Goal: Task Accomplishment & Management: Complete application form

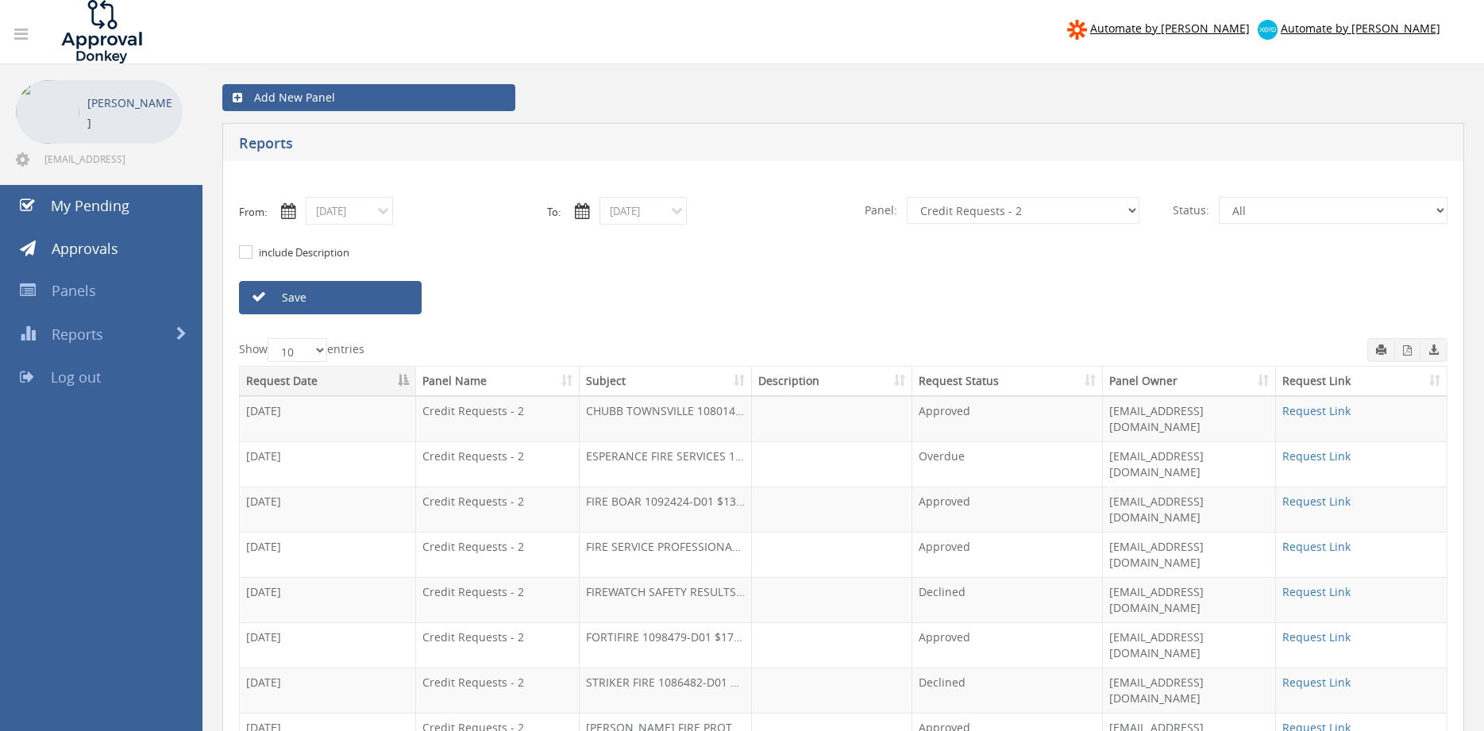
select select "number:9739"
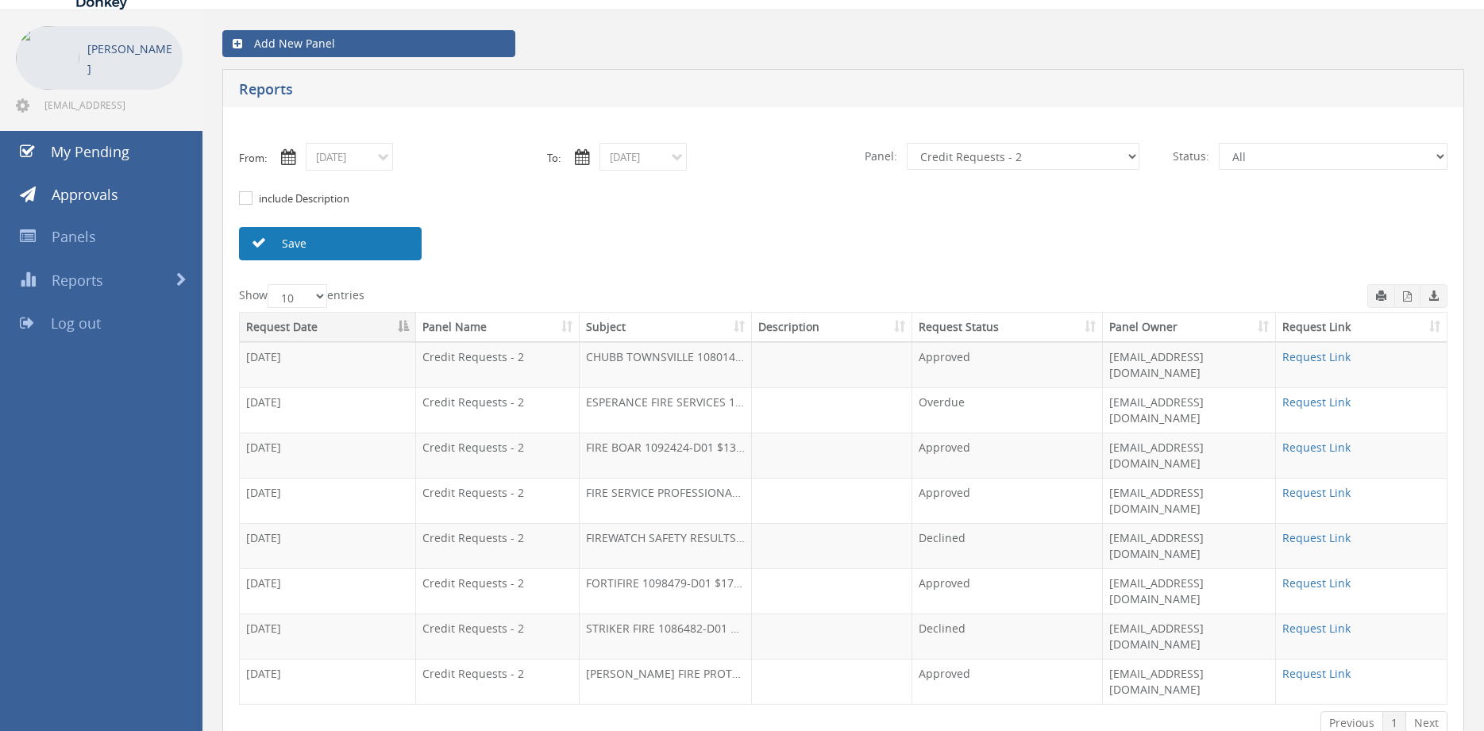
click at [365, 252] on link "Save" at bounding box center [330, 243] width 183 height 33
click at [375, 249] on link "Save" at bounding box center [330, 243] width 183 height 33
click at [361, 164] on input "09/05/2025" at bounding box center [349, 157] width 87 height 28
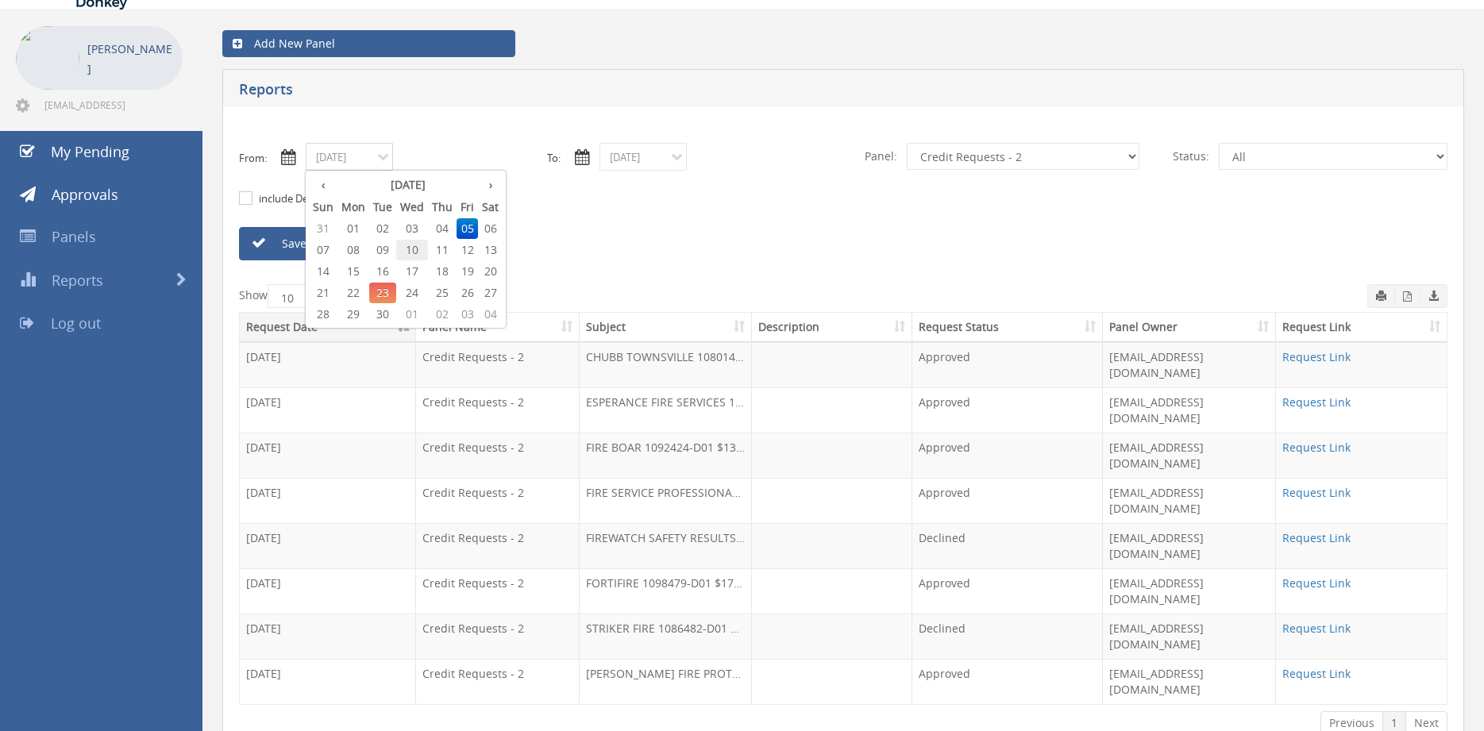
click at [415, 251] on span "10" at bounding box center [412, 250] width 32 height 21
type input "09/10/2025"
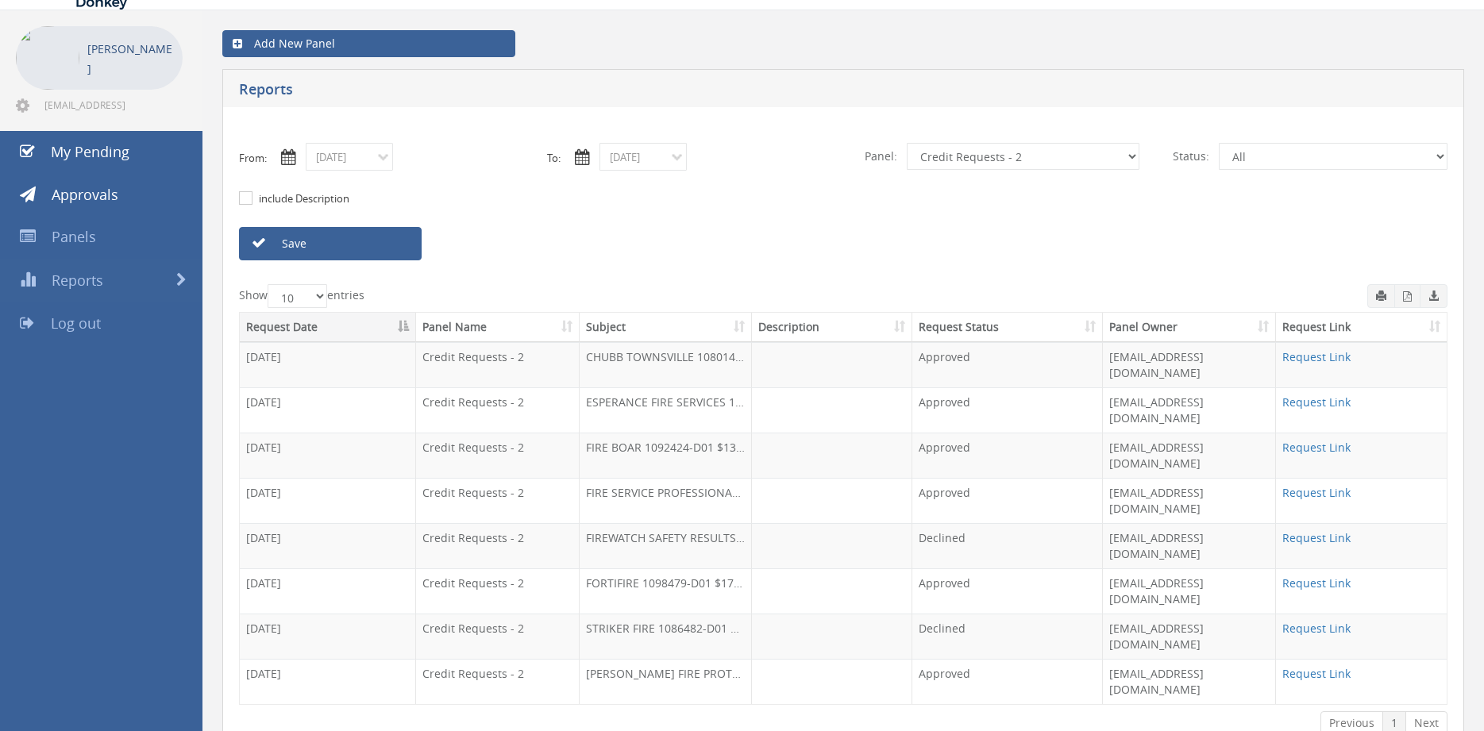
click at [657, 182] on div "include Description" at bounding box center [843, 199] width 1232 height 56
click at [651, 158] on input "09/05/2025" at bounding box center [643, 157] width 87 height 28
click at [701, 253] on span "10" at bounding box center [706, 250] width 32 height 21
type input "09/10/2025"
click at [907, 143] on select "All Alarm Credits RG - 3 NZ Utilities Cable and SAI Global NZ Alarms-1 NZ FX Pa…" at bounding box center [1023, 156] width 233 height 27
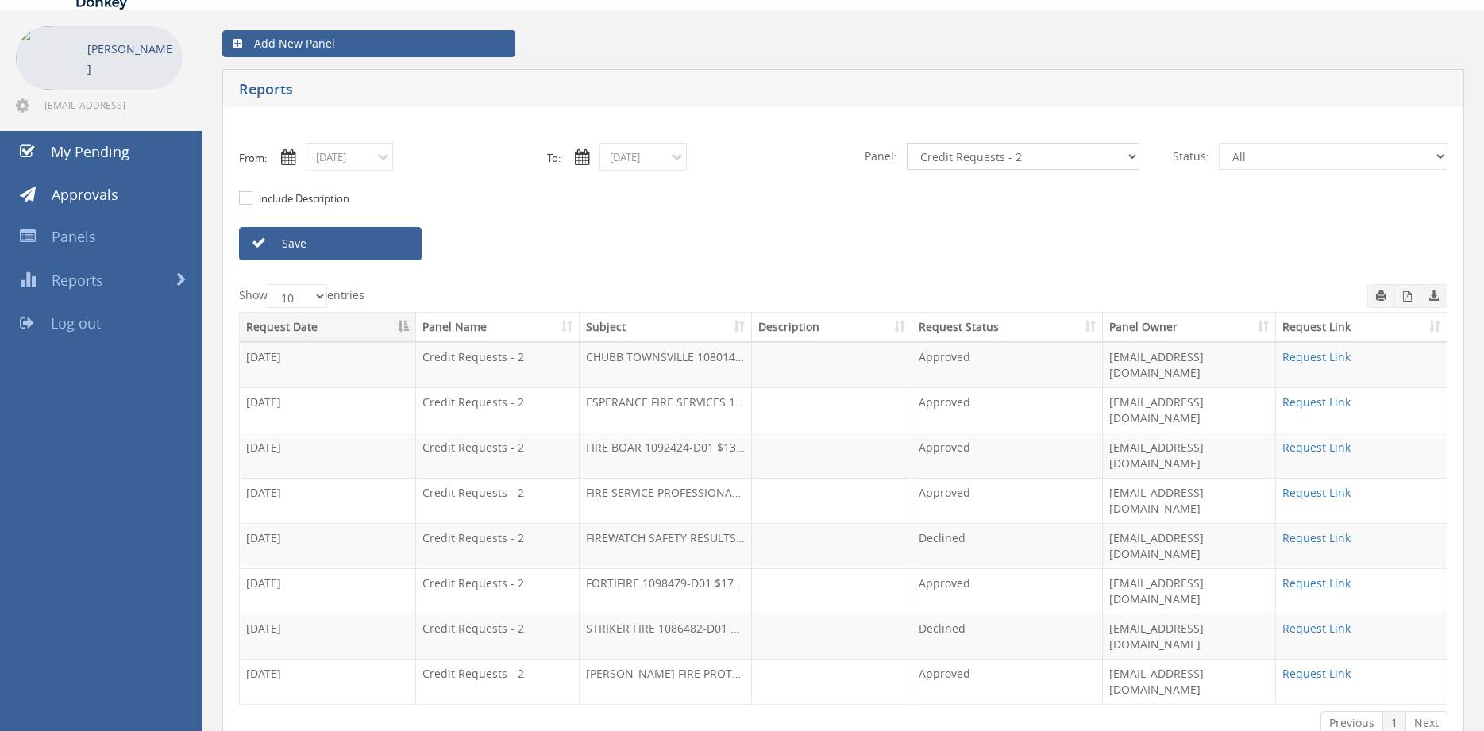
select select "number:9632"
click option "Suppliers" at bounding box center [0, 0] width 0 height 0
click at [396, 246] on link "Save" at bounding box center [330, 243] width 183 height 33
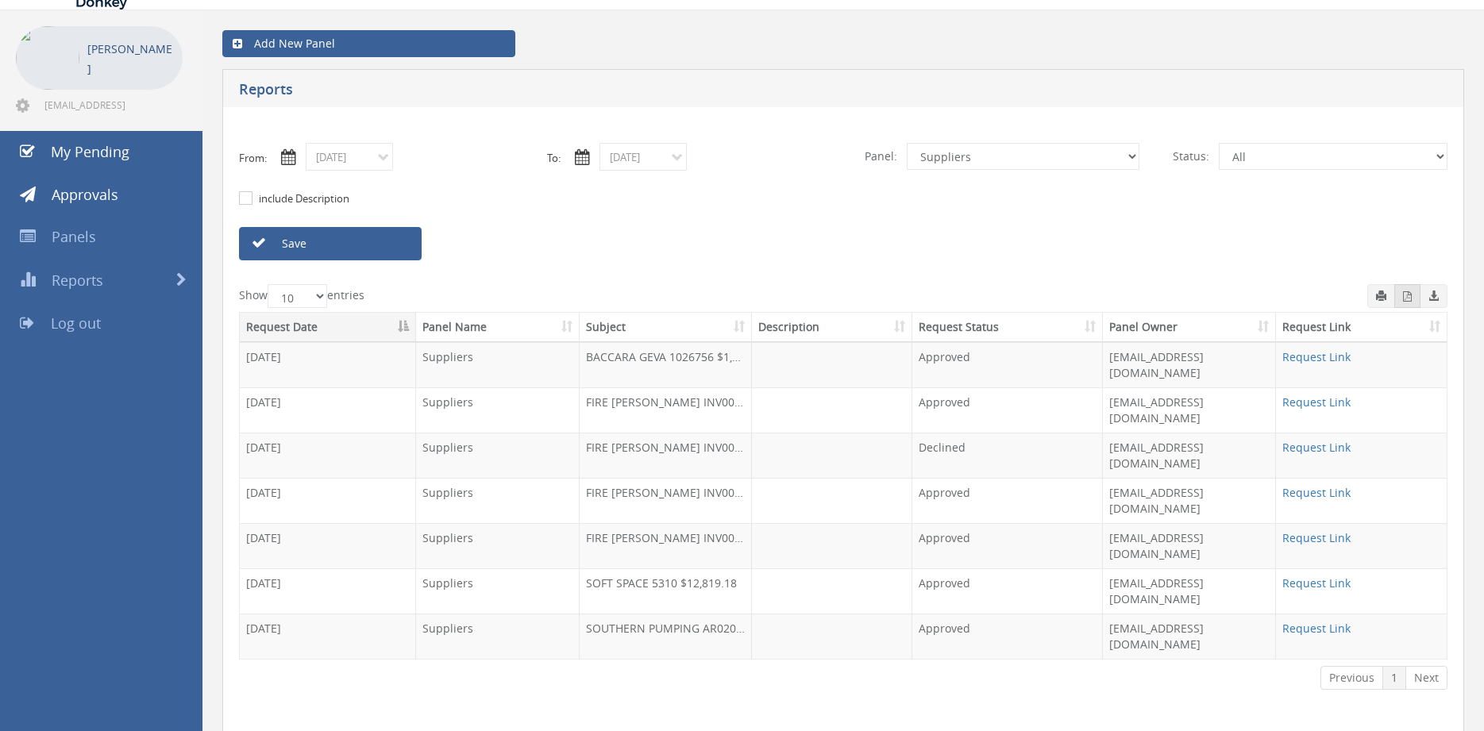
click at [1407, 296] on icon "button" at bounding box center [1407, 296] width 9 height 10
click at [368, 163] on input "09/10/2025" at bounding box center [349, 157] width 87 height 28
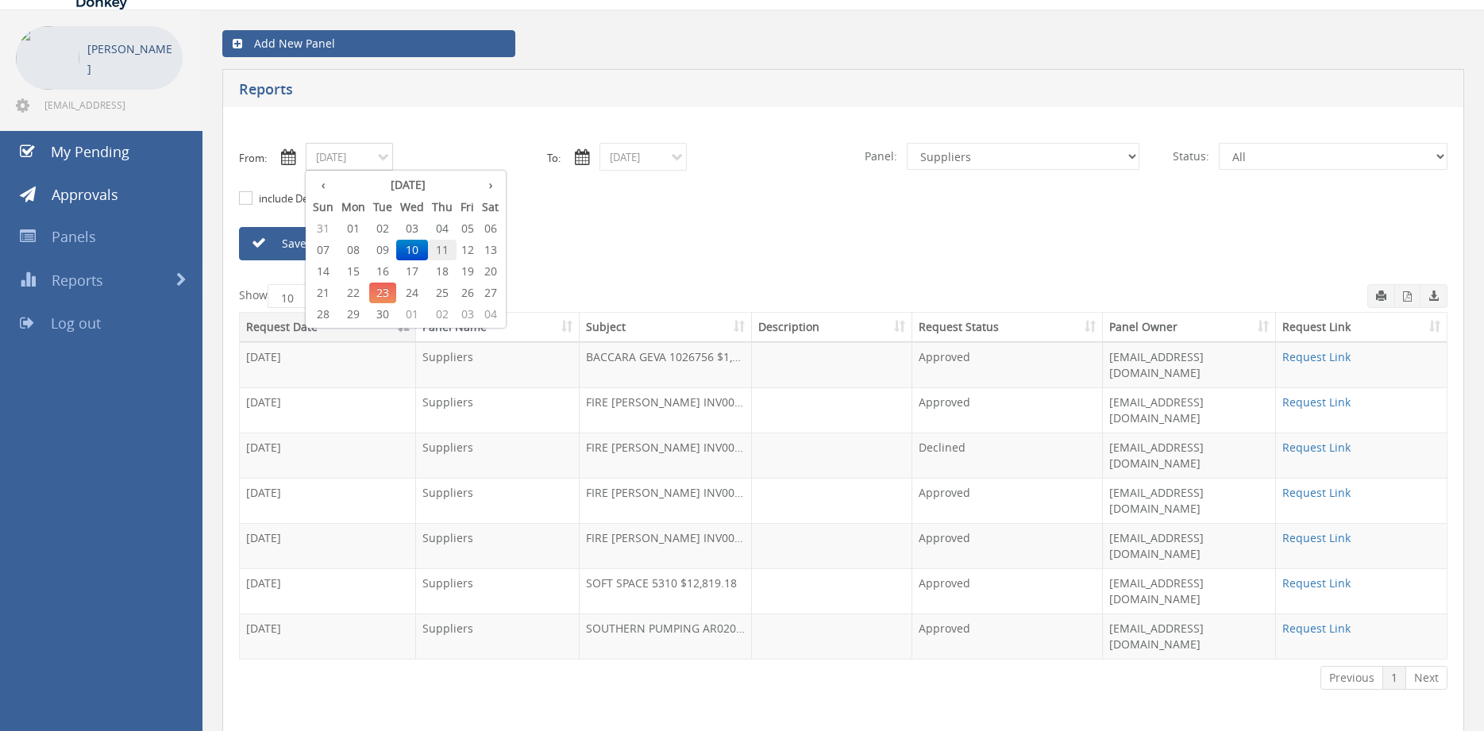
click at [442, 254] on span "11" at bounding box center [442, 250] width 29 height 21
type input "09/11/2025"
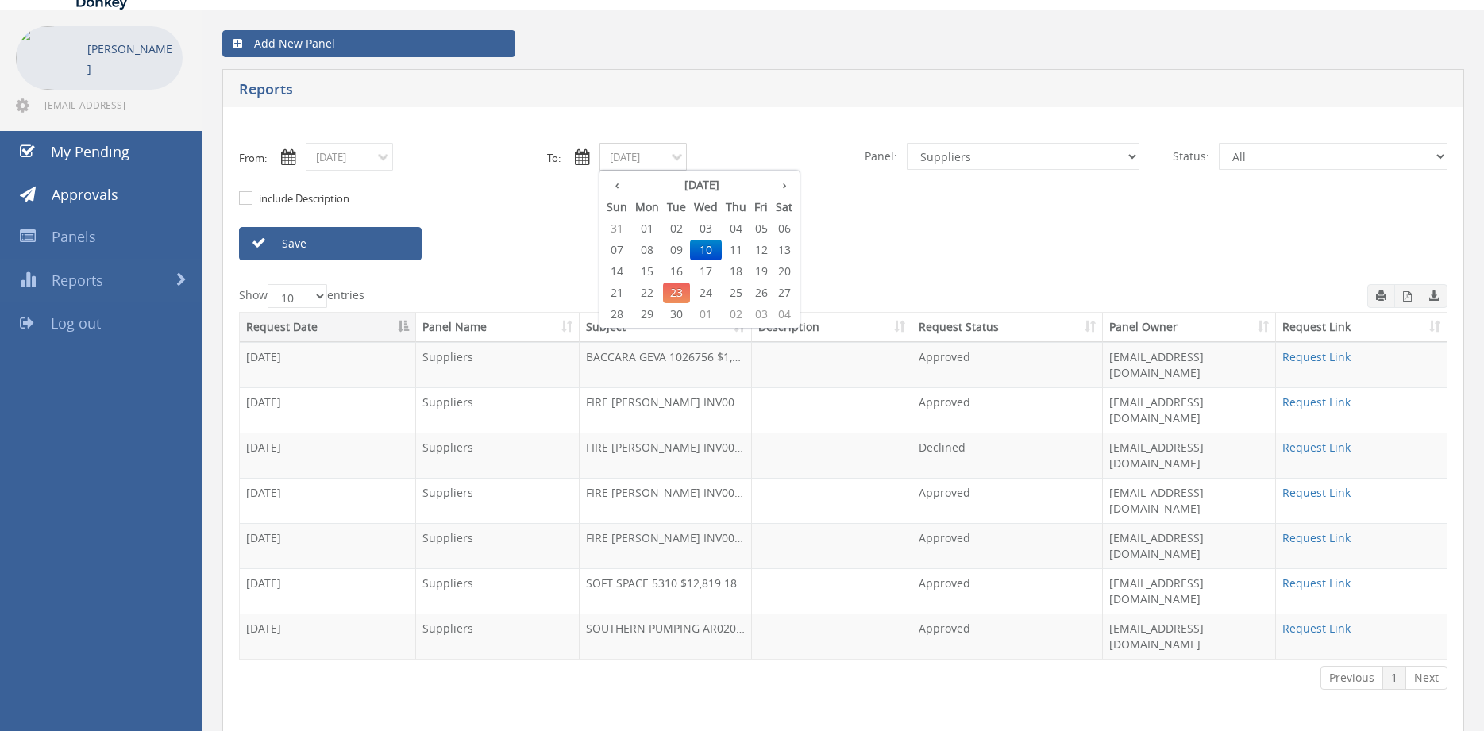
click at [623, 166] on input "09/10/2025" at bounding box center [643, 157] width 87 height 28
click at [738, 248] on span "11" at bounding box center [736, 250] width 29 height 21
type input "09/11/2025"
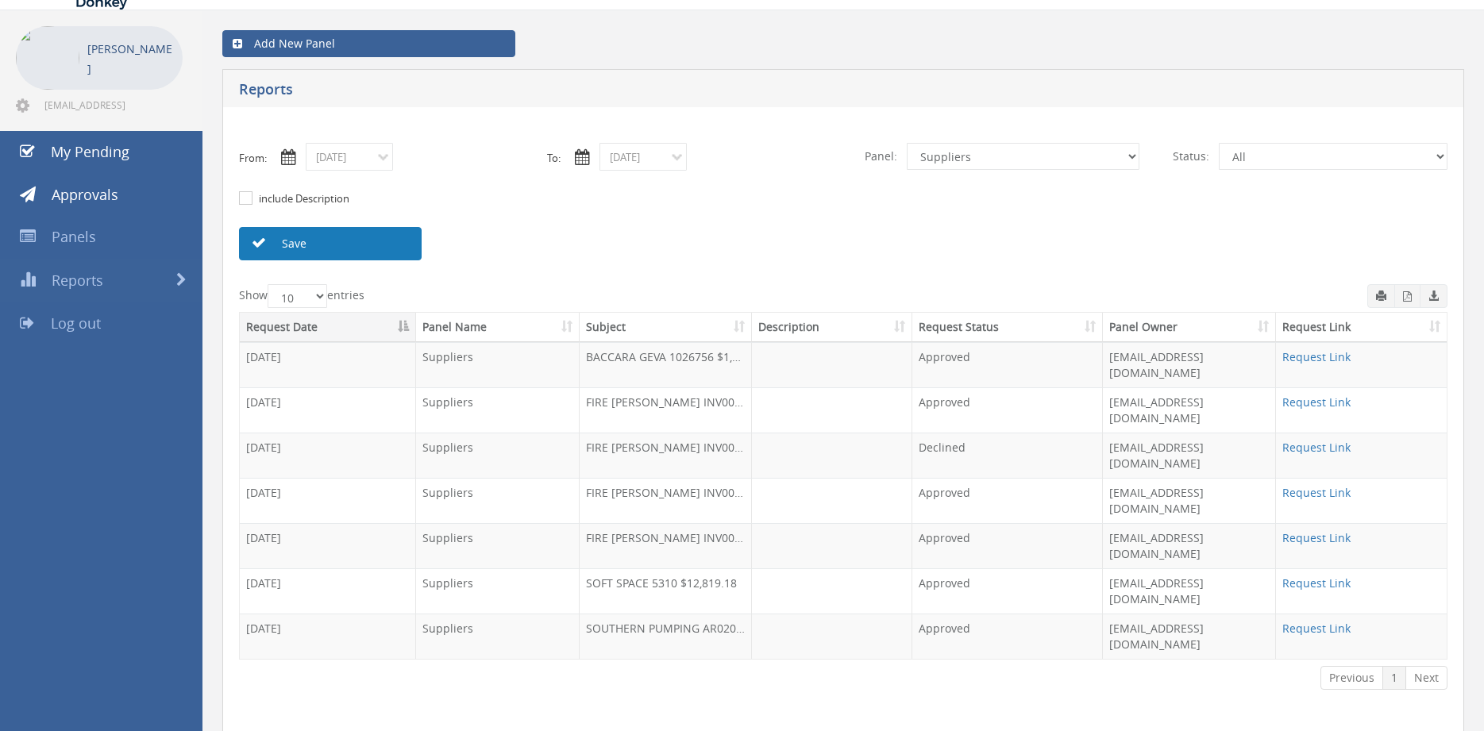
click at [398, 245] on link "Save" at bounding box center [330, 243] width 183 height 33
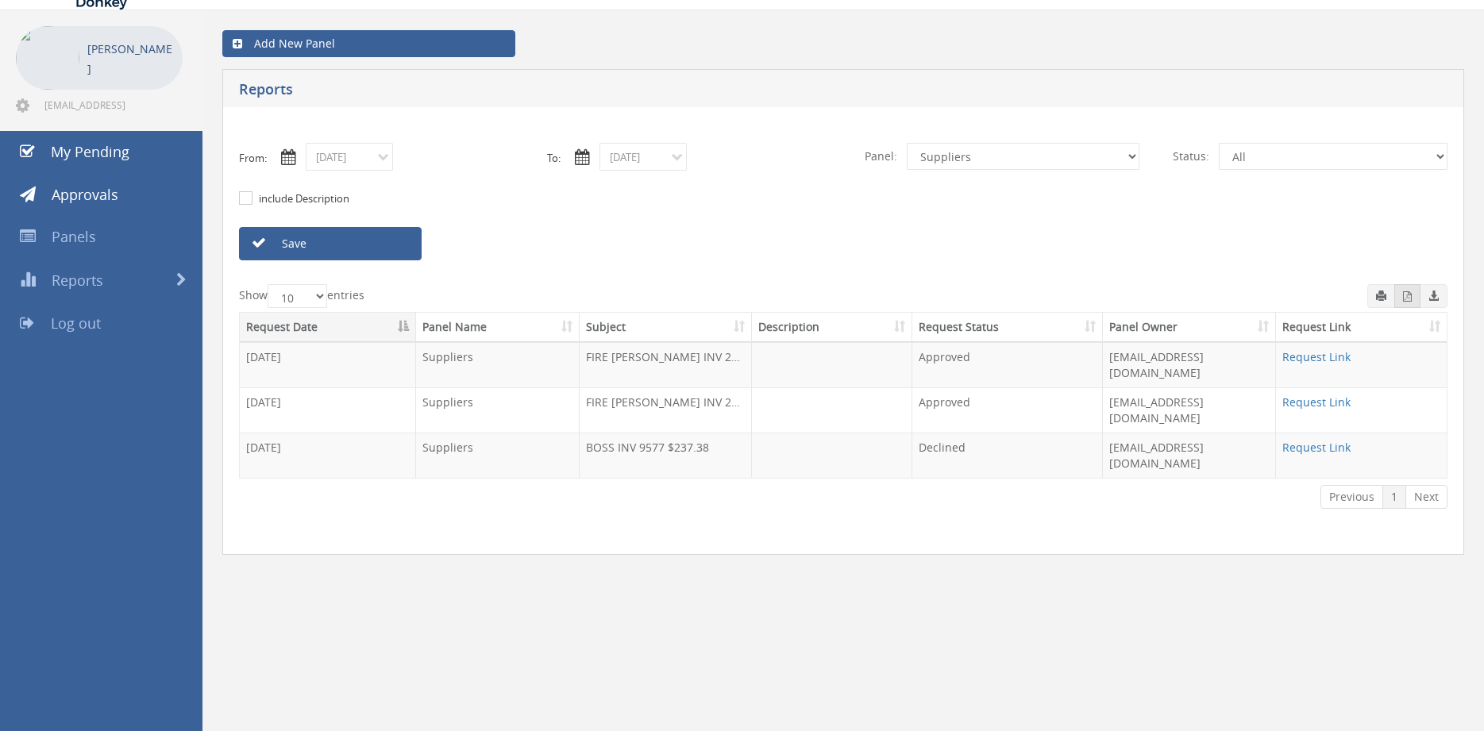
click at [1406, 298] on icon "button" at bounding box center [1407, 296] width 9 height 10
click at [369, 166] on input "09/11/2025" at bounding box center [349, 157] width 87 height 28
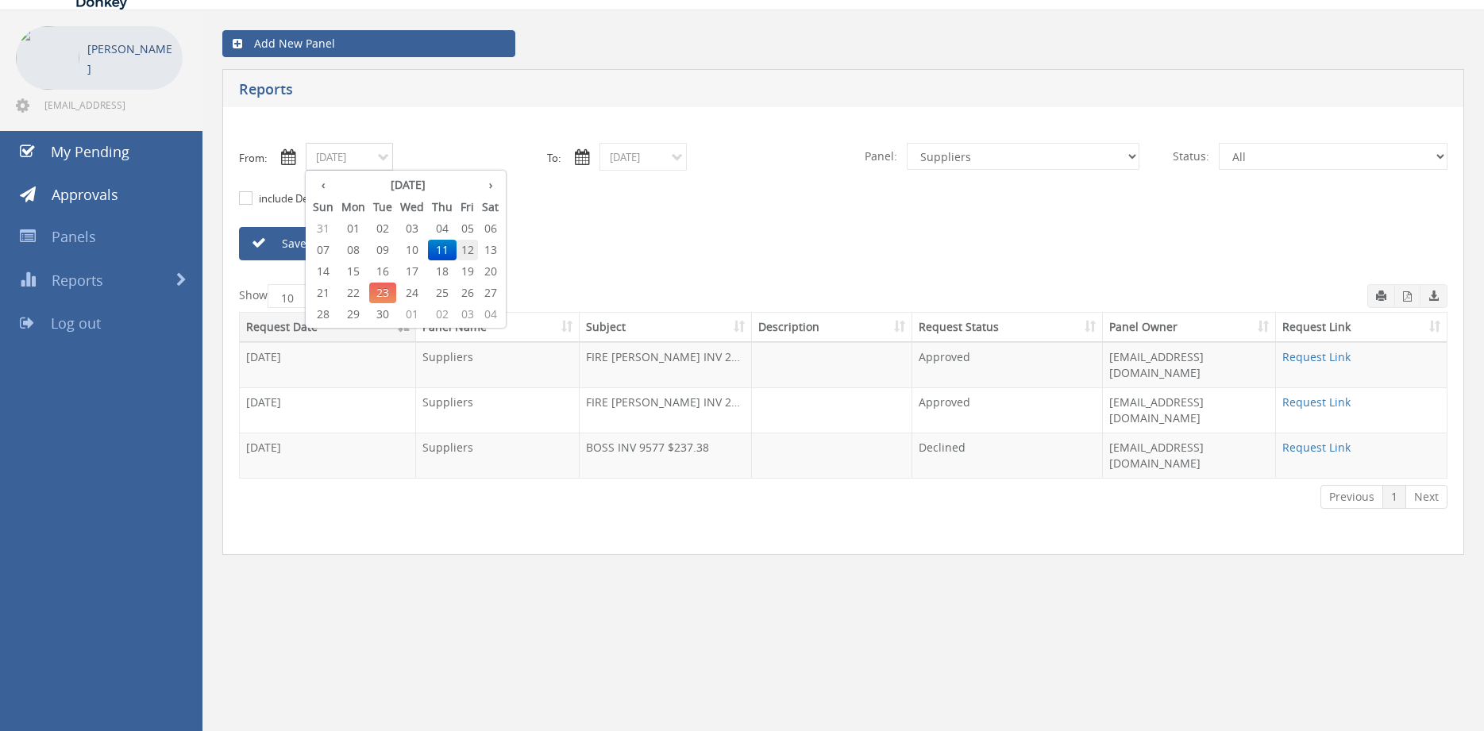
click at [470, 251] on span "12" at bounding box center [467, 250] width 21 height 21
type input "09/12/2025"
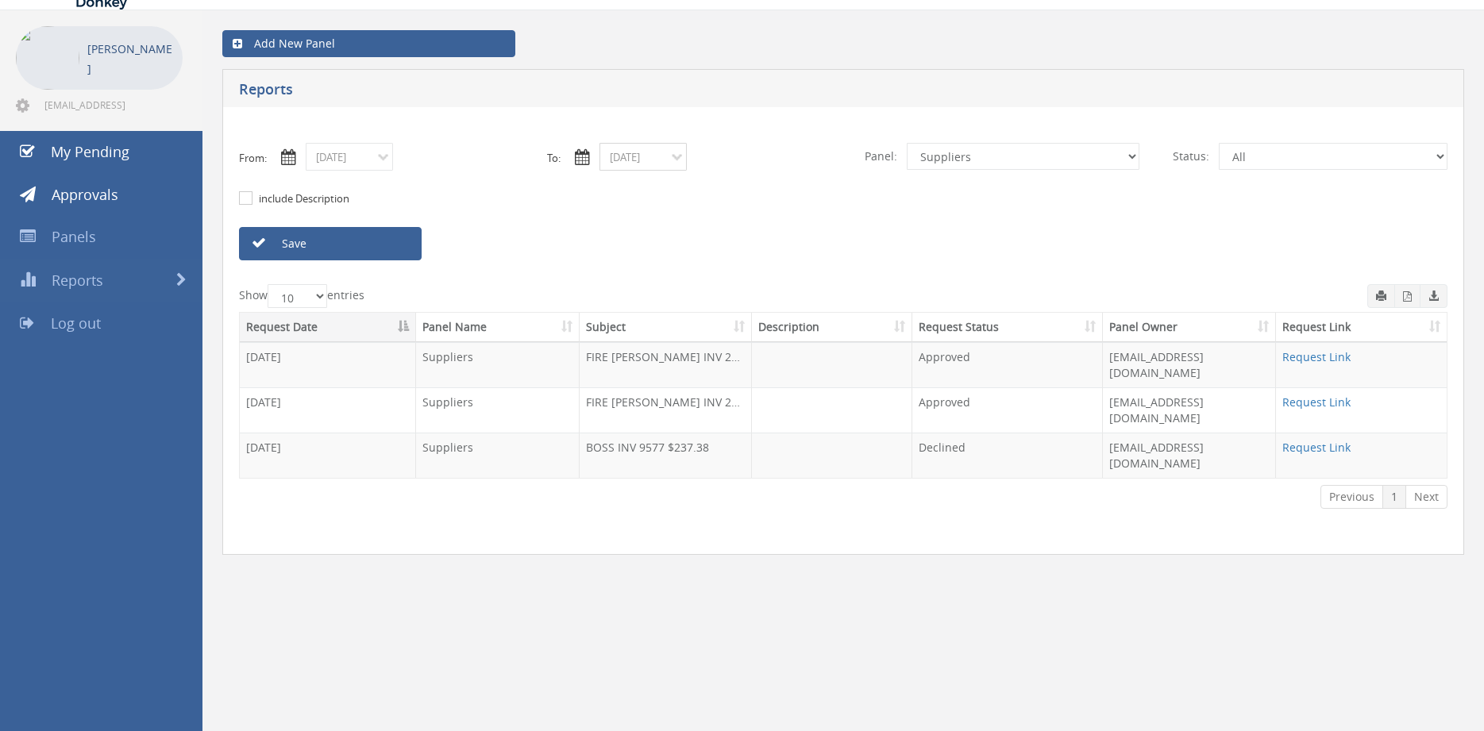
click at [626, 156] on input "09/11/2025" at bounding box center [643, 157] width 87 height 28
click at [765, 250] on span "12" at bounding box center [760, 250] width 21 height 21
type input "09/12/2025"
click at [399, 249] on link "Save" at bounding box center [330, 243] width 183 height 33
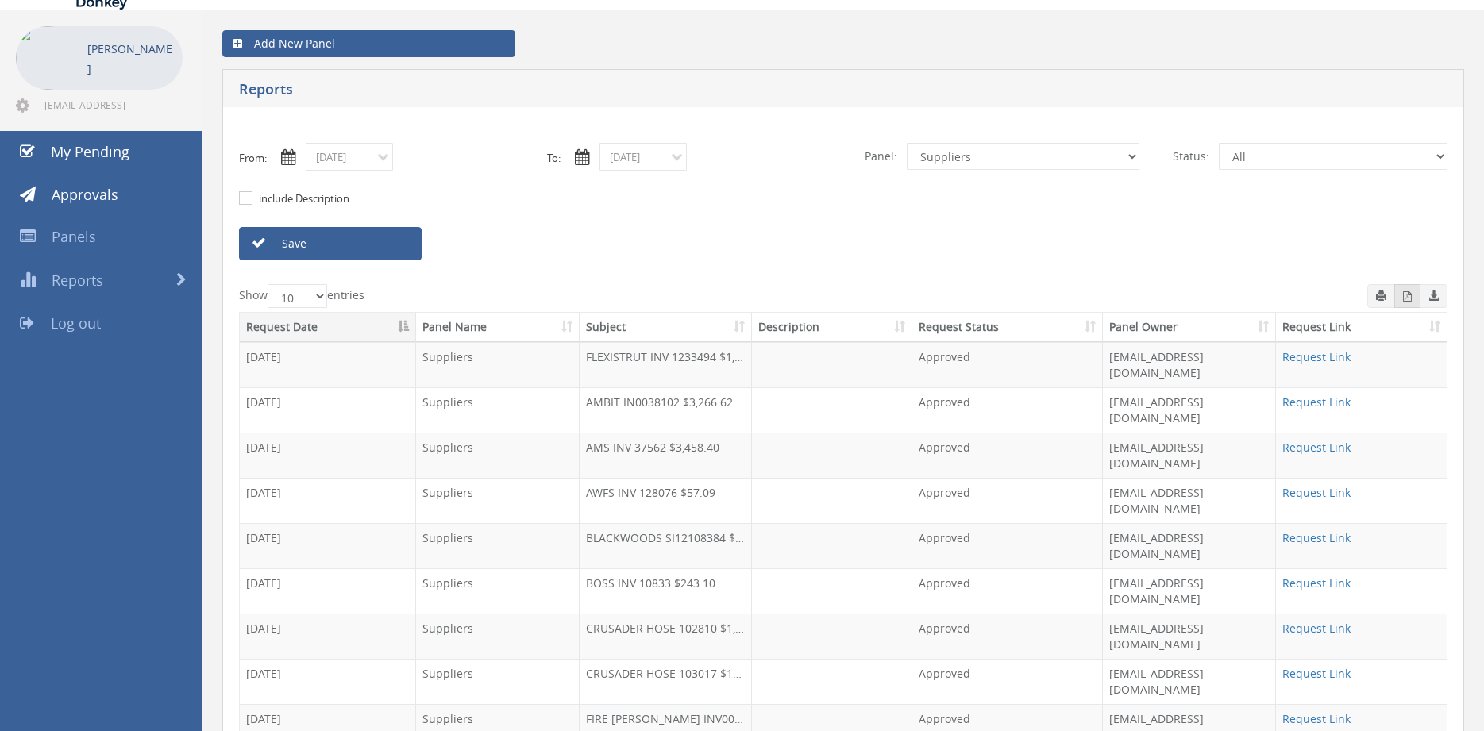
click at [1409, 300] on icon "button" at bounding box center [1407, 296] width 9 height 10
click at [360, 160] on input "09/12/2025" at bounding box center [349, 157] width 87 height 28
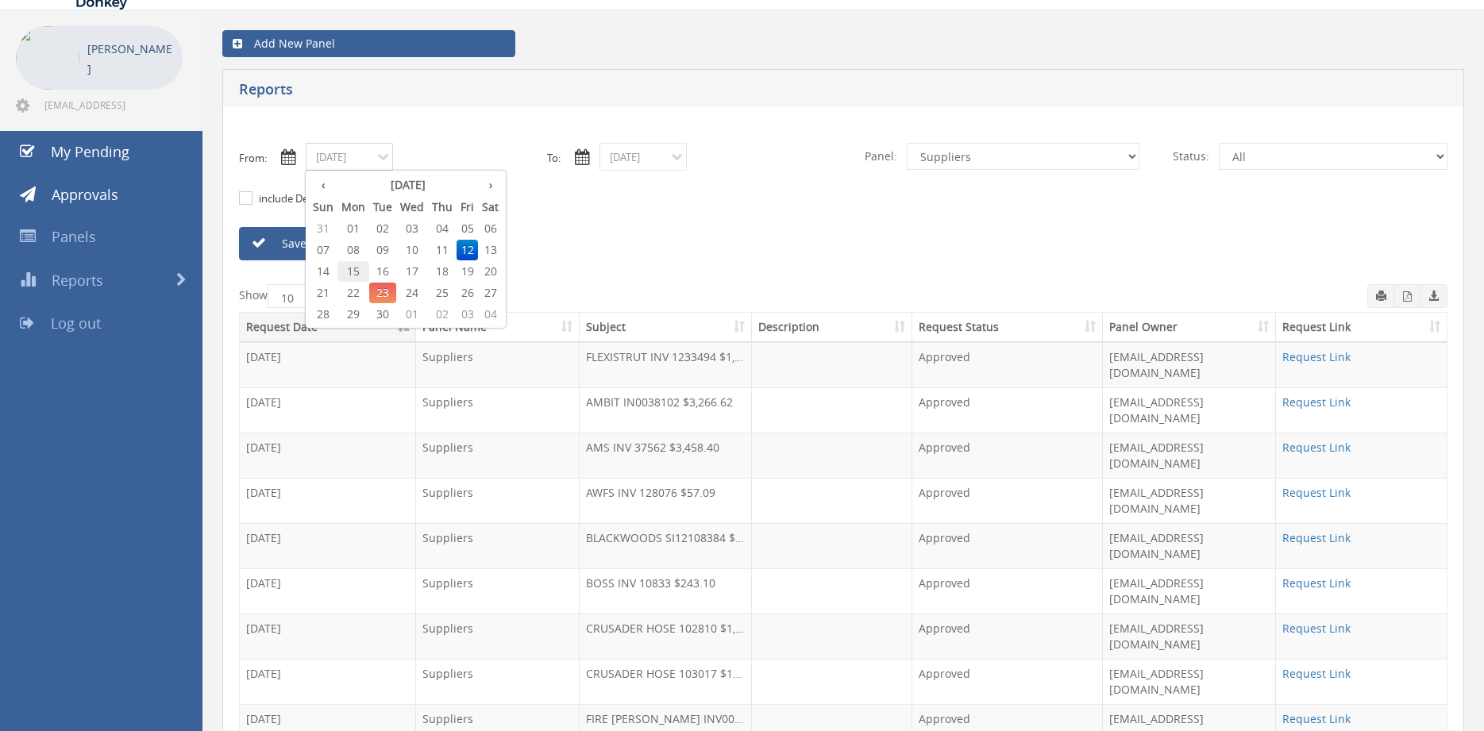
click at [353, 270] on span "15" at bounding box center [353, 271] width 32 height 21
type input "09/15/2025"
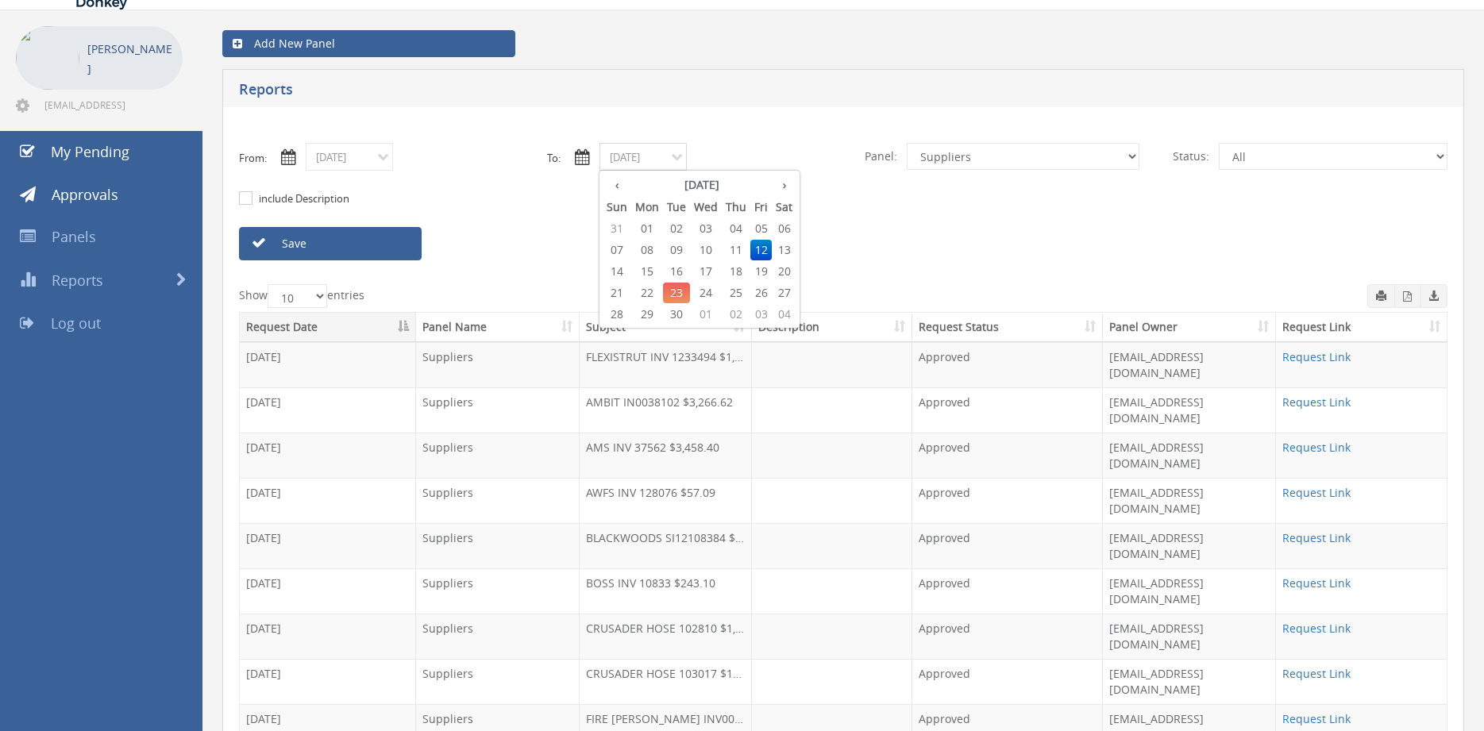
click at [639, 148] on input "09/12/2025" at bounding box center [643, 157] width 87 height 28
click at [657, 270] on span "15" at bounding box center [647, 271] width 32 height 21
type input "09/15/2025"
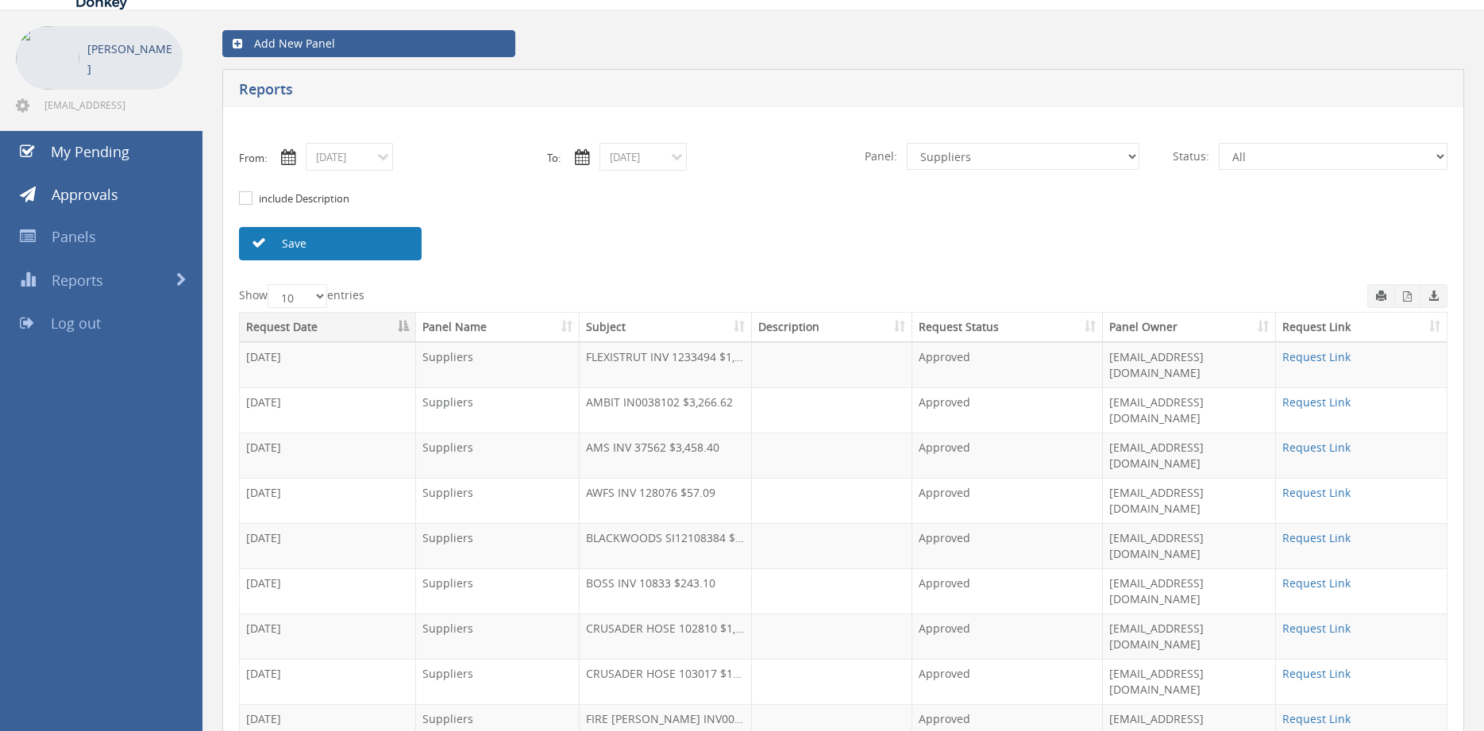
click at [396, 252] on link "Save" at bounding box center [330, 243] width 183 height 33
click at [1409, 298] on icon "button" at bounding box center [1407, 296] width 9 height 10
click at [1409, 300] on icon "button" at bounding box center [1407, 296] width 9 height 10
click at [372, 160] on input "09/15/2025" at bounding box center [349, 157] width 87 height 28
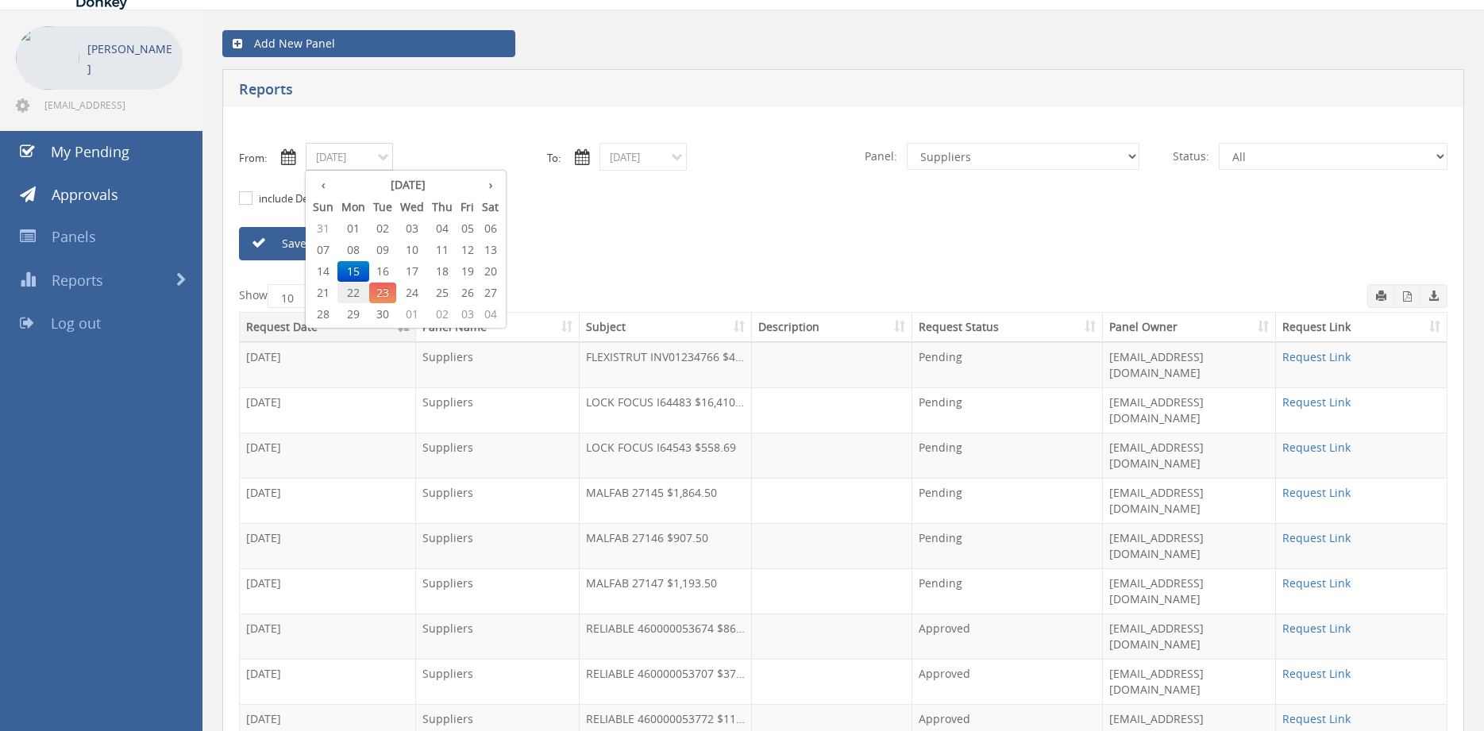
click at [357, 293] on span "22" at bounding box center [353, 293] width 32 height 21
type input "09/22/2025"
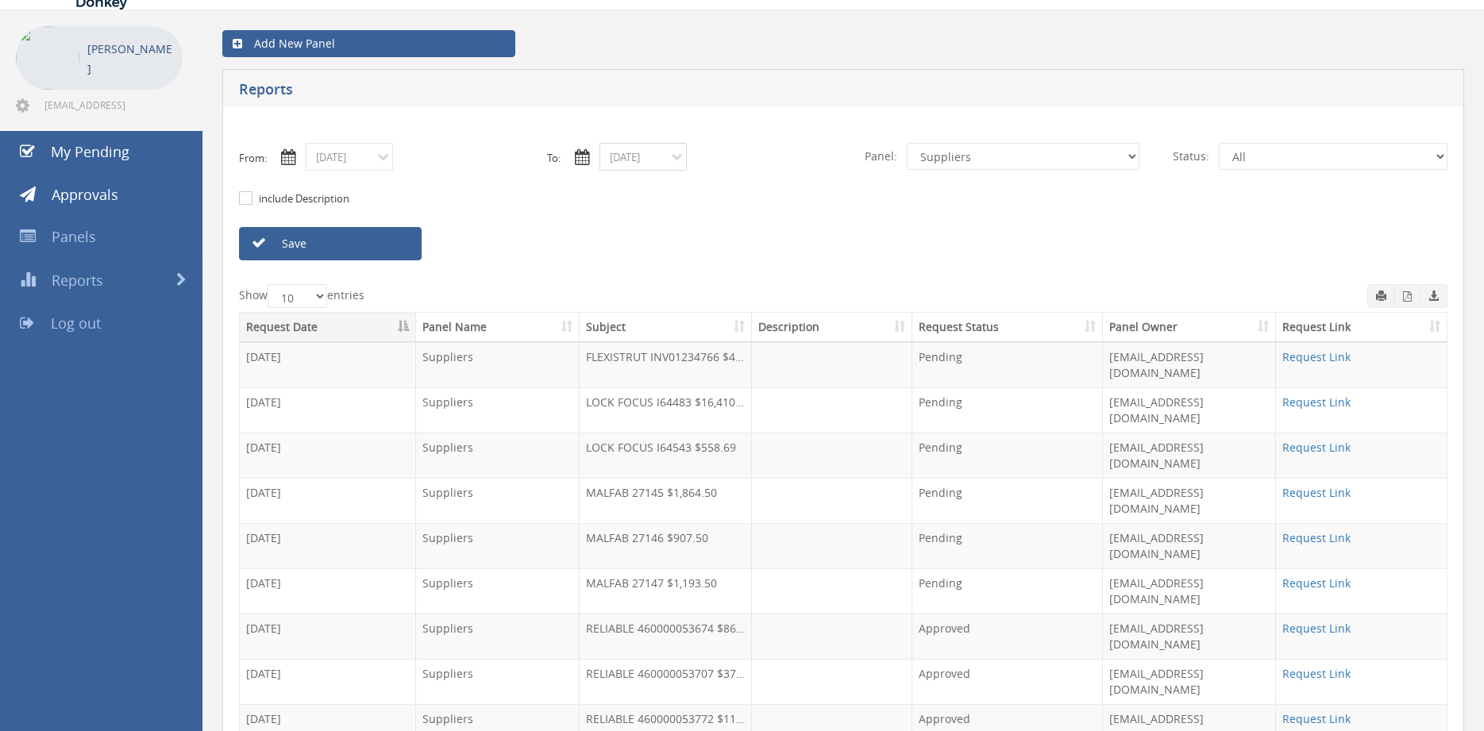
click at [631, 152] on input "09/15/2025" at bounding box center [643, 157] width 87 height 28
click at [650, 295] on span "22" at bounding box center [647, 293] width 32 height 21
type input "09/22/2025"
click at [353, 245] on link "Save" at bounding box center [330, 243] width 183 height 33
click at [364, 159] on input "09/22/2025" at bounding box center [349, 157] width 87 height 28
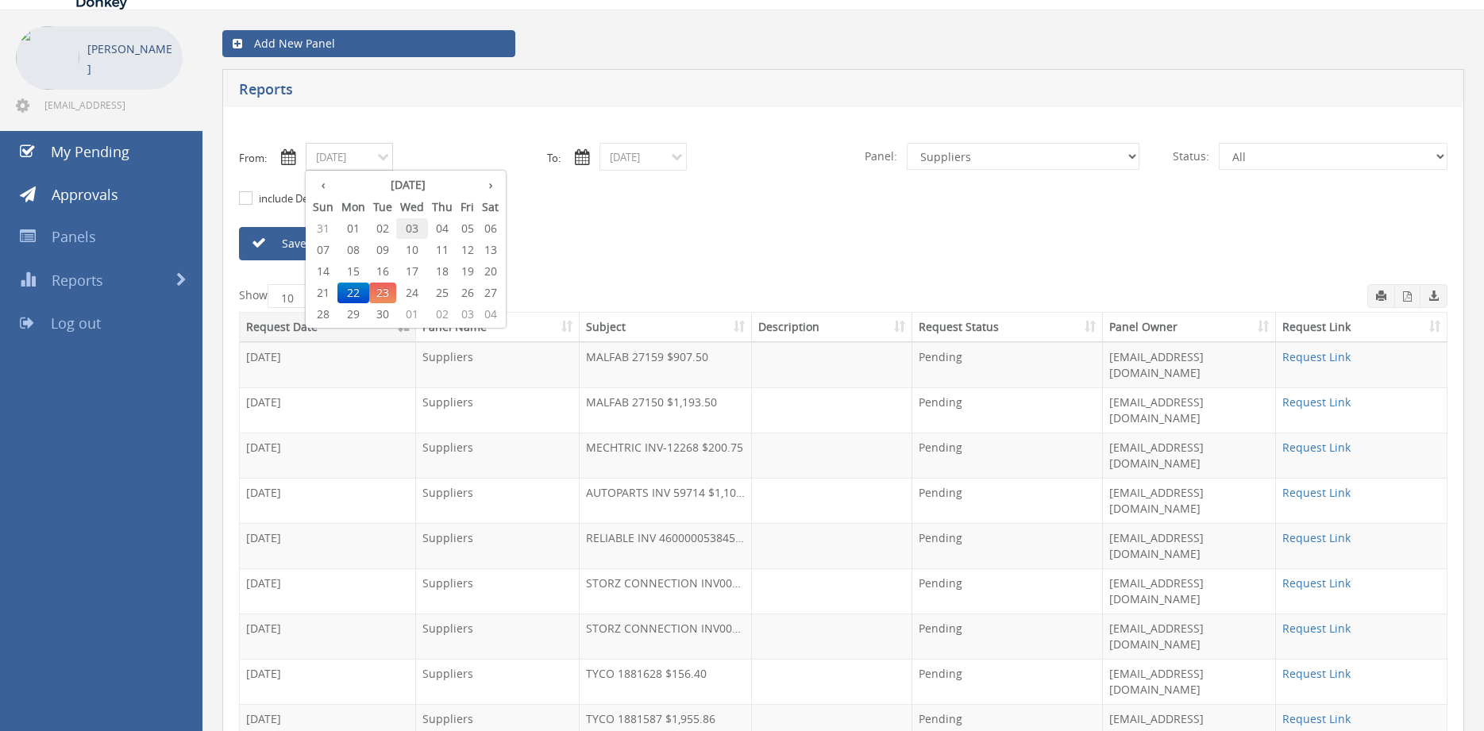
click at [419, 227] on span "03" at bounding box center [412, 228] width 32 height 21
type input "09/03/2025"
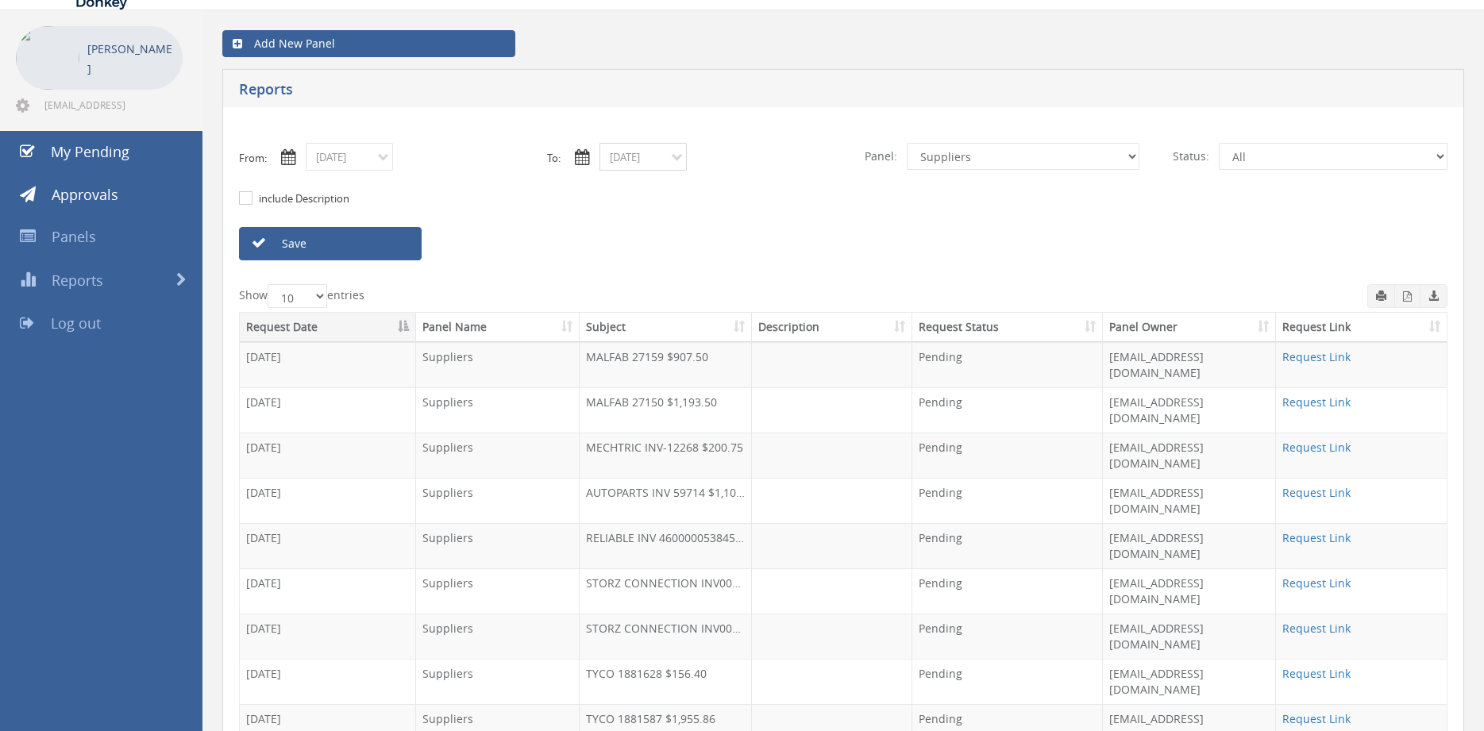
drag, startPoint x: 635, startPoint y: 160, endPoint x: 648, endPoint y: 163, distance: 12.9
click at [635, 160] on input "09/22/2025" at bounding box center [643, 157] width 87 height 28
click at [705, 228] on span "03" at bounding box center [706, 228] width 32 height 21
type input "09/03/2025"
click at [907, 143] on select "All Alarm Credits RG - 3 NZ Utilities Cable and SAI Global NZ Alarms-1 NZ FX Pa…" at bounding box center [1023, 156] width 233 height 27
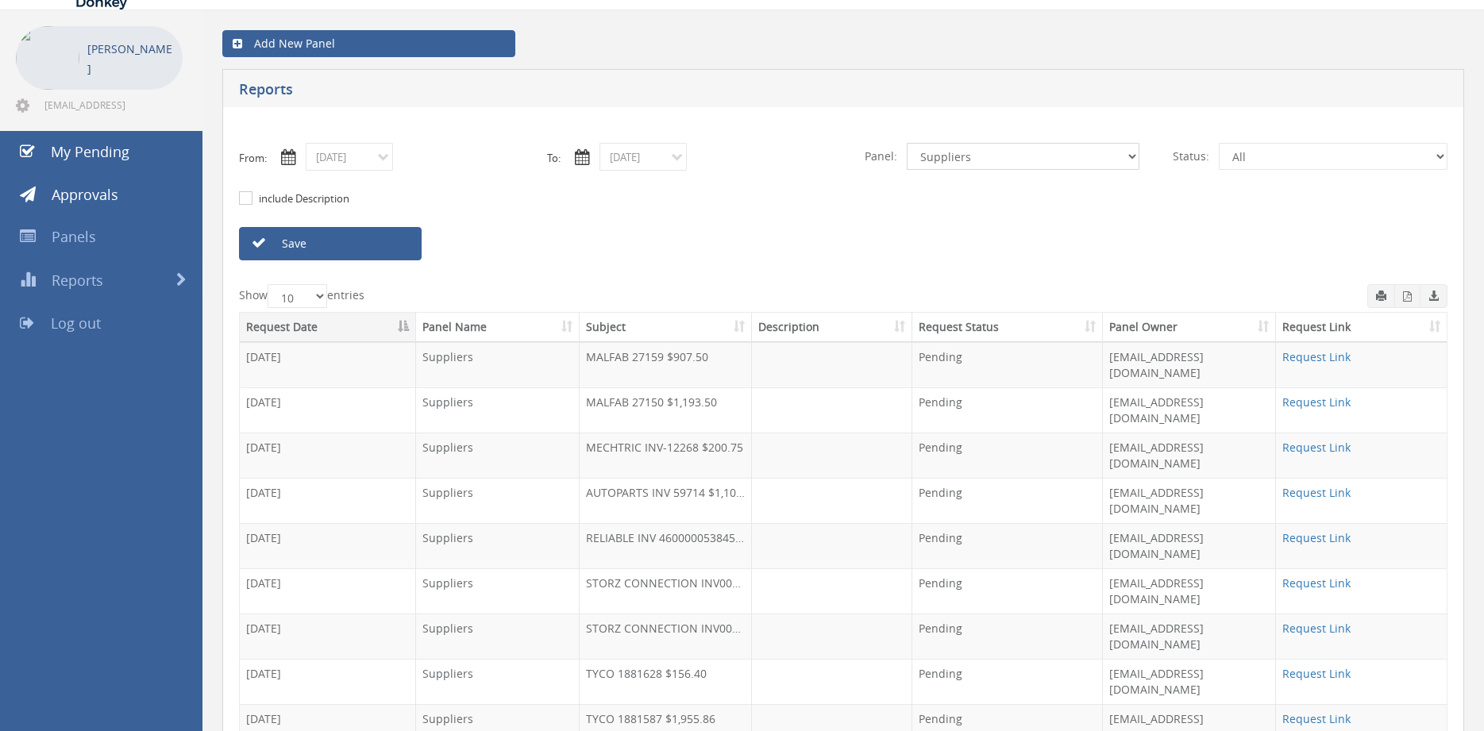
select select "number:9744"
click option "Flamestop Utilities" at bounding box center [0, 0] width 0 height 0
click at [387, 247] on link "Save" at bounding box center [330, 243] width 183 height 33
click at [1406, 299] on icon "button" at bounding box center [1407, 296] width 9 height 10
click at [370, 164] on input "09/03/2025" at bounding box center [349, 157] width 87 height 28
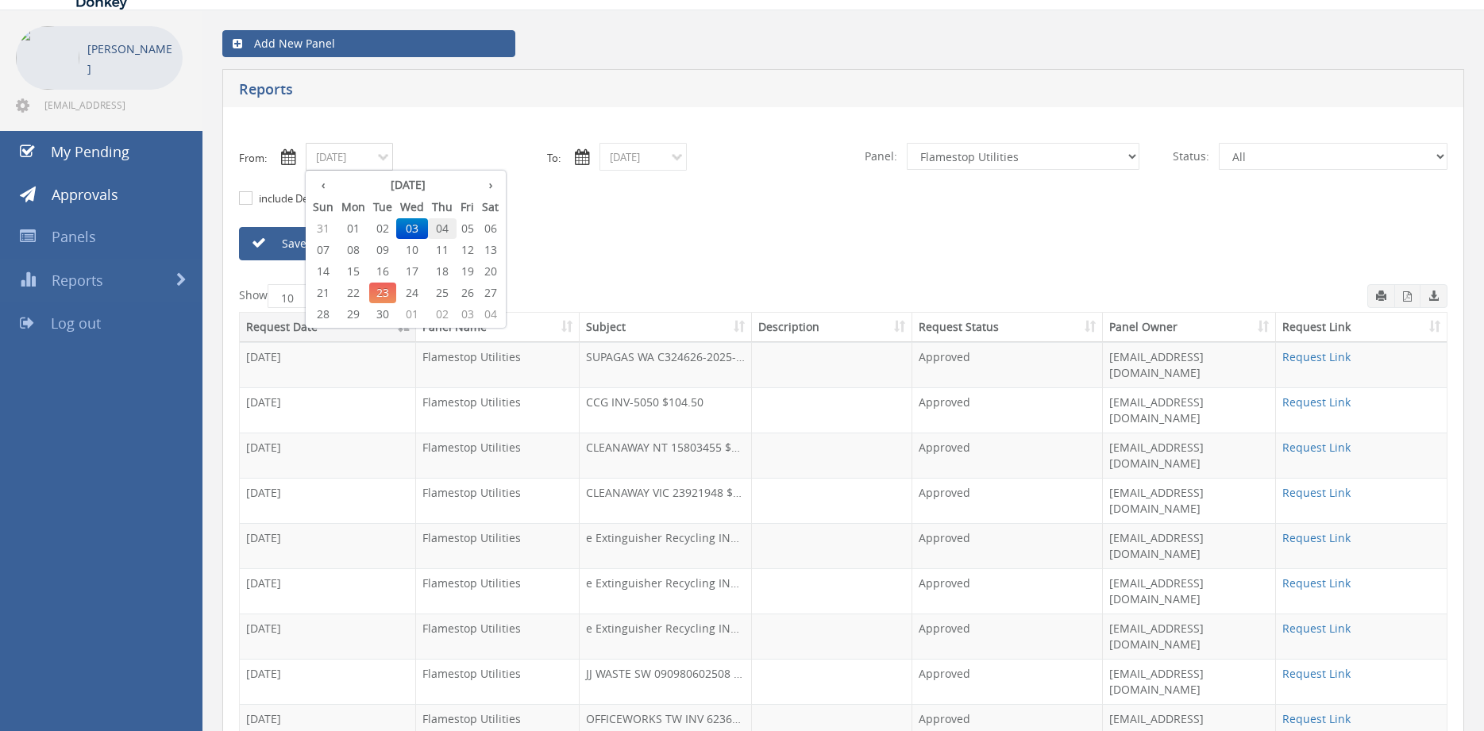
click at [452, 228] on span "04" at bounding box center [442, 228] width 29 height 21
type input "09/04/2025"
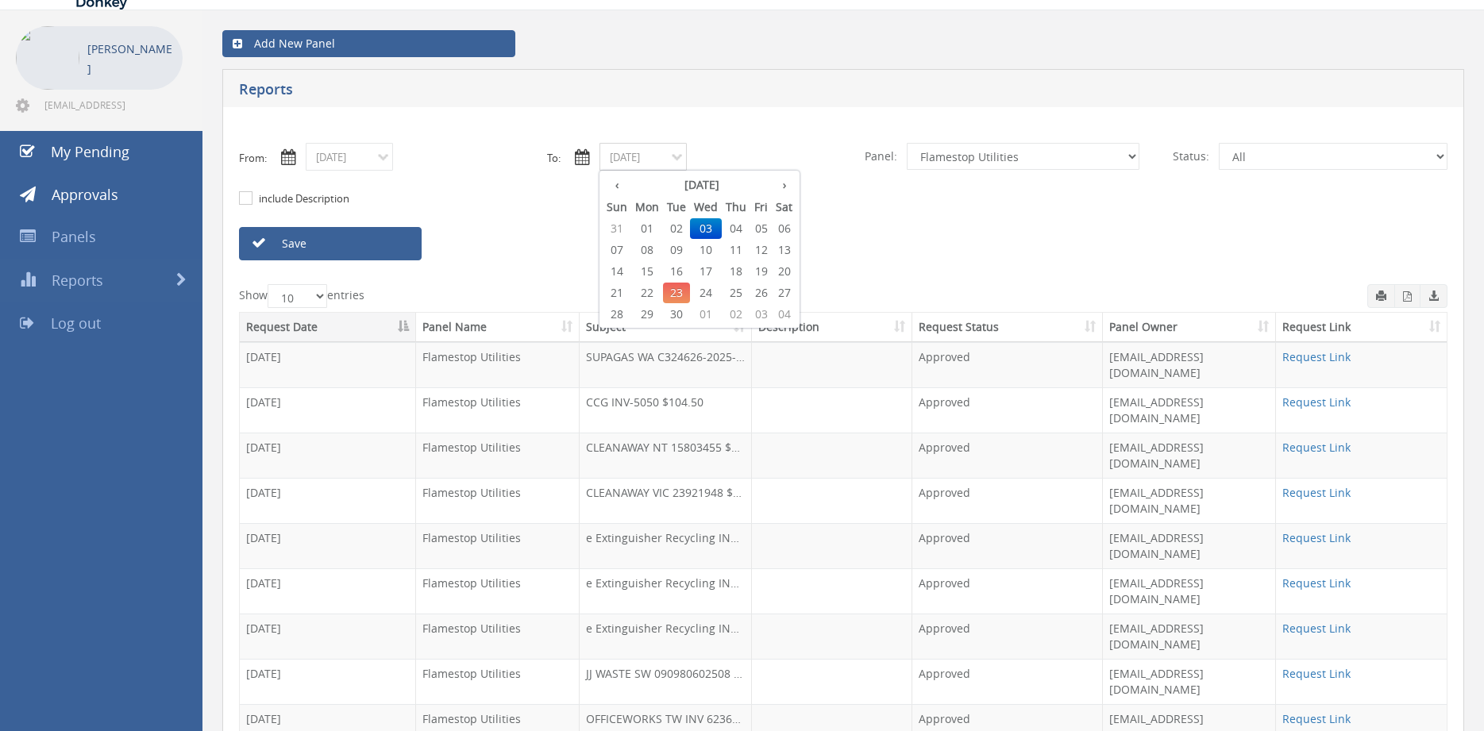
click at [637, 160] on input "09/03/2025" at bounding box center [643, 157] width 87 height 28
click at [739, 226] on span "04" at bounding box center [736, 228] width 29 height 21
type input "09/04/2025"
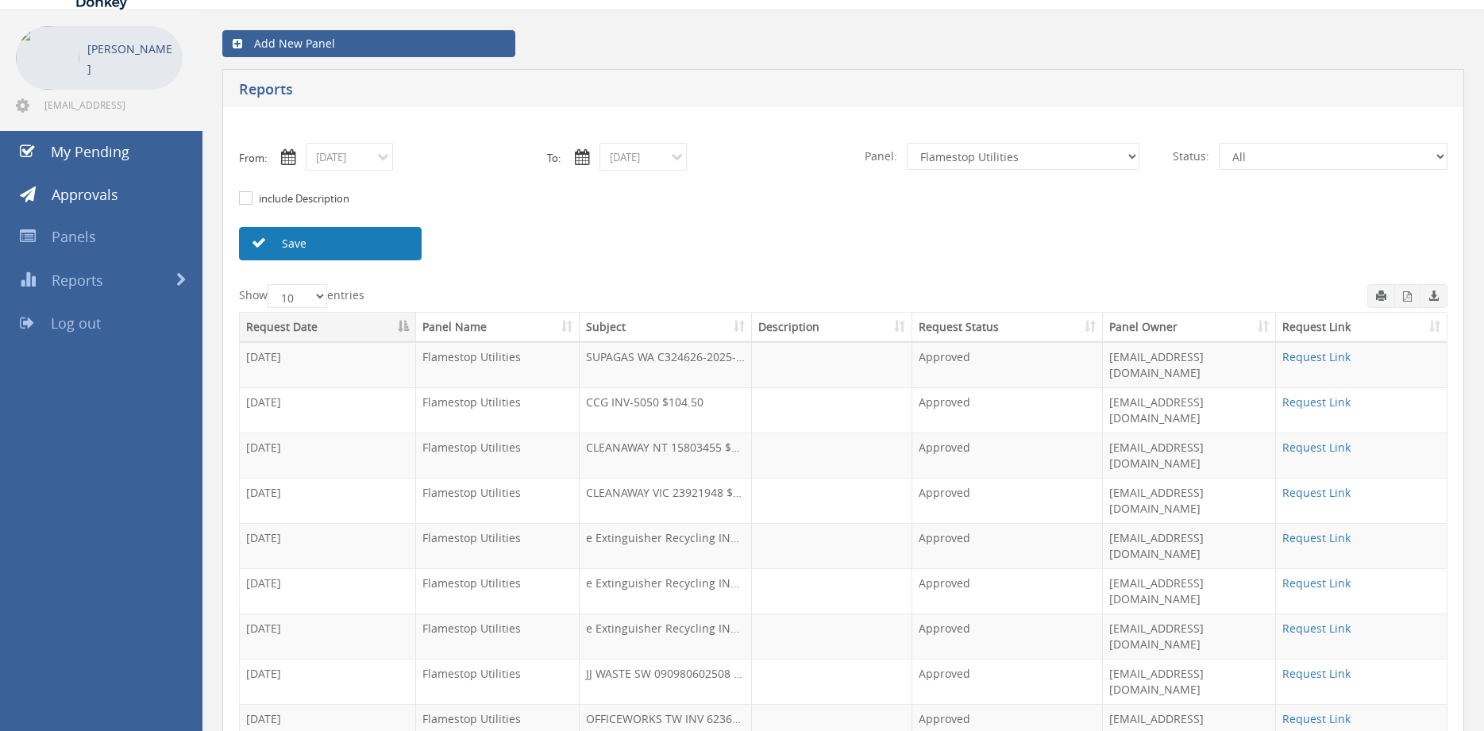
click at [414, 241] on link "Save" at bounding box center [330, 243] width 183 height 33
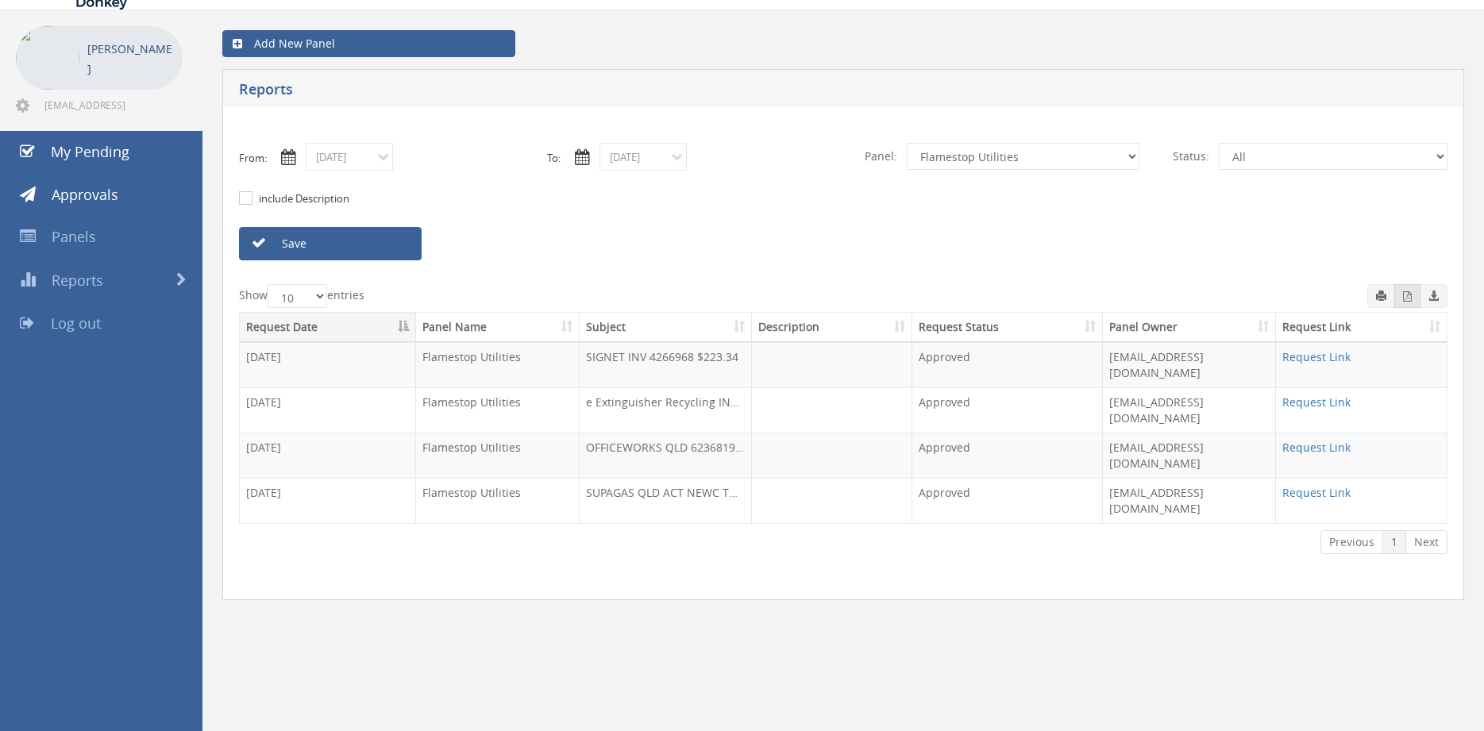
click at [1407, 299] on icon "button" at bounding box center [1407, 296] width 9 height 10
click at [372, 156] on input "09/04/2025" at bounding box center [349, 157] width 87 height 28
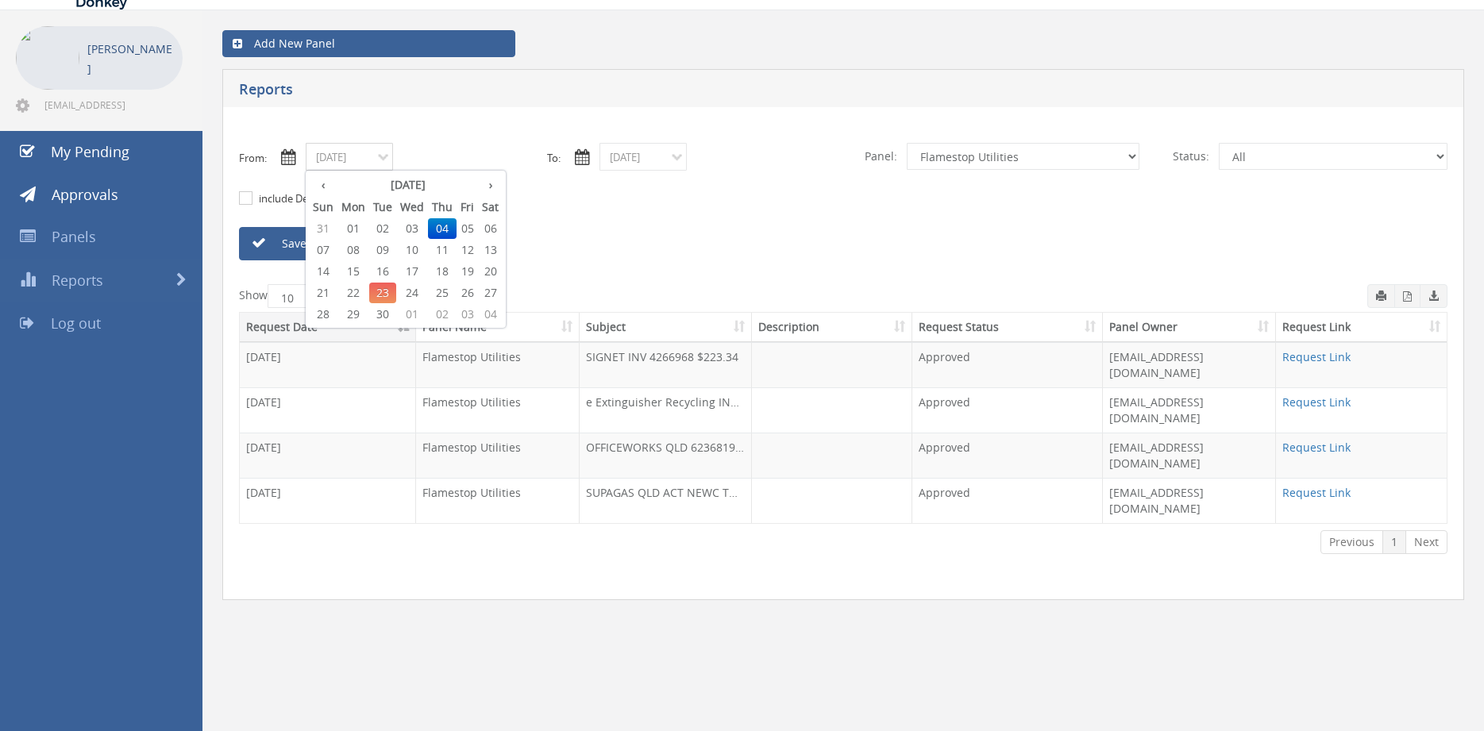
drag, startPoint x: 353, startPoint y: 253, endPoint x: 516, endPoint y: 219, distance: 167.1
click at [353, 253] on span "08" at bounding box center [353, 250] width 32 height 21
type input "09/08/2025"
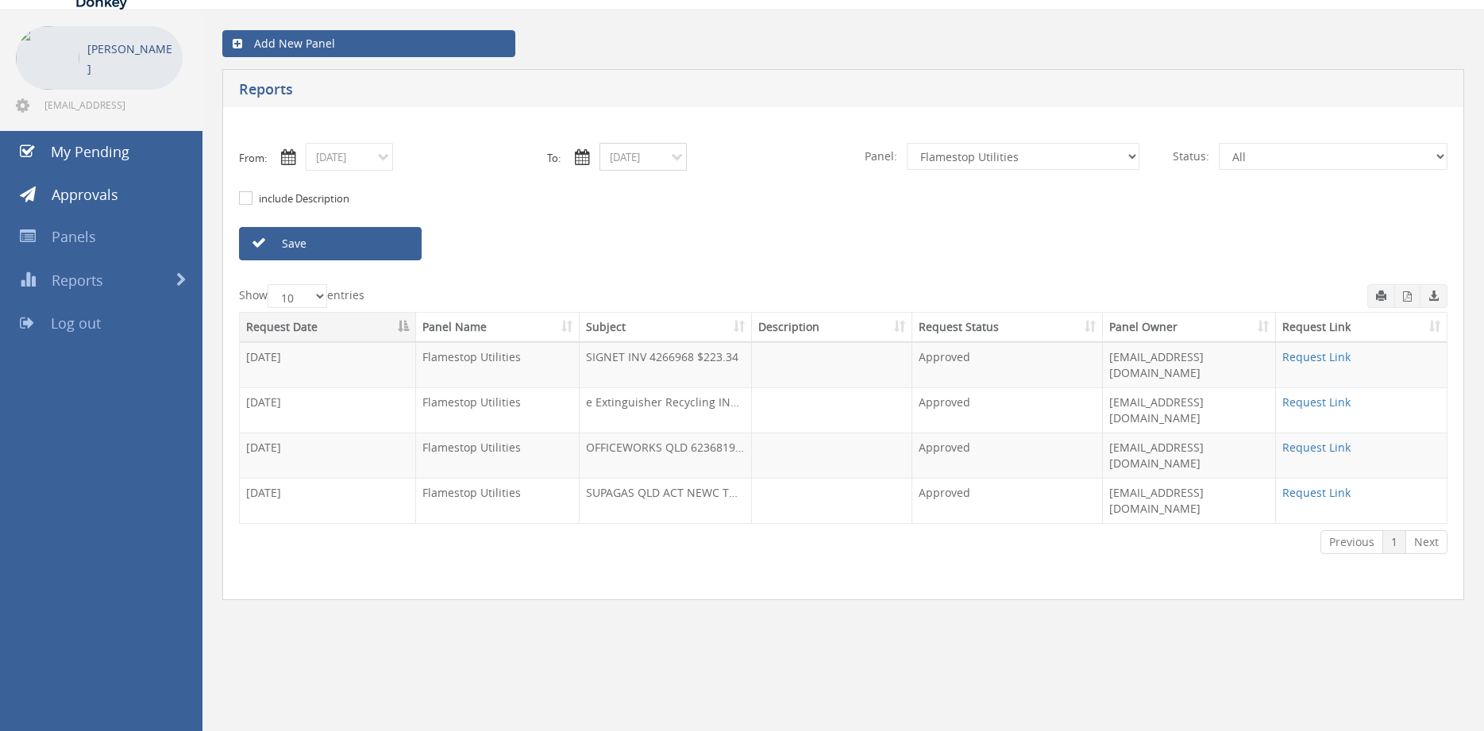
click at [625, 152] on input "09/04/2025" at bounding box center [643, 157] width 87 height 28
click at [647, 249] on span "08" at bounding box center [647, 250] width 32 height 21
type input "09/08/2025"
click at [410, 246] on link "Save" at bounding box center [330, 243] width 183 height 33
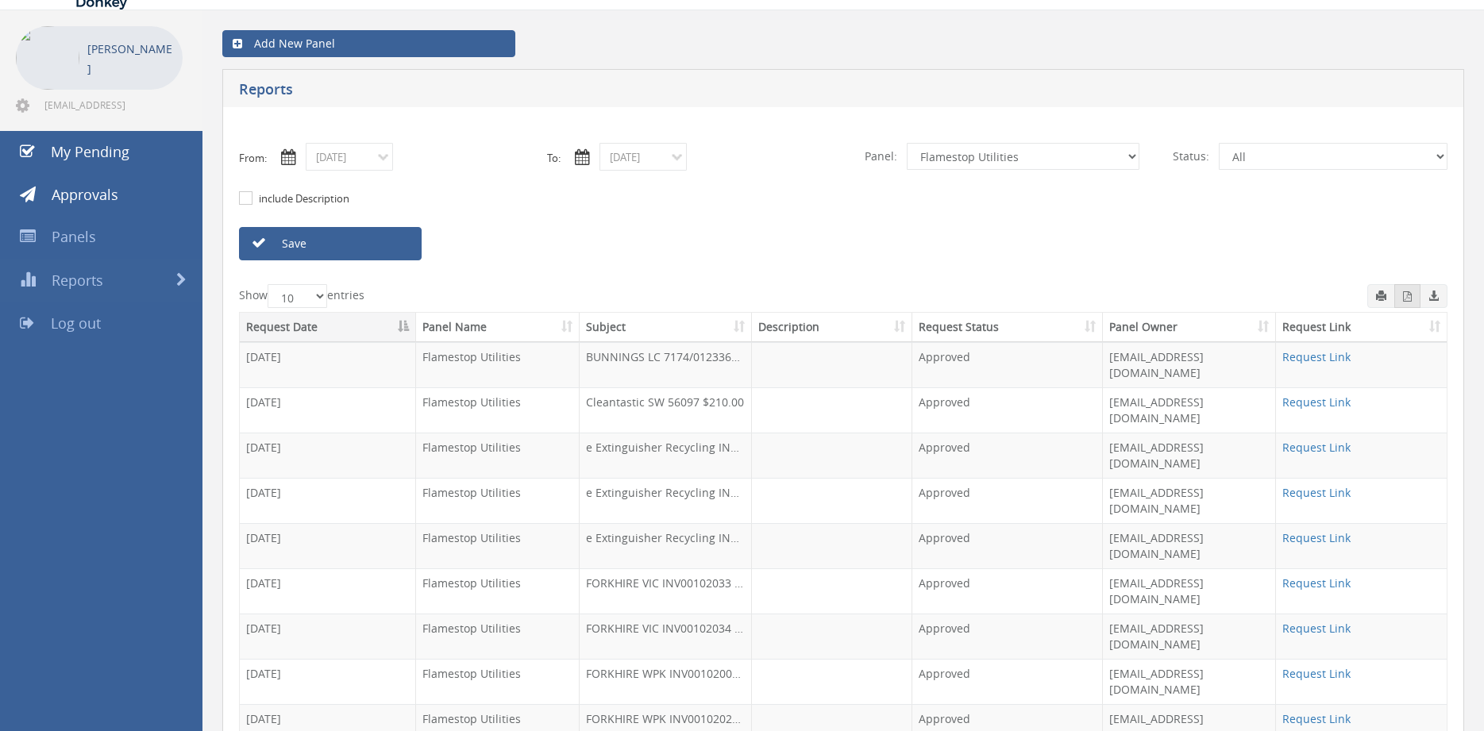
click at [1409, 300] on icon "button" at bounding box center [1407, 296] width 9 height 10
click at [371, 158] on input "09/08/2025" at bounding box center [349, 157] width 87 height 28
click at [382, 250] on span "09" at bounding box center [382, 250] width 27 height 21
type input "09/09/2025"
click at [622, 161] on input "09/08/2025" at bounding box center [643, 157] width 87 height 28
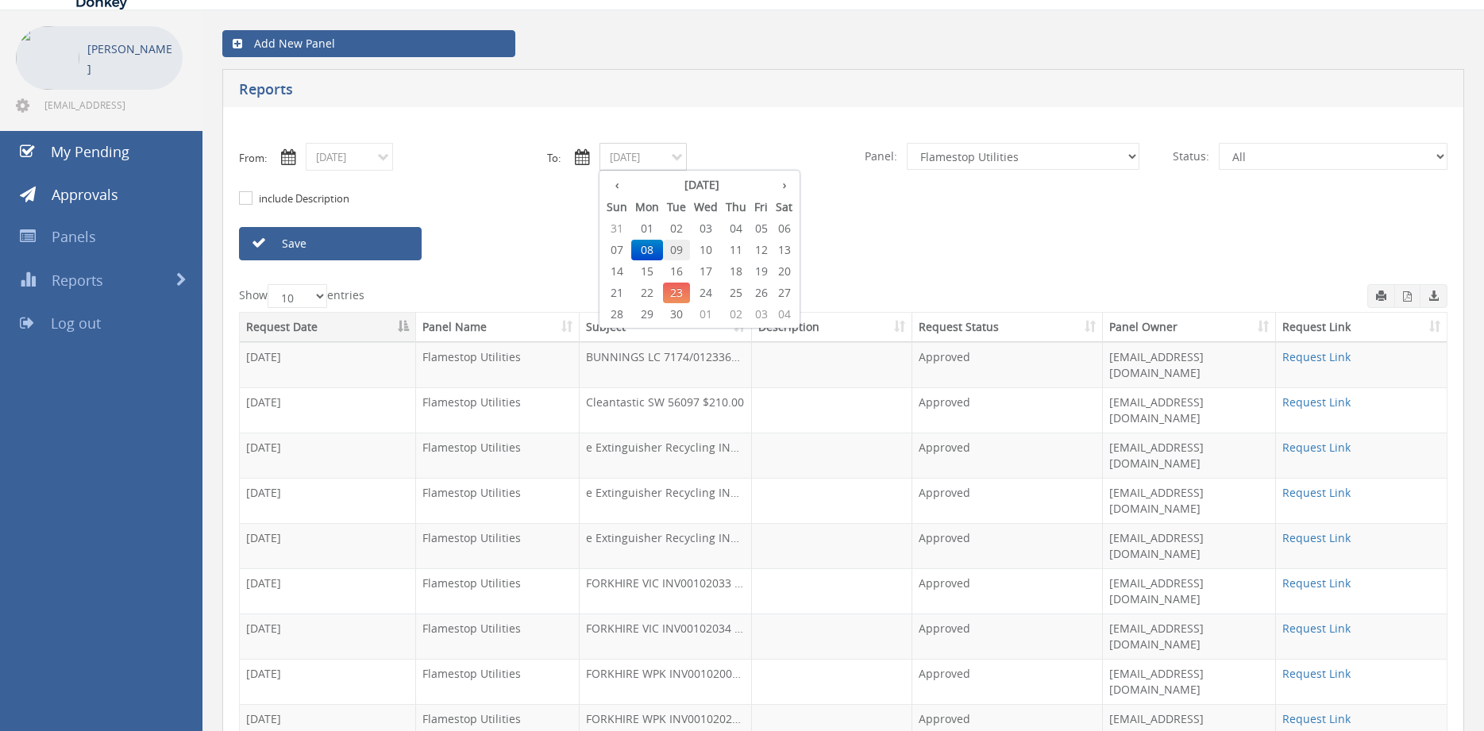
click at [673, 249] on span "09" at bounding box center [676, 250] width 27 height 21
type input "09/09/2025"
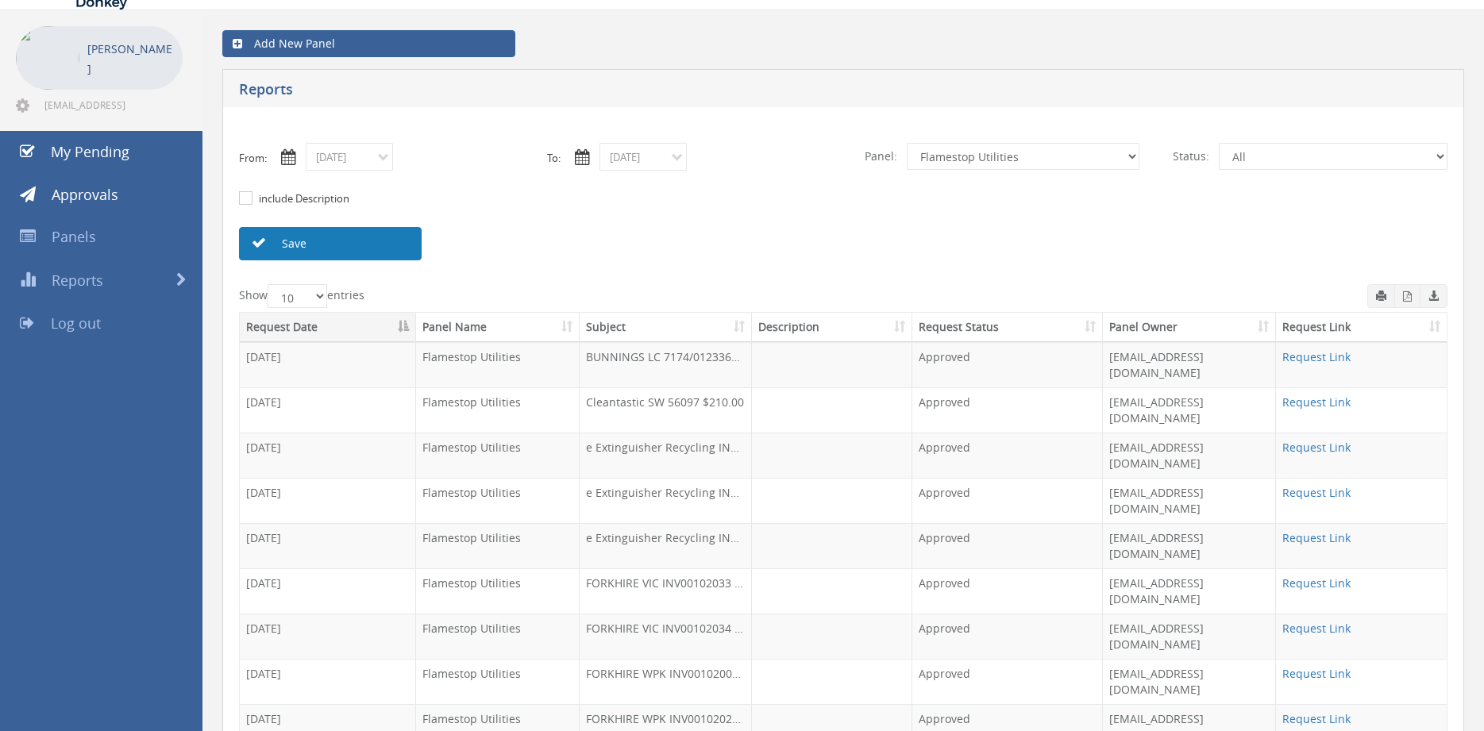
click at [403, 249] on link "Save" at bounding box center [330, 243] width 183 height 33
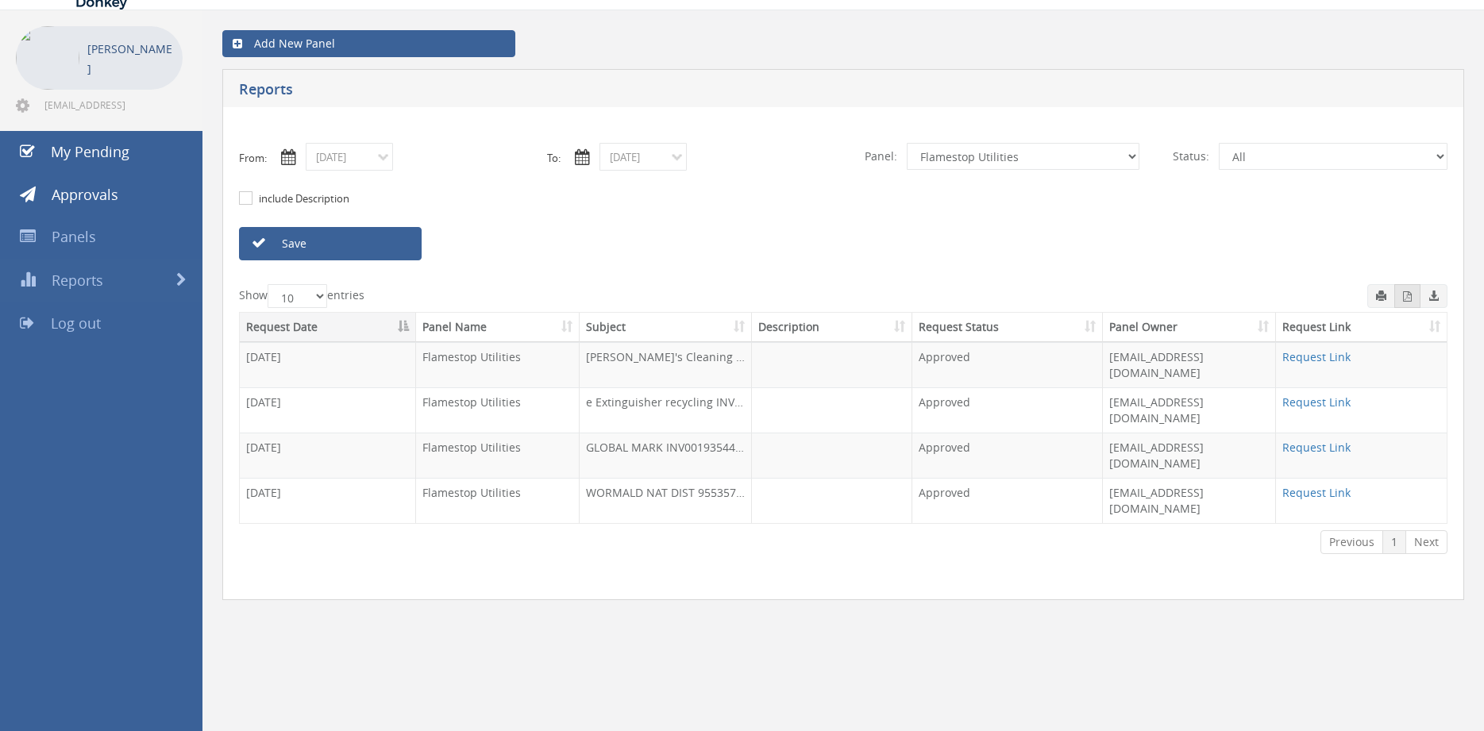
click at [1407, 303] on span "button" at bounding box center [1407, 296] width 9 height 13
click at [381, 180] on div "include Description" at bounding box center [843, 199] width 1232 height 56
click at [375, 167] on input "09/09/2025" at bounding box center [349, 157] width 87 height 28
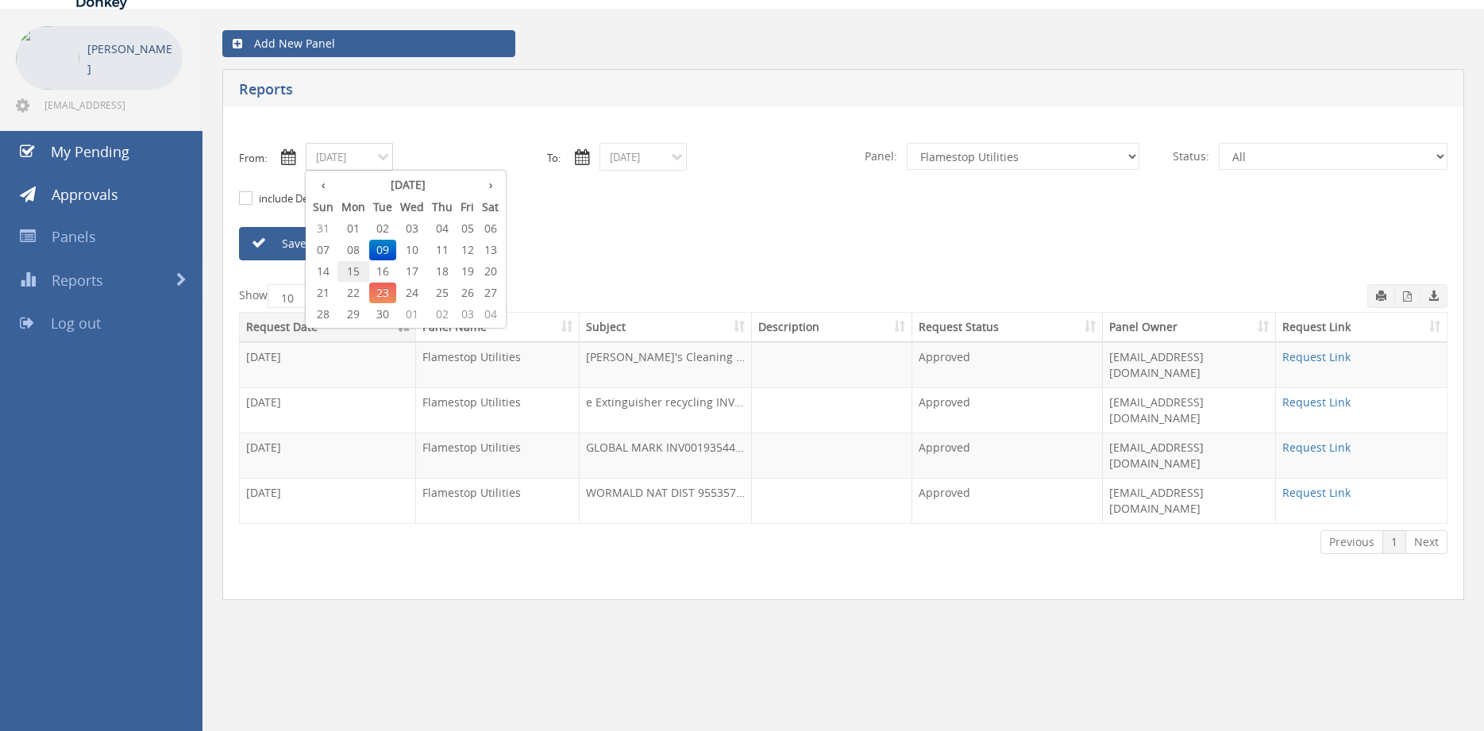
click at [359, 272] on span "15" at bounding box center [353, 271] width 32 height 21
type input "09/15/2025"
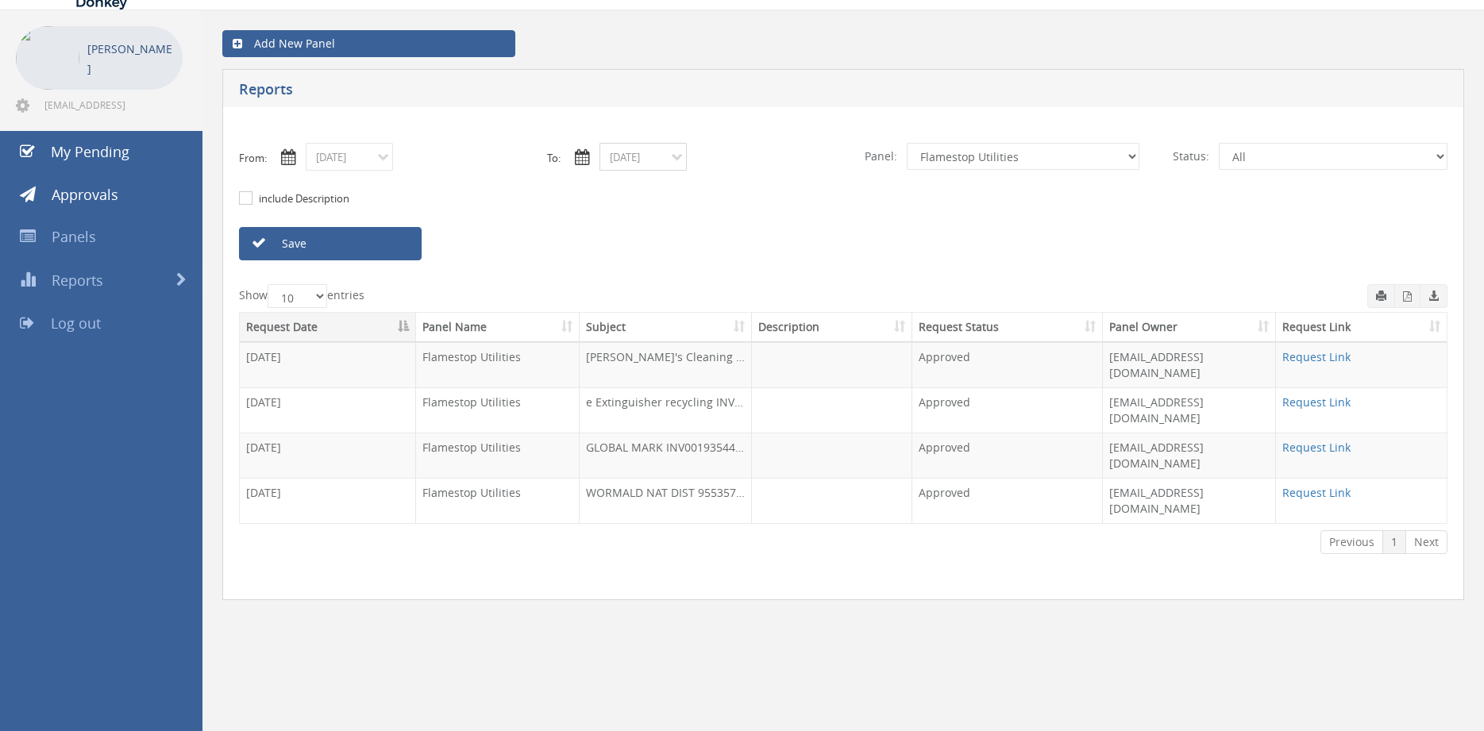
click at [634, 156] on input "09/09/2025" at bounding box center [643, 157] width 87 height 28
drag, startPoint x: 651, startPoint y: 273, endPoint x: 596, endPoint y: 264, distance: 56.4
click at [650, 274] on span "15" at bounding box center [647, 271] width 32 height 21
type input "09/15/2025"
click at [343, 245] on link "Save" at bounding box center [330, 243] width 183 height 33
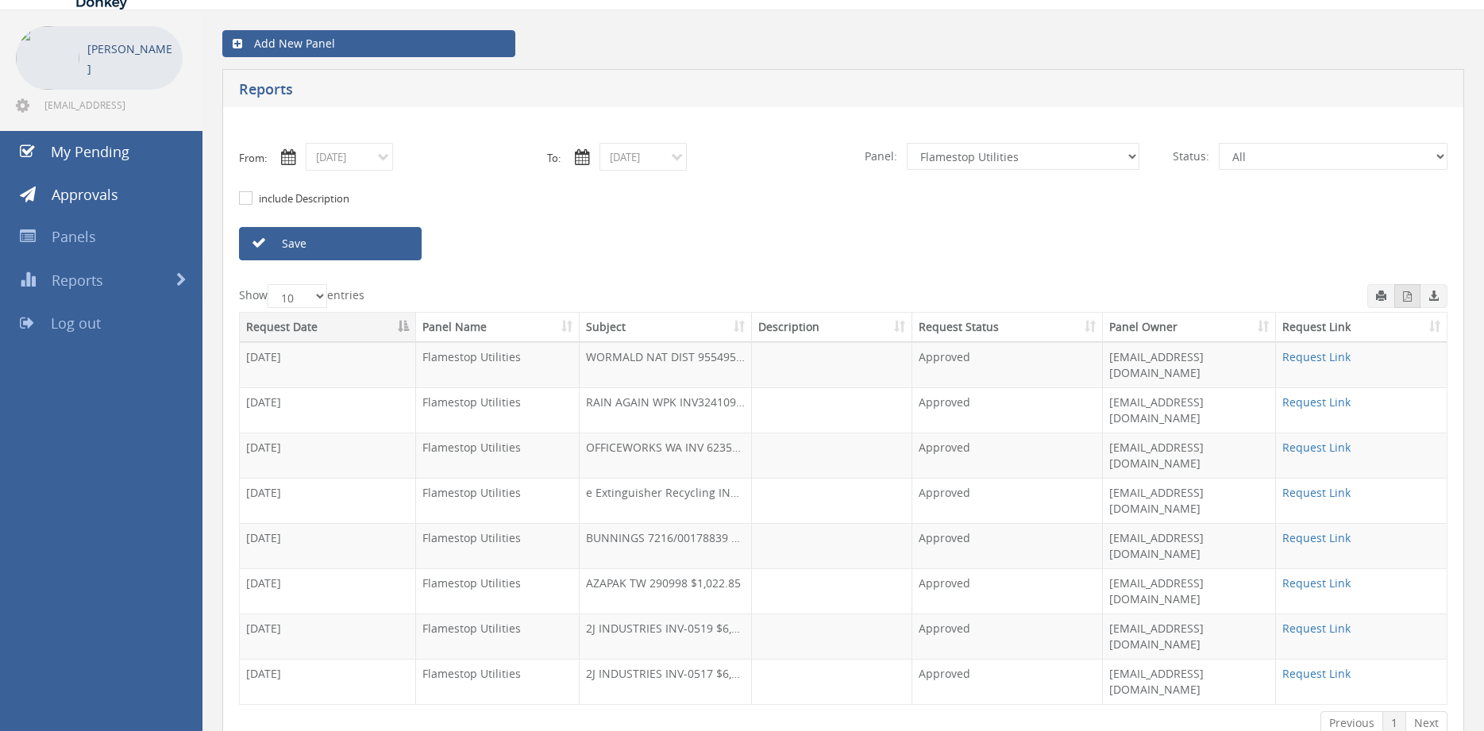
click at [1409, 299] on icon "button" at bounding box center [1407, 296] width 9 height 10
click at [1434, 296] on icon "button" at bounding box center [1434, 296] width 10 height 10
click at [1410, 294] on icon "button" at bounding box center [1407, 296] width 9 height 10
drag, startPoint x: 353, startPoint y: 142, endPoint x: 353, endPoint y: 151, distance: 8.7
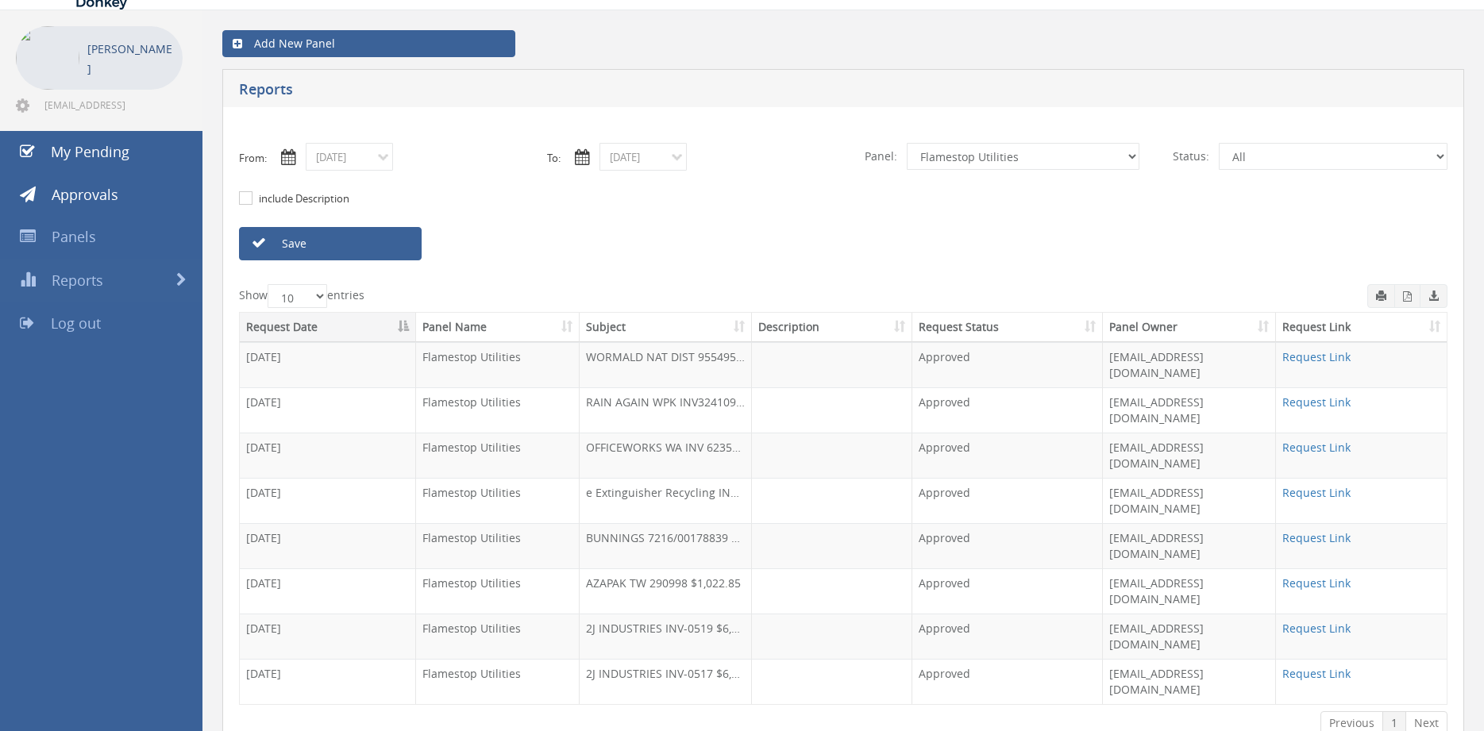
click at [353, 145] on div "From: 09/15/2025 To: 09/15/2025 Panel: All Alarm Credits RG - 3 NZ Utilities Ca…" at bounding box center [843, 444] width 1242 height 674
click at [360, 153] on input "09/15/2025" at bounding box center [349, 157] width 87 height 28
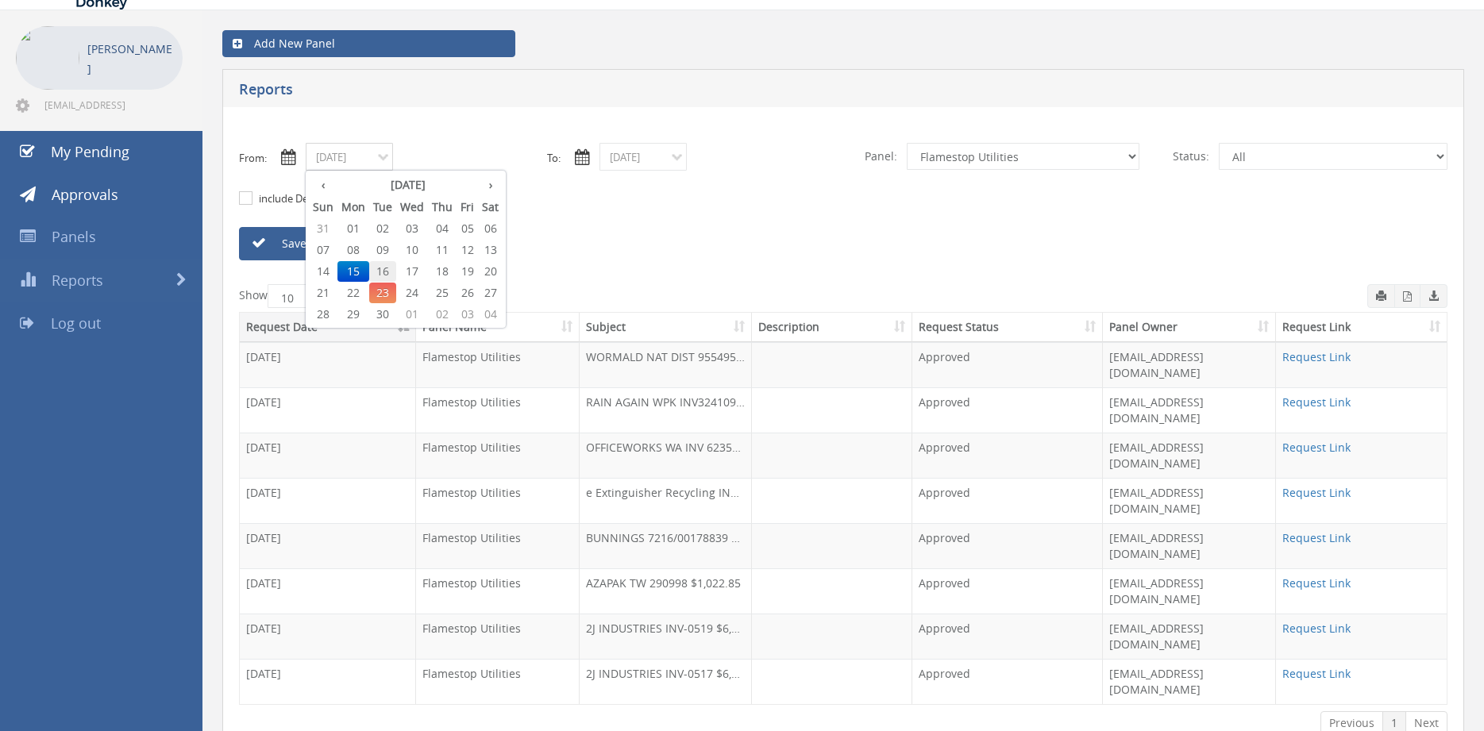
click at [393, 272] on span "16" at bounding box center [382, 271] width 27 height 21
type input "09/16/2025"
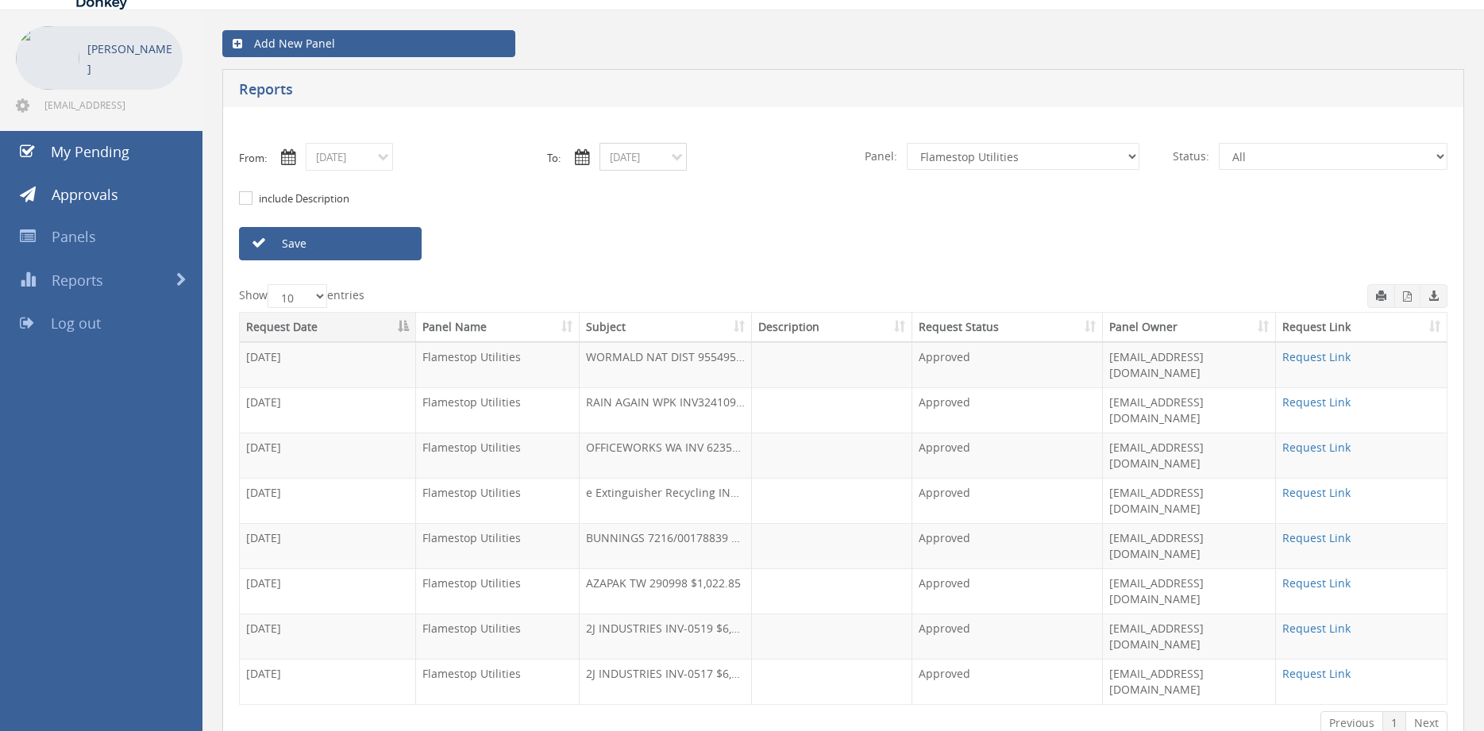
click at [638, 160] on input "09/15/2025" at bounding box center [643, 157] width 87 height 28
click at [680, 268] on span "16" at bounding box center [676, 271] width 27 height 21
type input "09/16/2025"
click at [379, 248] on link "Save" at bounding box center [330, 243] width 183 height 33
click at [1402, 300] on button "button" at bounding box center [1407, 296] width 26 height 24
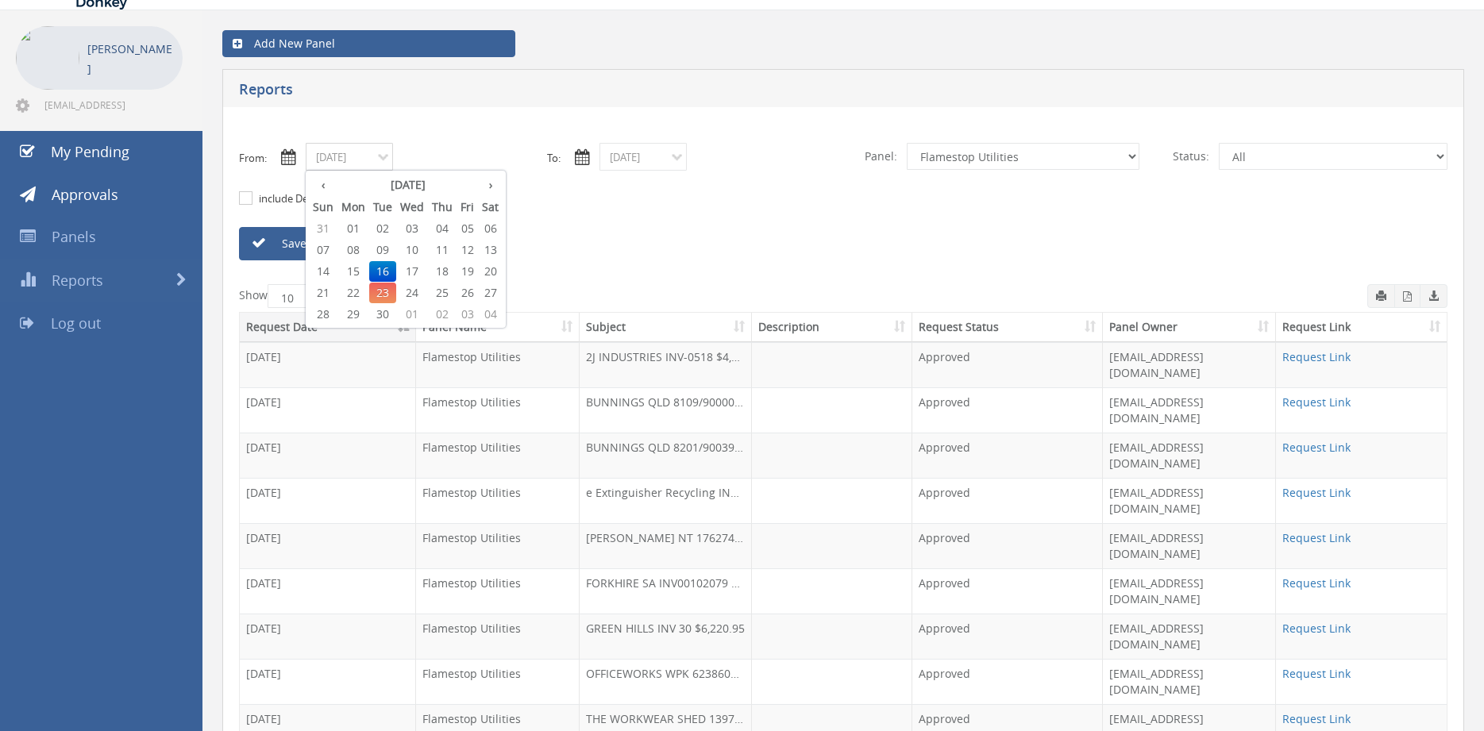
click at [366, 162] on input "09/16/2025" at bounding box center [349, 157] width 87 height 28
drag, startPoint x: 439, startPoint y: 273, endPoint x: 550, endPoint y: 216, distance: 124.3
click at [439, 272] on span "18" at bounding box center [442, 271] width 29 height 21
type input "09/18/2025"
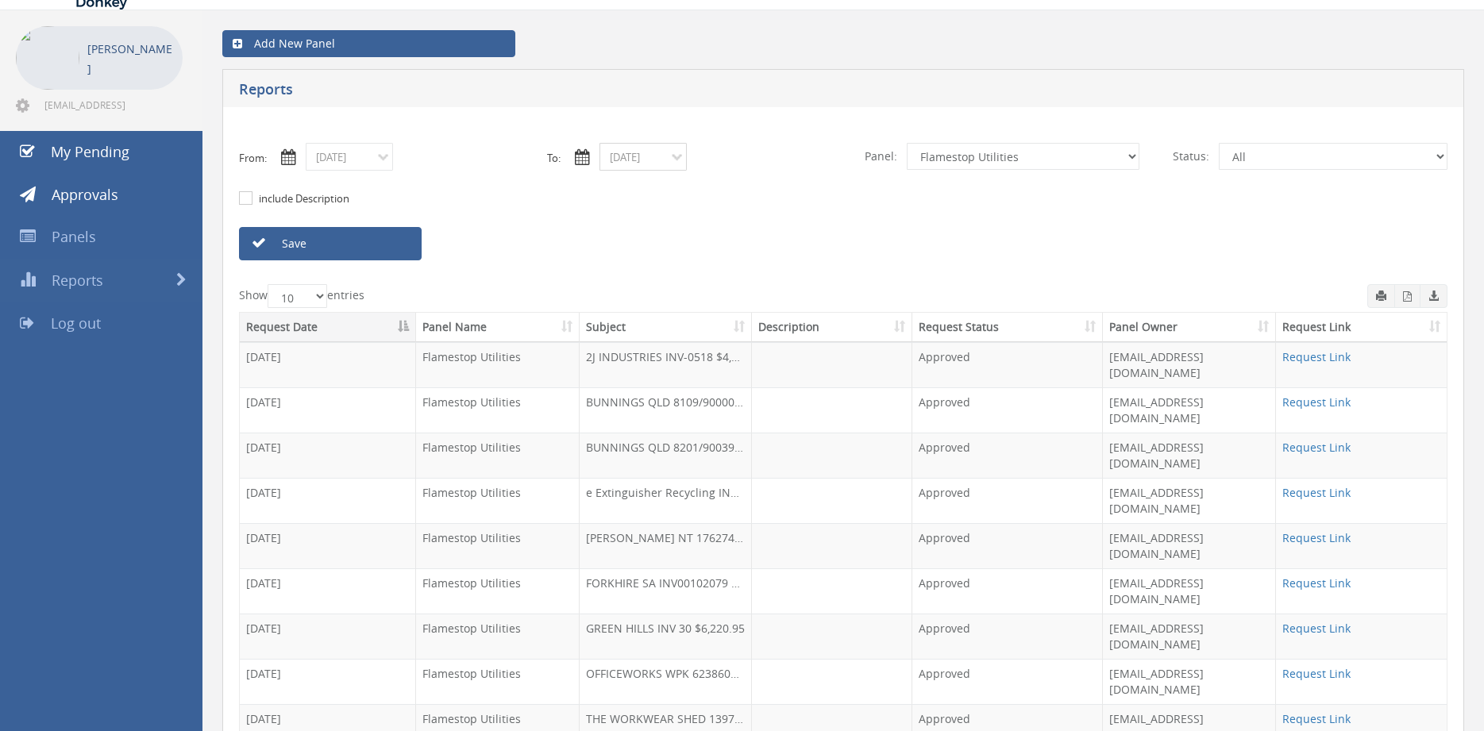
click at [631, 160] on input "09/16/2025" at bounding box center [643, 157] width 87 height 28
click at [743, 269] on span "18" at bounding box center [736, 271] width 29 height 21
type input "09/18/2025"
click at [395, 249] on link "Save" at bounding box center [330, 243] width 183 height 33
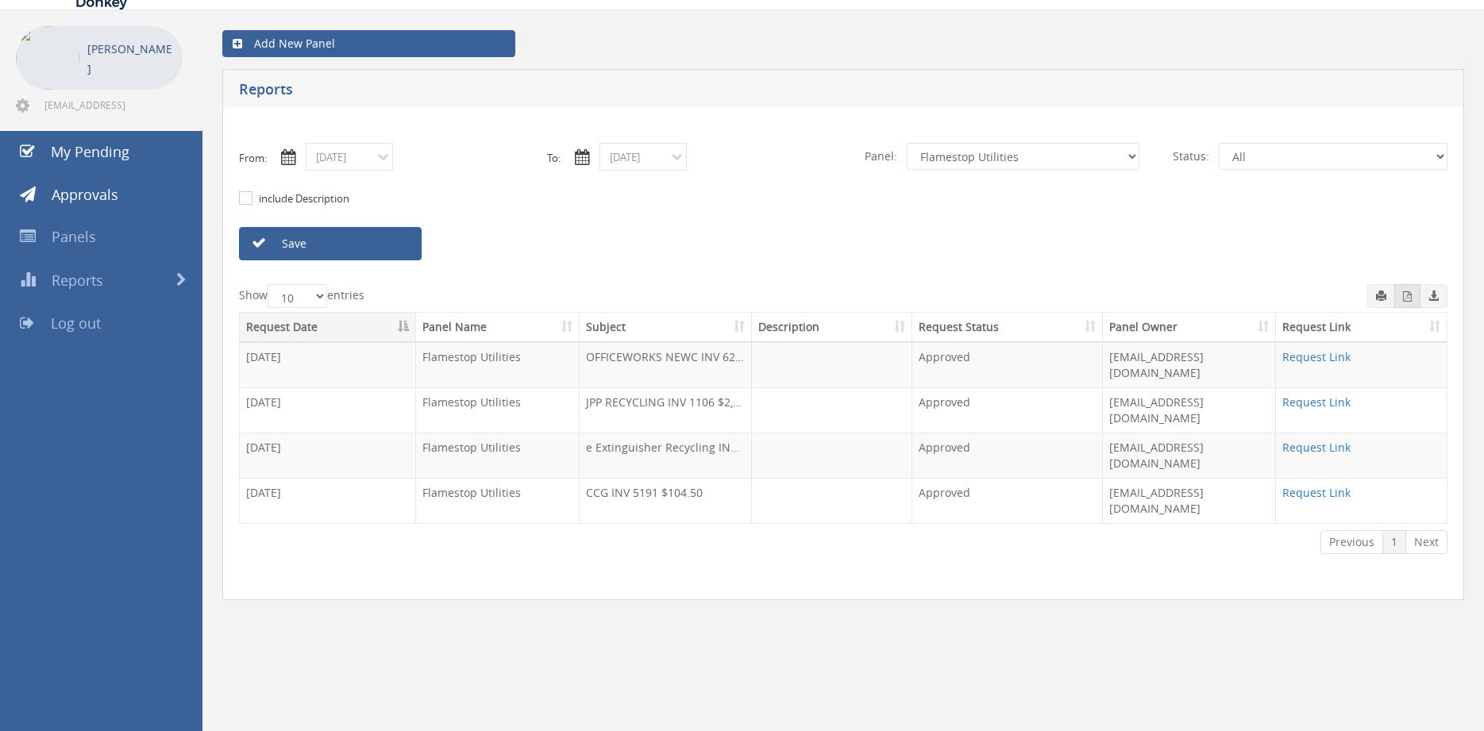
click at [1401, 297] on button "button" at bounding box center [1407, 296] width 26 height 24
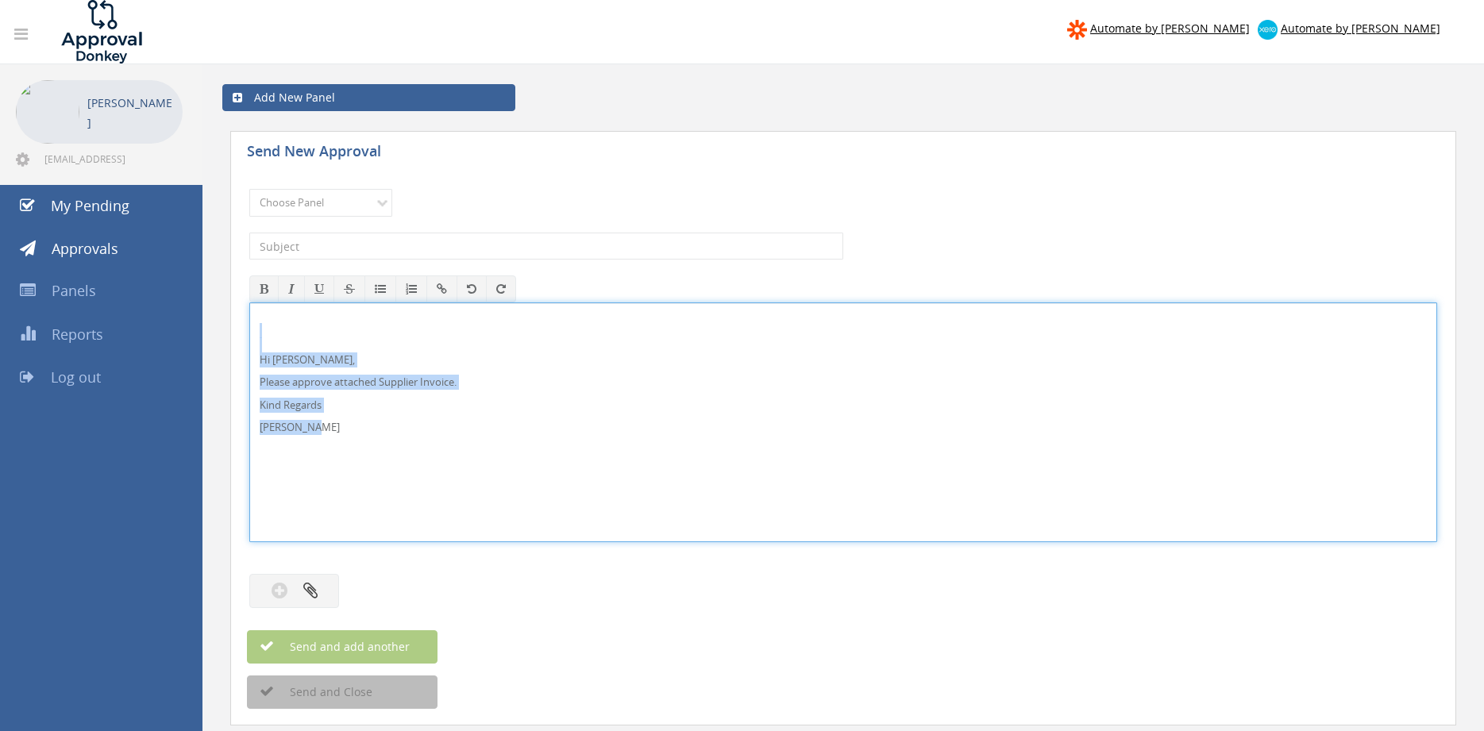
click at [249, 332] on div "Hi Rob, Please approve attached Supplier Invoice. Kind Regards Pam Walker" at bounding box center [843, 423] width 1188 height 240
copy div "Hi Rob, Please approve attached Supplier Invoice. Kind Regards Pam Walker"
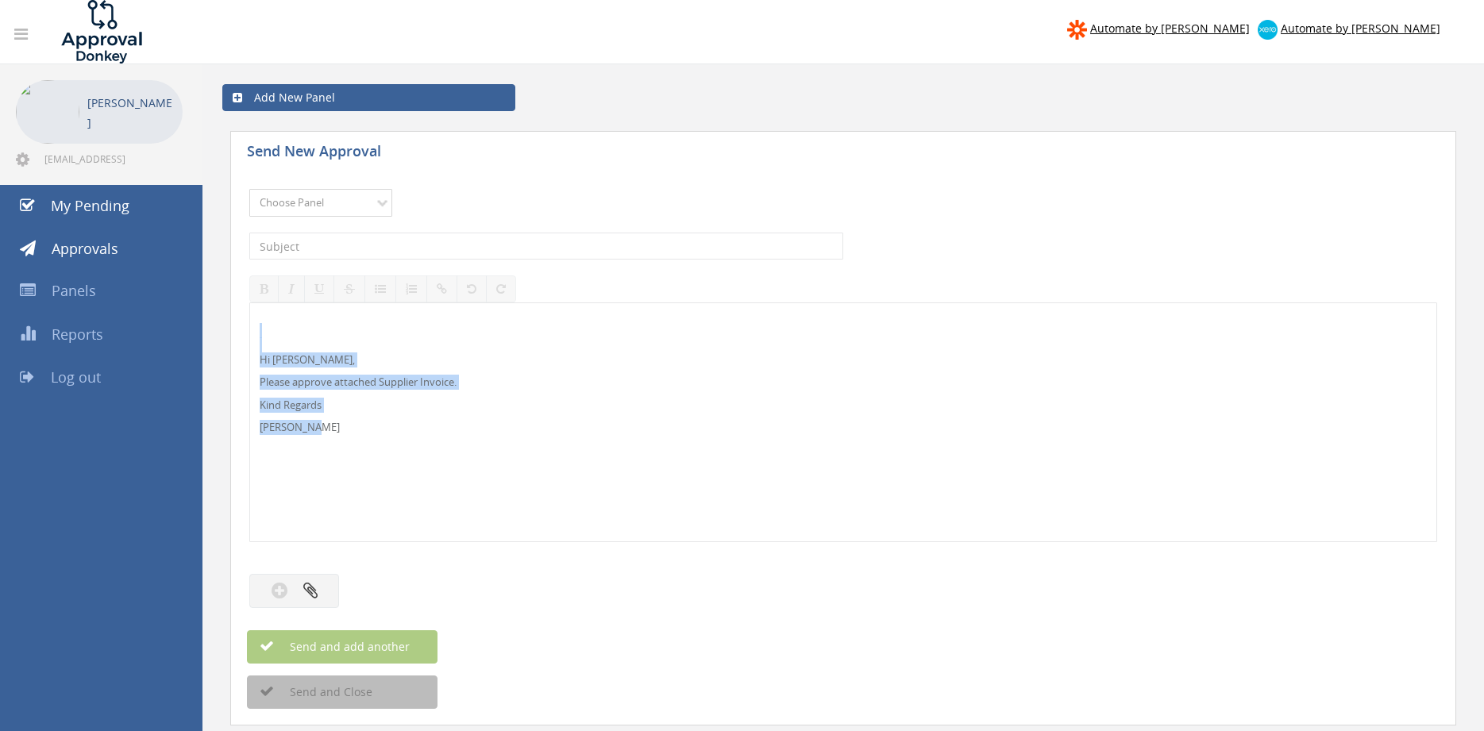
click at [249, 189] on select "Choose Panel Alarm Credits RG - 3 NZ Utilities Cable and SAI Global NZ Alarms-1…" at bounding box center [320, 203] width 143 height 28
select select "9680"
click option "Alarm Suppliers - 2" at bounding box center [0, 0] width 0 height 0
click at [519, 241] on input "text" at bounding box center [546, 246] width 594 height 27
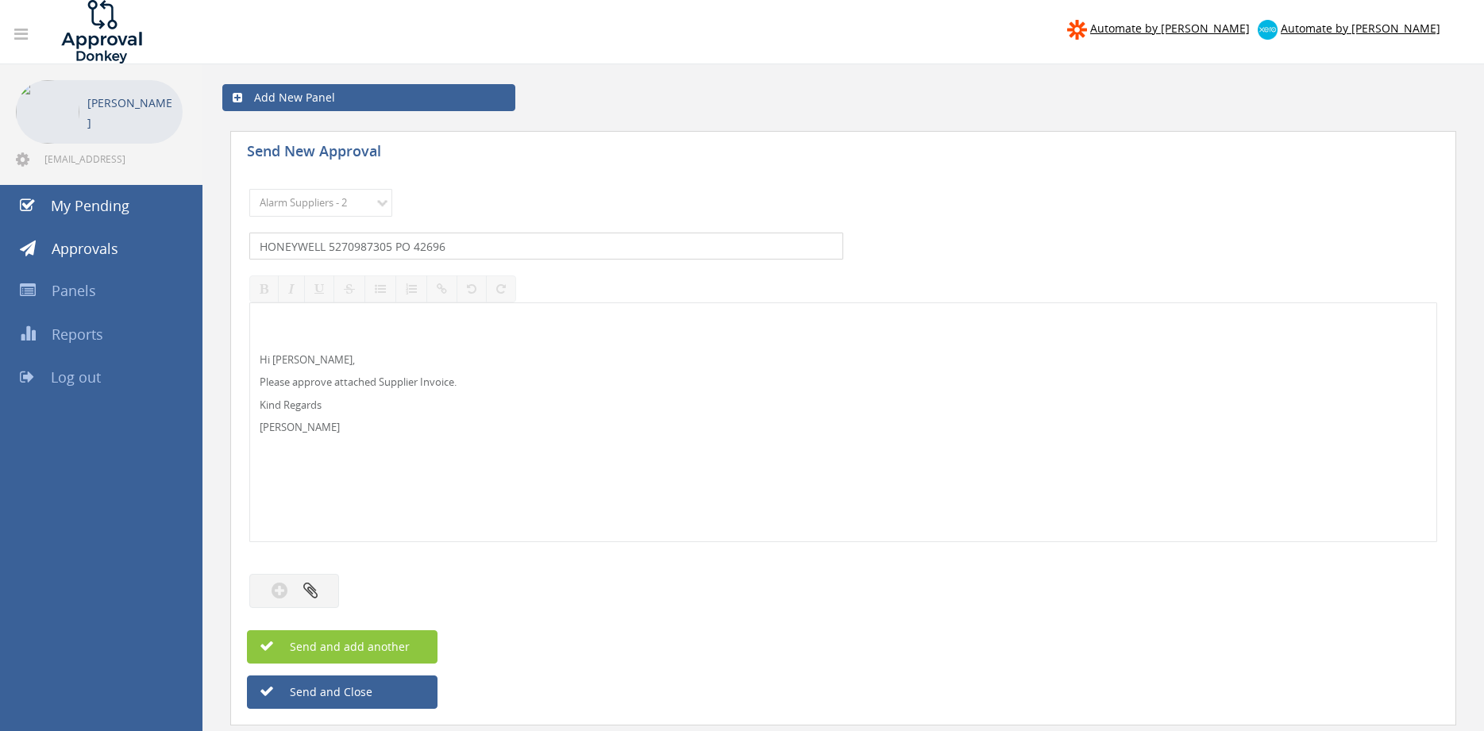
type input "HONEYWELL 5270987305 PO 42696"
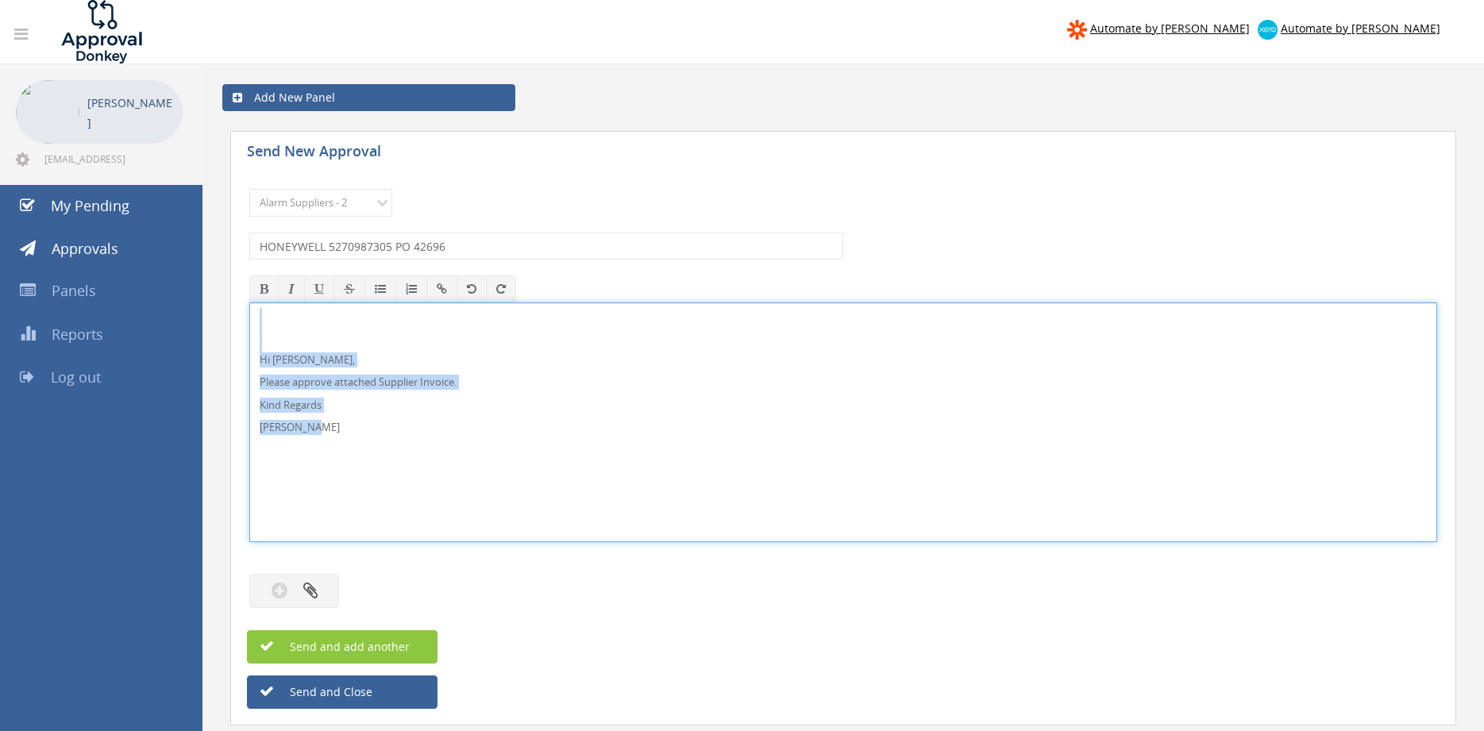
drag, startPoint x: 251, startPoint y: 400, endPoint x: 210, endPoint y: 297, distance: 111.2
click at [249, 303] on div "Hi Rob, Please approve attached Supplier Invoice. Kind Regards Pam Walker" at bounding box center [843, 423] width 1188 height 240
copy div "Hi Rob, Please approve attached Supplier Invoice. Kind Regards Pam Walker"
click at [323, 581] on button "button" at bounding box center [294, 591] width 90 height 34
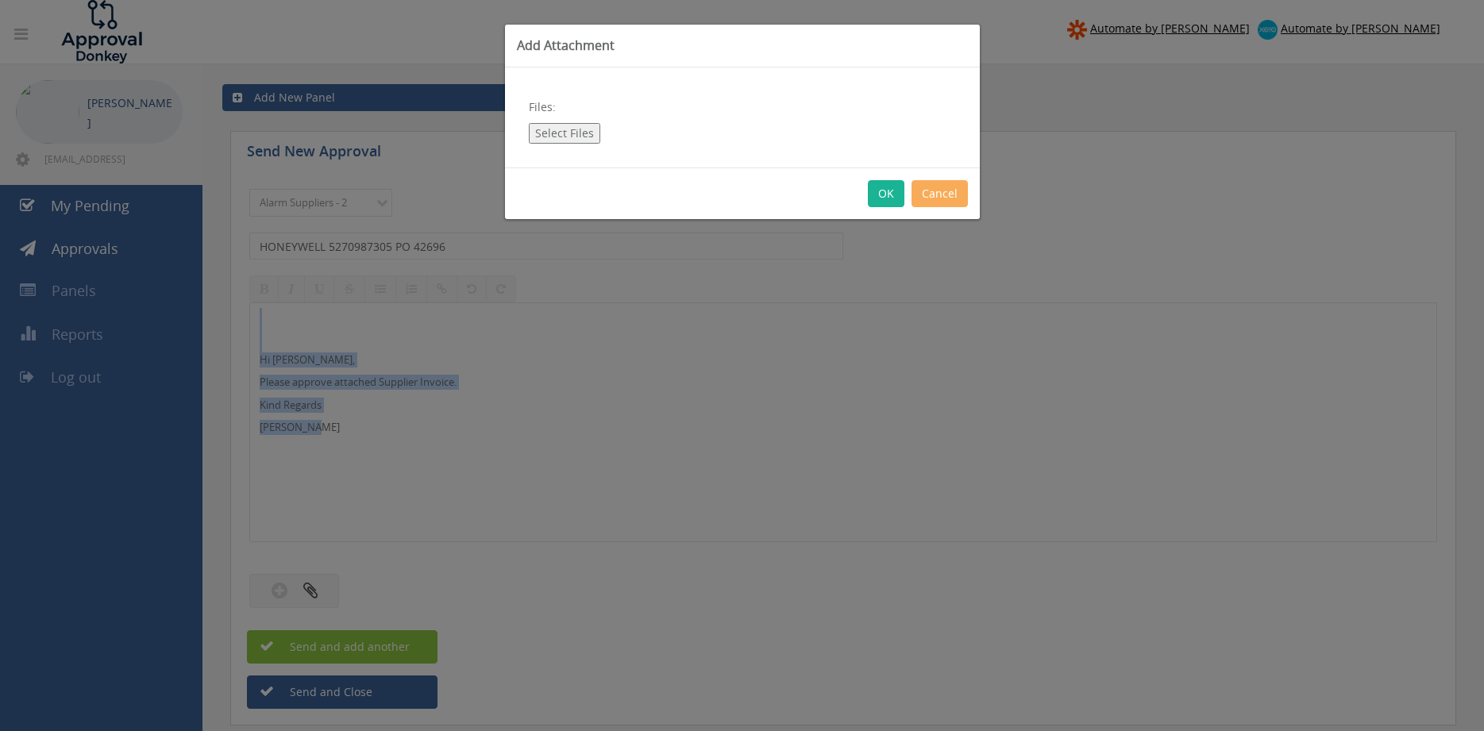
click at [583, 135] on button "Select Files" at bounding box center [564, 133] width 71 height 21
type input "C:\fakepath\HONEYWELL 5270987305 19.09.25 PO 42696.pdf"
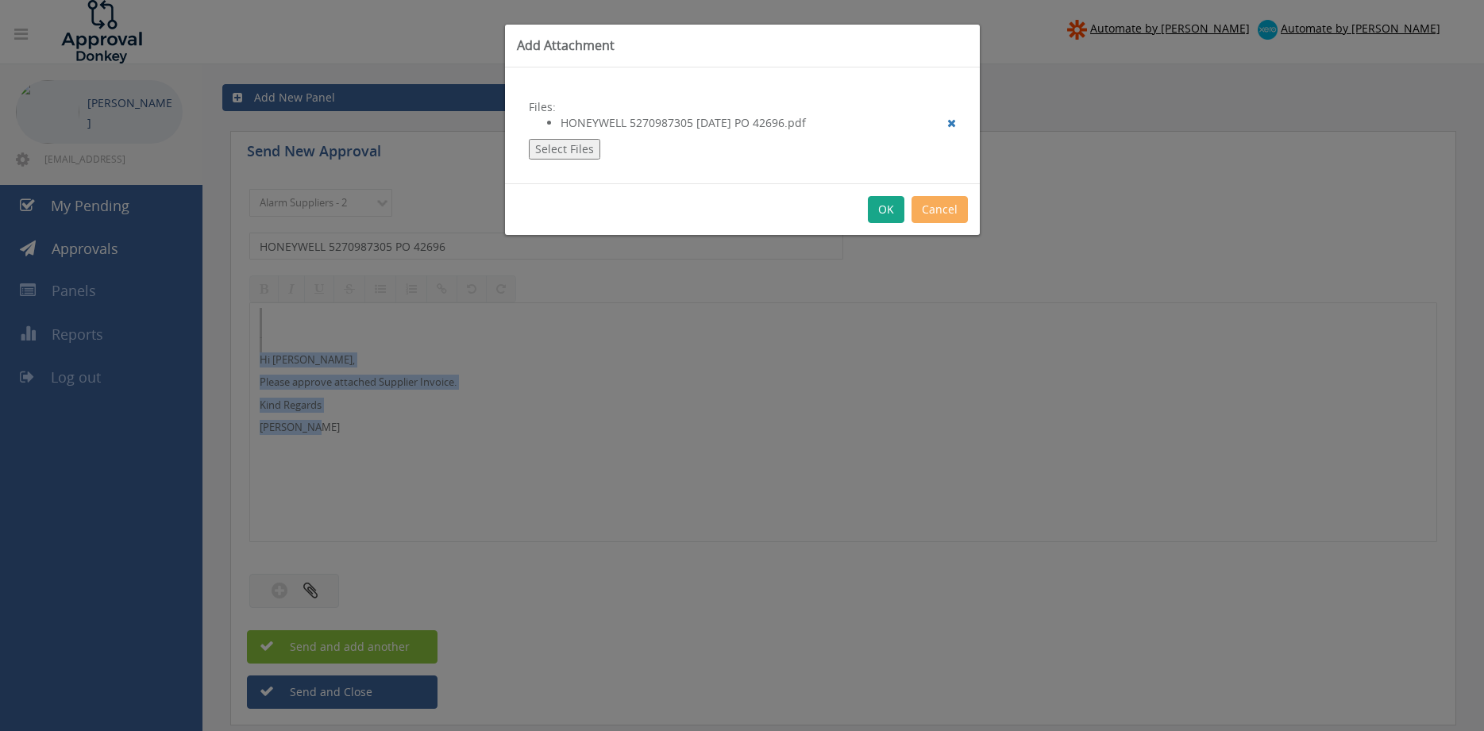
click at [884, 212] on button "OK" at bounding box center [886, 209] width 37 height 27
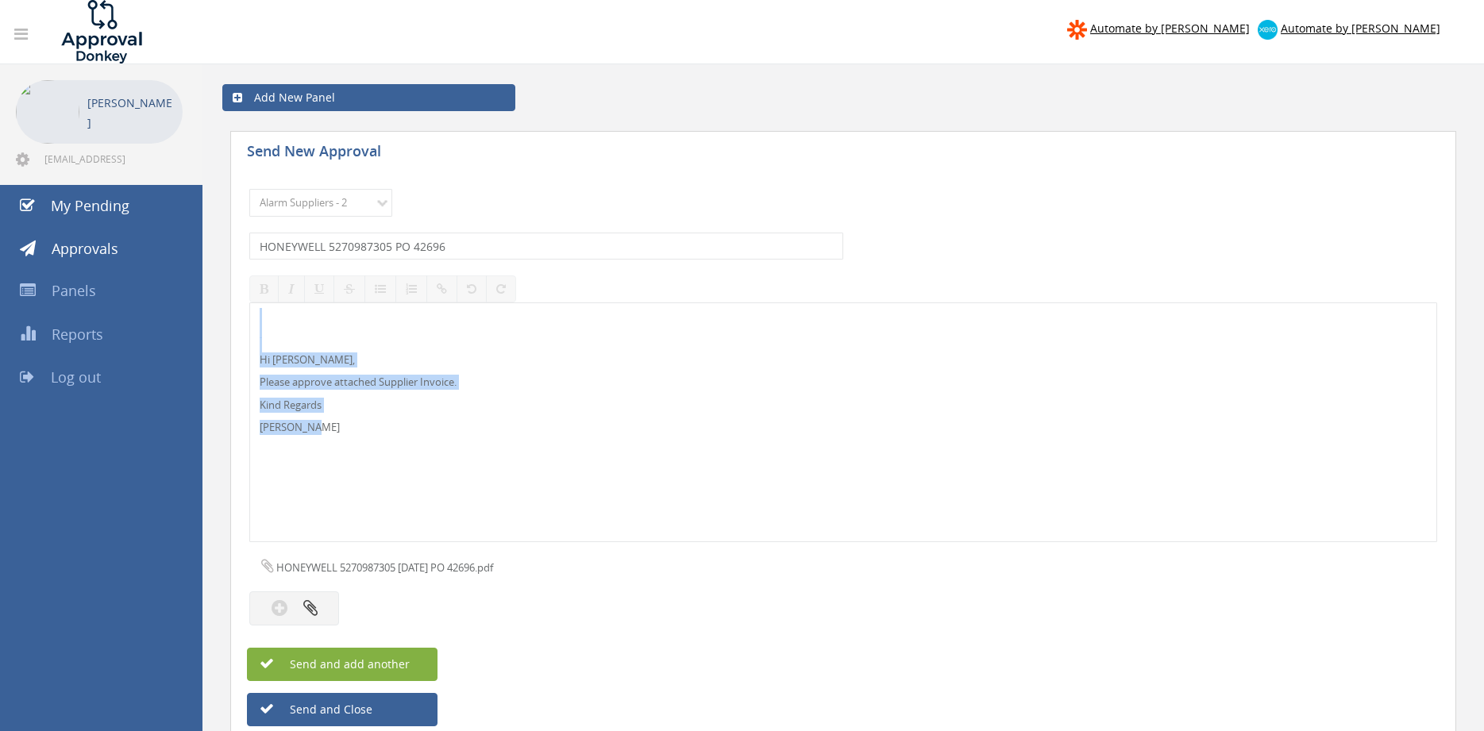
click at [415, 664] on button "Send and add another" at bounding box center [342, 664] width 191 height 33
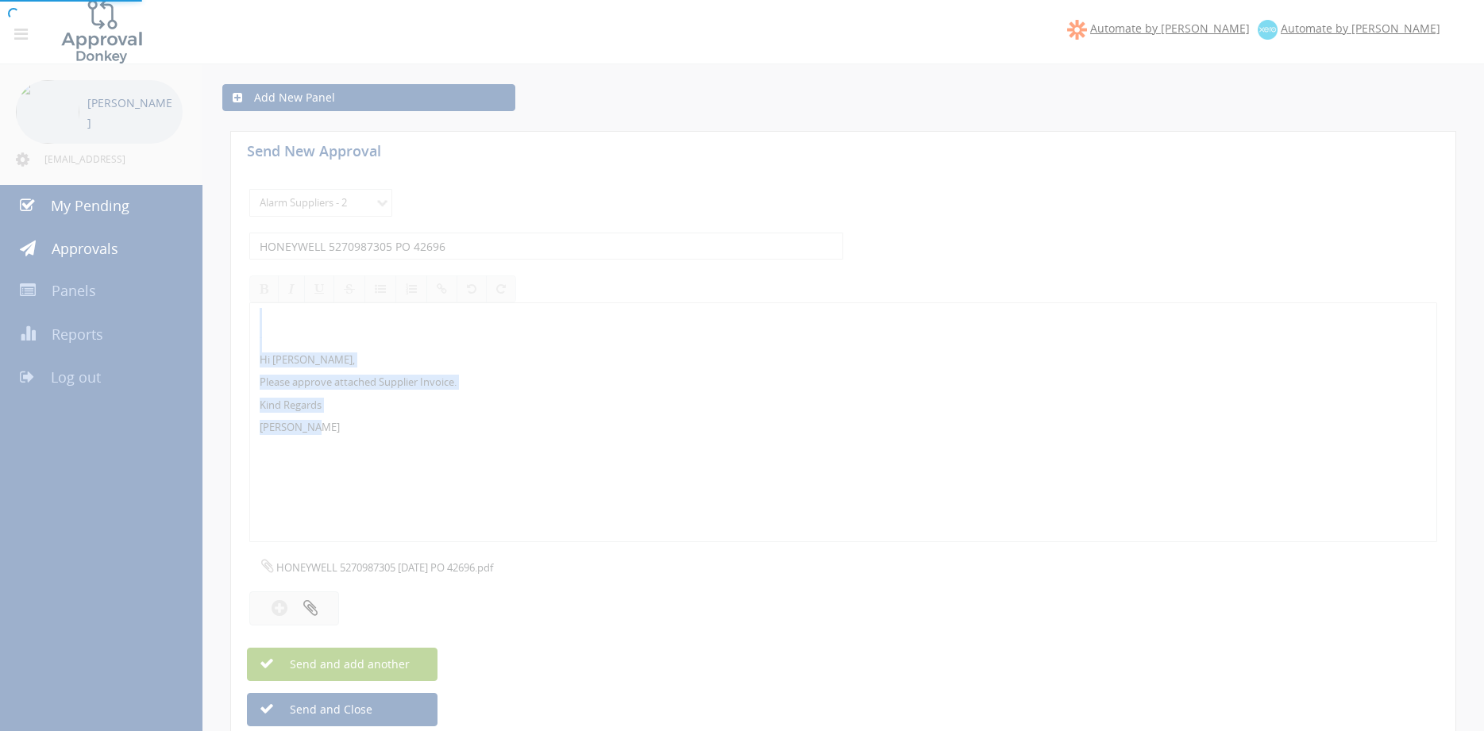
select select
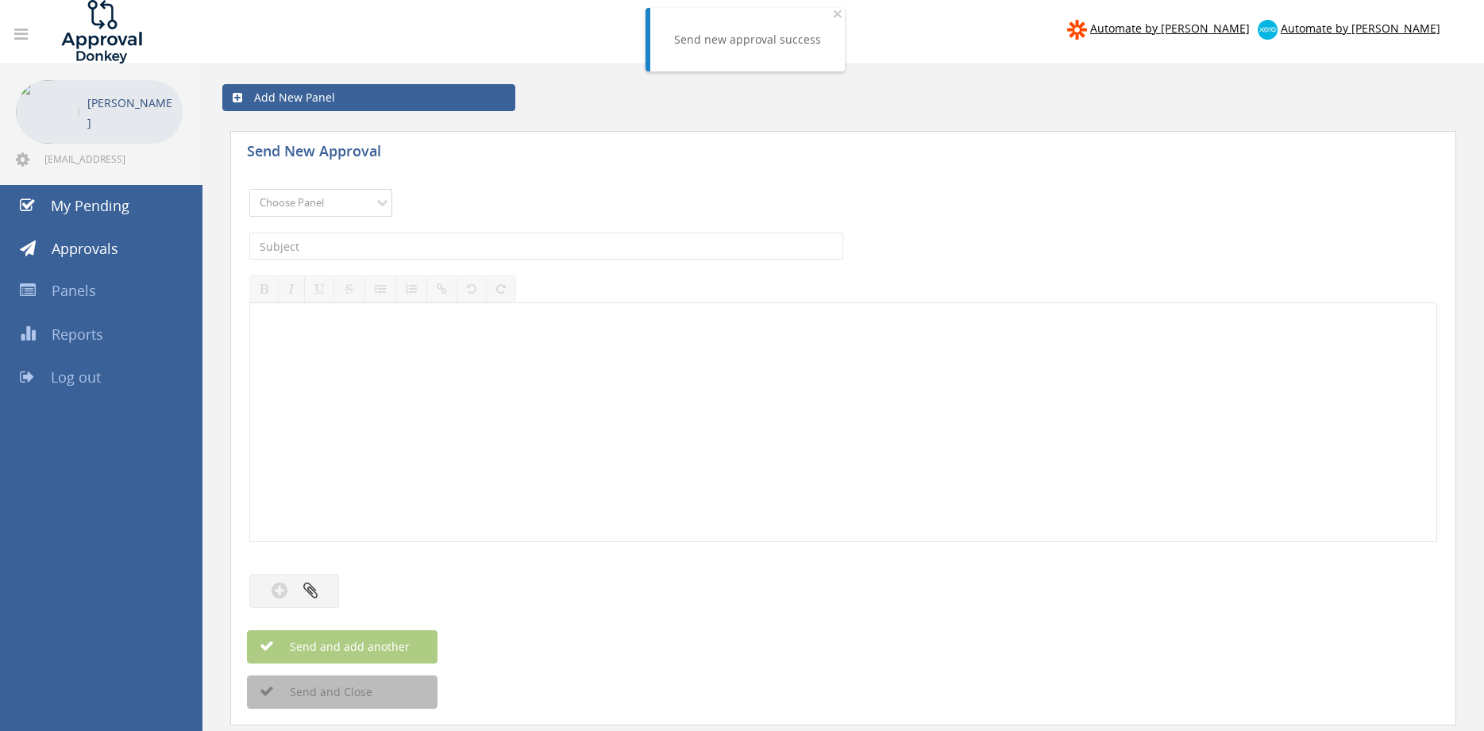
select select "9680"
click option "Alarm Suppliers - 2" at bounding box center [0, 0] width 0 height 0
click at [453, 244] on input "text" at bounding box center [546, 246] width 594 height 27
type input "HONEYWELL 5270974966 PO 43124"
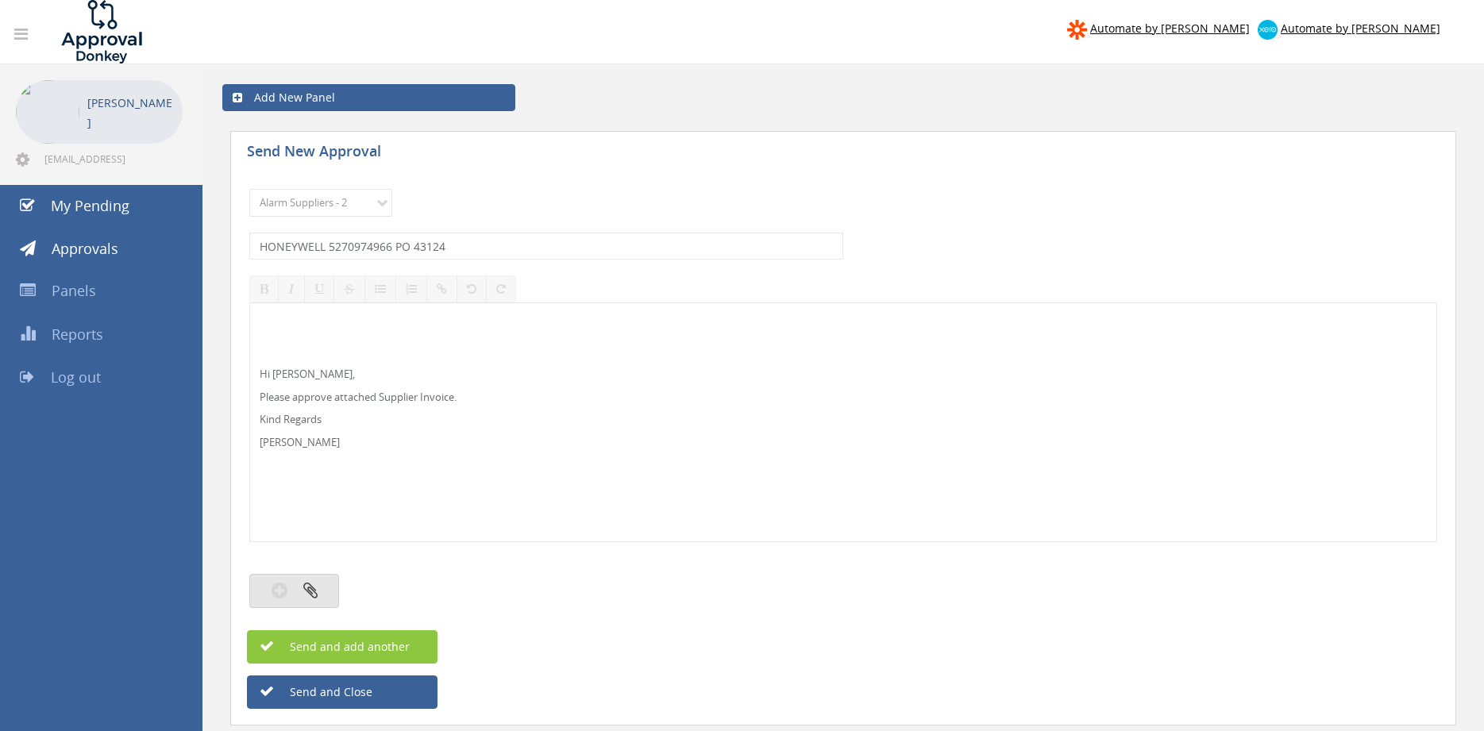
click at [318, 591] on button "button" at bounding box center [294, 591] width 90 height 34
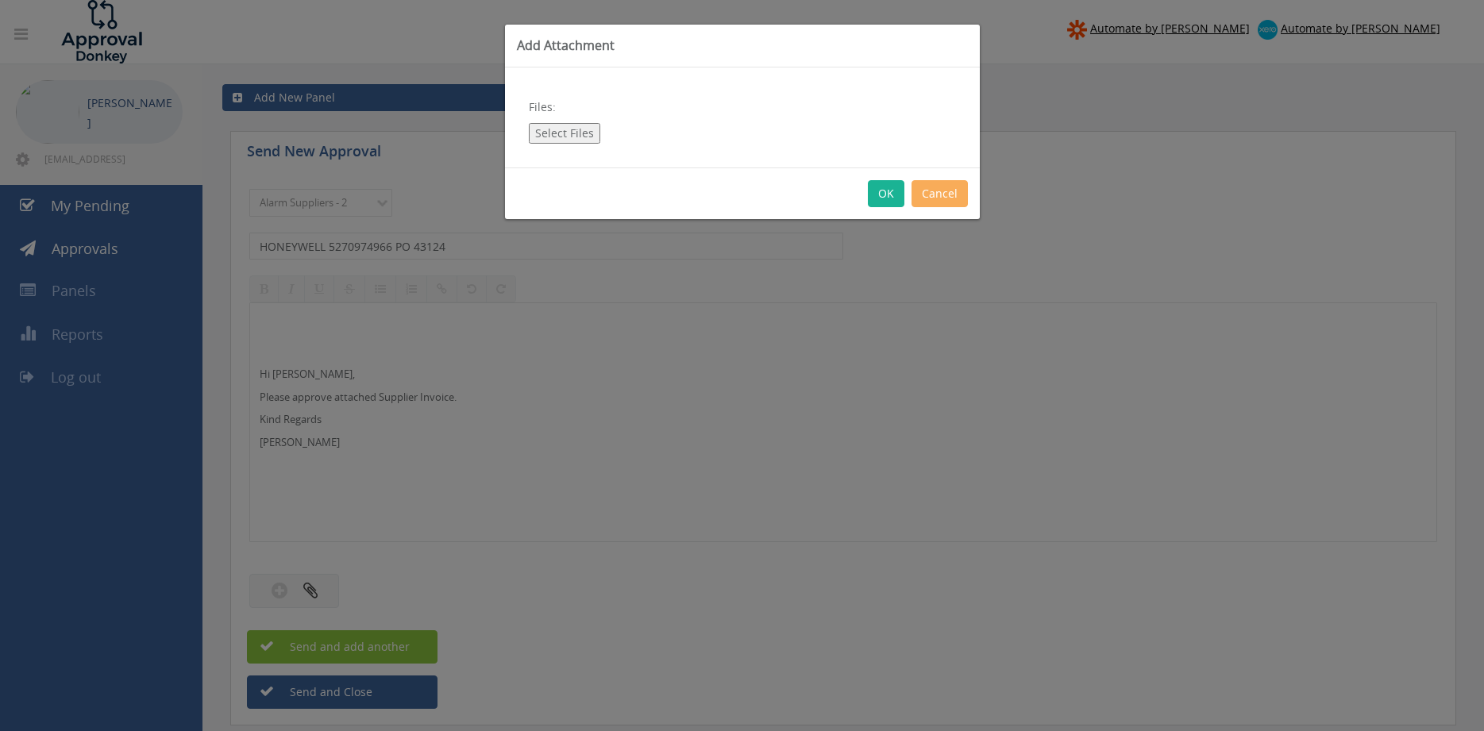
click at [554, 136] on button "Select Files" at bounding box center [564, 133] width 71 height 21
type input "C:\fakepath\HONEYWELL 5270974966 18.09.25 PO 43124.pdf"
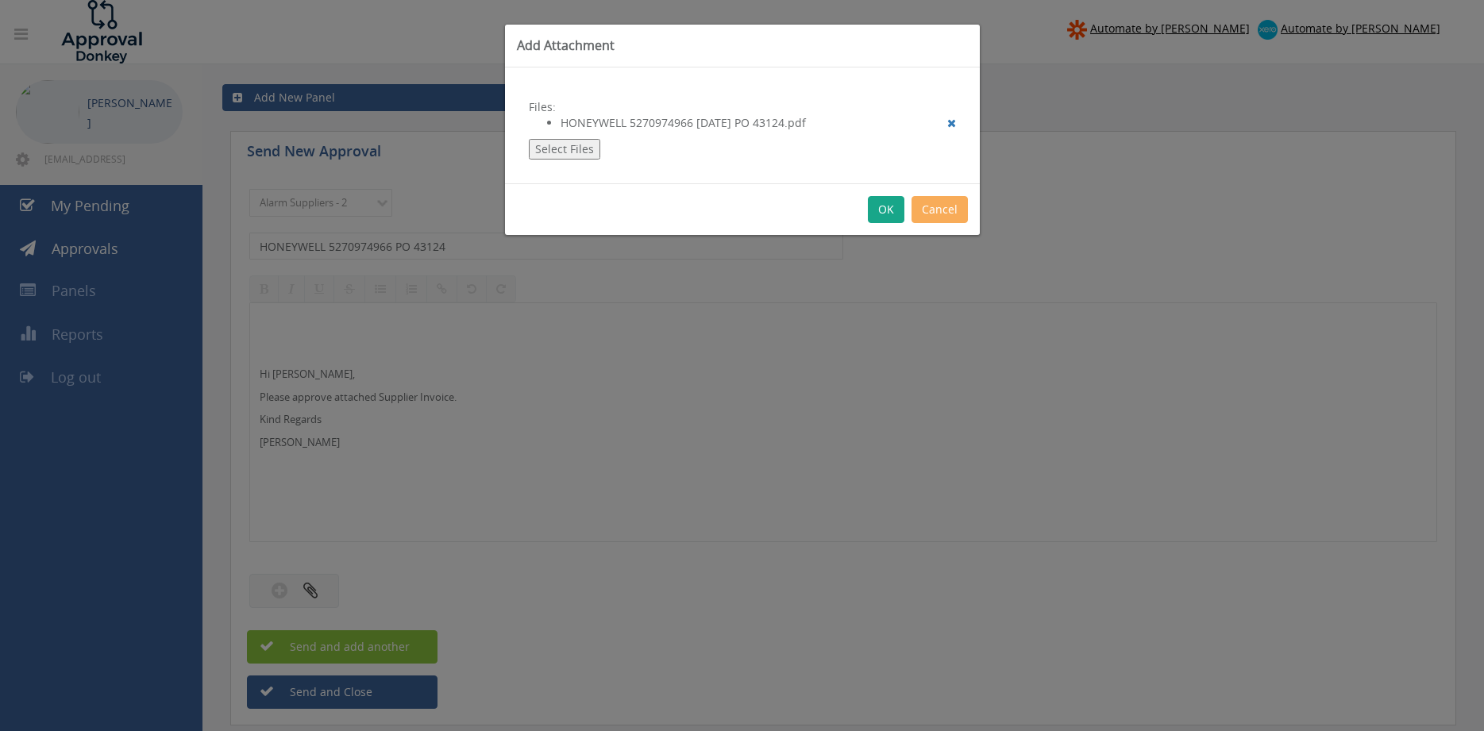
click at [885, 206] on button "OK" at bounding box center [886, 209] width 37 height 27
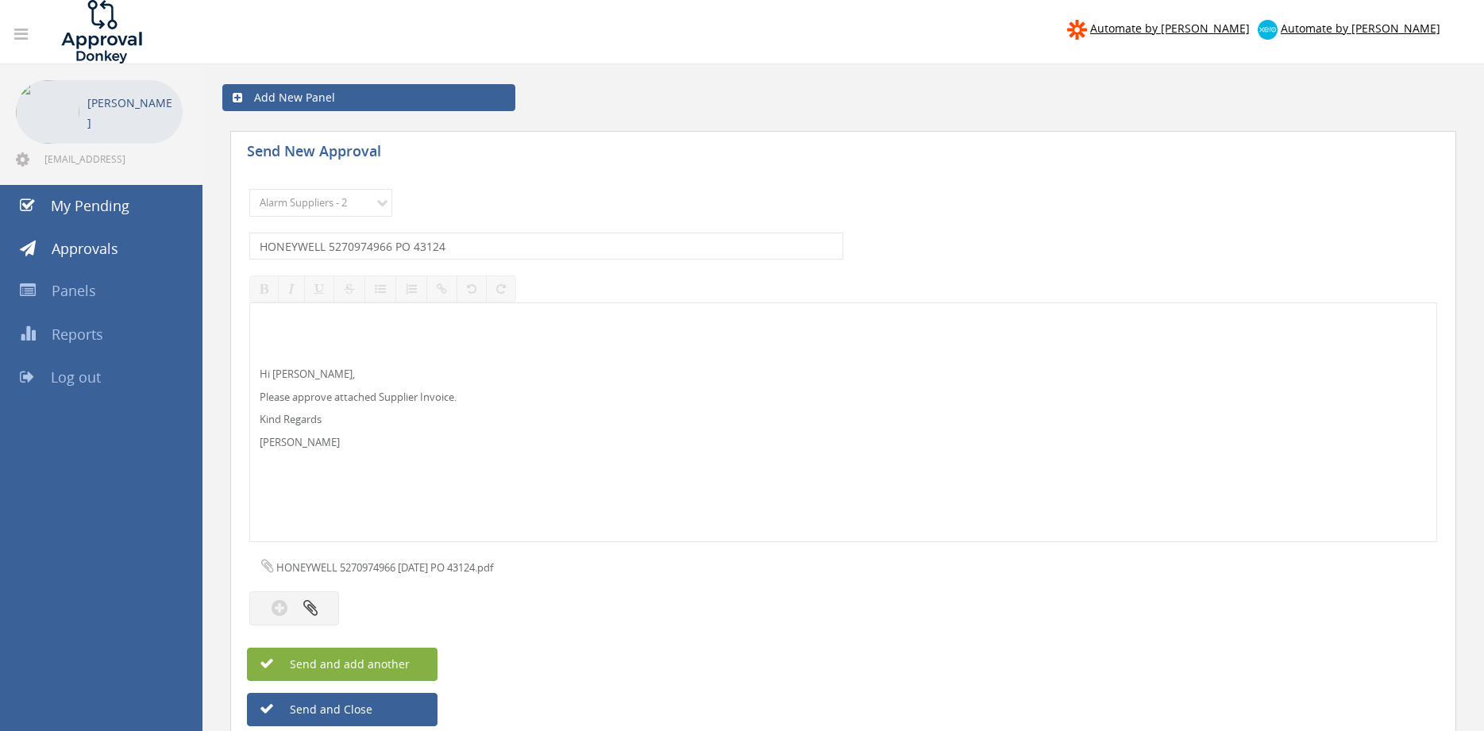
click at [394, 662] on span "Send and add another" at bounding box center [333, 664] width 154 height 15
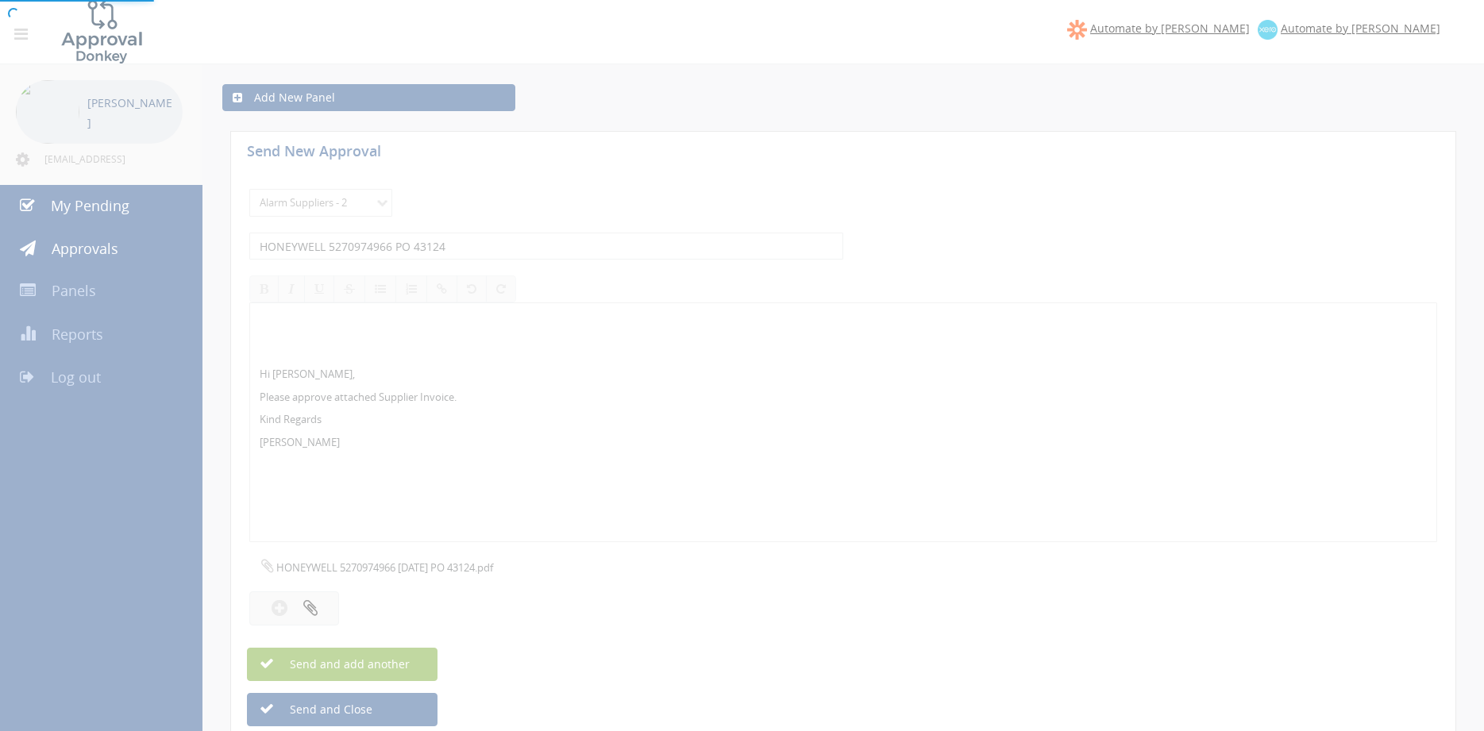
select select
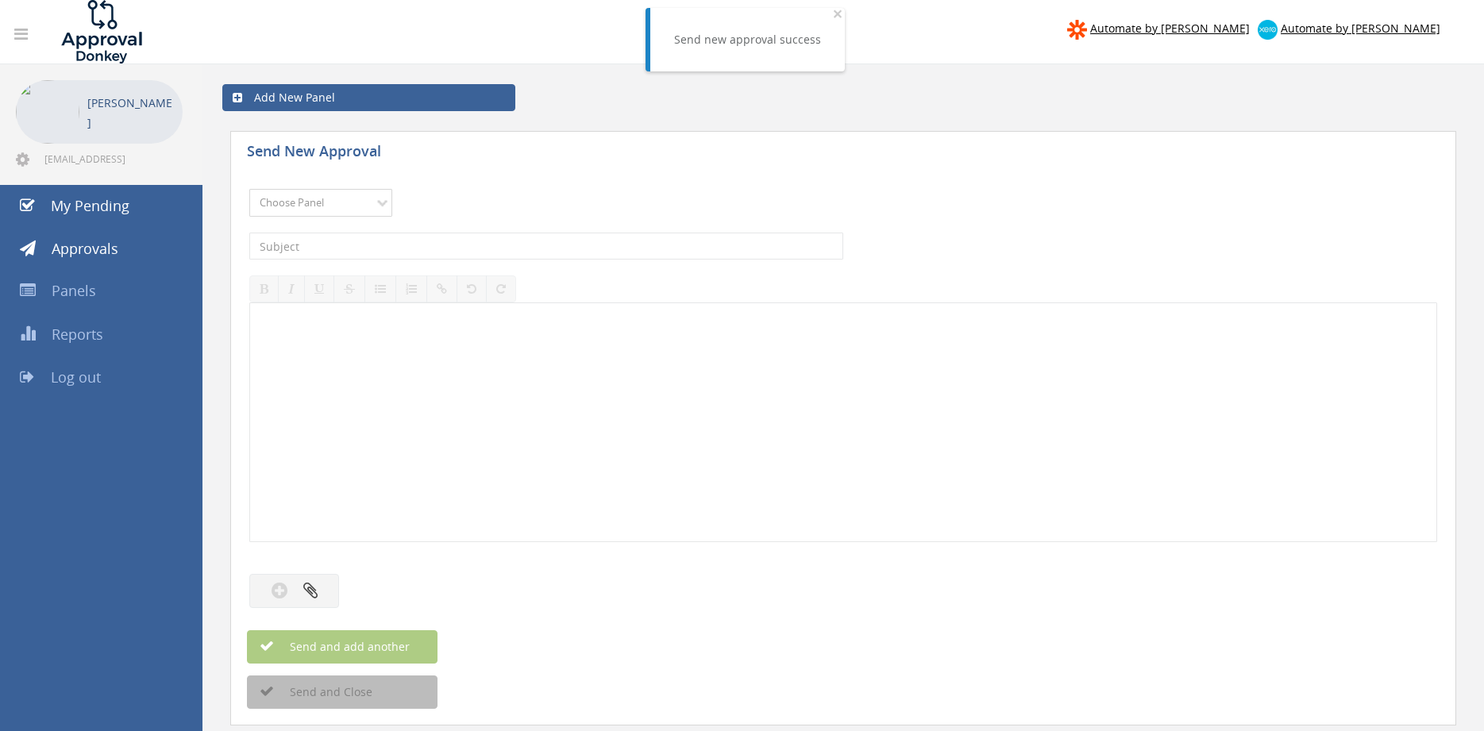
select select "9680"
click option "Alarm Suppliers - 2" at bounding box center [0, 0] width 0 height 0
click at [481, 252] on input "text" at bounding box center [546, 246] width 594 height 27
type input "HONEYWELL 5270974965 PO 42709"
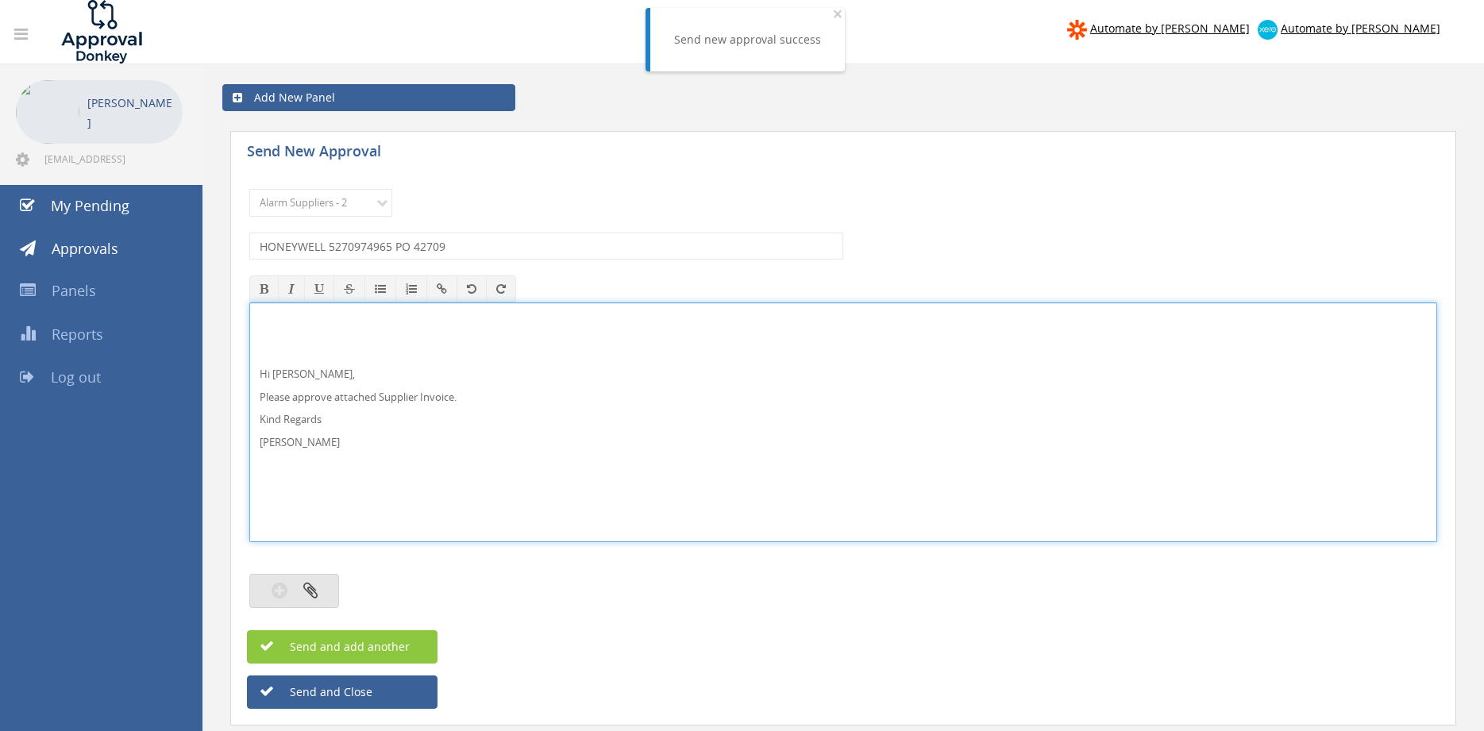
click at [324, 591] on button "button" at bounding box center [294, 591] width 90 height 34
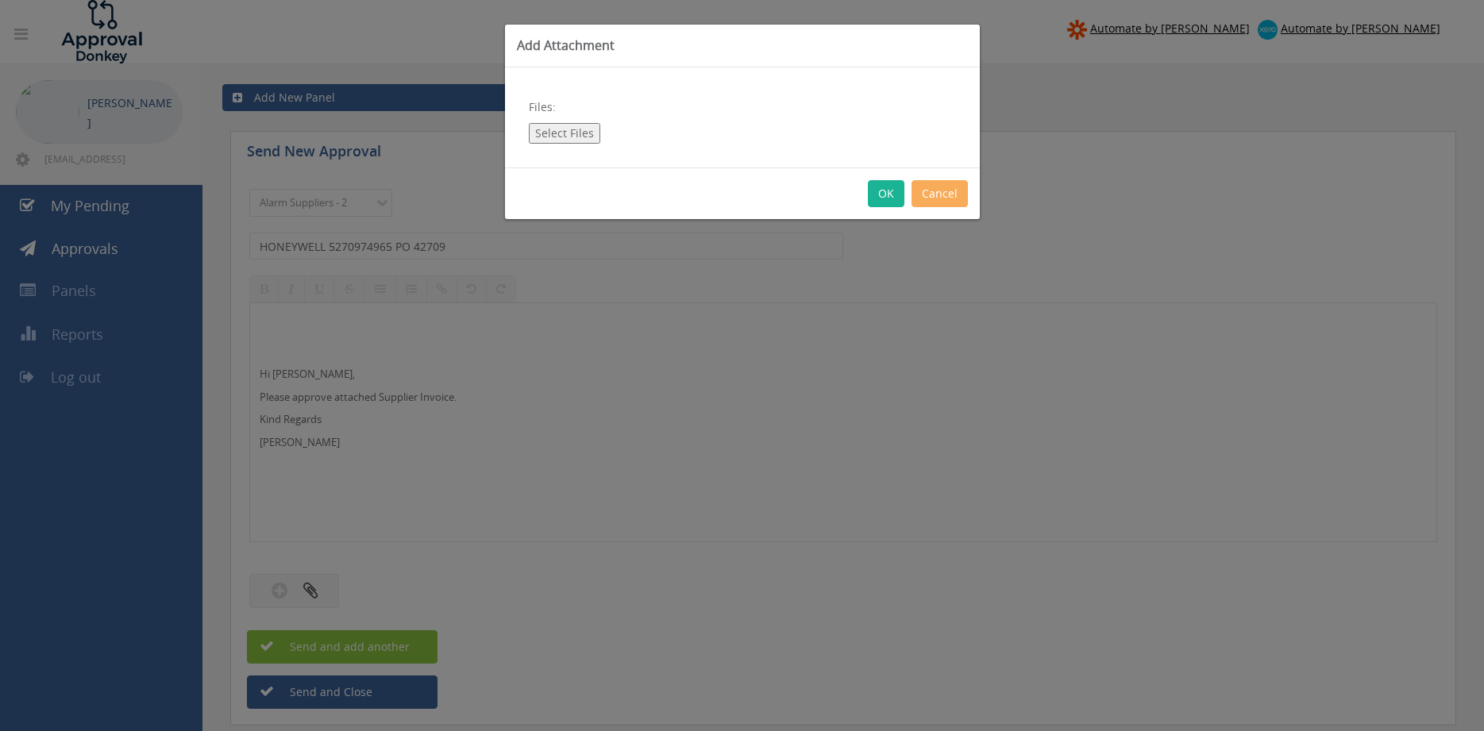
click at [553, 135] on button "Select Files" at bounding box center [564, 133] width 71 height 21
type input "C:\fakepath\HONEYWELL 5270974965 18.09.25 PO 42709.pdf"
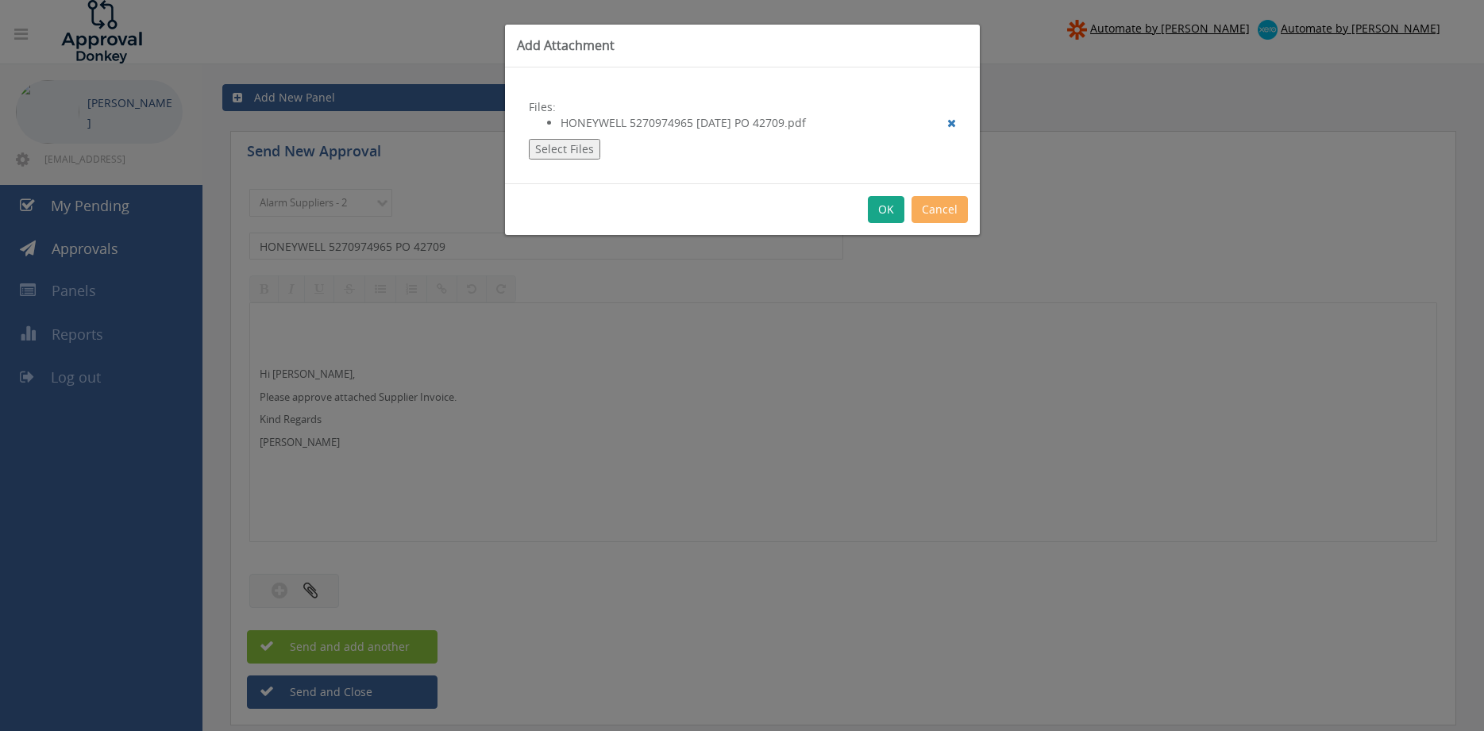
click at [891, 215] on button "OK" at bounding box center [886, 209] width 37 height 27
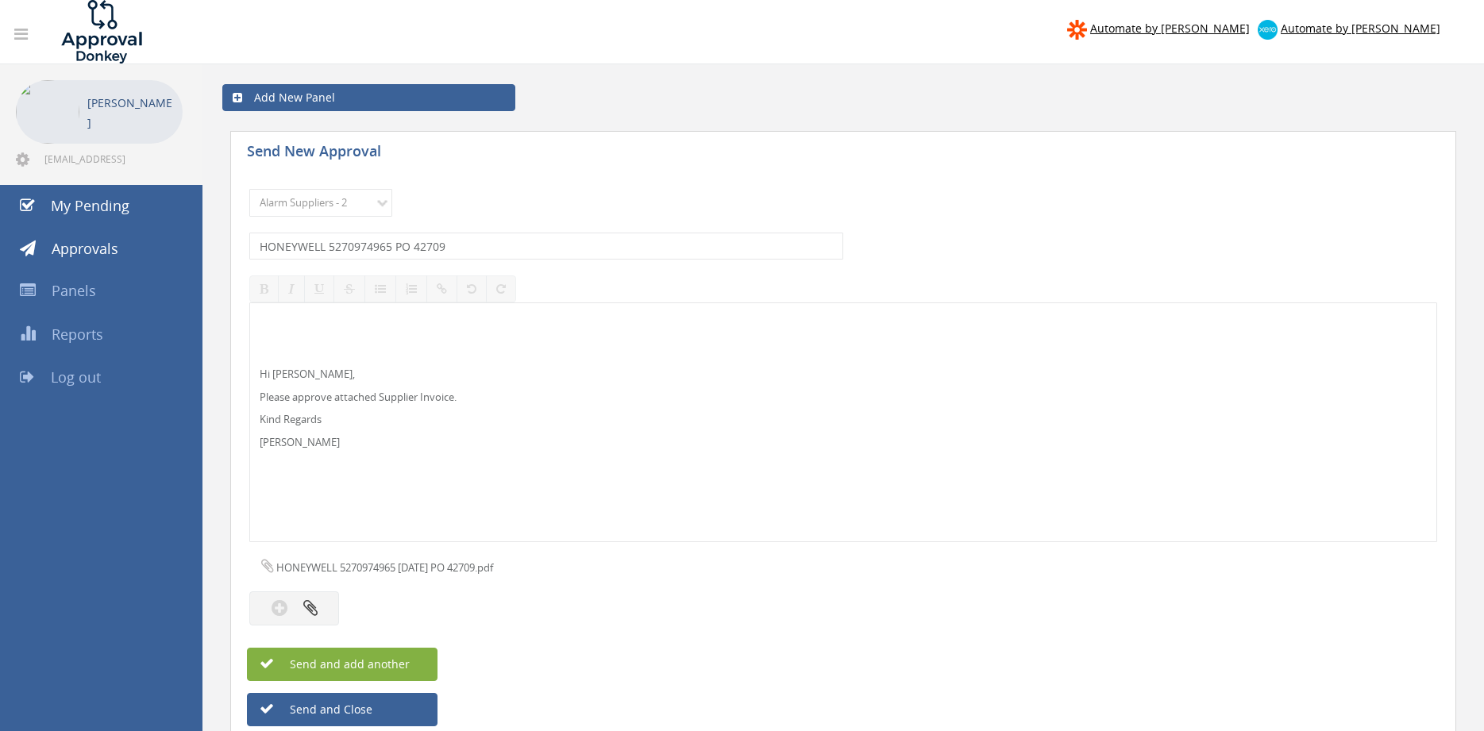
click at [409, 657] on button "Send and add another" at bounding box center [342, 664] width 191 height 33
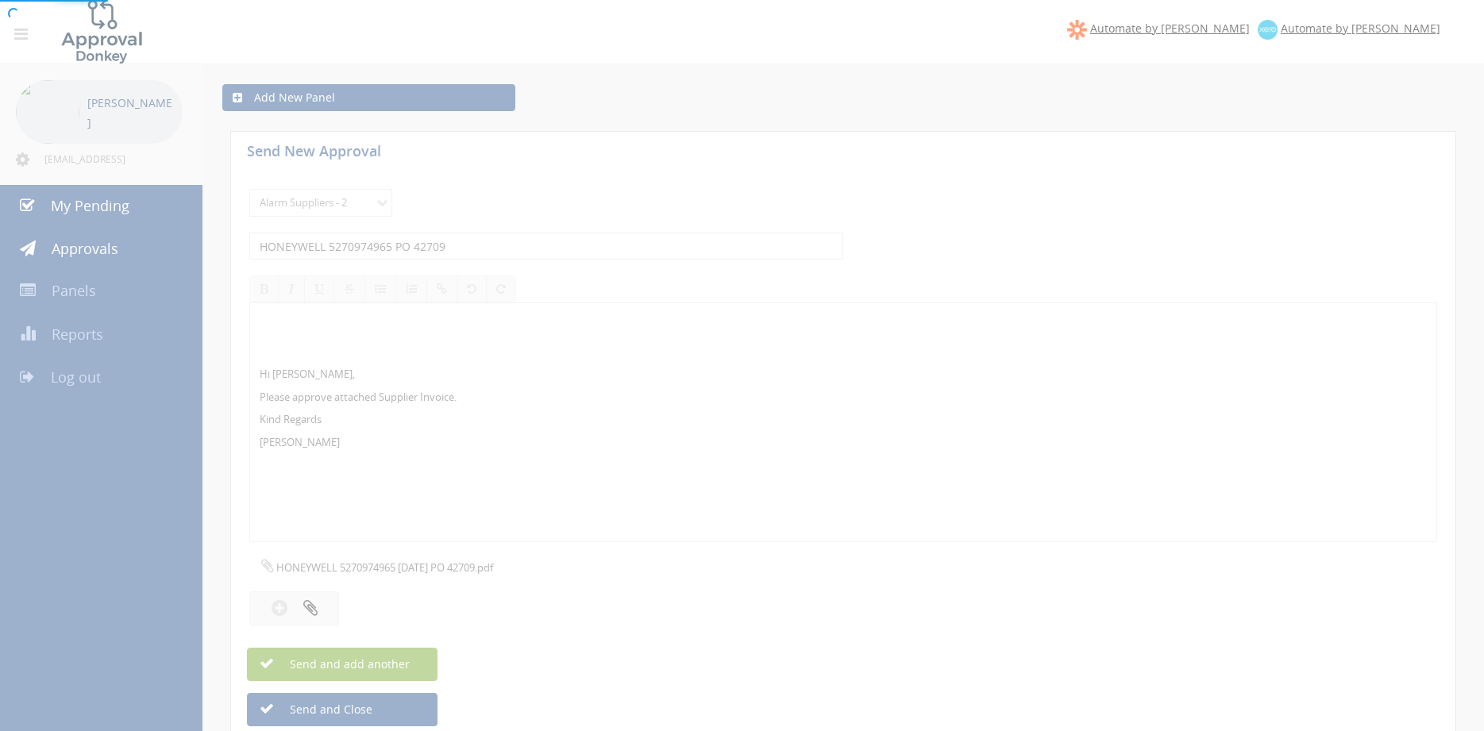
select select
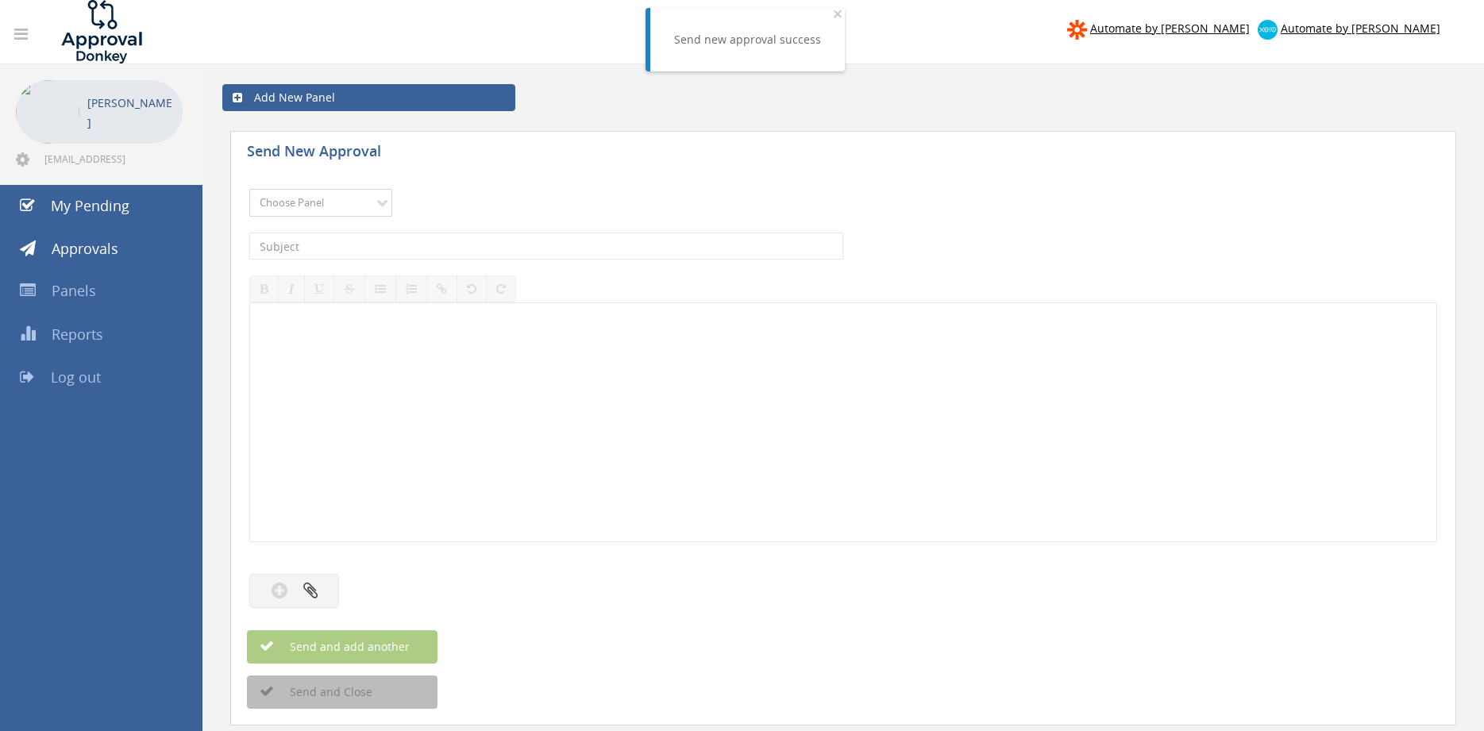
click at [249, 189] on select "Choose Panel Alarm Credits RG - 3 NZ Utilities Cable and SAI Global NZ Alarms-1…" at bounding box center [320, 203] width 143 height 28
select select "9680"
click option "Alarm Suppliers - 2" at bounding box center [0, 0] width 0 height 0
click at [449, 244] on input "text" at bounding box center [546, 246] width 594 height 27
type input "HONEYWELL 5270974962 PO 42682"
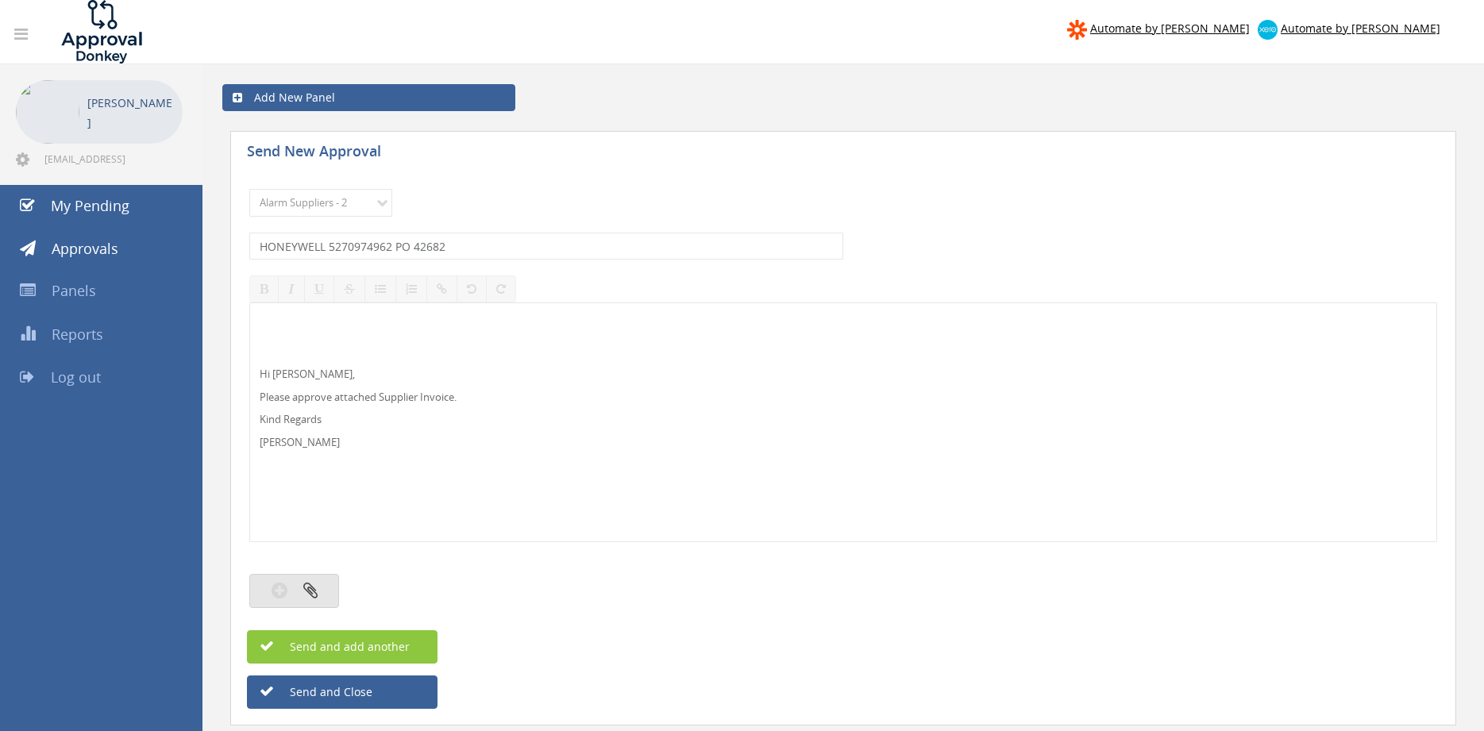
click at [325, 592] on button "button" at bounding box center [294, 591] width 90 height 34
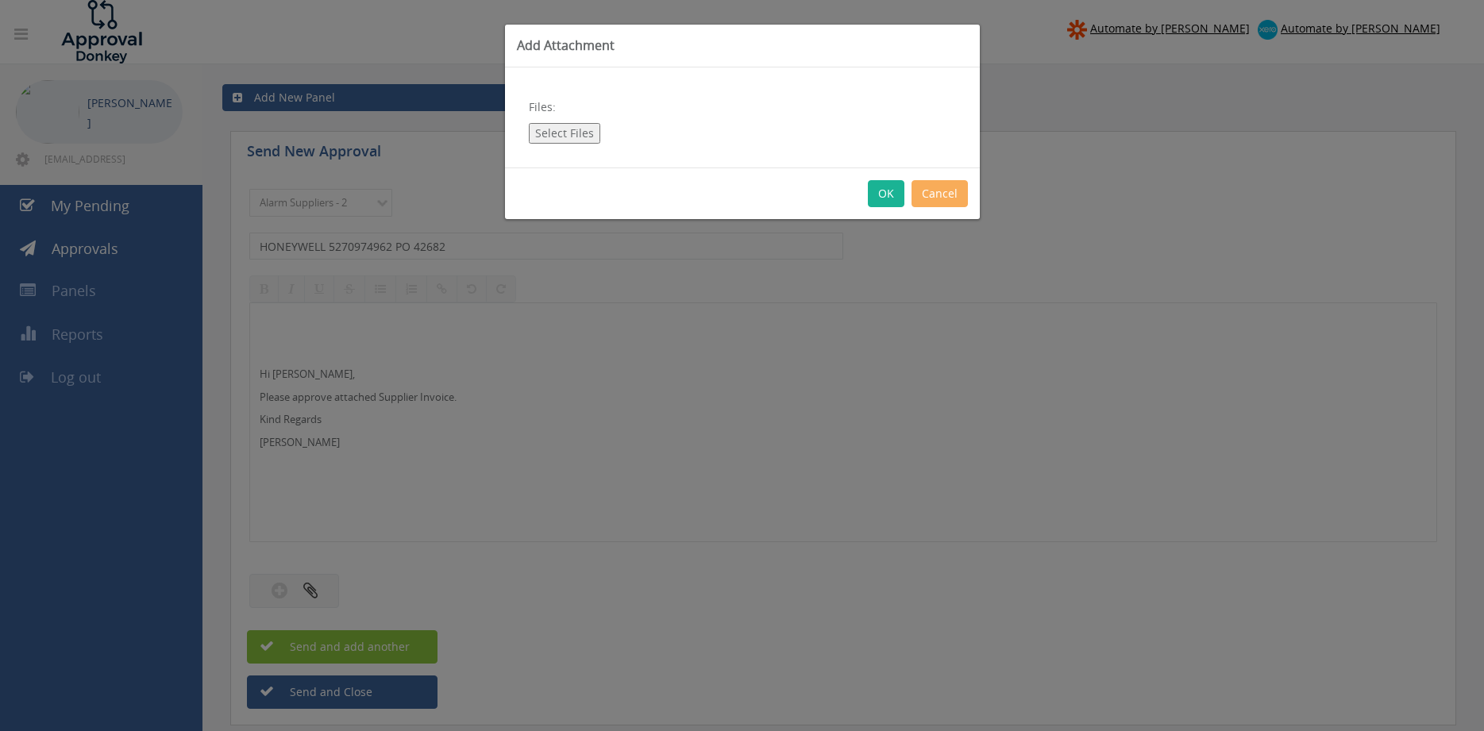
click at [573, 131] on button "Select Files" at bounding box center [564, 133] width 71 height 21
type input "C:\fakepath\HONEYWELL 5270974962 18.09.25 PO 42682.pdf"
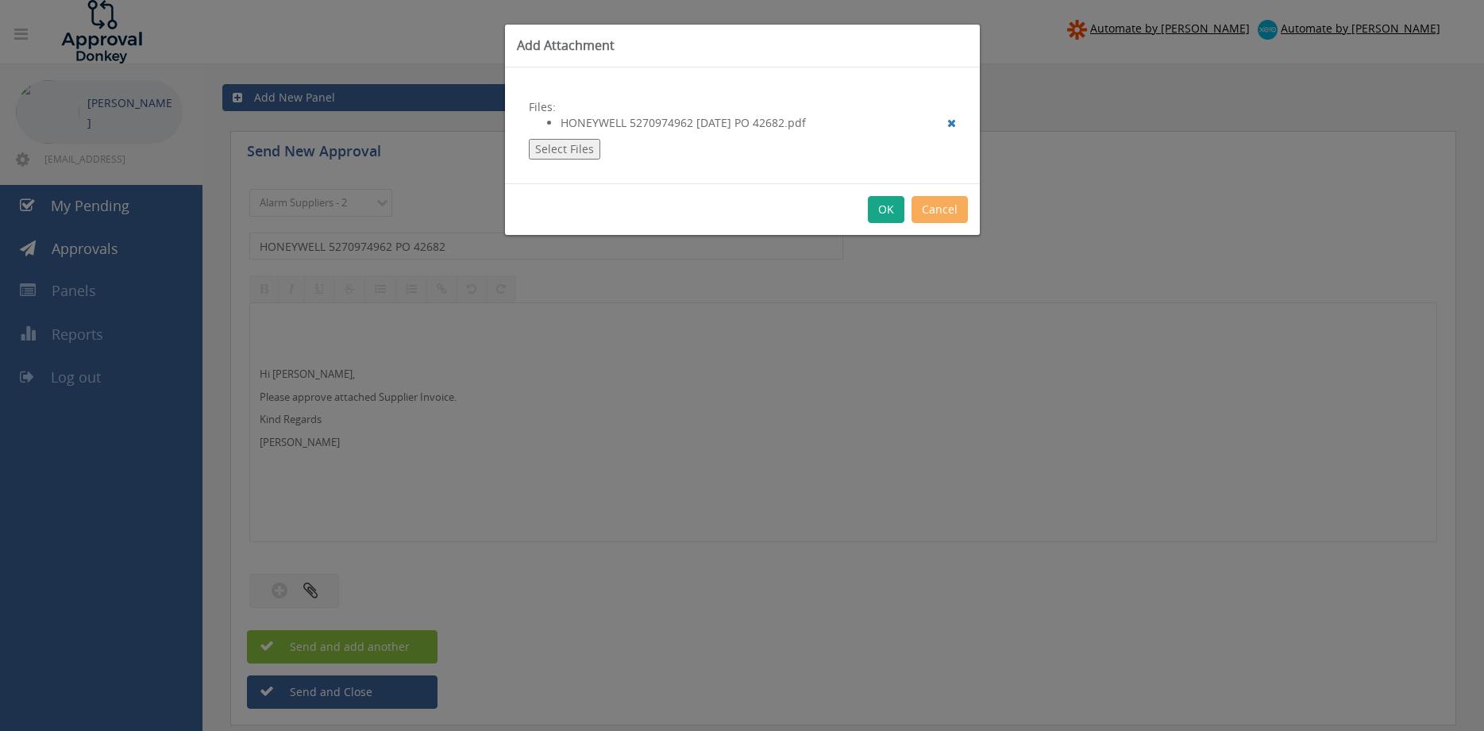
click at [890, 202] on button "OK" at bounding box center [886, 209] width 37 height 27
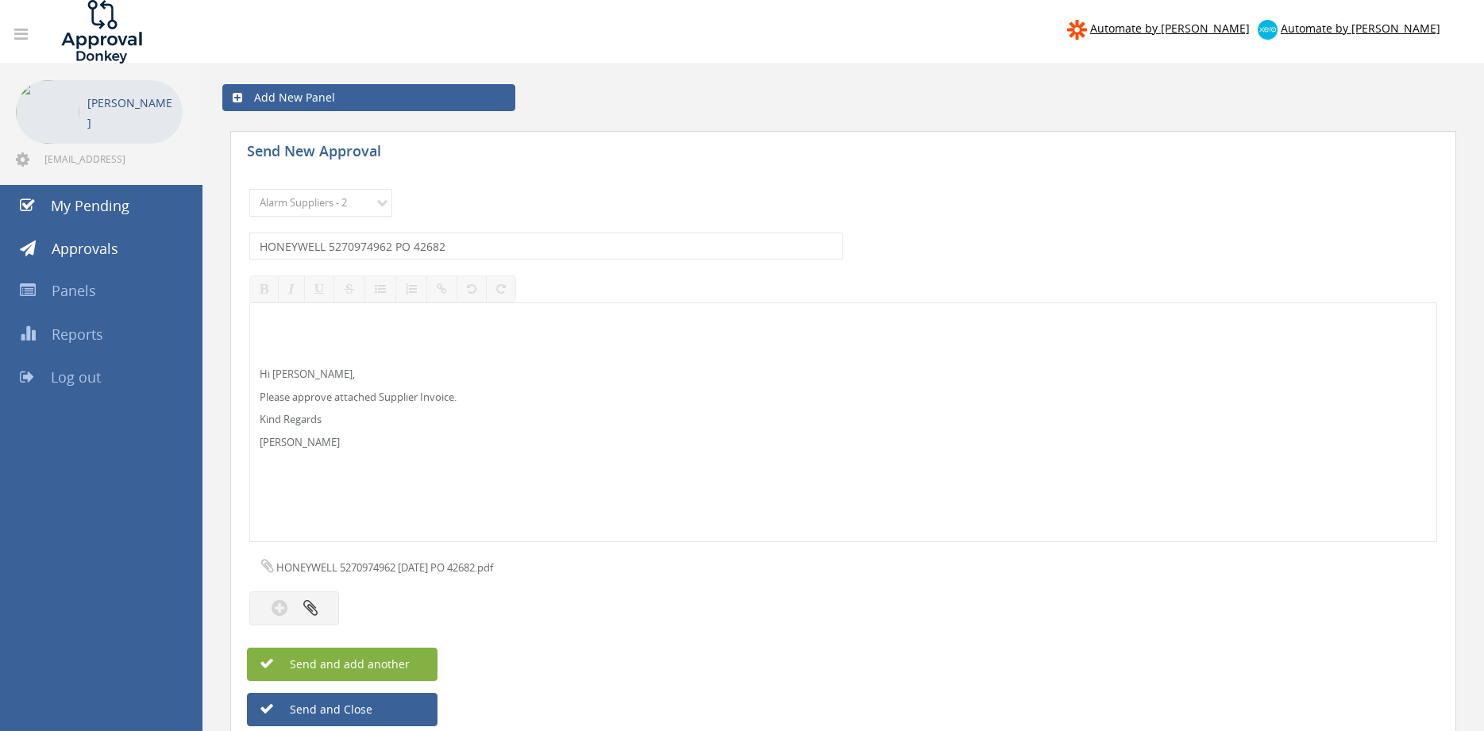
click at [395, 658] on span "Send and add another" at bounding box center [333, 664] width 154 height 15
select select
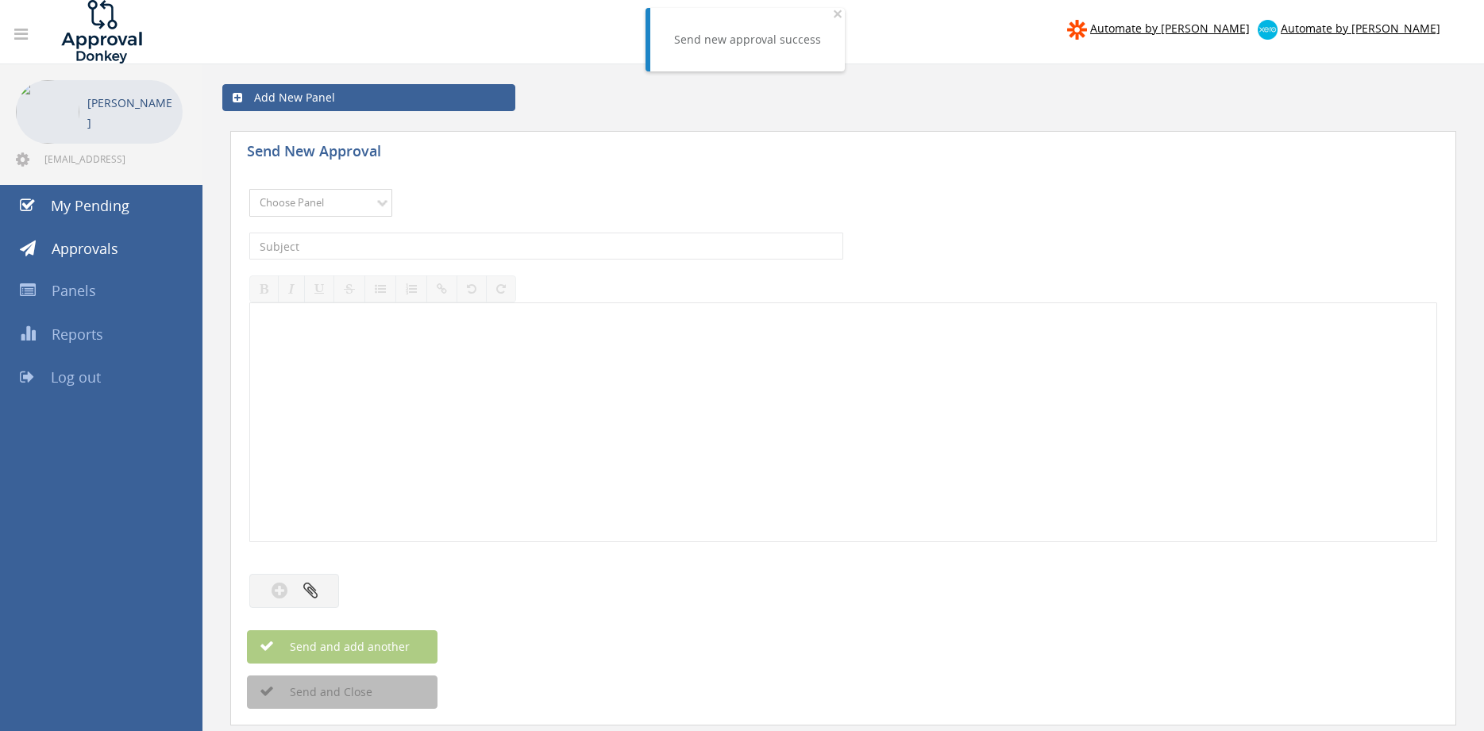
click at [249, 189] on select "Choose Panel Alarm Credits RG - 3 NZ Utilities Cable and SAI Global NZ Alarms-1…" at bounding box center [320, 203] width 143 height 28
select select "9680"
click option "Alarm Suppliers - 2" at bounding box center [0, 0] width 0 height 0
click at [489, 241] on input "text" at bounding box center [546, 246] width 594 height 27
type input "HONEYWELL 5270974960 PO 42681"
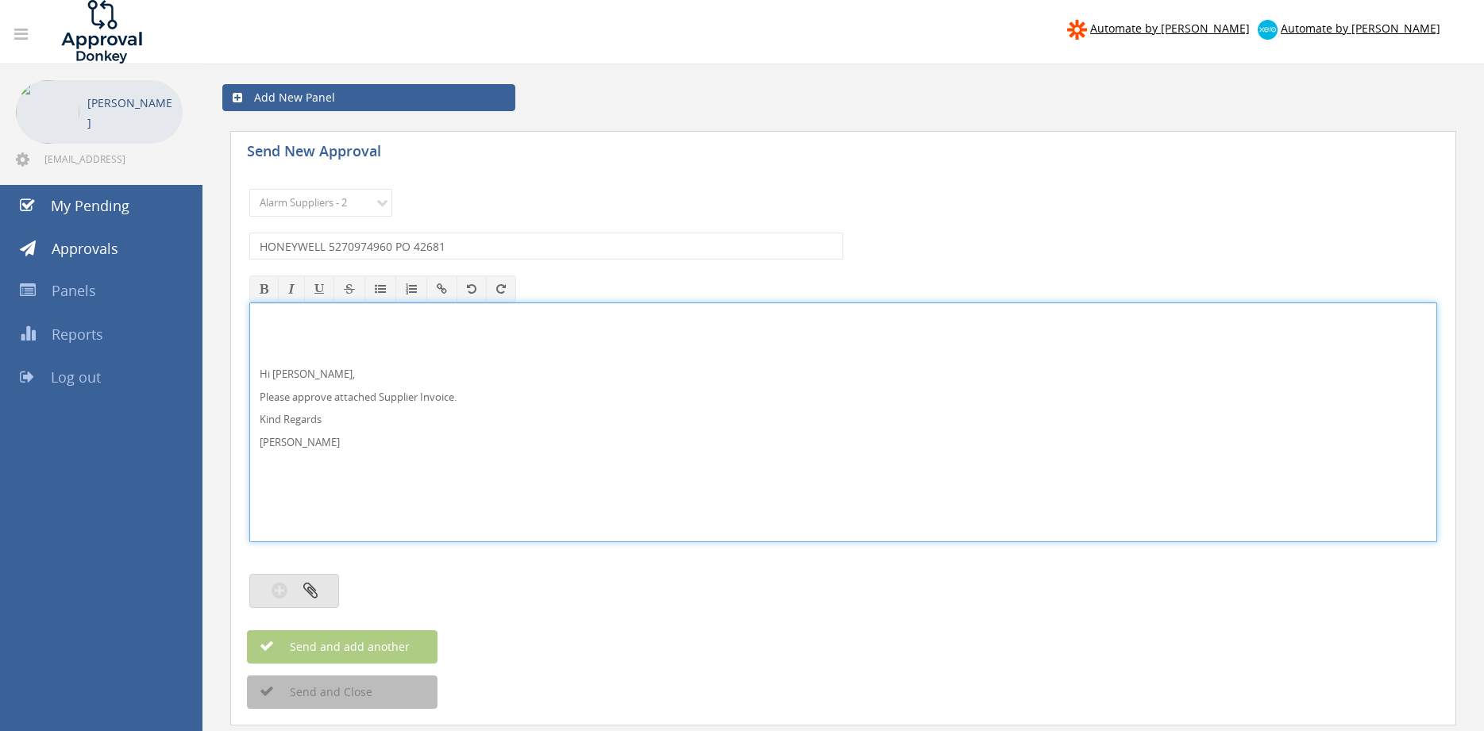
click at [323, 586] on button "button" at bounding box center [294, 591] width 90 height 34
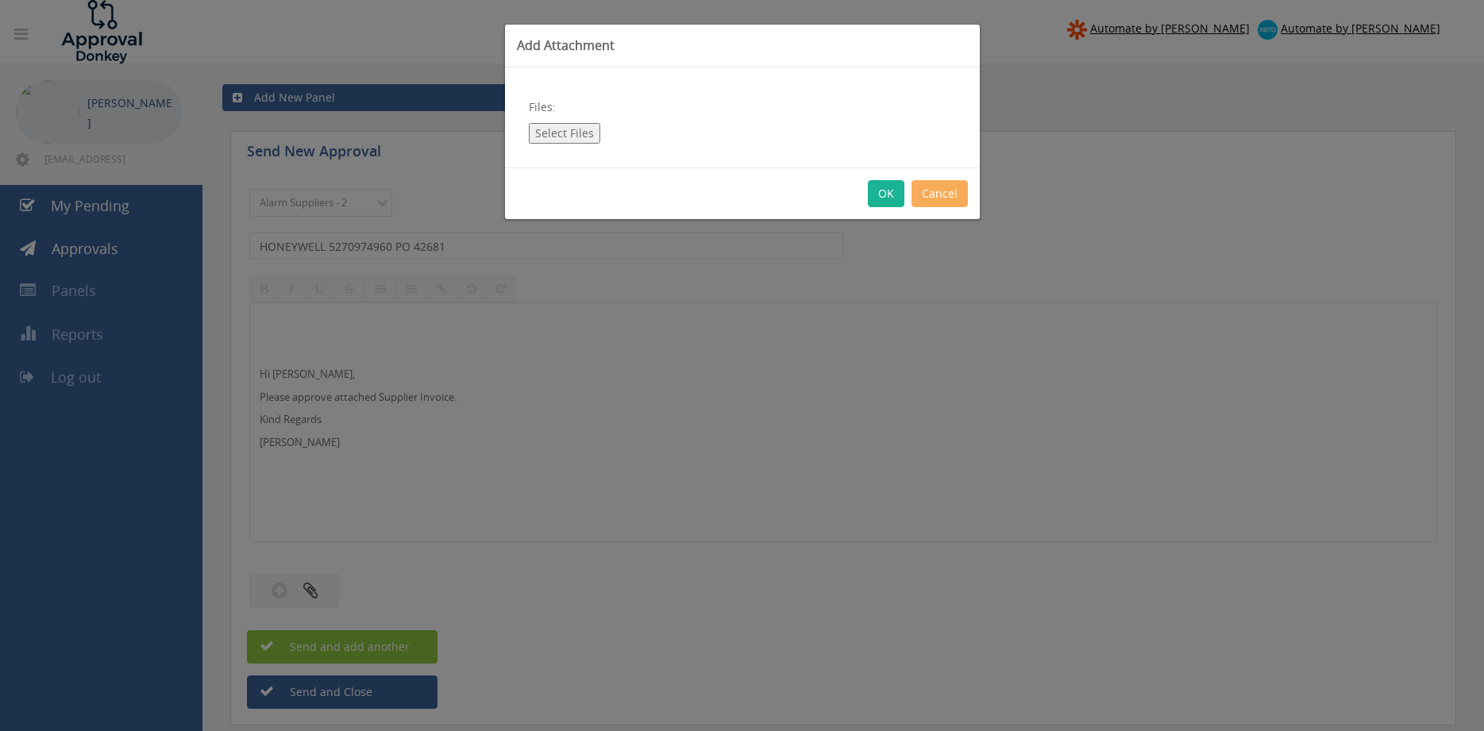
click at [573, 133] on button "Select Files" at bounding box center [564, 133] width 71 height 21
type input "C:\fakepath\HONEYWELL 5270974960 18.09.25 PO 42681.pdf"
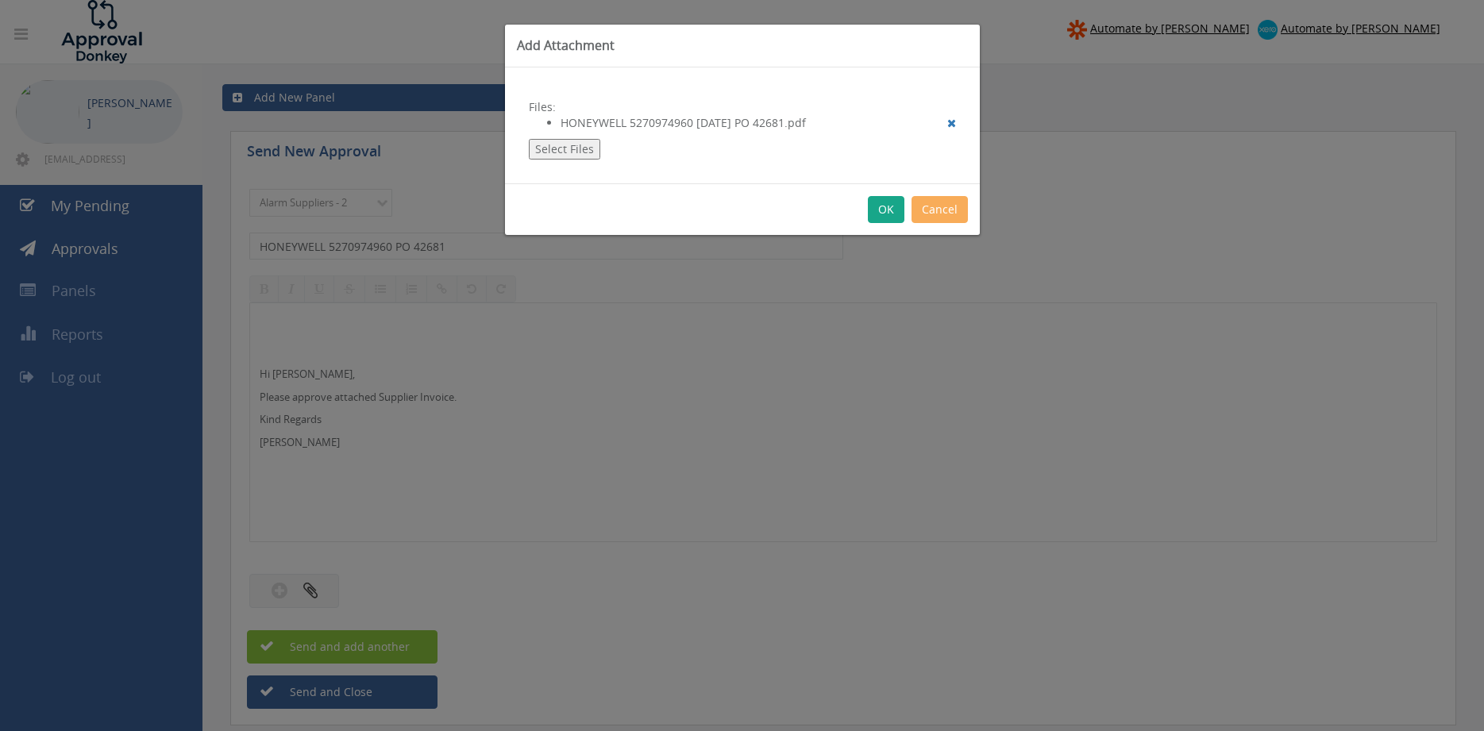
click at [882, 205] on button "OK" at bounding box center [886, 209] width 37 height 27
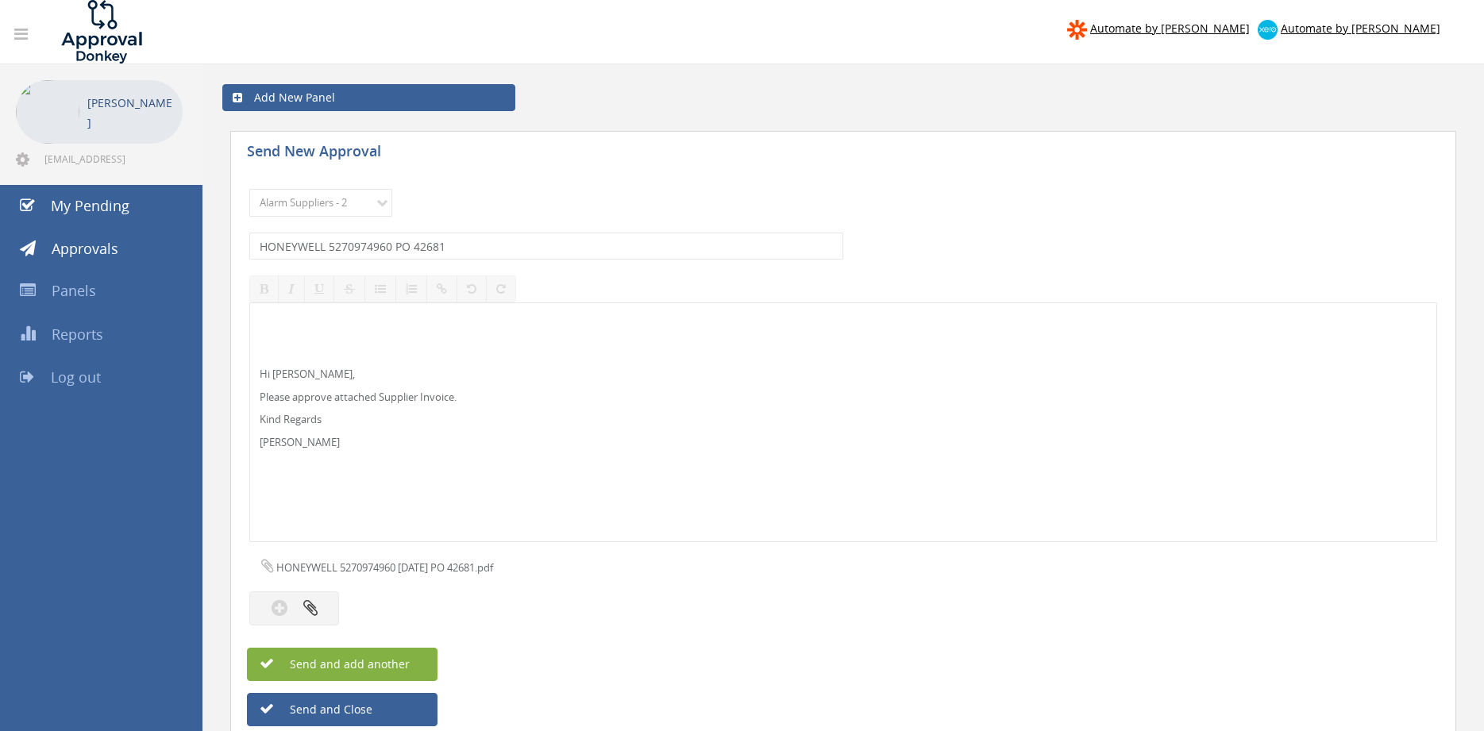
click at [400, 661] on span "Send and add another" at bounding box center [333, 664] width 154 height 15
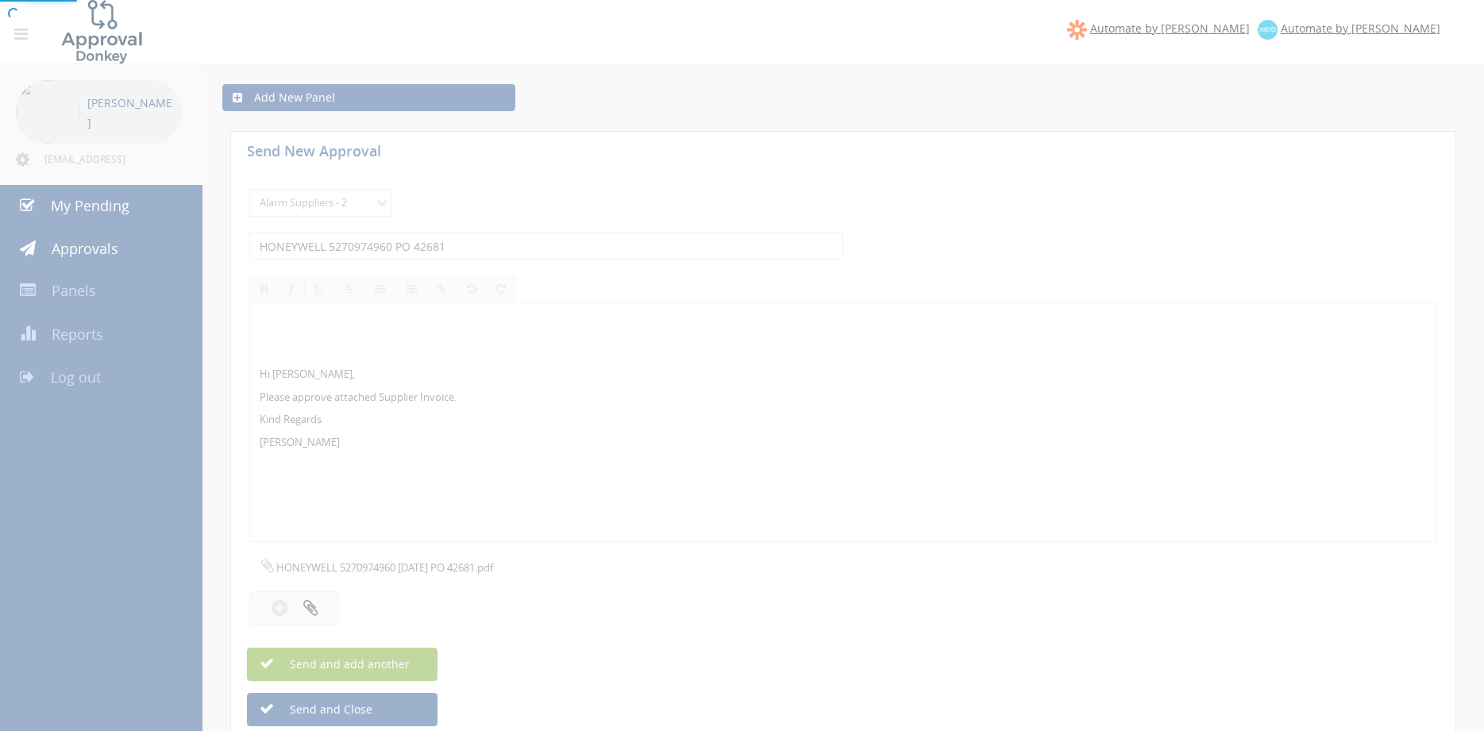
select select
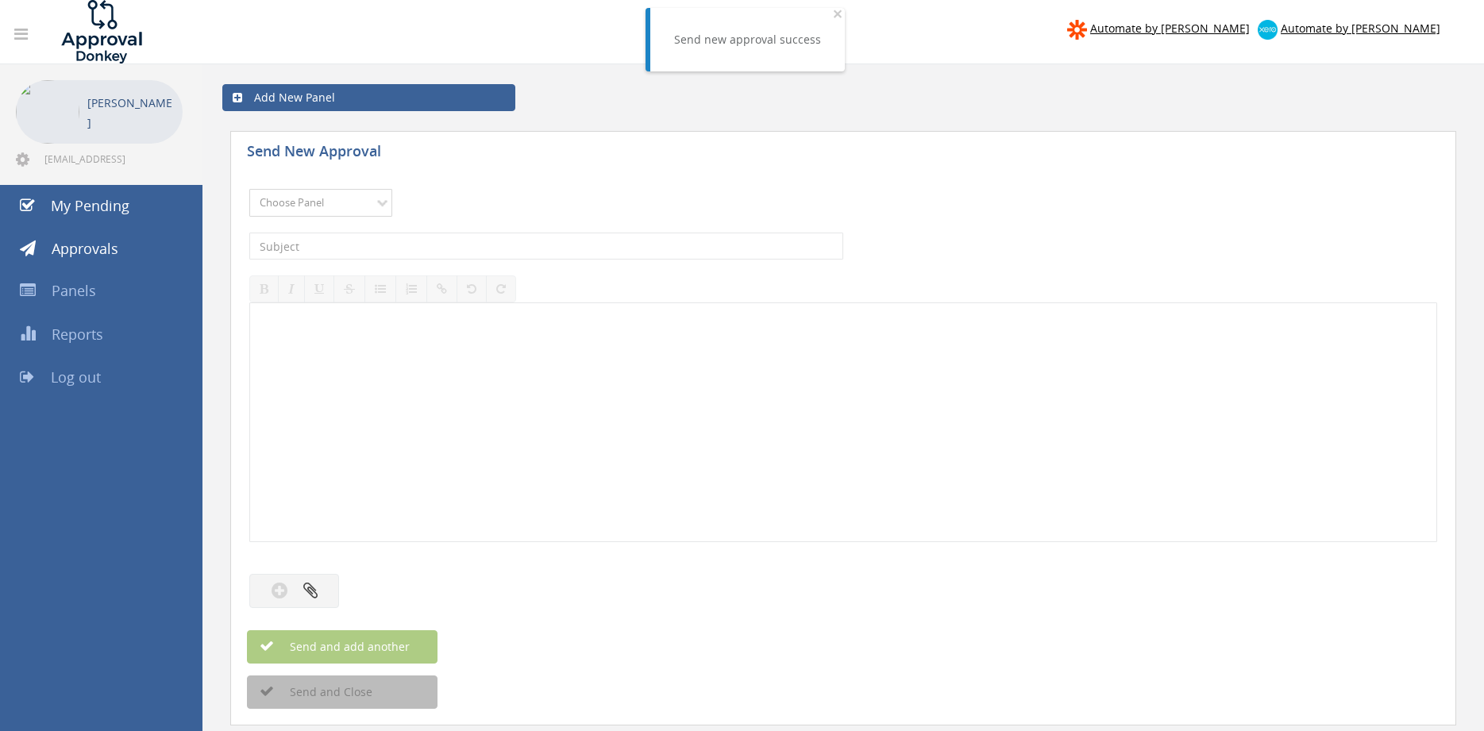
select select "9680"
click option "Alarm Suppliers - 2" at bounding box center [0, 0] width 0 height 0
click at [500, 247] on input "text" at bounding box center [546, 246] width 594 height 27
type input "HONEYWELL 5270974958 PO 43121"
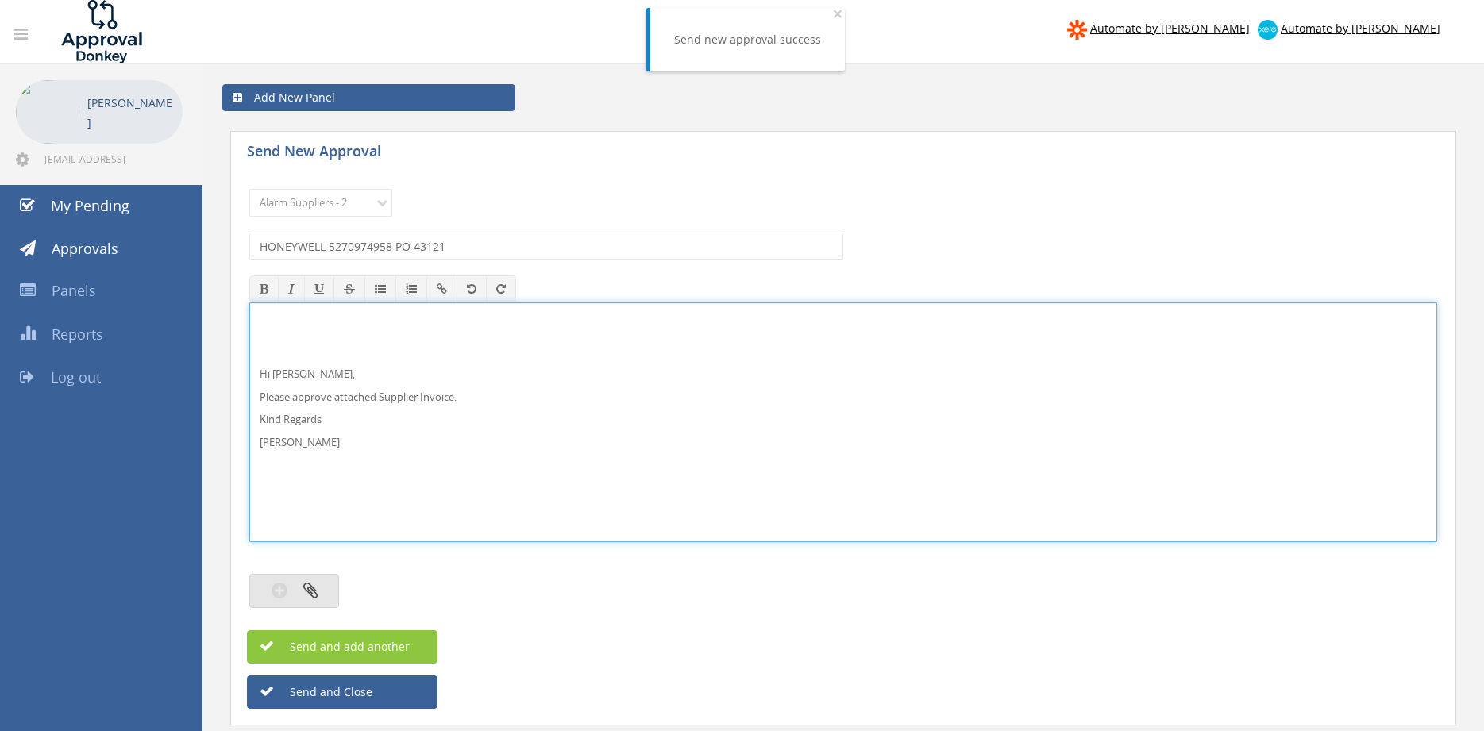
click at [325, 596] on button "button" at bounding box center [294, 591] width 90 height 34
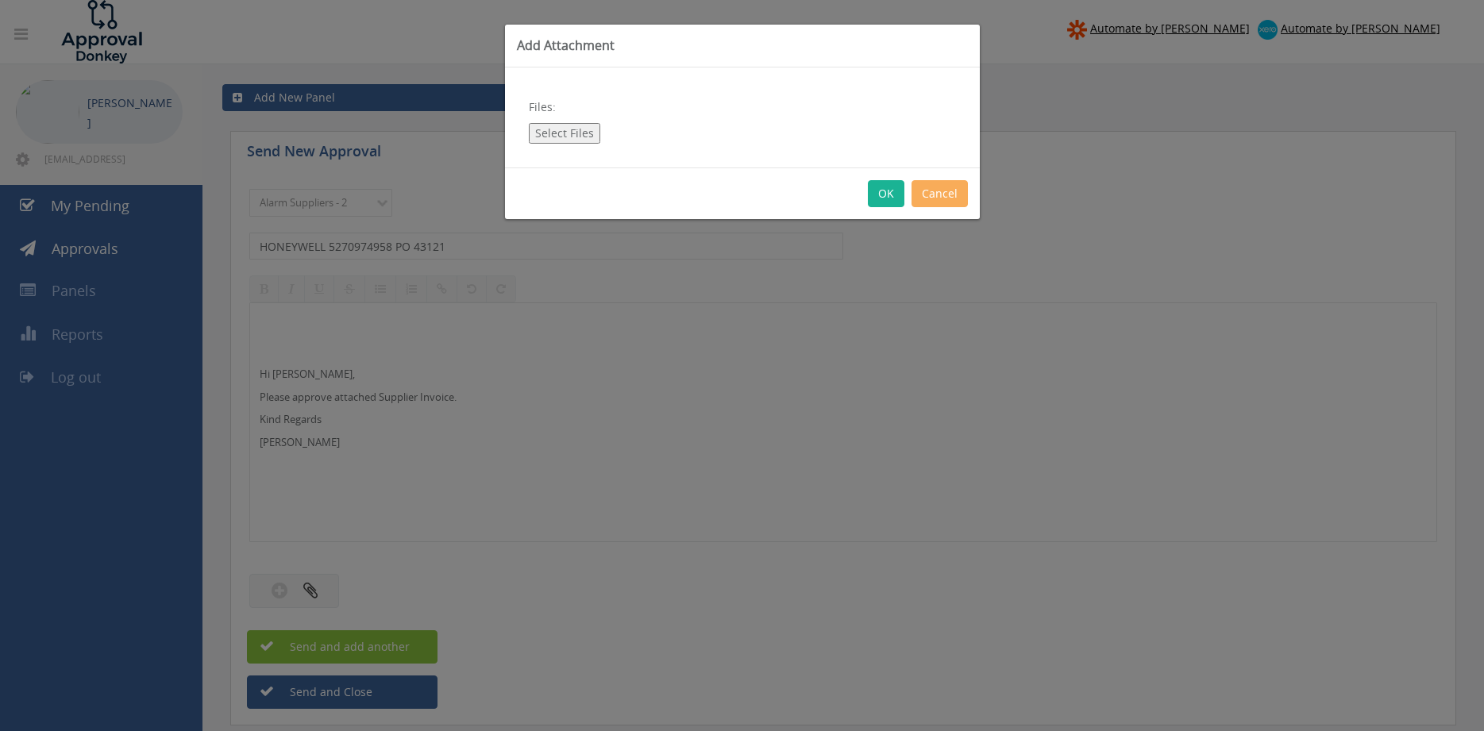
click at [570, 138] on button "Select Files" at bounding box center [564, 133] width 71 height 21
type input "C:\fakepath\HONEYWELL 5270974958 18.09.25 PO 43121.pdf"
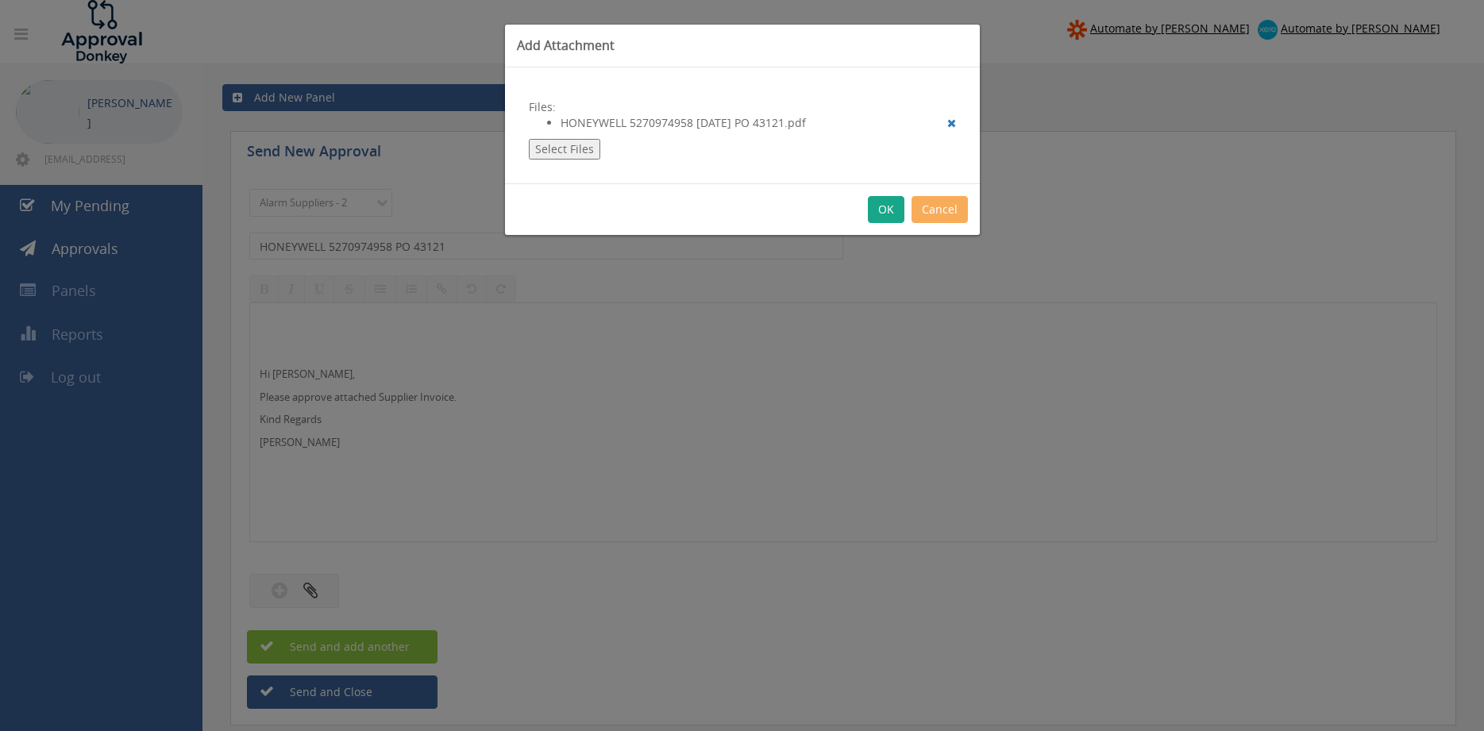
click at [885, 211] on button "OK" at bounding box center [886, 209] width 37 height 27
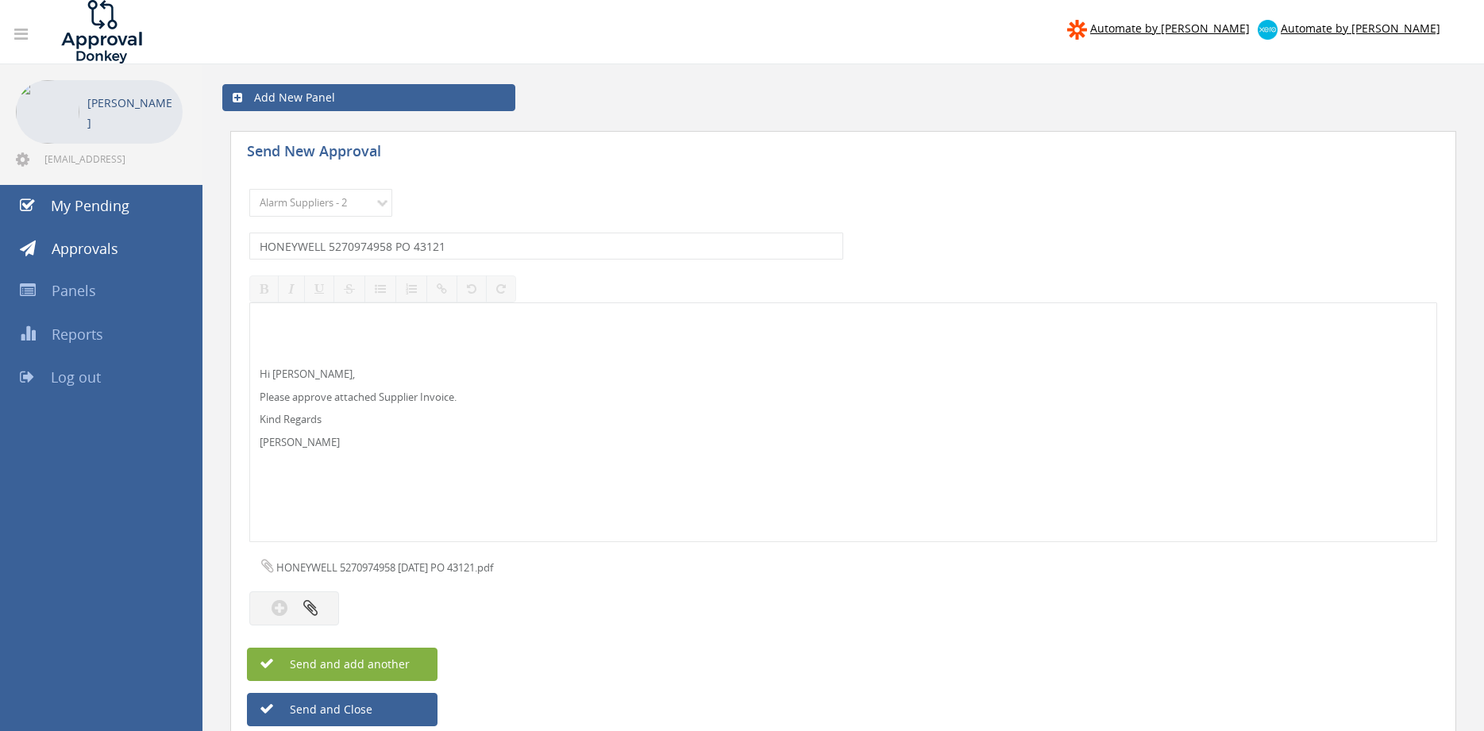
click at [407, 653] on button "Send and add another" at bounding box center [342, 664] width 191 height 33
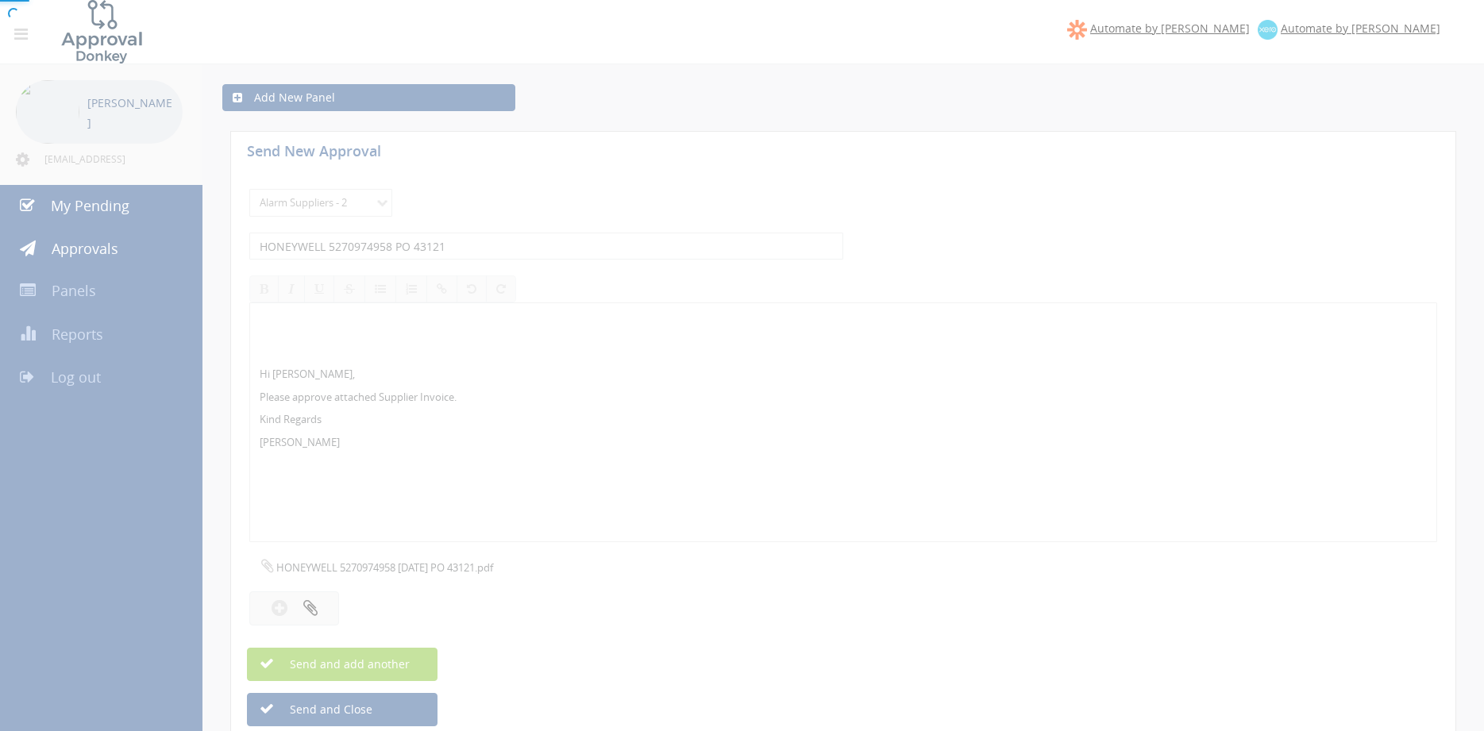
select select
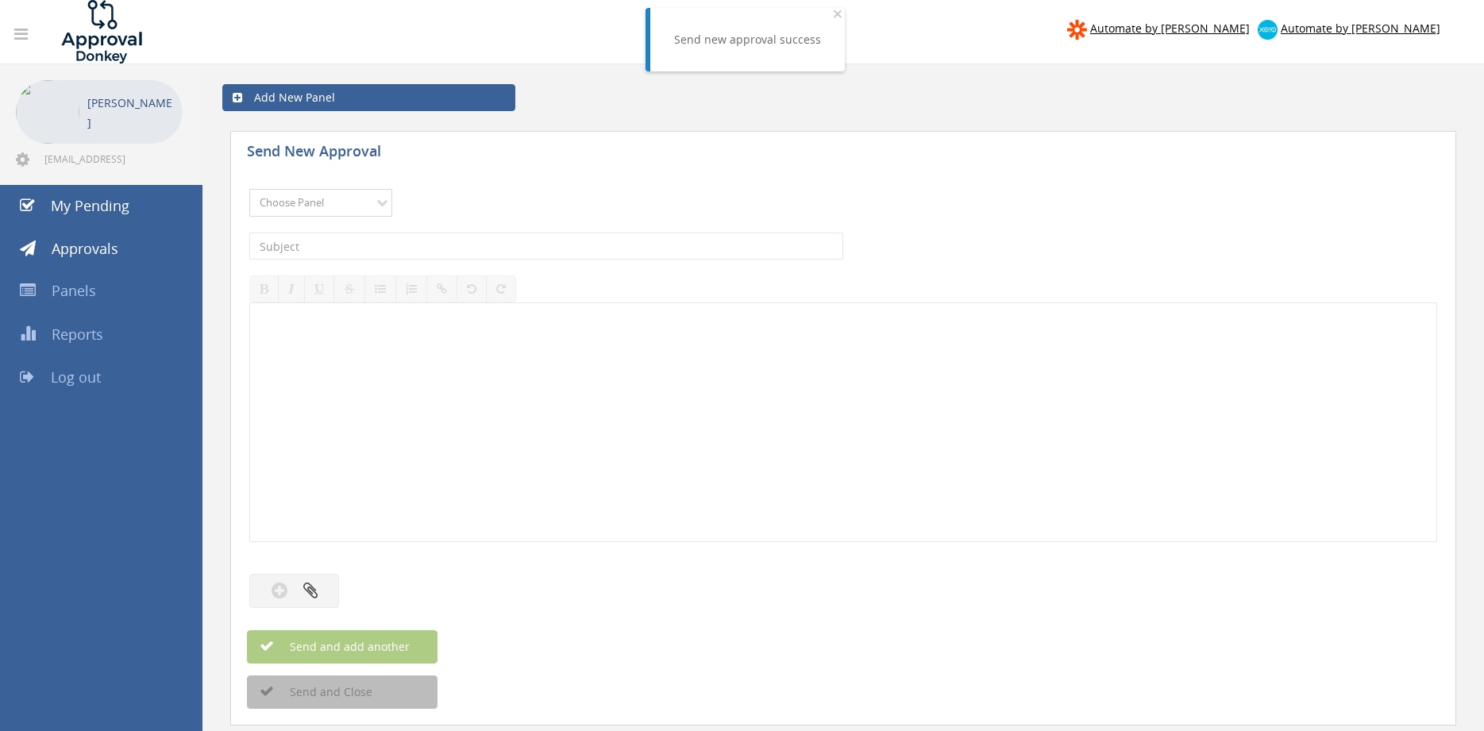
select select "9680"
click option "Alarm Suppliers - 2" at bounding box center [0, 0] width 0 height 0
click at [438, 243] on input "text" at bounding box center [546, 246] width 594 height 27
type input "HONEYWELL 5270941930 PO 43391"
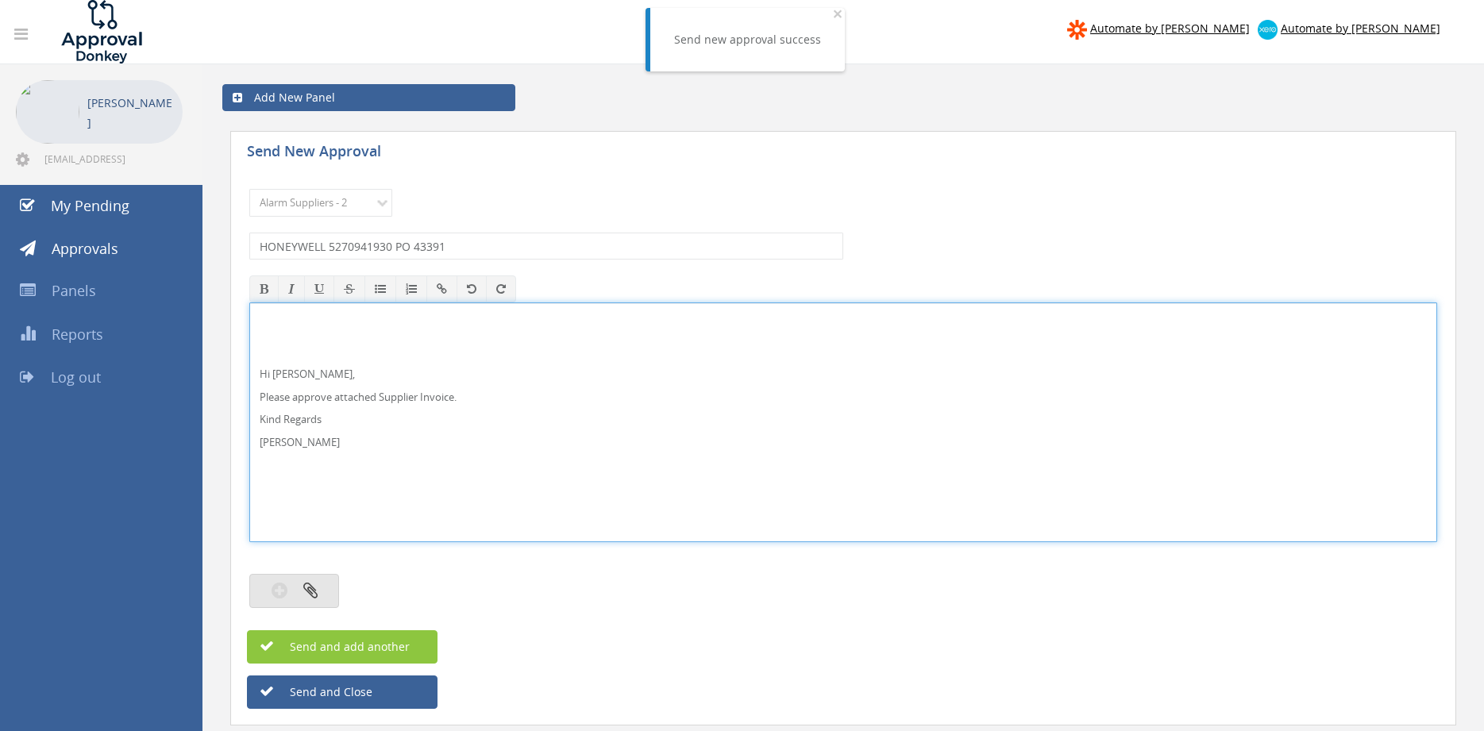
click at [312, 585] on icon "button" at bounding box center [310, 590] width 14 height 18
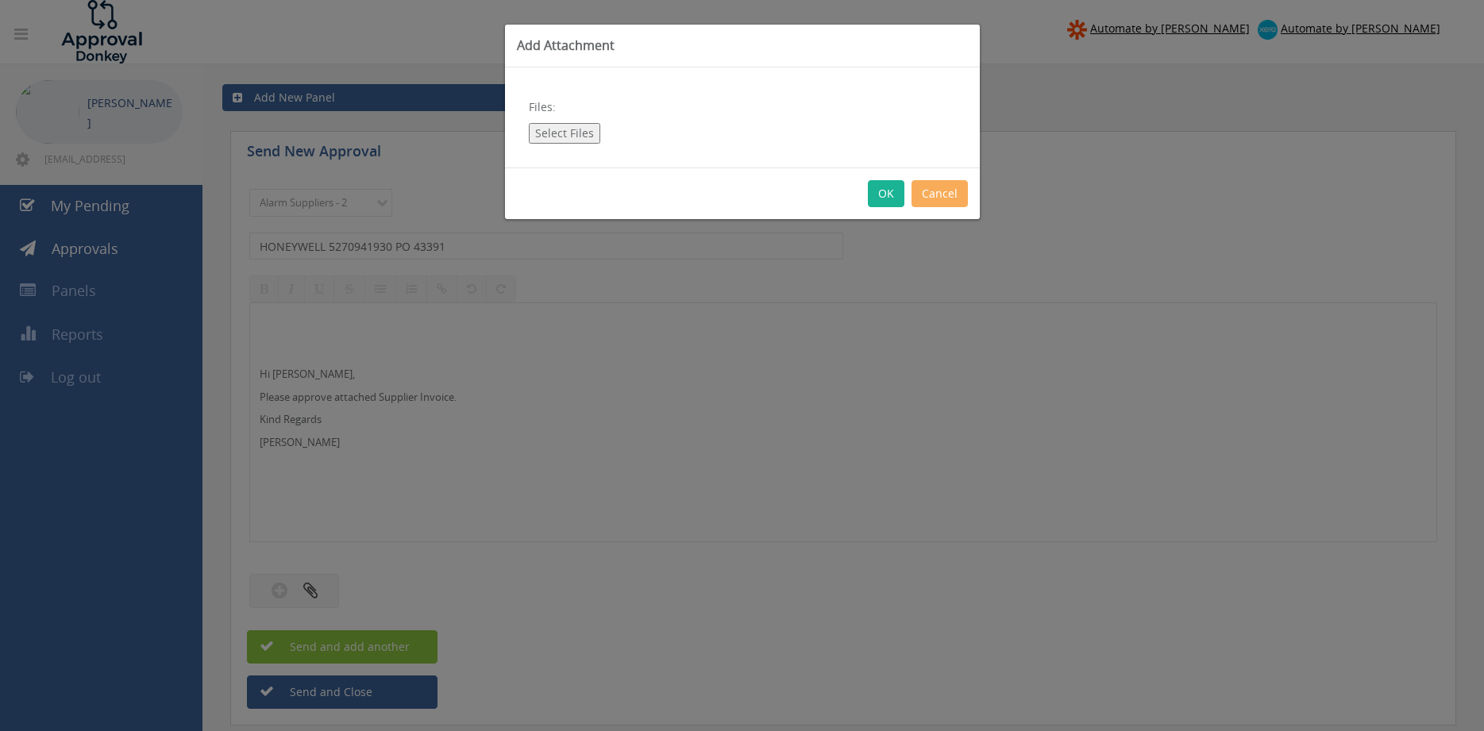
click at [565, 133] on button "Select Files" at bounding box center [564, 133] width 71 height 21
type input "C:\fakepath\HONEYWELL 5270941930 15.09.25 PO 43391.pdf"
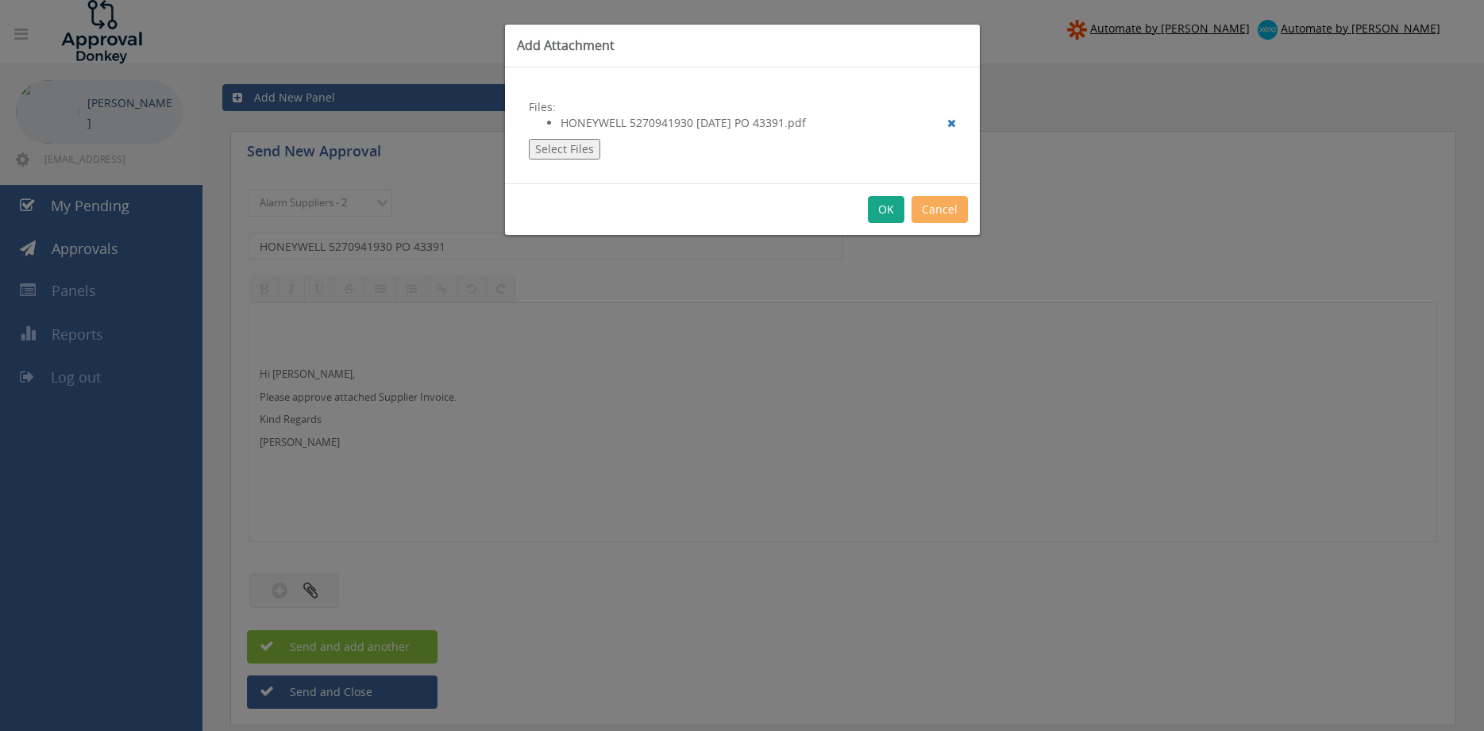
click at [892, 210] on button "OK" at bounding box center [886, 209] width 37 height 27
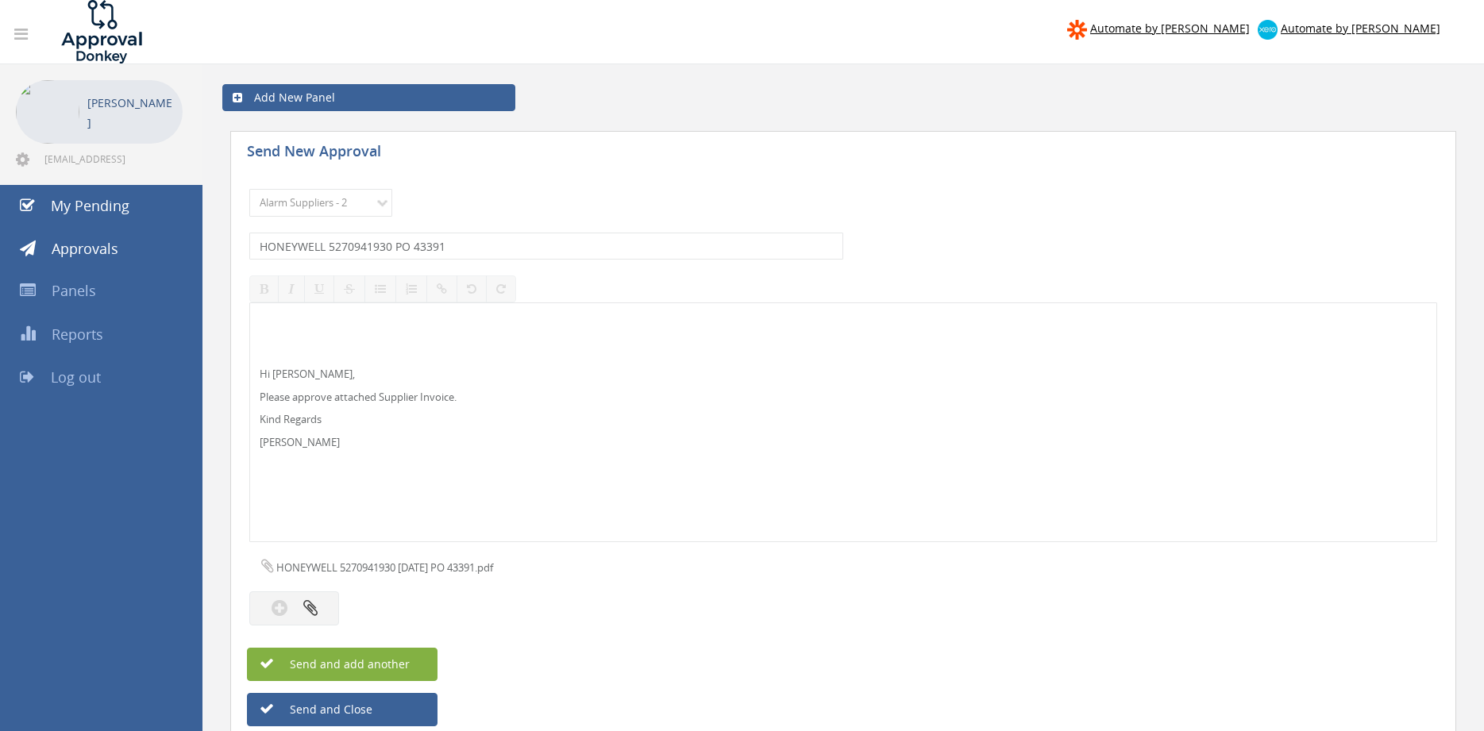
click at [406, 665] on span "Send and add another" at bounding box center [333, 664] width 154 height 15
select select
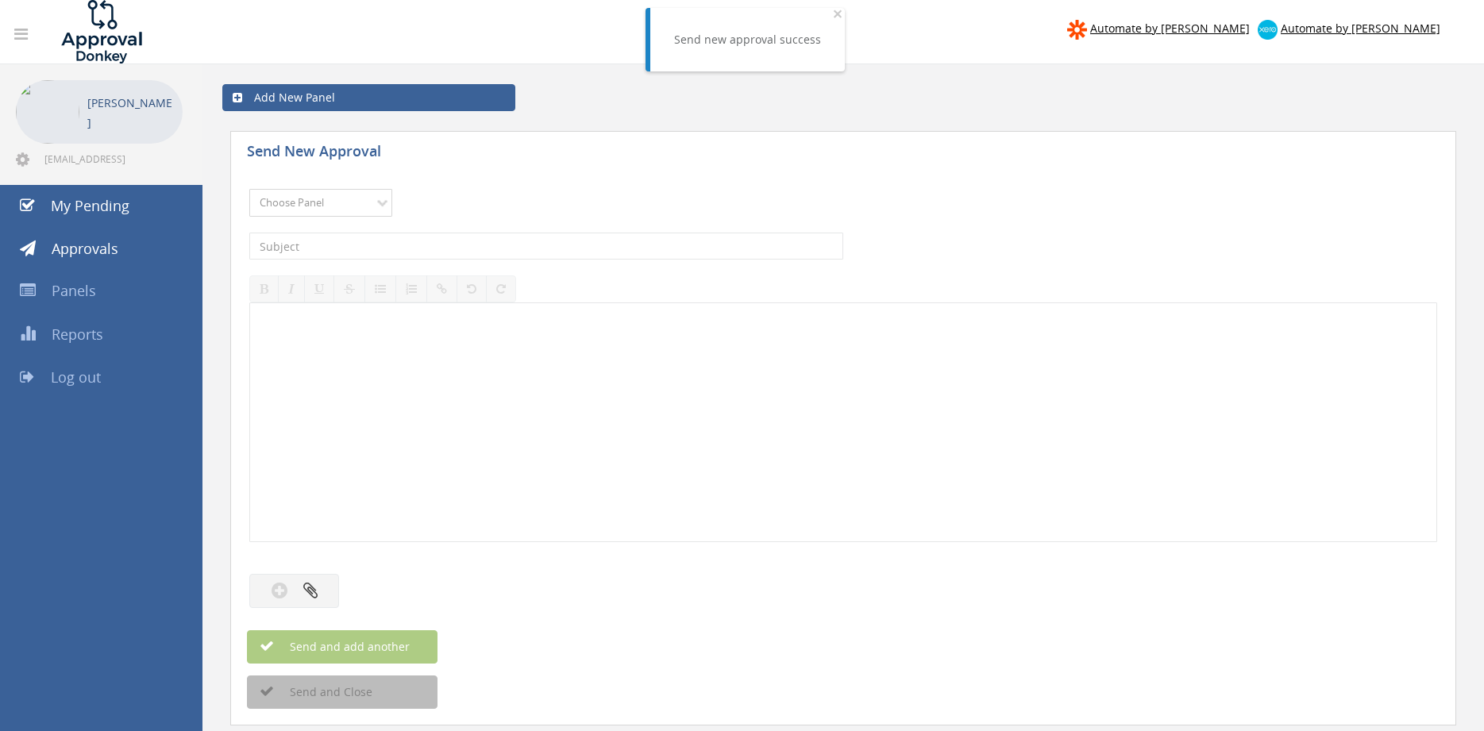
select select "9680"
click option "Alarm Suppliers - 2" at bounding box center [0, 0] width 0 height 0
click at [474, 245] on input "text" at bounding box center [546, 246] width 594 height 27
type input "HONEYWELL 5270928537 PO 42696"
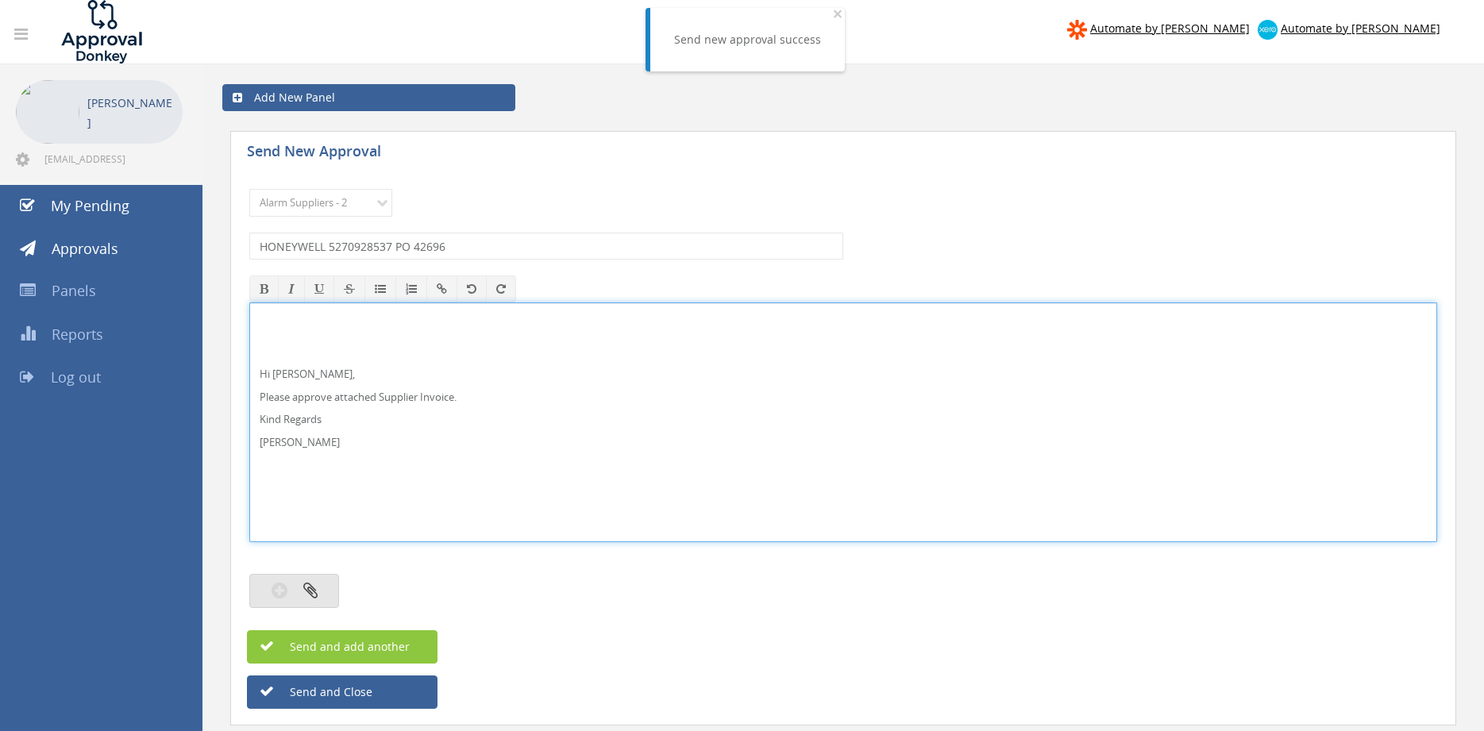
click at [314, 593] on icon "button" at bounding box center [310, 590] width 14 height 18
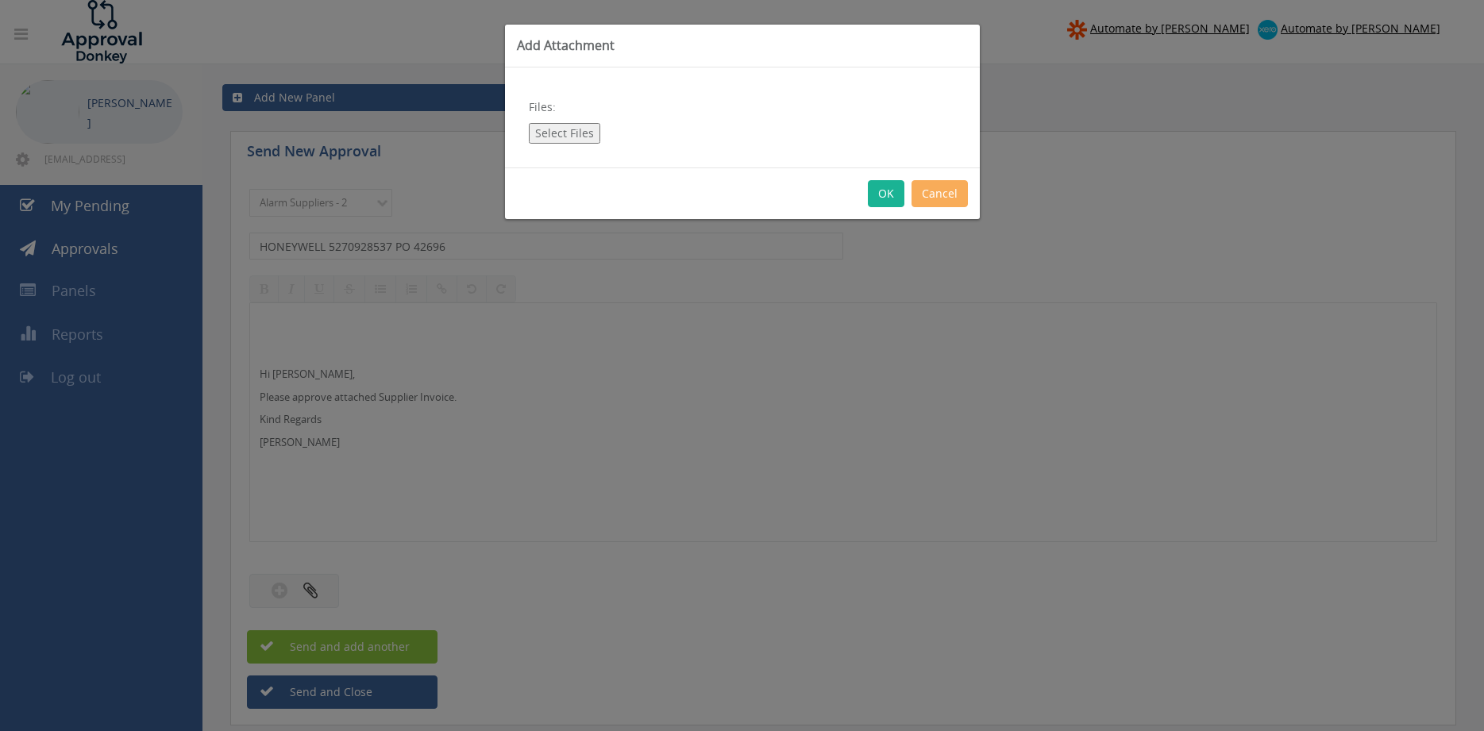
click at [558, 138] on button "Select Files" at bounding box center [564, 133] width 71 height 21
type input "C:\fakepath\HONEYWELL 5270928537 12.09.25 PO 42696.pdf"
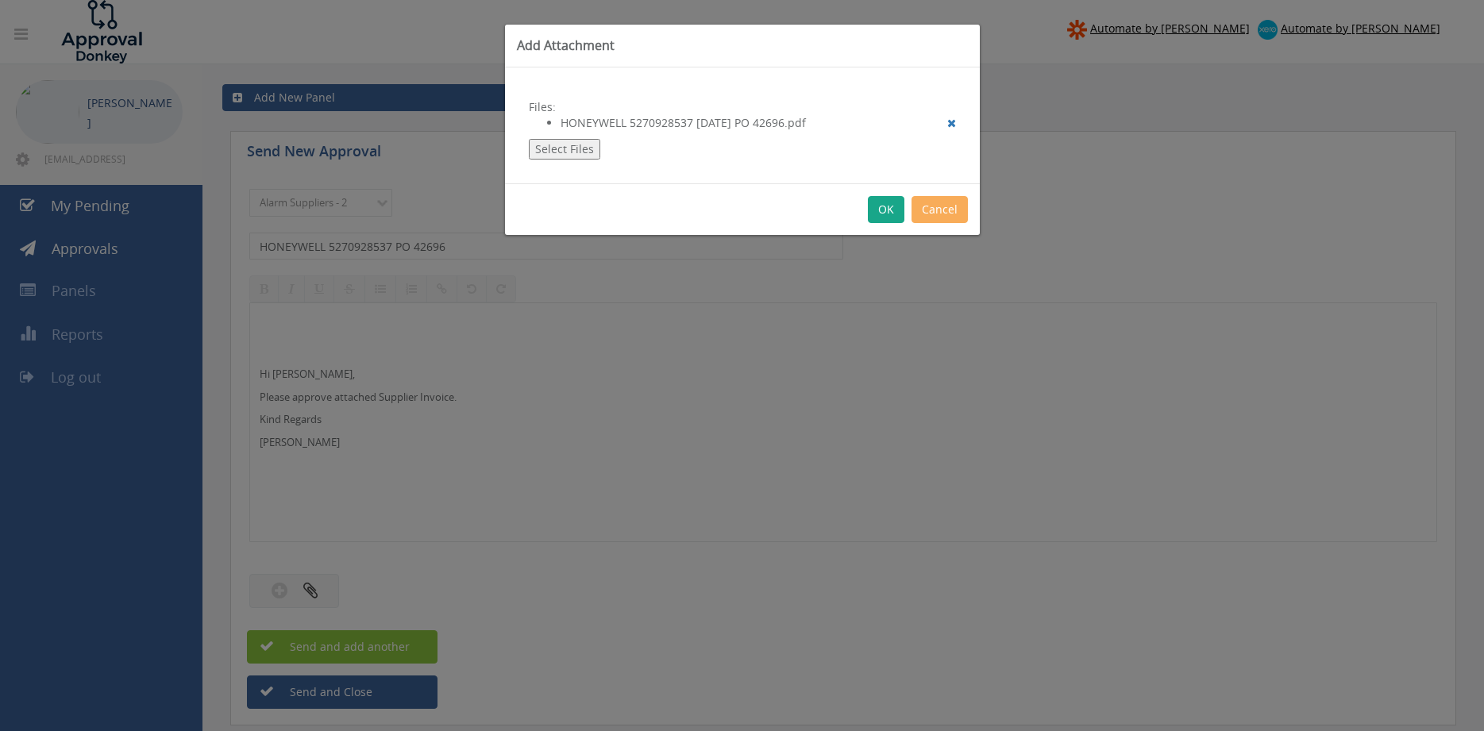
click at [883, 210] on button "OK" at bounding box center [886, 209] width 37 height 27
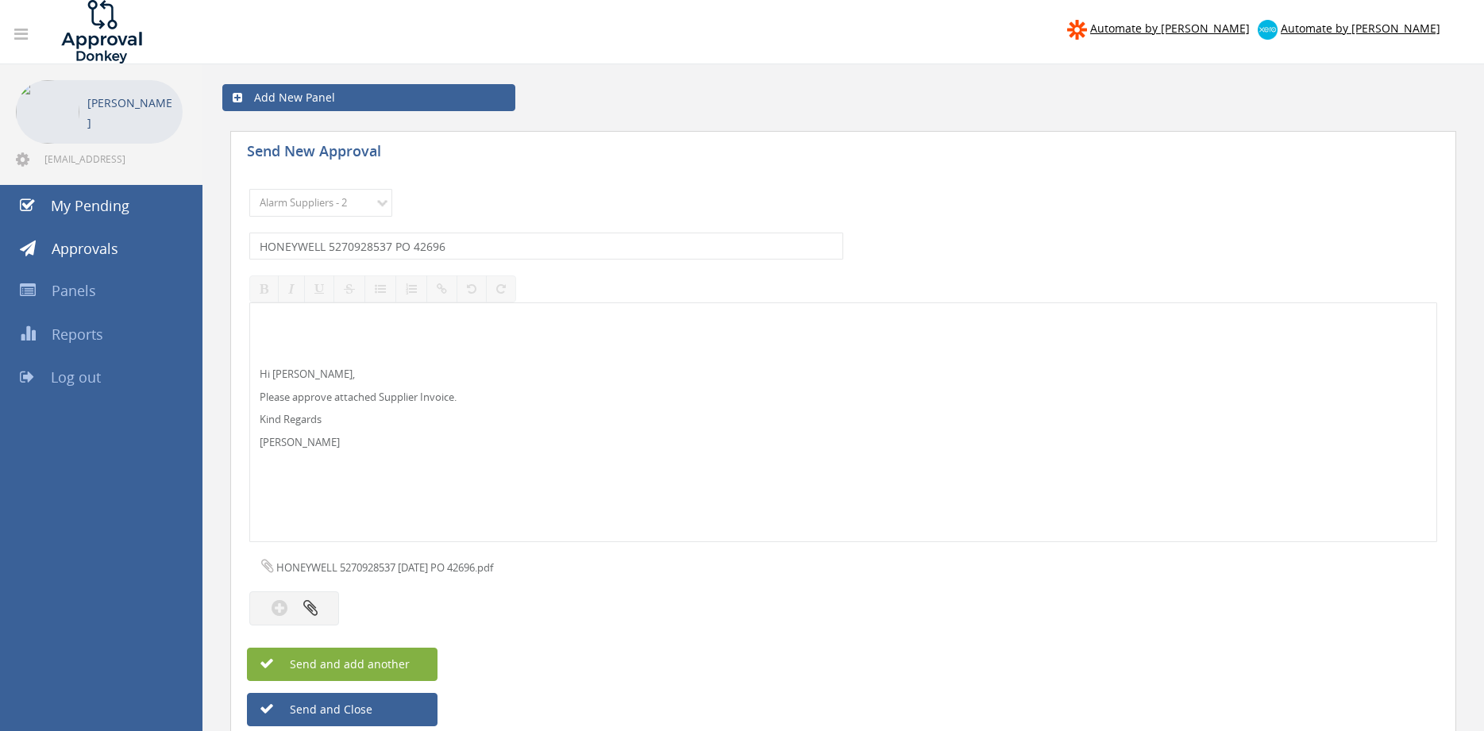
click at [423, 660] on button "Send and add another" at bounding box center [342, 664] width 191 height 33
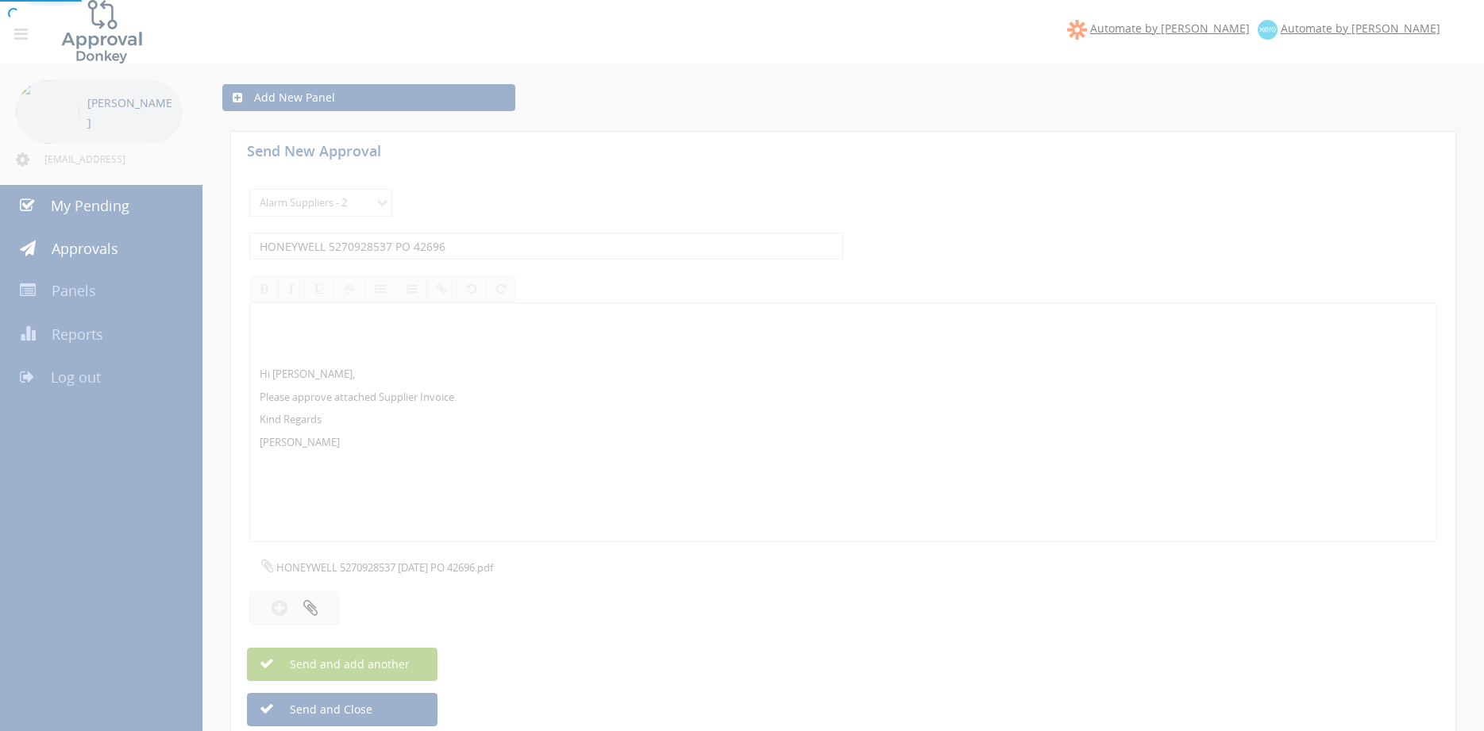
select select
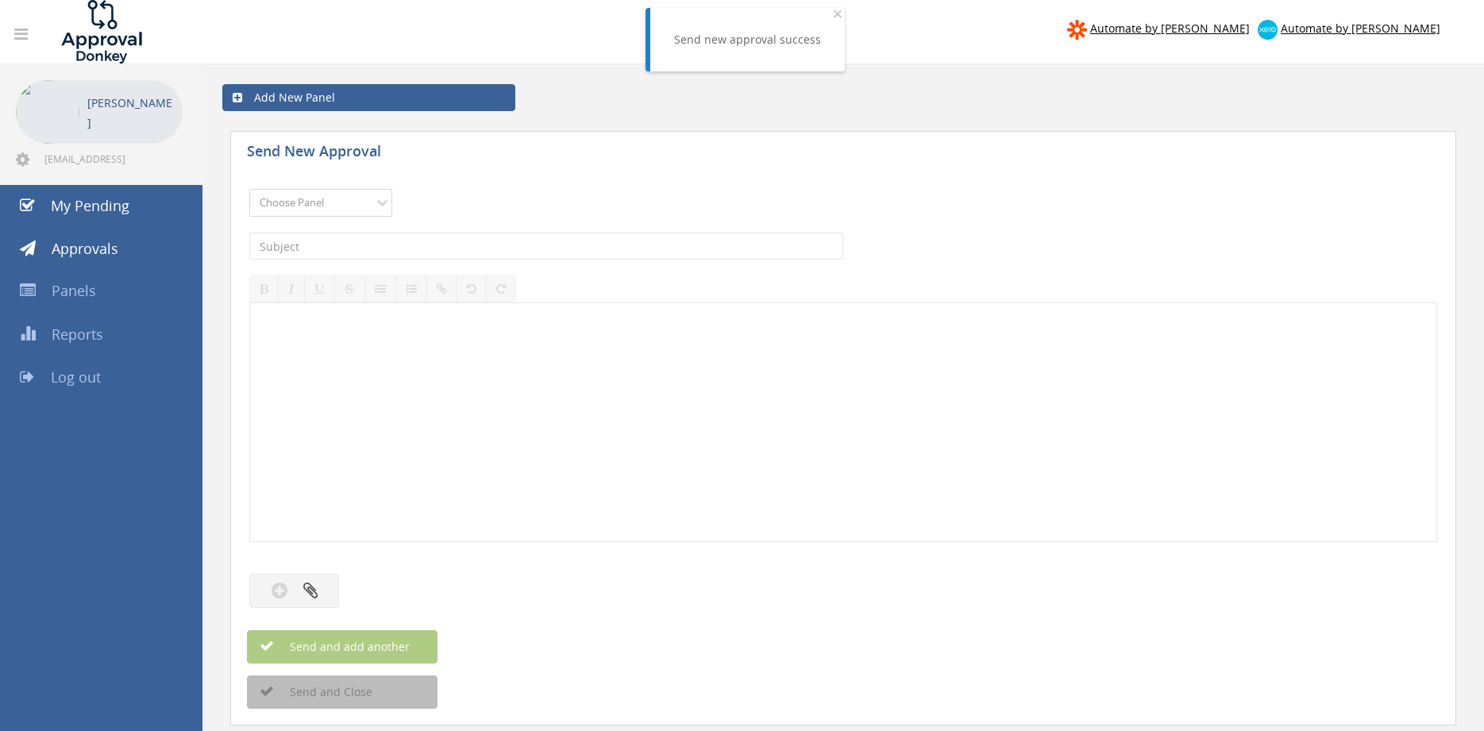
click at [334, 202] on select "Choose Panel Alarm Credits RG - 3 NZ Utilities Cable and SAI Global NZ Alarms-1…" at bounding box center [320, 203] width 143 height 28
select select "9680"
click option "Alarm Suppliers - 2" at bounding box center [0, 0] width 0 height 0
click at [428, 249] on input "text" at bounding box center [546, 246] width 594 height 27
type input "HONEYWELL 5270905244 PO 43123"
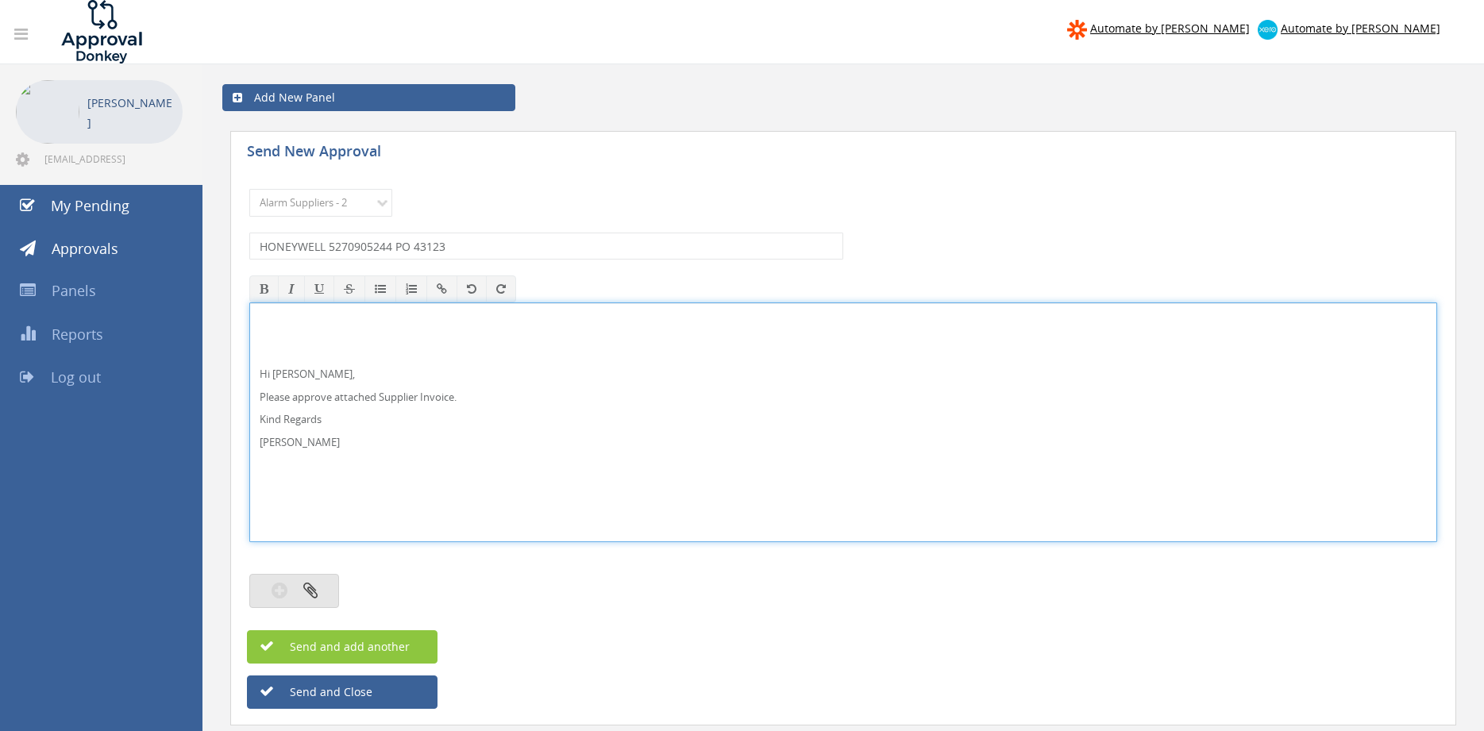
click at [321, 583] on button "button" at bounding box center [294, 591] width 90 height 34
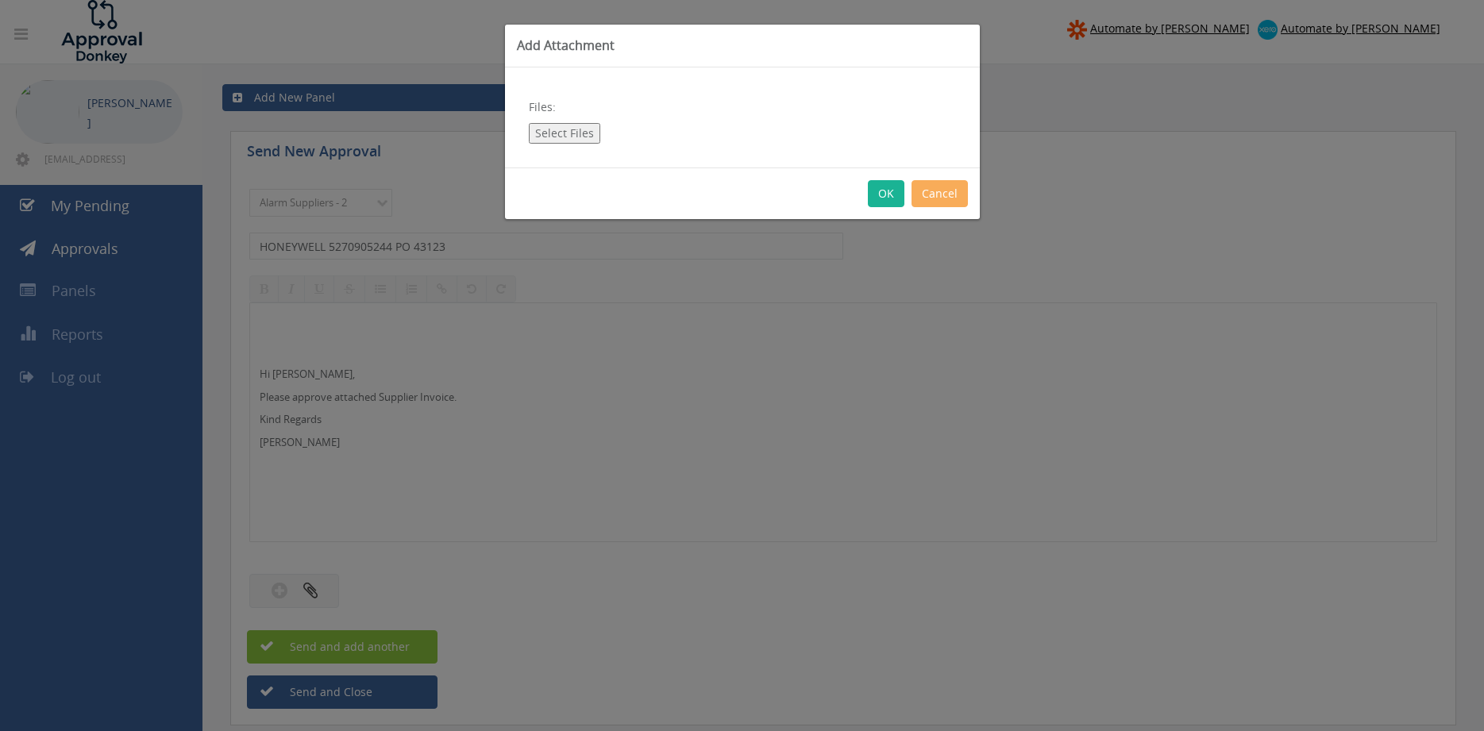
click at [592, 129] on button "Select Files" at bounding box center [564, 133] width 71 height 21
type input "C:\fakepath\HONEYWELL 5270905244 10.09.25 PO 43123.pdf"
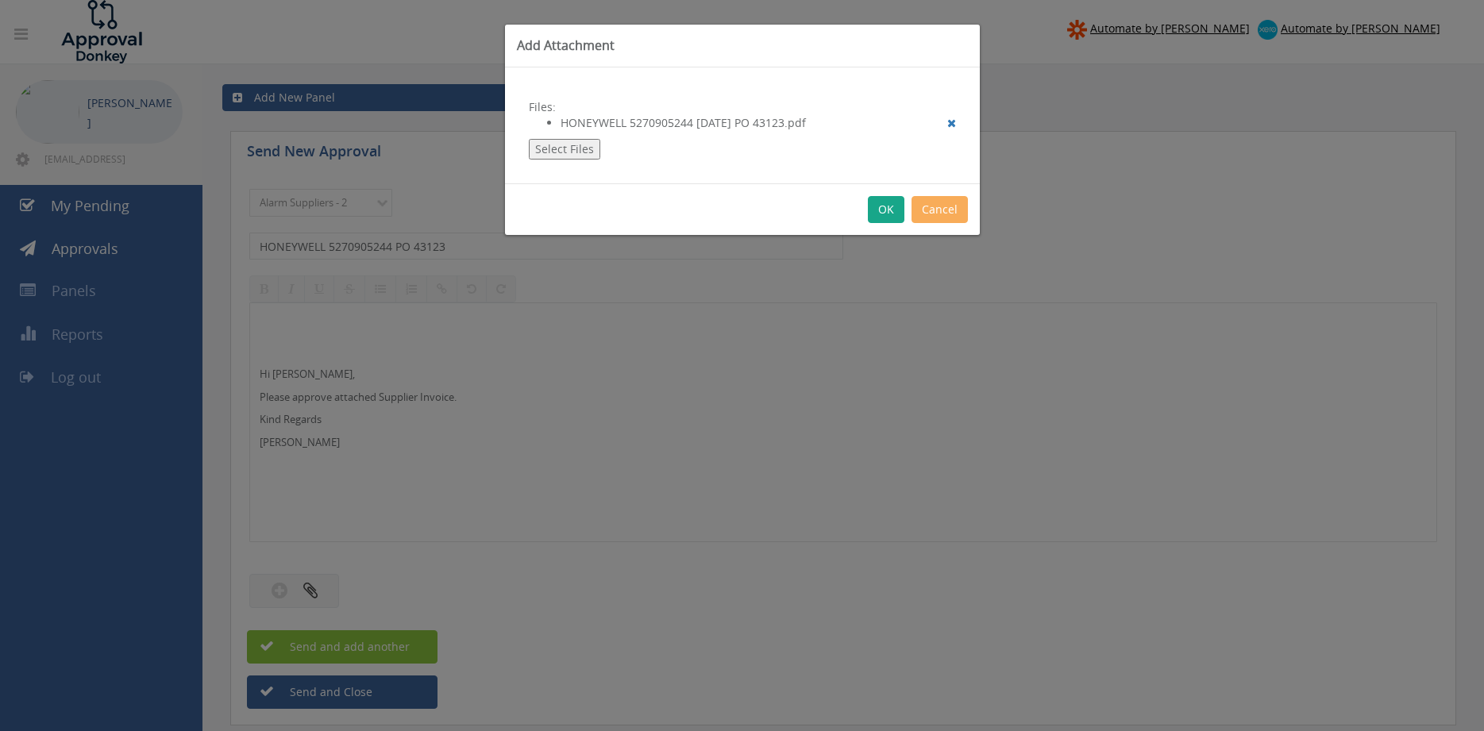
click at [882, 206] on button "OK" at bounding box center [886, 209] width 37 height 27
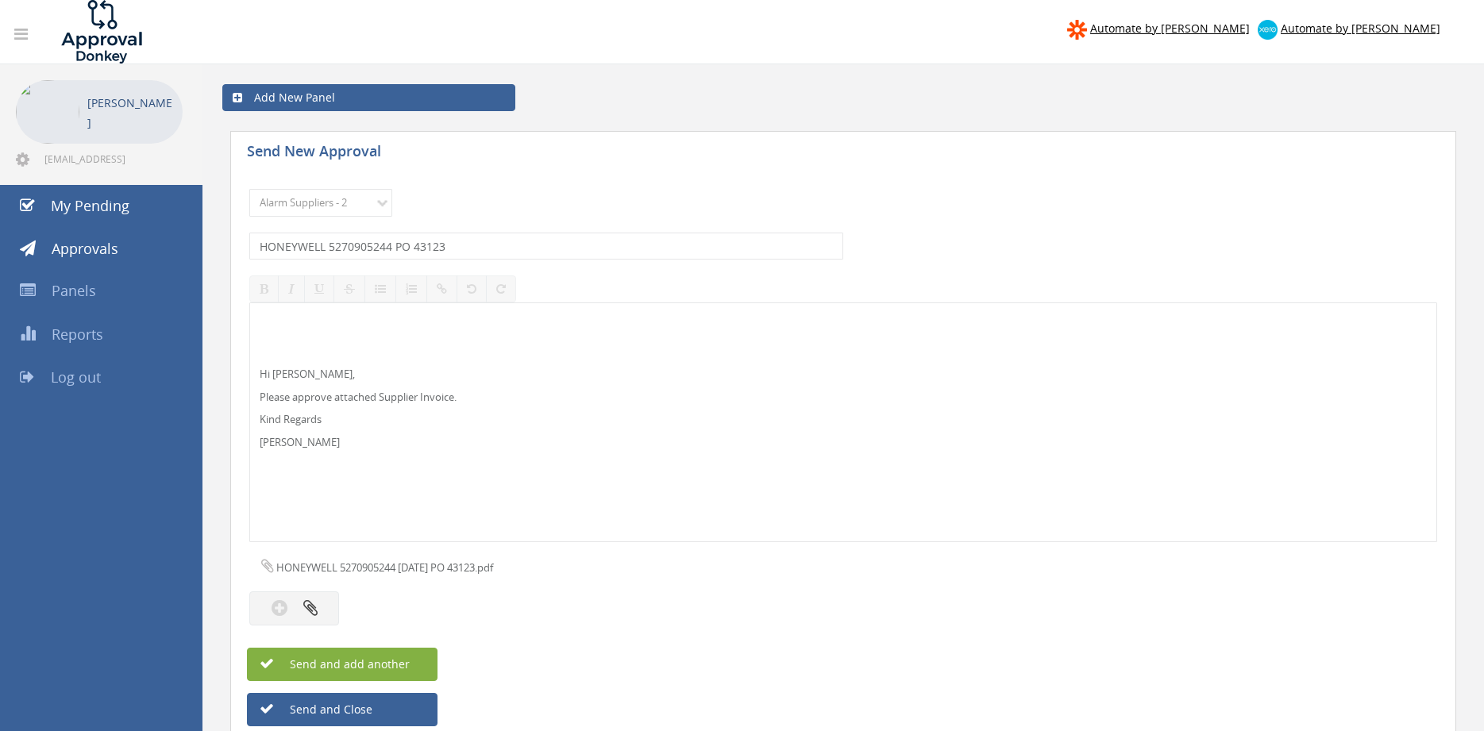
click at [418, 663] on button "Send and add another" at bounding box center [342, 664] width 191 height 33
select select
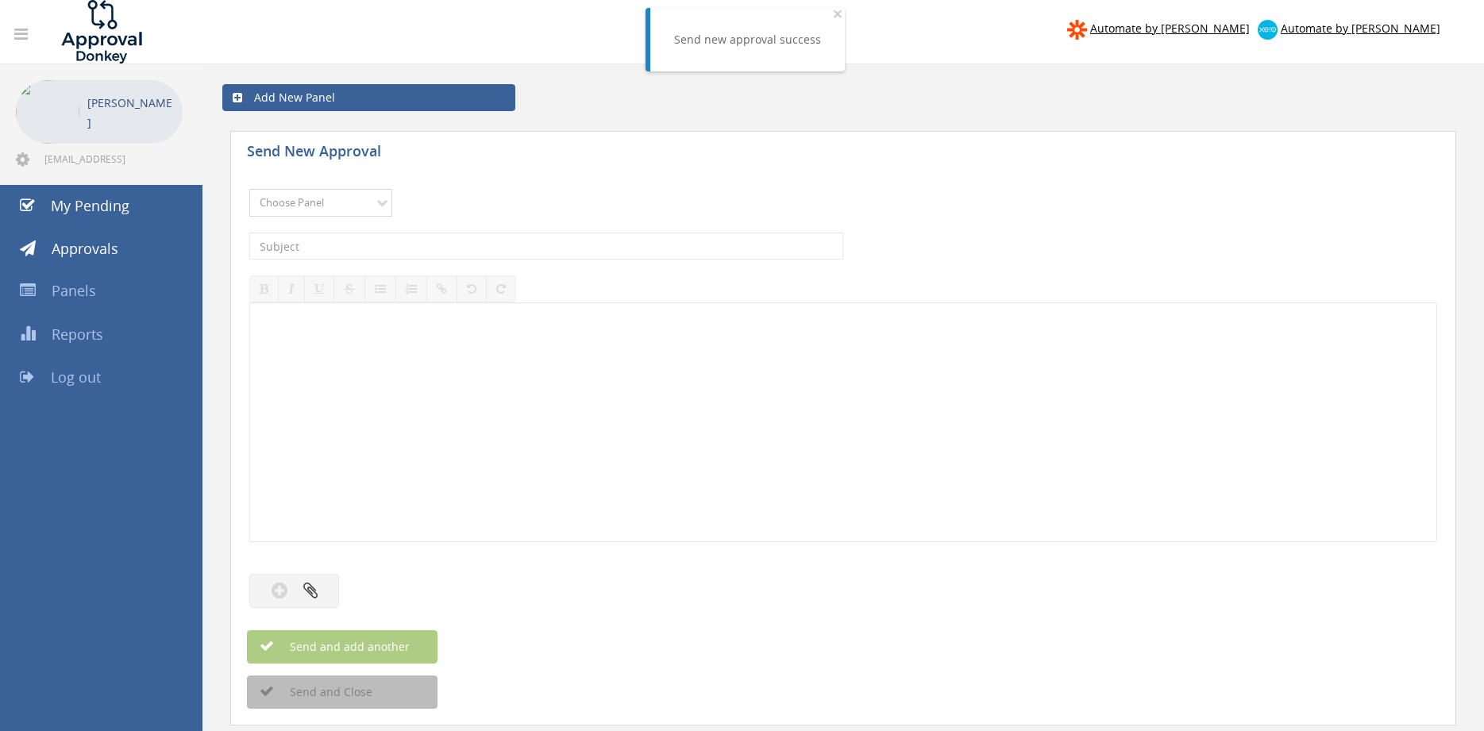
click at [249, 189] on select "Choose Panel Alarm Credits RG - 3 NZ Utilities Cable and SAI Global NZ Alarms-1…" at bounding box center [320, 203] width 143 height 28
select select "9680"
click option "Alarm Suppliers - 2" at bounding box center [0, 0] width 0 height 0
click at [438, 234] on input "text" at bounding box center [546, 246] width 594 height 27
type input "HONEYWELL 5270905242 PO 43121"
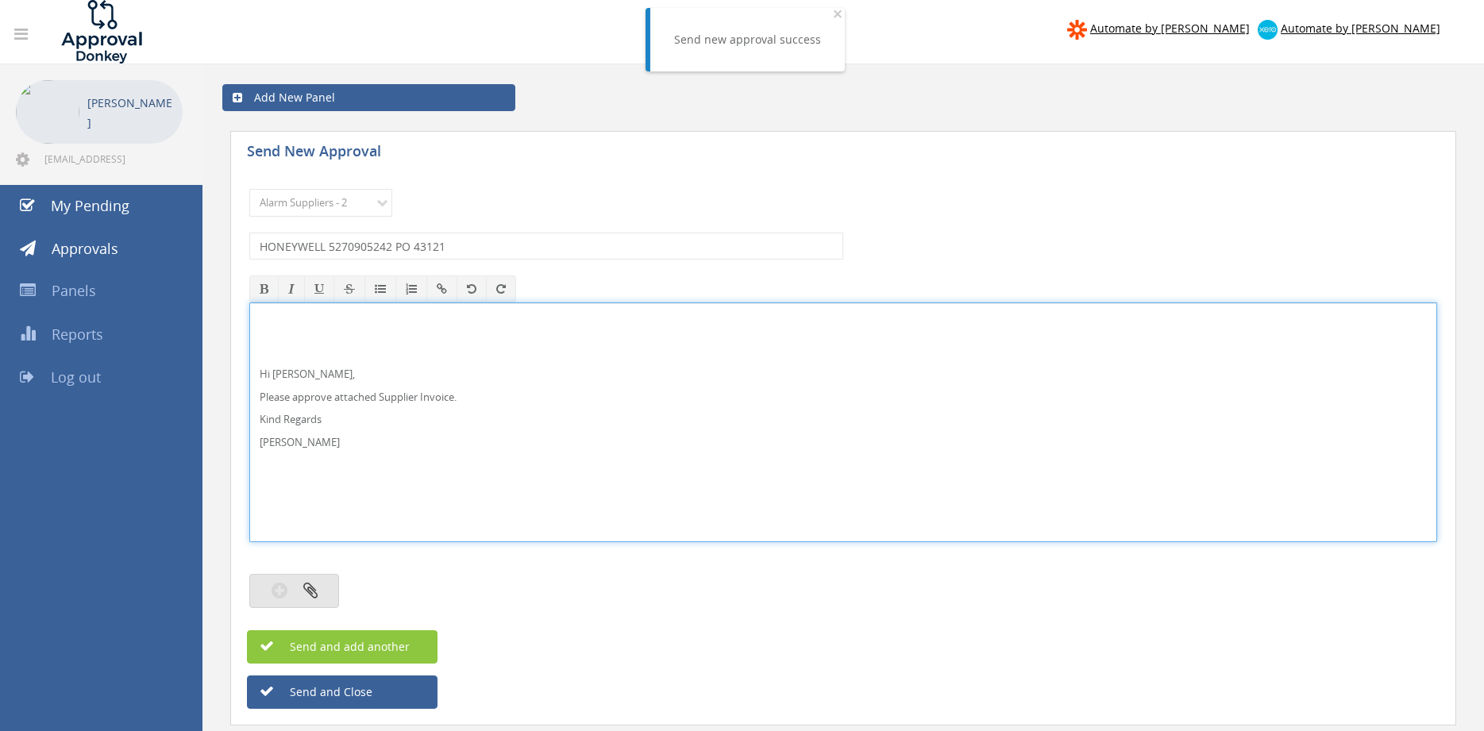
click at [316, 589] on icon "button" at bounding box center [310, 590] width 14 height 18
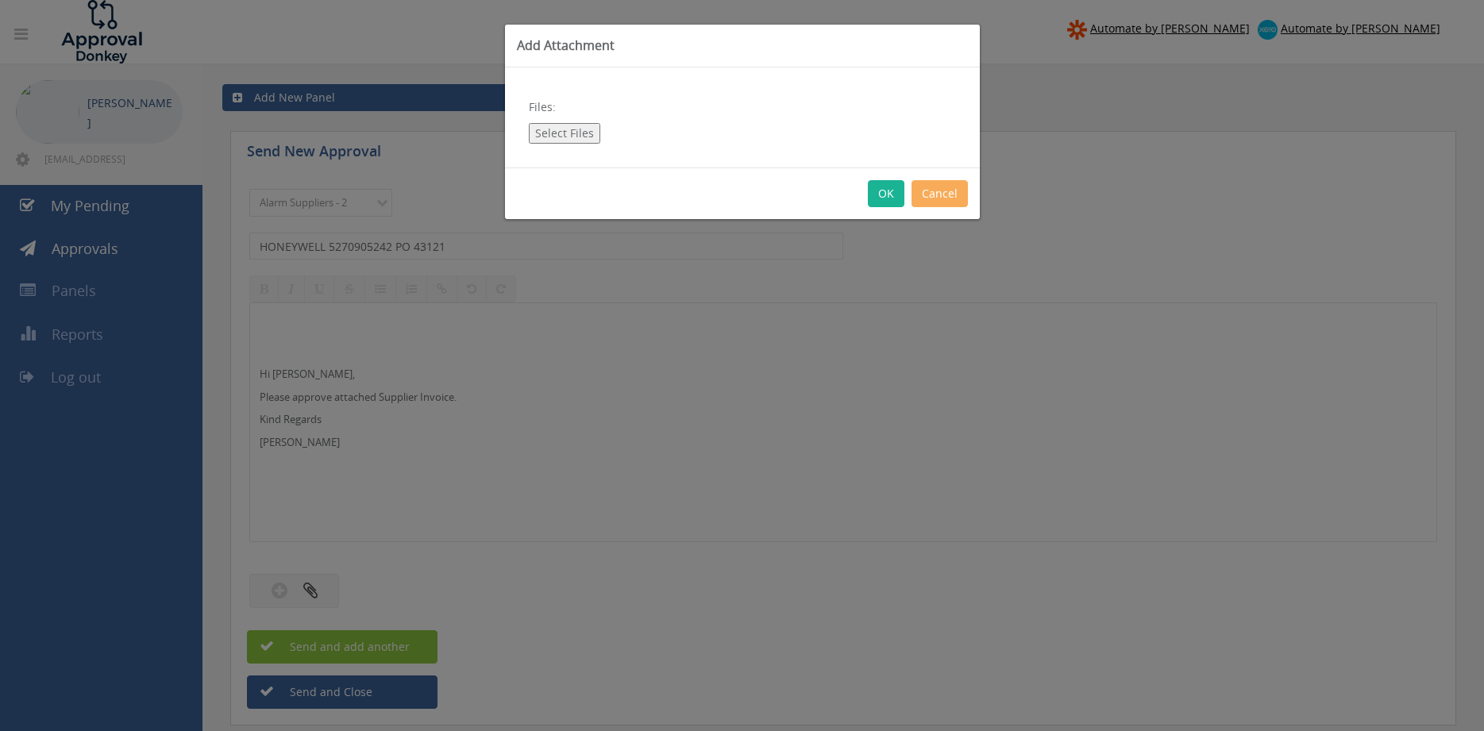
click at [571, 132] on button "Select Files" at bounding box center [564, 133] width 71 height 21
type input "C:\fakepath\HONEYWELL 5270905242 10.09.25 PO 43121.pdf"
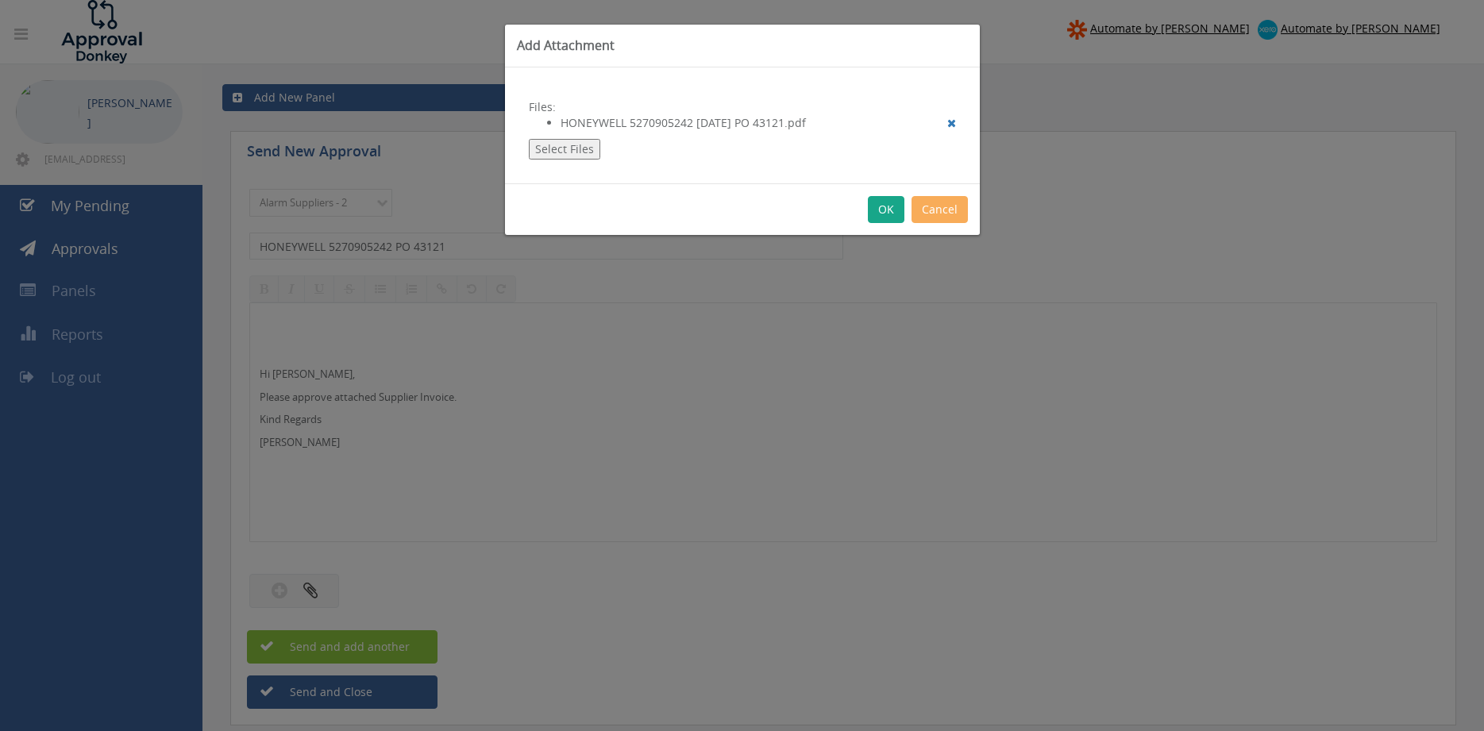
click at [880, 211] on button "OK" at bounding box center [886, 209] width 37 height 27
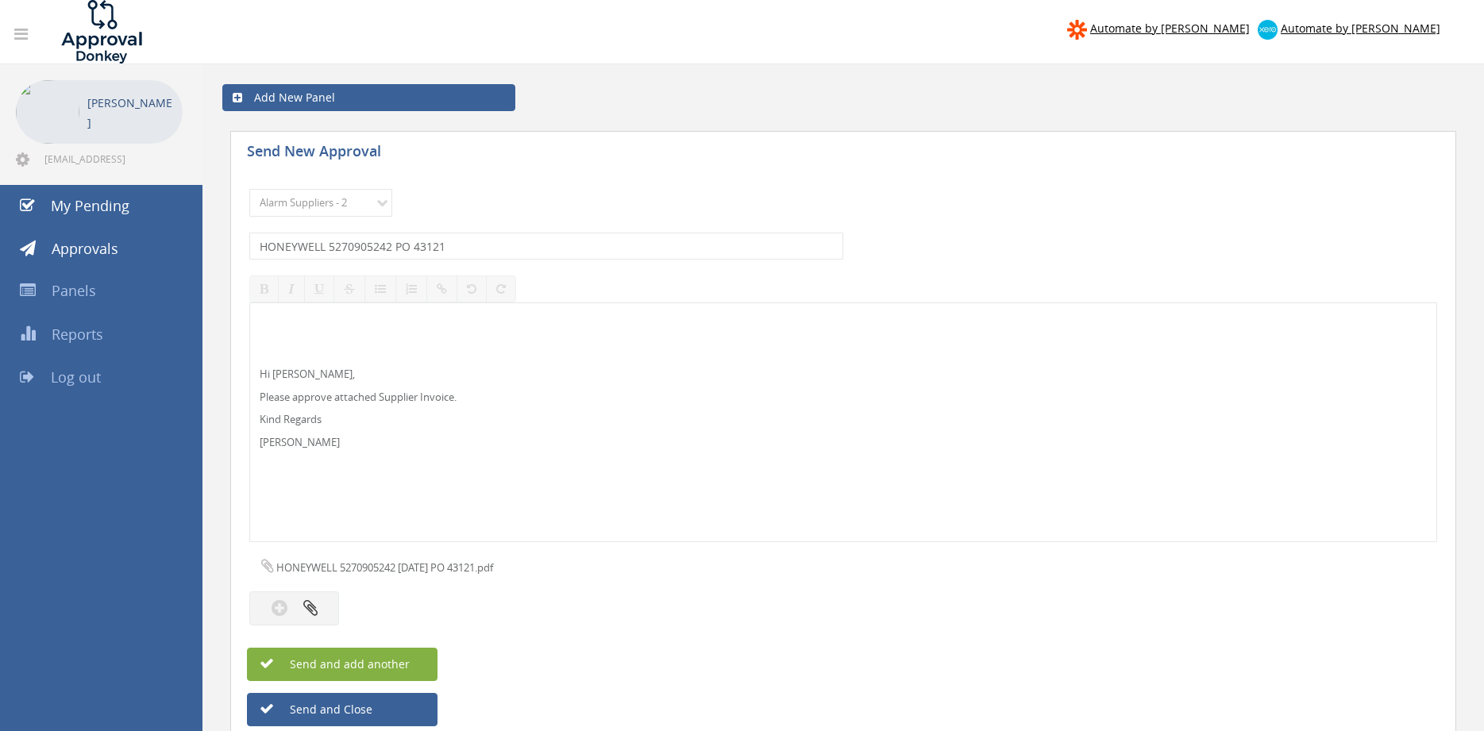
click at [402, 660] on span "Send and add another" at bounding box center [333, 664] width 154 height 15
select select
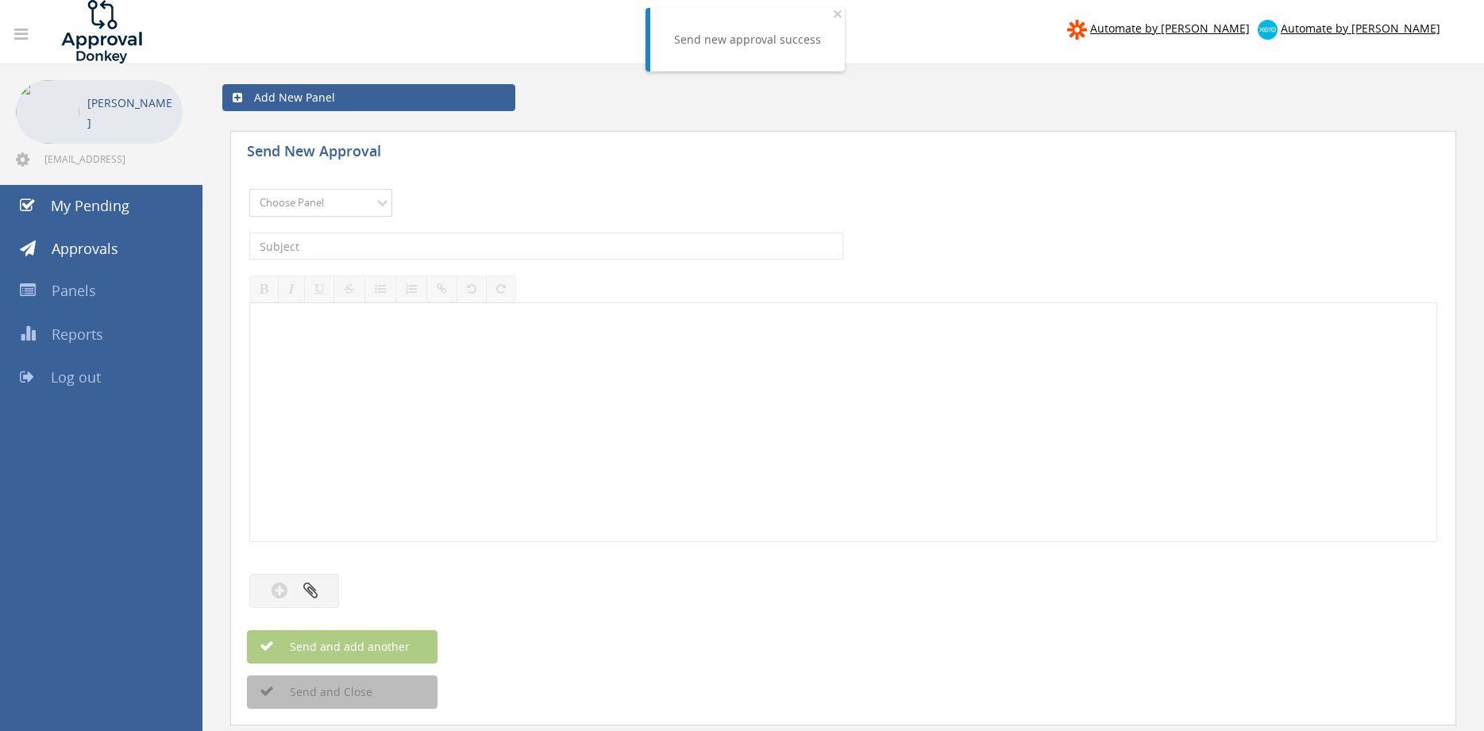
click at [249, 189] on select "Choose Panel Alarm Credits RG - 3 NZ Utilities Cable and SAI Global NZ Alarms-1…" at bounding box center [320, 203] width 143 height 28
select select "9680"
click option "Alarm Suppliers - 2" at bounding box center [0, 0] width 0 height 0
click at [442, 242] on input "text" at bounding box center [546, 246] width 594 height 27
type input "HONEYWELL 5270894297 PO 43325"
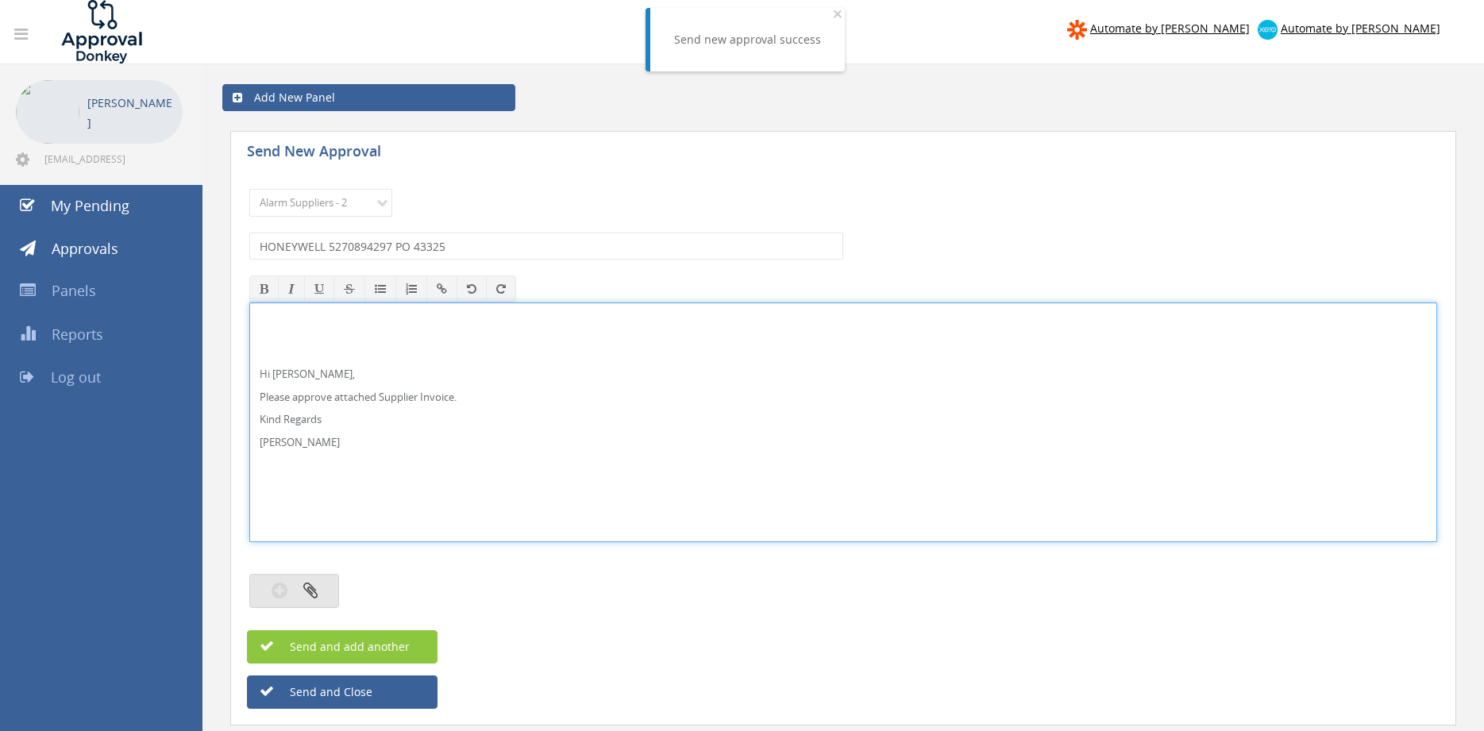
click at [329, 586] on button "button" at bounding box center [294, 591] width 90 height 34
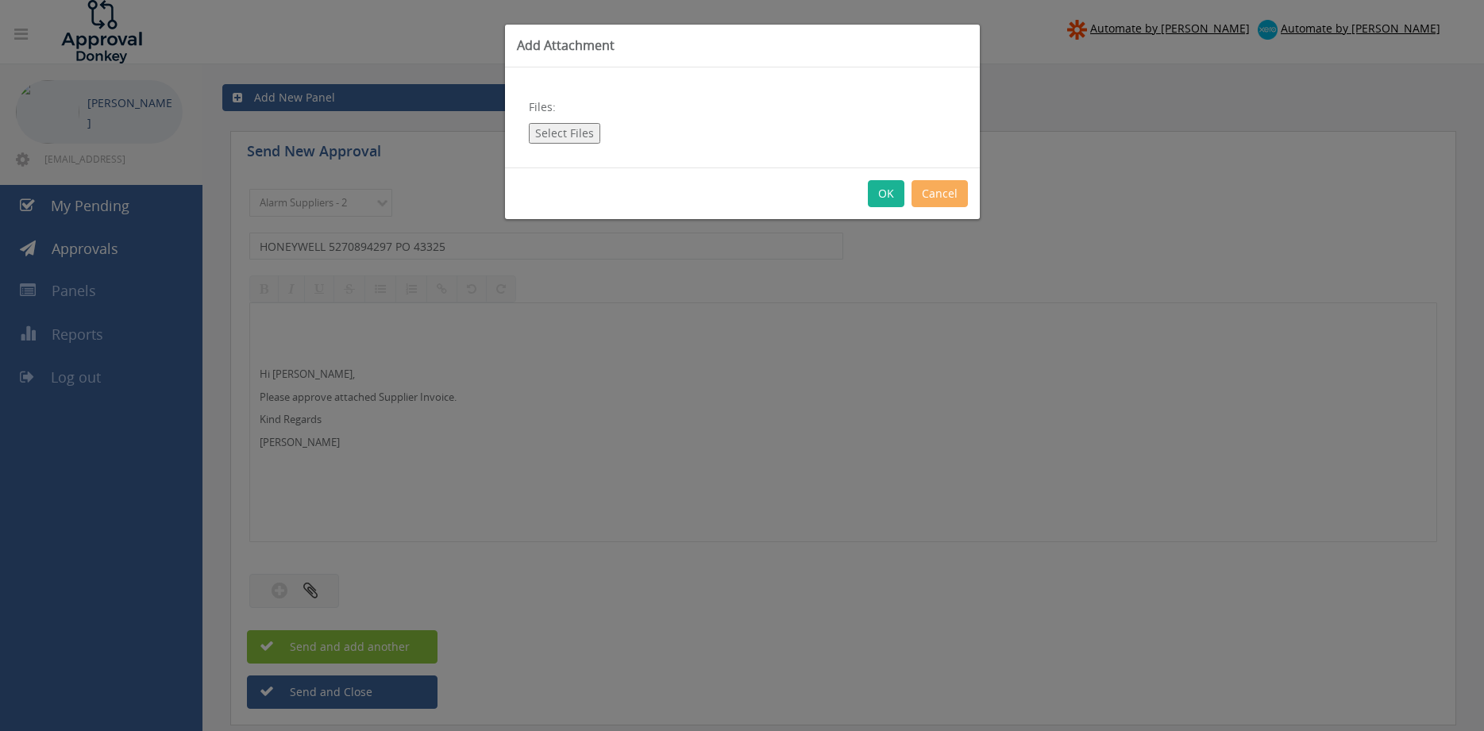
click at [566, 134] on button "Select Files" at bounding box center [564, 133] width 71 height 21
type input "C:\fakepath\HONEYWELL 5270894297 09.09.25 PO 43325.pdf"
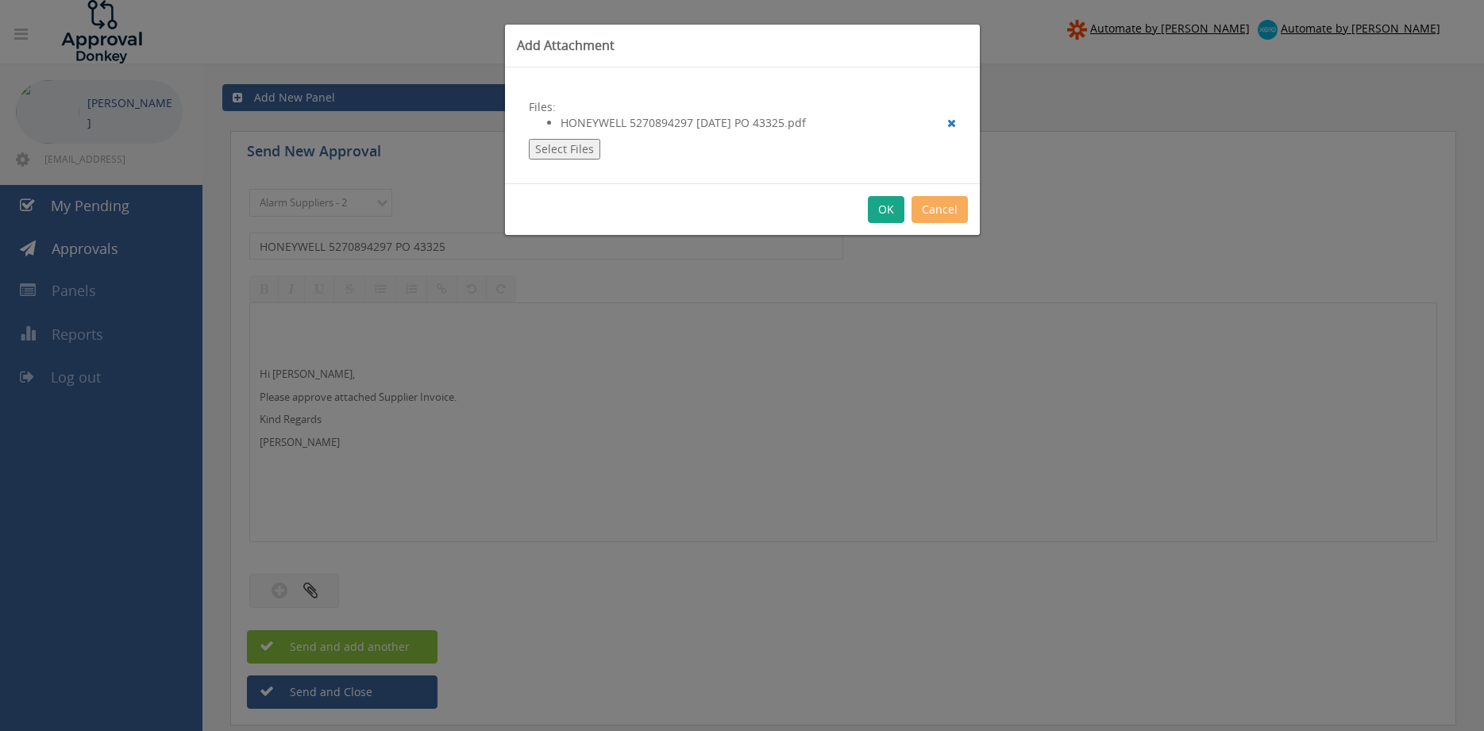
click at [888, 205] on button "OK" at bounding box center [886, 209] width 37 height 27
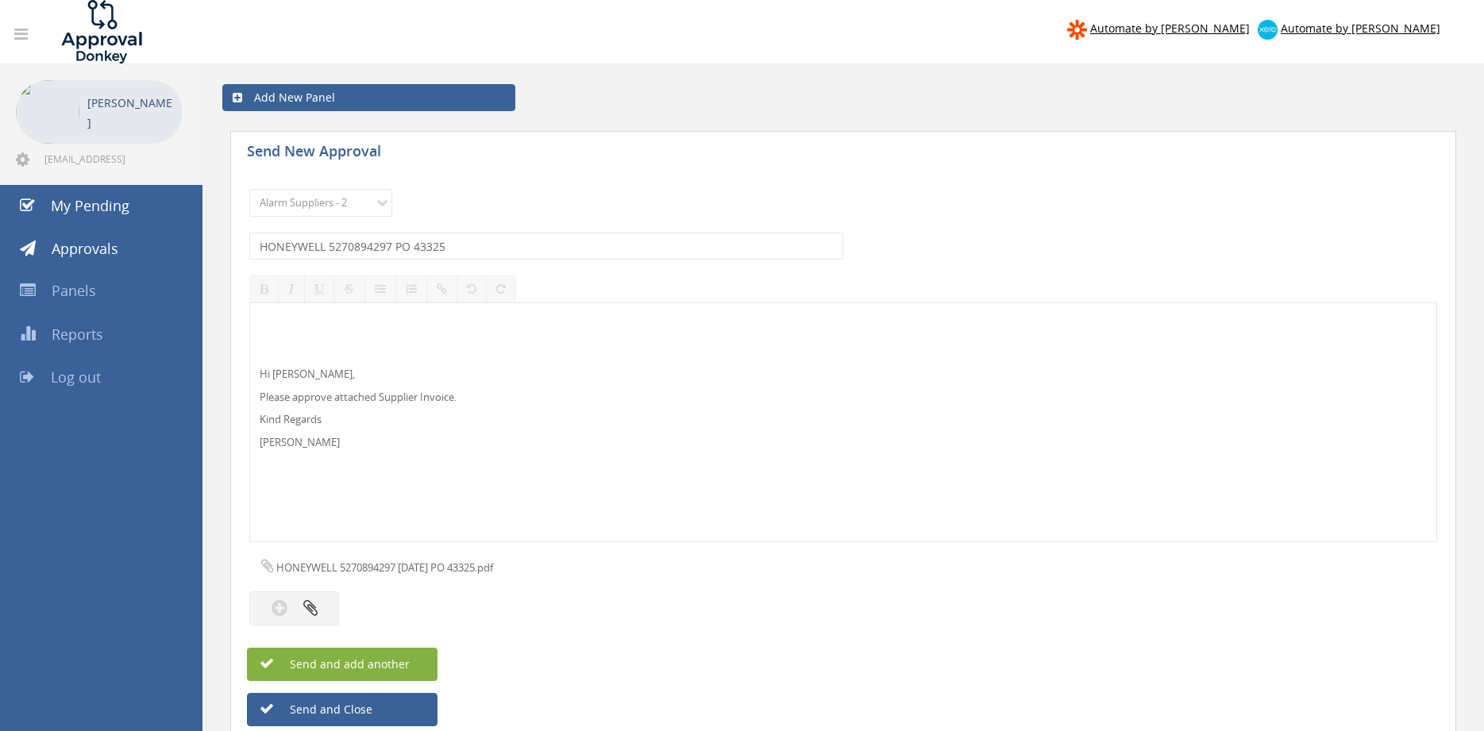
click at [412, 662] on button "Send and add another" at bounding box center [342, 664] width 191 height 33
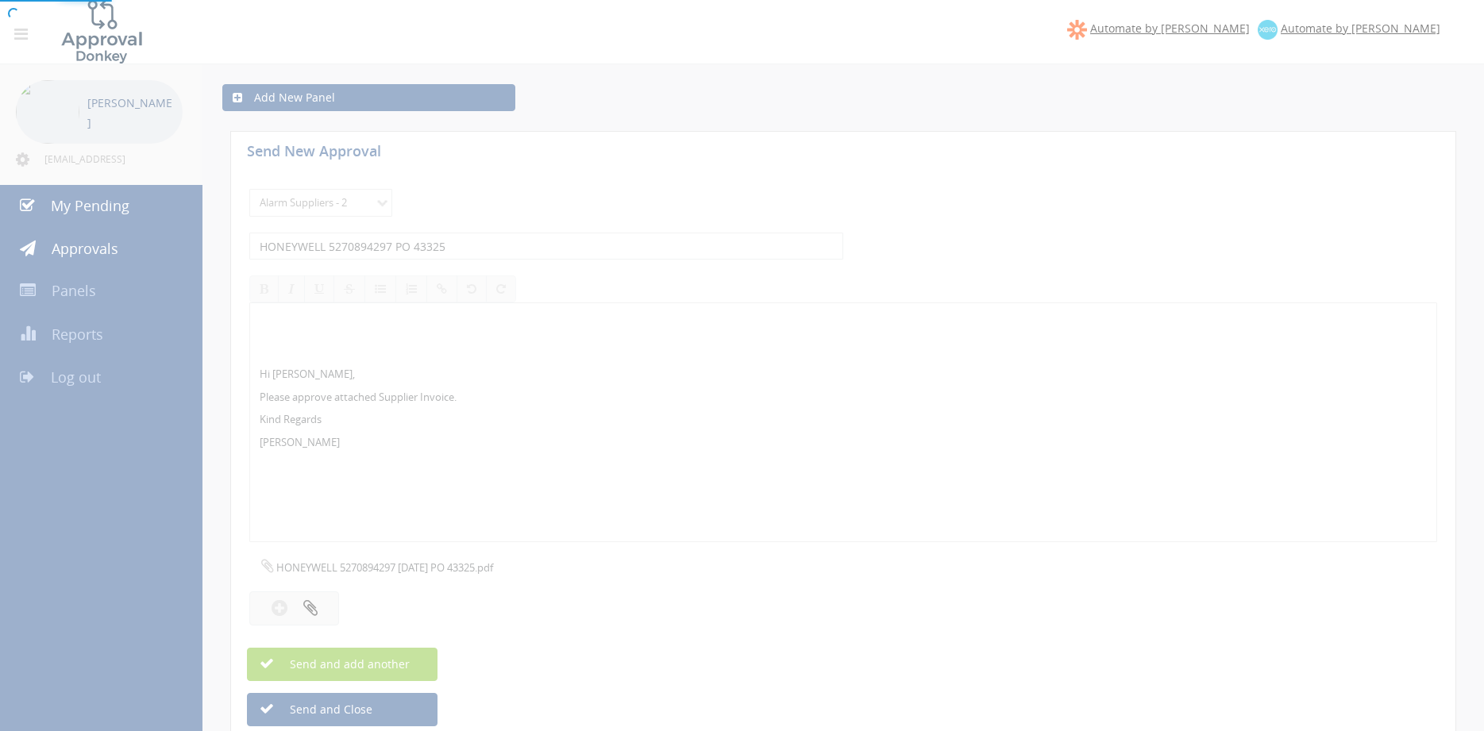
select select
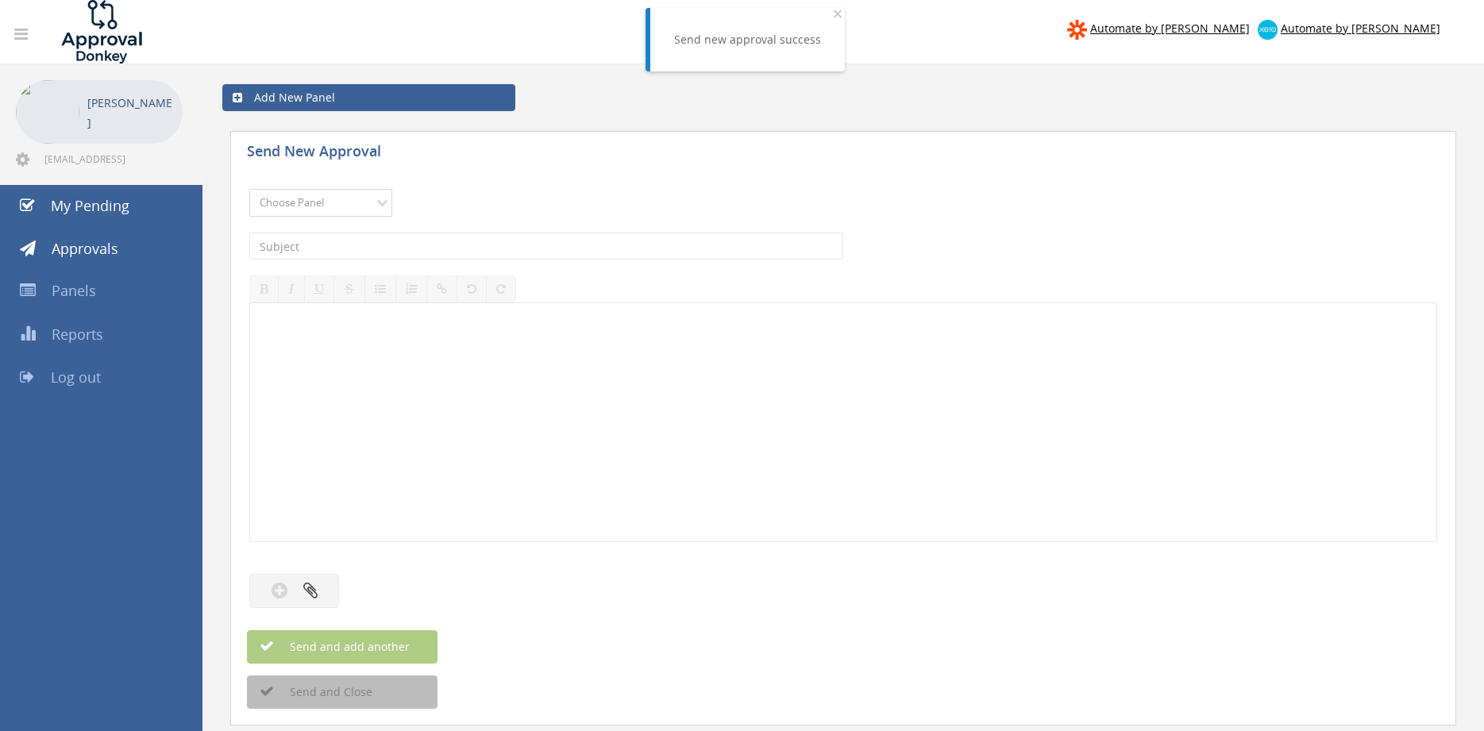
select select "9680"
click option "Alarm Suppliers - 2" at bounding box center [0, 0] width 0 height 0
click at [474, 249] on input "text" at bounding box center [546, 246] width 594 height 27
type input "HONEYWELL 5270859645 PO 41610"
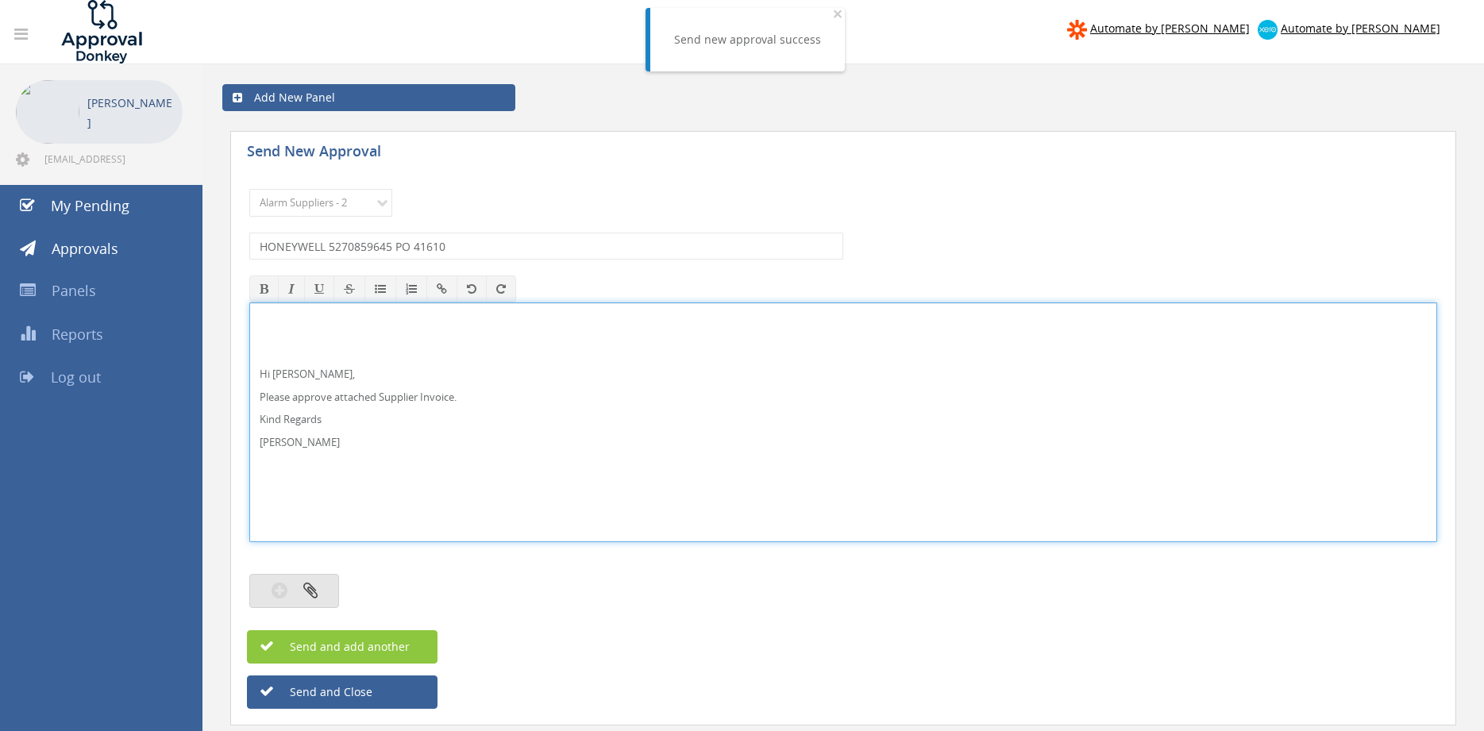
click at [306, 588] on icon "button" at bounding box center [310, 590] width 14 height 18
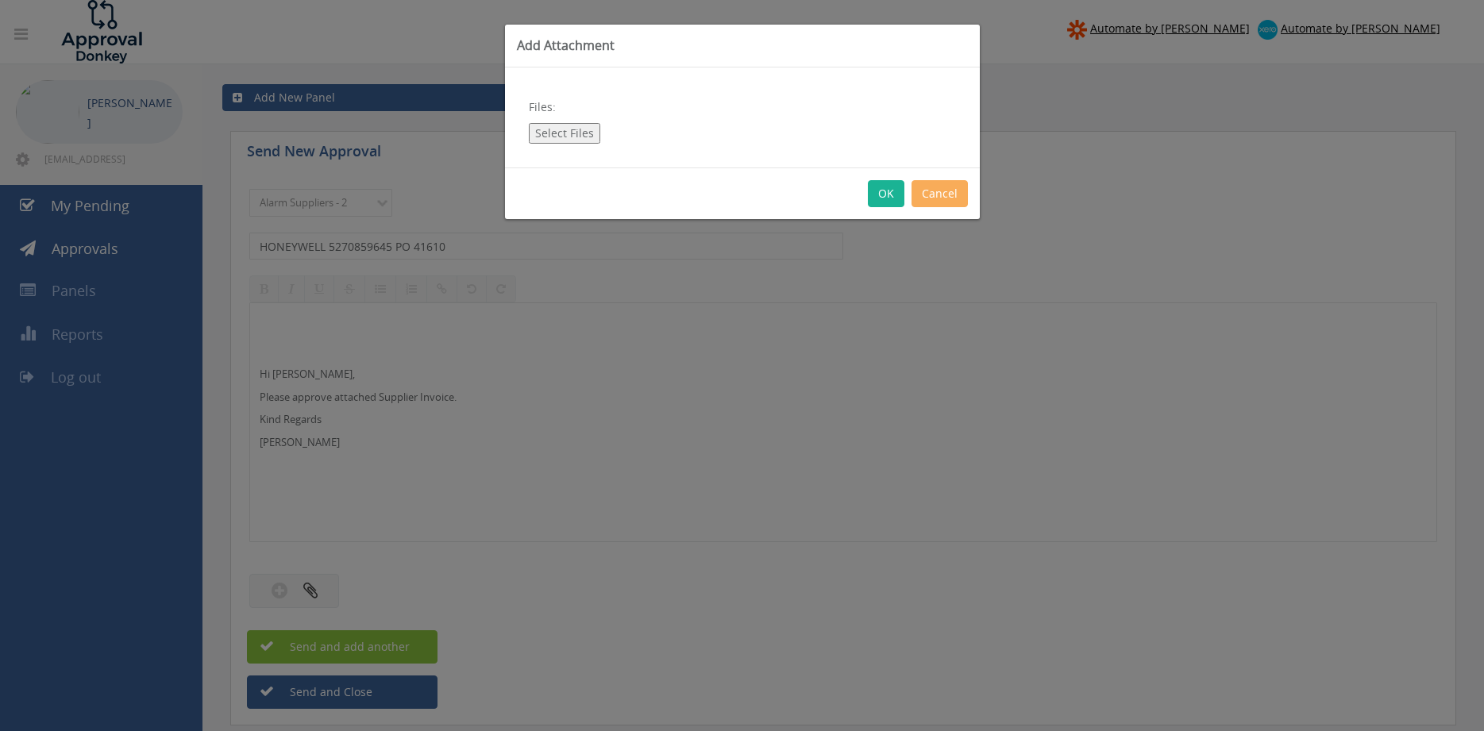
click at [550, 129] on button "Select Files" at bounding box center [564, 133] width 71 height 21
type input "C:\fakepath\HONEYWELL 5270859645 04.09.25 PO 41610.pdf"
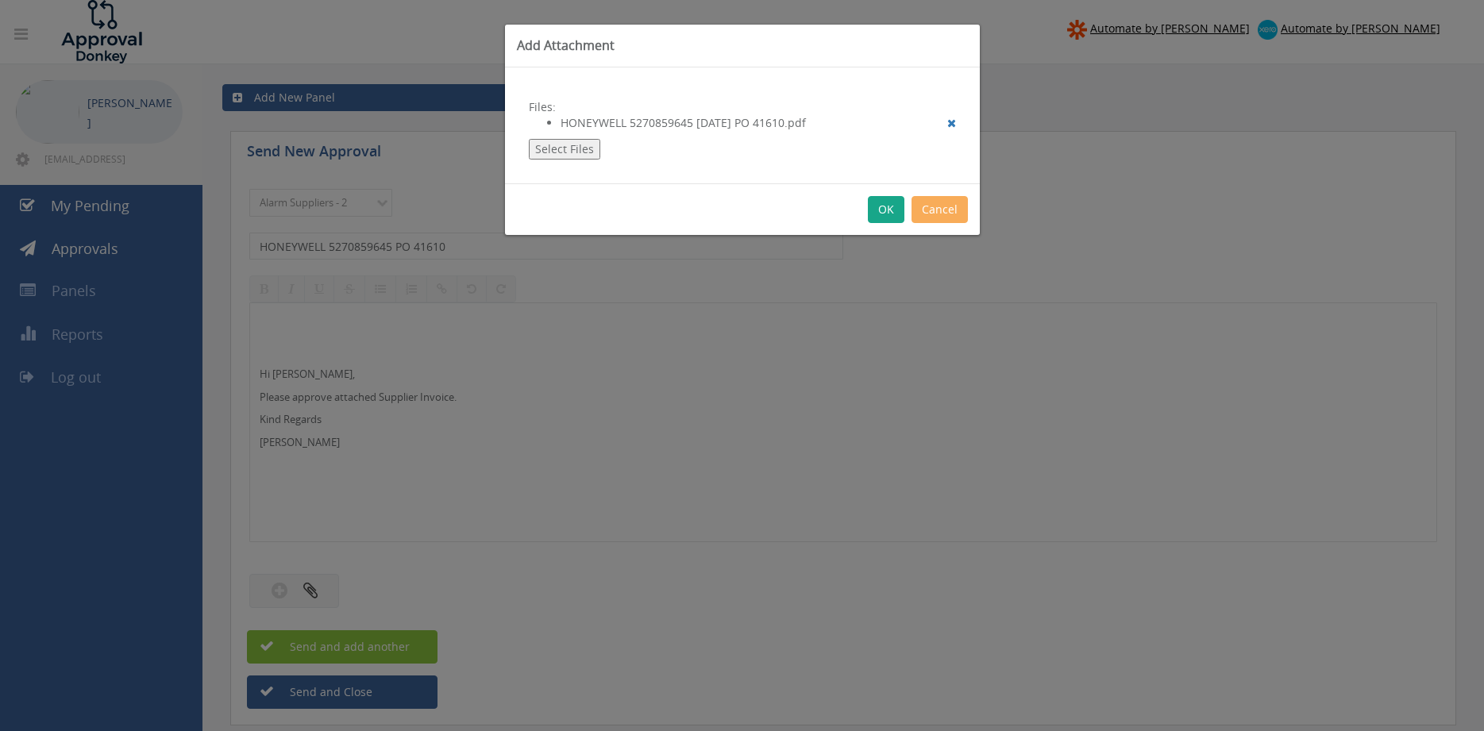
click at [889, 213] on button "OK" at bounding box center [886, 209] width 37 height 27
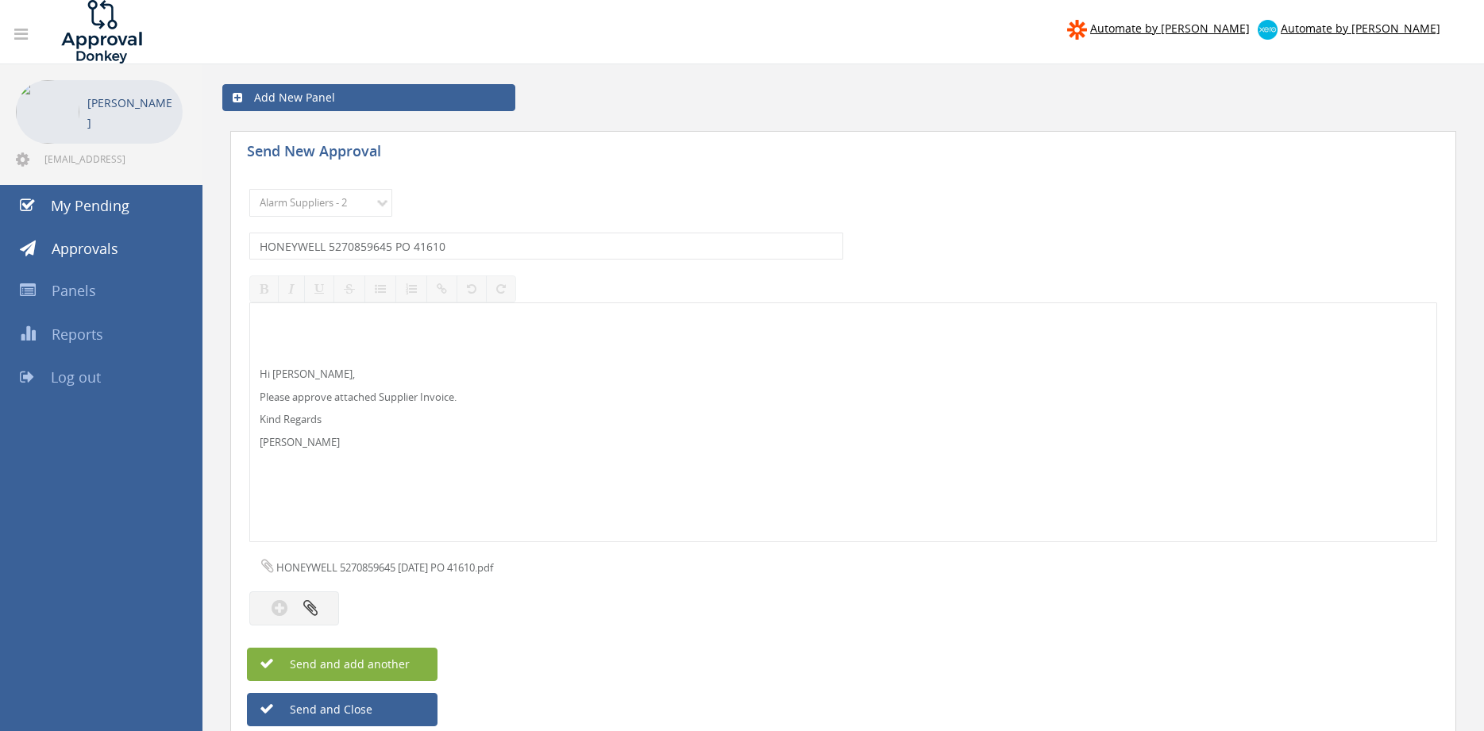
click at [411, 665] on button "Send and add another" at bounding box center [342, 664] width 191 height 33
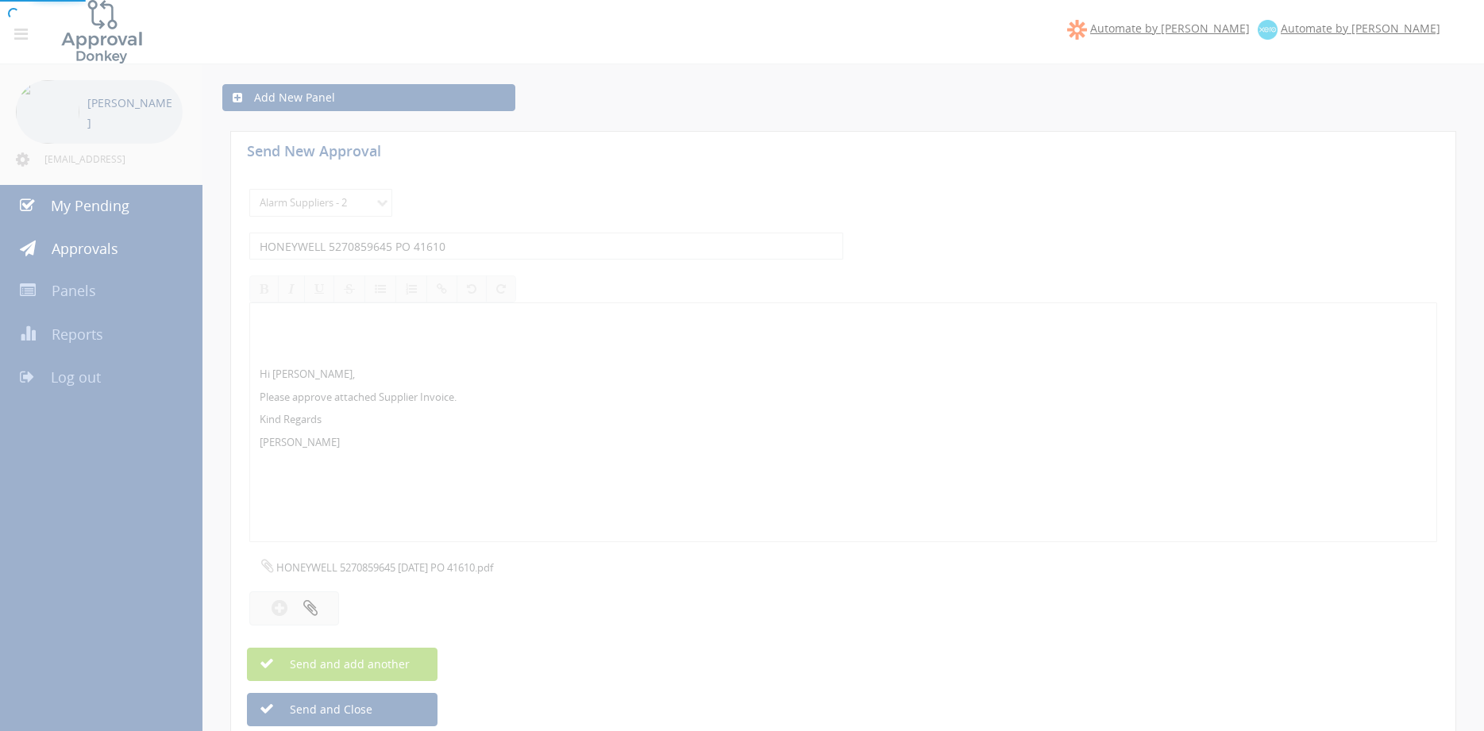
select select
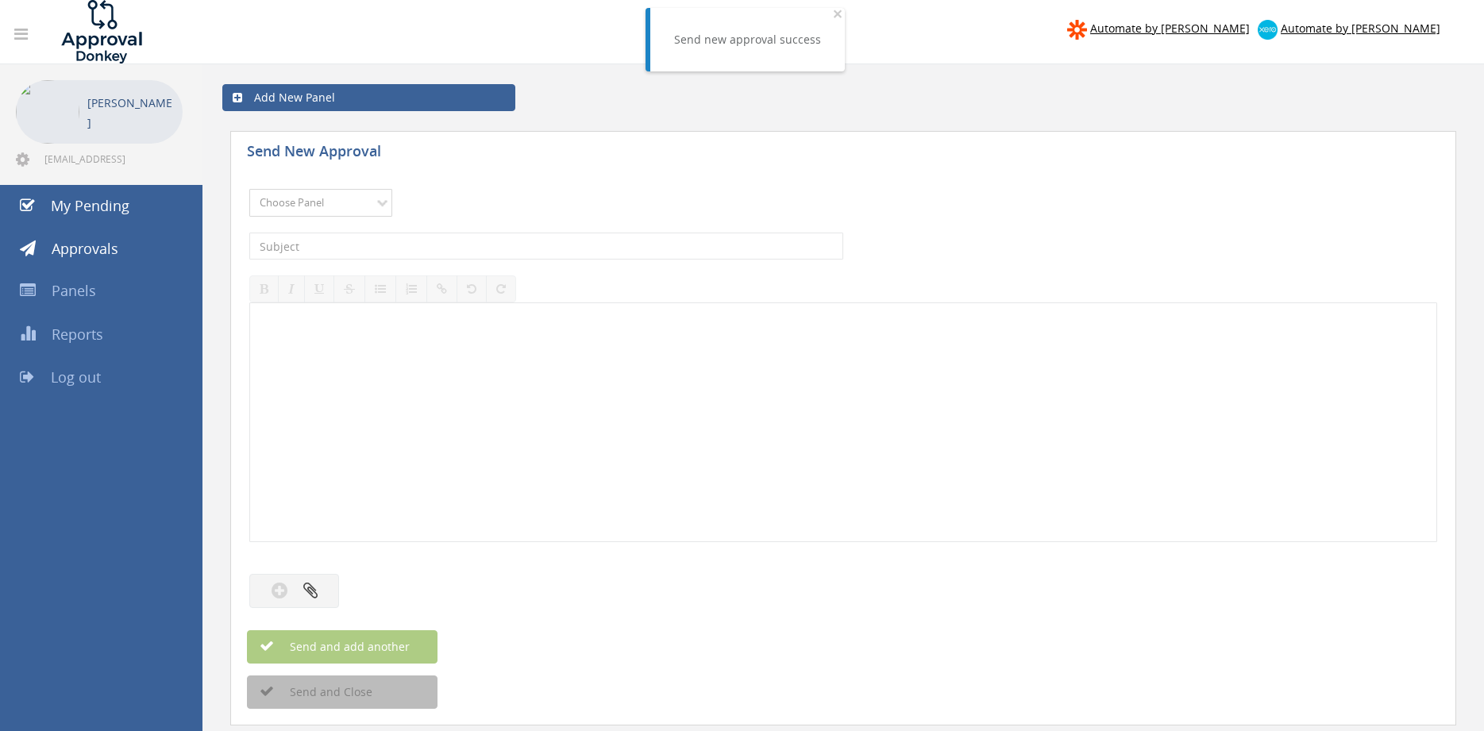
select select "9680"
click option "Alarm Suppliers - 2" at bounding box center [0, 0] width 0 height 0
click at [469, 247] on input "text" at bounding box center [546, 246] width 594 height 27
type input "HONEYWELL 5270847843 PO 42401"
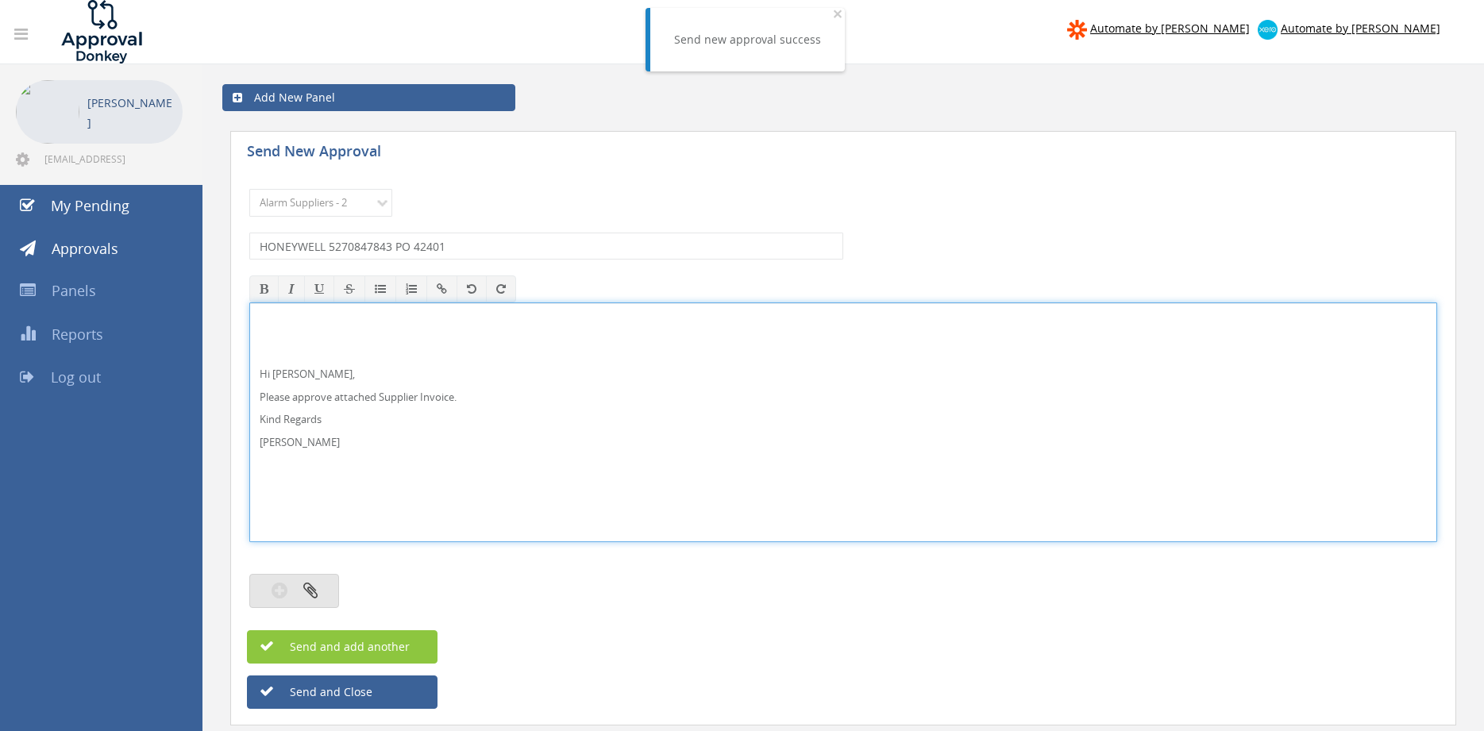
click at [326, 584] on button "button" at bounding box center [294, 591] width 90 height 34
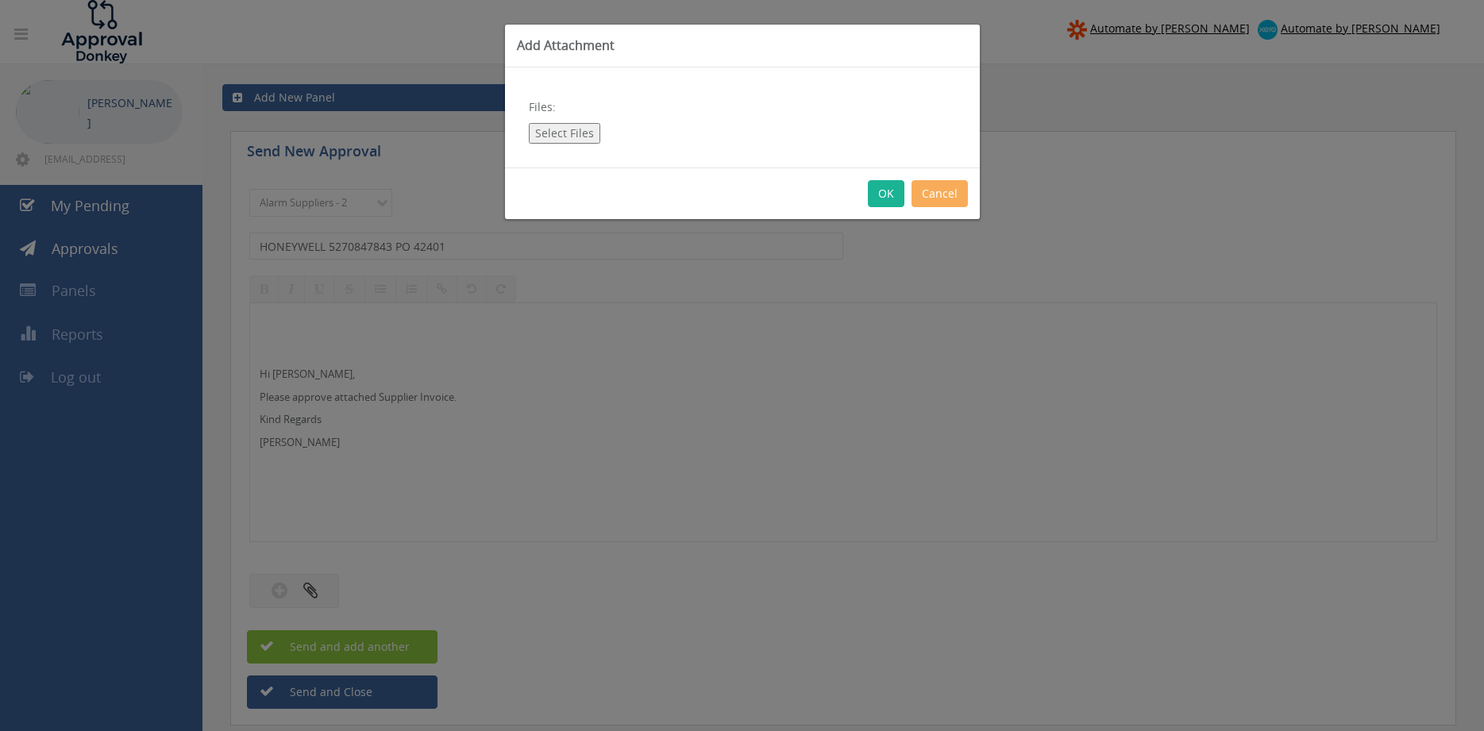
click at [557, 135] on button "Select Files" at bounding box center [564, 133] width 71 height 21
type input "C:\fakepath\HONEYWELL 5270847843 03.09.25 PO 42401.pdf"
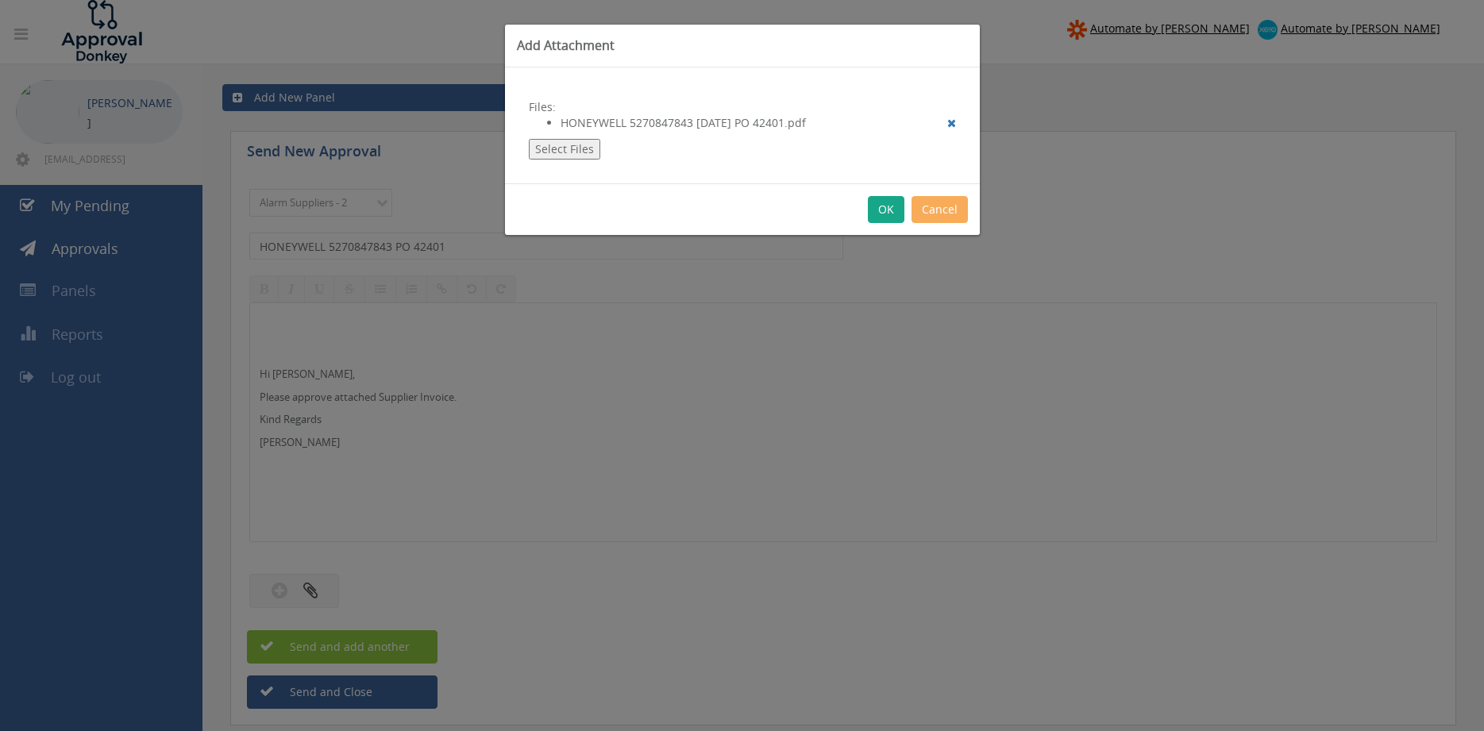
click at [884, 211] on button "OK" at bounding box center [886, 209] width 37 height 27
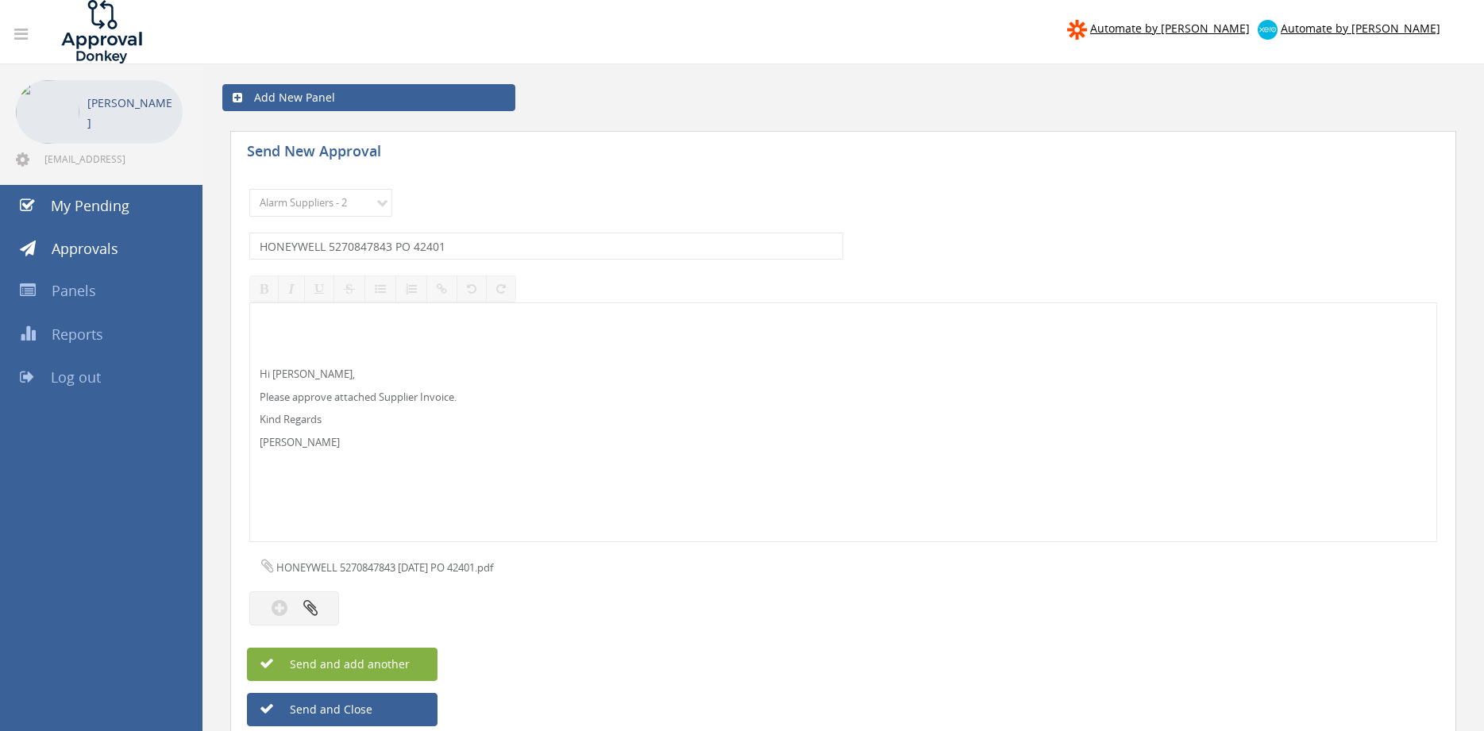
click at [406, 661] on span "Send and add another" at bounding box center [333, 664] width 154 height 15
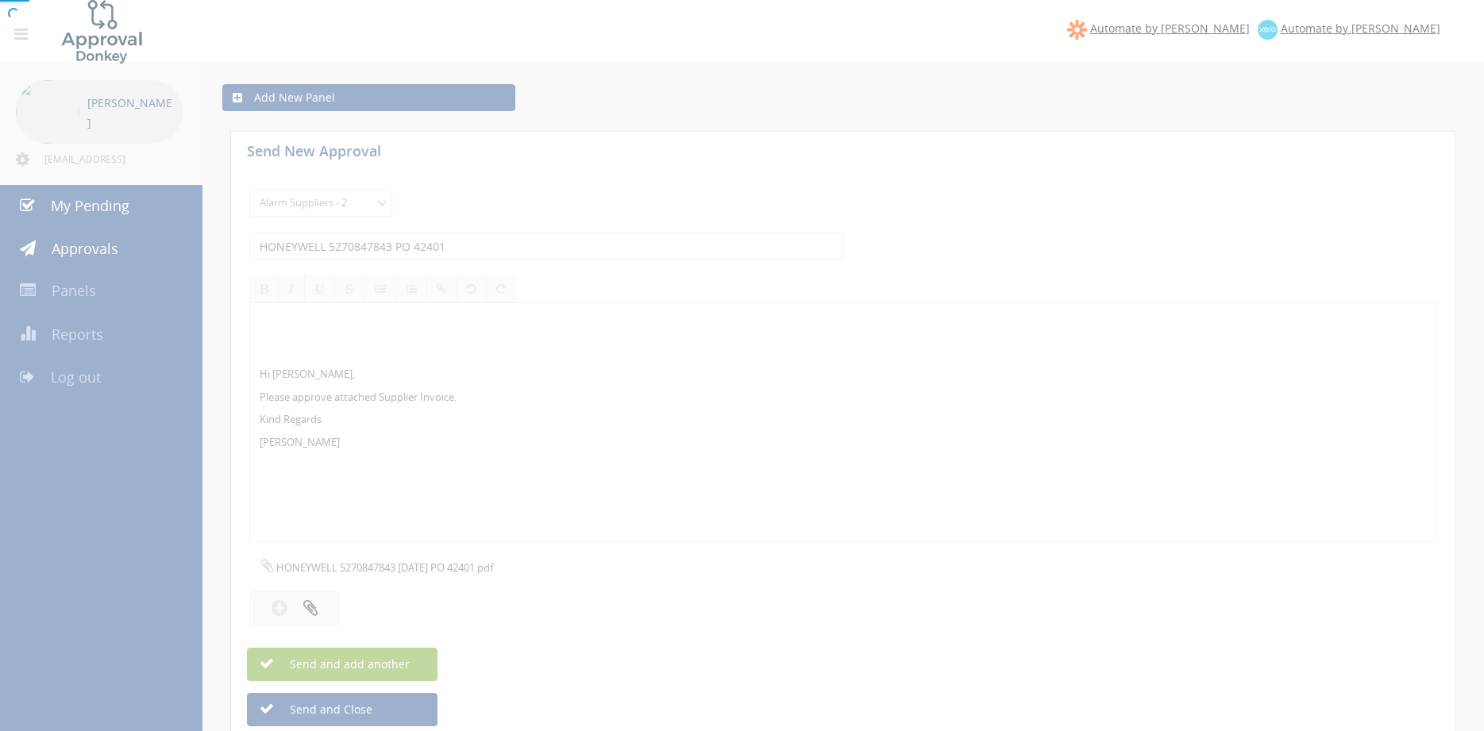
select select
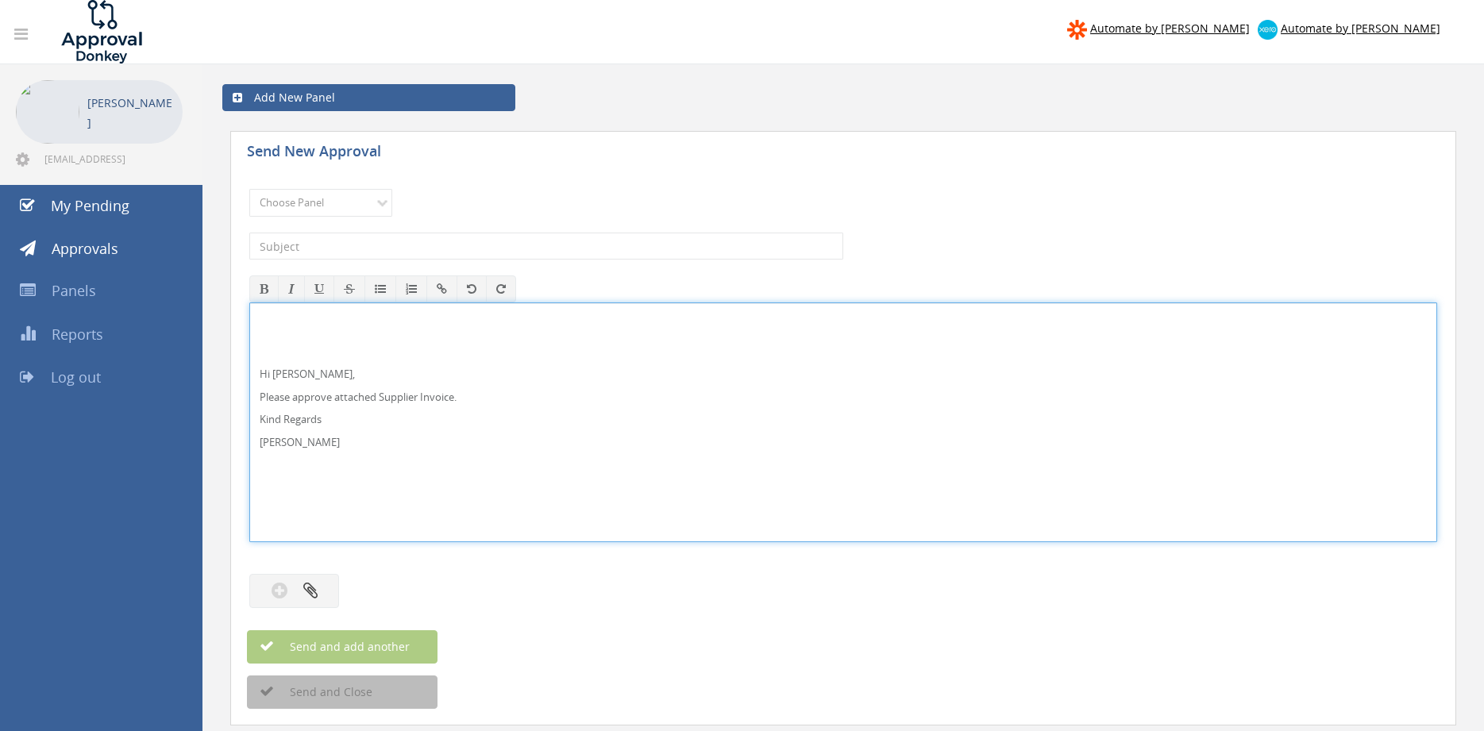
drag, startPoint x: 318, startPoint y: 378, endPoint x: 362, endPoint y: 365, distance: 45.5
click at [318, 378] on p "Hi Rob," at bounding box center [843, 374] width 1167 height 15
click at [249, 341] on div "Hi Paul and Ben, Please approve attached Supplier Invoice. Kind Regards Pam Wal…" at bounding box center [843, 423] width 1188 height 240
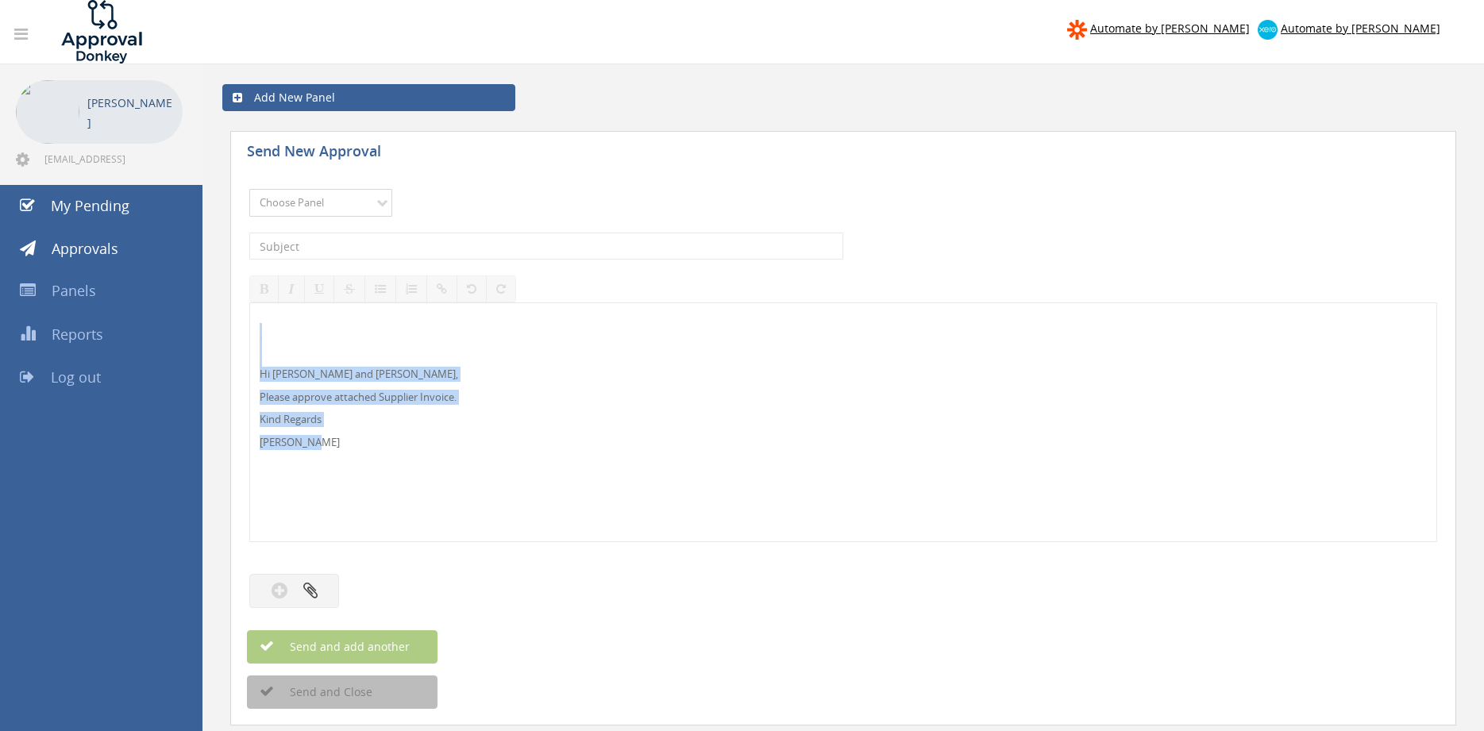
click at [249, 189] on select "Choose Panel Alarm Credits RG - 3 NZ Utilities Cable and SAI Global NZ Alarms-1…" at bounding box center [320, 203] width 143 height 28
select select "9744"
click option "Flamestop Utilities" at bounding box center [0, 0] width 0 height 0
click at [411, 236] on input "text" at bounding box center [546, 246] width 594 height 27
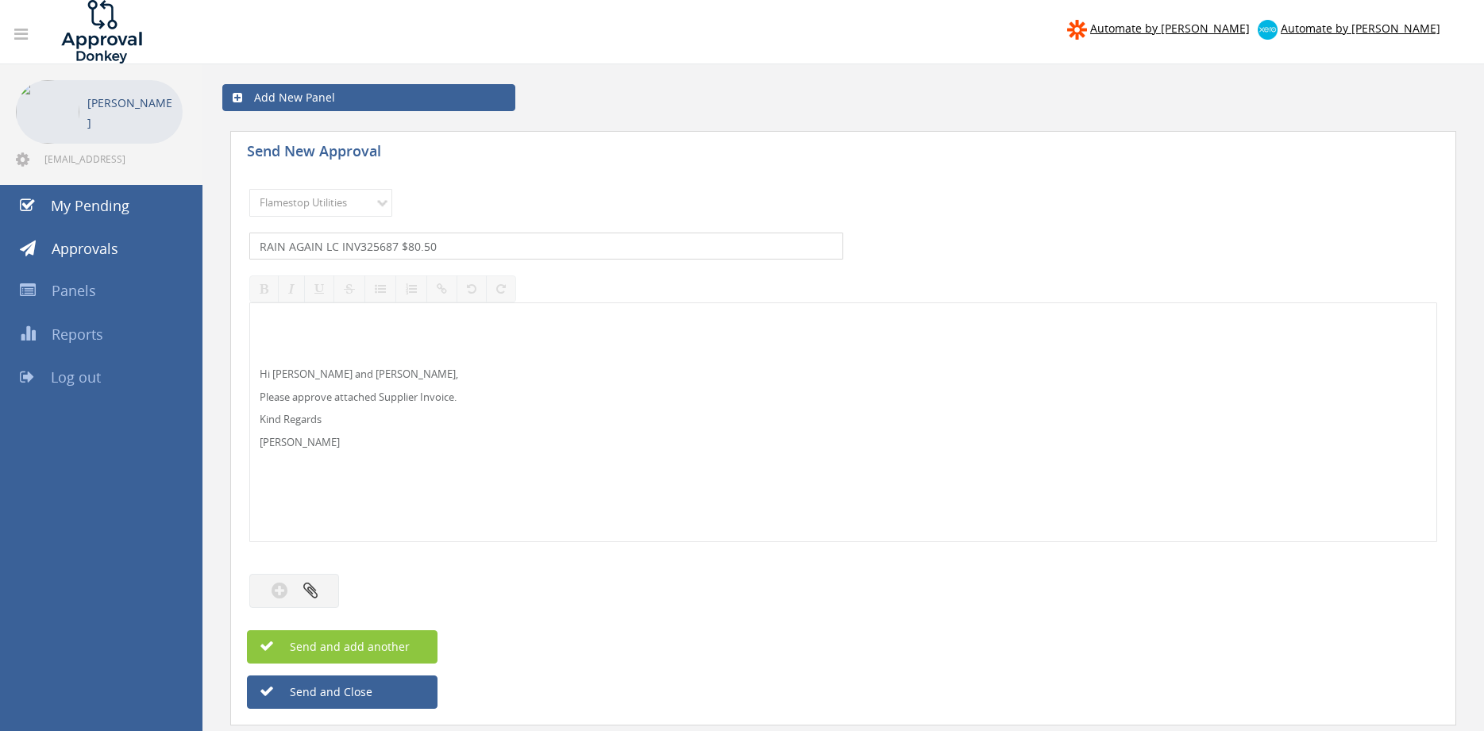
type input "RAIN AGAIN LC INV325687 $80.50"
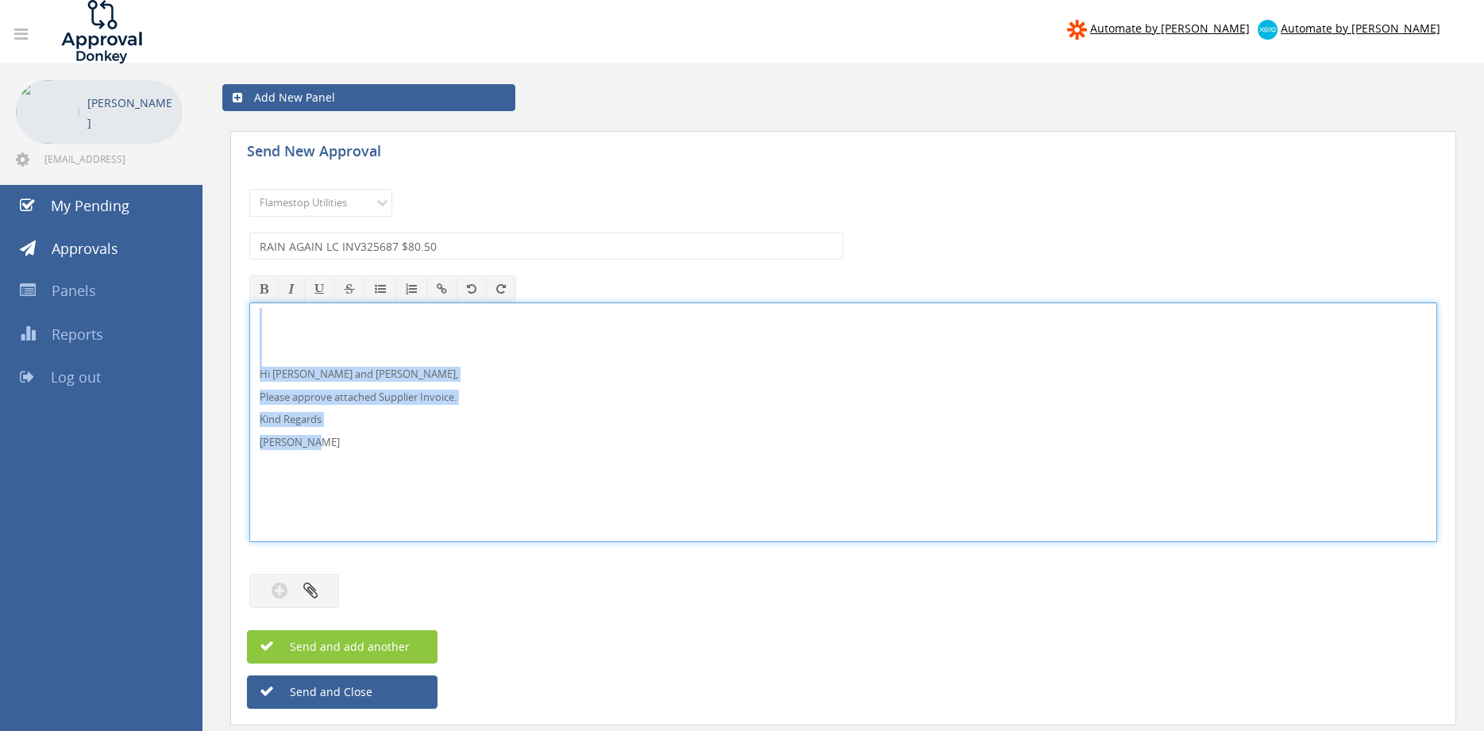
drag, startPoint x: 311, startPoint y: 443, endPoint x: 278, endPoint y: 349, distance: 99.5
click at [249, 314] on div "Hi Paul and Ben, Please approve attached Supplier Invoice. Kind Regards Pam Wal…" at bounding box center [843, 423] width 1188 height 240
copy div "Hi Paul and Ben, Please approve attached Supplier Invoice. Kind Regards Pam Wal…"
click at [328, 586] on button "button" at bounding box center [294, 591] width 90 height 34
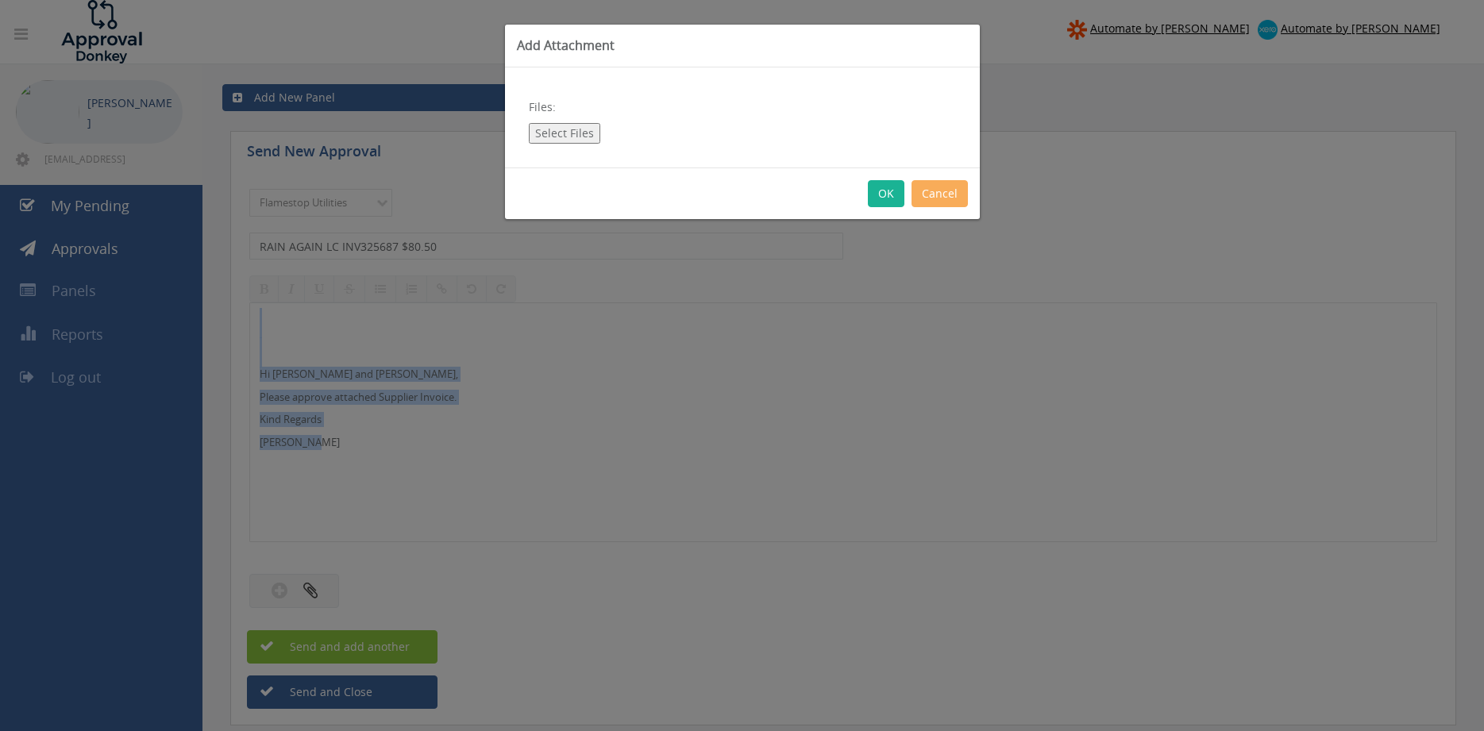
click at [567, 132] on button "Select Files" at bounding box center [564, 133] width 71 height 21
type input "C:\fakepath\RAIN AGAIN LC INV325687 19.09.25.pdf"
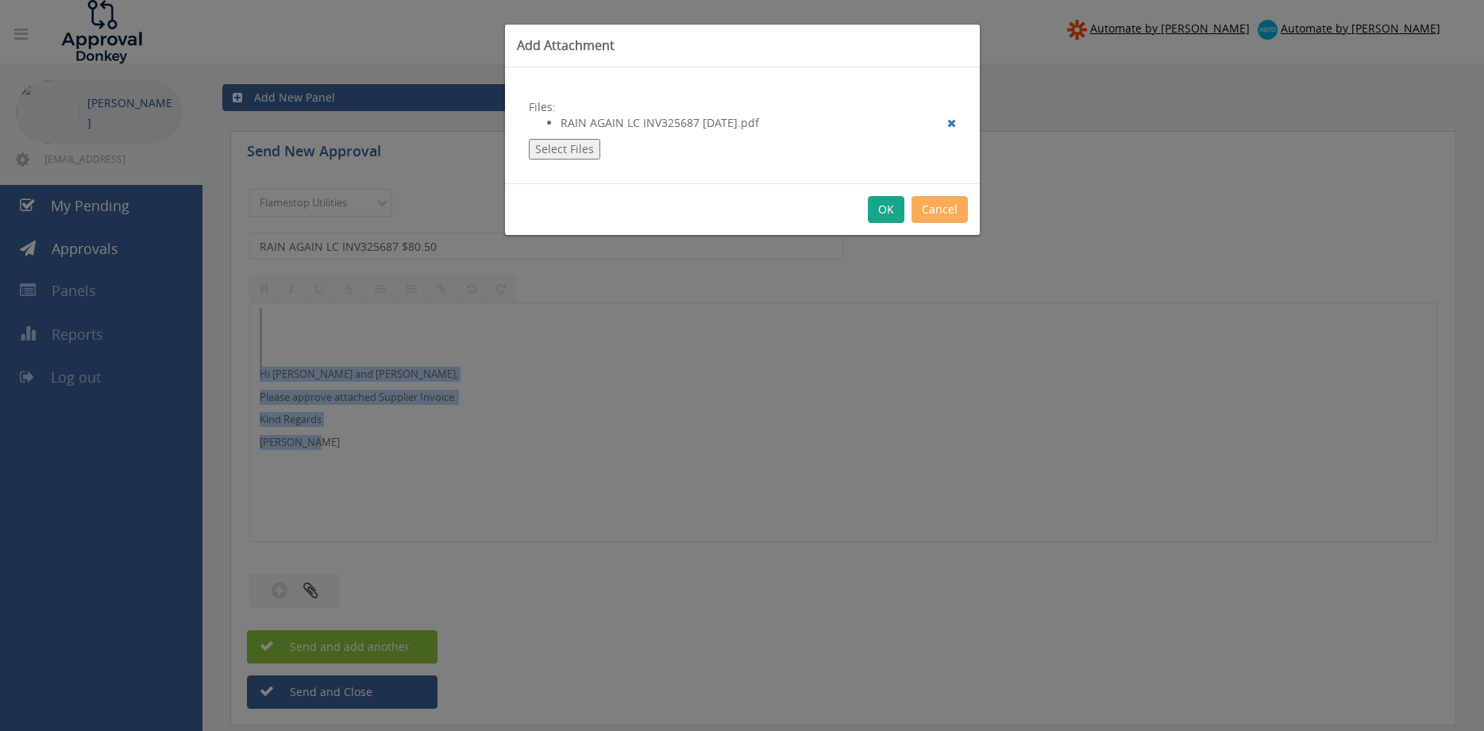
click at [889, 214] on button "OK" at bounding box center [886, 209] width 37 height 27
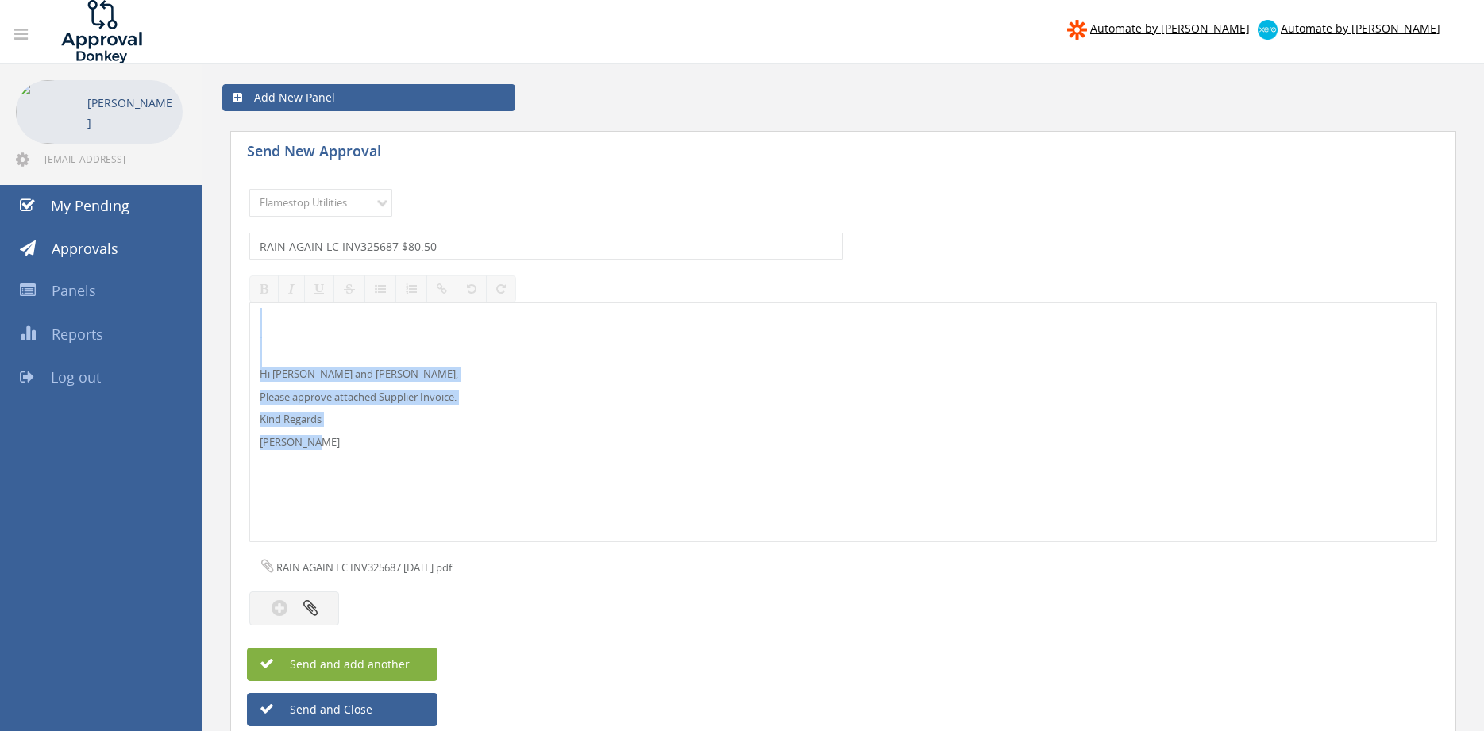
click at [426, 665] on button "Send and add another" at bounding box center [342, 664] width 191 height 33
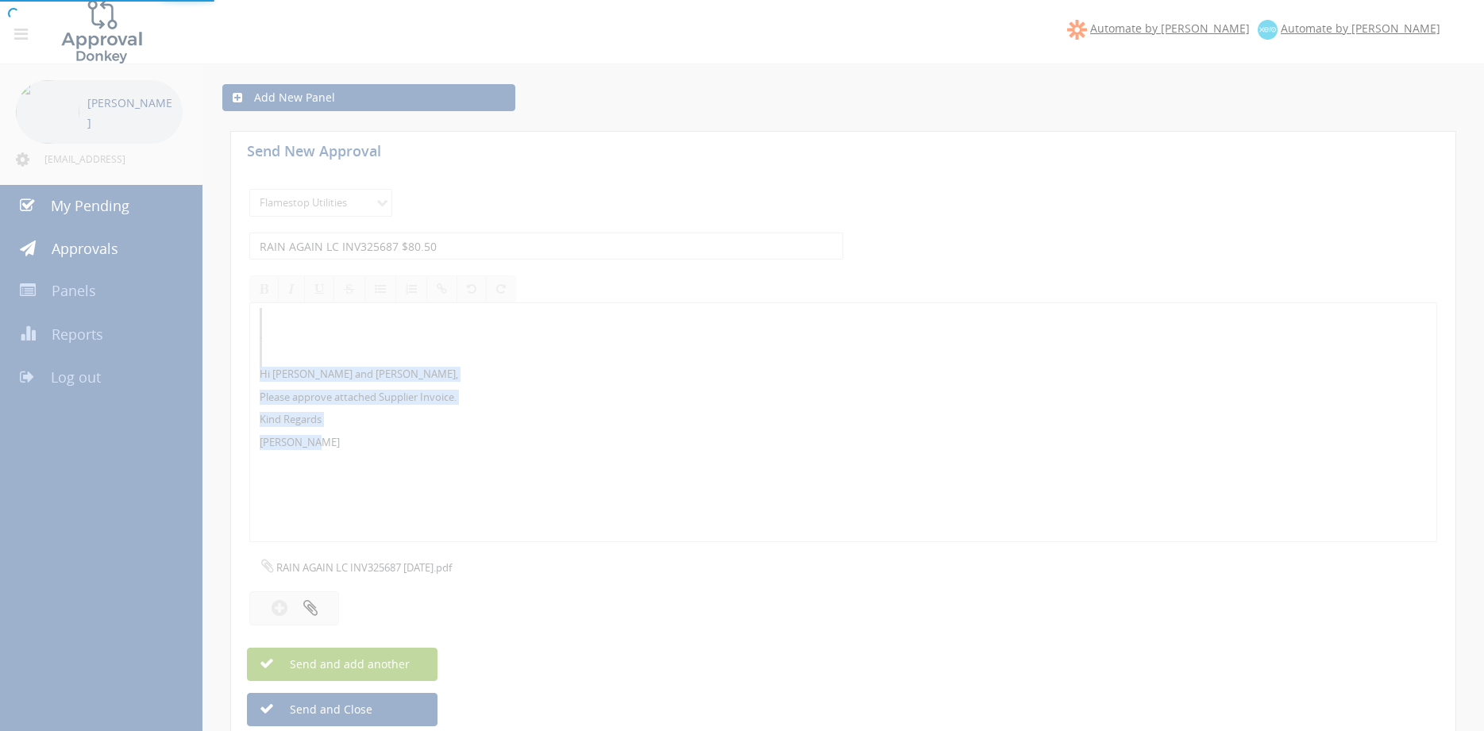
select select
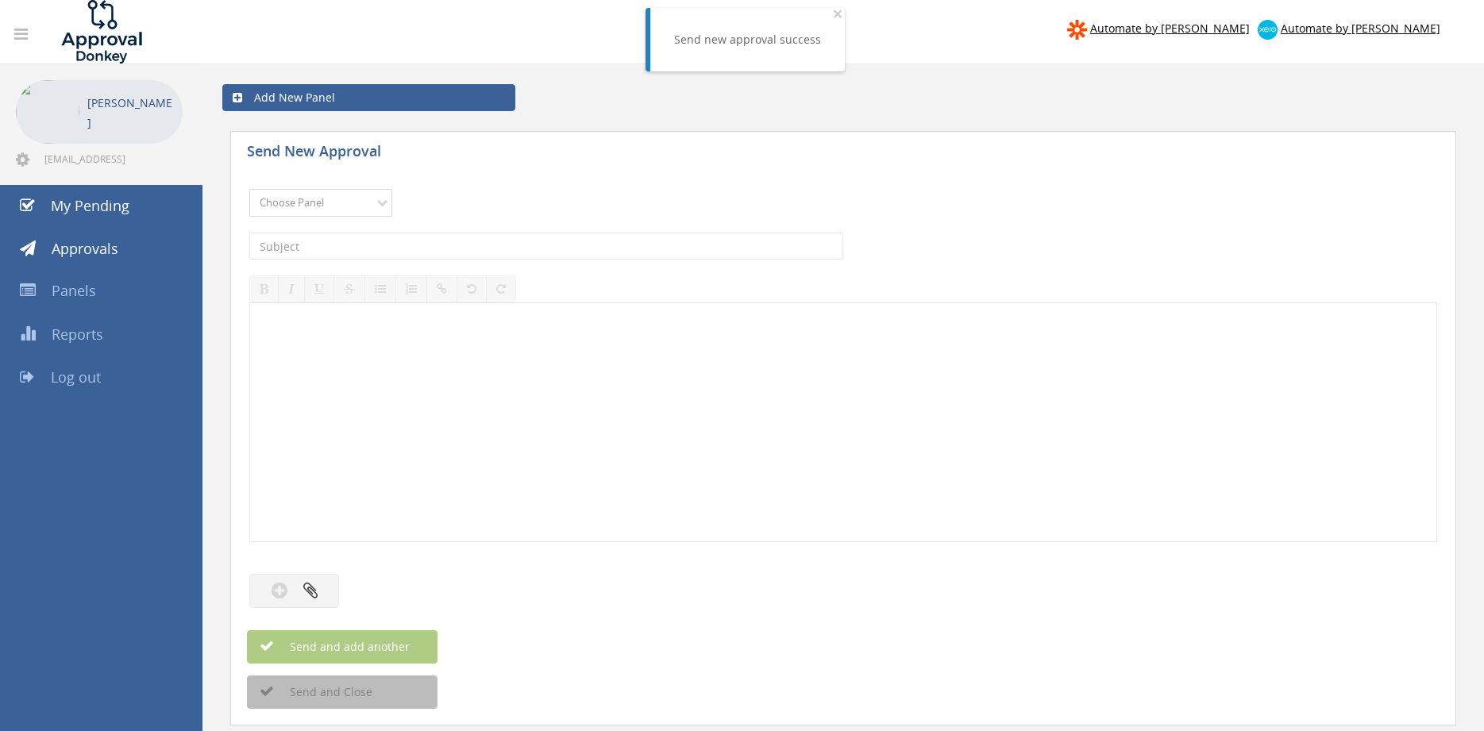
click at [249, 189] on select "Choose Panel Alarm Credits RG - 3 NZ Utilities Cable and SAI Global NZ Alarms-1…" at bounding box center [320, 203] width 143 height 28
select select "9744"
click option "Flamestop Utilities" at bounding box center [0, 0] width 0 height 0
click at [422, 250] on input "text" at bounding box center [546, 246] width 594 height 27
type input "FORKHIRE QLD INV00102171 $297.00"
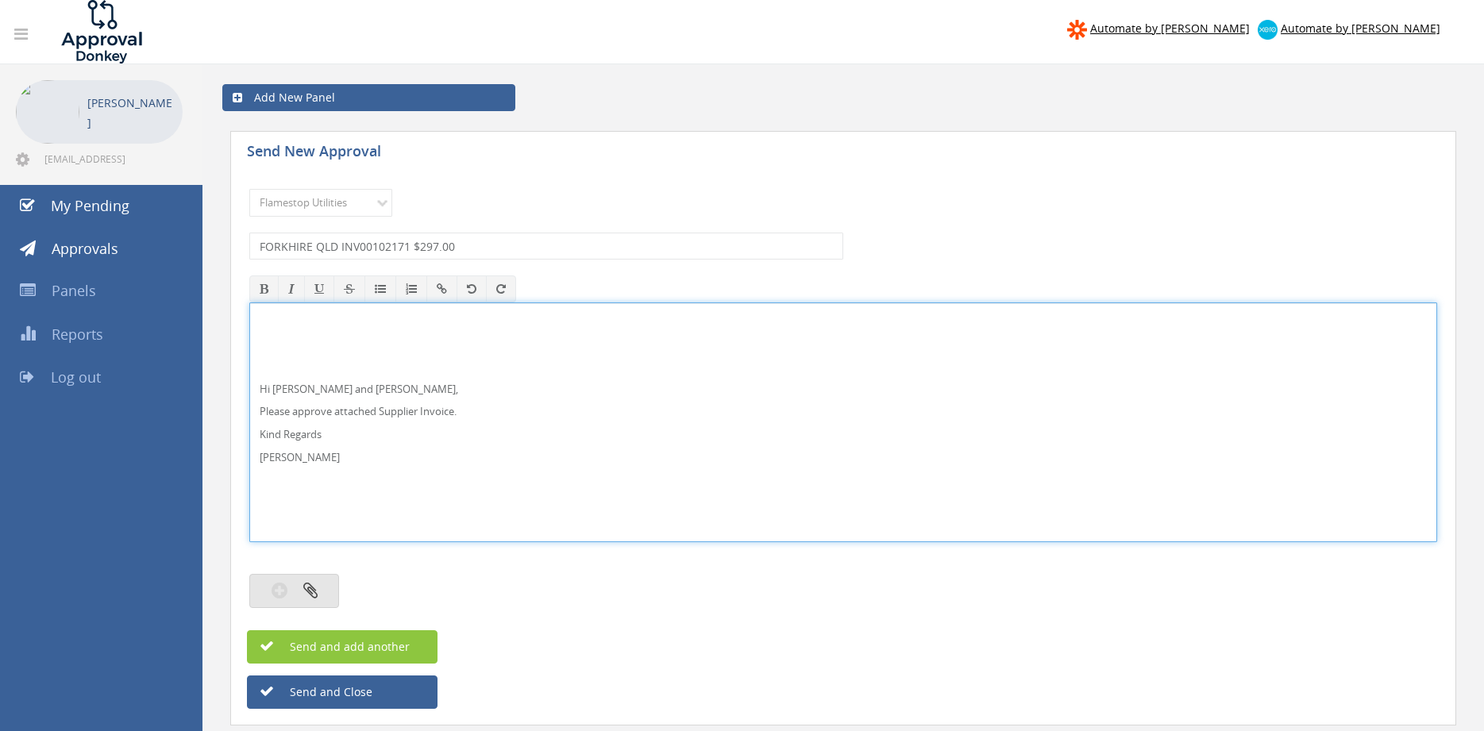
click at [318, 589] on button "button" at bounding box center [294, 591] width 90 height 34
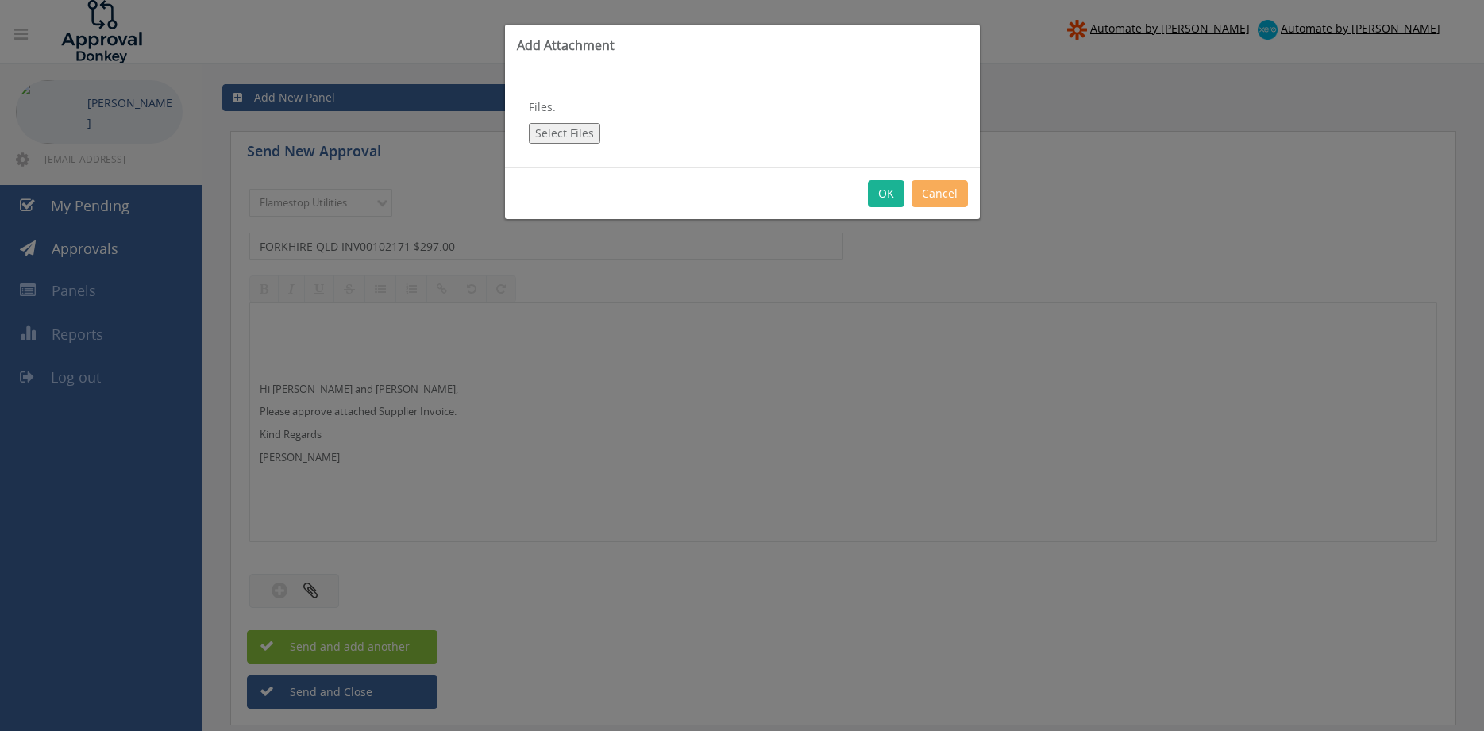
click at [572, 136] on button "Select Files" at bounding box center [564, 133] width 71 height 21
type input "C:\fakepath\FORKHIRE QLD INV00102171 08.09.25.pdf"
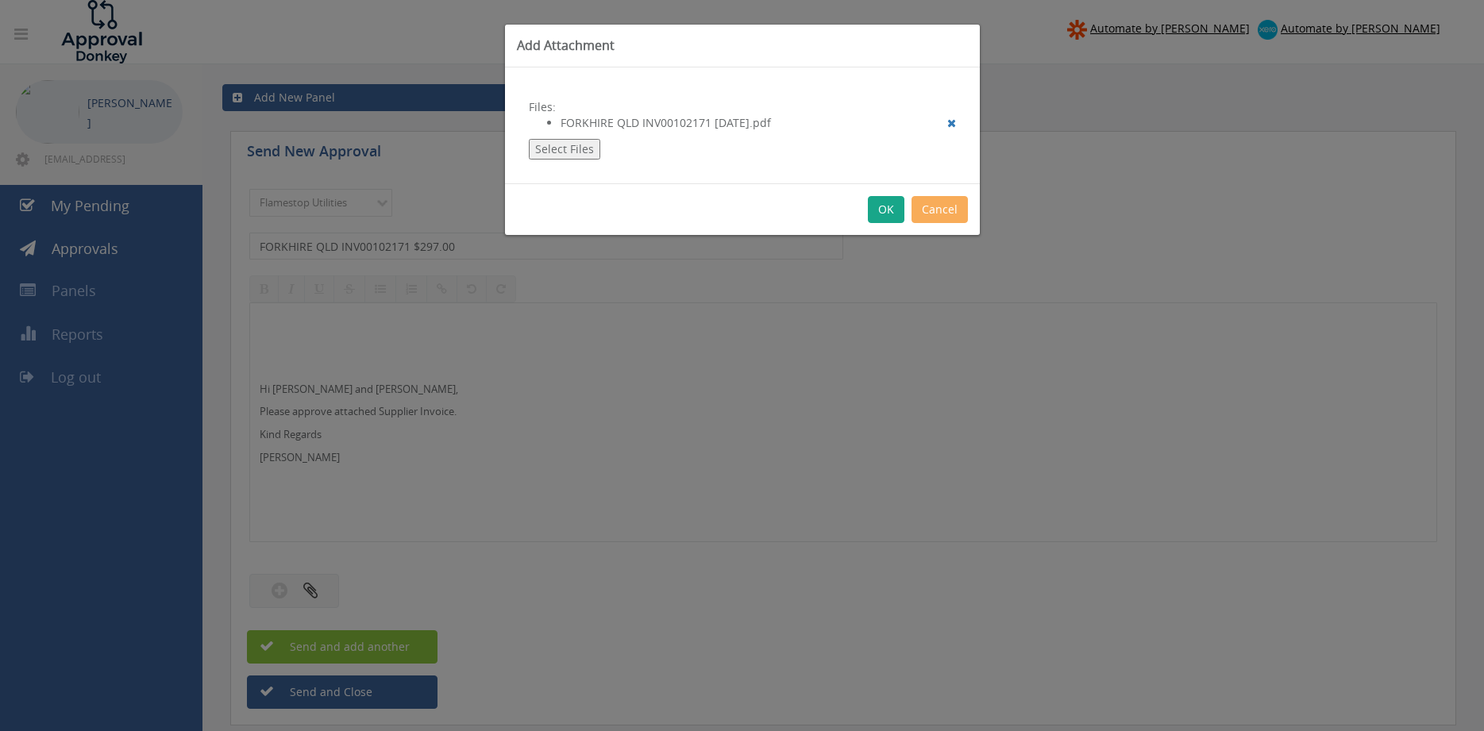
click at [884, 208] on button "OK" at bounding box center [886, 209] width 37 height 27
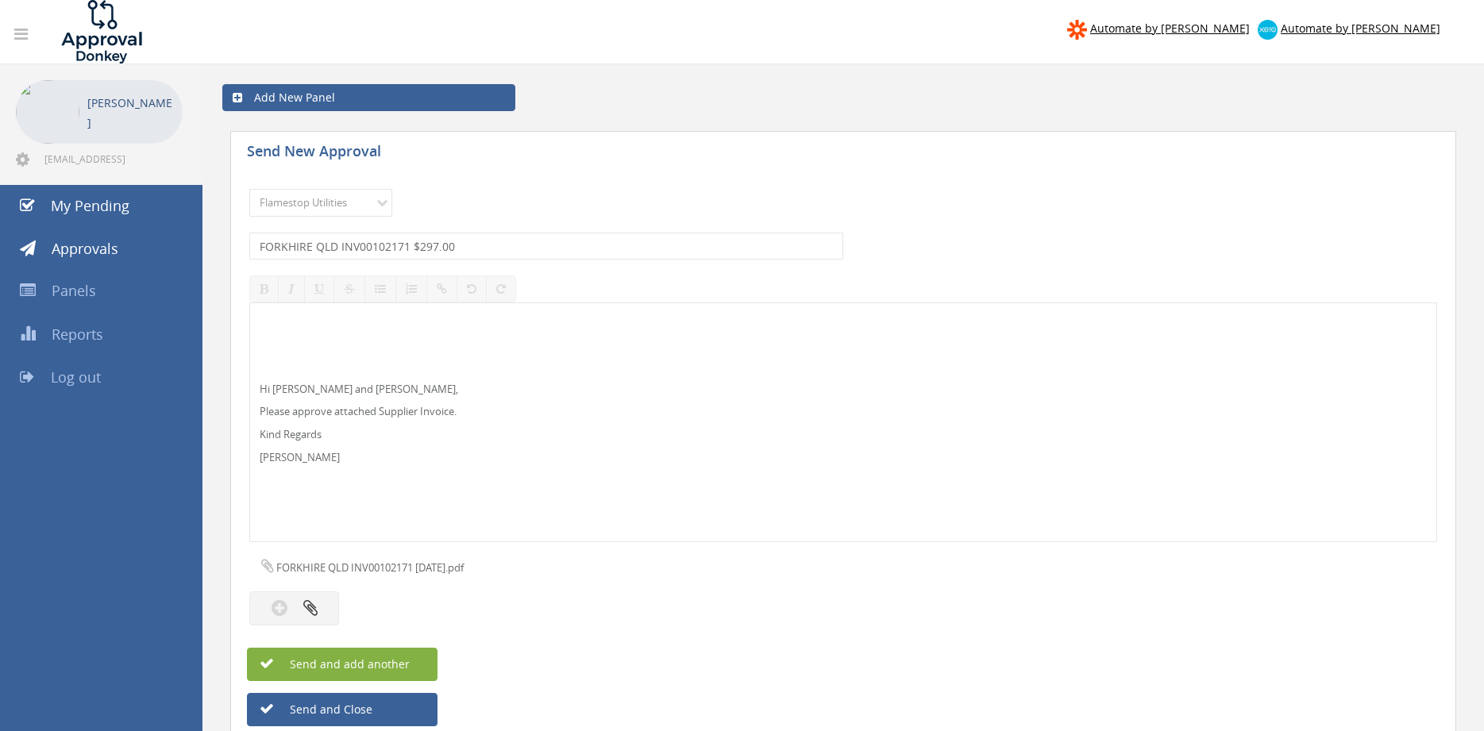
click at [397, 661] on span "Send and add another" at bounding box center [333, 664] width 154 height 15
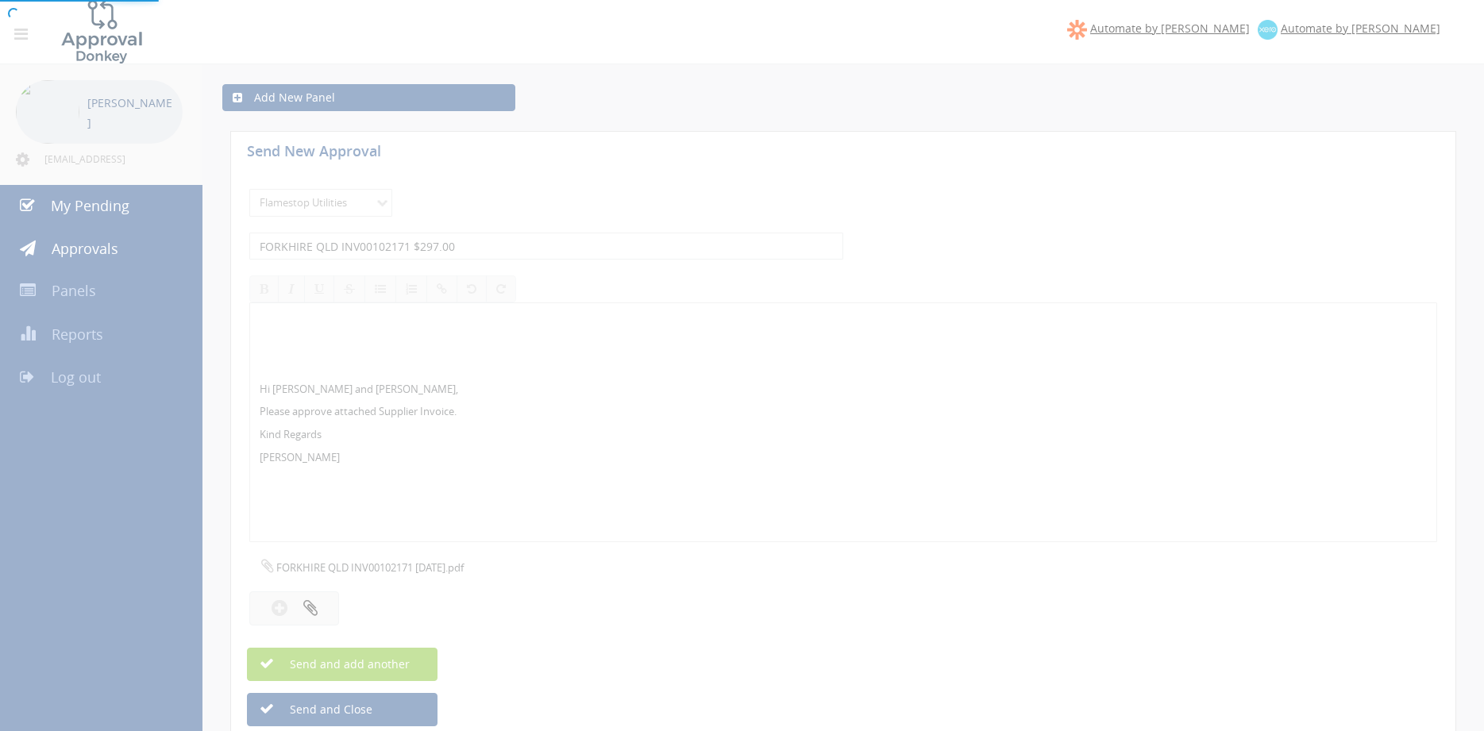
select select
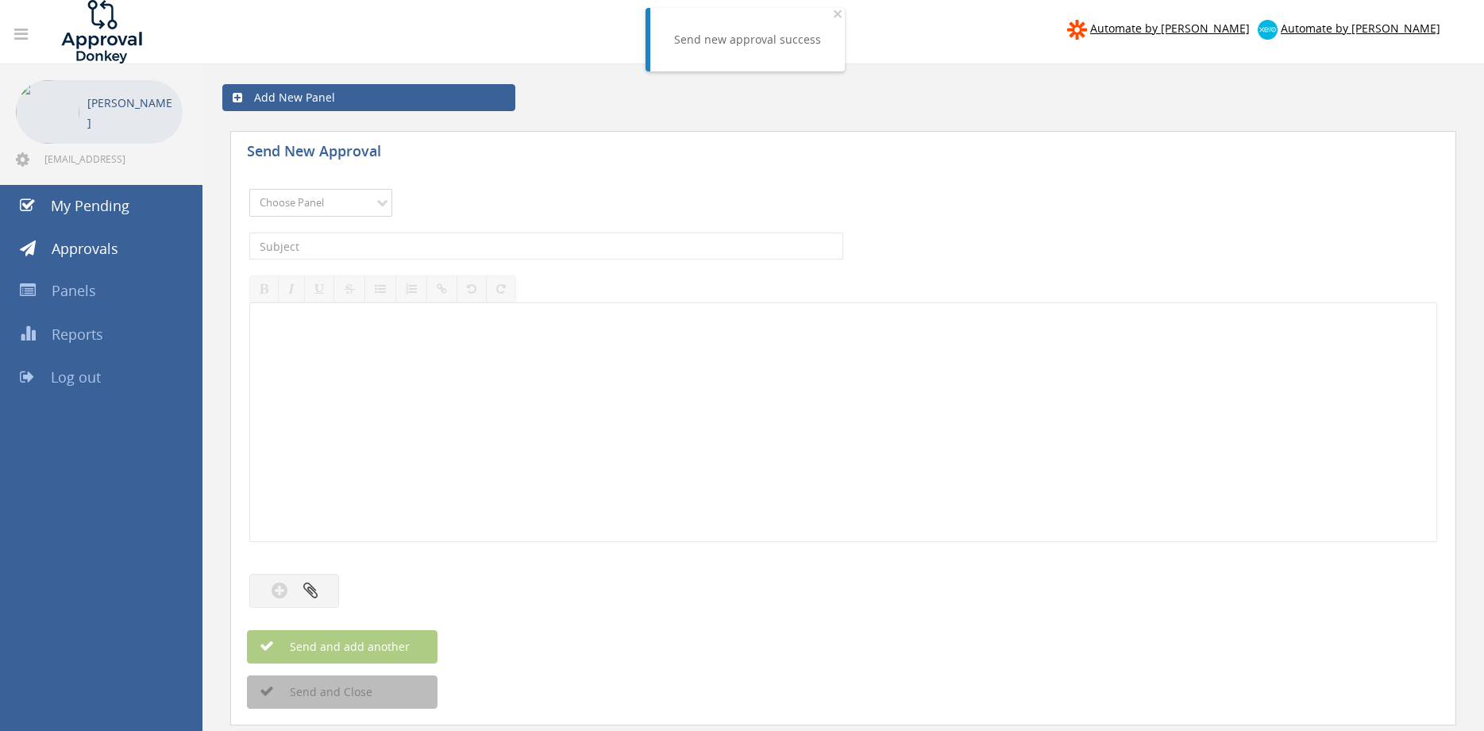
click at [249, 189] on select "Choose Panel Alarm Credits RG - 3 NZ Utilities Cable and SAI Global NZ Alarms-1…" at bounding box center [320, 203] width 143 height 28
select select "9744"
click option "Flamestop Utilities" at bounding box center [0, 0] width 0 height 0
click at [433, 245] on input "text" at bounding box center [546, 246] width 594 height 27
type input "FORKHIRE QLD INV00102170 $403.15"
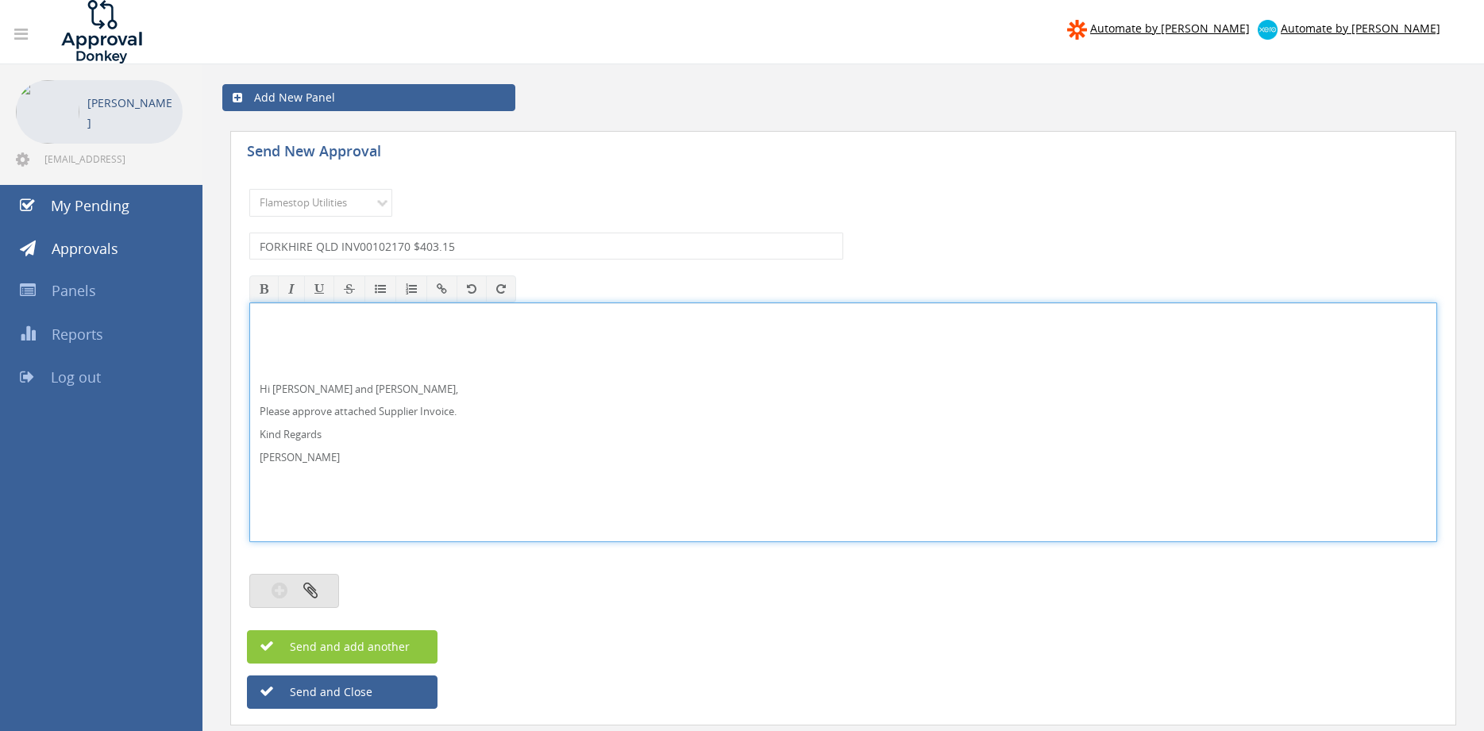
click at [311, 593] on icon "button" at bounding box center [310, 590] width 14 height 18
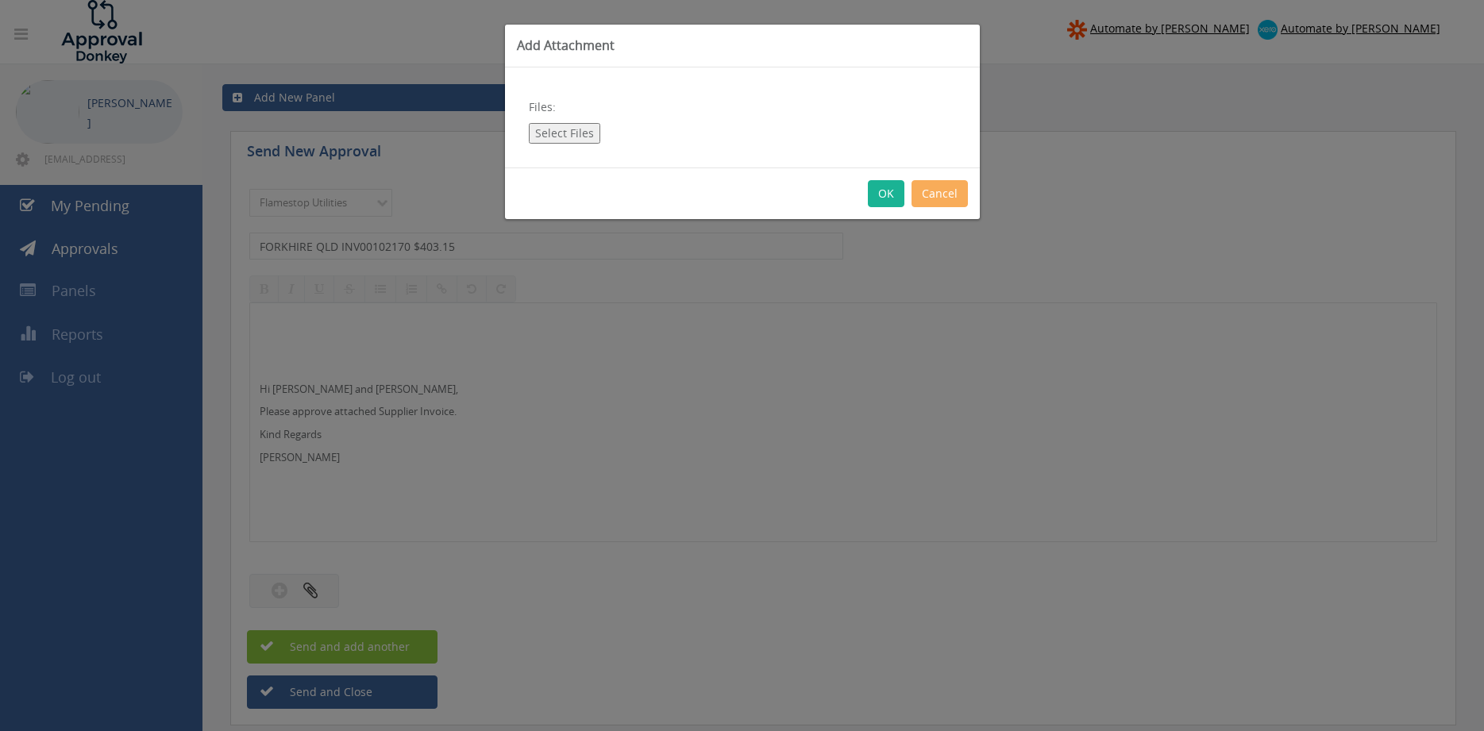
click at [579, 141] on button "Select Files" at bounding box center [564, 133] width 71 height 21
type input "C:\fakepath\FORKHIRE QLD INV00102170 14.09.25.pdf"
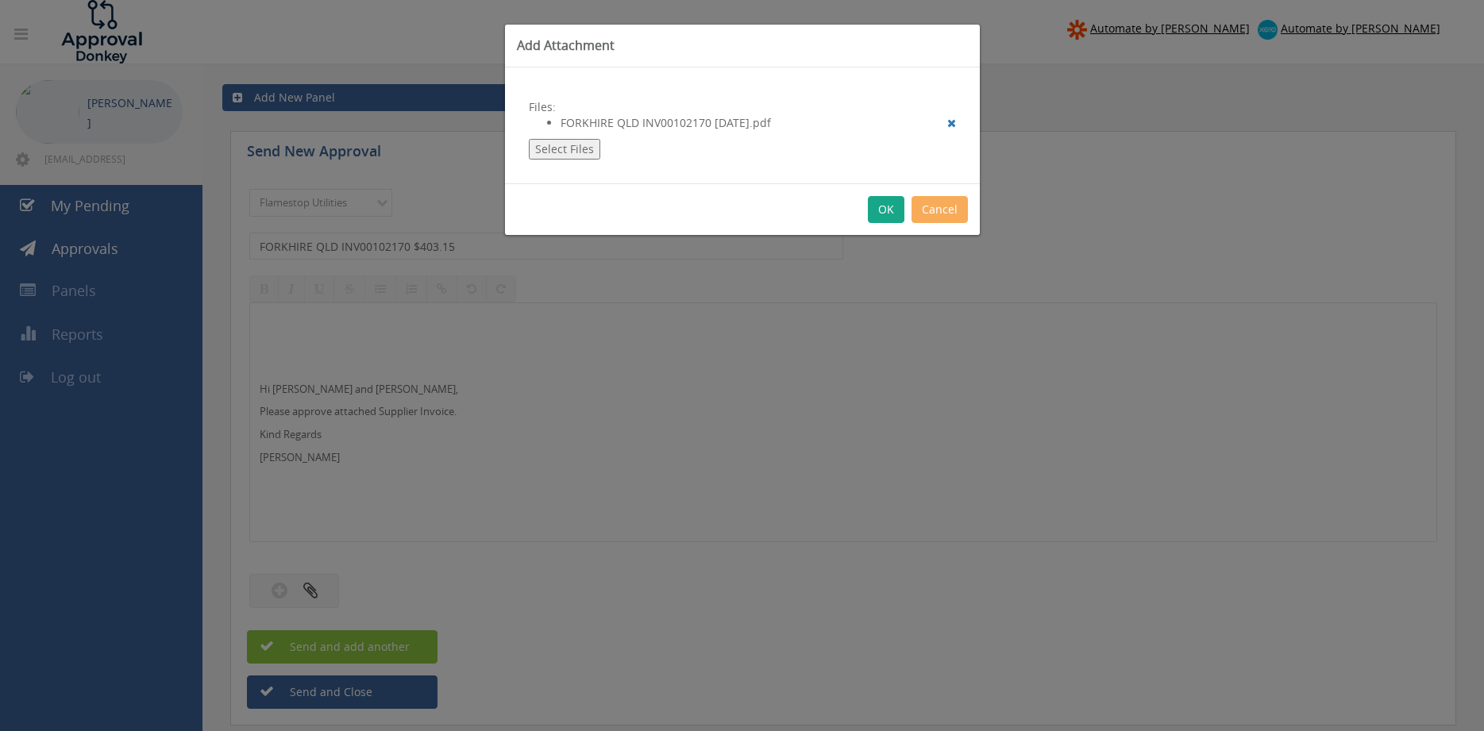
click at [888, 222] on button "OK" at bounding box center [886, 209] width 37 height 27
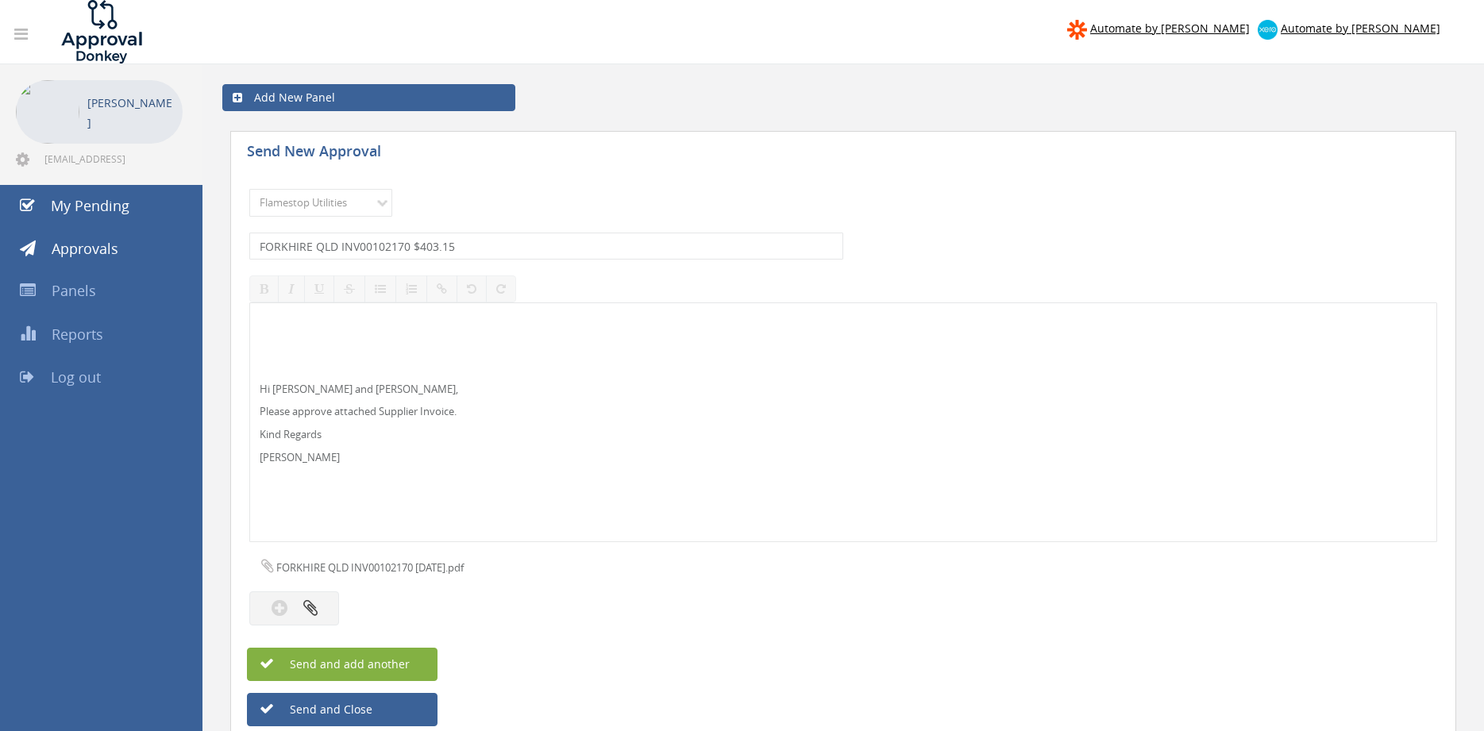
click at [413, 669] on button "Send and add another" at bounding box center [342, 664] width 191 height 33
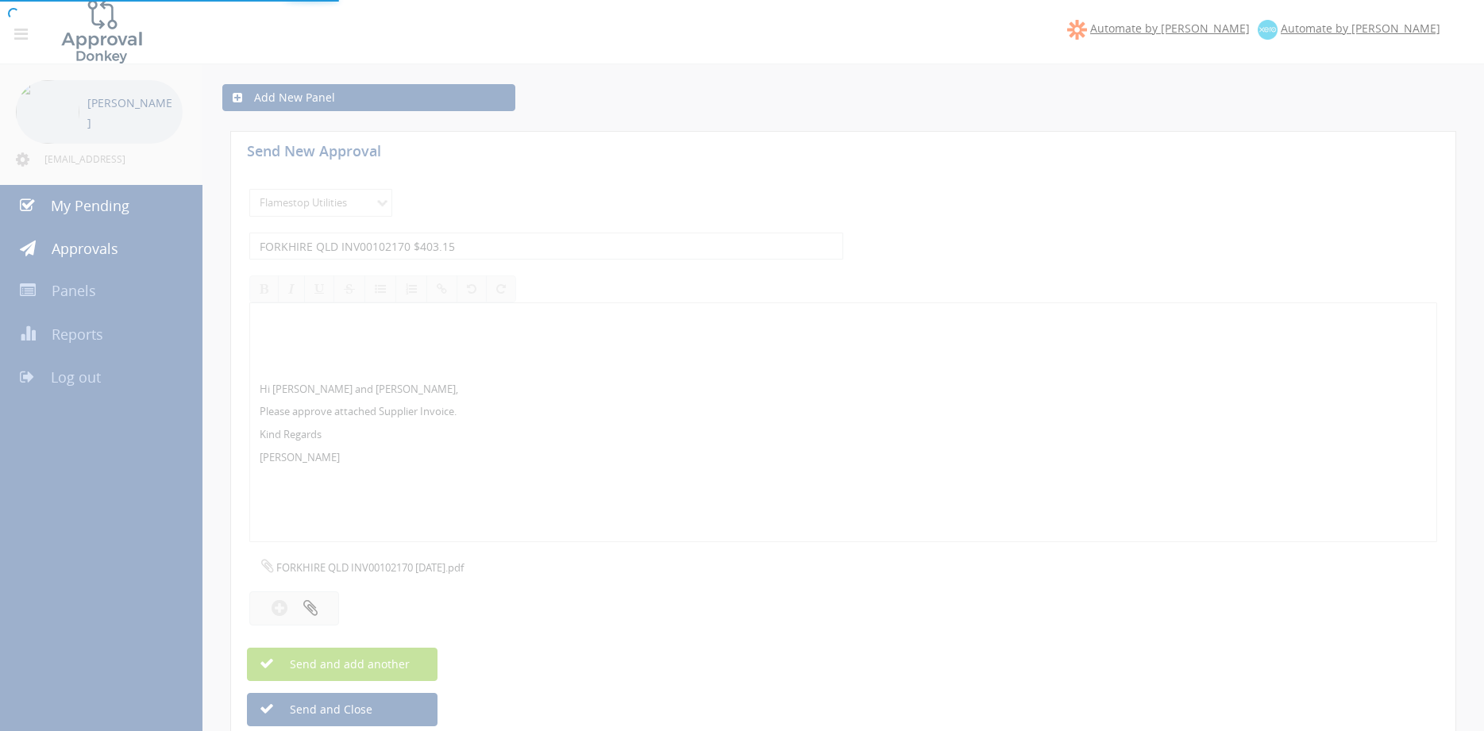
select select
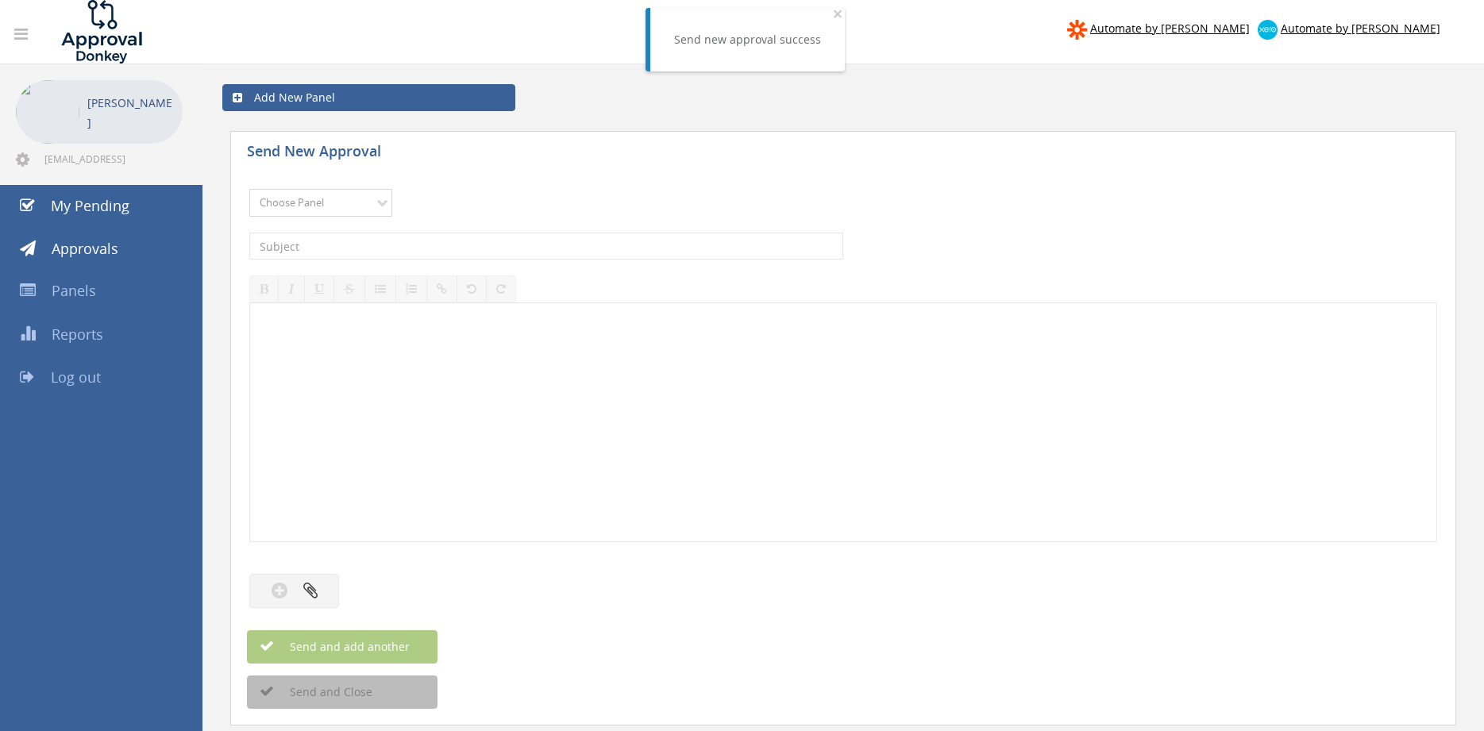
select select "9744"
click option "Flamestop Utilities" at bounding box center [0, 0] width 0 height 0
click at [431, 249] on input "text" at bounding box center [546, 246] width 594 height 27
type input "e Extinguisher Recycling INV-2386 $475.20"
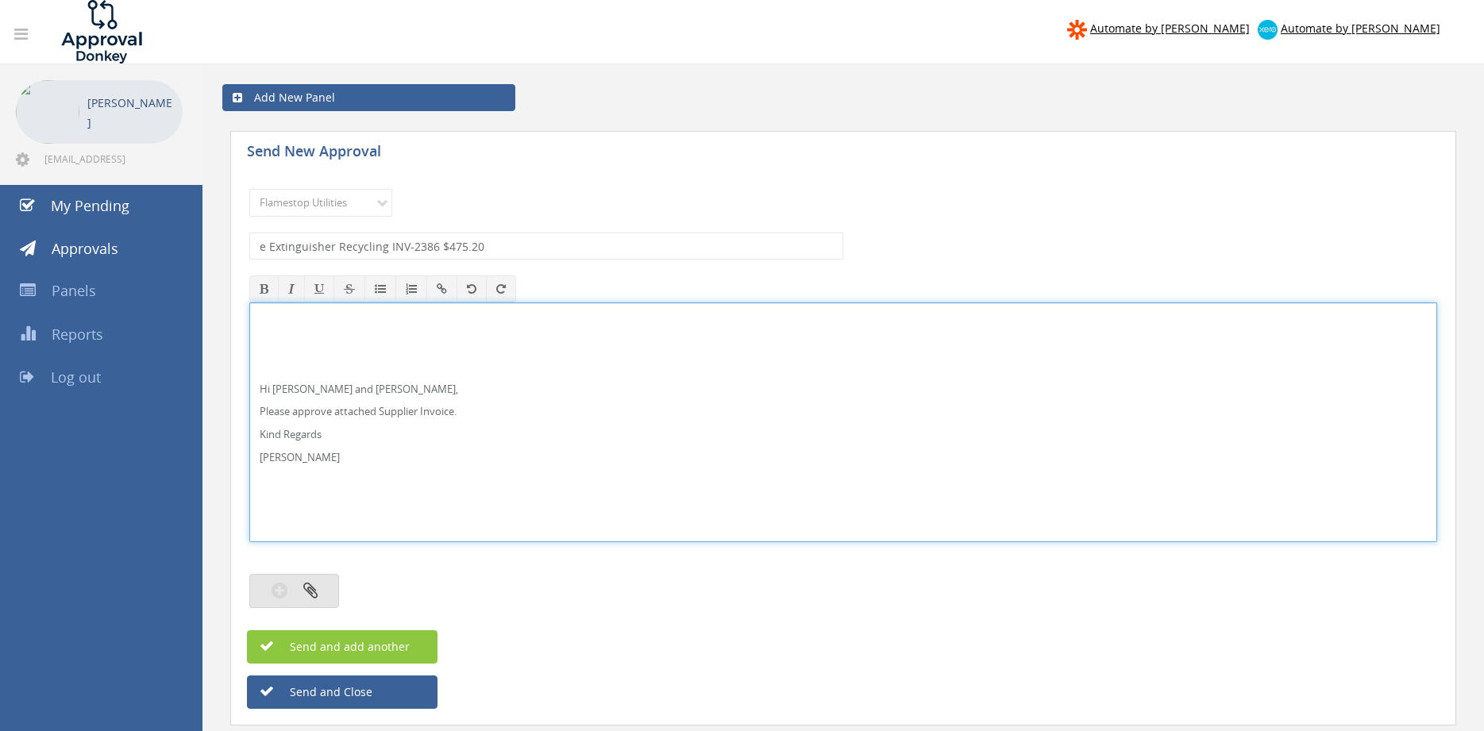
click at [330, 587] on button "button" at bounding box center [294, 591] width 90 height 34
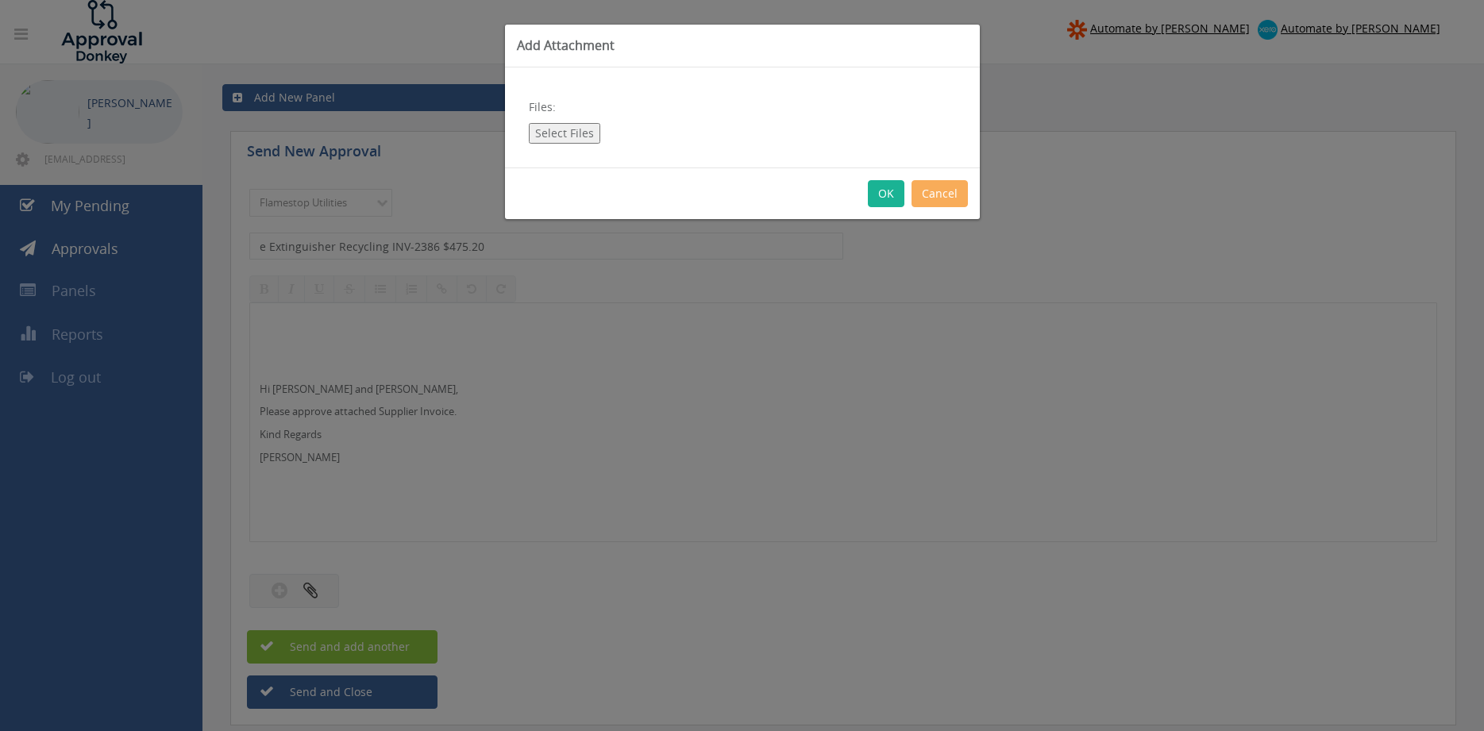
click at [573, 135] on button "Select Files" at bounding box center [564, 133] width 71 height 21
type input "C:\fakepath\e Extinguisher Recycling INV-2386 22.09.25.pdf"
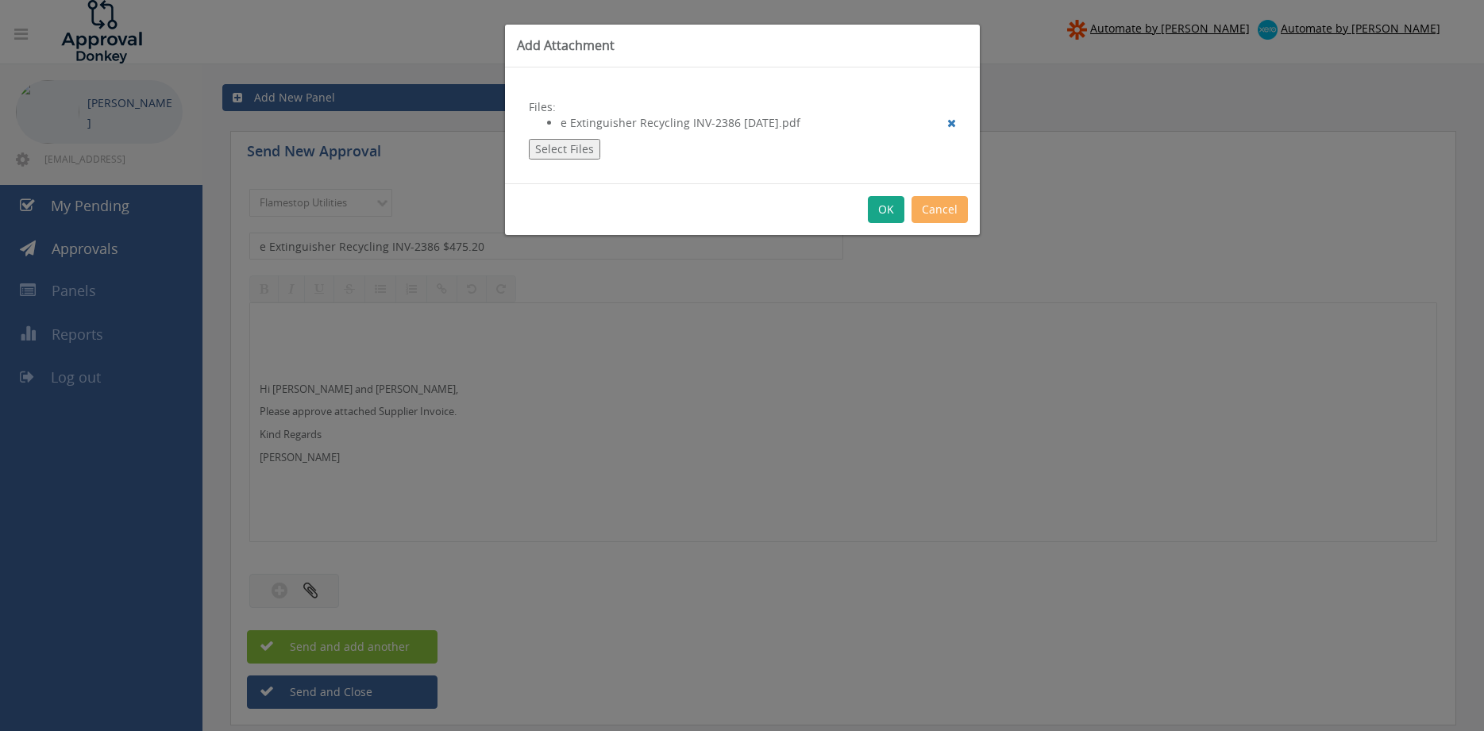
click at [893, 216] on button "OK" at bounding box center [886, 209] width 37 height 27
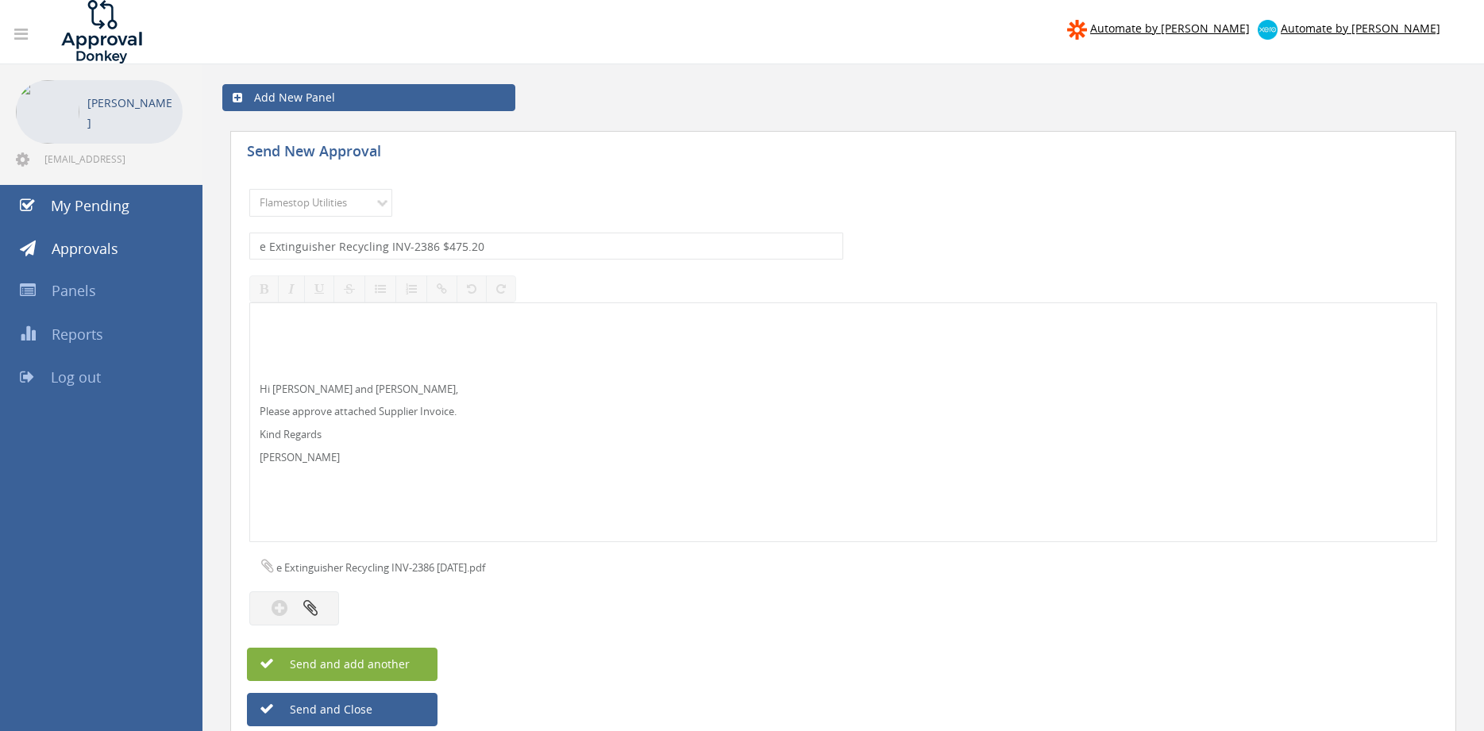
click at [415, 663] on button "Send and add another" at bounding box center [342, 664] width 191 height 33
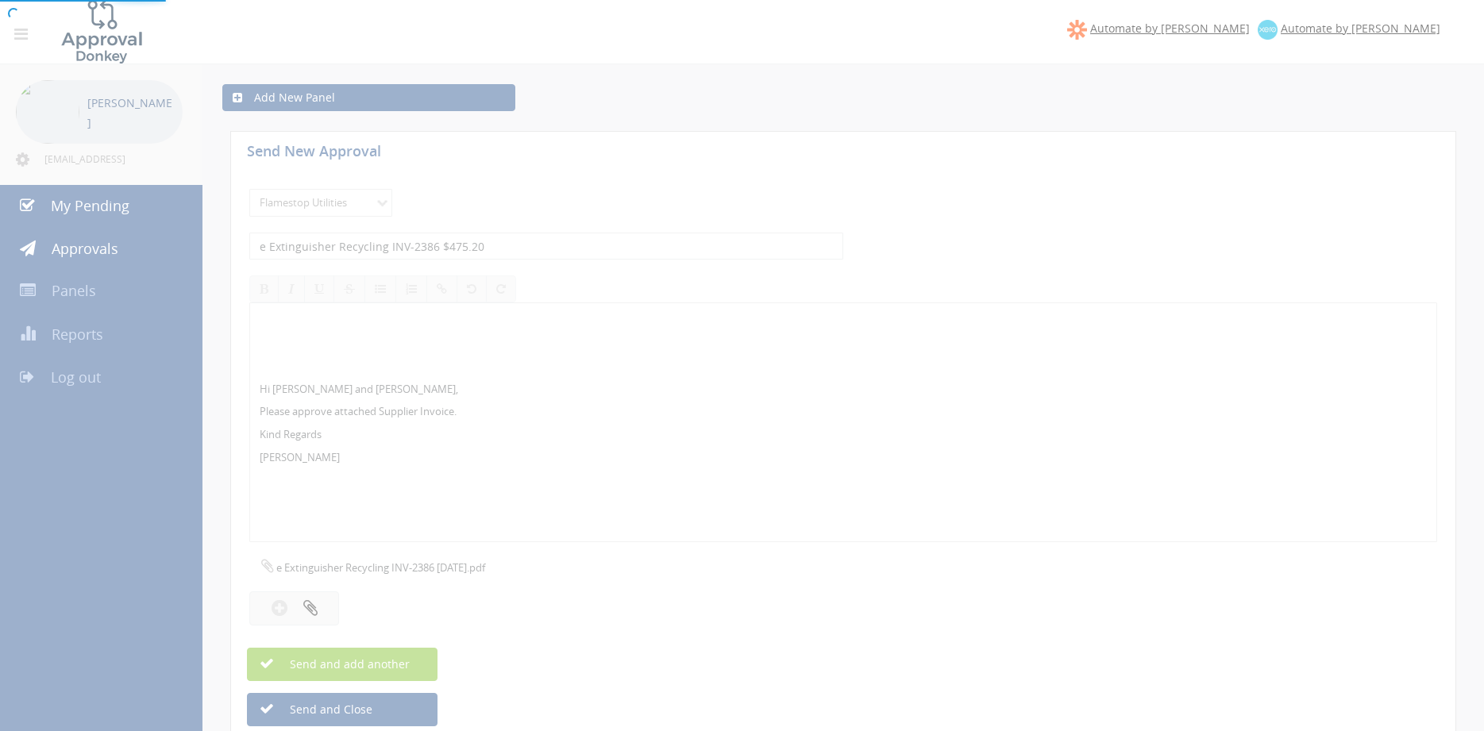
select select
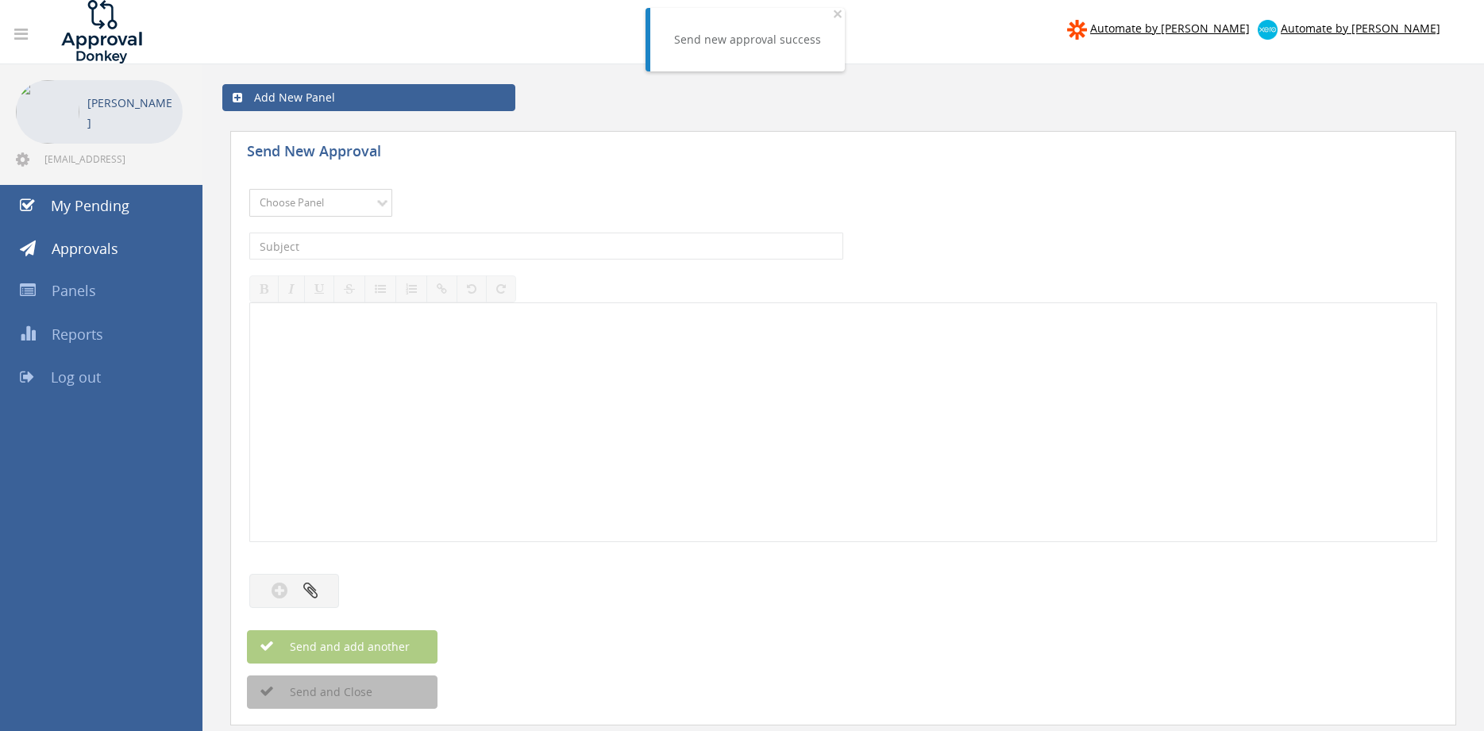
select select "9744"
click option "Flamestop Utilities" at bounding box center [0, 0] width 0 height 0
click at [424, 244] on input "text" at bounding box center [546, 246] width 594 height 27
type input "e Extinguisher Recycling INV-2374 $896.50"
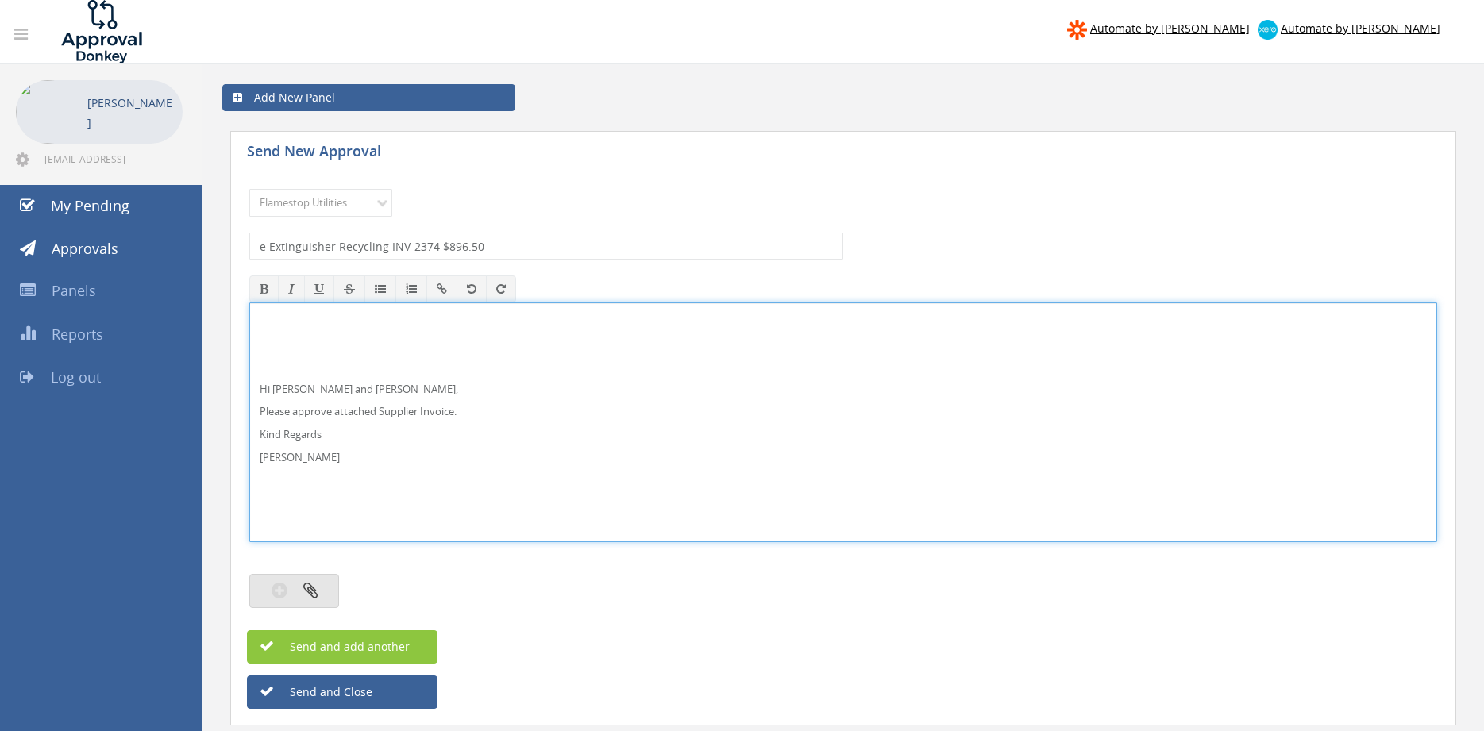
click at [325, 580] on button "button" at bounding box center [294, 591] width 90 height 34
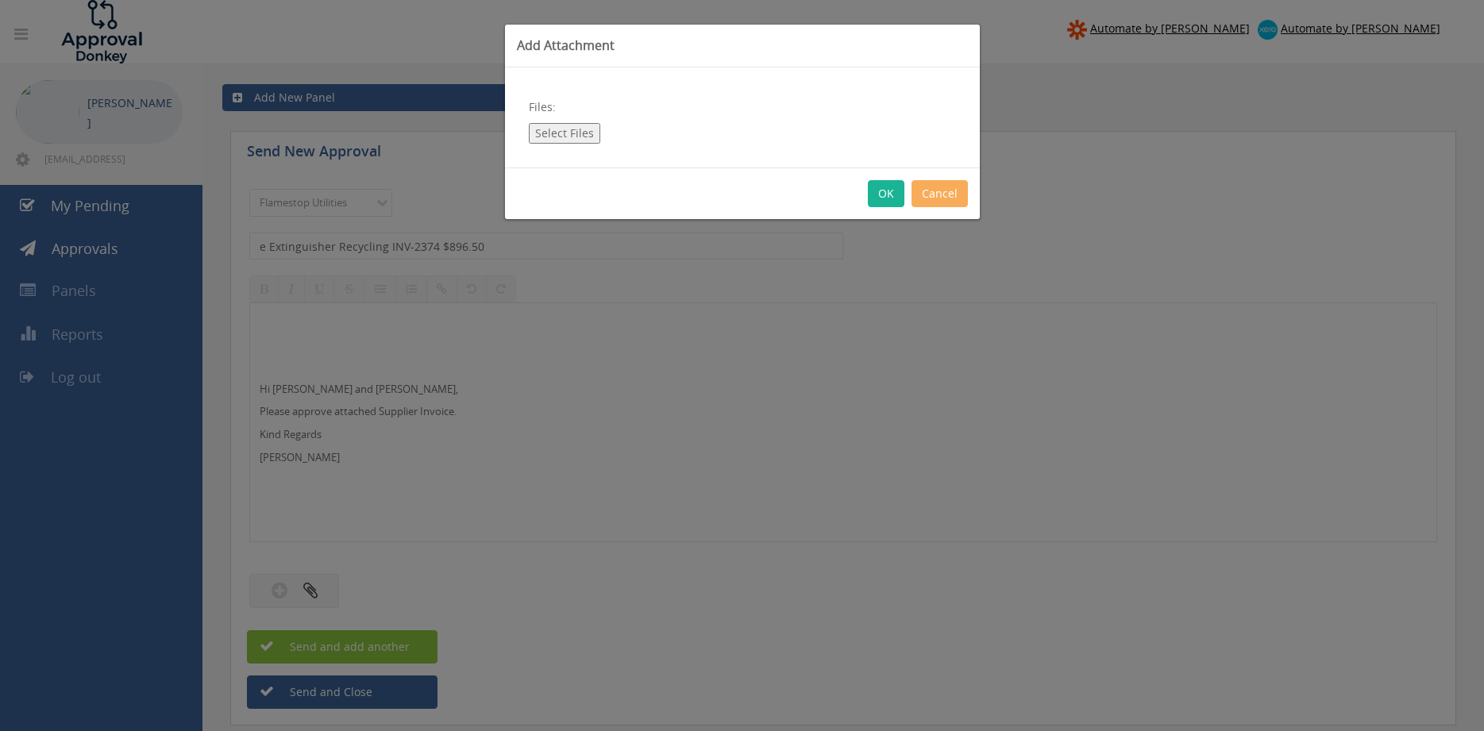
click at [577, 137] on button "Select Files" at bounding box center [564, 133] width 71 height 21
type input "C:\fakepath\e Extinguisher recycling INV-2374 18.09.25.pdf"
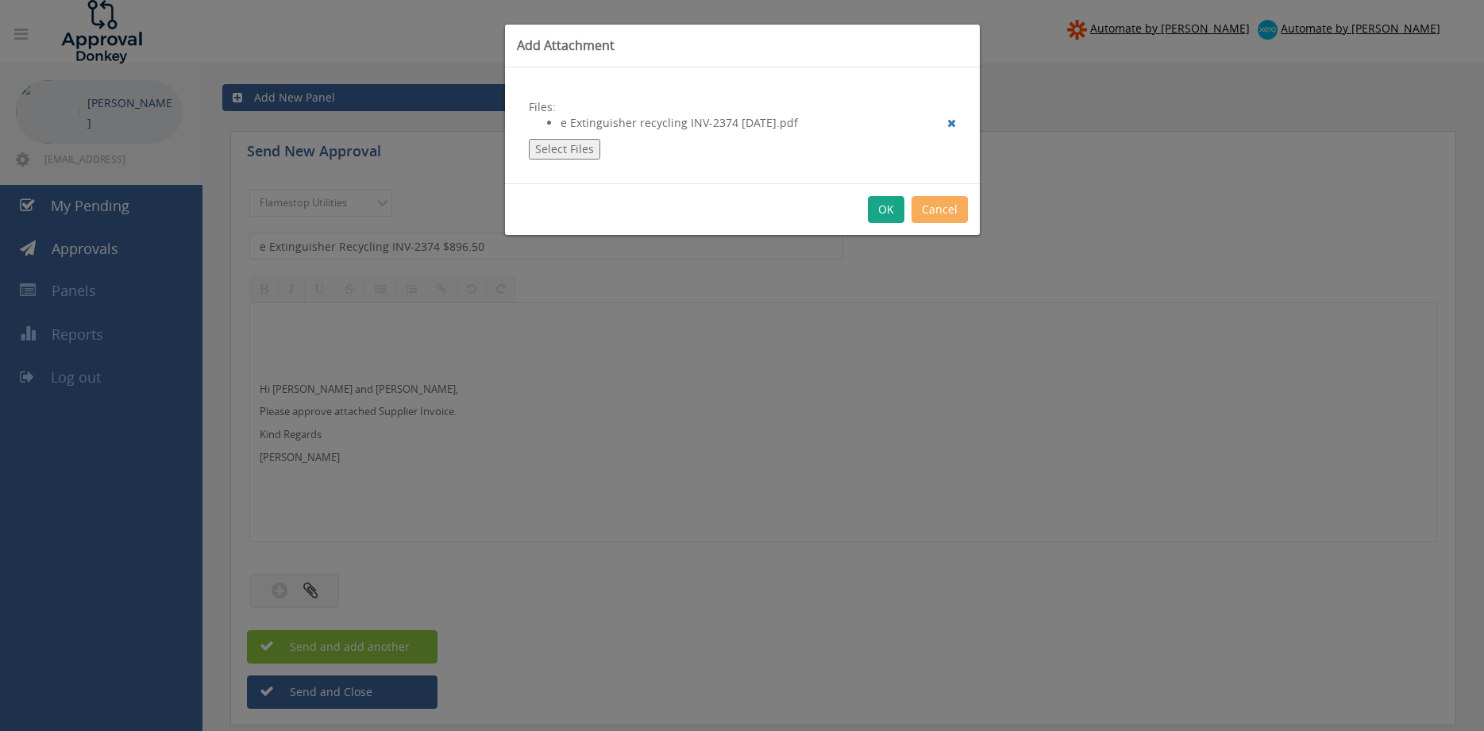
click at [888, 210] on button "OK" at bounding box center [886, 209] width 37 height 27
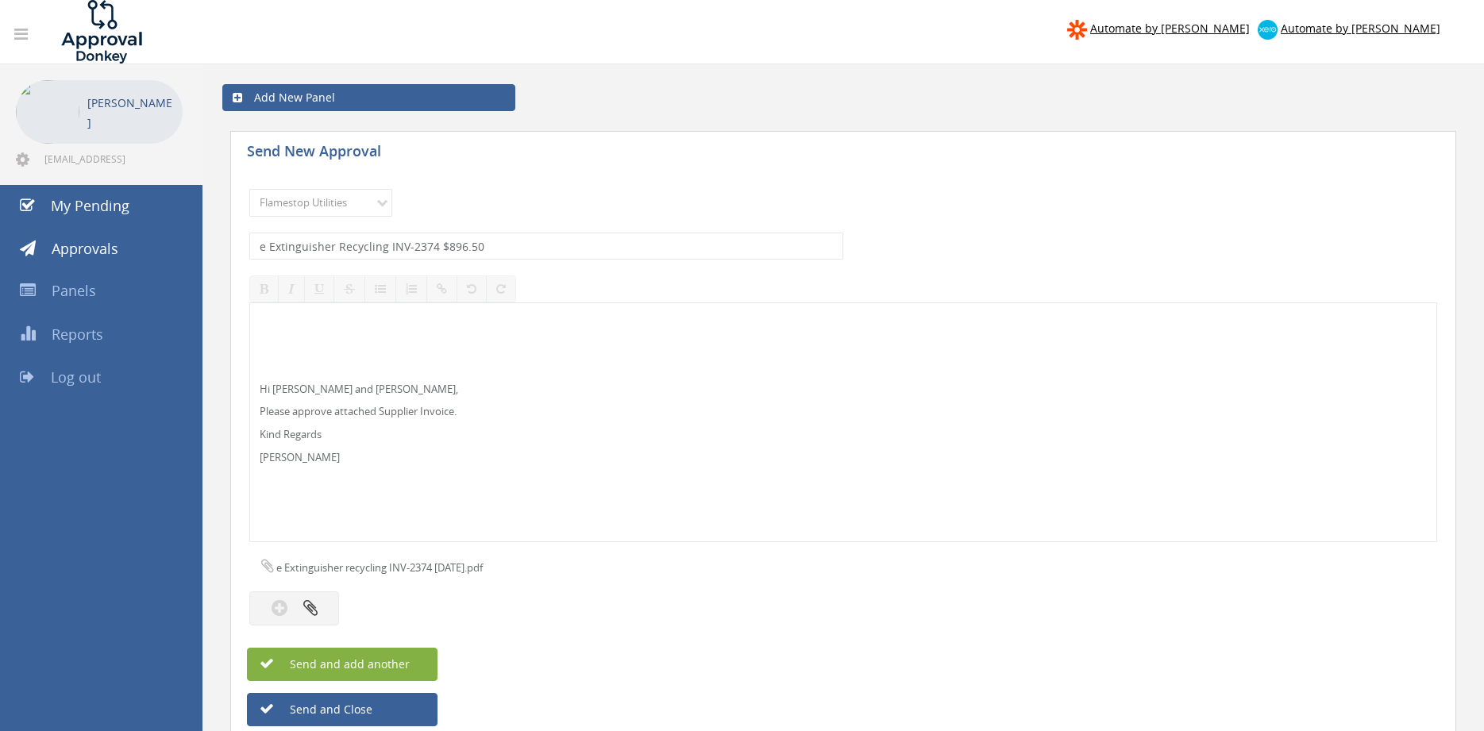
click at [419, 666] on button "Send and add another" at bounding box center [342, 664] width 191 height 33
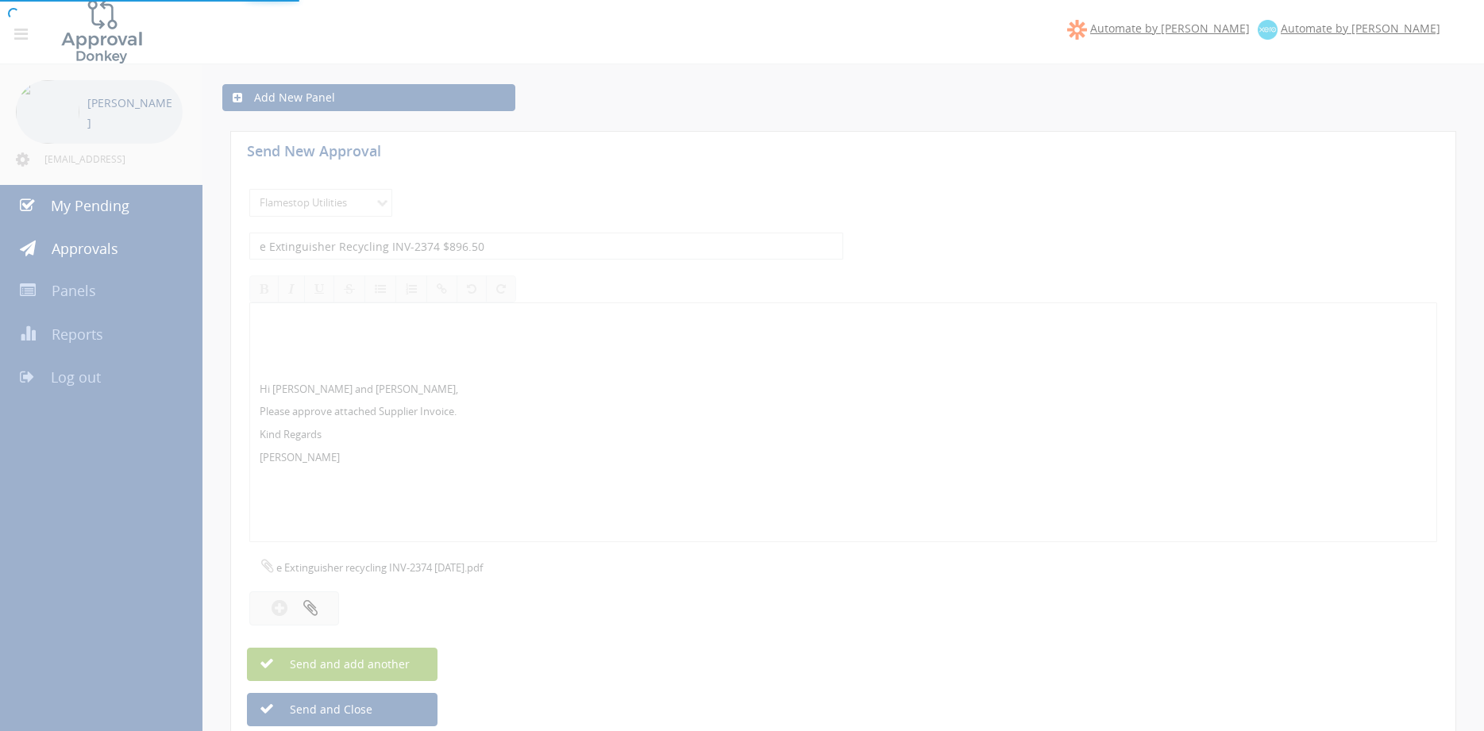
select select
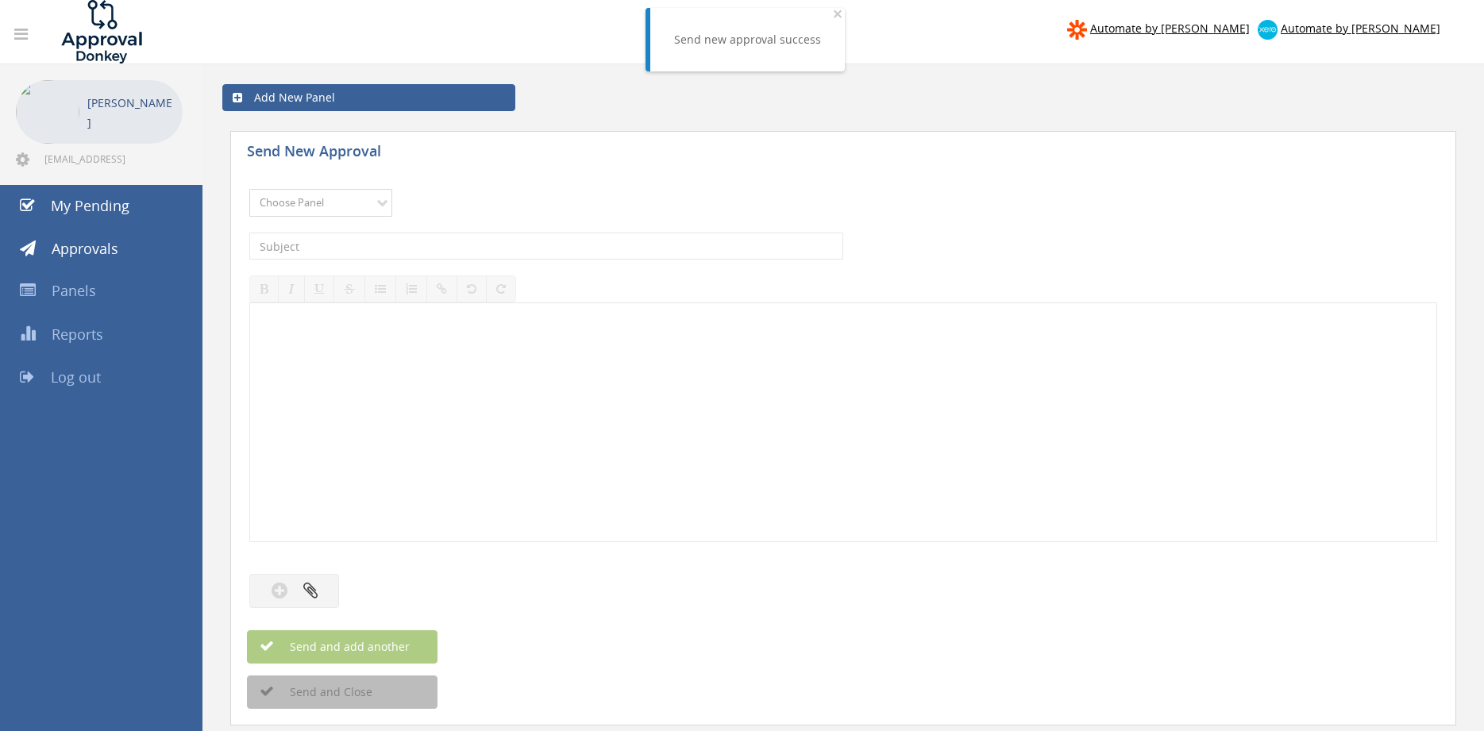
click at [249, 189] on select "Choose Panel Alarm Credits RG - 3 NZ Utilities Cable and SAI Global NZ Alarms-1…" at bounding box center [320, 203] width 143 height 28
select select "9744"
click option "Flamestop Utilities" at bounding box center [0, 0] width 0 height 0
click at [438, 241] on input "text" at bounding box center [546, 246] width 594 height 27
type input "BUNNINGS SA 5121/01342697 $6.98"
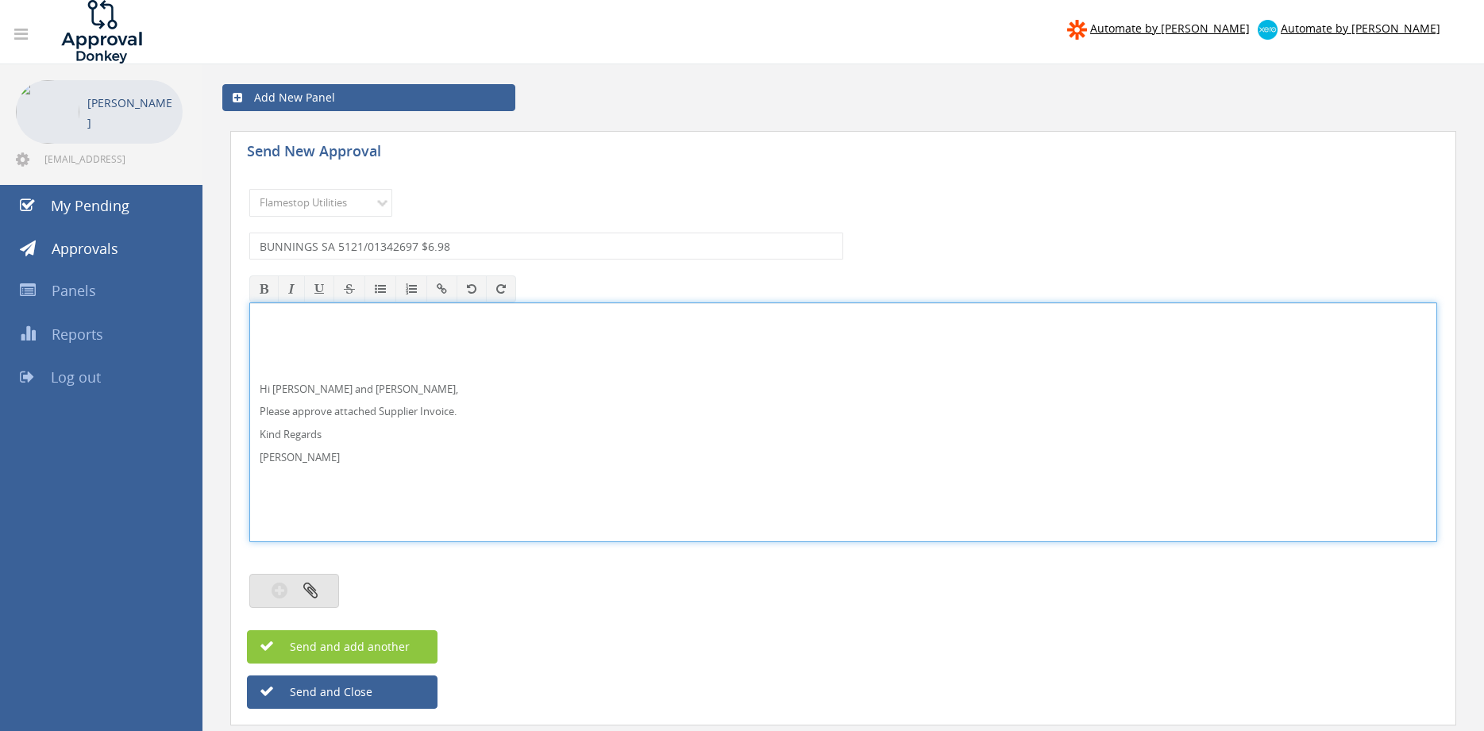
click at [326, 589] on button "button" at bounding box center [294, 591] width 90 height 34
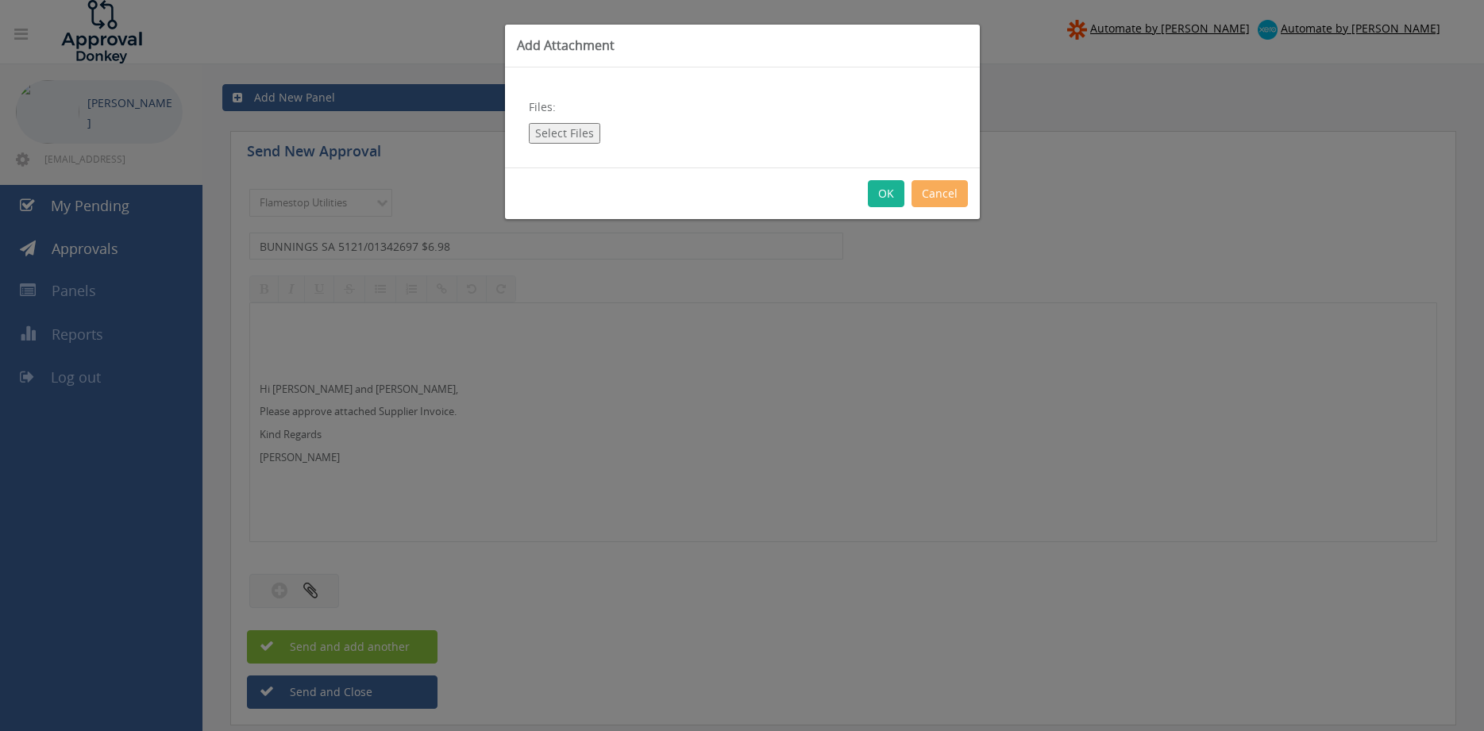
click at [565, 137] on button "Select Files" at bounding box center [564, 133] width 71 height 21
type input "C:\fakepath\BUNNINGS SA 5121-01342697 18.09.25.pdf"
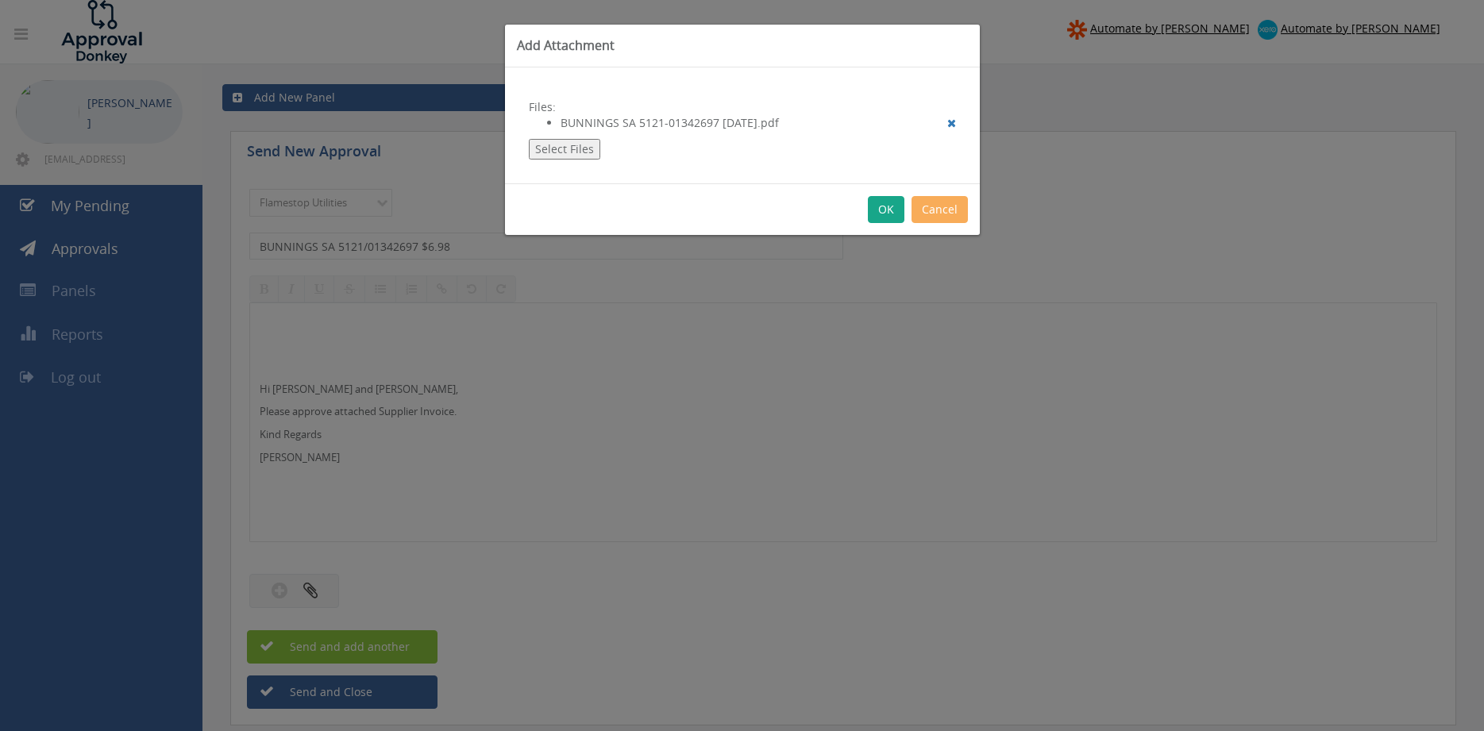
click at [878, 214] on button "OK" at bounding box center [886, 209] width 37 height 27
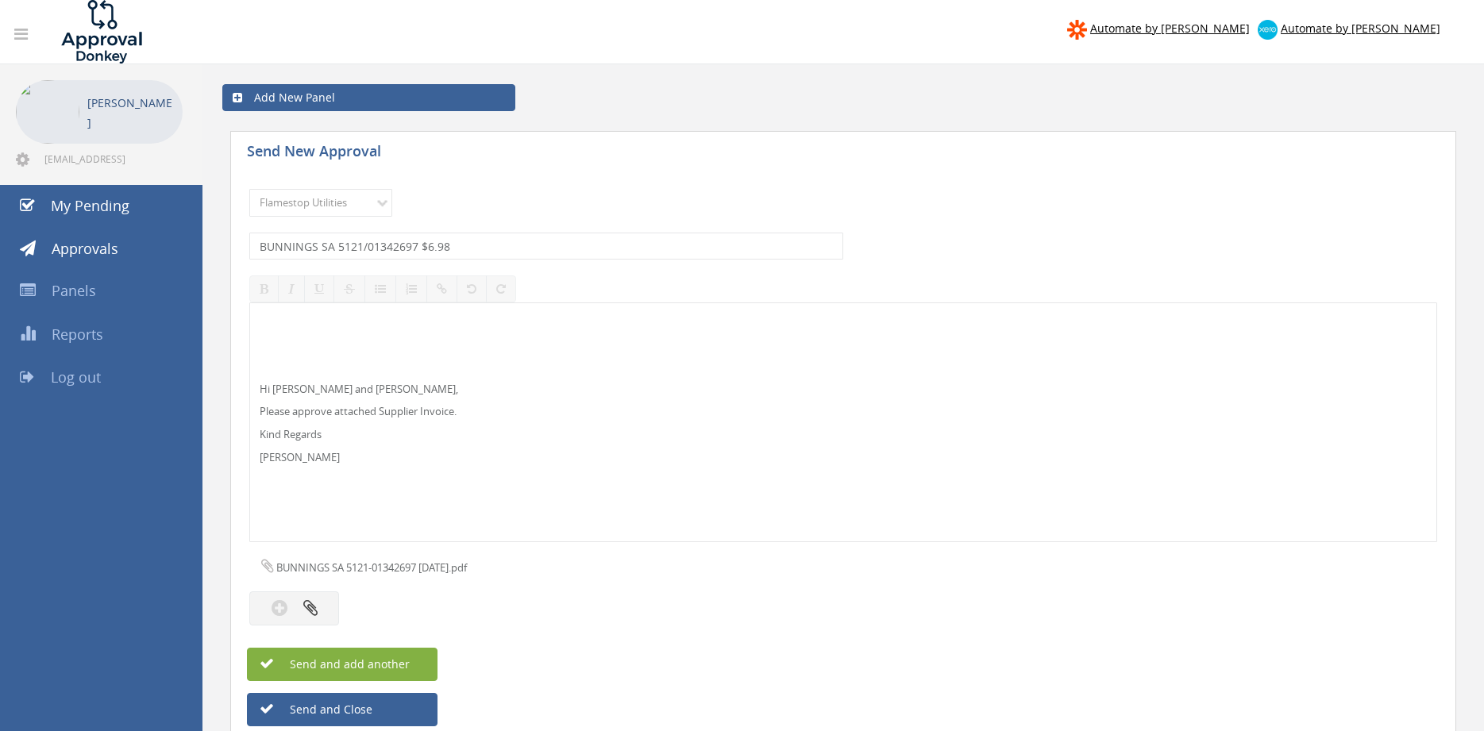
click at [426, 669] on button "Send and add another" at bounding box center [342, 664] width 191 height 33
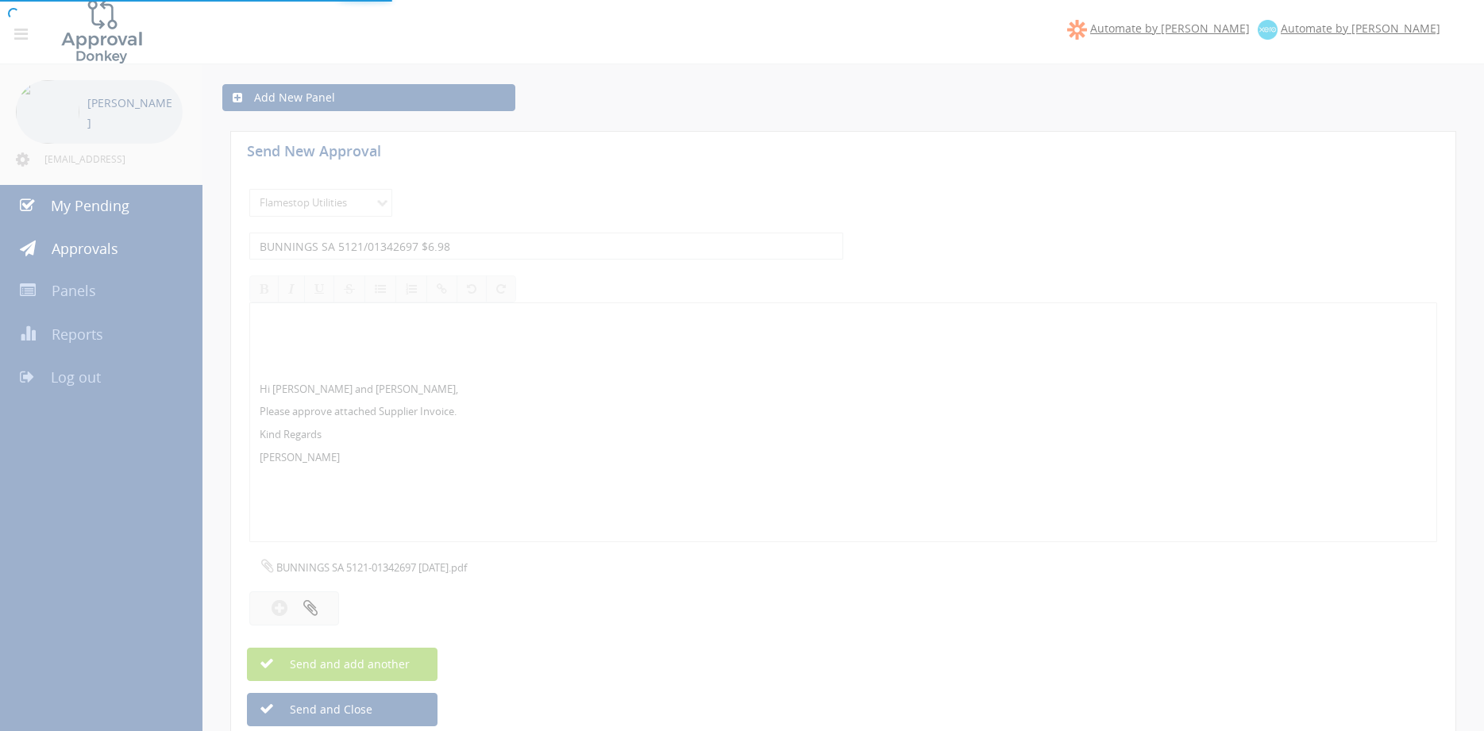
select select
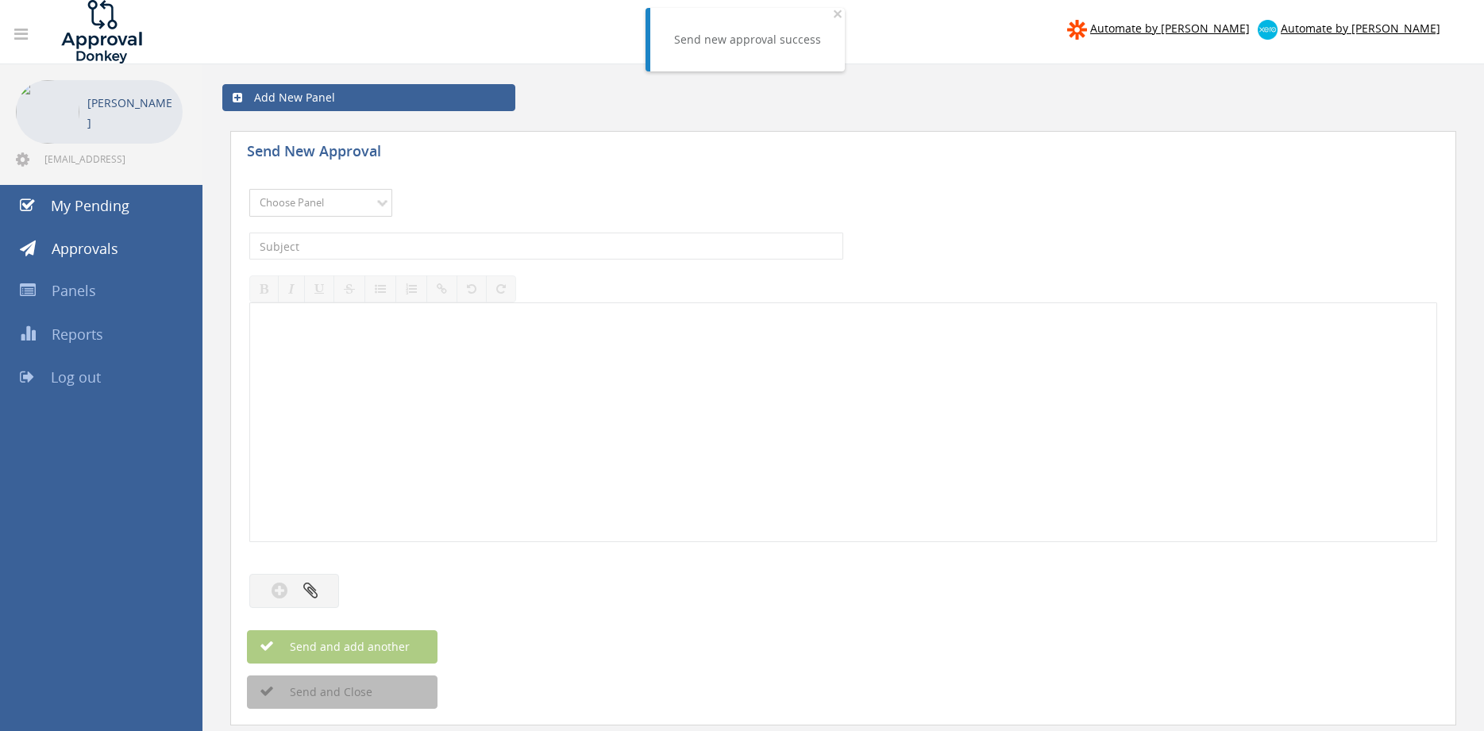
click at [249, 189] on select "Choose Panel Alarm Credits RG - 3 NZ Utilities Cable and SAI Global NZ Alarms-1…" at bounding box center [320, 203] width 143 height 28
select select "9744"
click option "Flamestop Utilities" at bounding box center [0, 0] width 0 height 0
click at [403, 241] on input "text" at bounding box center [546, 246] width 594 height 27
type input "BUNNINGS 7342/01376299 $59.80"
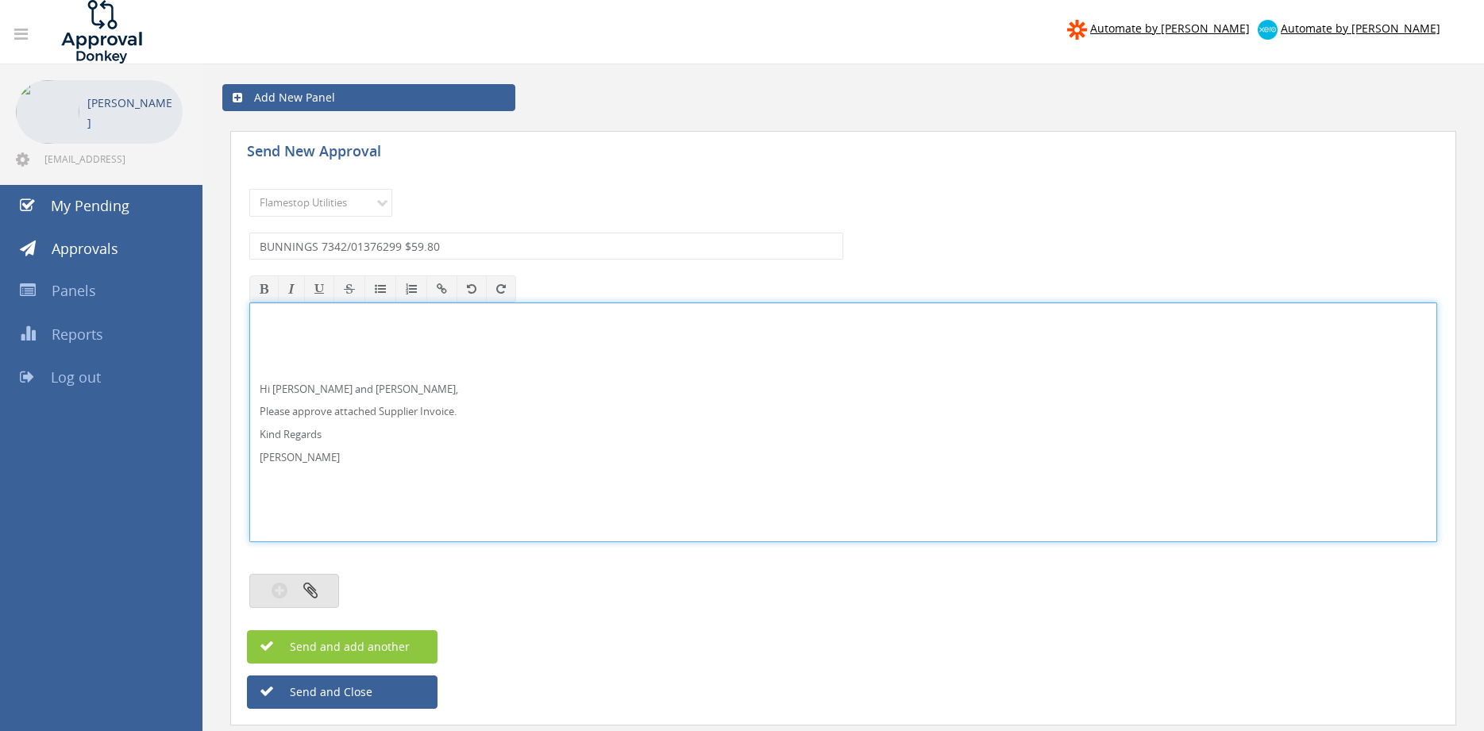
click at [332, 591] on button "button" at bounding box center [294, 591] width 90 height 34
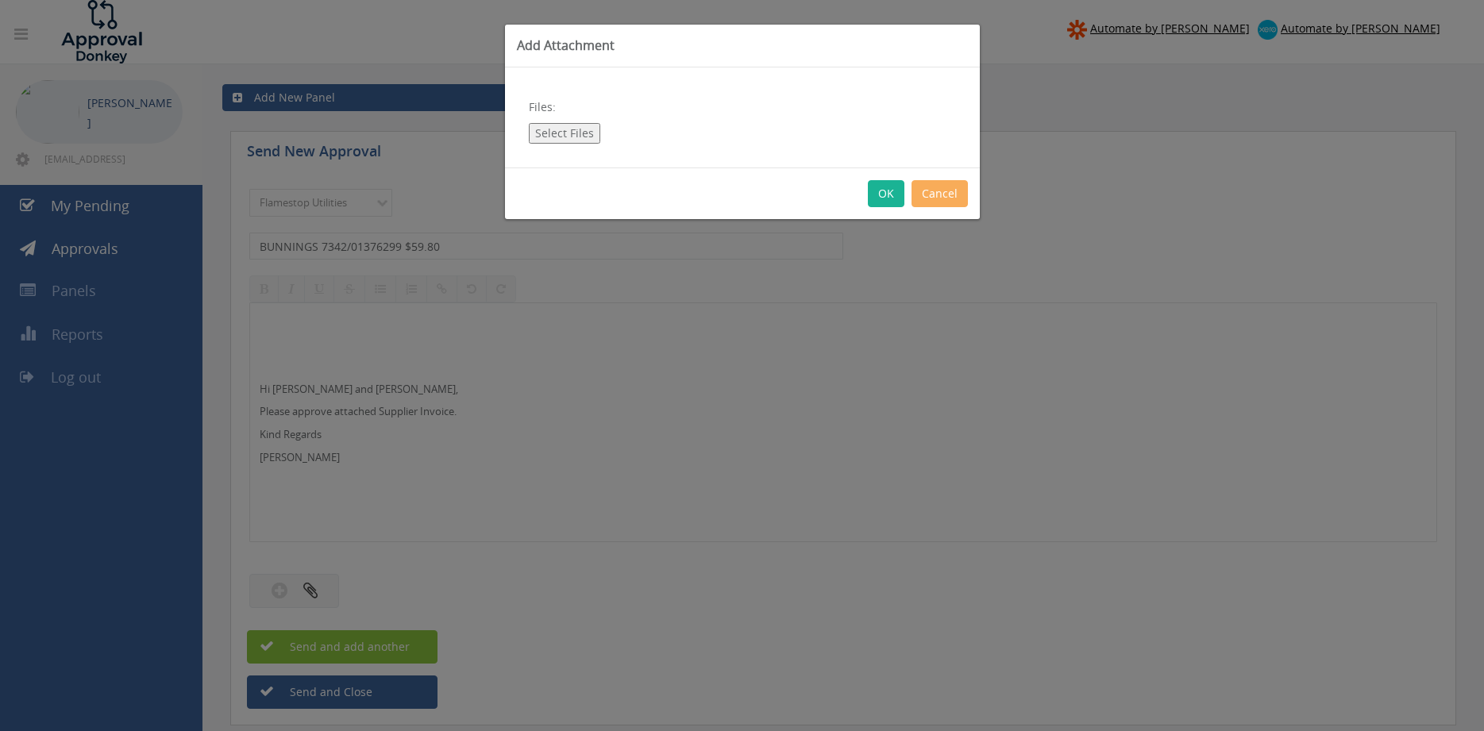
click at [552, 130] on button "Select Files" at bounding box center [564, 133] width 71 height 21
type input "C:\fakepath\BUNNINGS 7342-01376299 16.09.25.pdf"
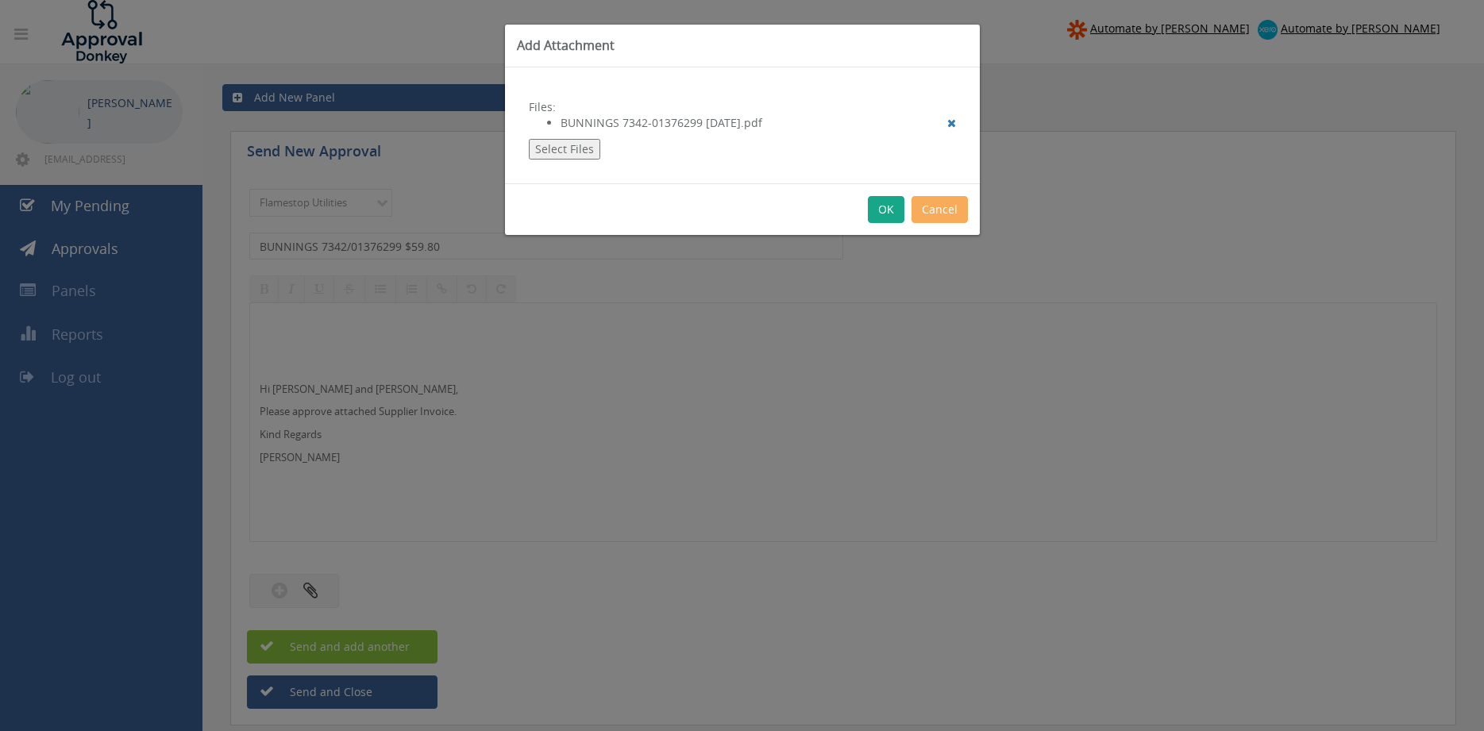
click at [889, 210] on button "OK" at bounding box center [886, 209] width 37 height 27
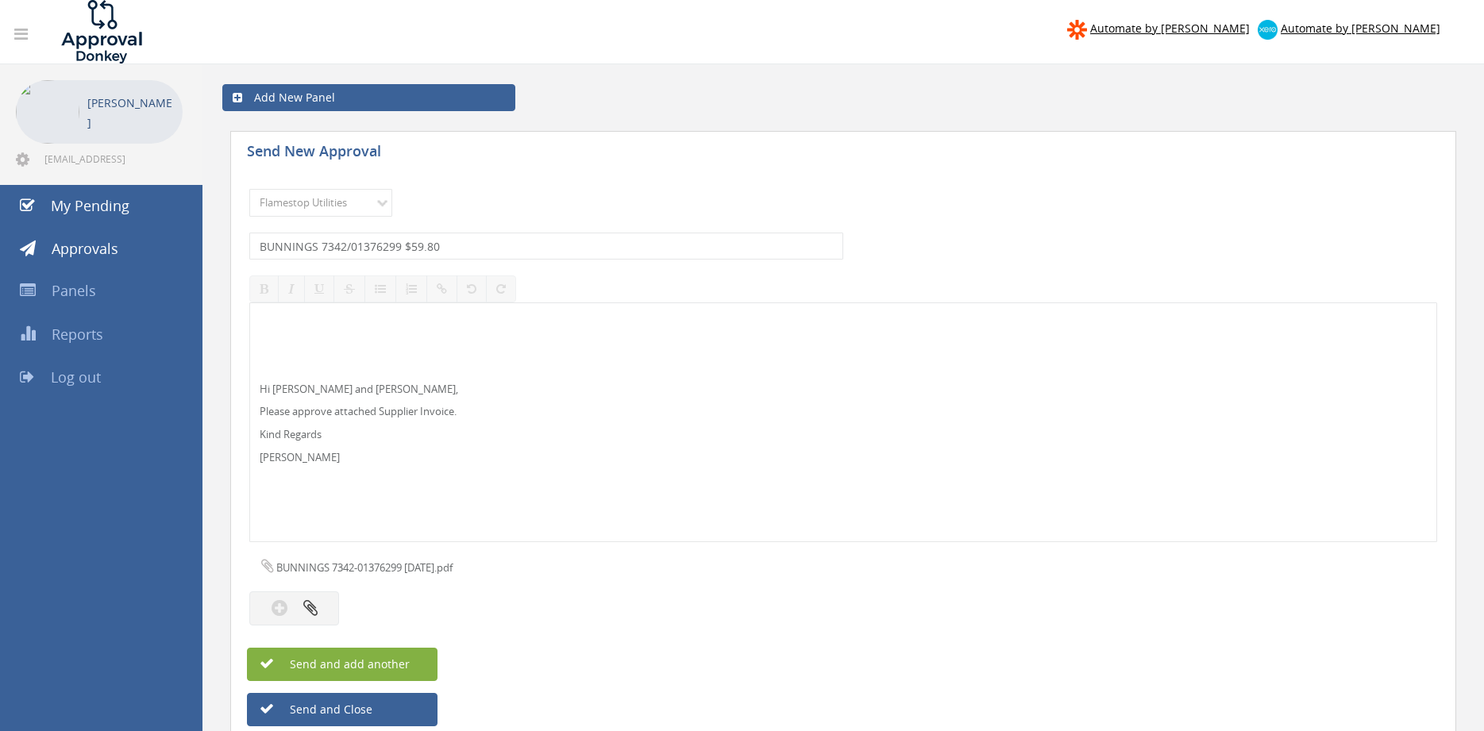
click at [414, 654] on button "Send and add another" at bounding box center [342, 664] width 191 height 33
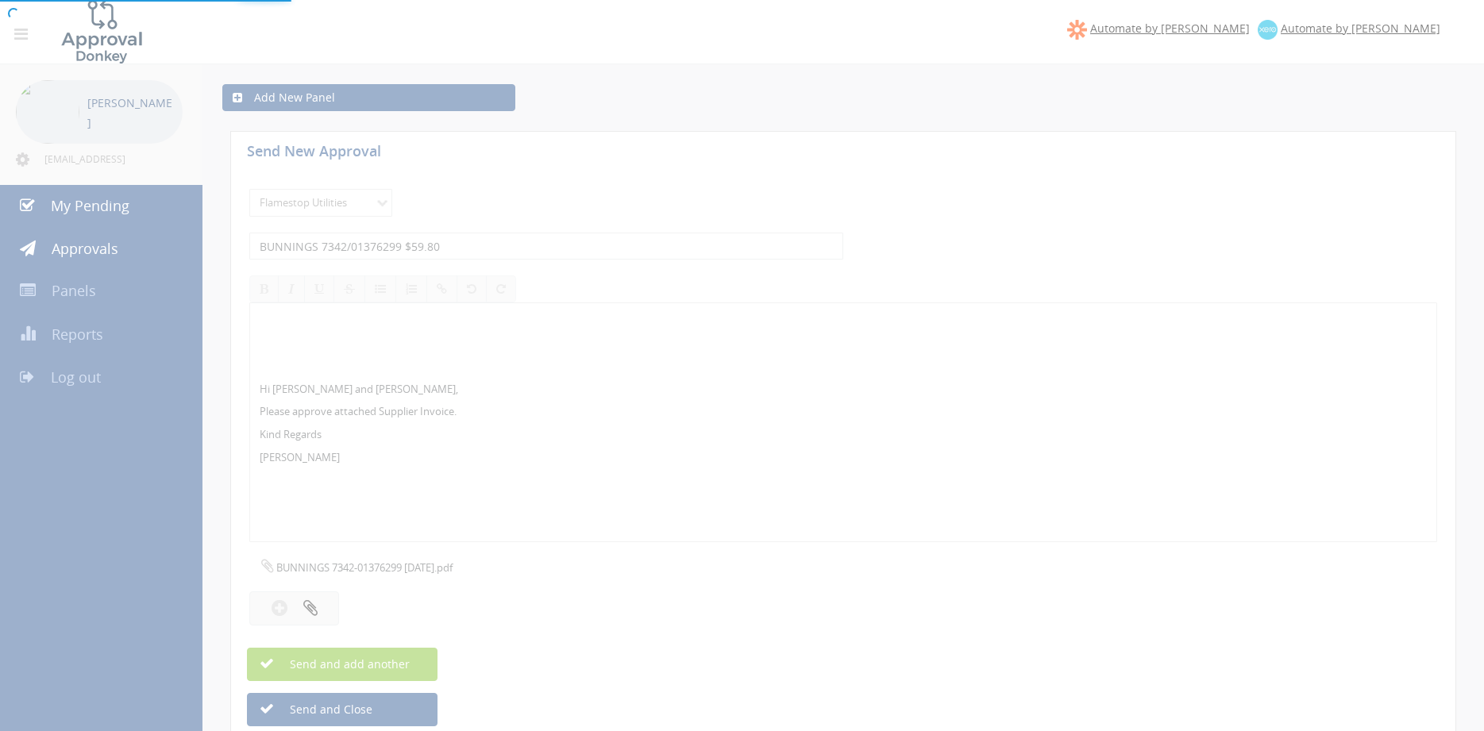
select select
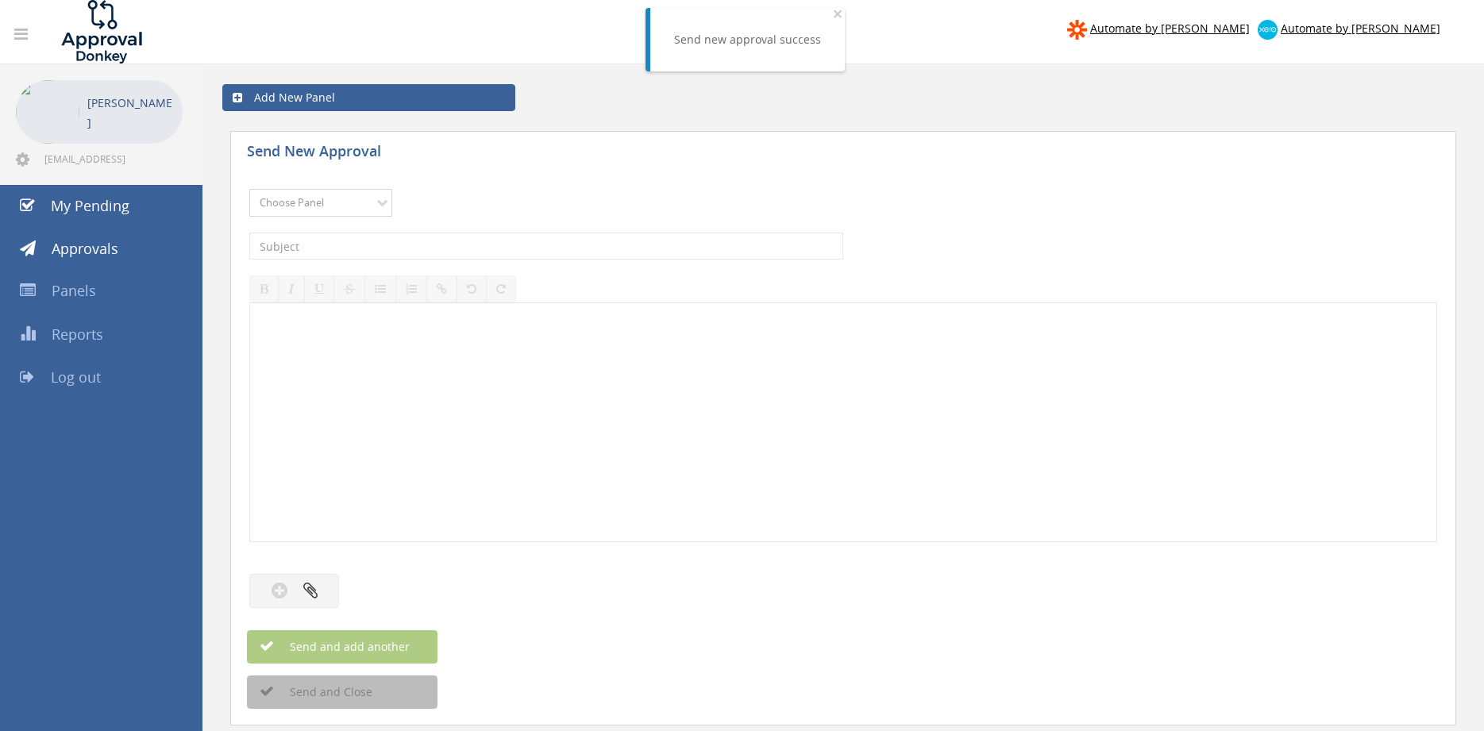
click at [249, 189] on select "Choose Panel Alarm Credits RG - 3 NZ Utilities Cable and SAI Global NZ Alarms-1…" at bounding box center [320, 203] width 143 height 28
select select "9744"
click option "Flamestop Utilities" at bounding box center [0, 0] width 0 height 0
click at [418, 241] on input "text" at bounding box center [546, 246] width 594 height 27
type input "BUNNINGS 7342/00175021 $147.94"
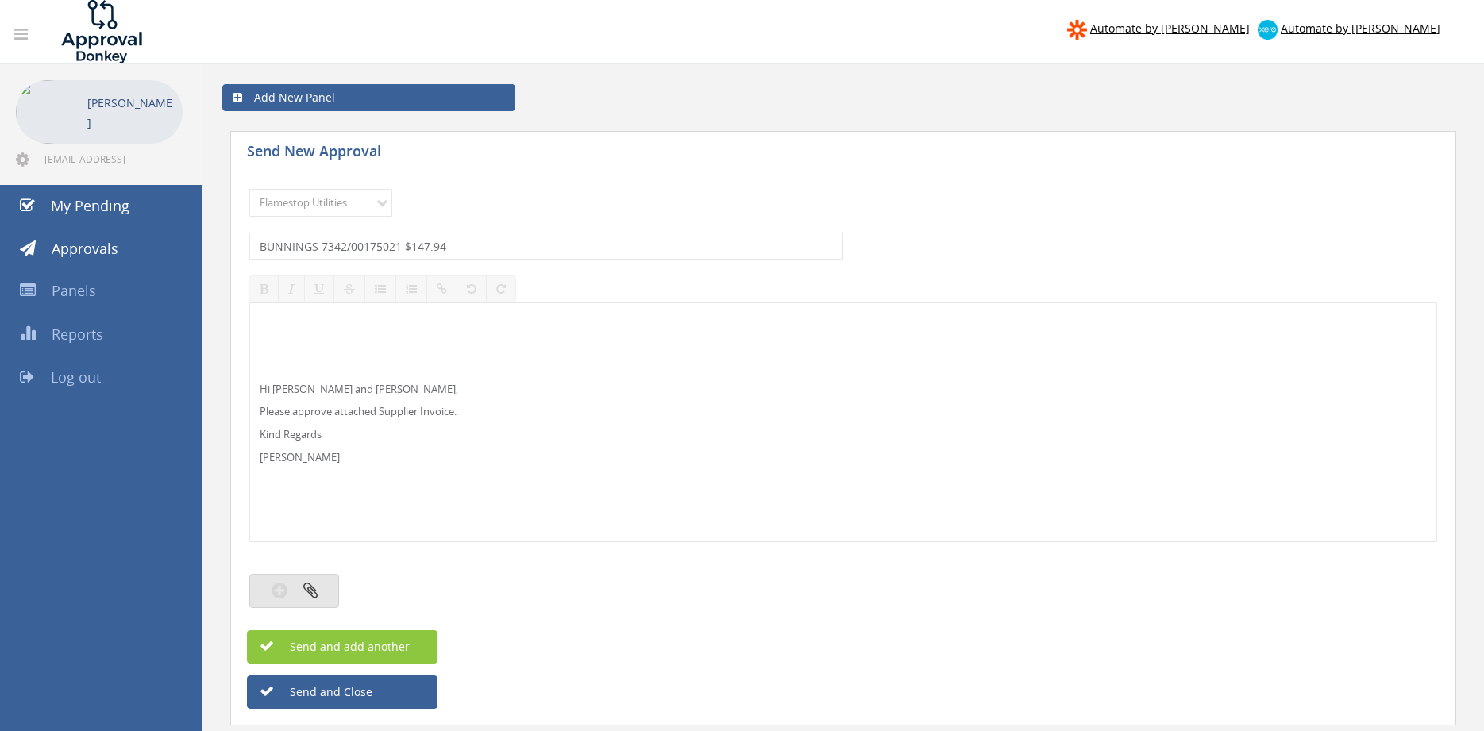
click at [330, 587] on button "button" at bounding box center [294, 591] width 90 height 34
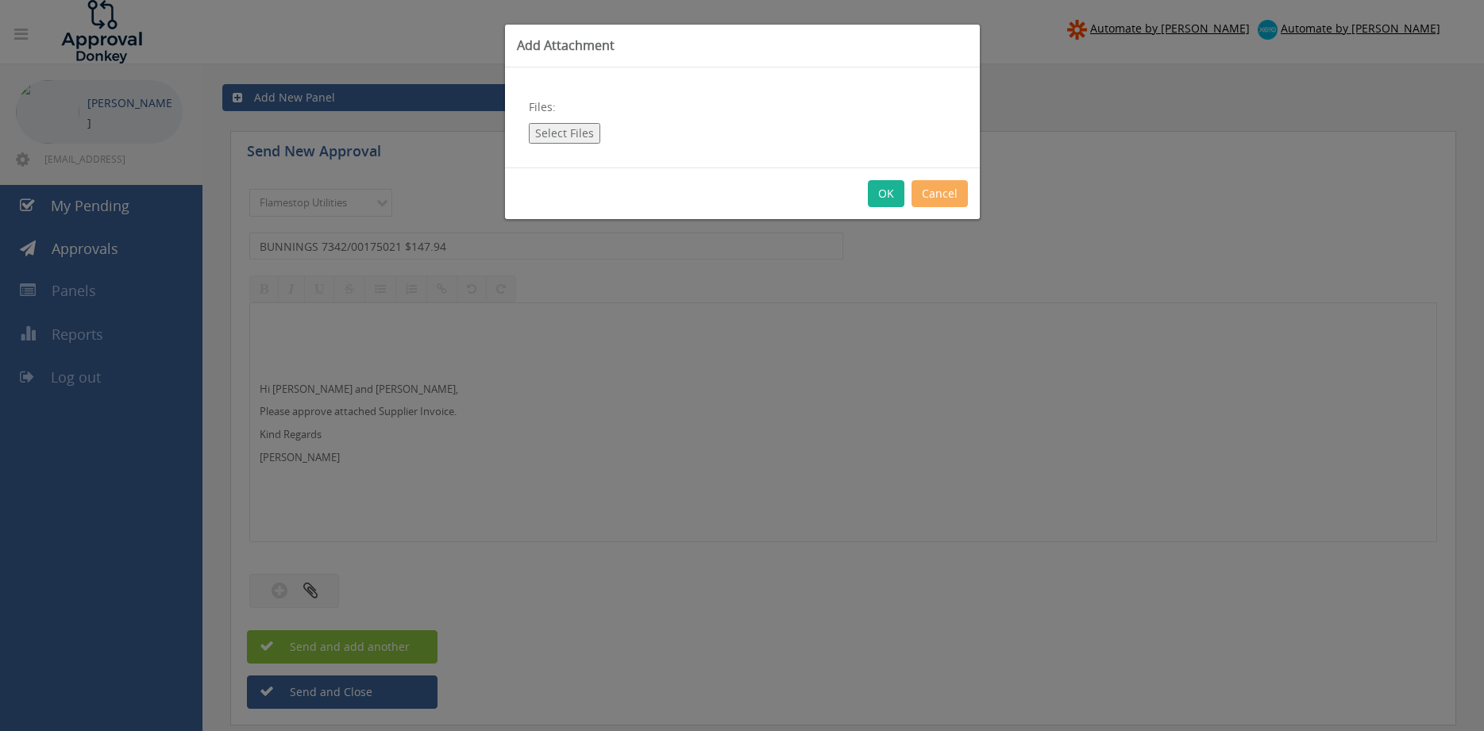
click at [580, 137] on button "Select Files" at bounding box center [564, 133] width 71 height 21
type input "C:\fakepath\BUNNINGS 7342-00175021 17.09.25.pdf"
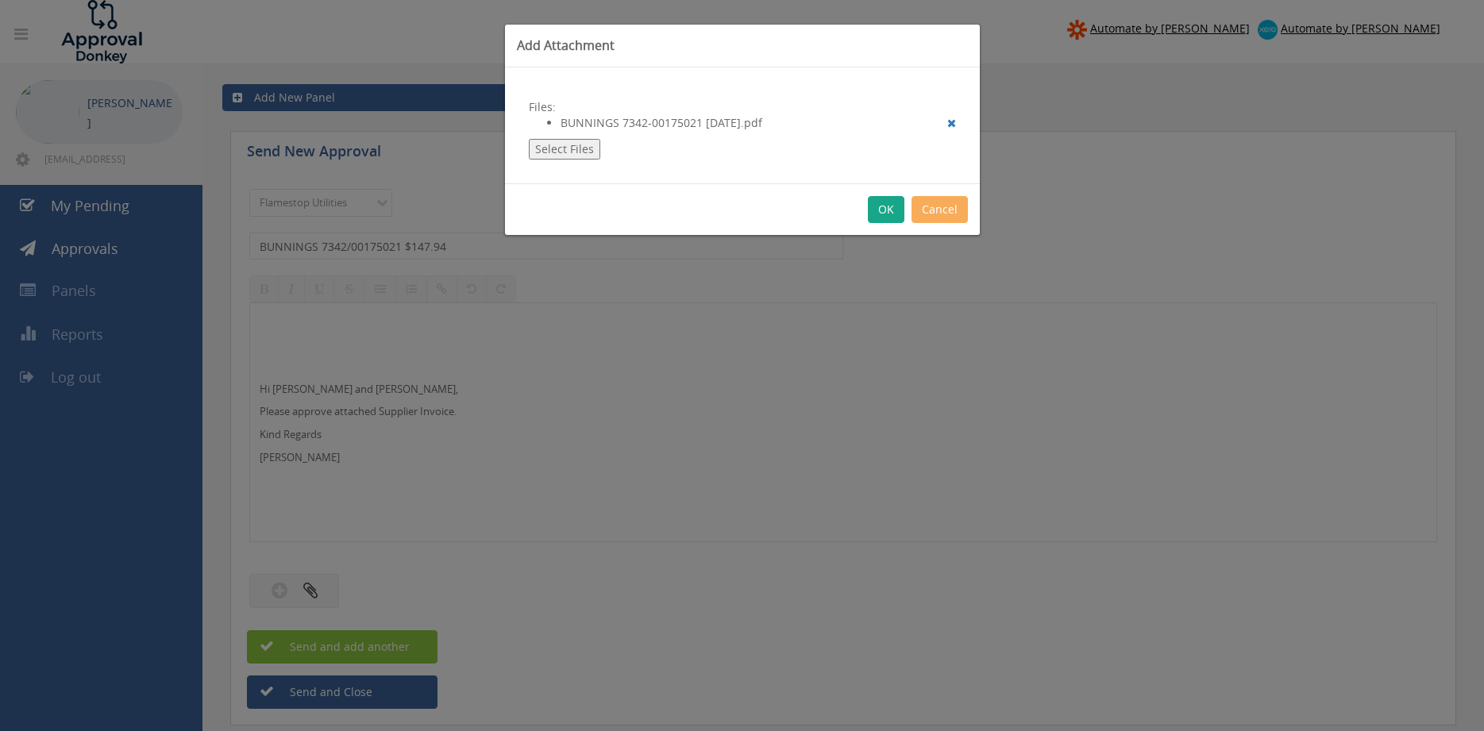
click at [879, 212] on button "OK" at bounding box center [886, 209] width 37 height 27
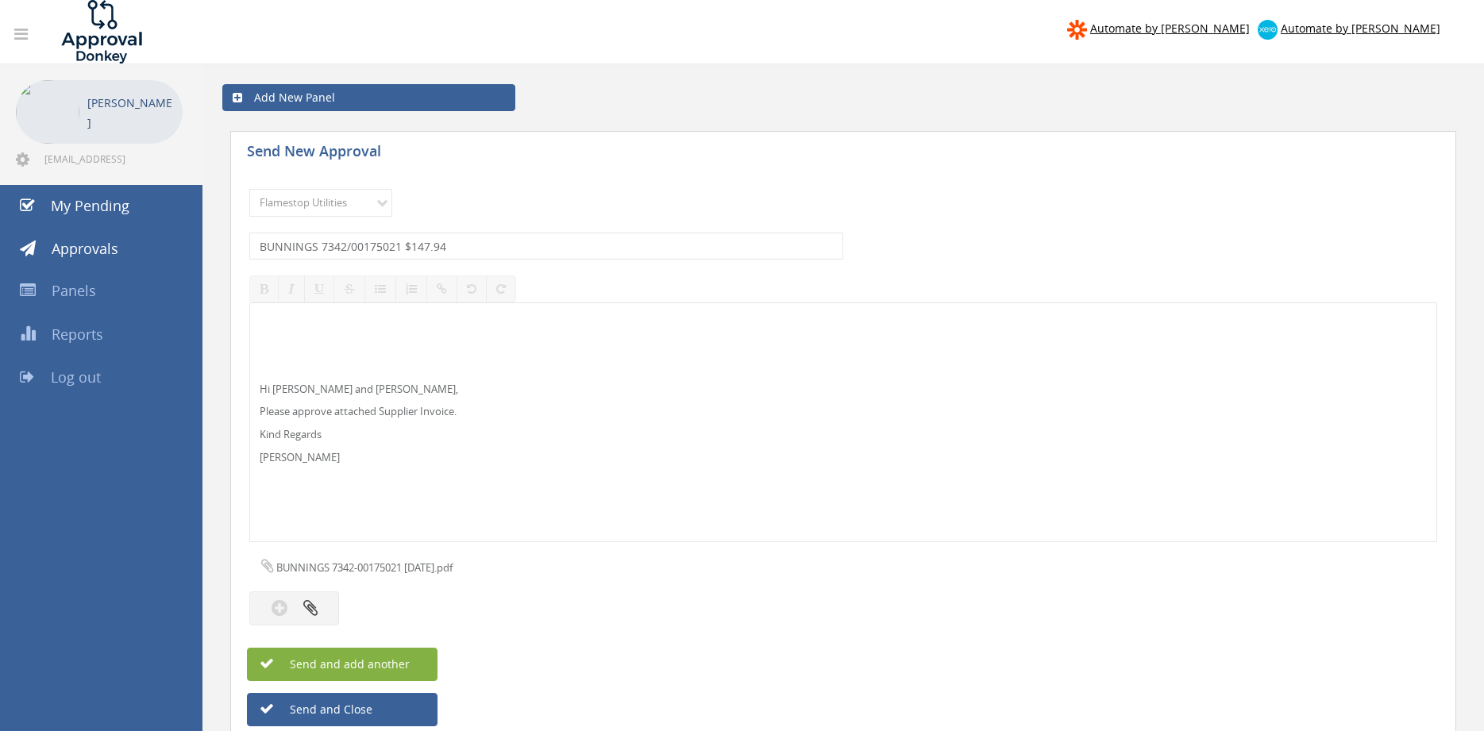
click at [425, 665] on button "Send and add another" at bounding box center [342, 664] width 191 height 33
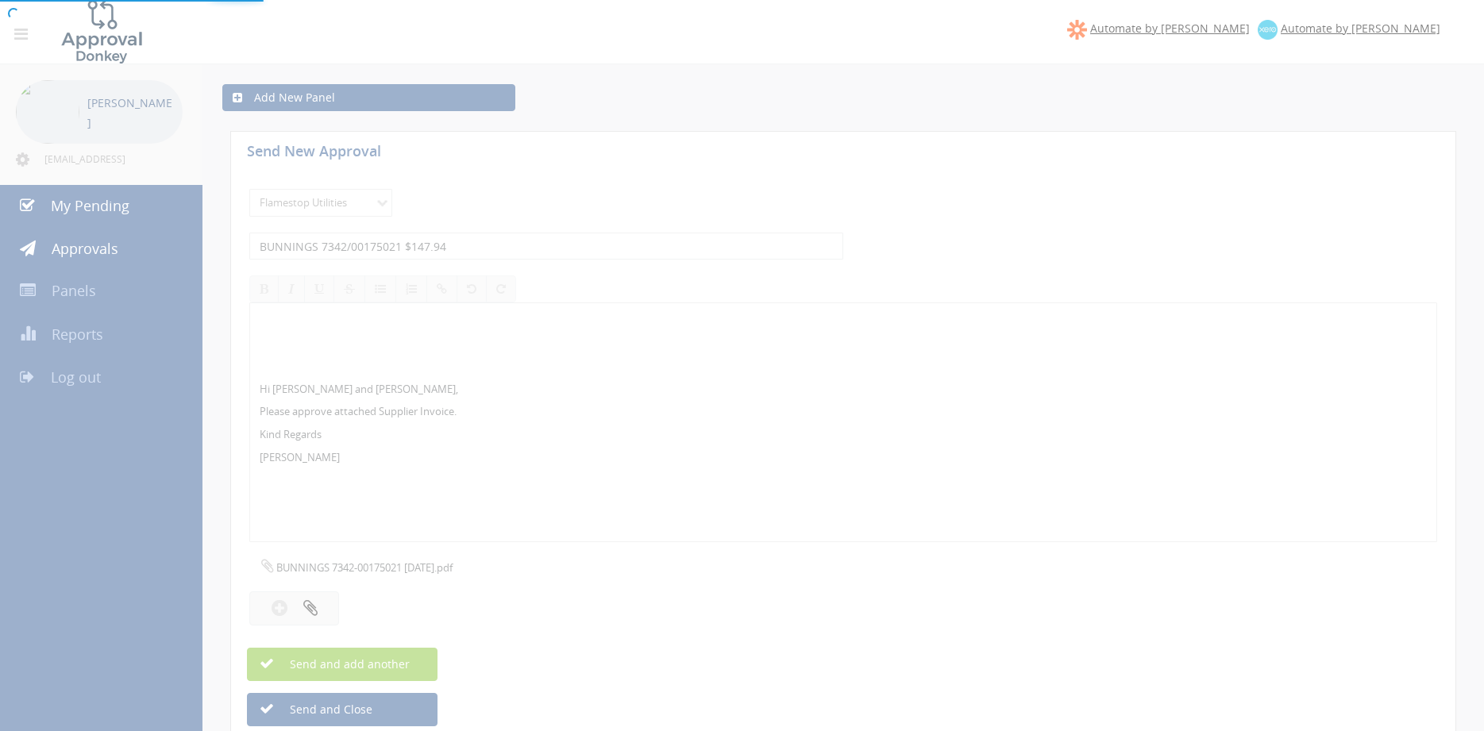
select select
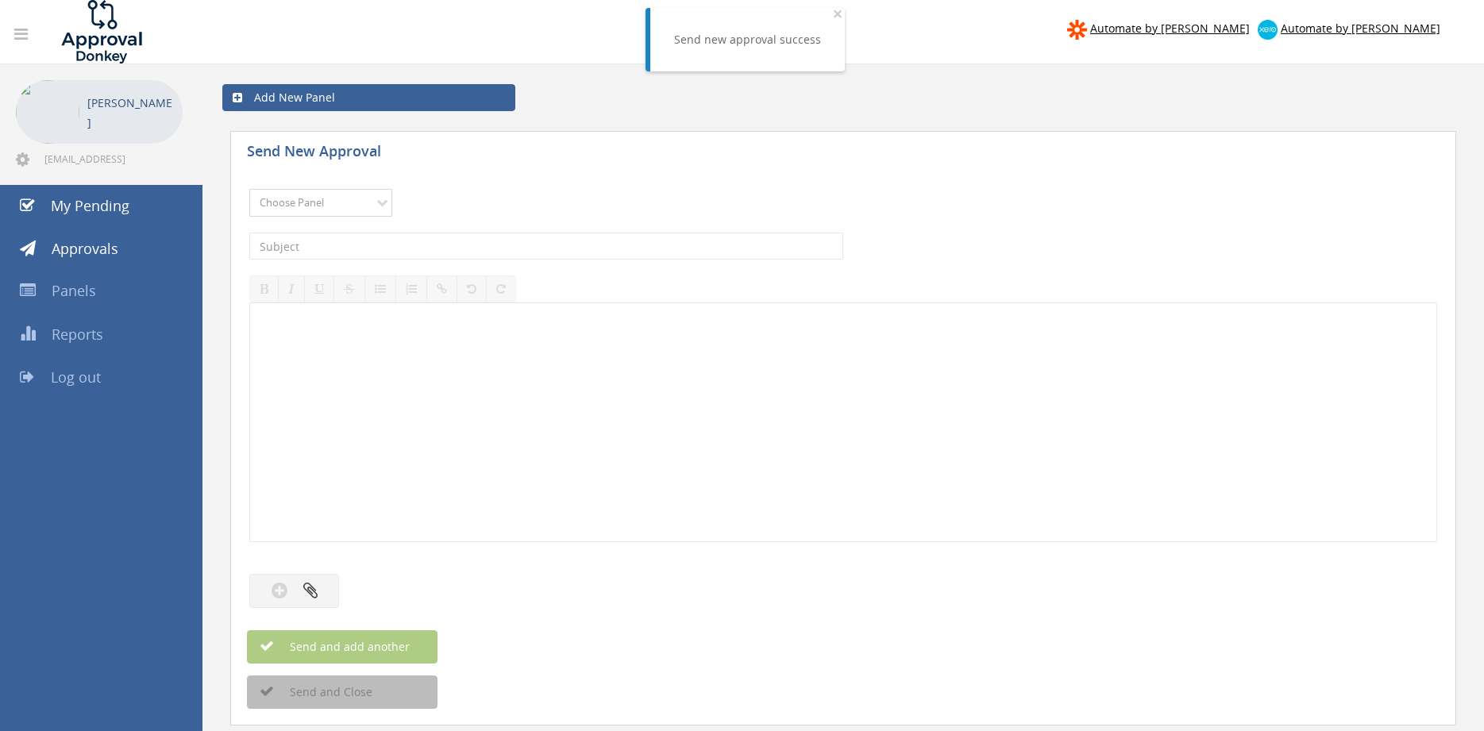
select select "9744"
click option "Flamestop Utilities" at bounding box center [0, 0] width 0 height 0
click at [425, 249] on input "text" at bounding box center [546, 246] width 594 height 27
type input "BUNNINGS 7216/99873166 $536.80"
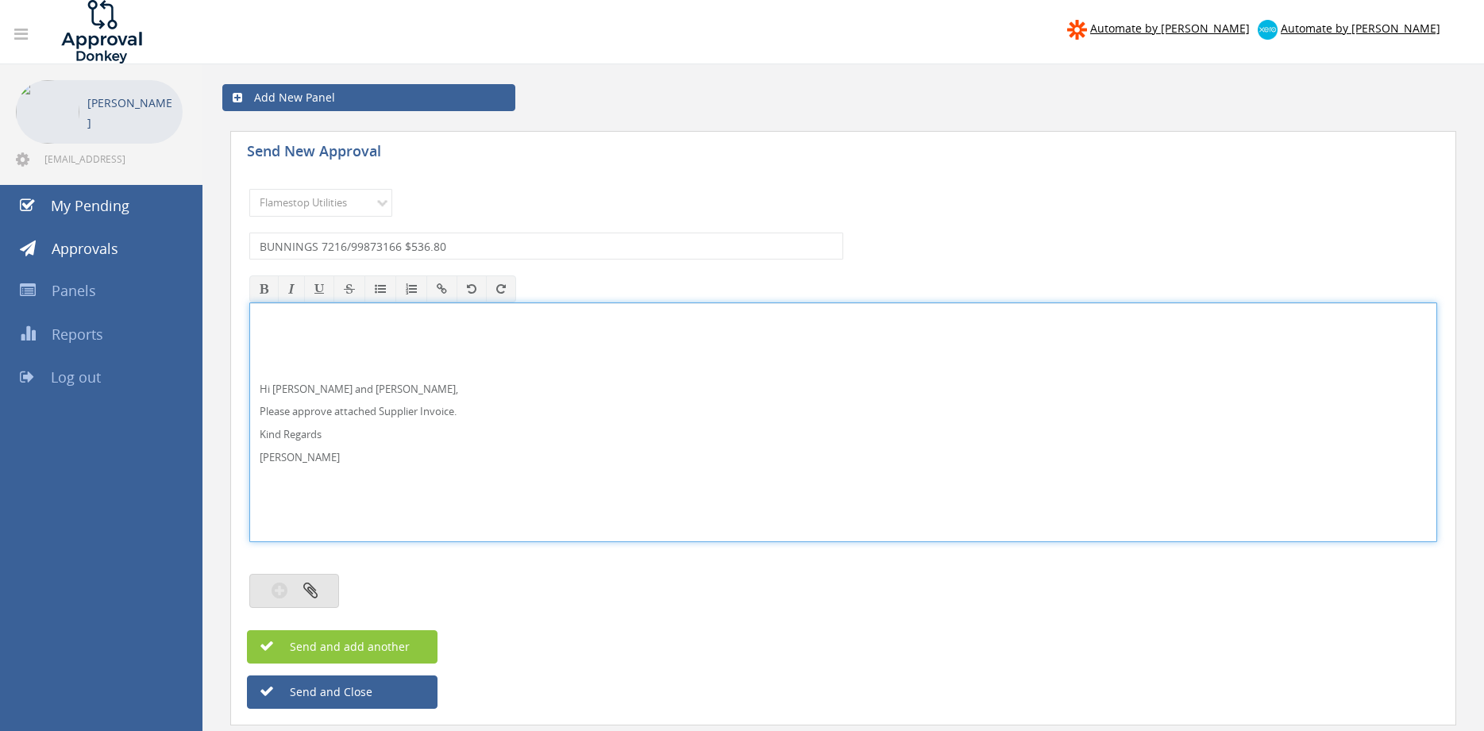
click at [308, 580] on button "button" at bounding box center [294, 591] width 90 height 34
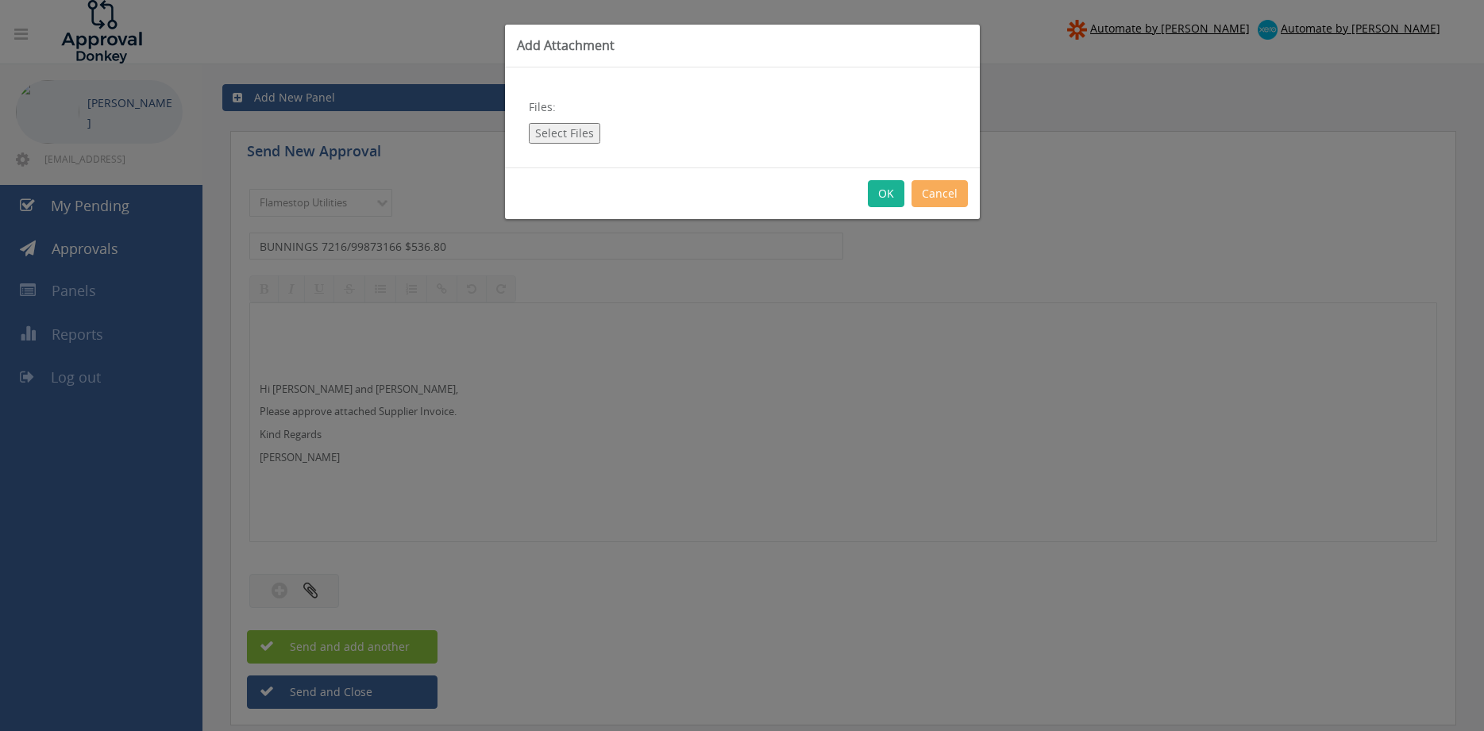
click at [565, 131] on button "Select Files" at bounding box center [564, 133] width 71 height 21
type input "C:\fakepath\BUNNINGS 7216-99873166 PO 43009.pdf"
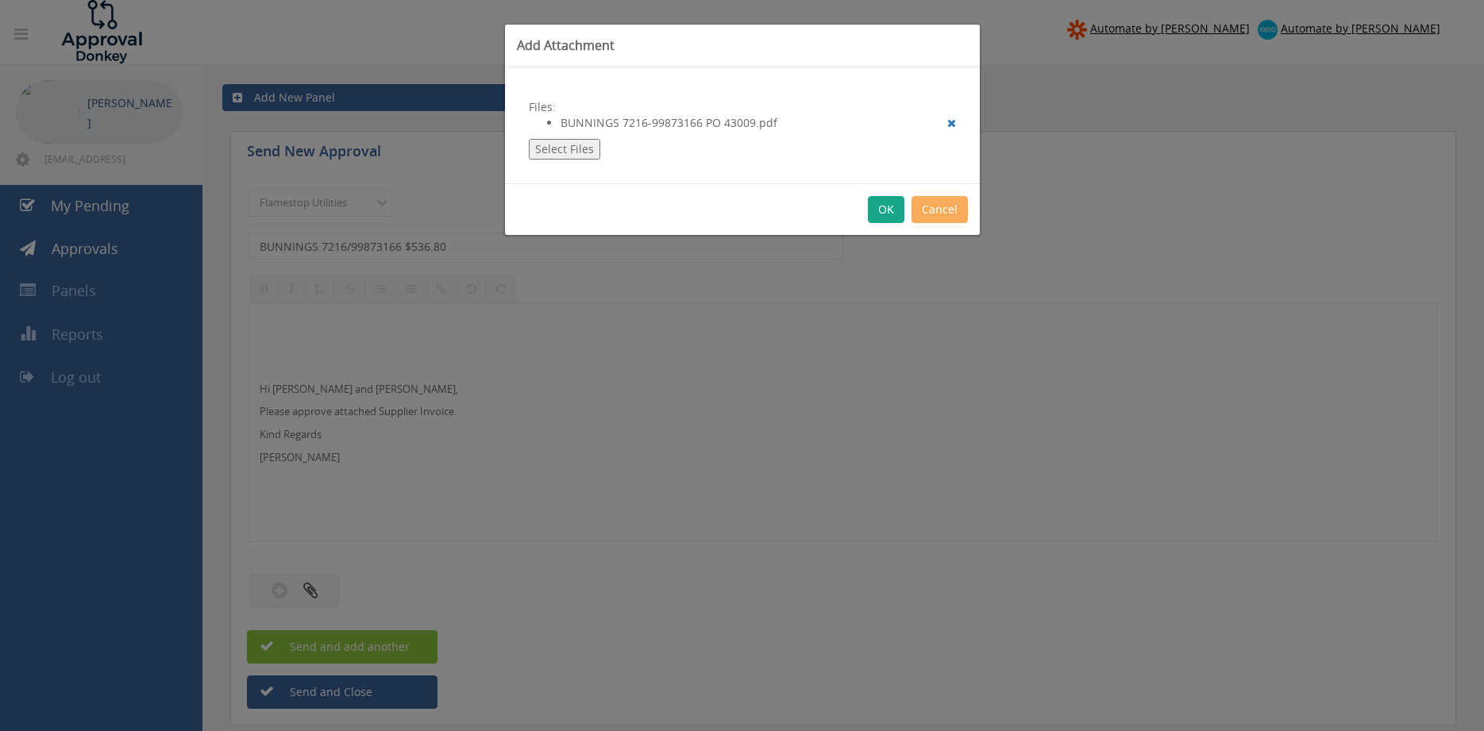
click at [883, 209] on button "OK" at bounding box center [886, 209] width 37 height 27
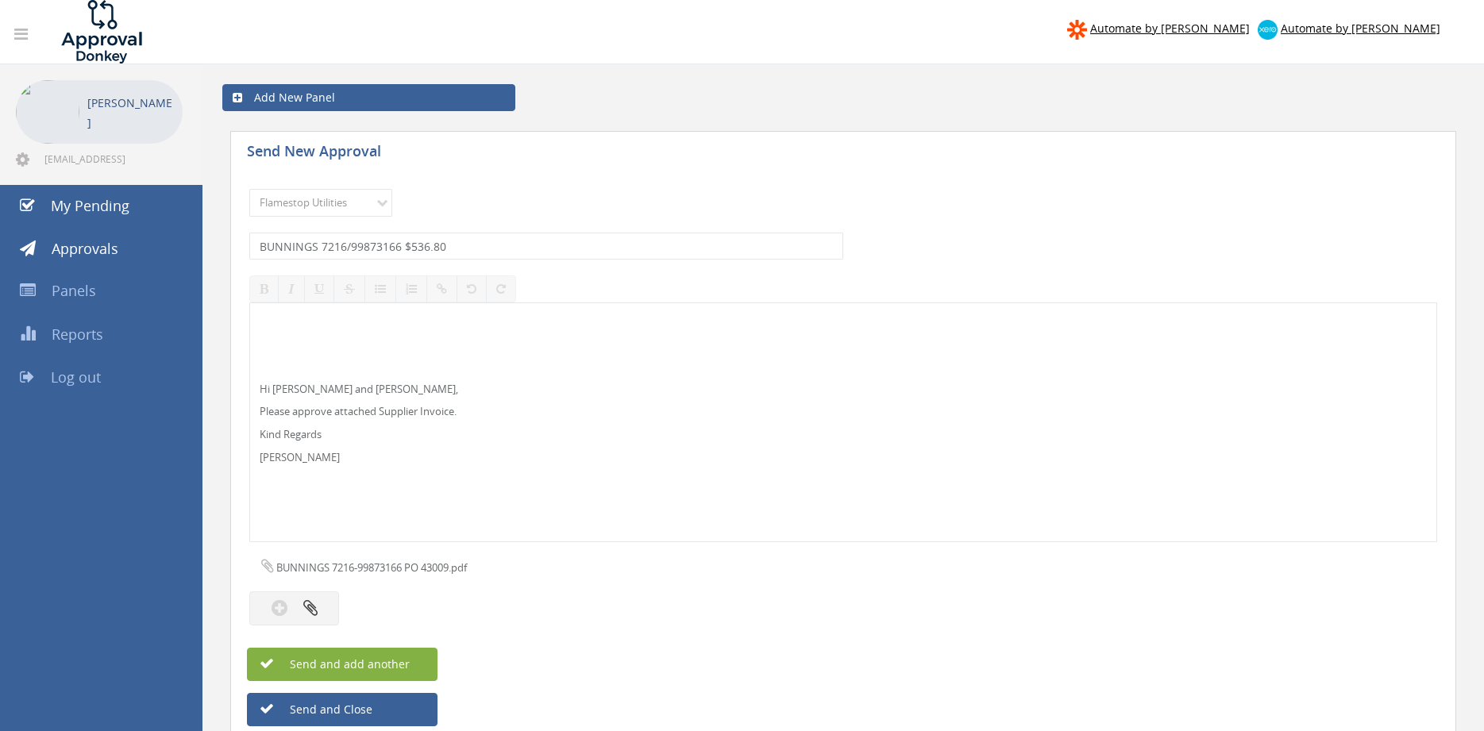
click at [406, 668] on span "Send and add another" at bounding box center [333, 664] width 154 height 15
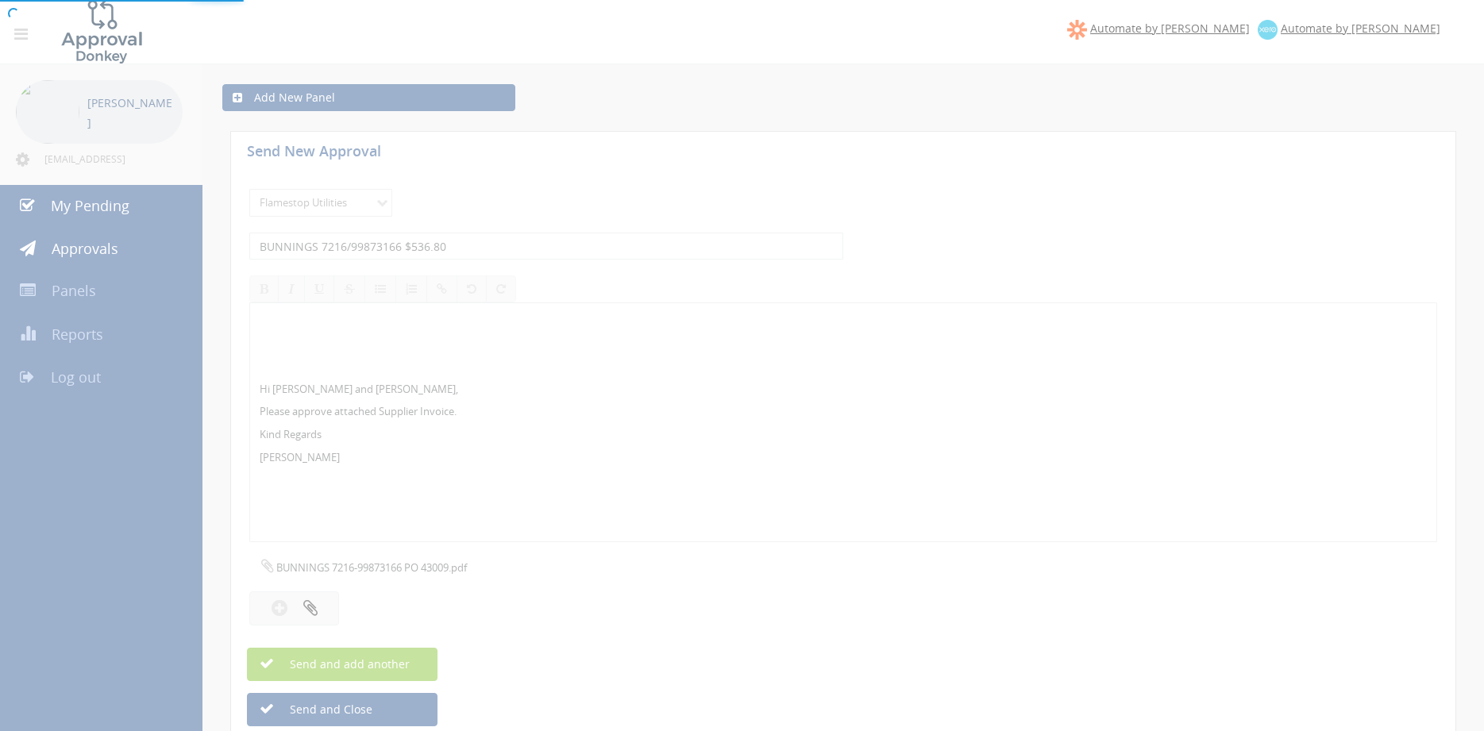
select select
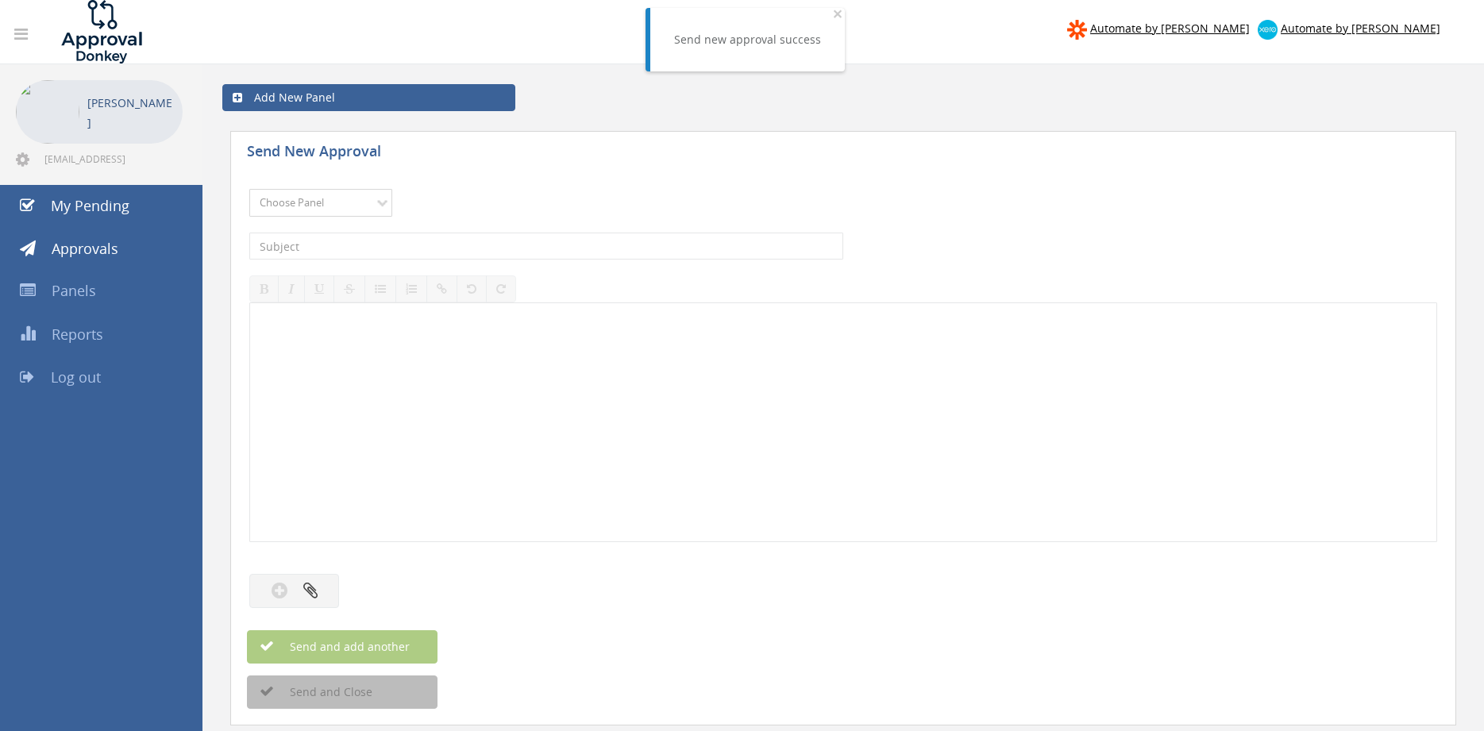
select select "9744"
click option "Flamestop Utilities" at bounding box center [0, 0] width 0 height 0
click at [418, 242] on input "text" at bounding box center [546, 246] width 594 height 27
type input "BEN'S CLEANING TW 1781 $187.00"
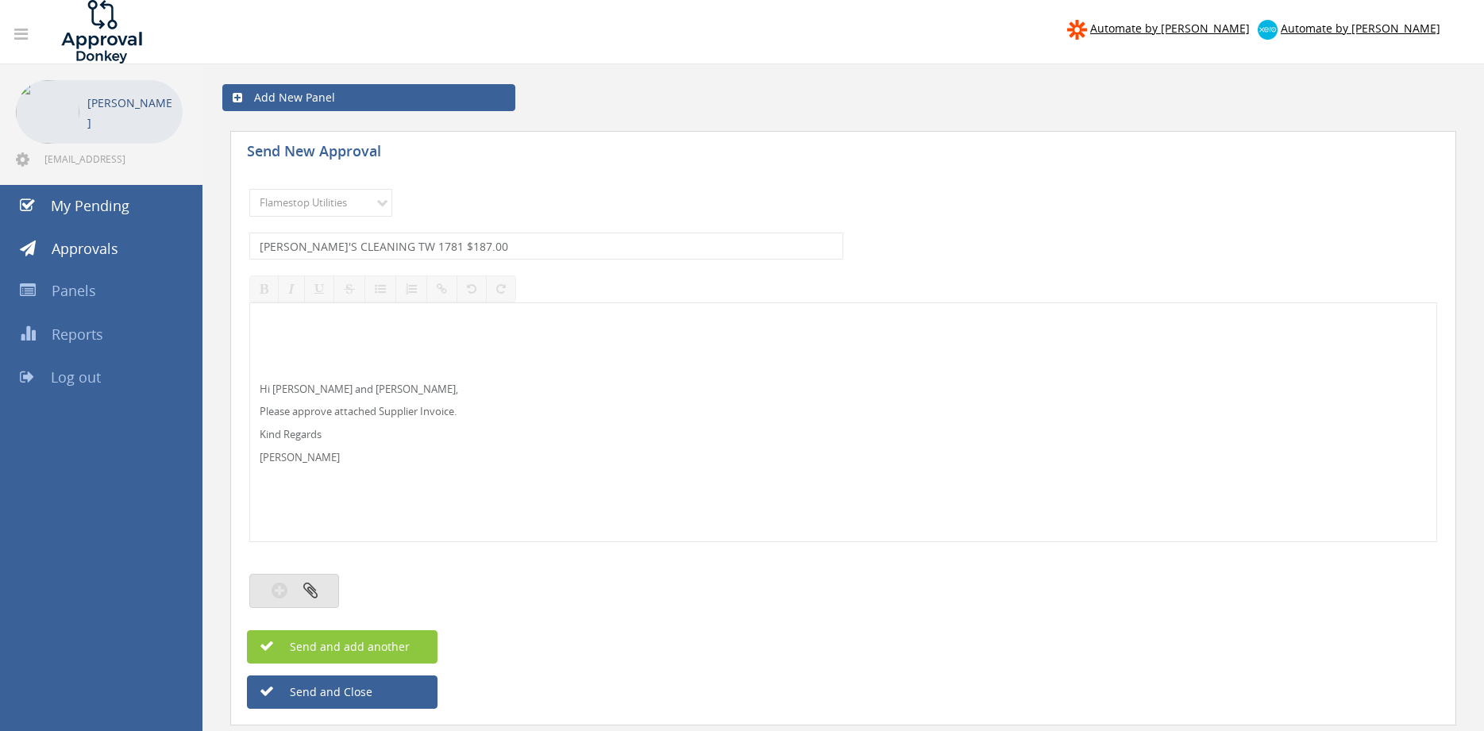
click at [317, 590] on icon "button" at bounding box center [310, 590] width 14 height 18
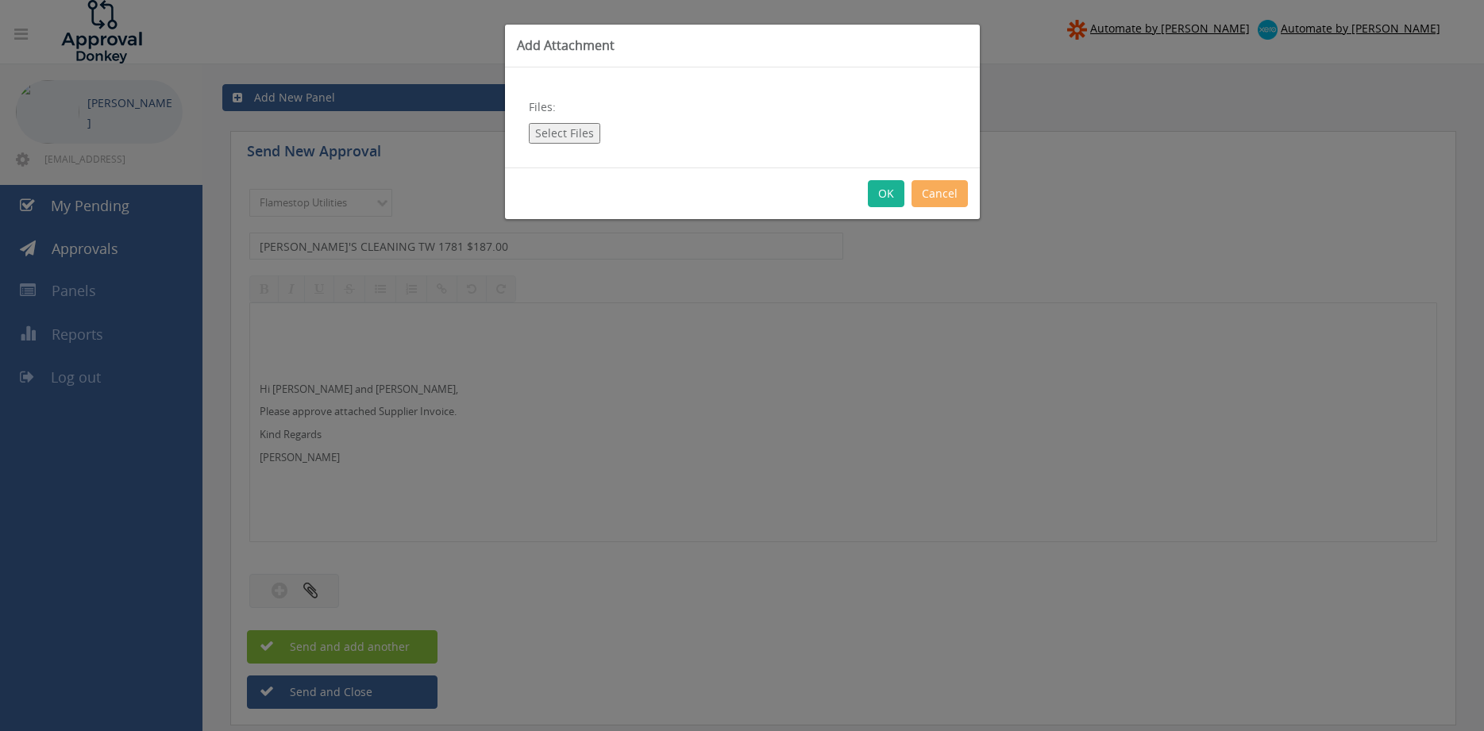
click at [569, 129] on button "Select Files" at bounding box center [564, 133] width 71 height 21
type input "C:\fakepath\BEN'S CLEANING TW_1781 22.09.25.pdf"
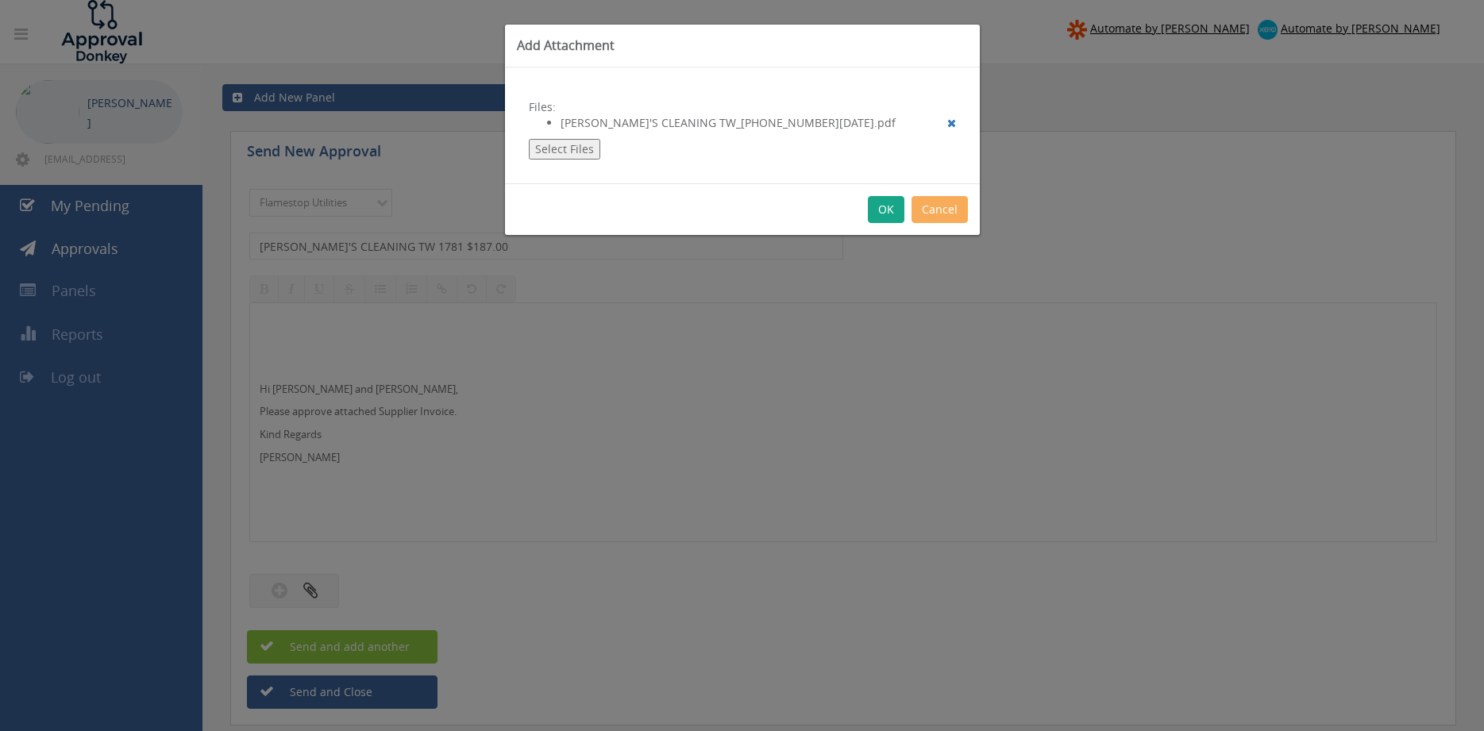
click at [869, 206] on div "OK Cancel" at bounding box center [742, 209] width 475 height 52
click at [878, 210] on button "OK" at bounding box center [886, 209] width 37 height 27
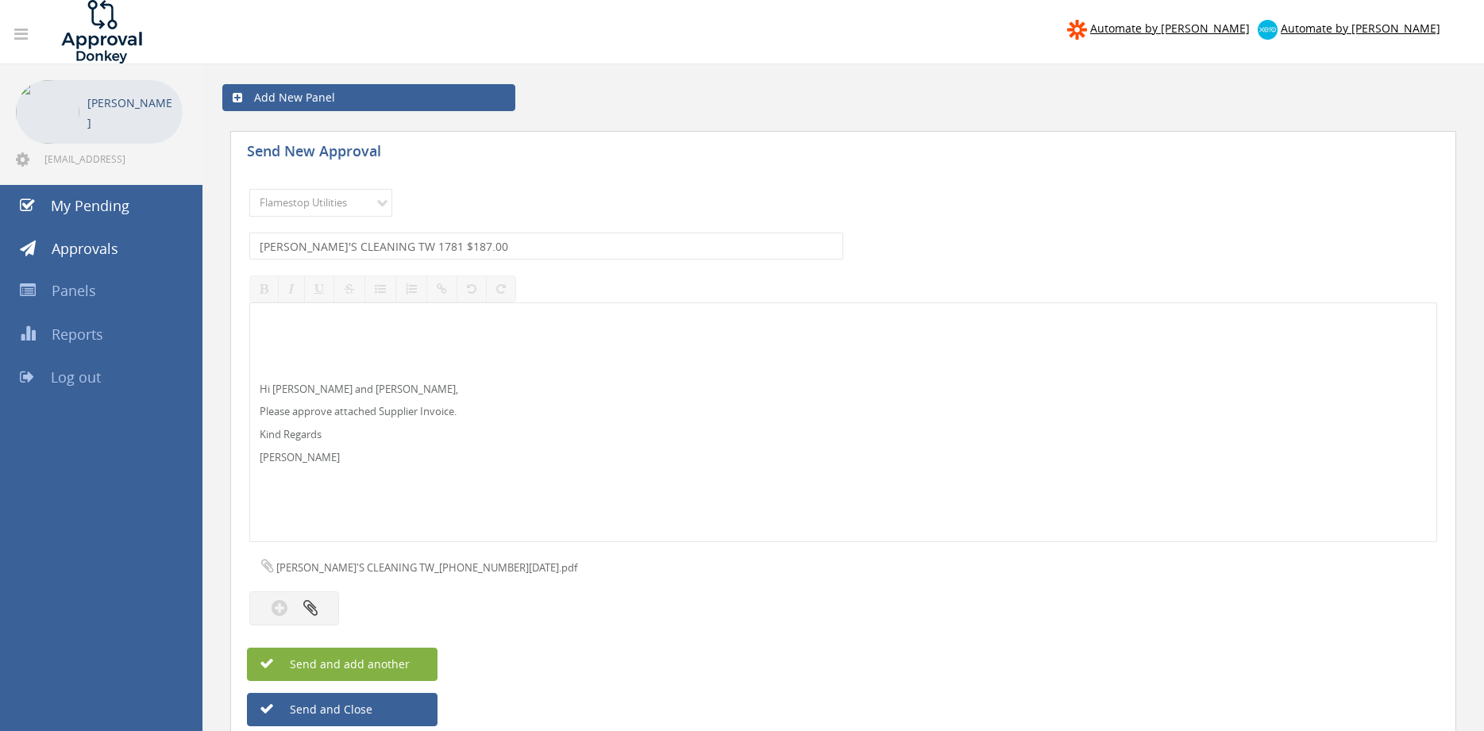
click at [412, 661] on button "Send and add another" at bounding box center [342, 664] width 191 height 33
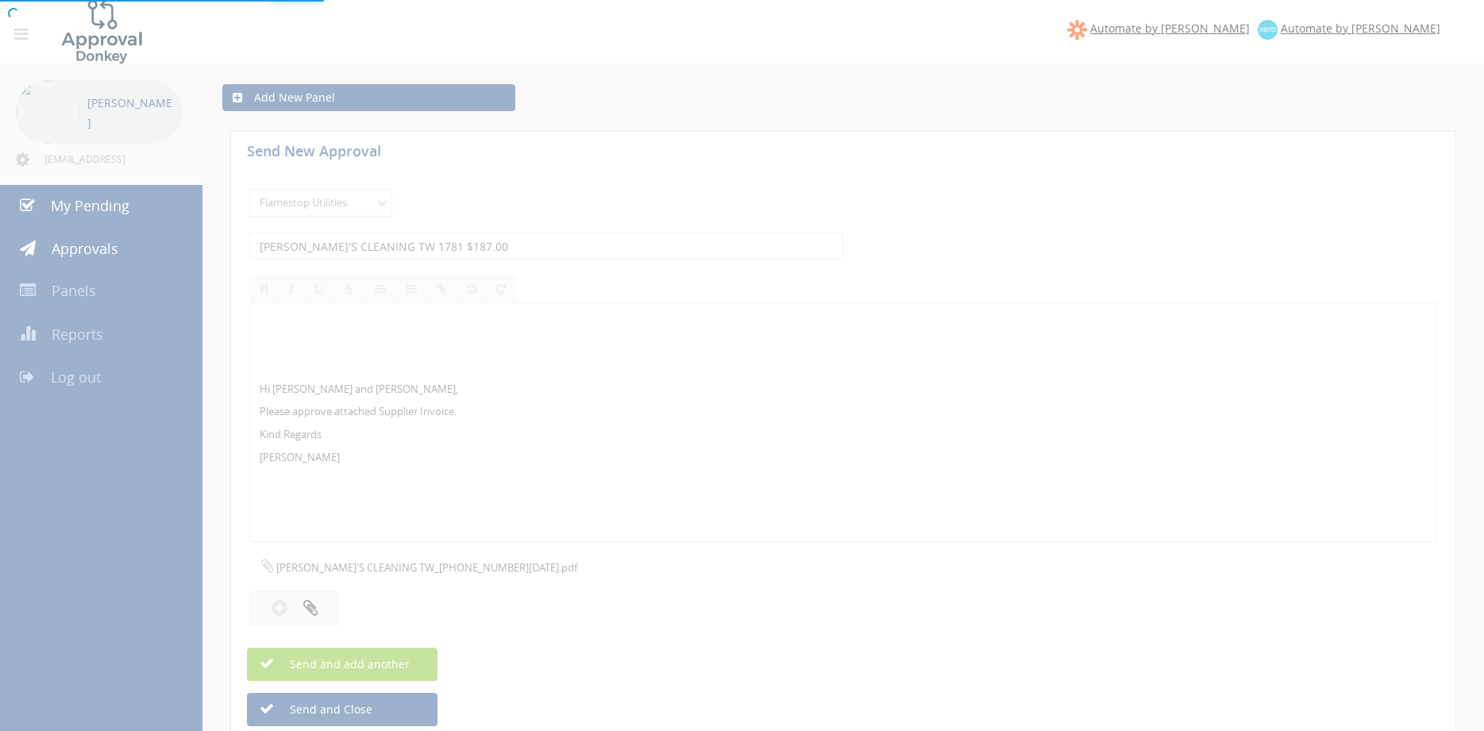
select select
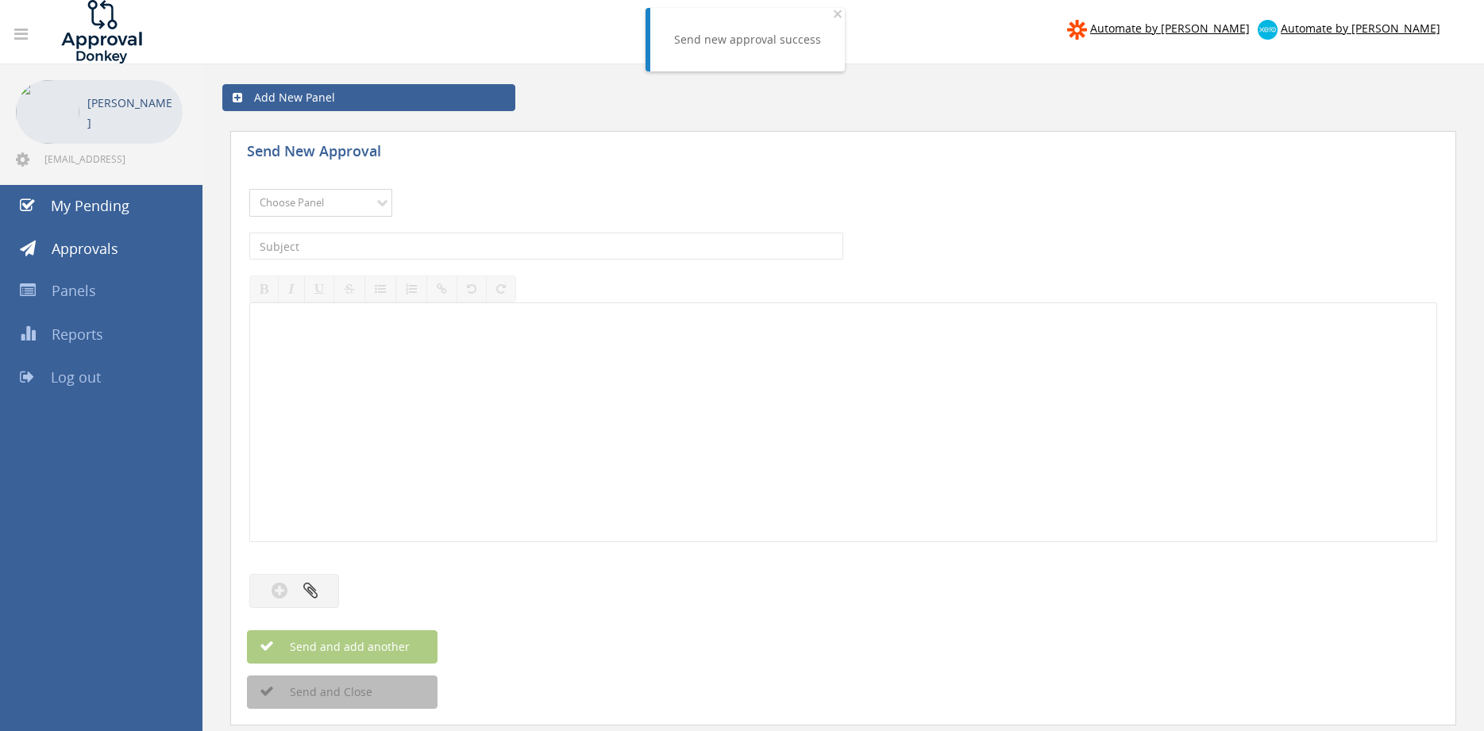
click at [249, 189] on select "Choose Panel Alarm Credits RG - 3 NZ Utilities Cable and SAI Global NZ Alarms-1…" at bounding box center [320, 203] width 143 height 28
select select "9744"
click option "Flamestop Utilities" at bounding box center [0, 0] width 0 height 0
click at [444, 243] on input "text" at bounding box center [546, 246] width 594 height 27
type input "AZAPAK SA 294046-01 $642.38"
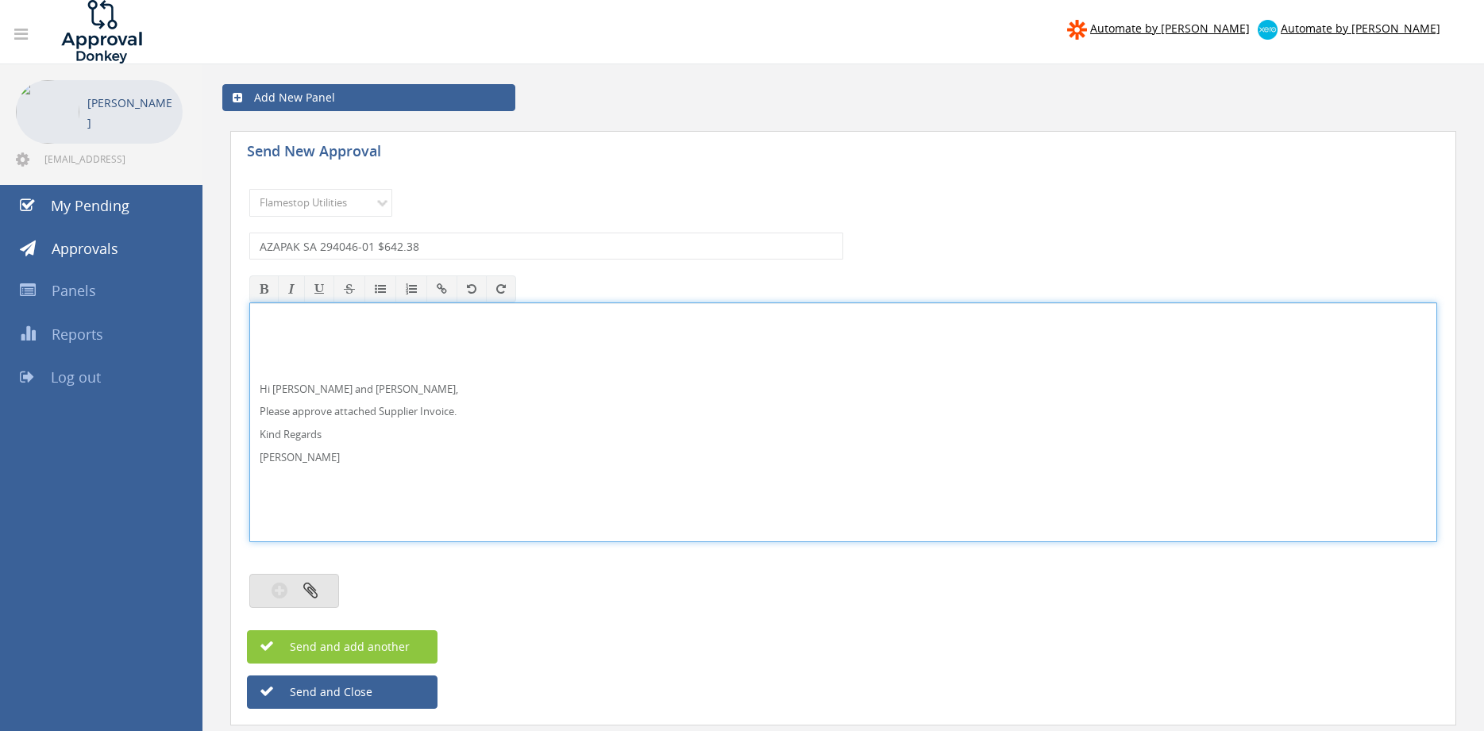
click at [324, 583] on button "button" at bounding box center [294, 591] width 90 height 34
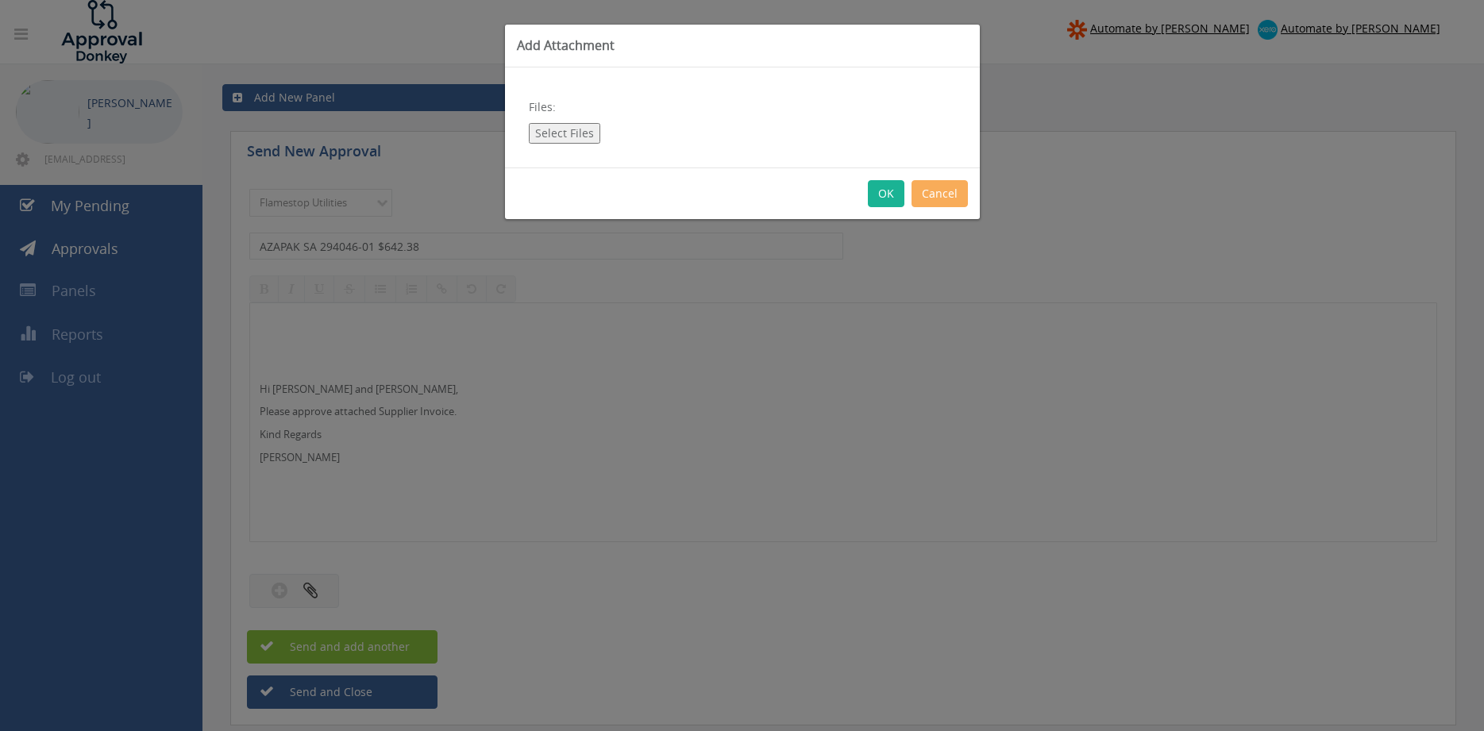
click at [567, 132] on button "Select Files" at bounding box center [564, 133] width 71 height 21
type input "C:\fakepath\AZAPAK SA_294046-01 17.09.25.pdf"
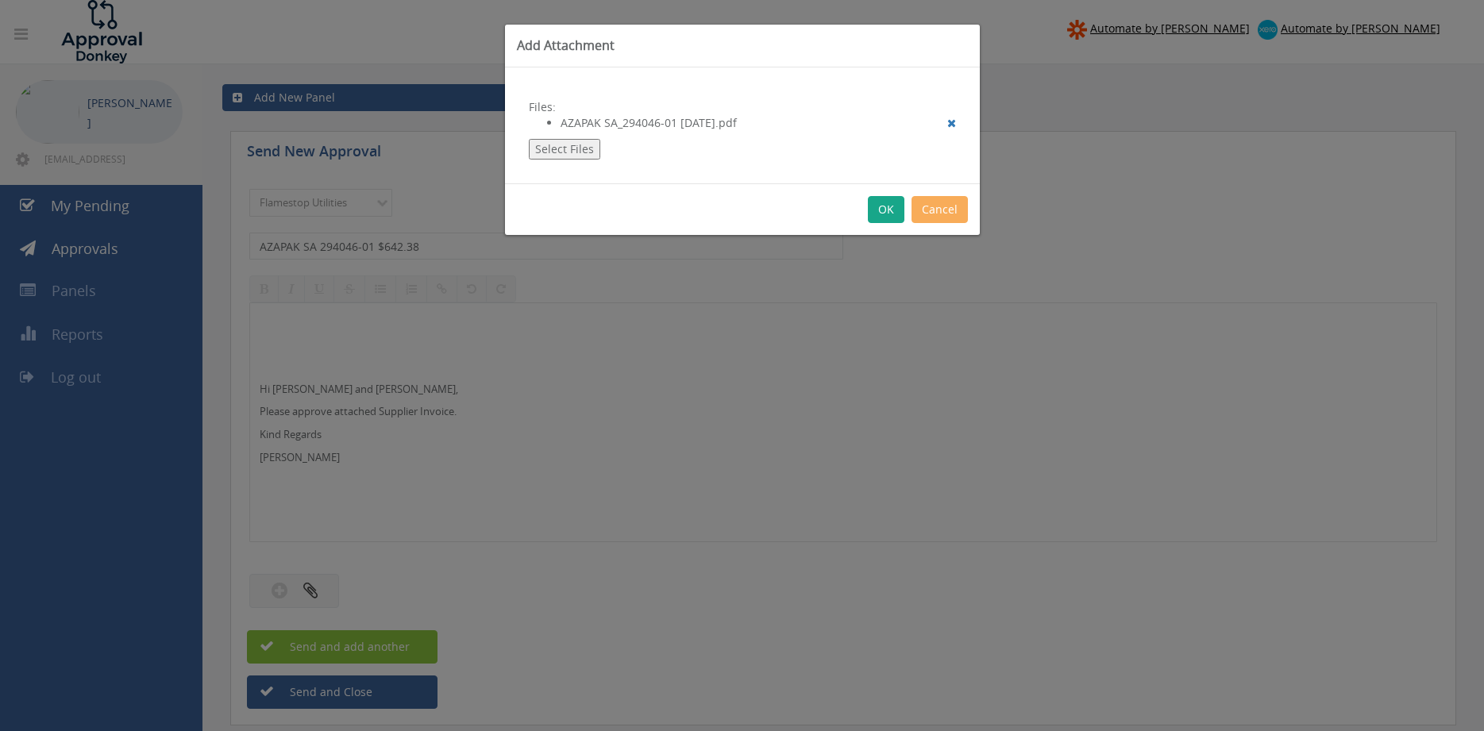
click at [881, 210] on button "OK" at bounding box center [886, 209] width 37 height 27
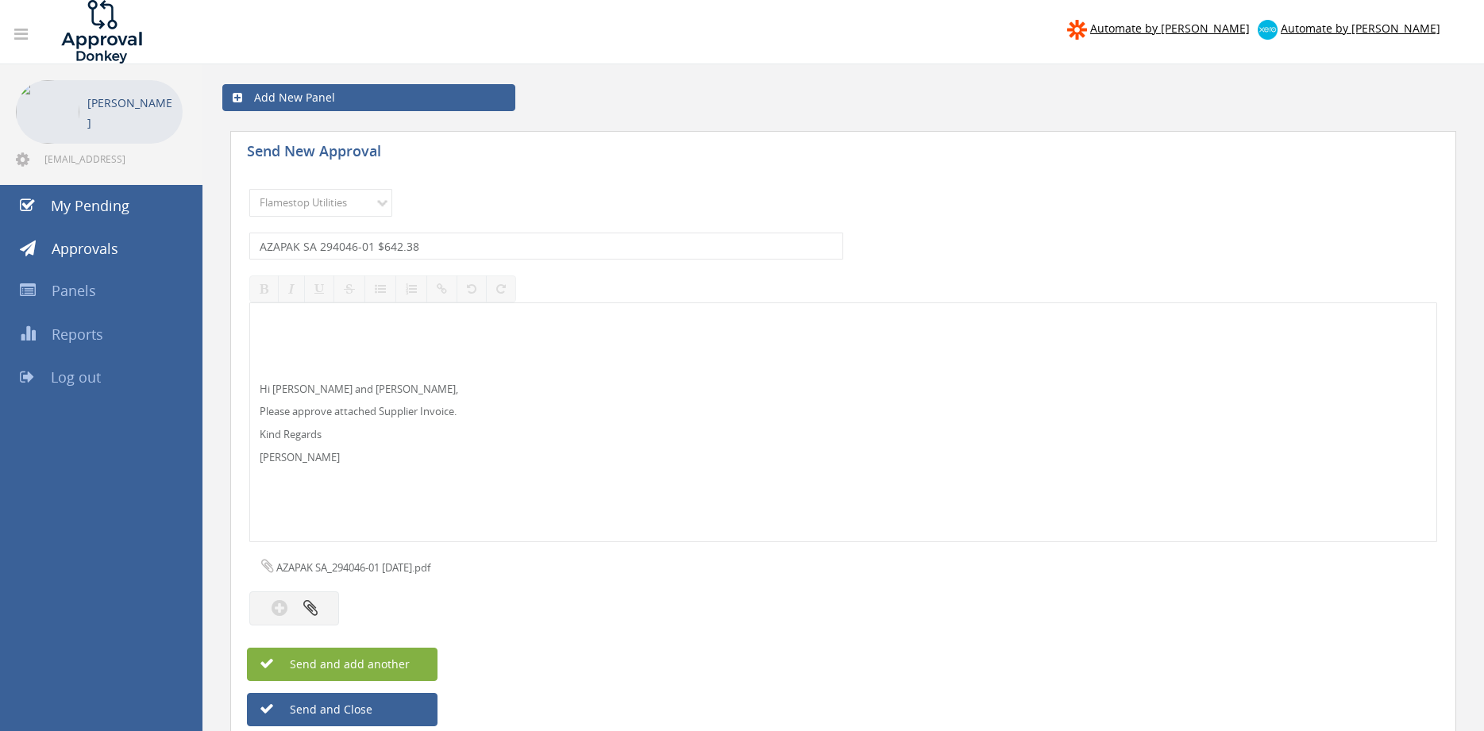
click at [393, 664] on span "Send and add another" at bounding box center [333, 664] width 154 height 15
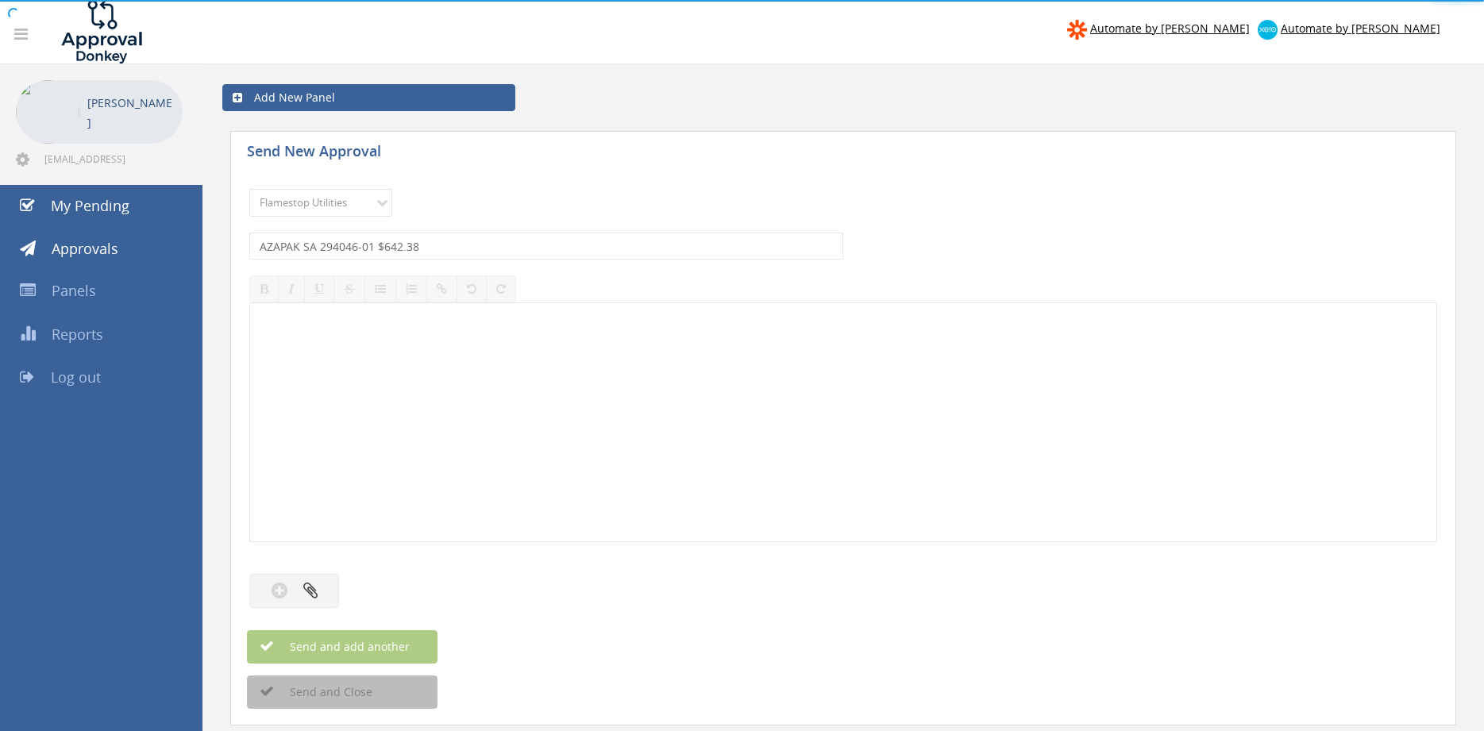
select select
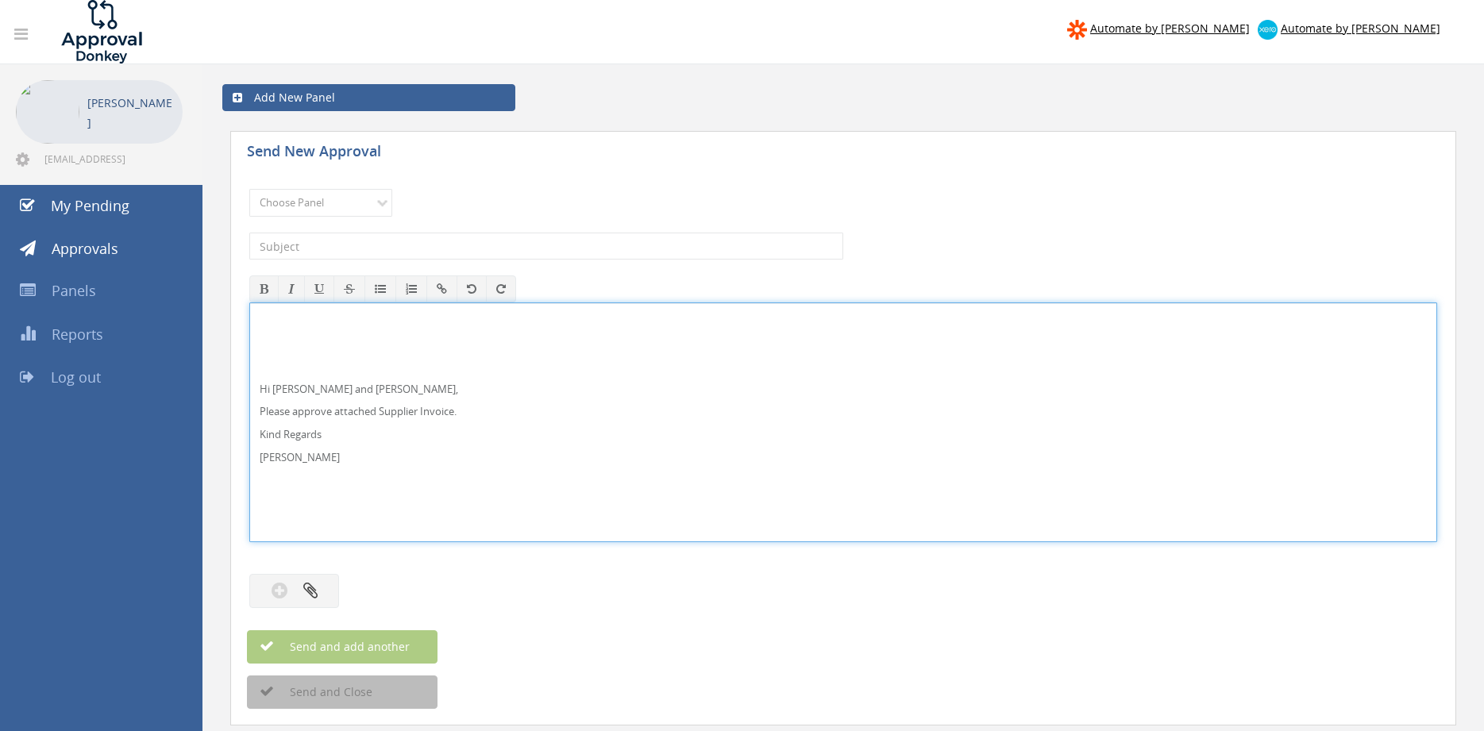
click at [295, 391] on p "Hi Paul and Ben," at bounding box center [843, 389] width 1167 height 15
drag, startPoint x: 337, startPoint y: 467, endPoint x: 229, endPoint y: 356, distance: 155.5
click at [249, 357] on div "Hi Maddie and Ben, Please approve attached Supplier Invoice. Kind Regards Pam W…" at bounding box center [843, 423] width 1188 height 240
copy div "Hi Maddie and Ben, Please approve attached Supplier Invoice. Kind Regards Pam W…"
click at [249, 189] on select "Choose Panel Alarm Credits RG - 3 NZ Utilities Cable and SAI Global NZ Alarms-1…" at bounding box center [320, 203] width 143 height 28
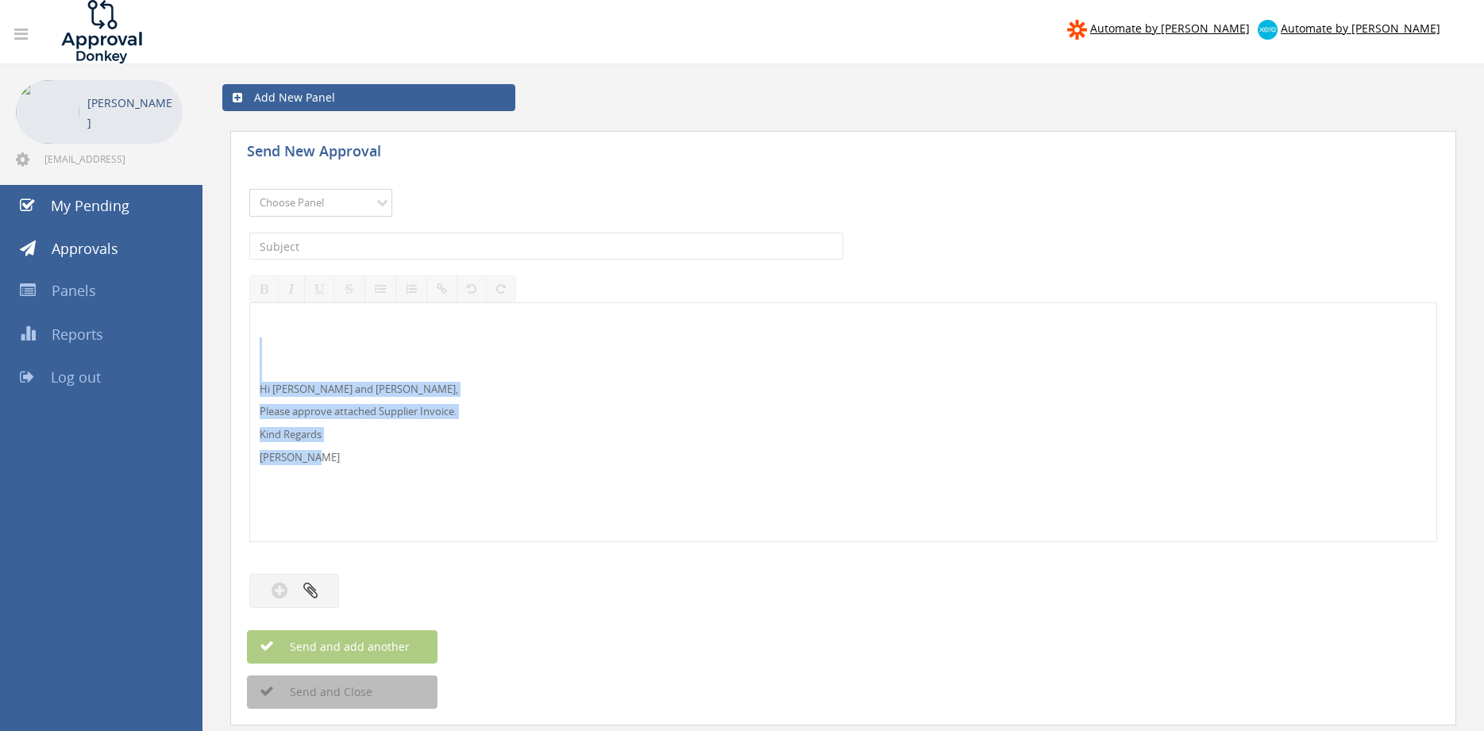
select select "9632"
click option "Suppliers" at bounding box center [0, 0] width 0 height 0
click at [448, 244] on input "text" at bounding box center [546, 246] width 594 height 27
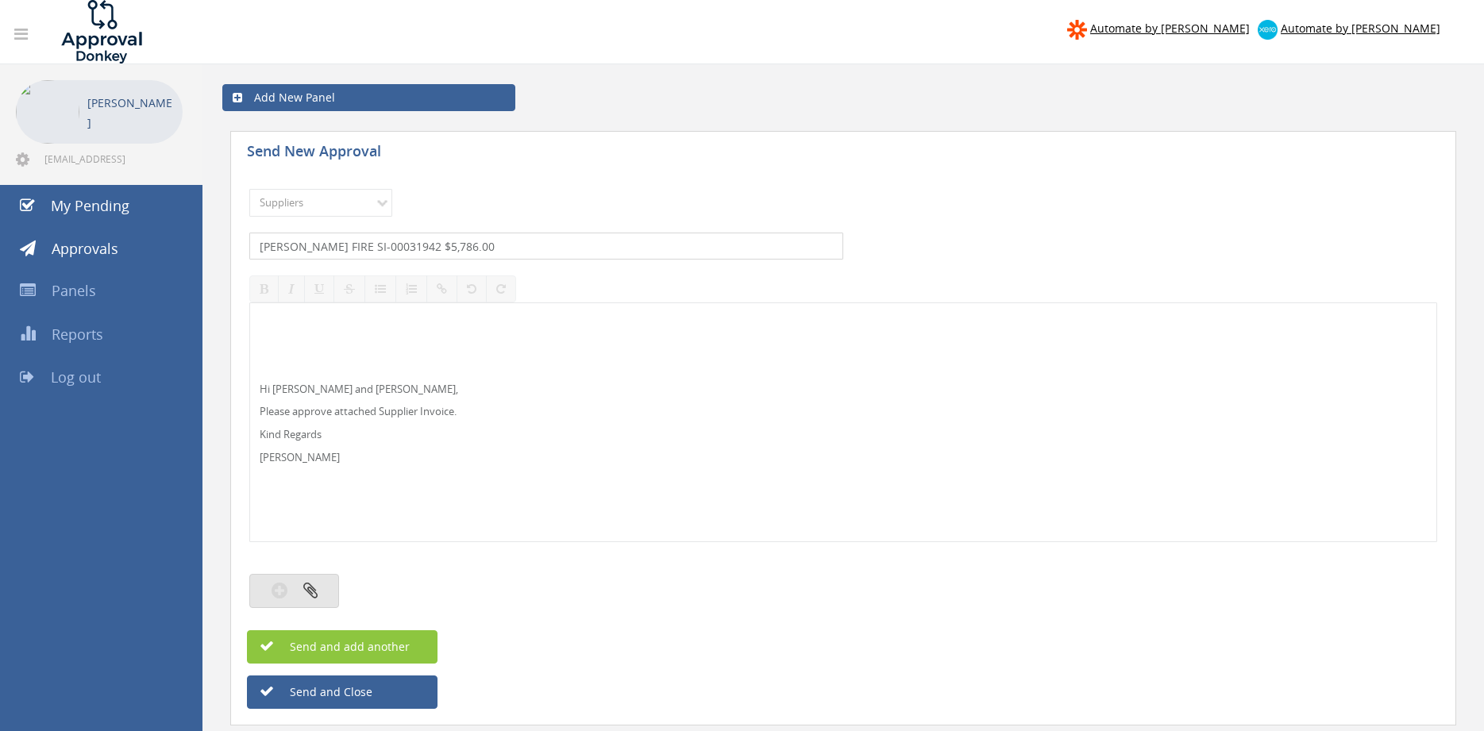
type input "KLINE FIRE SI-00031942 $5,786.00"
click at [333, 591] on button "button" at bounding box center [294, 591] width 90 height 34
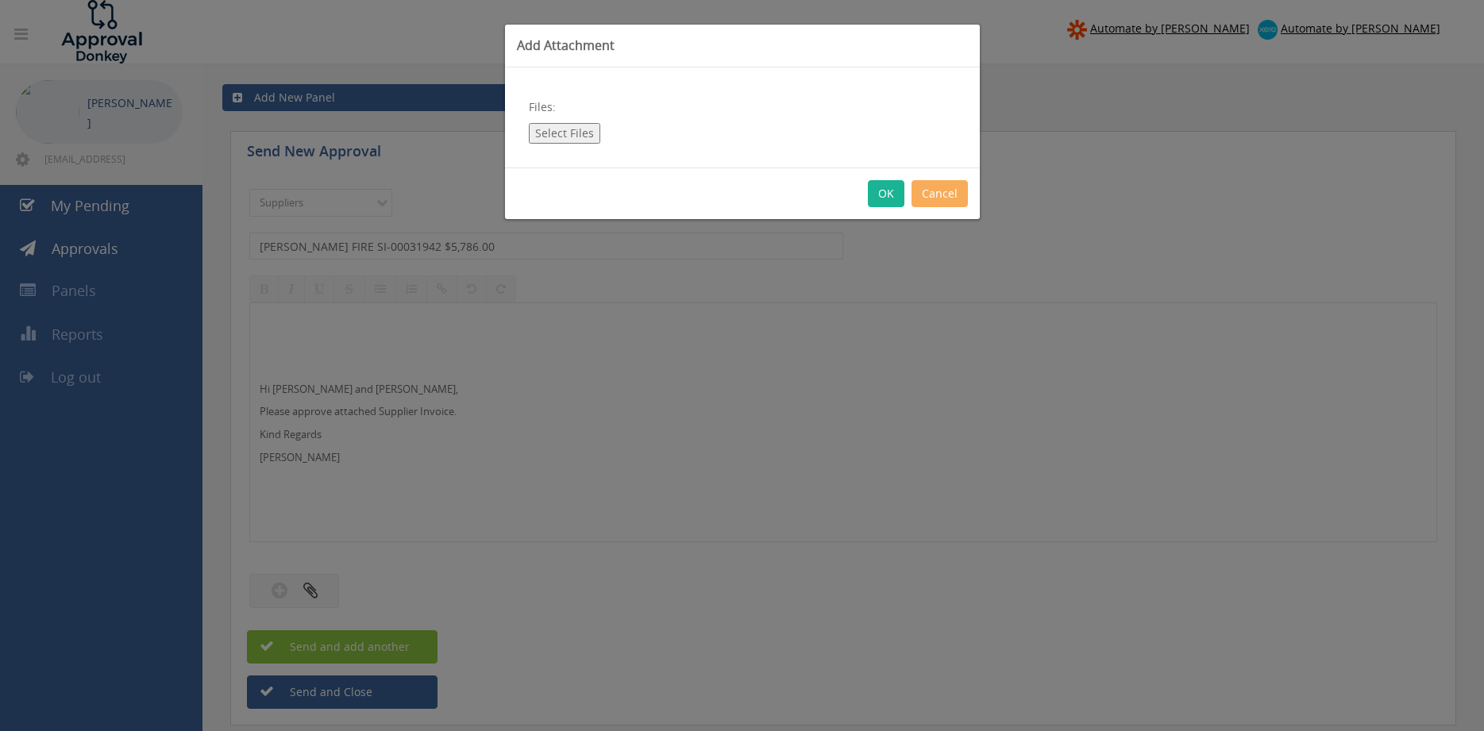
click at [573, 134] on button "Select Files" at bounding box center [564, 133] width 71 height 21
type input "C:\fakepath\KLINE FIRE SI-00031942 15.09.25 PO 42885.pdf"
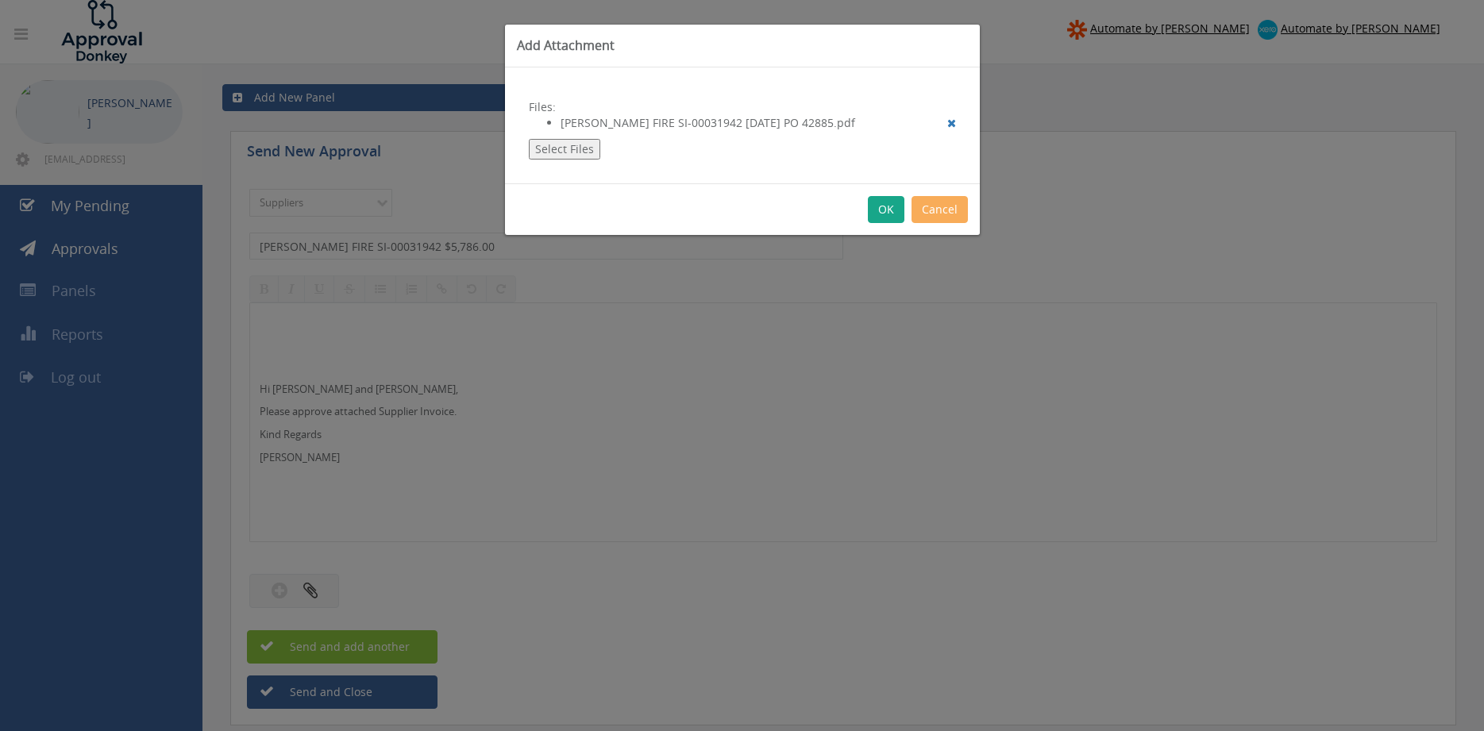
click at [889, 217] on button "OK" at bounding box center [886, 209] width 37 height 27
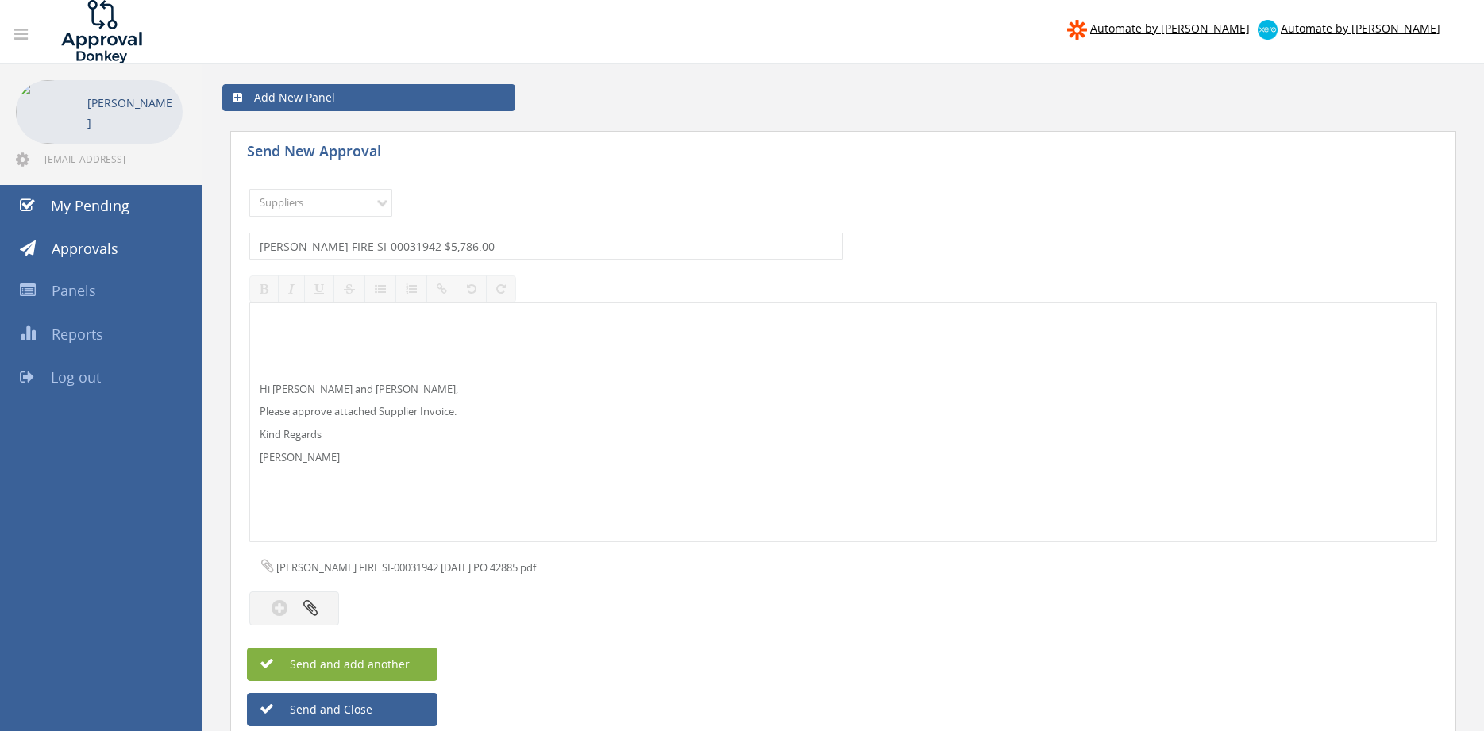
click at [418, 666] on button "Send and add another" at bounding box center [342, 664] width 191 height 33
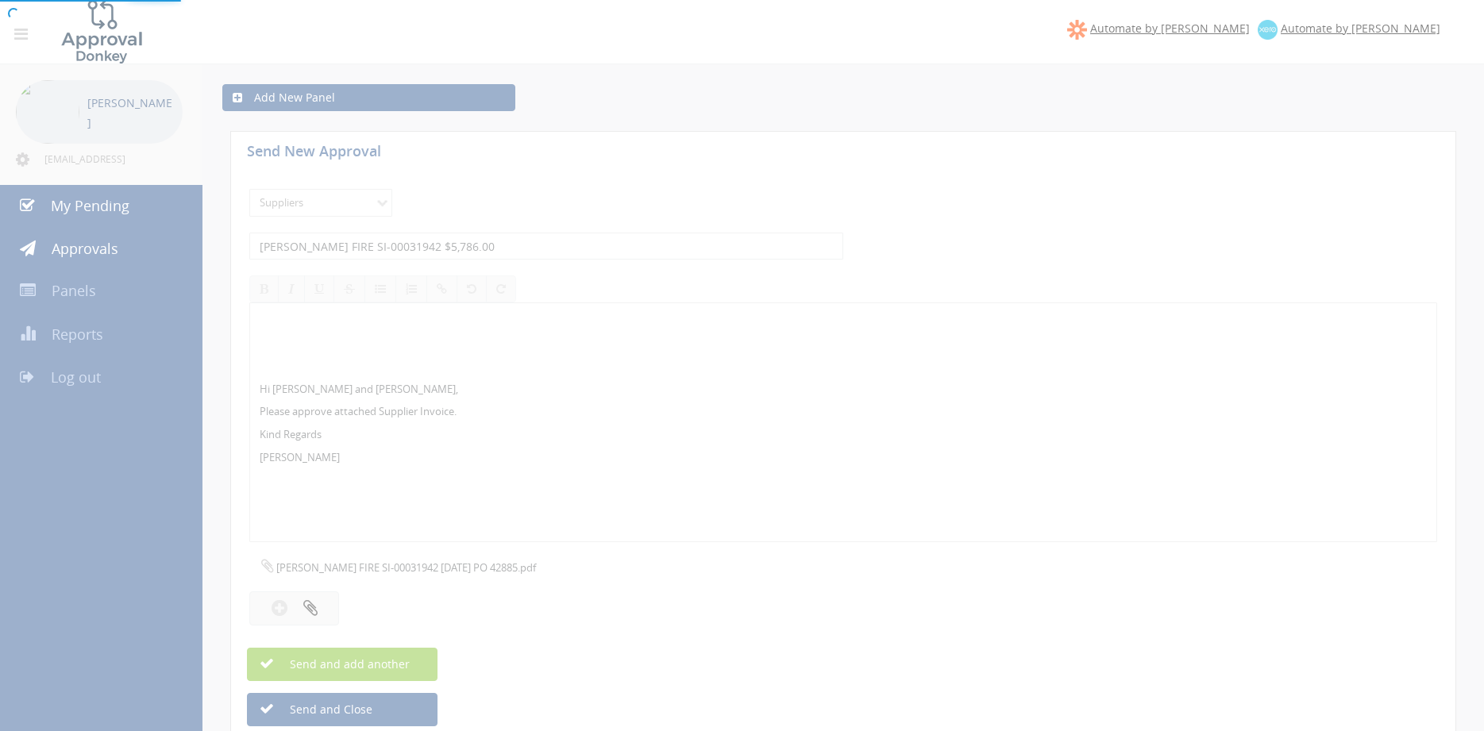
select select
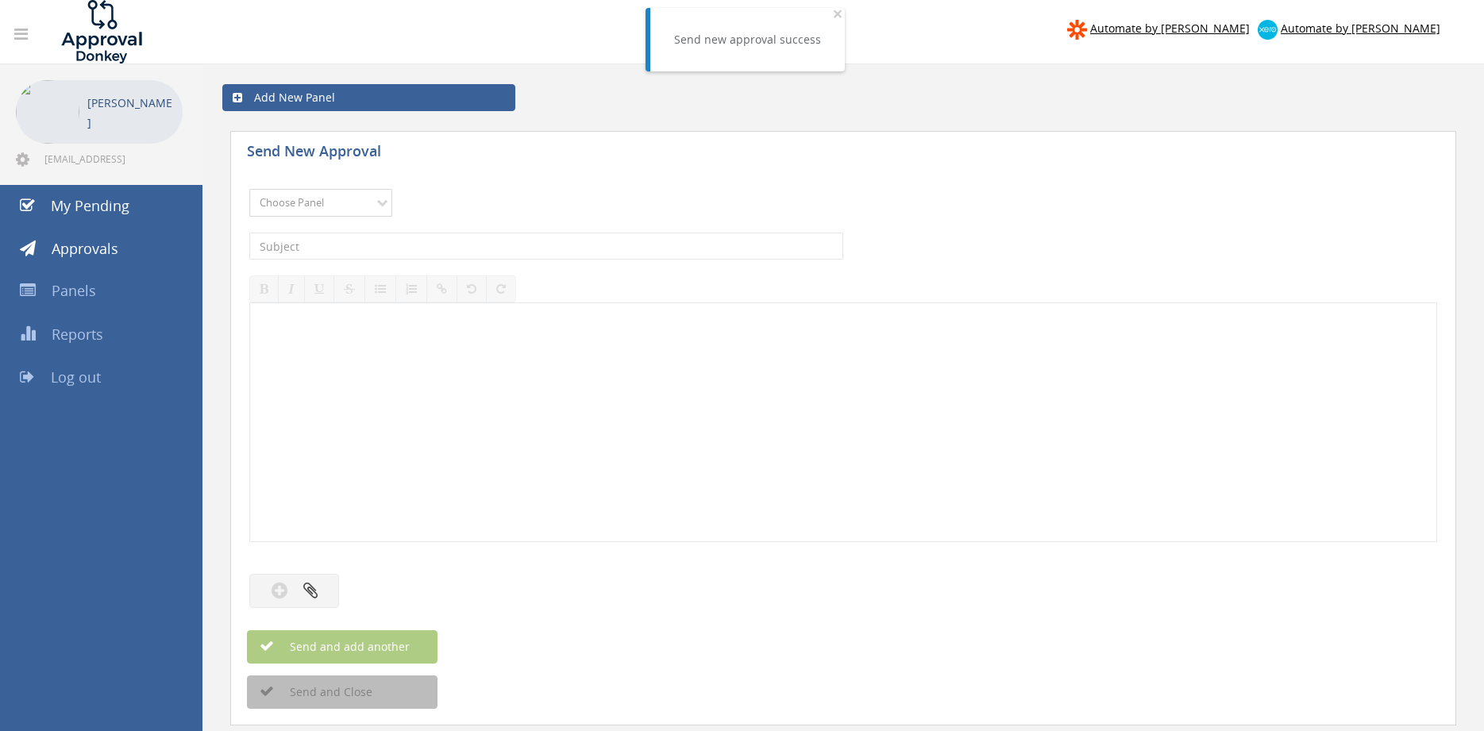
click at [249, 189] on select "Choose Panel Alarm Credits RG - 3 NZ Utilities Cable and SAI Global NZ Alarms-1…" at bounding box center [320, 203] width 143 height 28
select select "9632"
click option "Suppliers" at bounding box center [0, 0] width 0 height 0
click at [426, 245] on input "text" at bounding box center [546, 246] width 594 height 27
type input "FIRE MARSHALL INV000203012 $39.60"
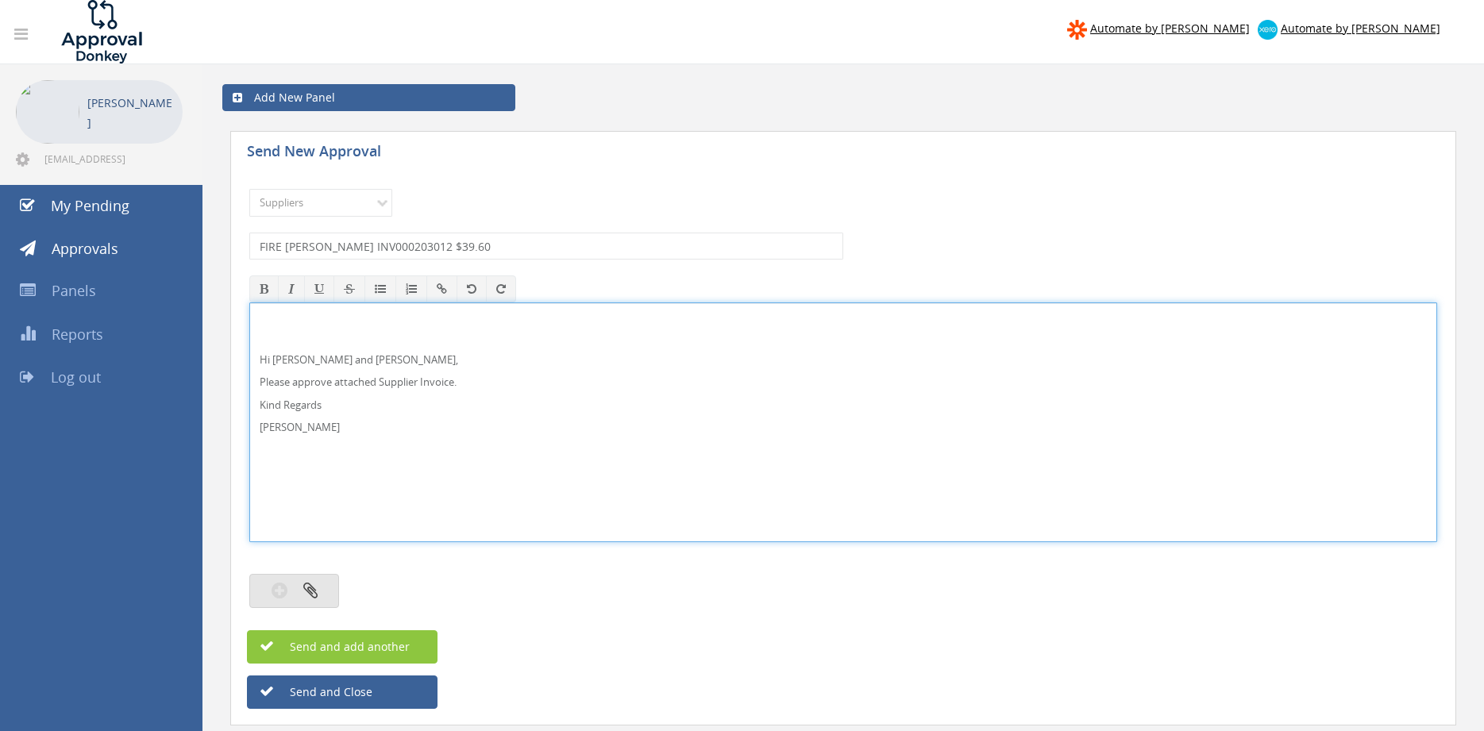
click at [314, 589] on icon "button" at bounding box center [310, 590] width 14 height 18
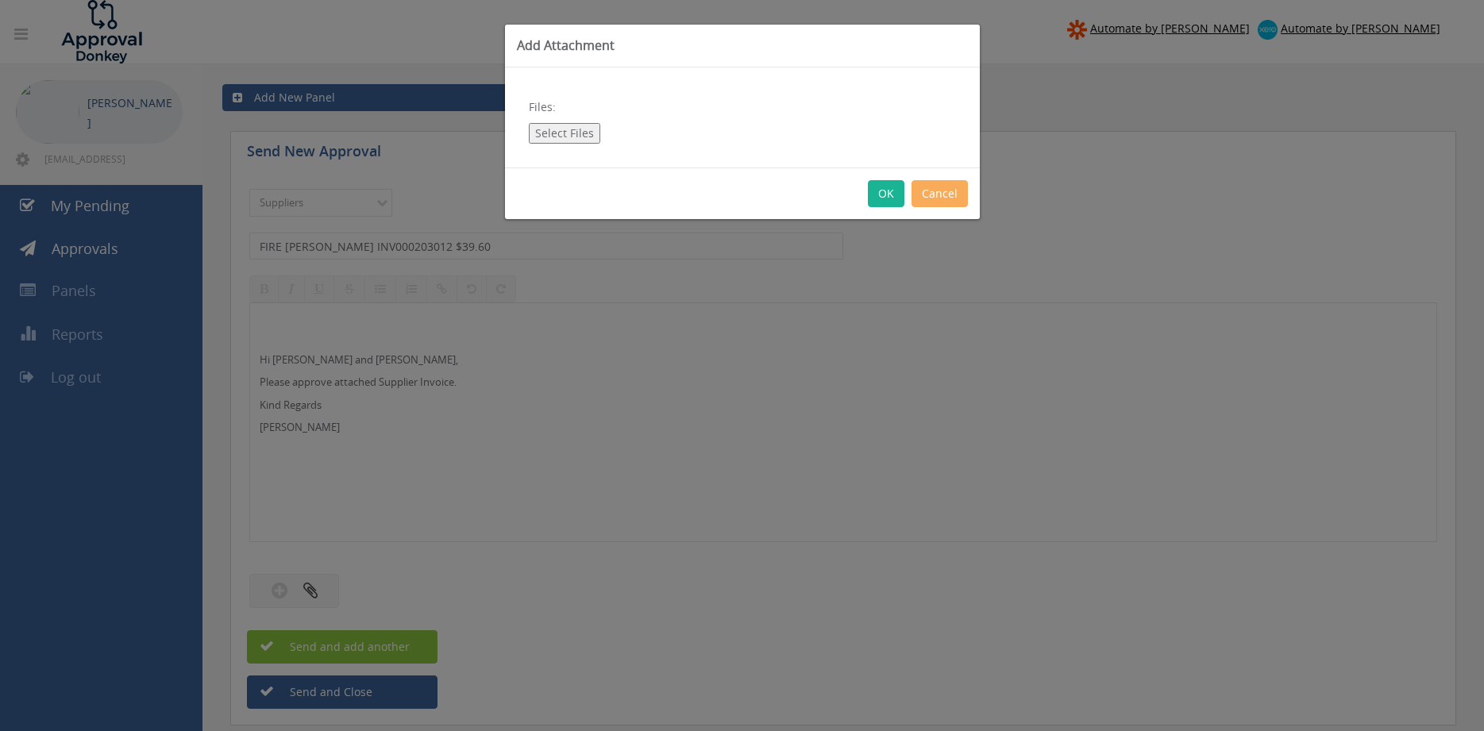
click at [581, 136] on button "Select Files" at bounding box center [564, 133] width 71 height 21
type input "C:\fakepath\FIRE MARSHALL INV000203012 04.09.25 PO 43210.pdf"
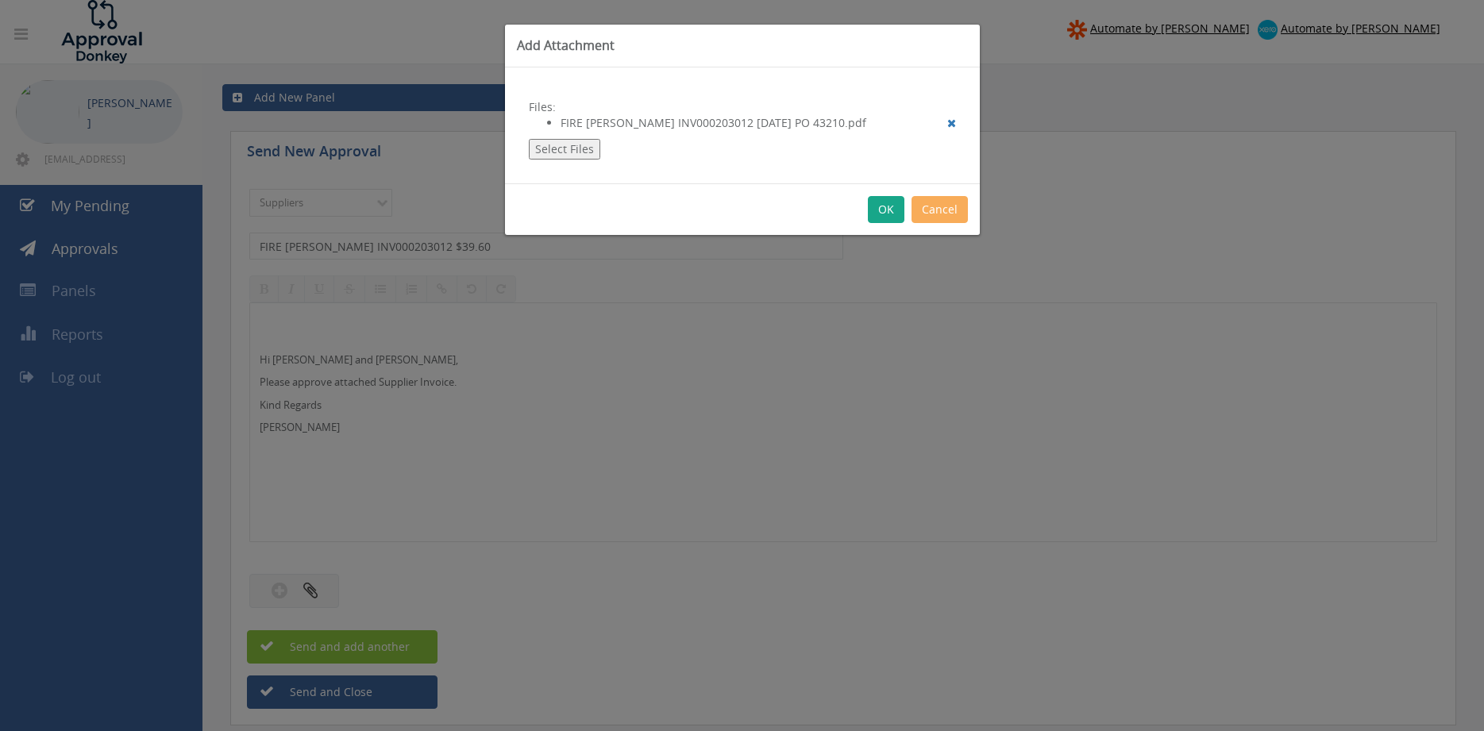
drag, startPoint x: 886, startPoint y: 213, endPoint x: 956, endPoint y: 308, distance: 118.2
click at [886, 212] on button "OK" at bounding box center [886, 209] width 37 height 27
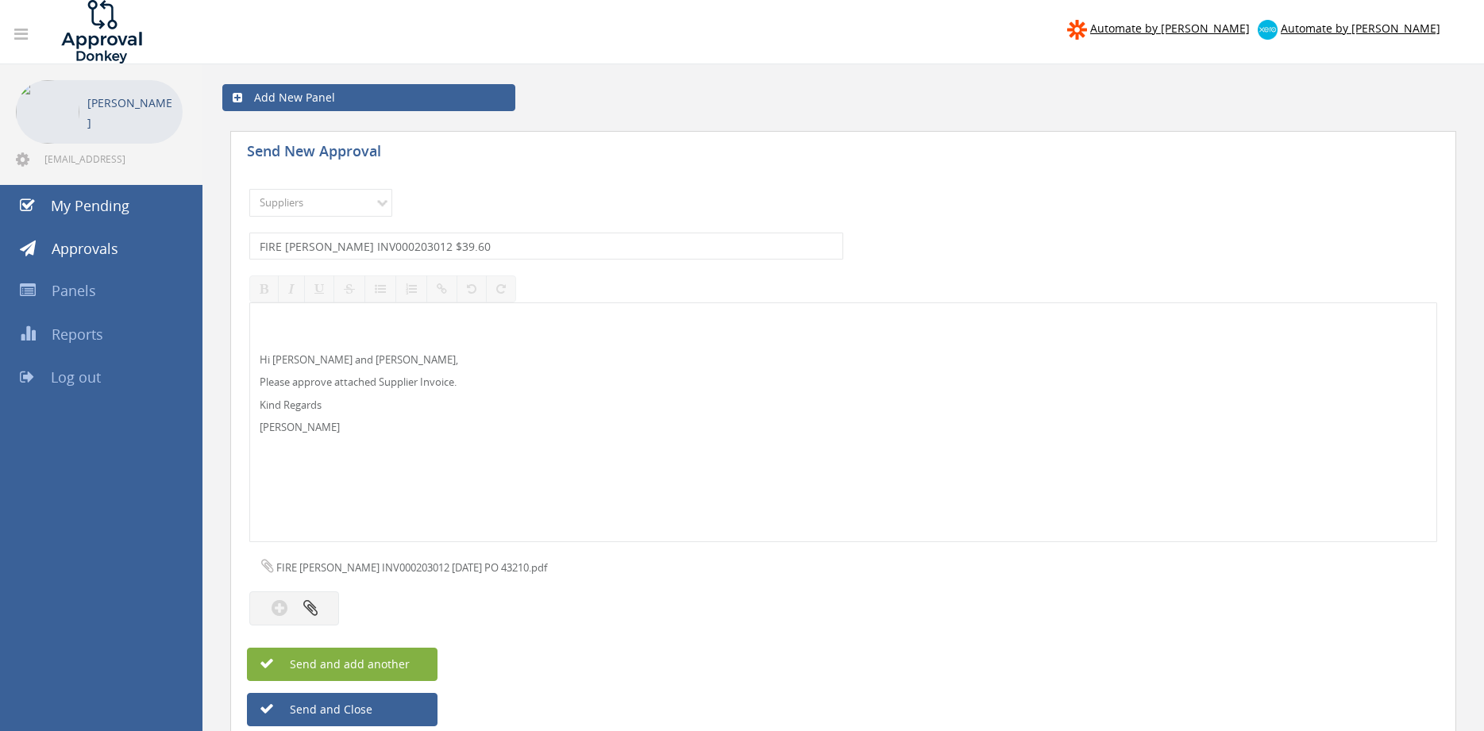
click at [368, 663] on span "Send and add another" at bounding box center [333, 664] width 154 height 15
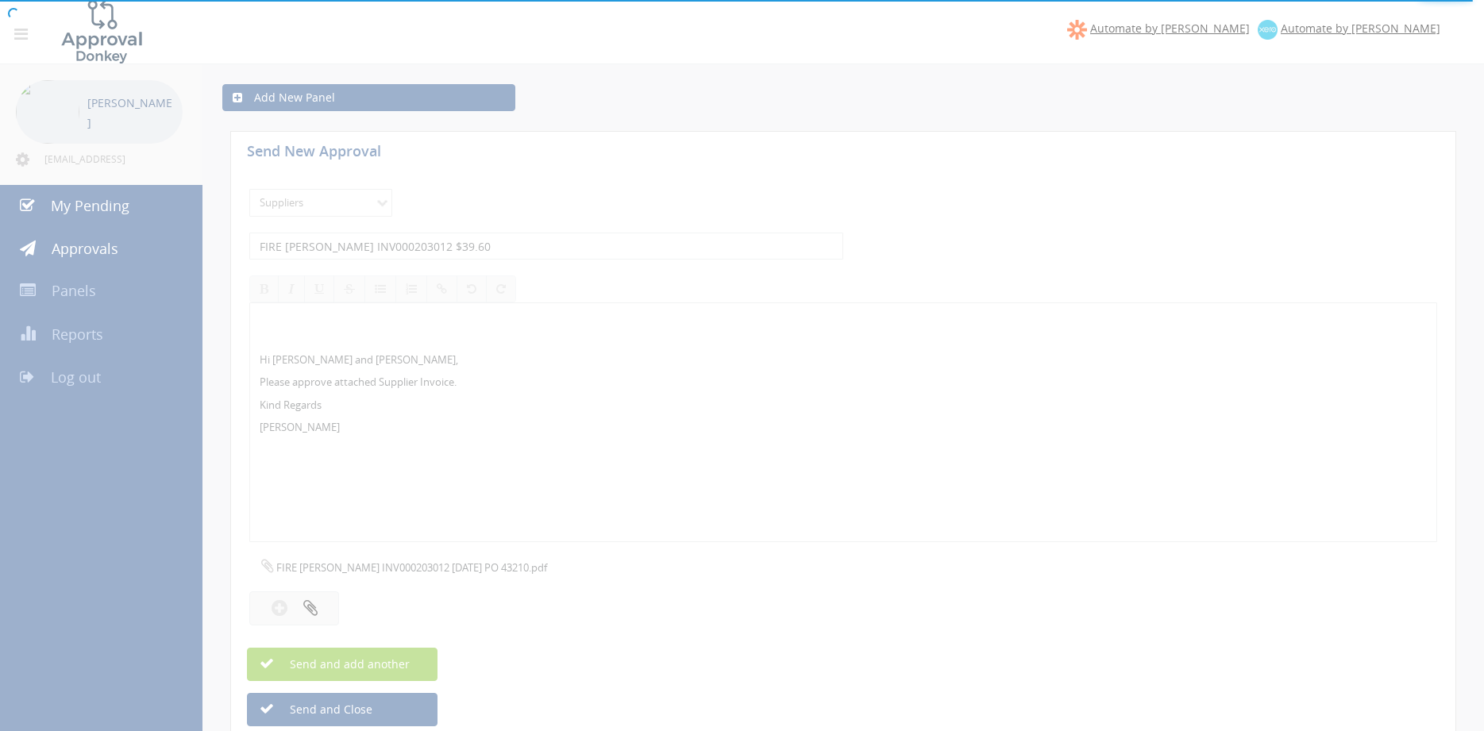
select select
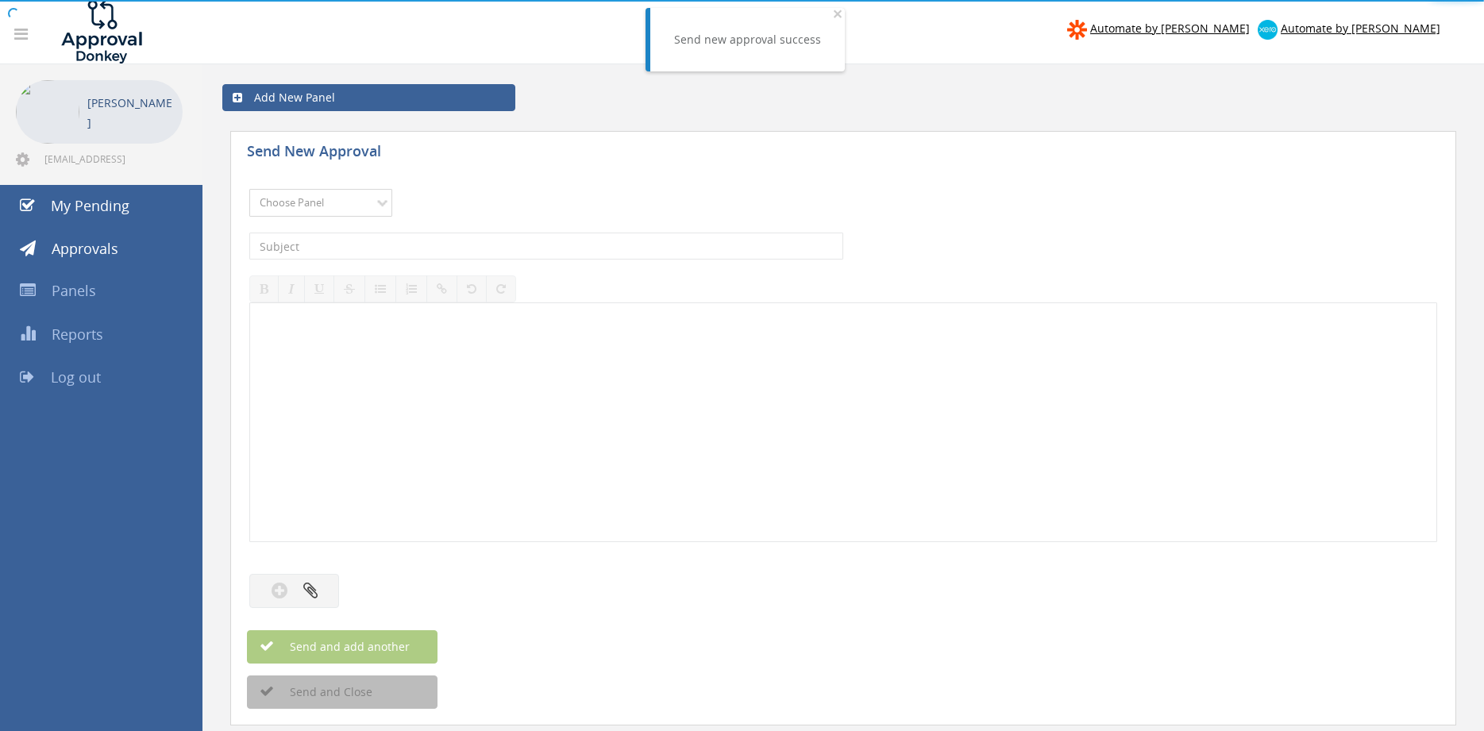
click at [249, 189] on select "Choose Panel Alarm Credits RG - 3 NZ Utilities Cable and SAI Global NZ Alarms-1…" at bounding box center [320, 203] width 143 height 28
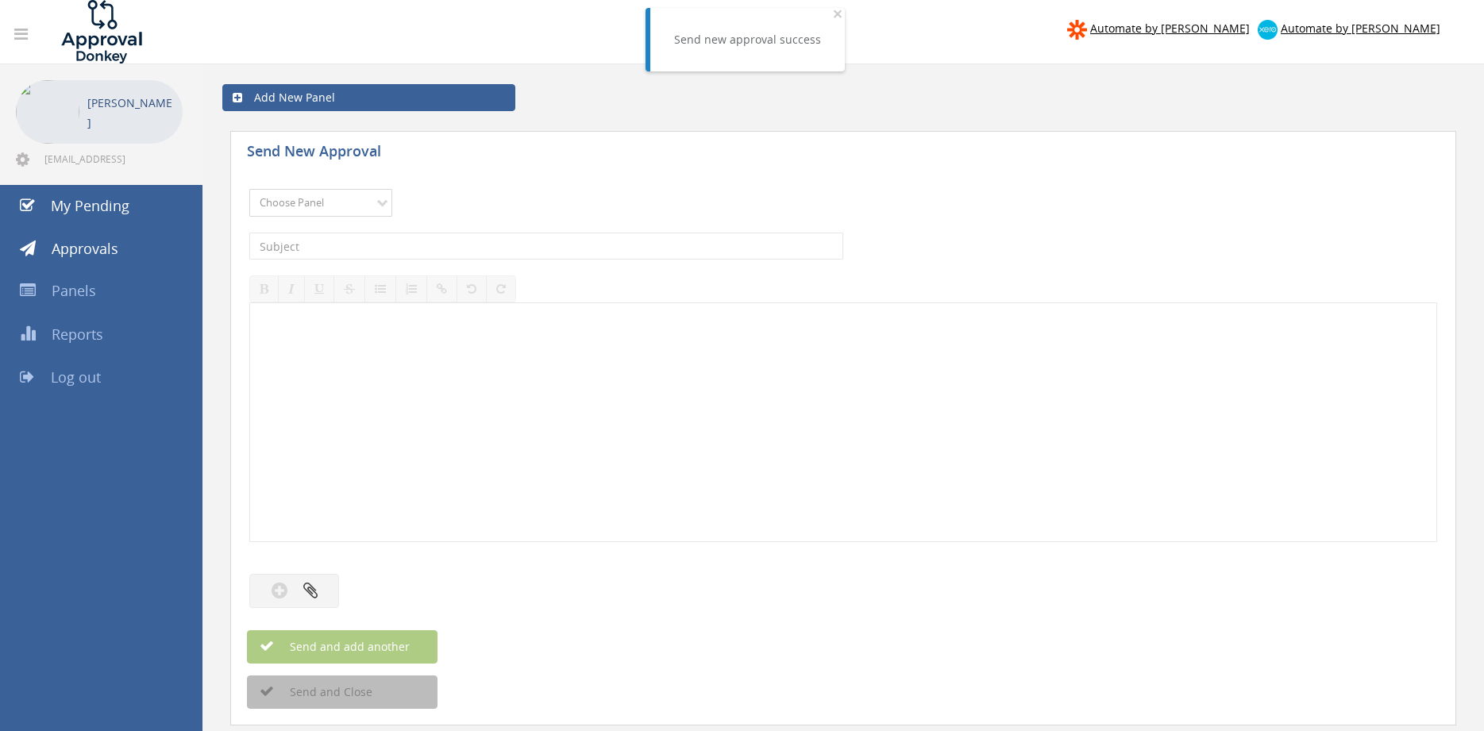
select select "9632"
click option "Suppliers" at bounding box center [0, 0] width 0 height 0
click at [476, 249] on input "text" at bounding box center [546, 246] width 594 height 27
type input "ENWARE MF1280686 $476.34"
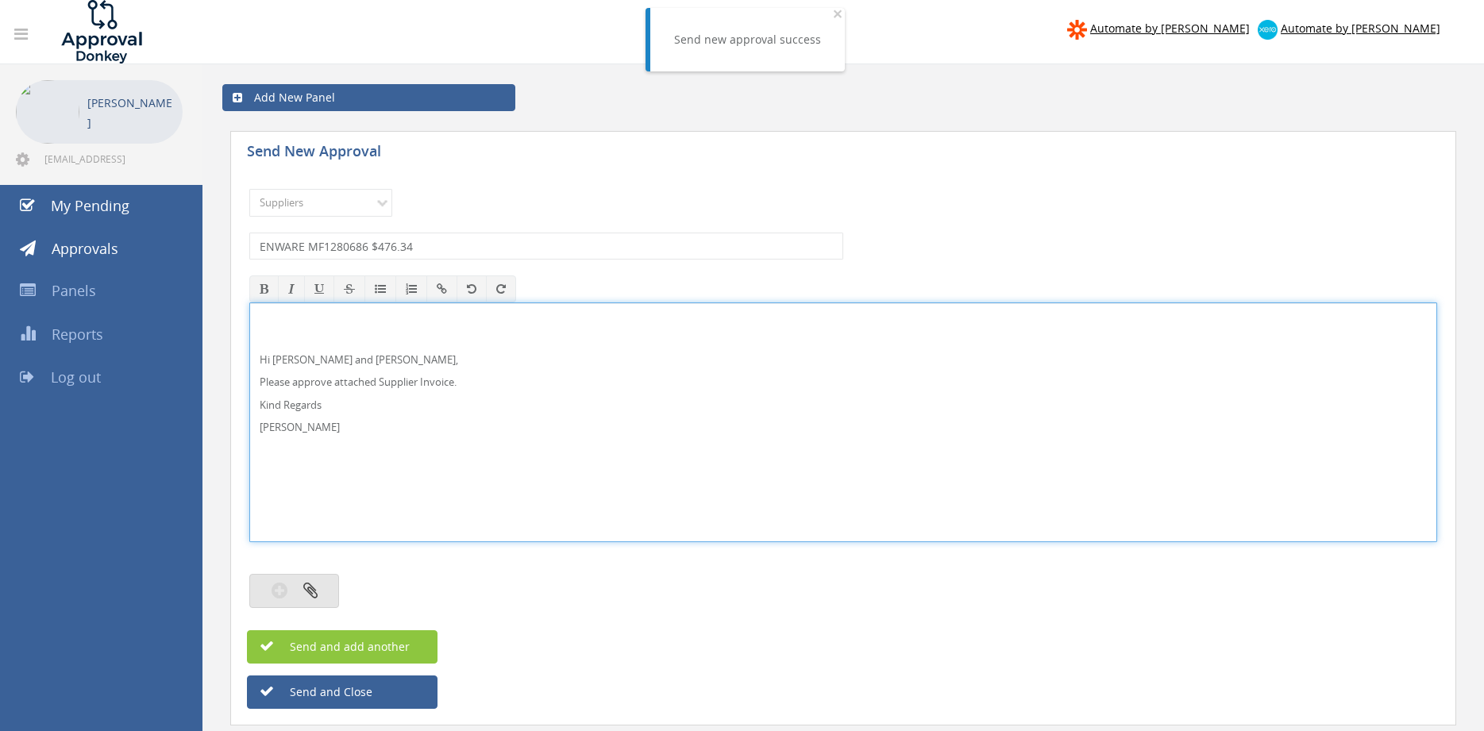
click at [327, 584] on button "button" at bounding box center [294, 591] width 90 height 34
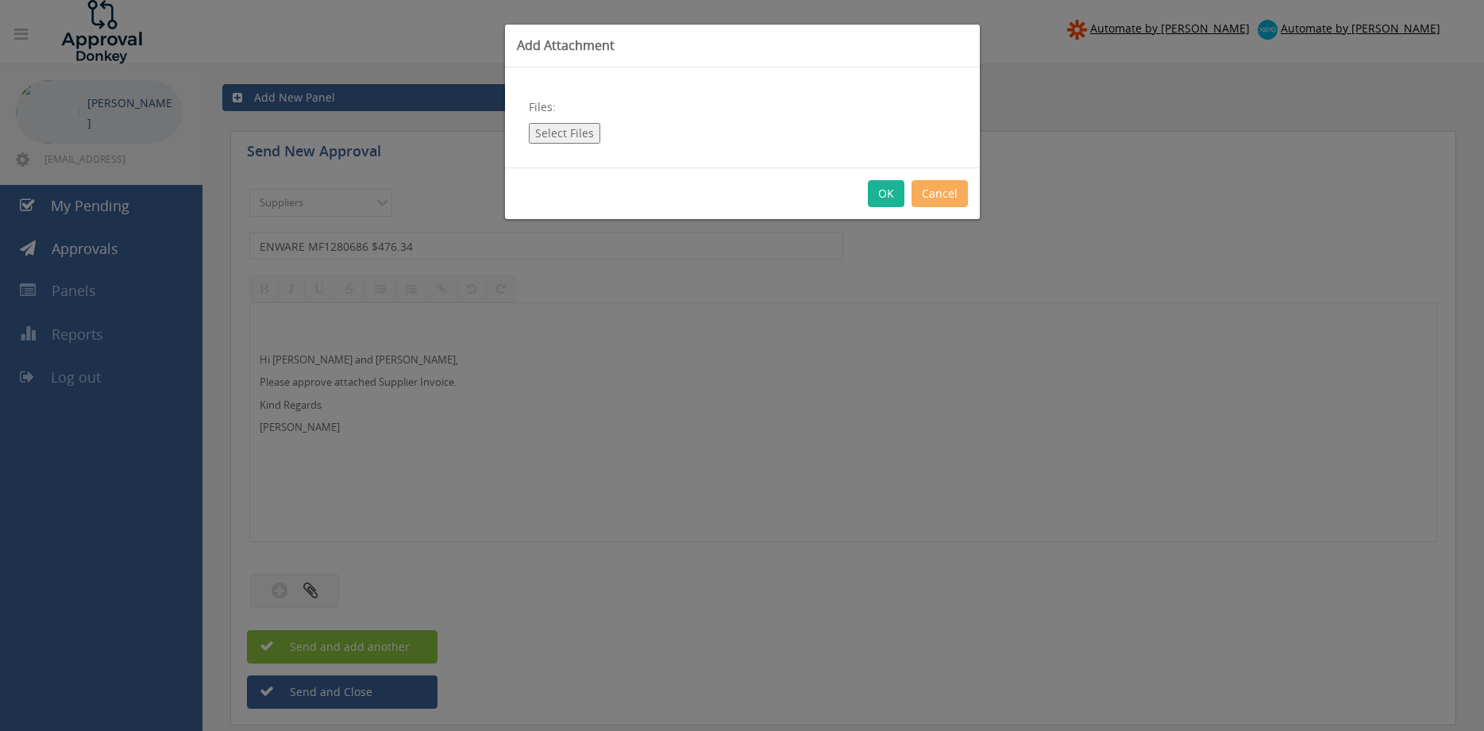
click at [589, 133] on button "Select Files" at bounding box center [564, 133] width 71 height 21
type input "C:\fakepath\ENWARE MF1280686 16.09.25 PO 43493.pdf"
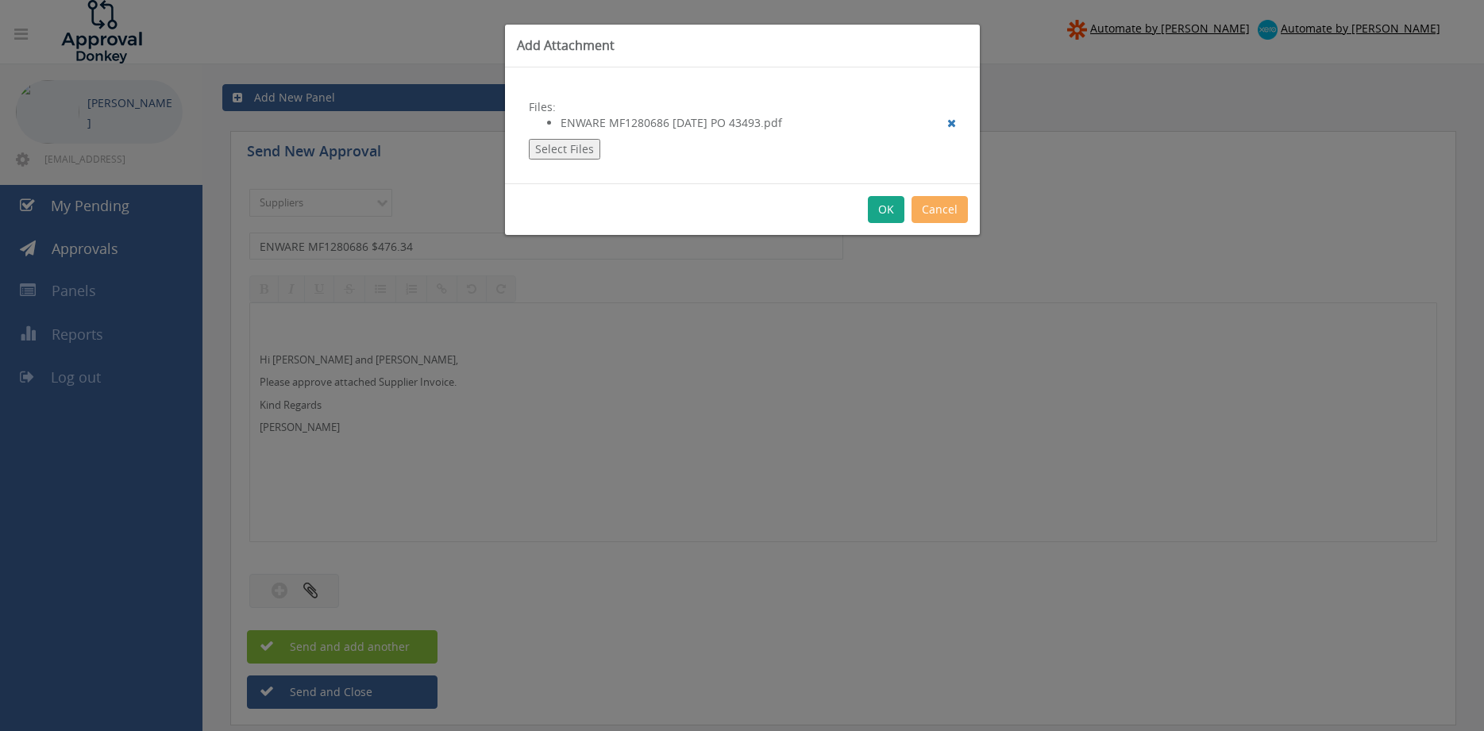
click at [877, 207] on button "OK" at bounding box center [886, 209] width 37 height 27
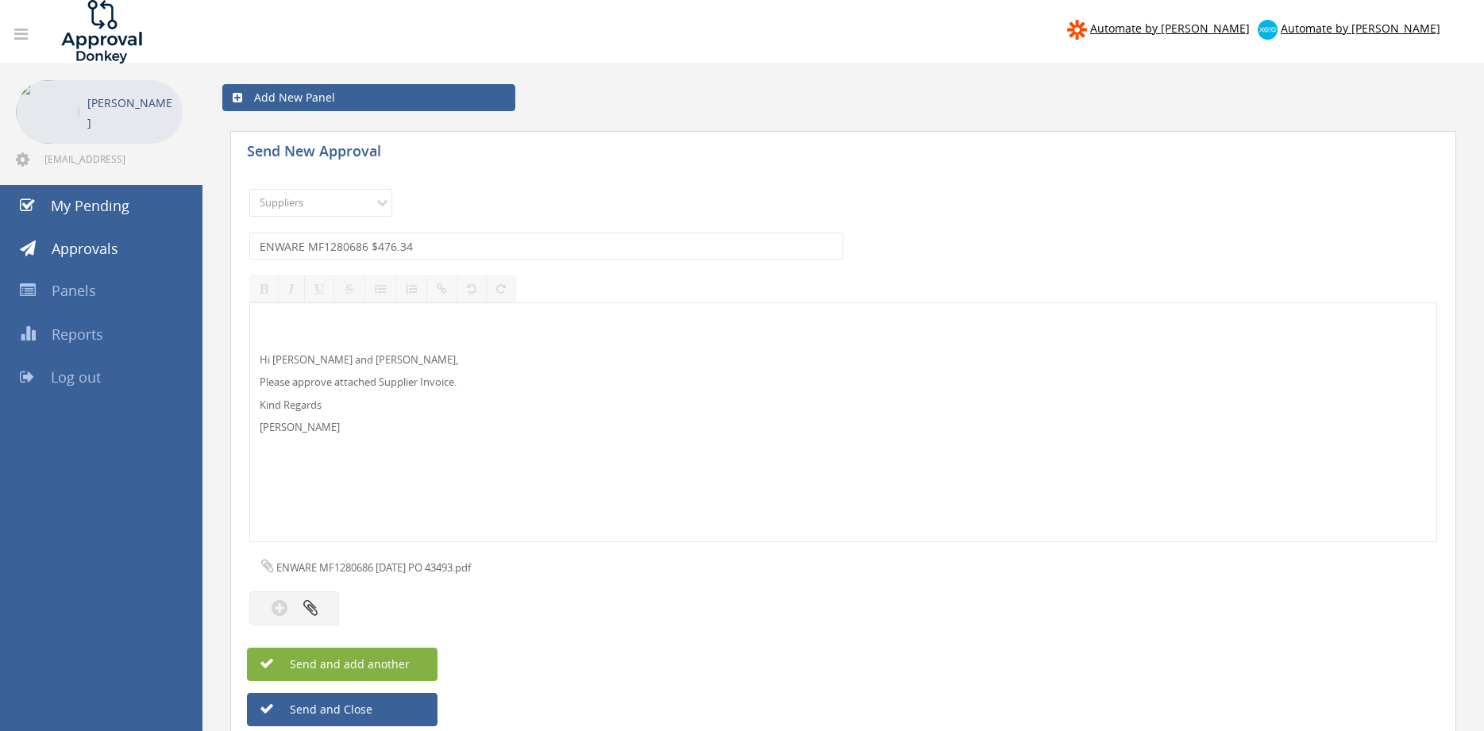
click at [408, 663] on span "Send and add another" at bounding box center [333, 664] width 154 height 15
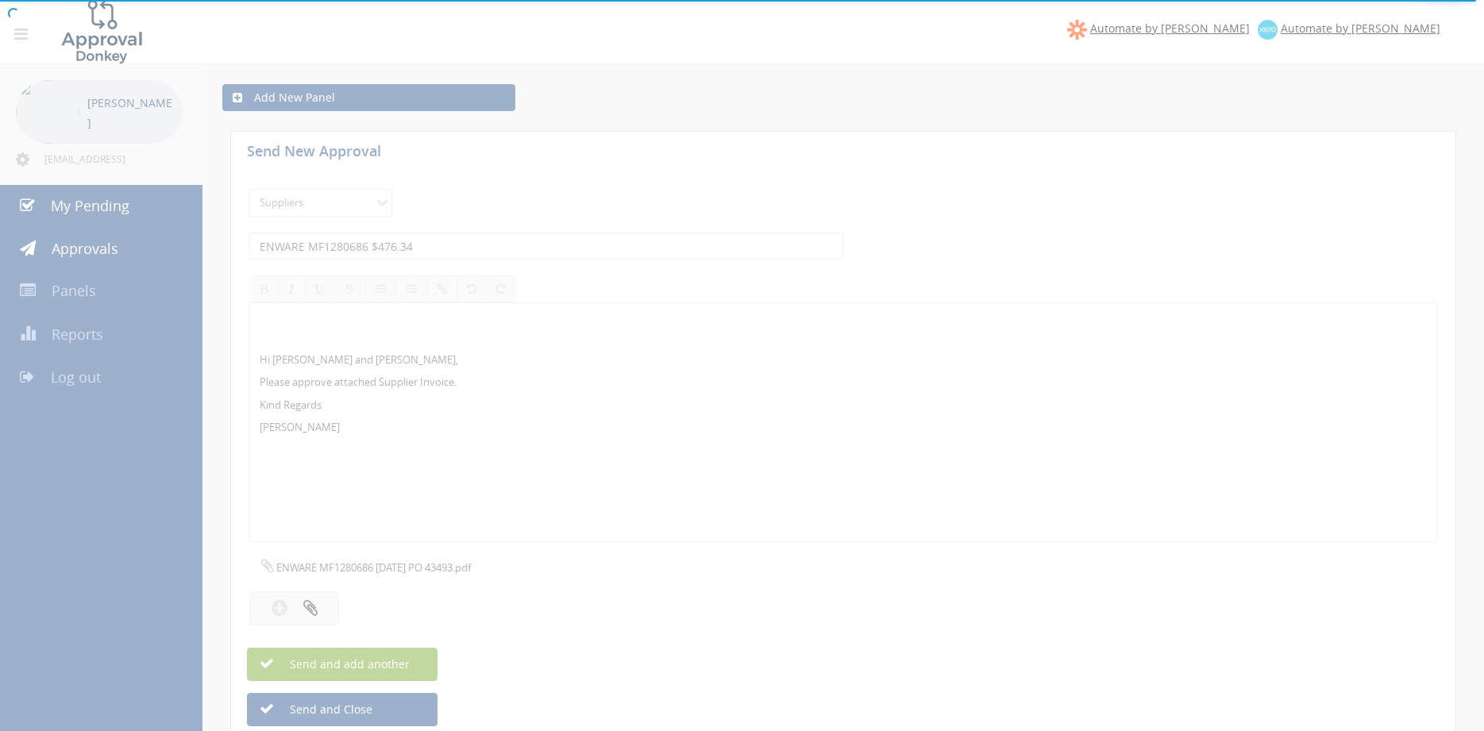
select select
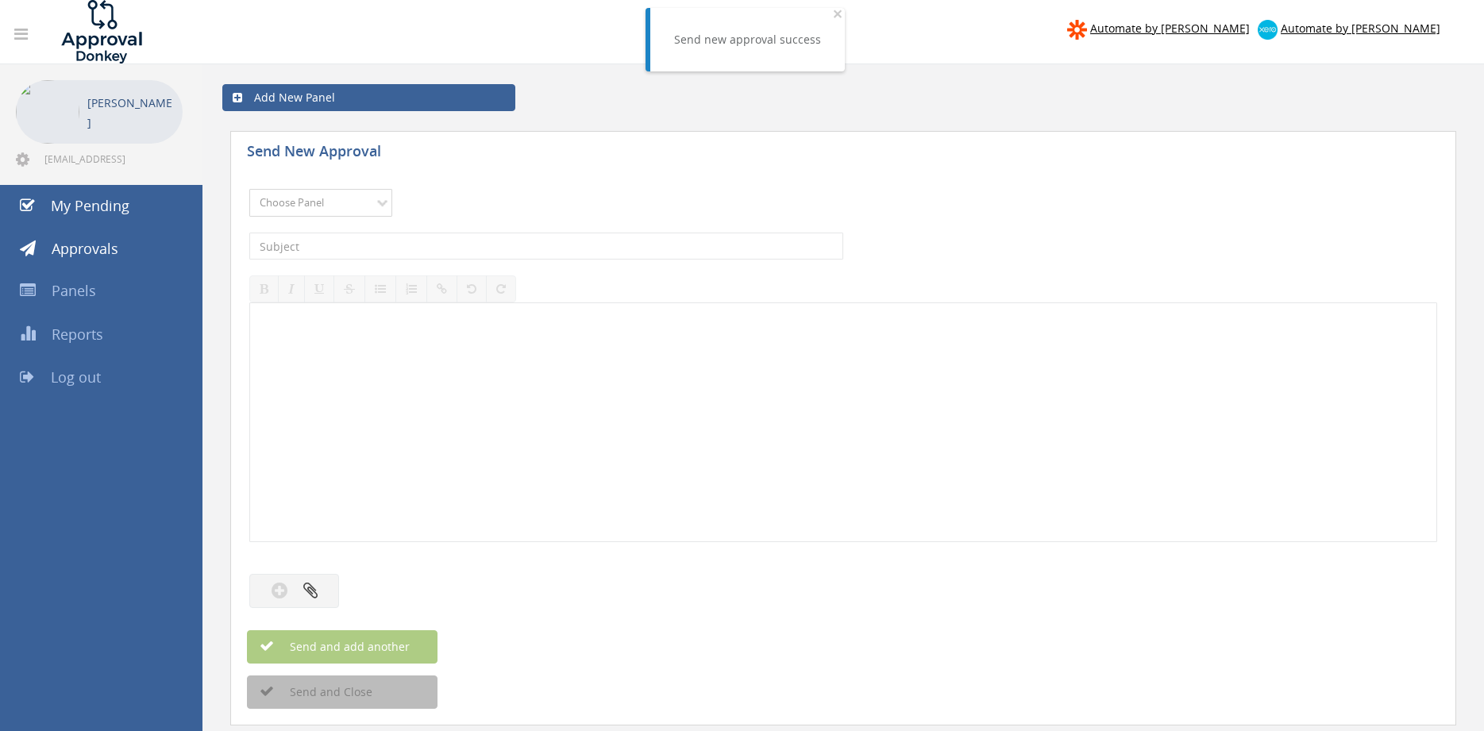
click at [249, 189] on select "Choose Panel Alarm Credits RG - 3 NZ Utilities Cable and SAI Global NZ Alarms-1…" at bounding box center [320, 203] width 143 height 28
select select "9632"
click option "Suppliers" at bounding box center [0, 0] width 0 height 0
click at [408, 249] on input "text" at bounding box center [546, 246] width 594 height 27
type input "AAP INDUSTRIES 0010-02447910 $1,283.82"
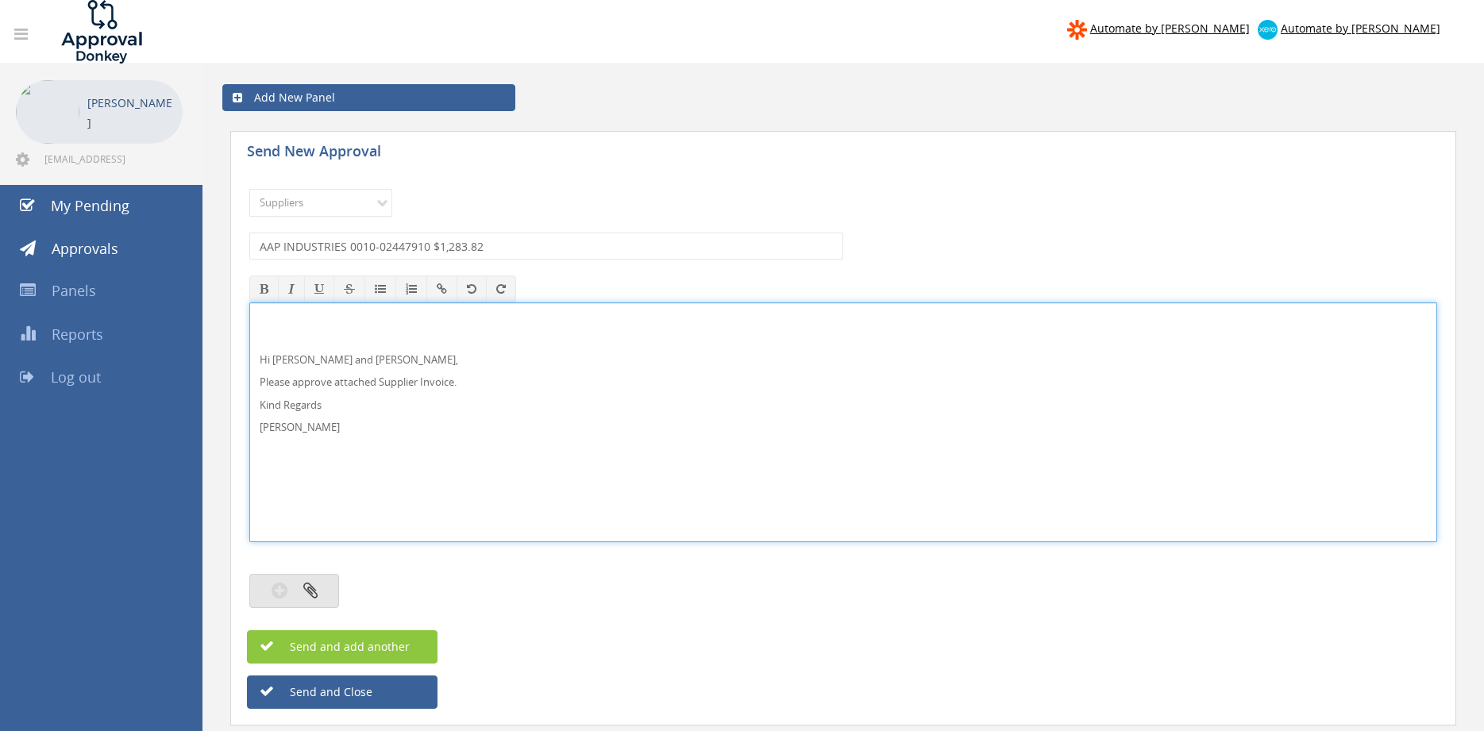
click at [322, 582] on button "button" at bounding box center [294, 591] width 90 height 34
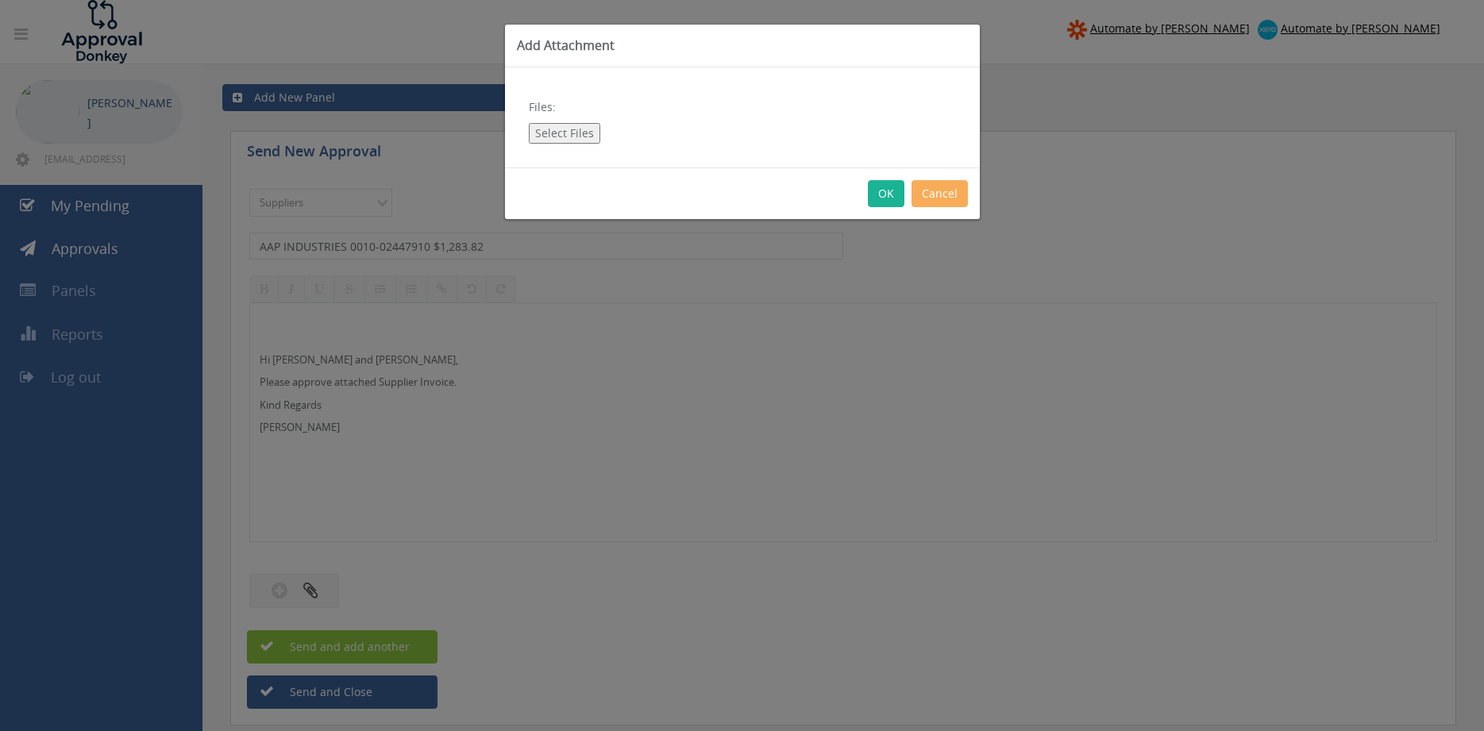
click at [565, 131] on button "Select Files" at bounding box center [564, 133] width 71 height 21
type input "C:\fakepath\AAP INDUSTRIES 0010-02447910 18.09.25 PO 43549.pdf"
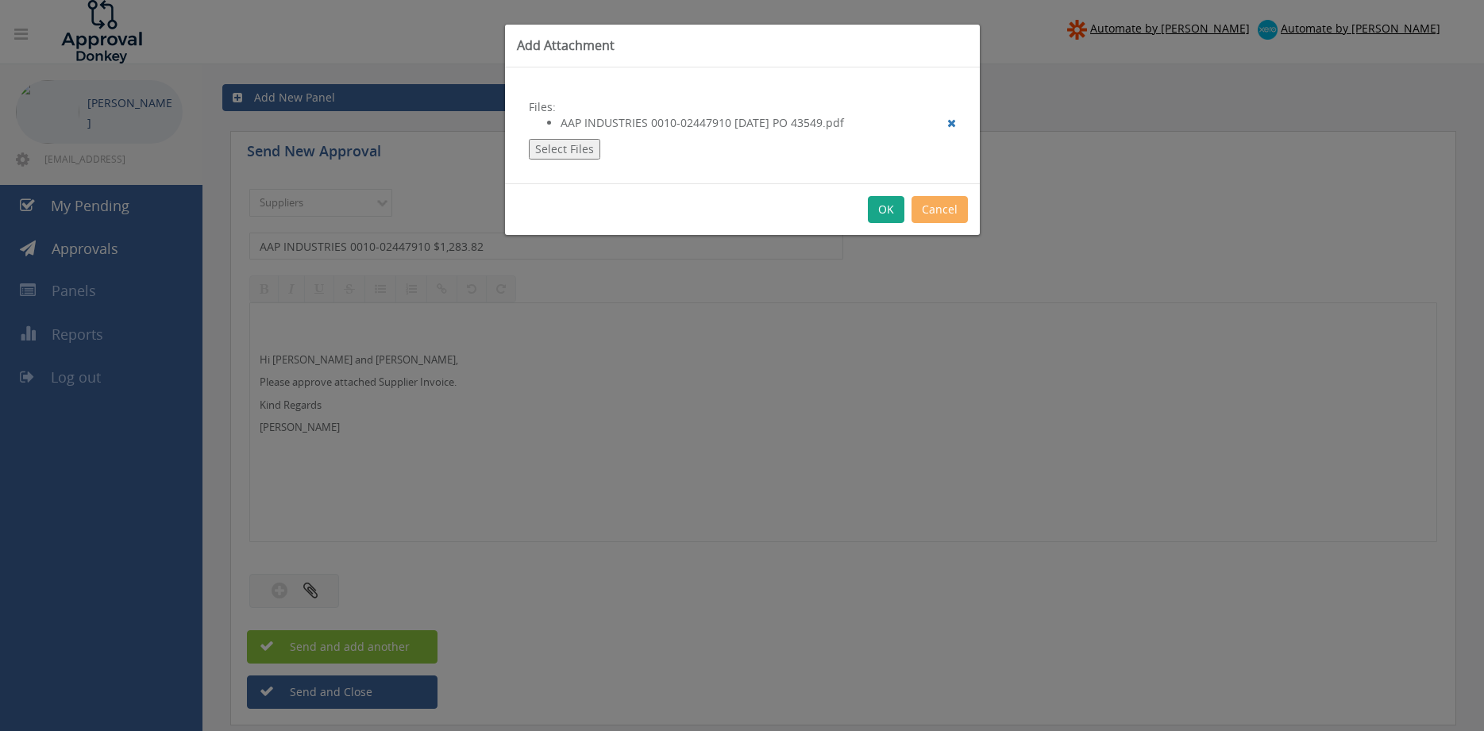
click at [882, 214] on button "OK" at bounding box center [886, 209] width 37 height 27
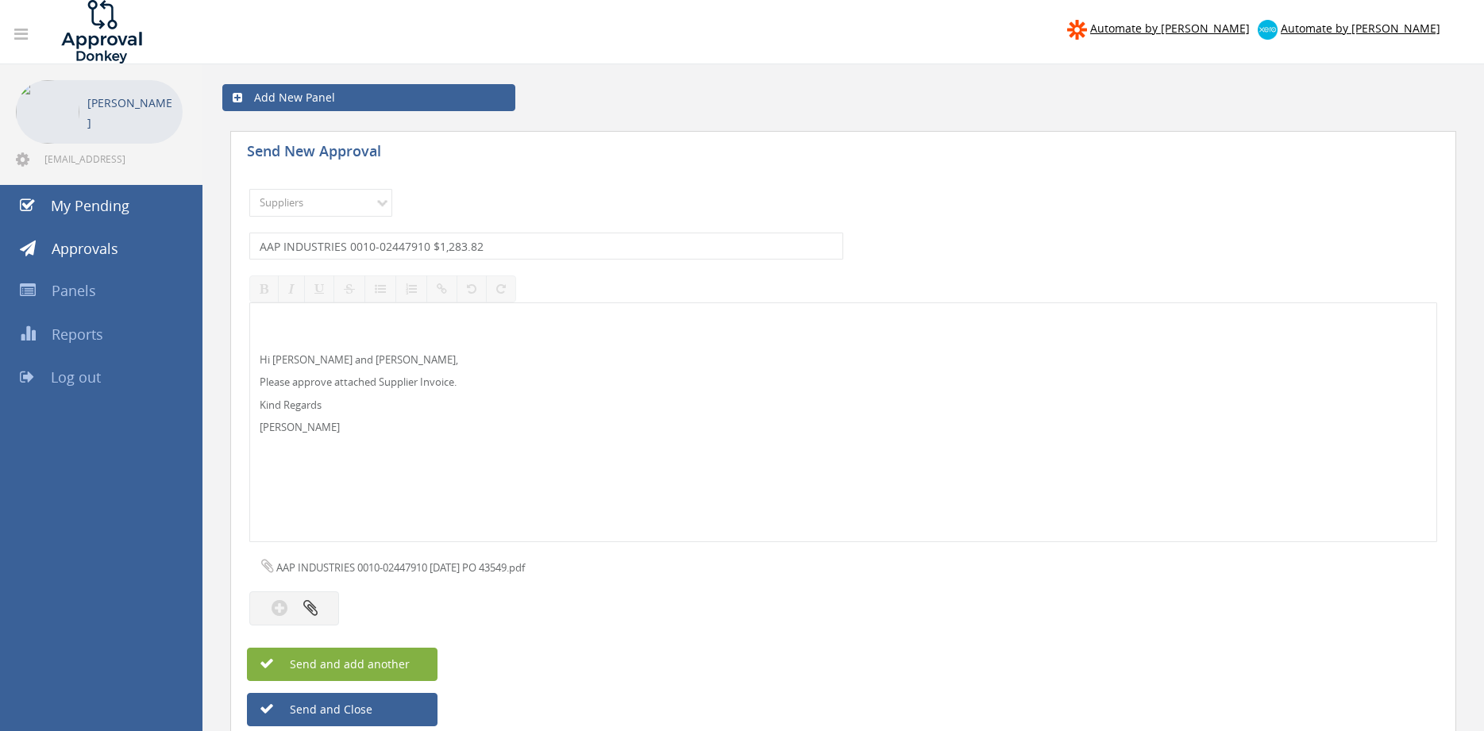
click at [404, 660] on span "Send and add another" at bounding box center [333, 664] width 154 height 15
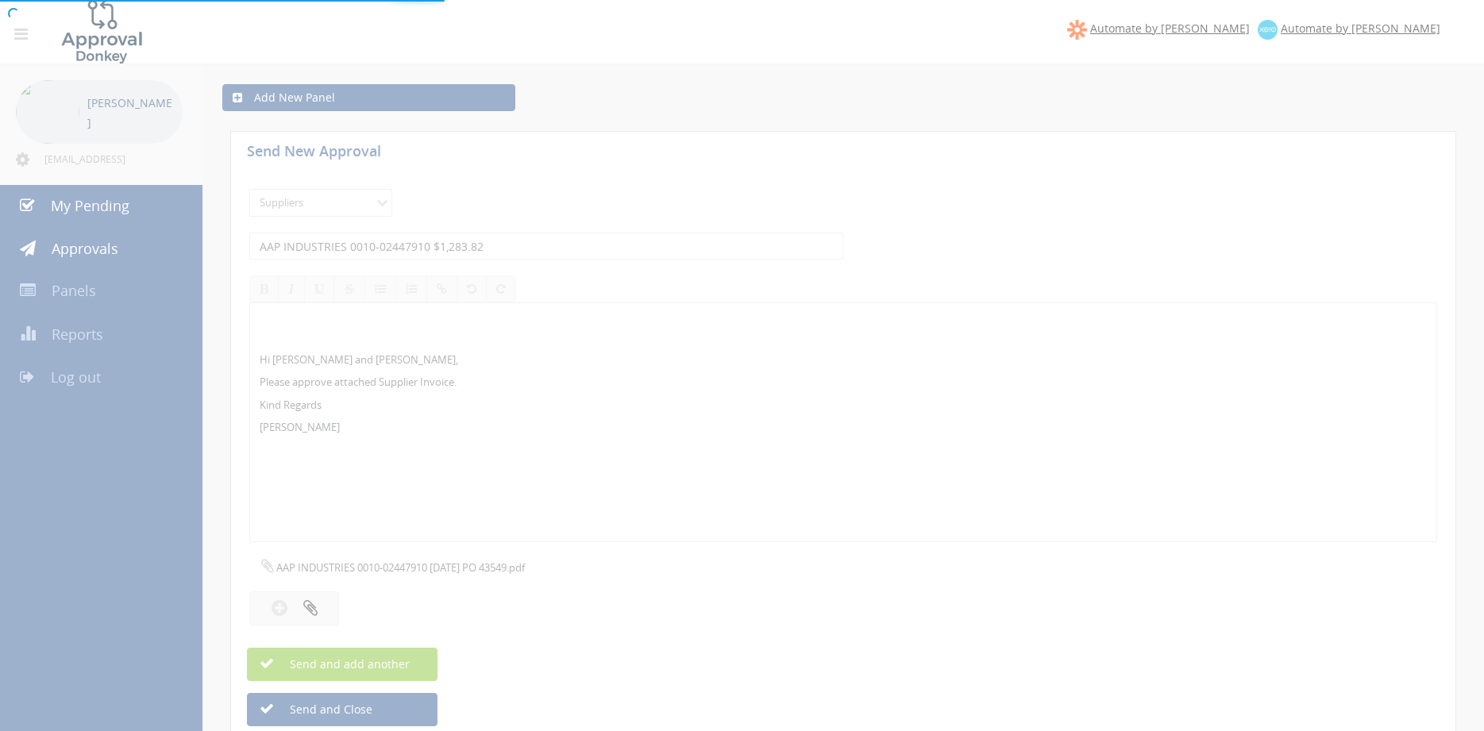
select select
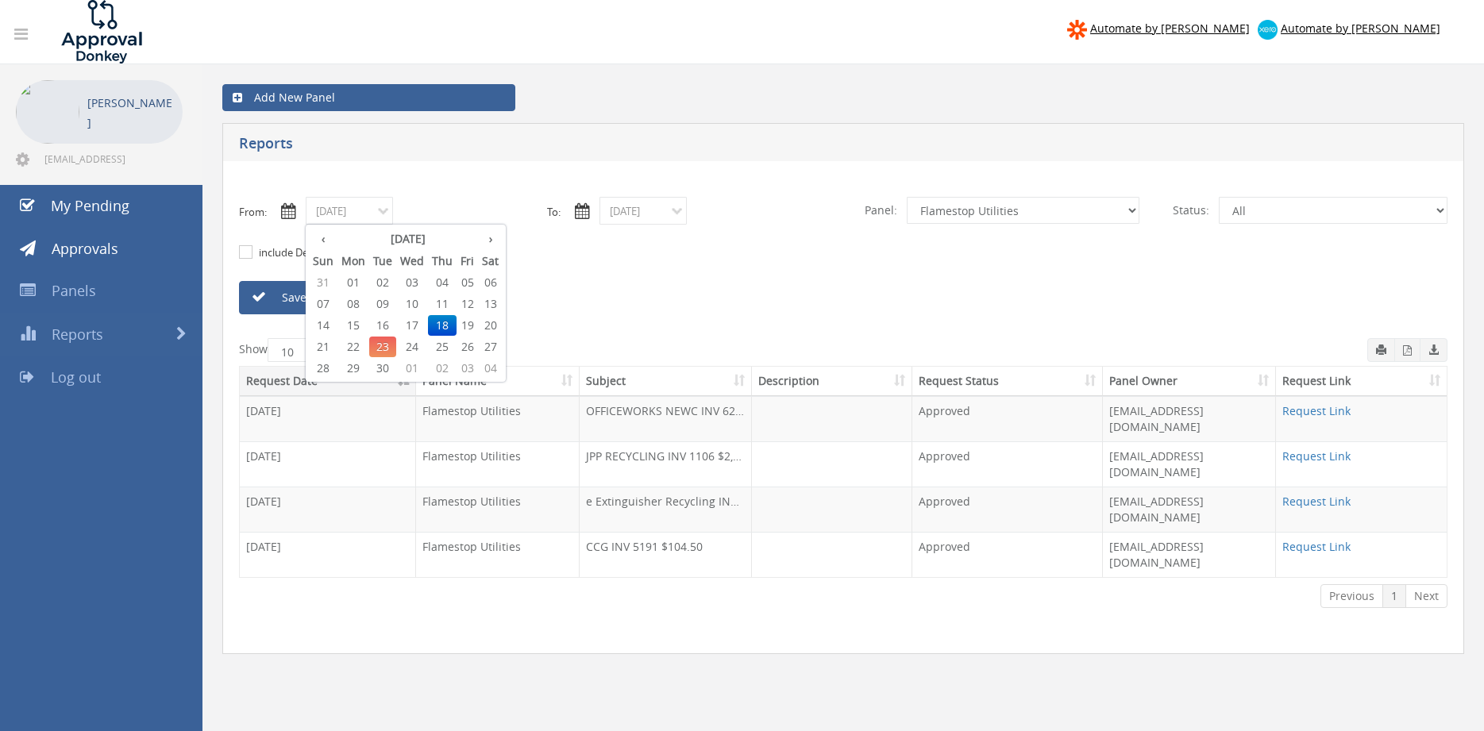
select select "number:9744"
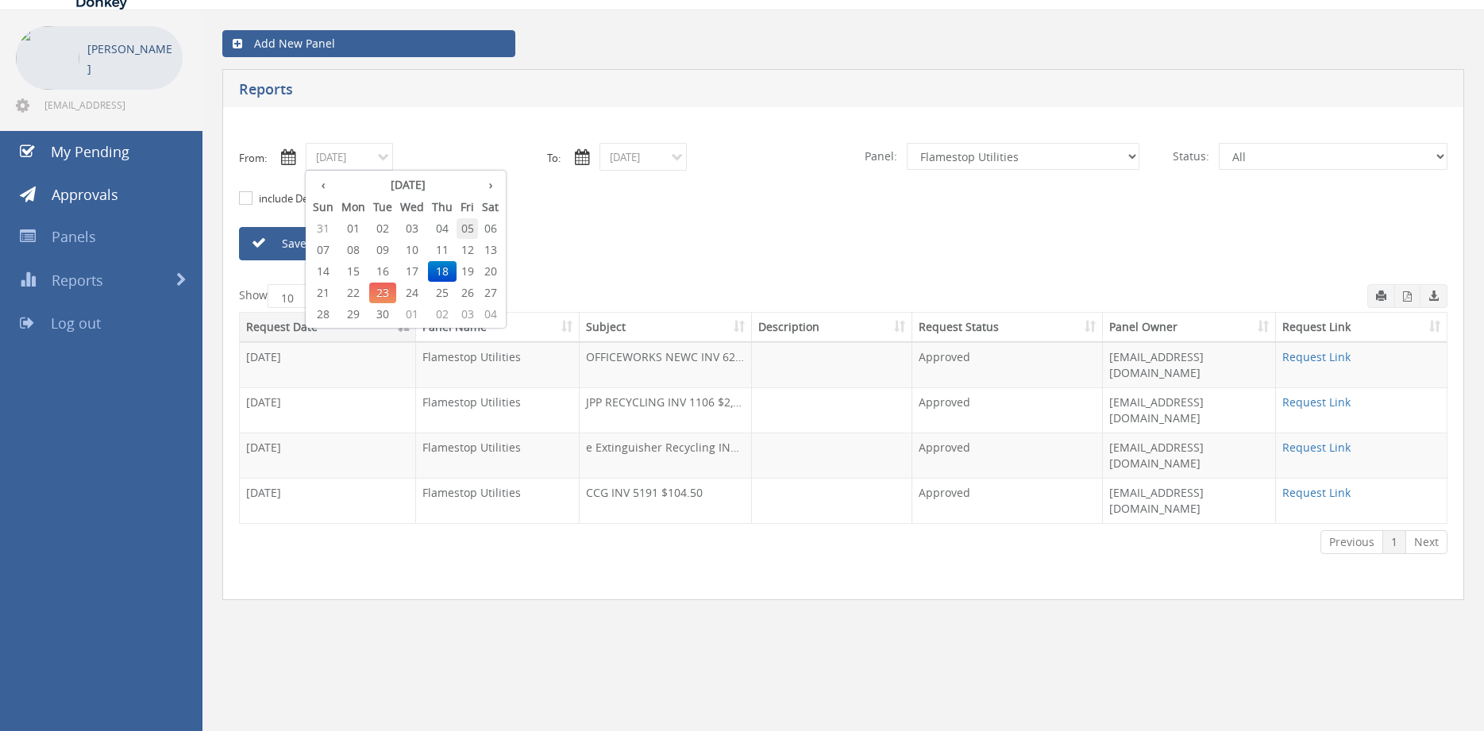
click at [470, 232] on span "05" at bounding box center [467, 228] width 21 height 21
type input "[DATE]"
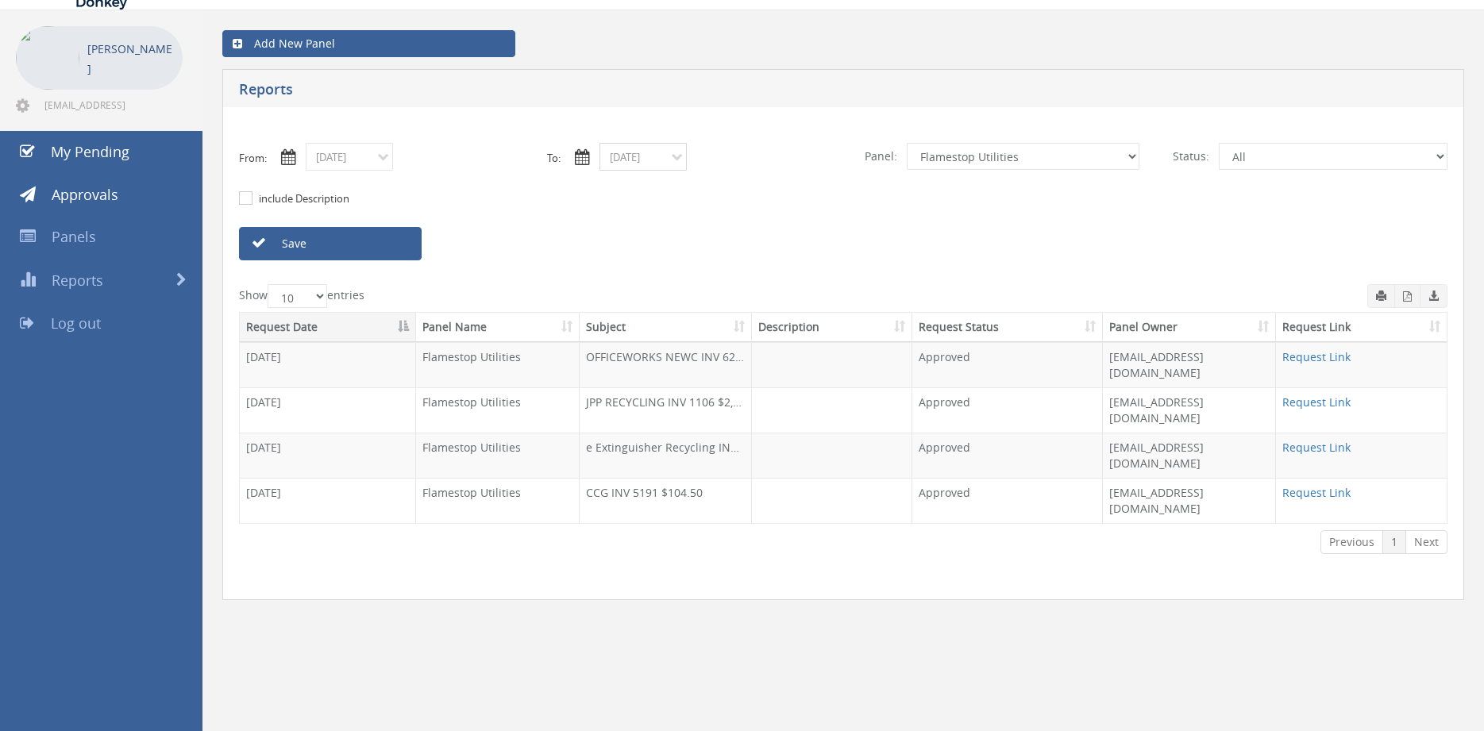
click at [646, 152] on input "[DATE]" at bounding box center [643, 157] width 87 height 28
click at [765, 225] on span "05" at bounding box center [760, 228] width 21 height 21
type input "09/05/2025"
click at [907, 143] on select "All Alarm Credits RG - 3 NZ Utilities Cable and SAI Global NZ Alarms-1 NZ FX Pa…" at bounding box center [1023, 156] width 233 height 27
select select "number:9739"
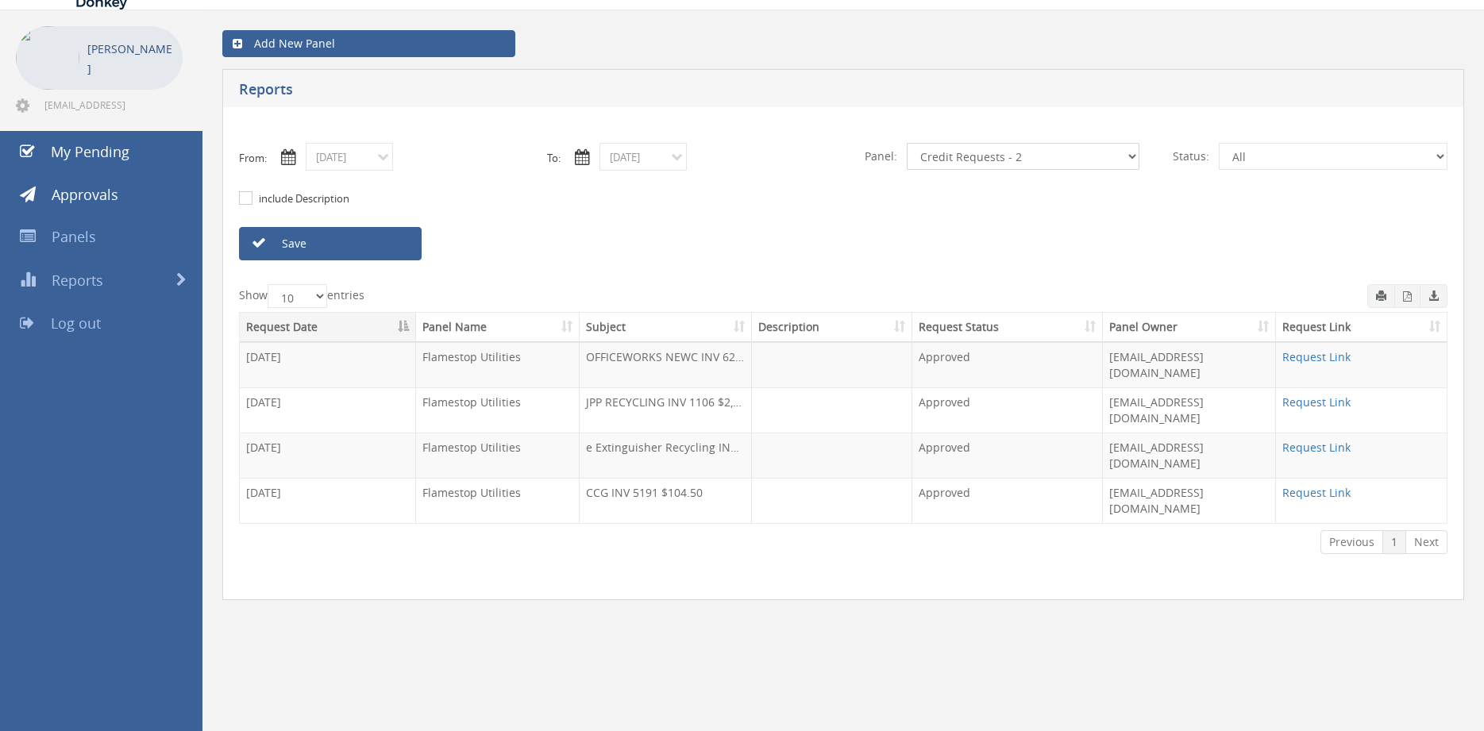
click option "Credit Requests - 2" at bounding box center [0, 0] width 0 height 0
click at [389, 250] on link "Save" at bounding box center [330, 243] width 183 height 33
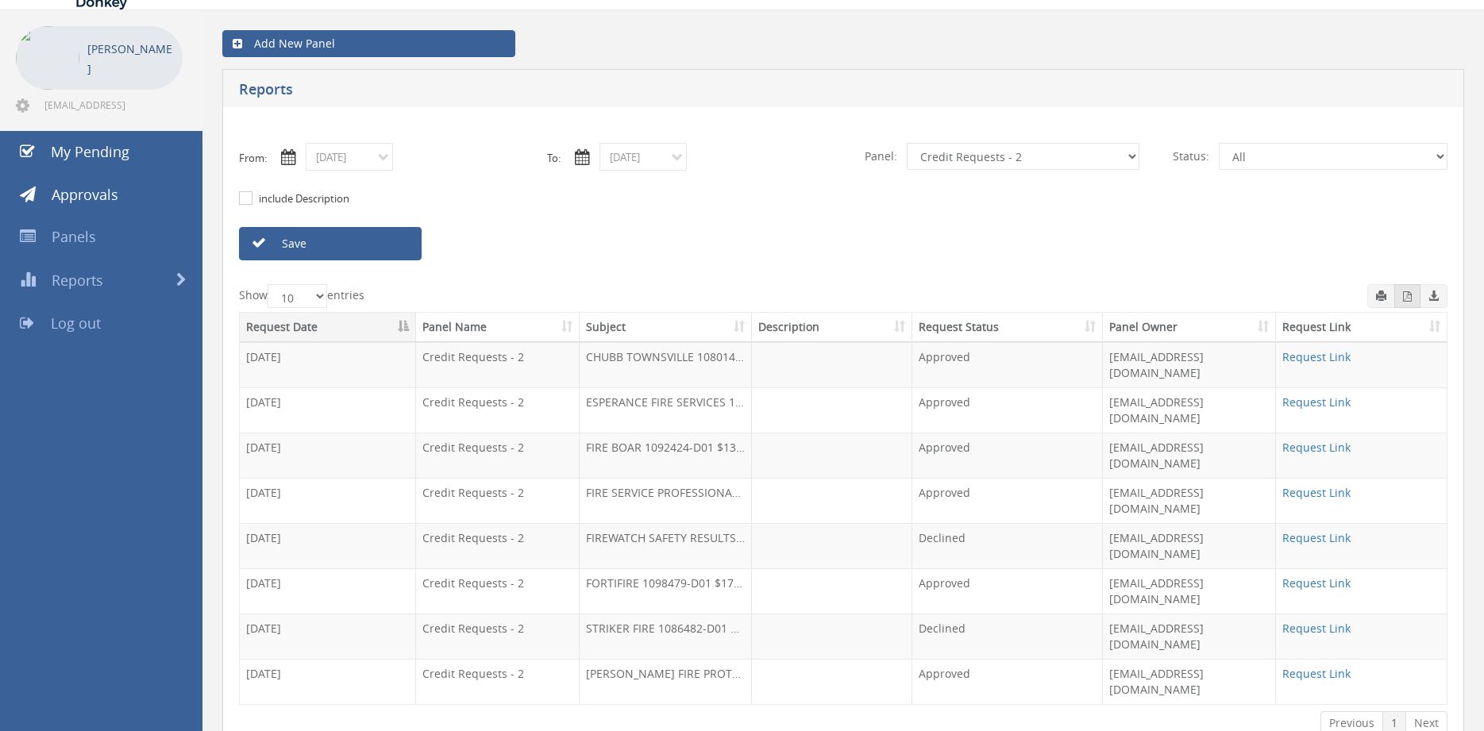
click at [1402, 298] on button "button" at bounding box center [1407, 296] width 26 height 24
click at [376, 155] on input "09/05/2025" at bounding box center [349, 157] width 87 height 28
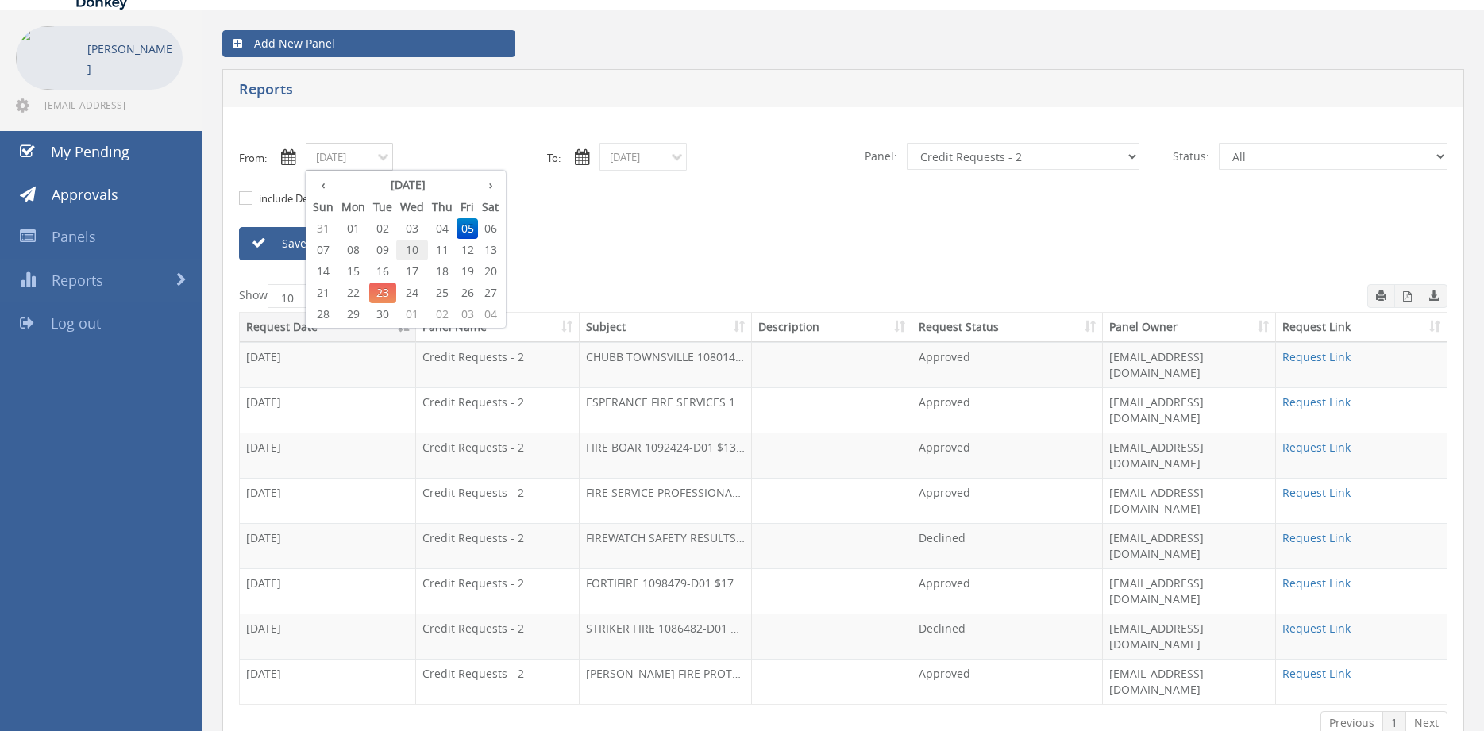
click at [415, 253] on span "10" at bounding box center [412, 250] width 32 height 21
type input "09/10/2025"
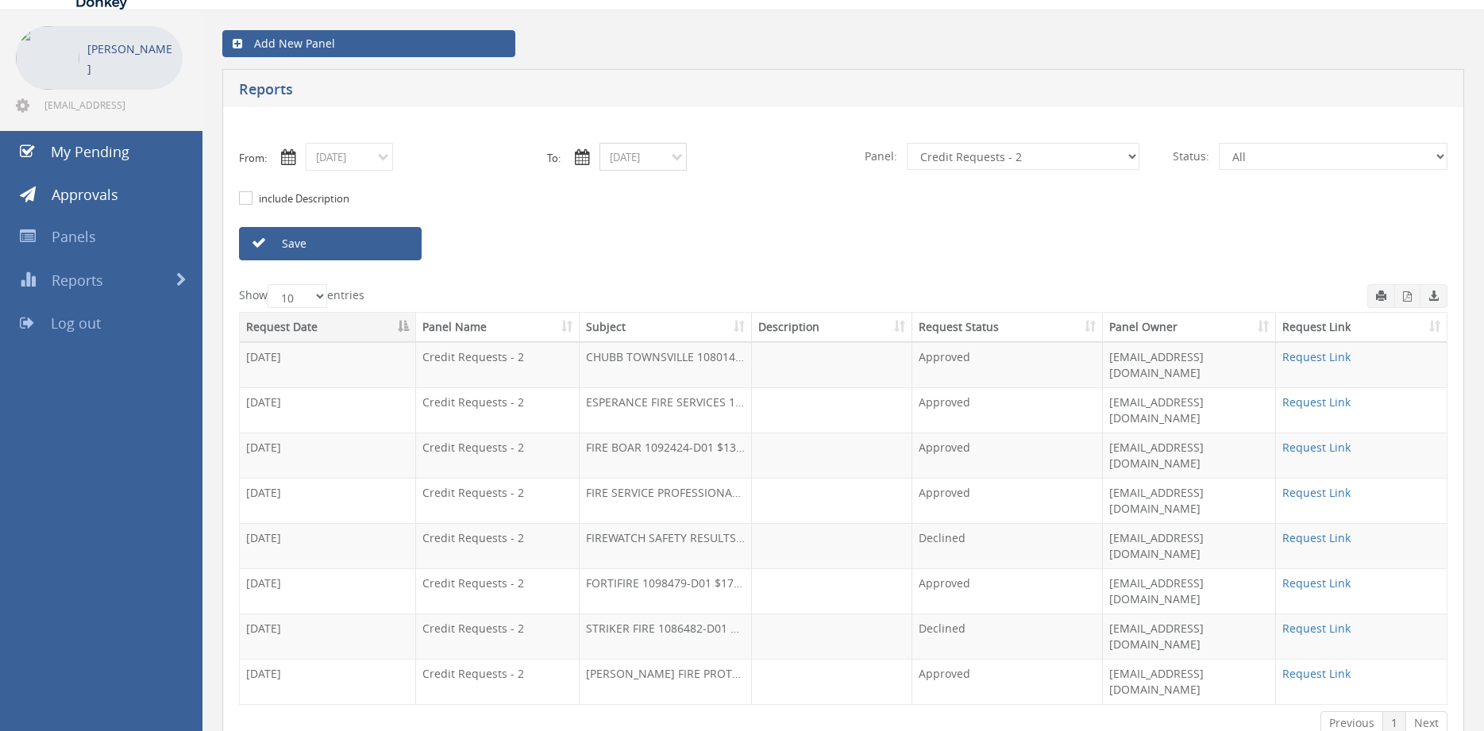
click at [640, 152] on input "09/05/2025" at bounding box center [643, 157] width 87 height 28
click at [710, 247] on span "10" at bounding box center [706, 250] width 32 height 21
type input "09/10/2025"
click at [406, 245] on link "Save" at bounding box center [330, 243] width 183 height 33
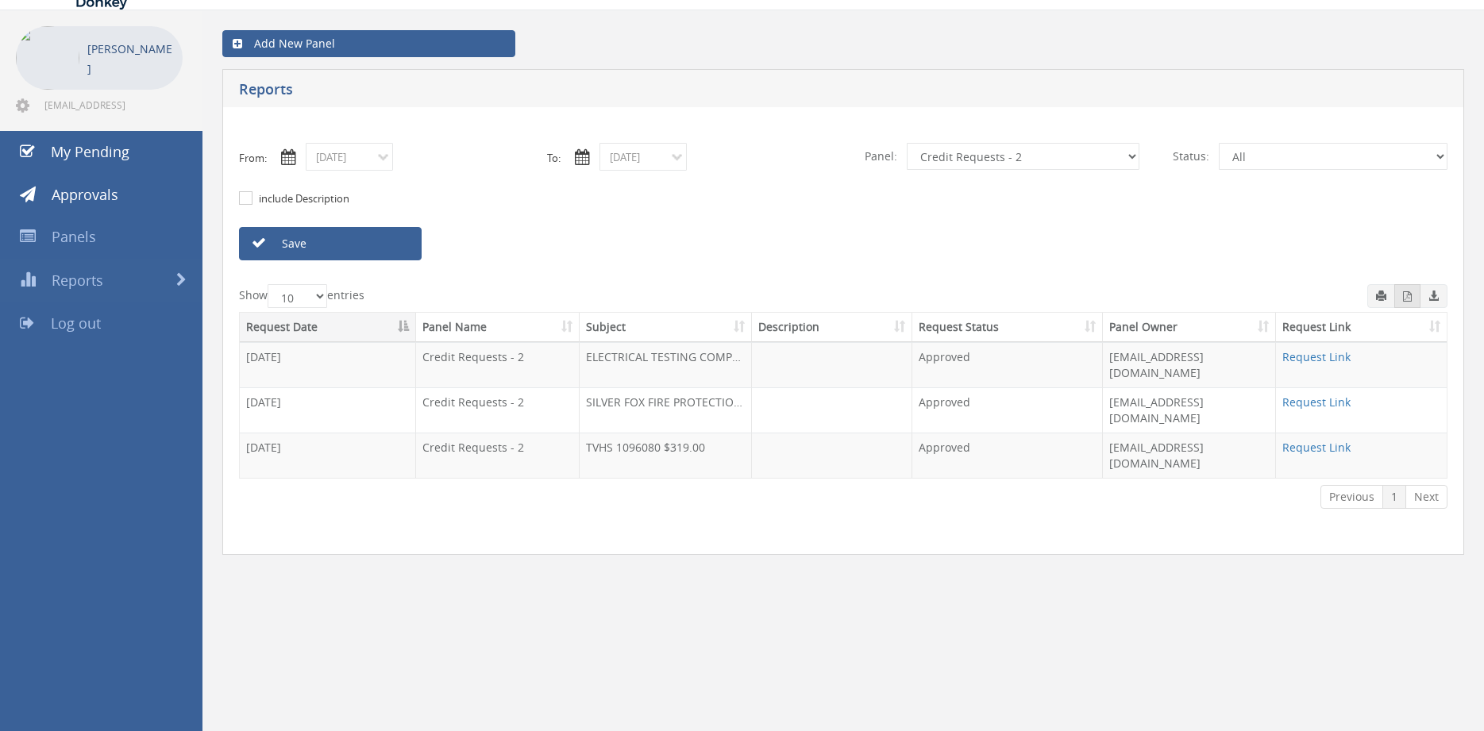
click at [1407, 303] on button "button" at bounding box center [1407, 296] width 26 height 24
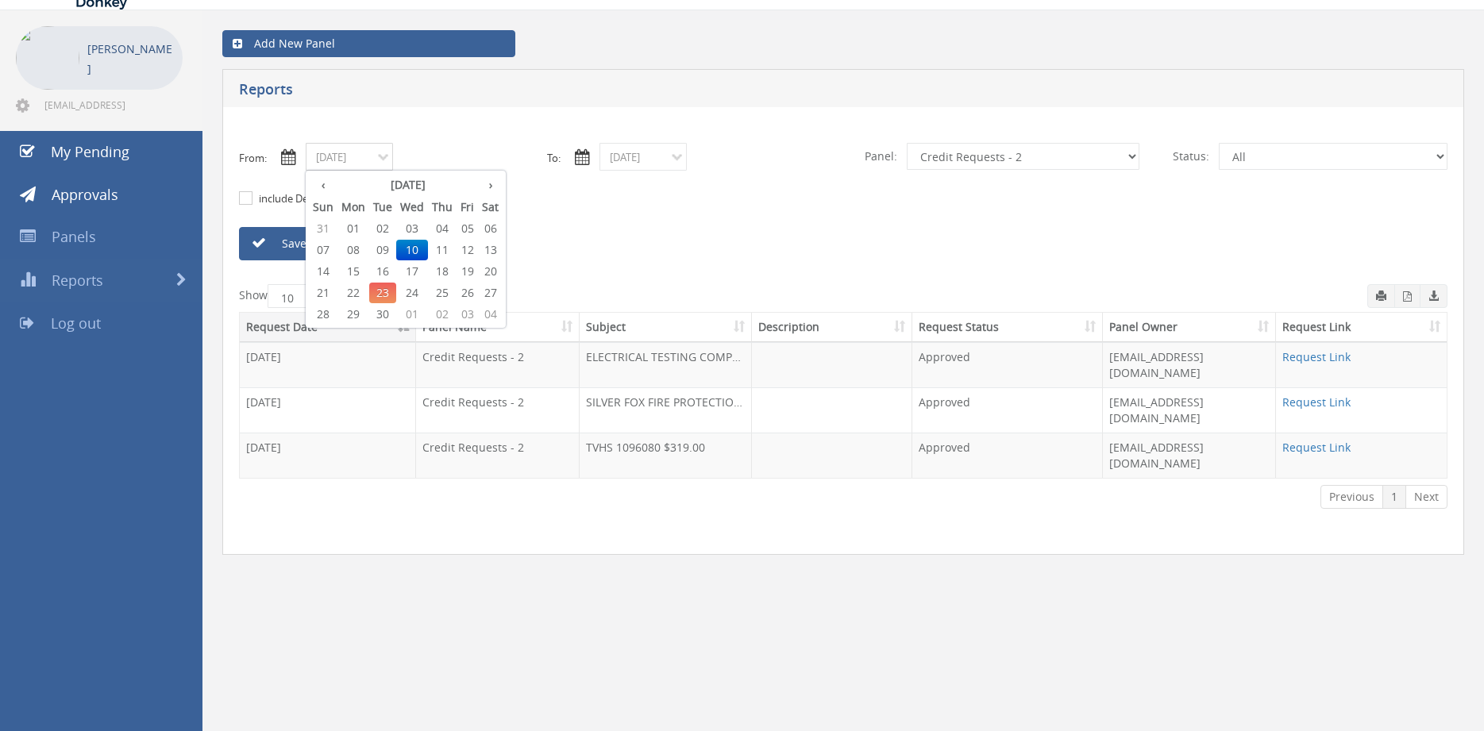
click at [366, 162] on input "09/10/2025" at bounding box center [349, 157] width 87 height 28
click at [441, 250] on span "11" at bounding box center [442, 250] width 29 height 21
type input "09/11/2025"
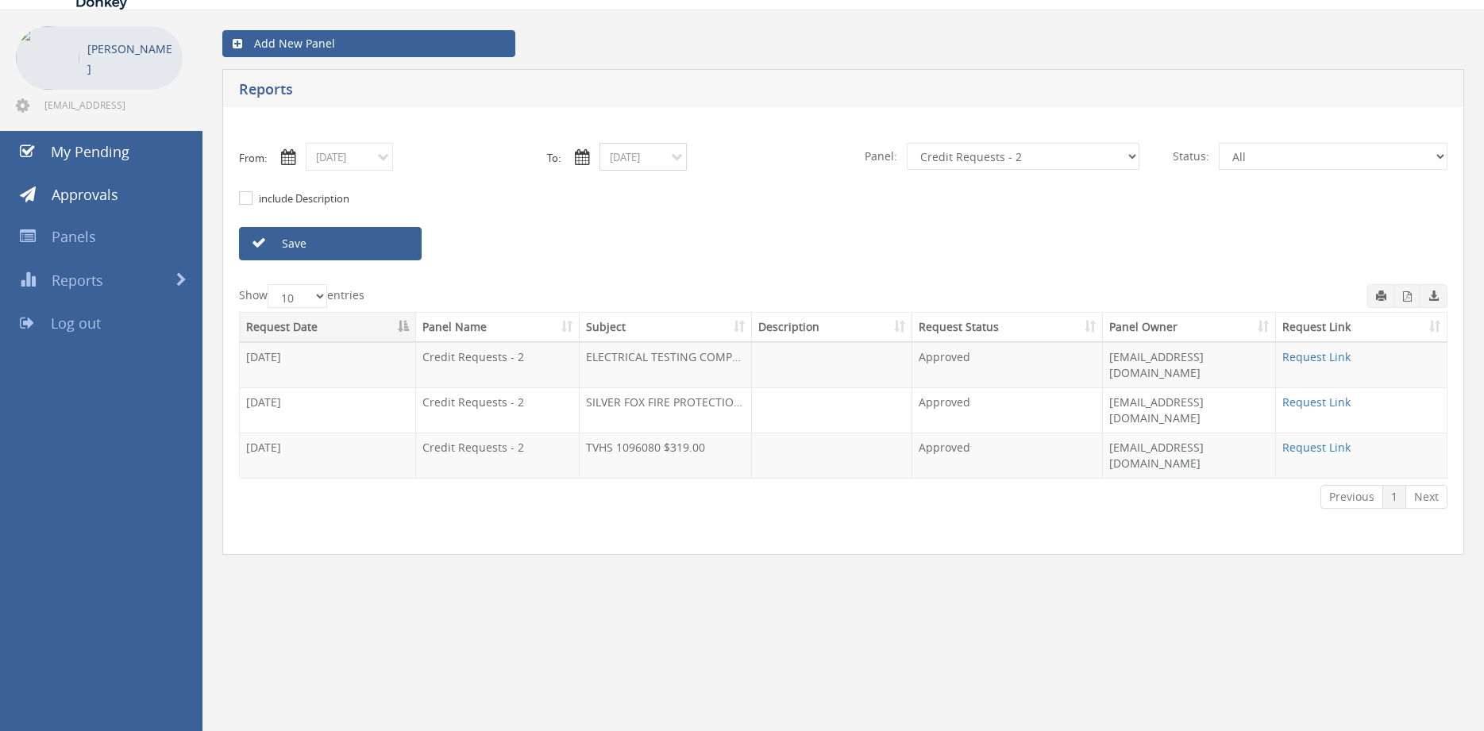
click at [646, 154] on input "09/10/2025" at bounding box center [643, 157] width 87 height 28
drag, startPoint x: 744, startPoint y: 251, endPoint x: 732, endPoint y: 249, distance: 12.0
click at [743, 250] on span "11" at bounding box center [736, 250] width 29 height 21
type input "09/11/2025"
click at [394, 246] on link "Save" at bounding box center [330, 243] width 183 height 33
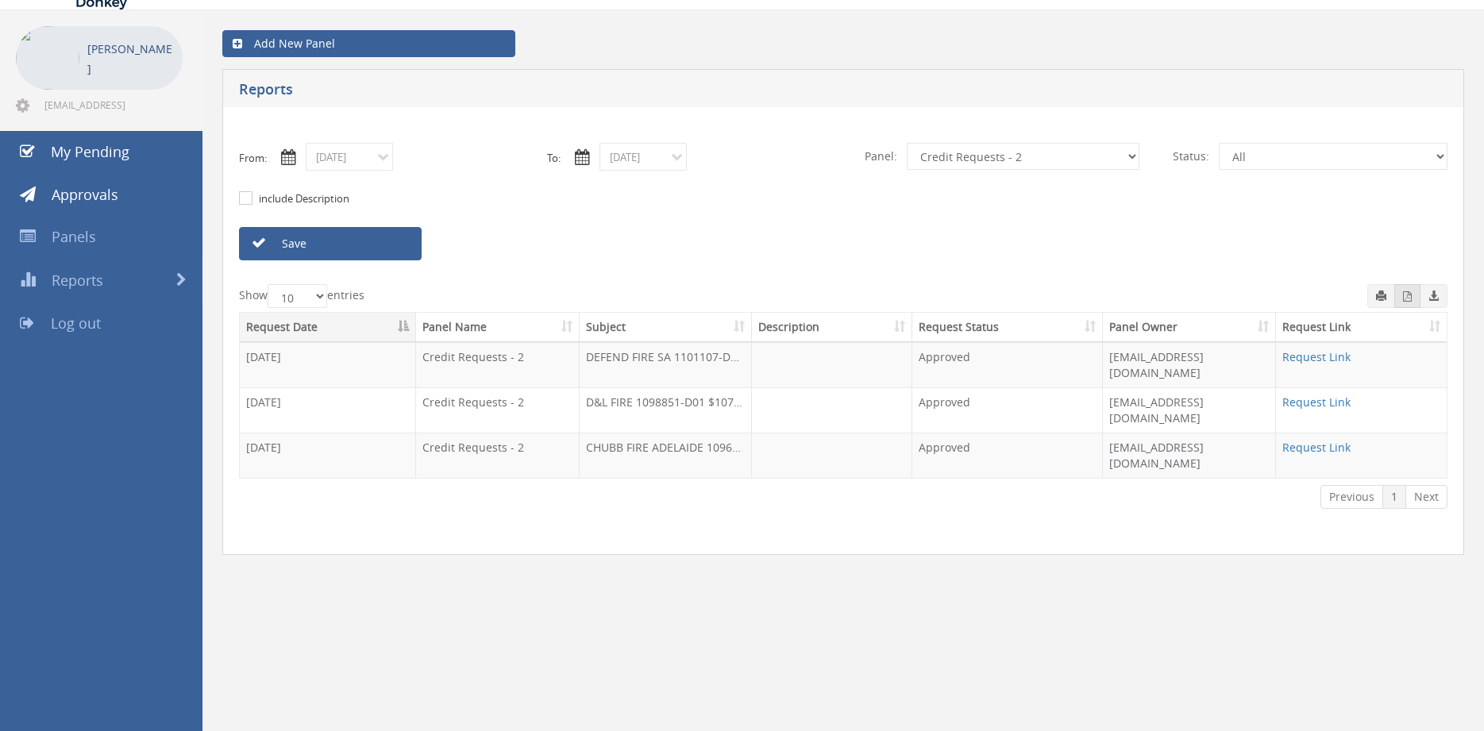
click at [1404, 300] on icon "button" at bounding box center [1407, 296] width 9 height 10
click at [342, 162] on input "09/11/2025" at bounding box center [349, 157] width 87 height 28
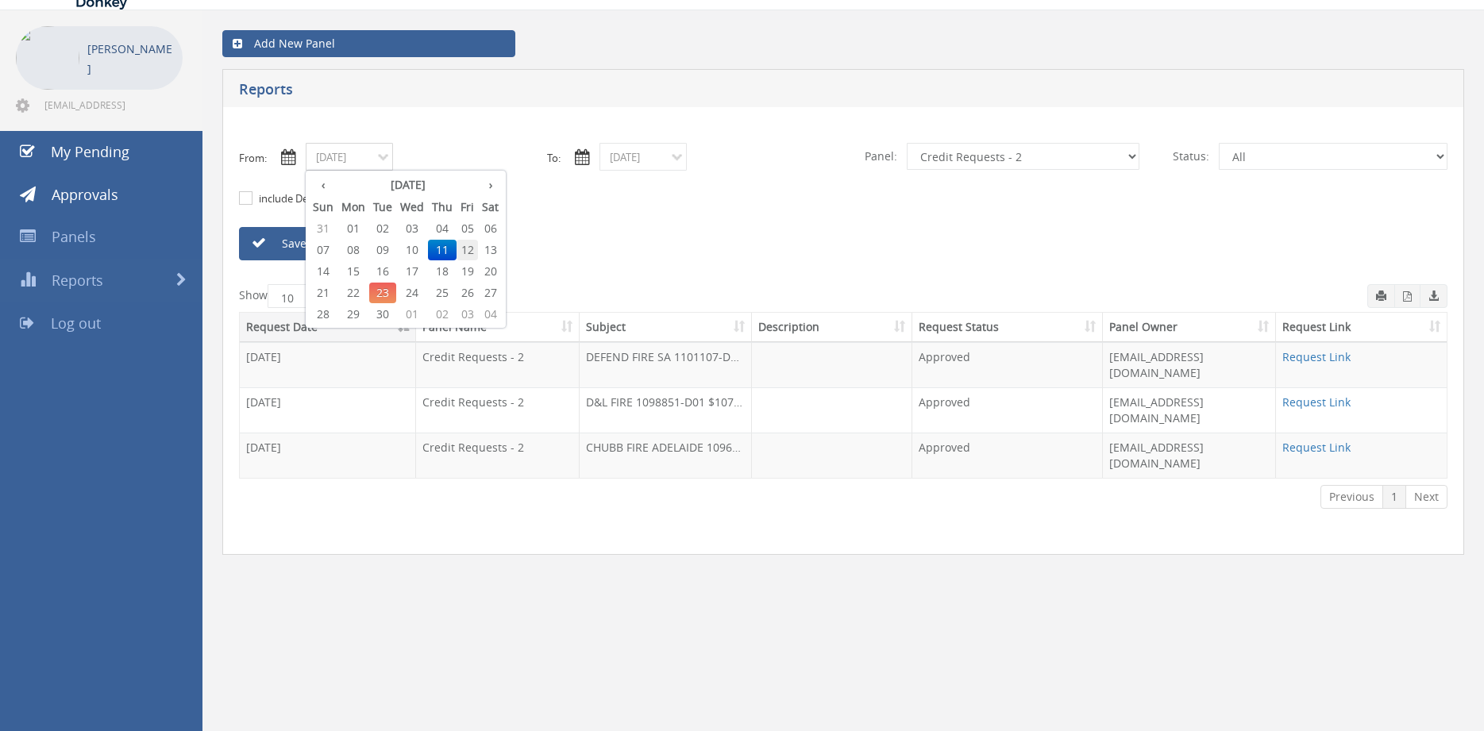
click at [468, 248] on span "12" at bounding box center [467, 250] width 21 height 21
type input "09/12/2025"
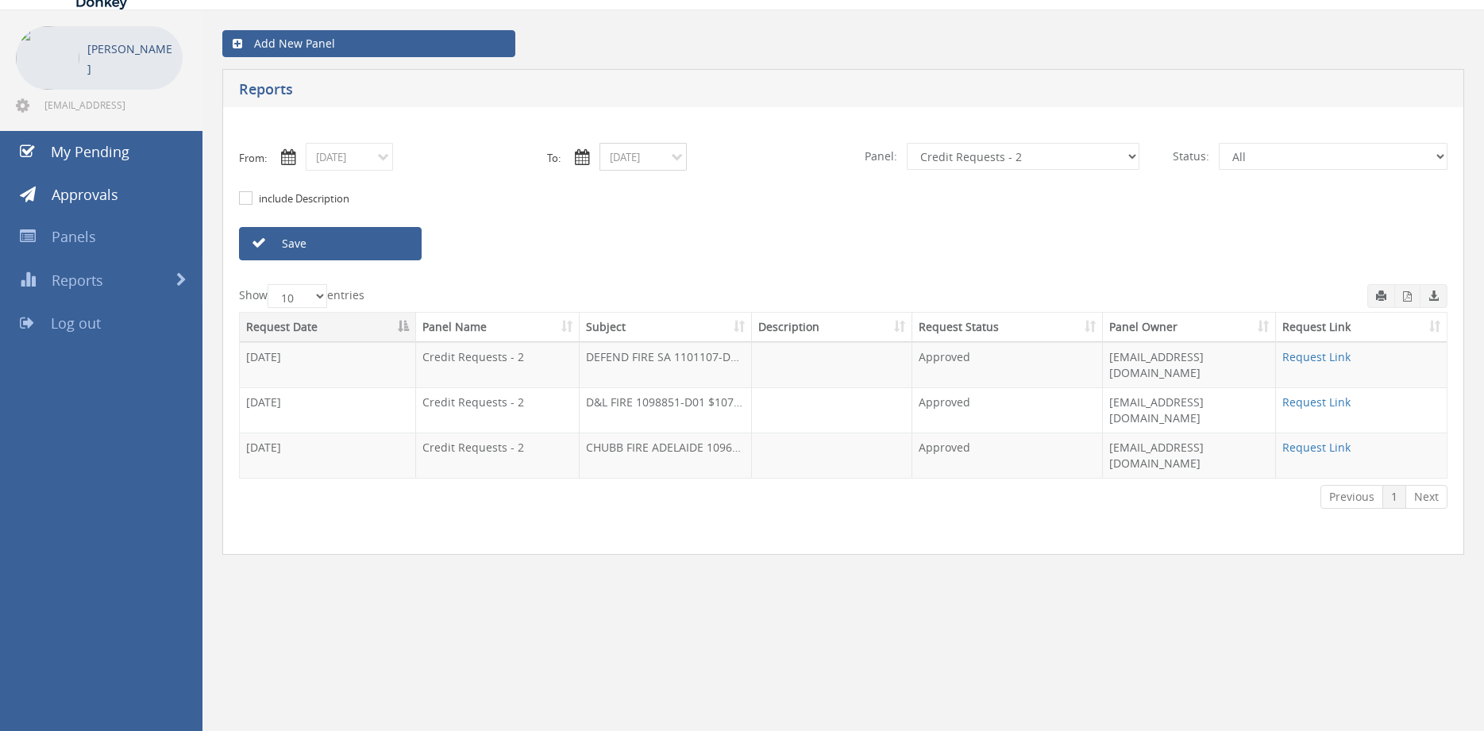
click at [638, 157] on input "09/11/2025" at bounding box center [643, 157] width 87 height 28
click at [764, 252] on span "12" at bounding box center [760, 250] width 21 height 21
type input "09/12/2025"
drag, startPoint x: 399, startPoint y: 241, endPoint x: 440, endPoint y: 241, distance: 41.3
click at [398, 241] on link "Save" at bounding box center [330, 243] width 183 height 33
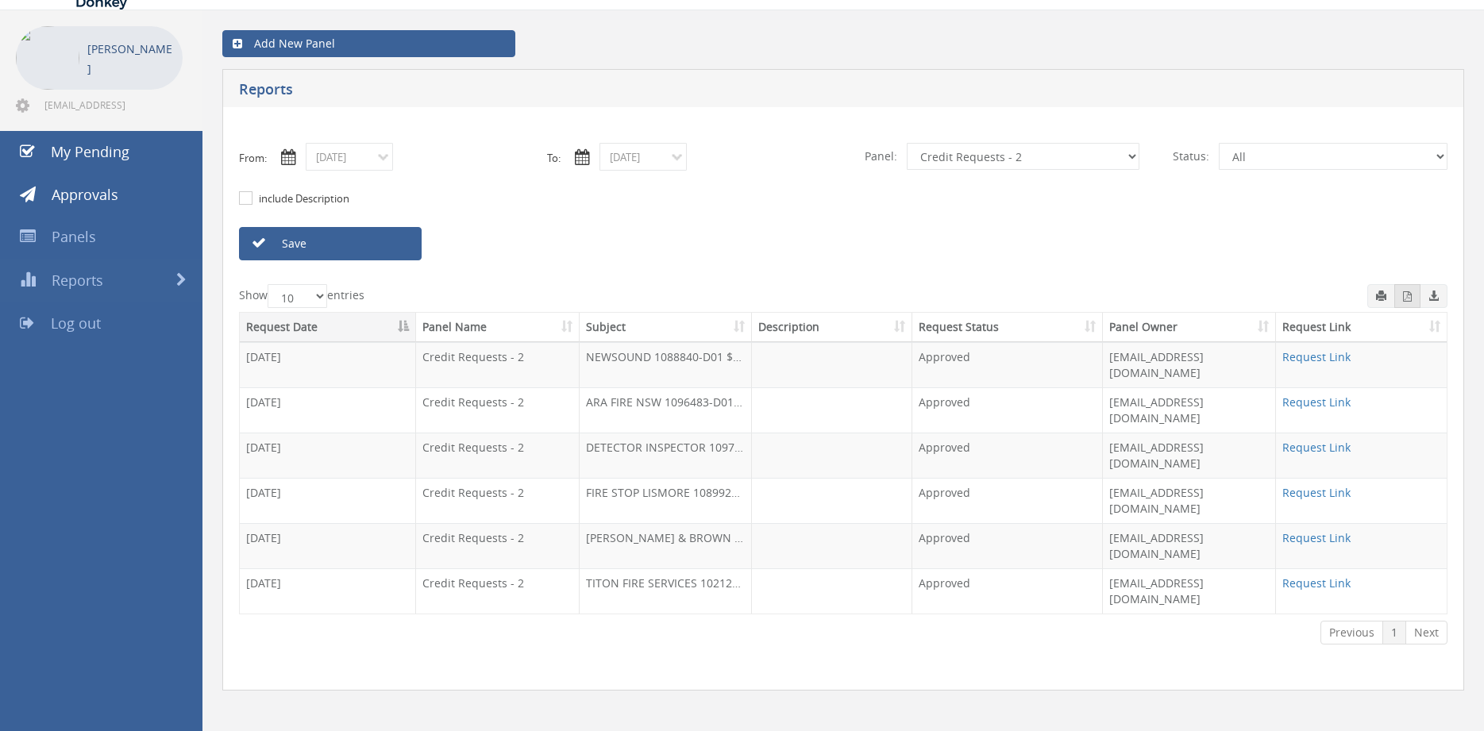
click at [1410, 299] on icon "button" at bounding box center [1407, 296] width 9 height 10
click at [364, 152] on input "09/12/2025" at bounding box center [349, 157] width 87 height 28
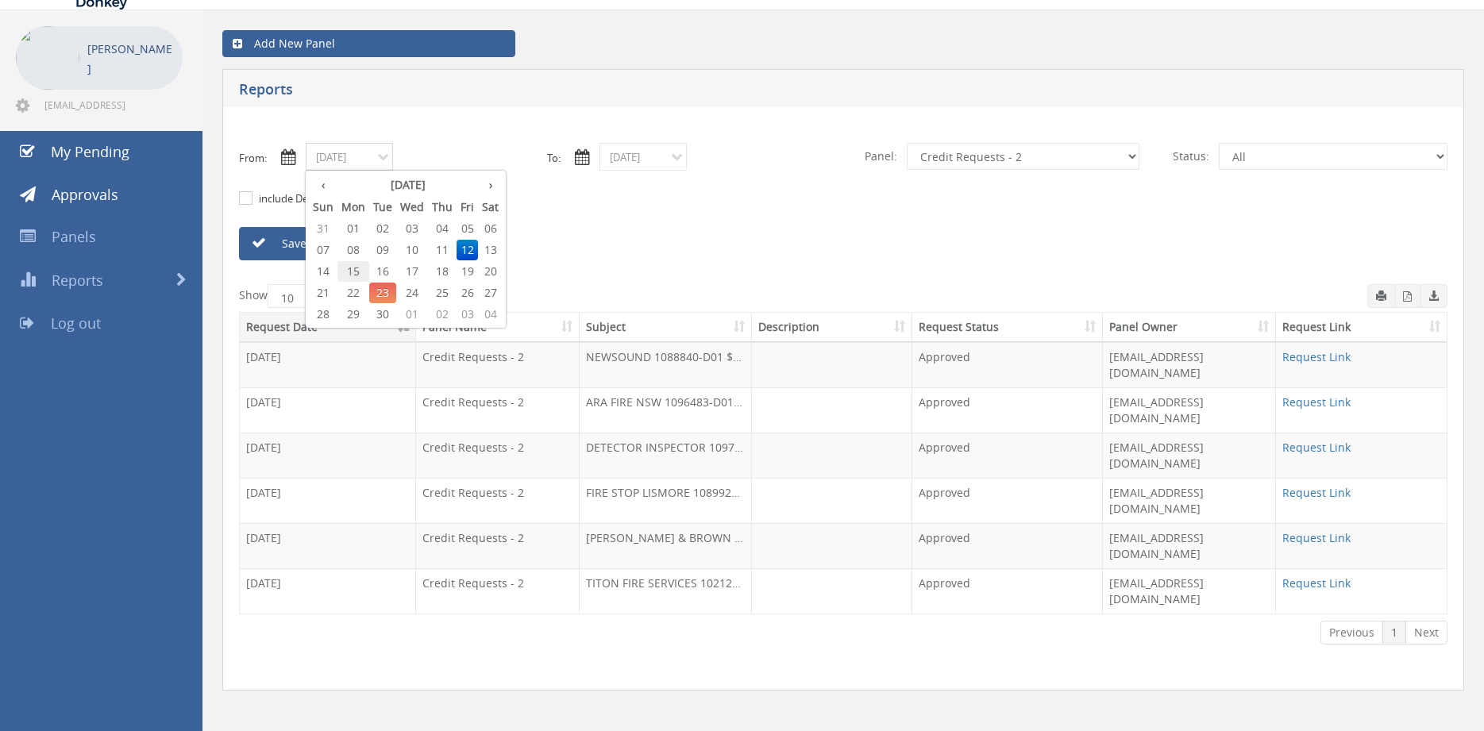
click at [360, 270] on span "15" at bounding box center [353, 271] width 32 height 21
type input "09/15/2025"
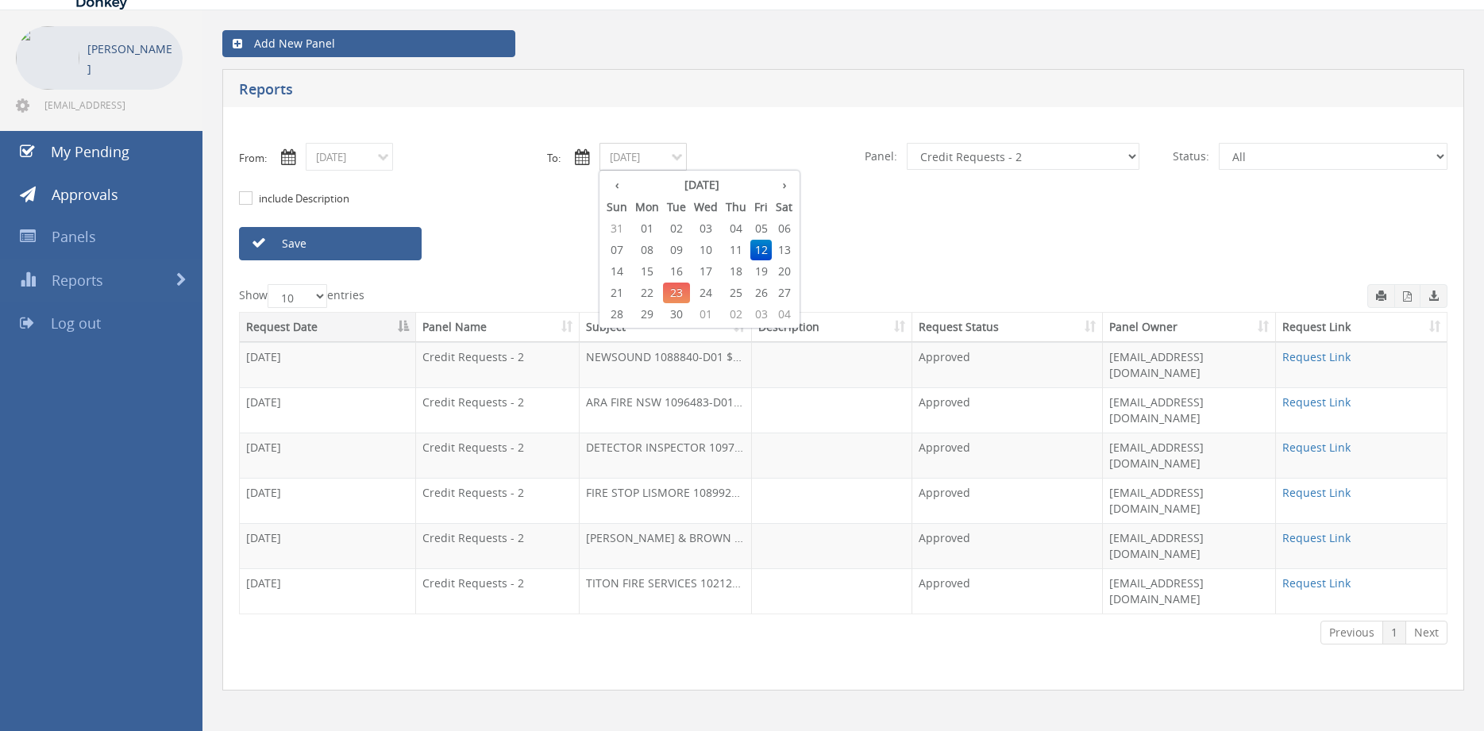
click at [627, 154] on input "09/12/2025" at bounding box center [643, 157] width 87 height 28
click at [646, 270] on span "15" at bounding box center [647, 271] width 32 height 21
type input "09/15/2025"
click at [391, 240] on link "Save" at bounding box center [330, 243] width 183 height 33
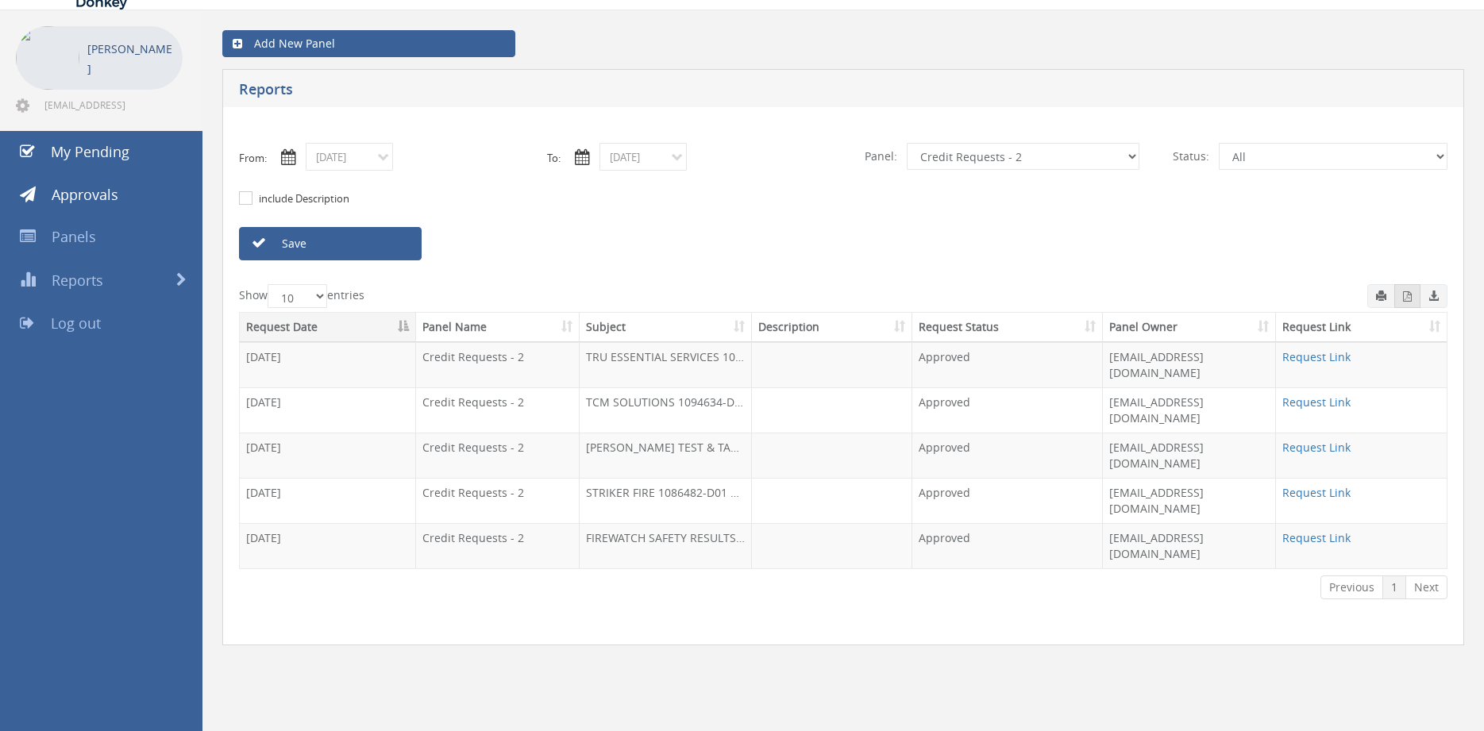
click at [1412, 301] on button "button" at bounding box center [1407, 296] width 26 height 24
click at [363, 157] on input "09/15/2025" at bounding box center [349, 157] width 87 height 28
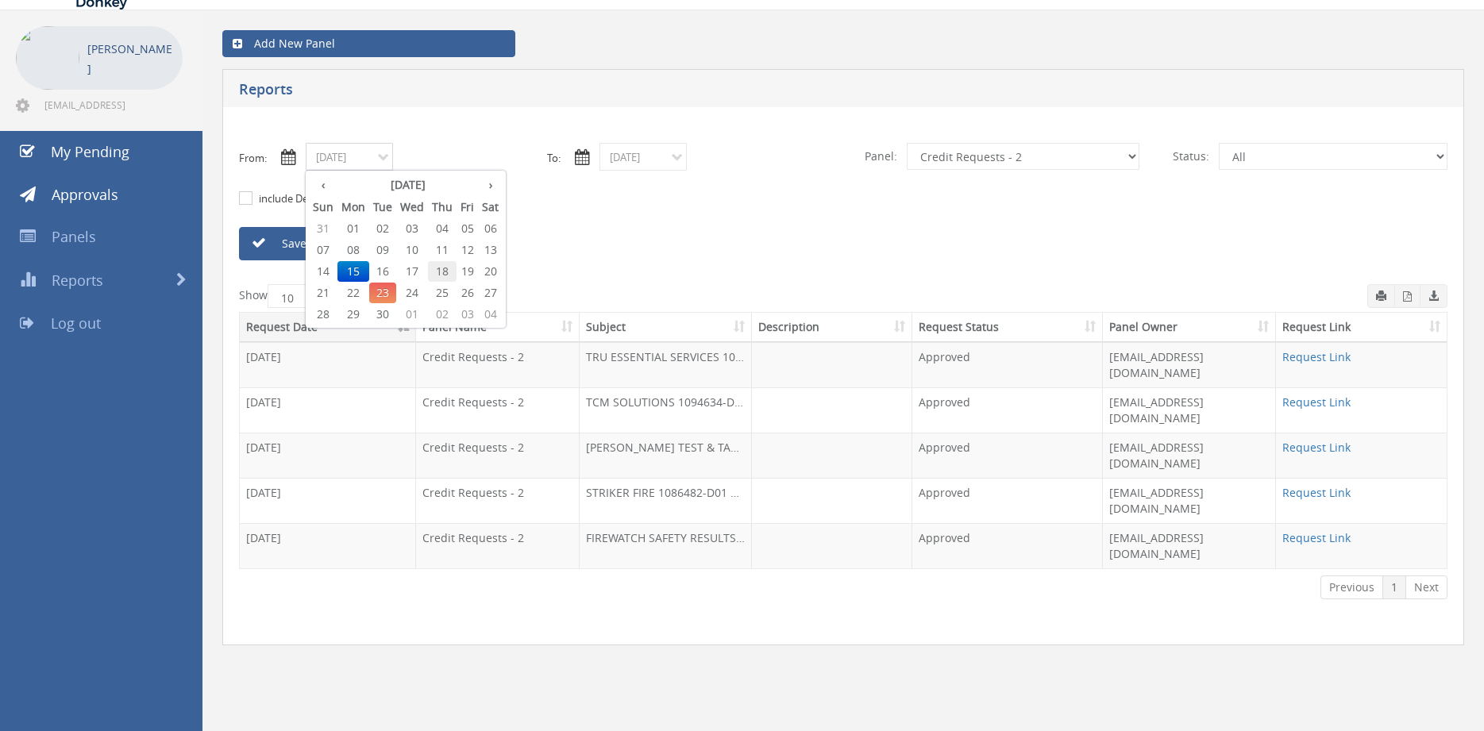
click at [442, 274] on span "18" at bounding box center [442, 271] width 29 height 21
type input "09/18/2025"
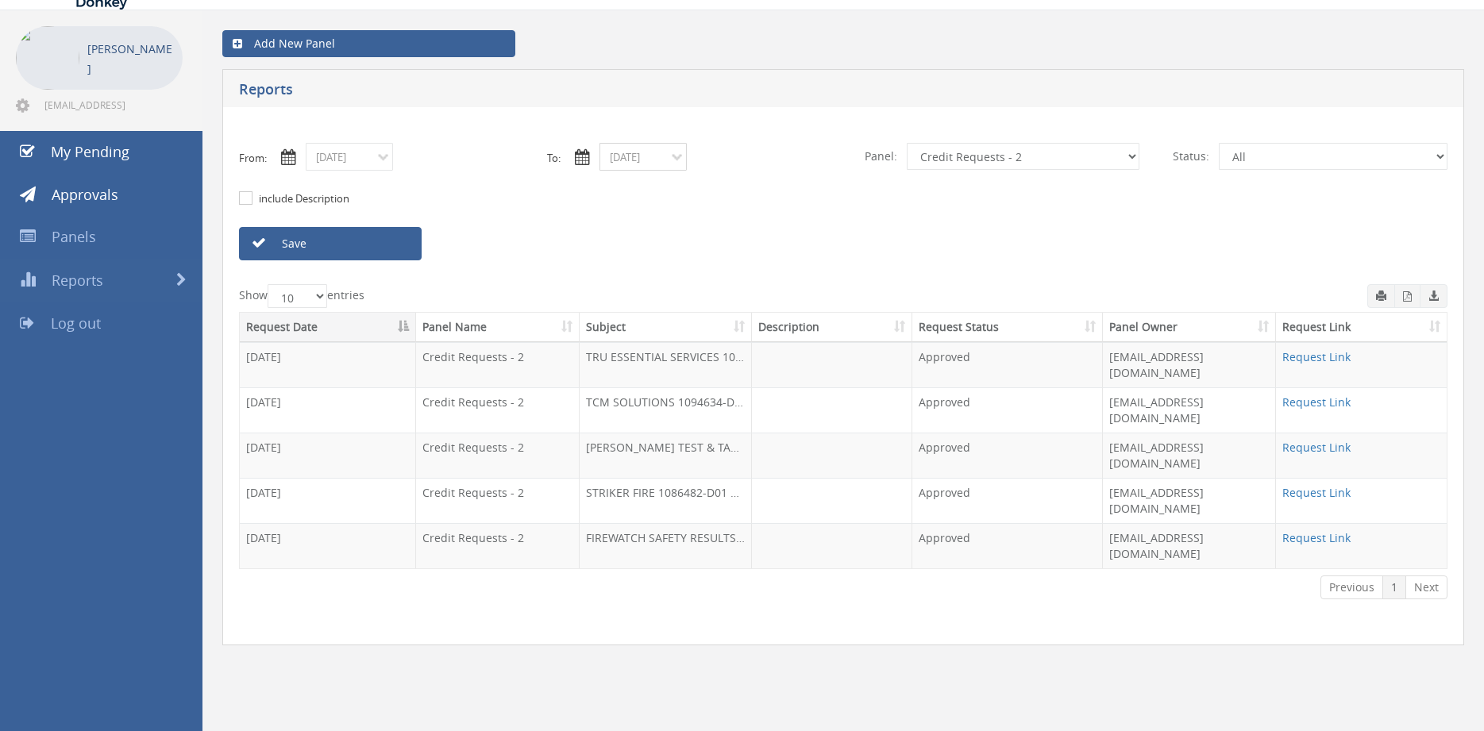
click at [623, 159] on input "09/15/2025" at bounding box center [643, 157] width 87 height 28
click at [745, 274] on span "18" at bounding box center [736, 271] width 29 height 21
type input "09/18/2025"
click at [389, 244] on link "Save" at bounding box center [330, 243] width 183 height 33
click at [1405, 296] on icon "button" at bounding box center [1407, 296] width 9 height 10
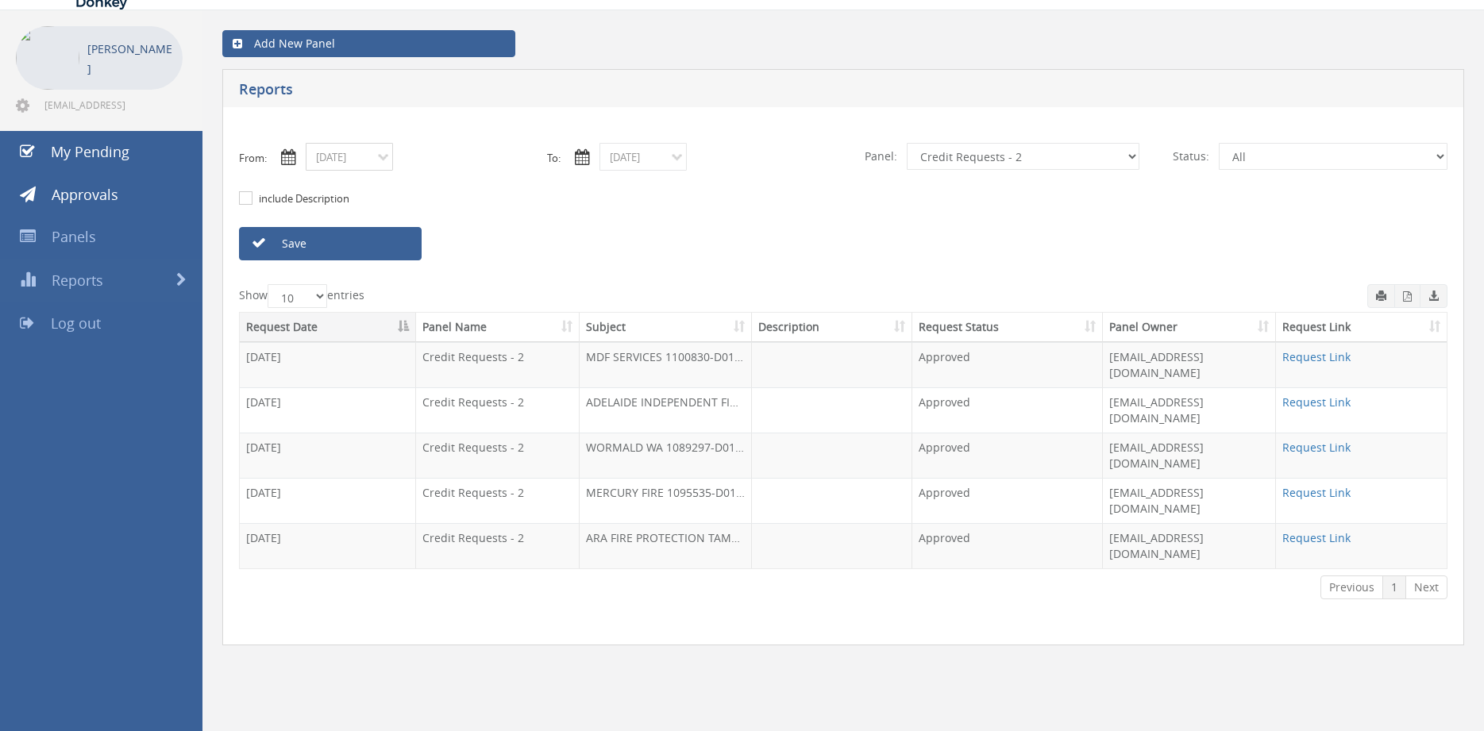
click at [365, 163] on input "09/18/2025" at bounding box center [349, 157] width 87 height 28
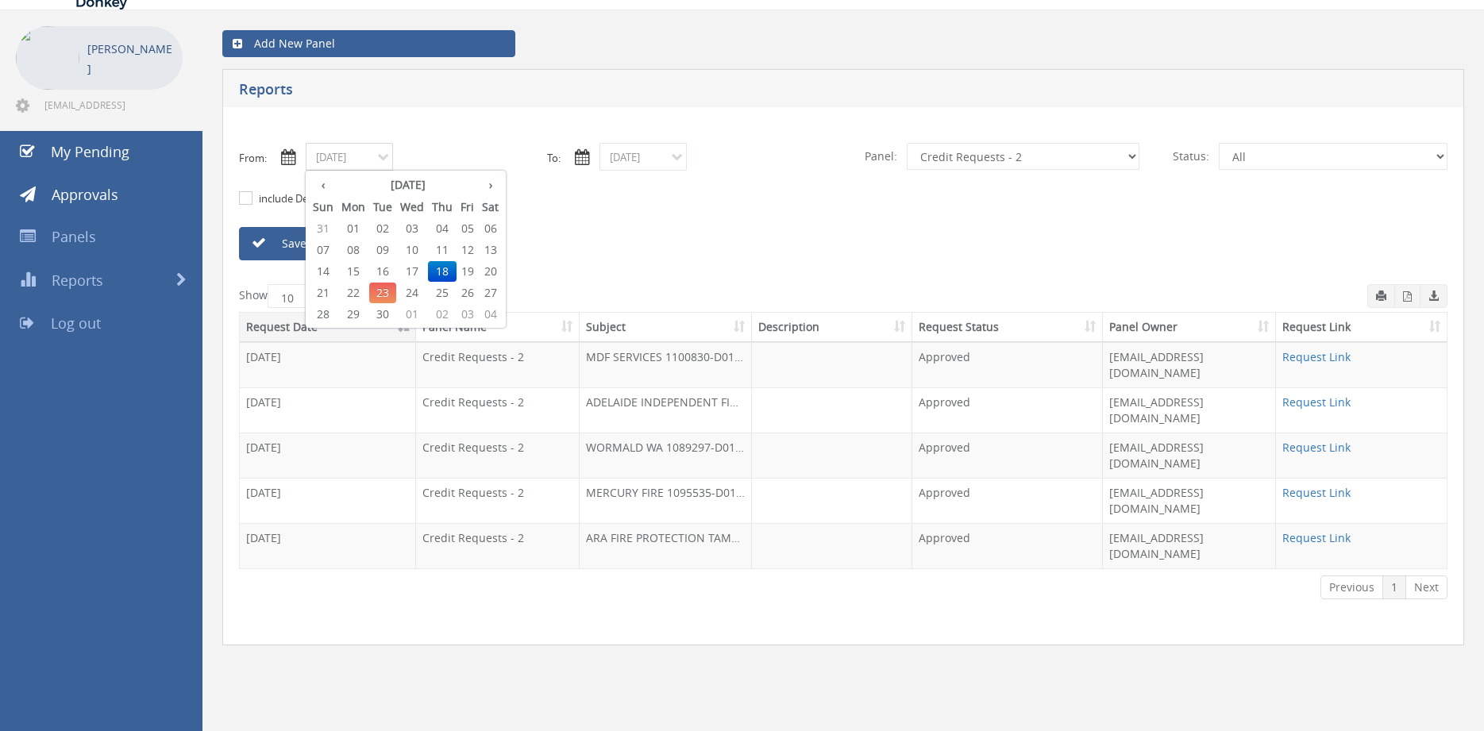
click at [473, 272] on span "19" at bounding box center [467, 271] width 21 height 21
type input "09/19/2025"
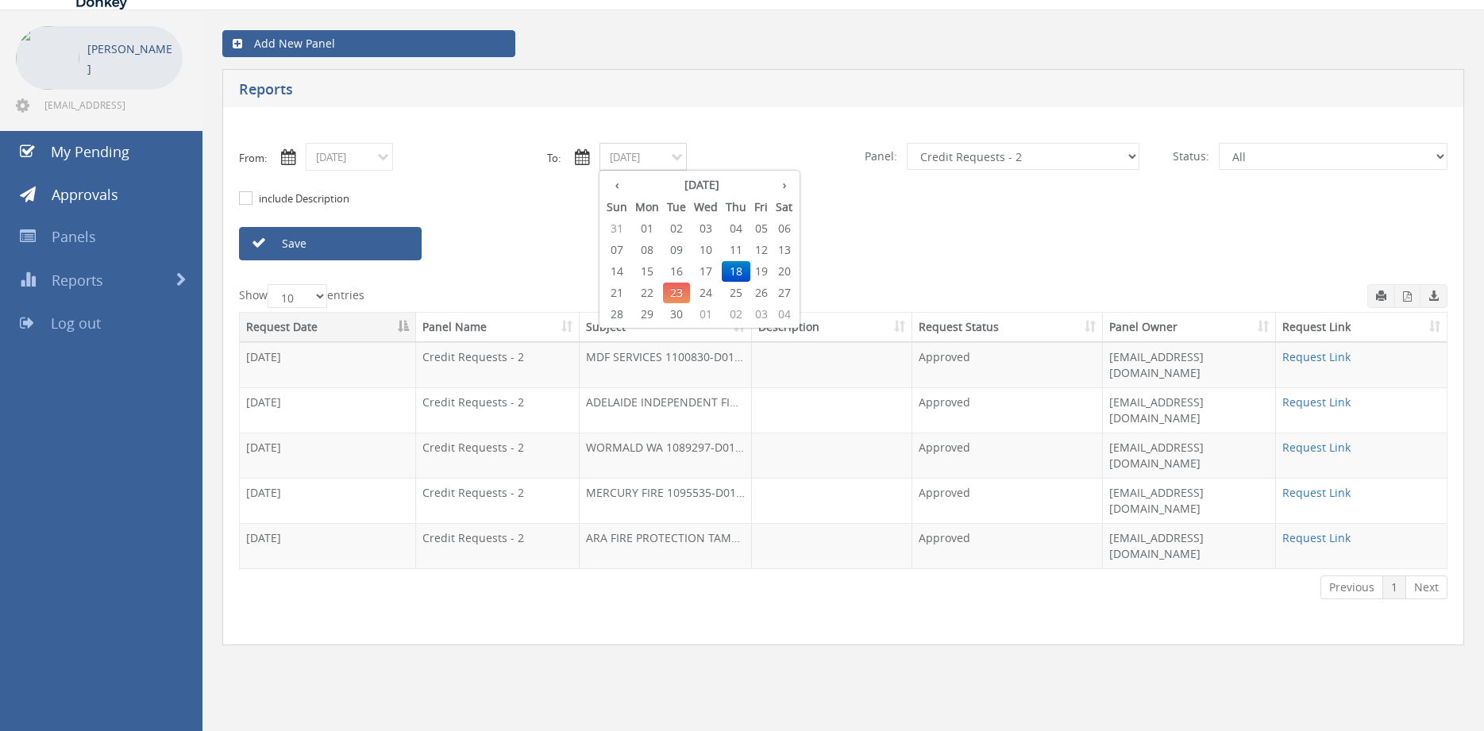
click at [613, 161] on input "09/18/2025" at bounding box center [643, 157] width 87 height 28
click at [764, 273] on span "19" at bounding box center [760, 271] width 21 height 21
type input "09/19/2025"
click at [391, 240] on link "Save" at bounding box center [330, 243] width 183 height 33
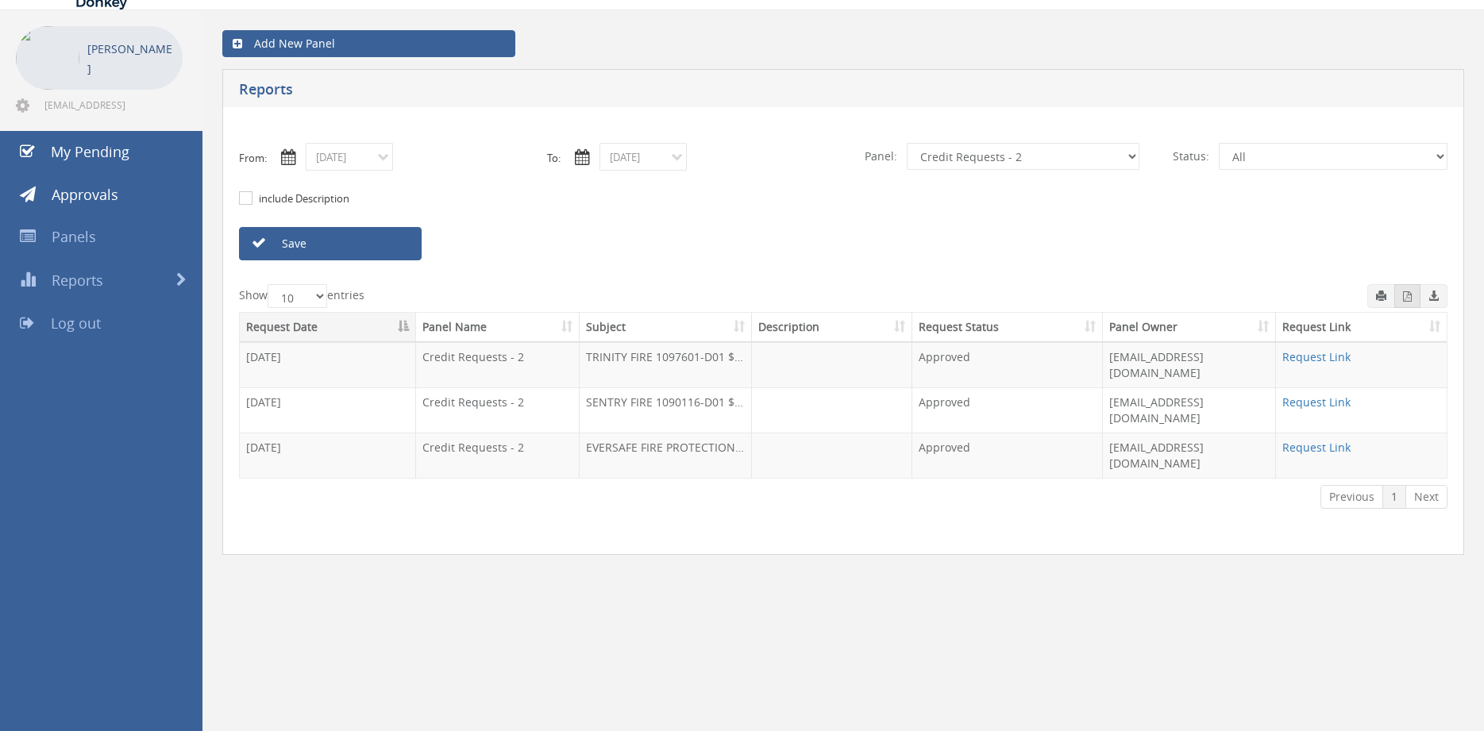
click at [1406, 301] on icon "button" at bounding box center [1407, 296] width 9 height 10
click at [376, 158] on input "09/19/2025" at bounding box center [349, 157] width 87 height 28
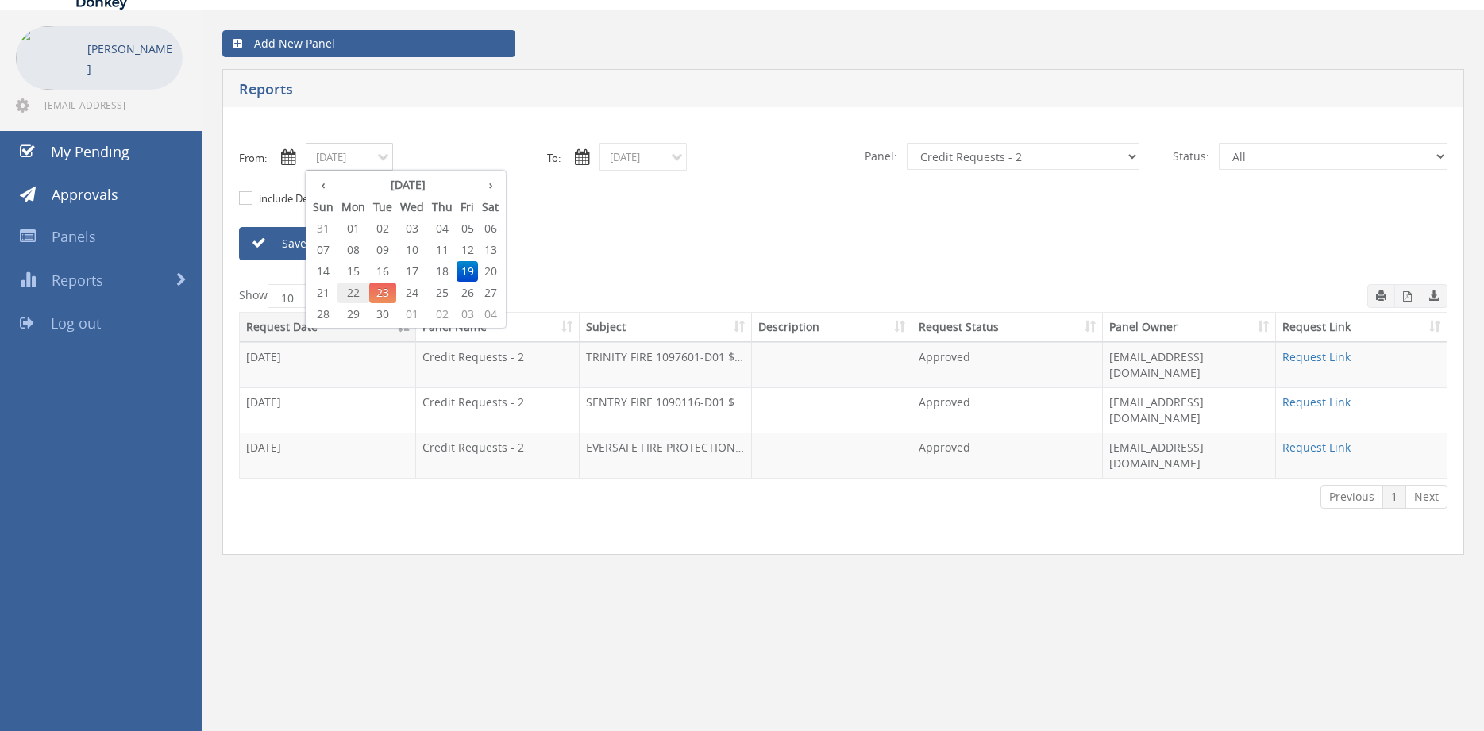
click at [360, 291] on span "22" at bounding box center [353, 293] width 32 height 21
type input "09/22/2025"
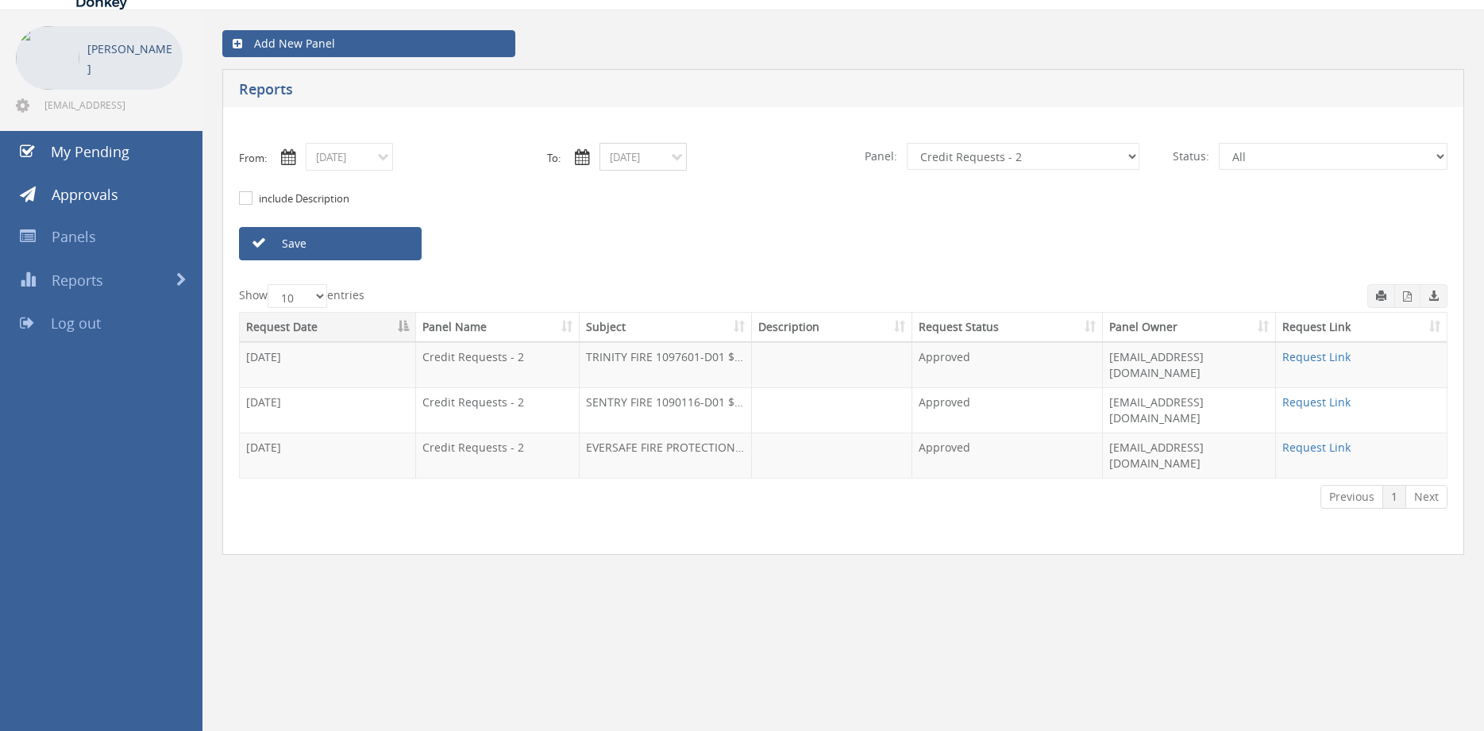
click at [627, 157] on input "09/19/2025" at bounding box center [643, 157] width 87 height 28
click at [646, 291] on span "22" at bounding box center [647, 293] width 32 height 21
type input "09/22/2025"
click at [375, 241] on link "Save" at bounding box center [330, 243] width 183 height 33
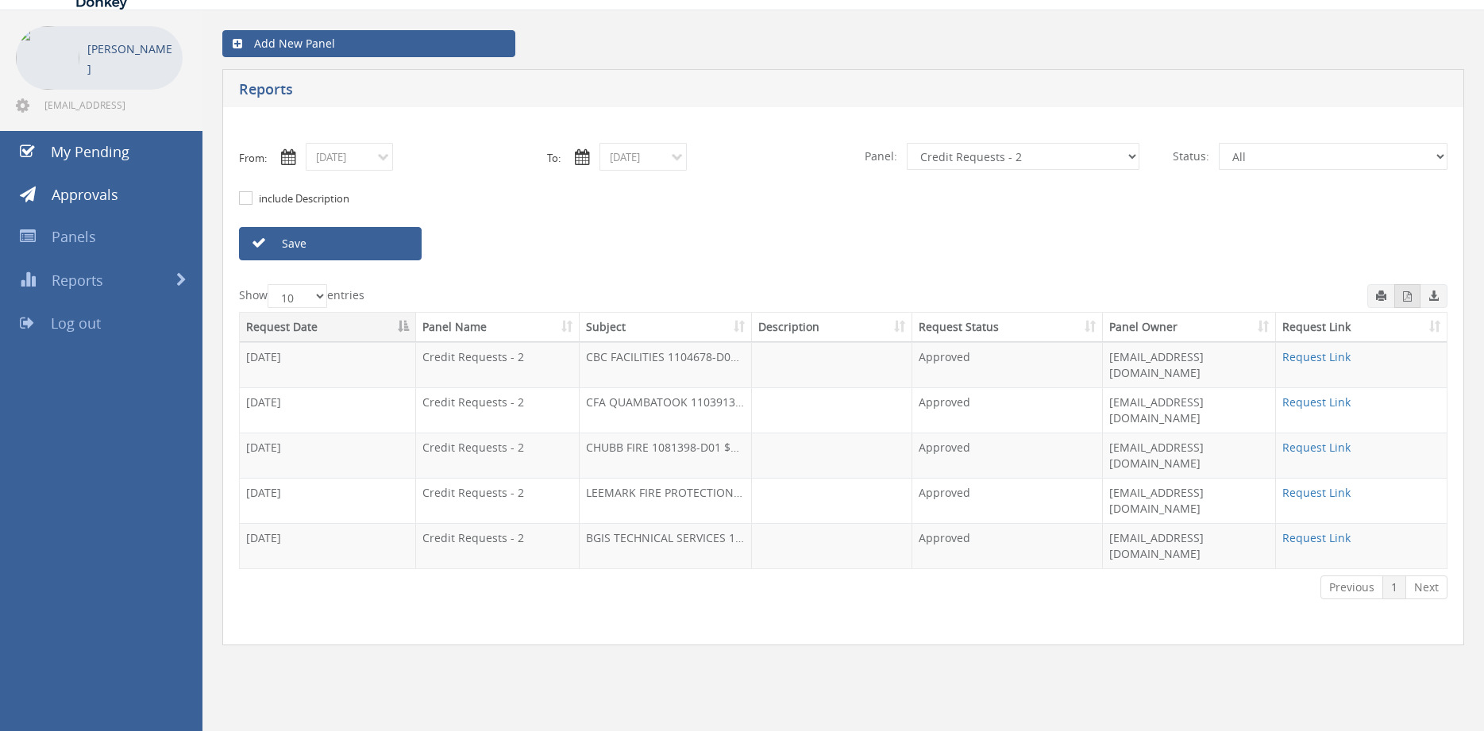
click at [1401, 303] on button "button" at bounding box center [1407, 296] width 26 height 24
click at [375, 160] on input "09/22/2025" at bounding box center [349, 157] width 87 height 28
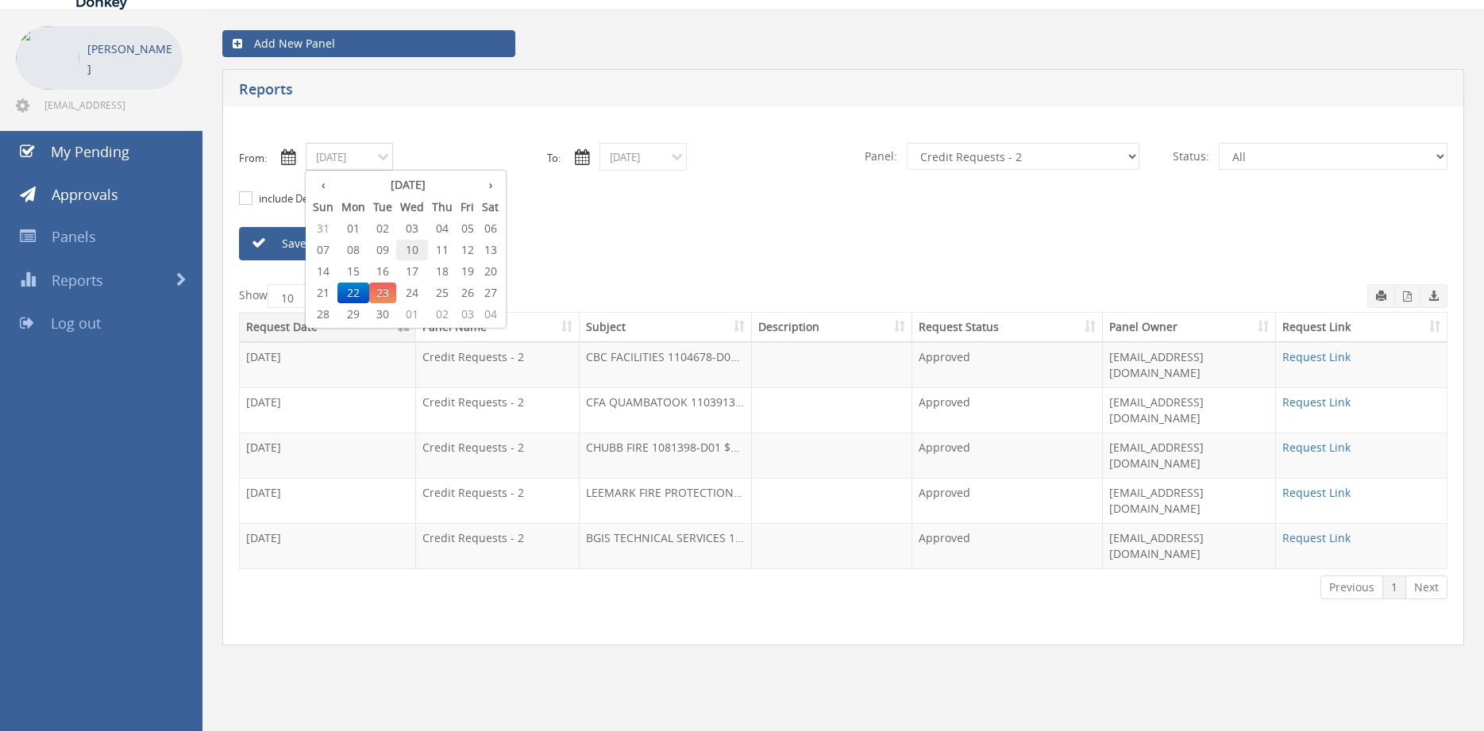
click at [416, 251] on span "10" at bounding box center [412, 250] width 32 height 21
type input "09/10/2025"
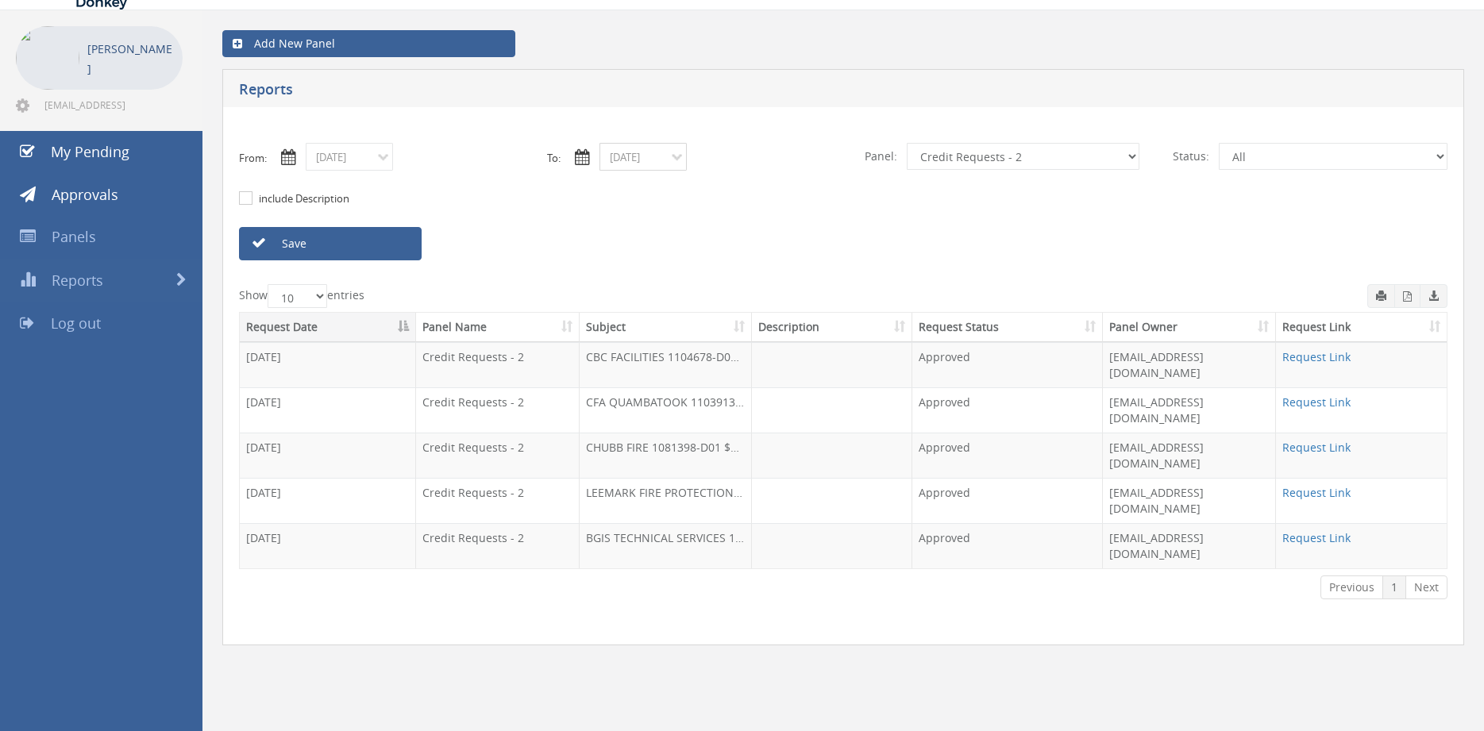
click at [658, 149] on input "09/22/2025" at bounding box center [643, 157] width 87 height 28
click at [715, 252] on span "10" at bounding box center [706, 250] width 32 height 21
type input "09/10/2025"
click at [907, 143] on select "All Alarm Credits RG - 3 NZ Utilities Cable and SAI Global NZ Alarms-1 NZ FX Pa…" at bounding box center [1023, 156] width 233 height 27
select select "number:13144"
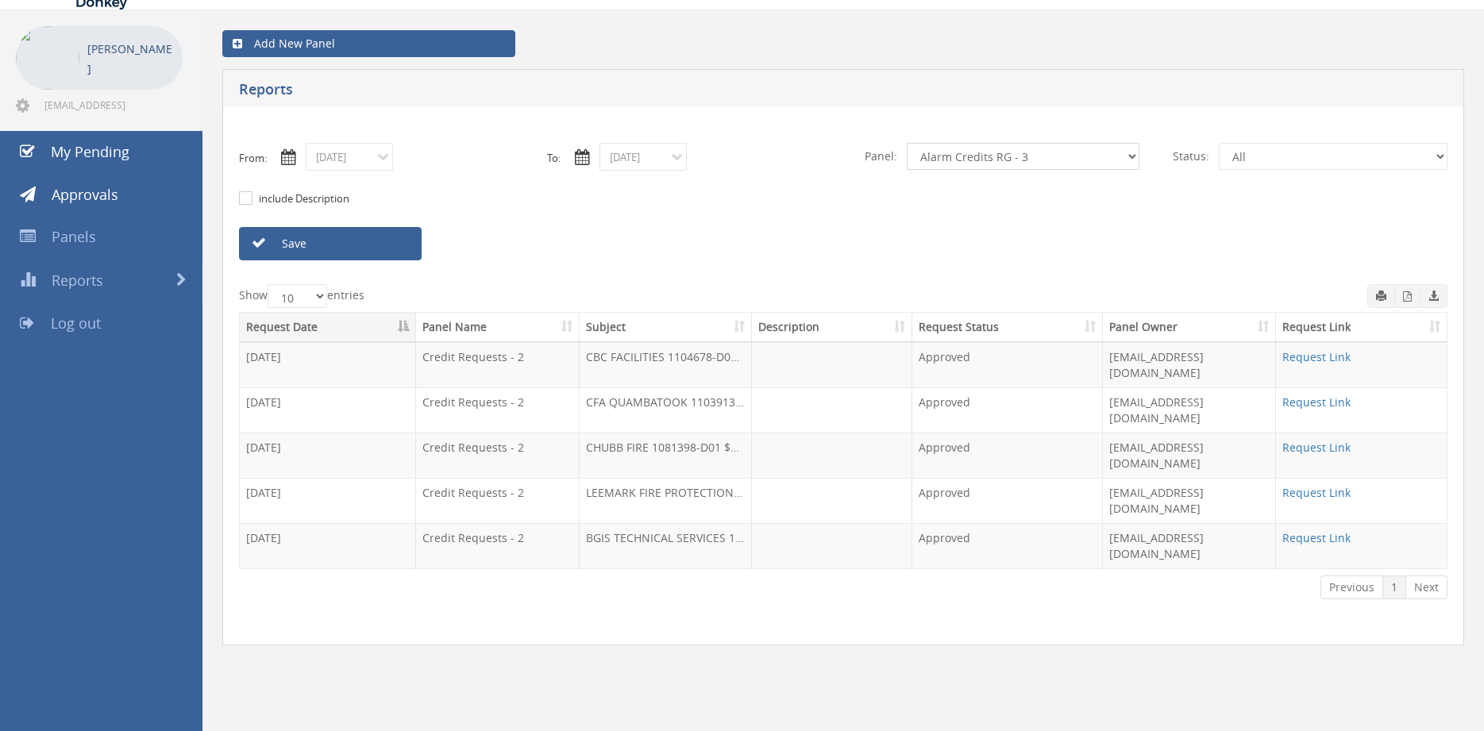
click option "Alarm Credits RG - 3" at bounding box center [0, 0] width 0 height 0
click at [396, 249] on link "Save" at bounding box center [330, 243] width 183 height 33
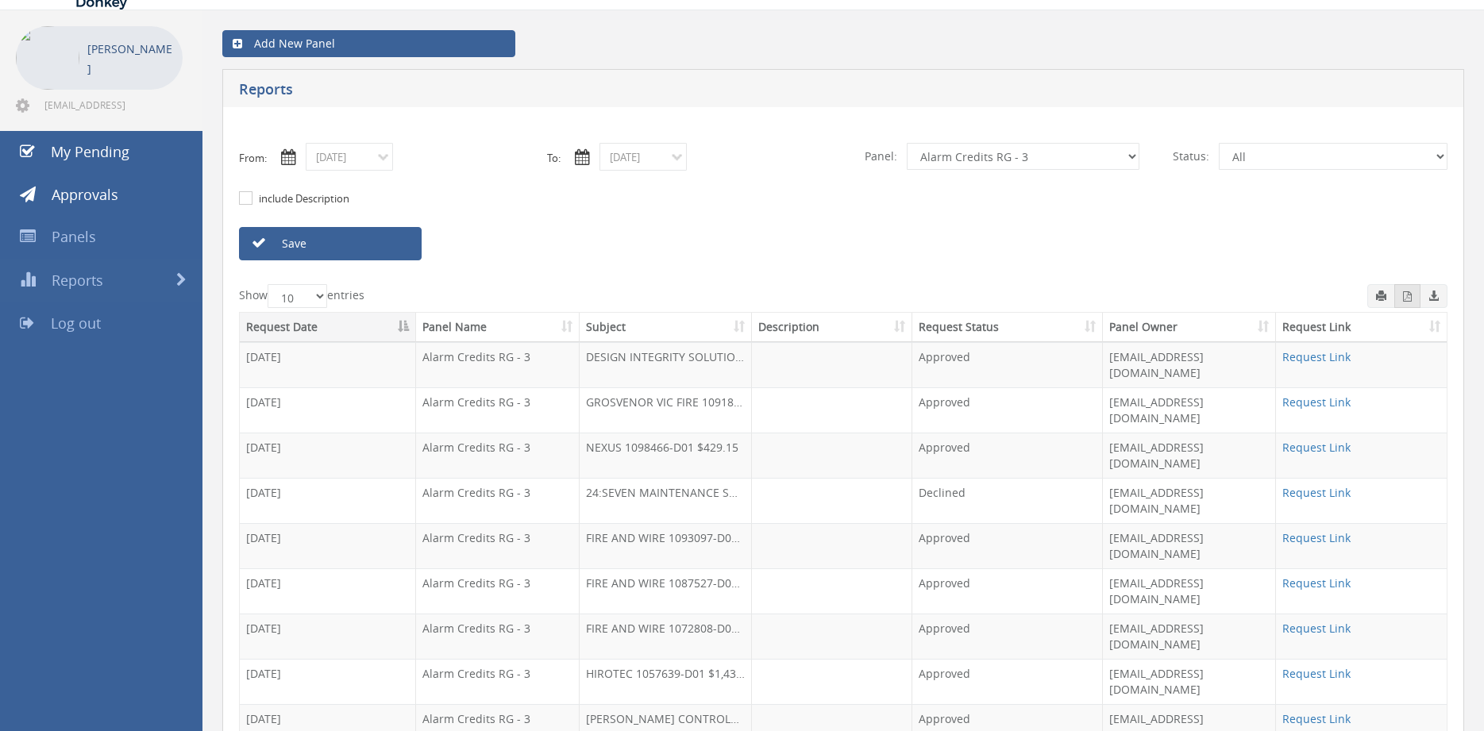
click at [1402, 296] on button "button" at bounding box center [1407, 296] width 26 height 24
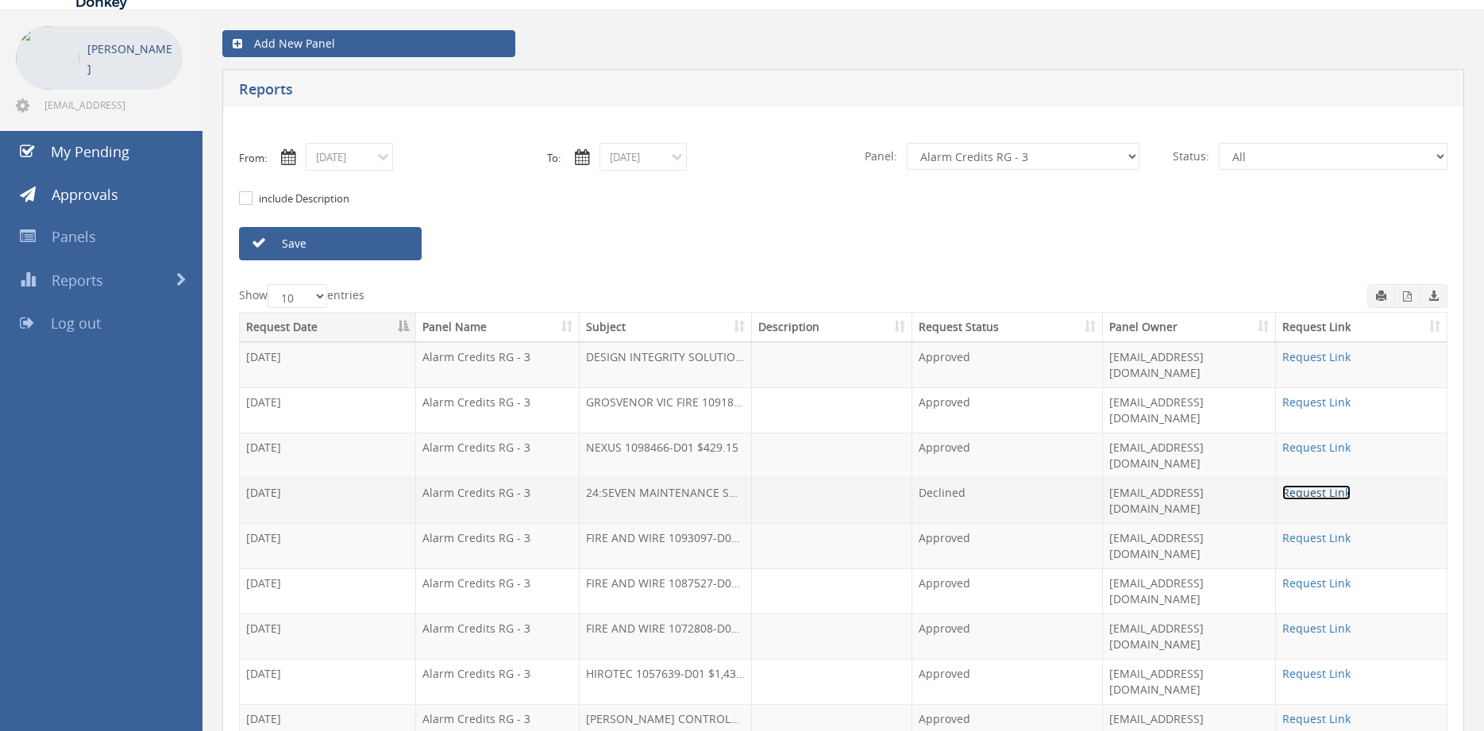
click at [1302, 485] on link "Request Link" at bounding box center [1316, 492] width 68 height 15
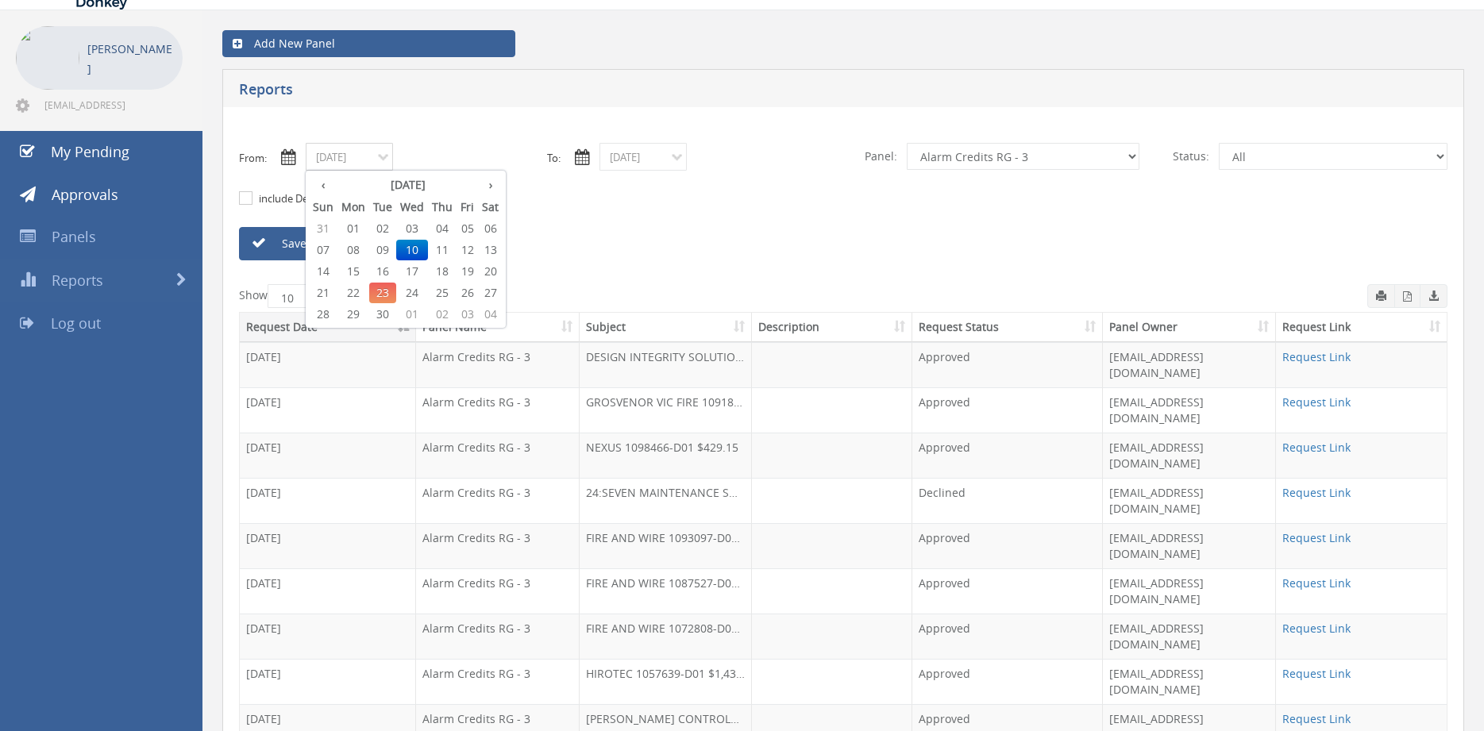
click at [368, 156] on input "09/10/2025" at bounding box center [349, 157] width 87 height 28
click at [446, 252] on span "11" at bounding box center [442, 250] width 29 height 21
type input "09/11/2025"
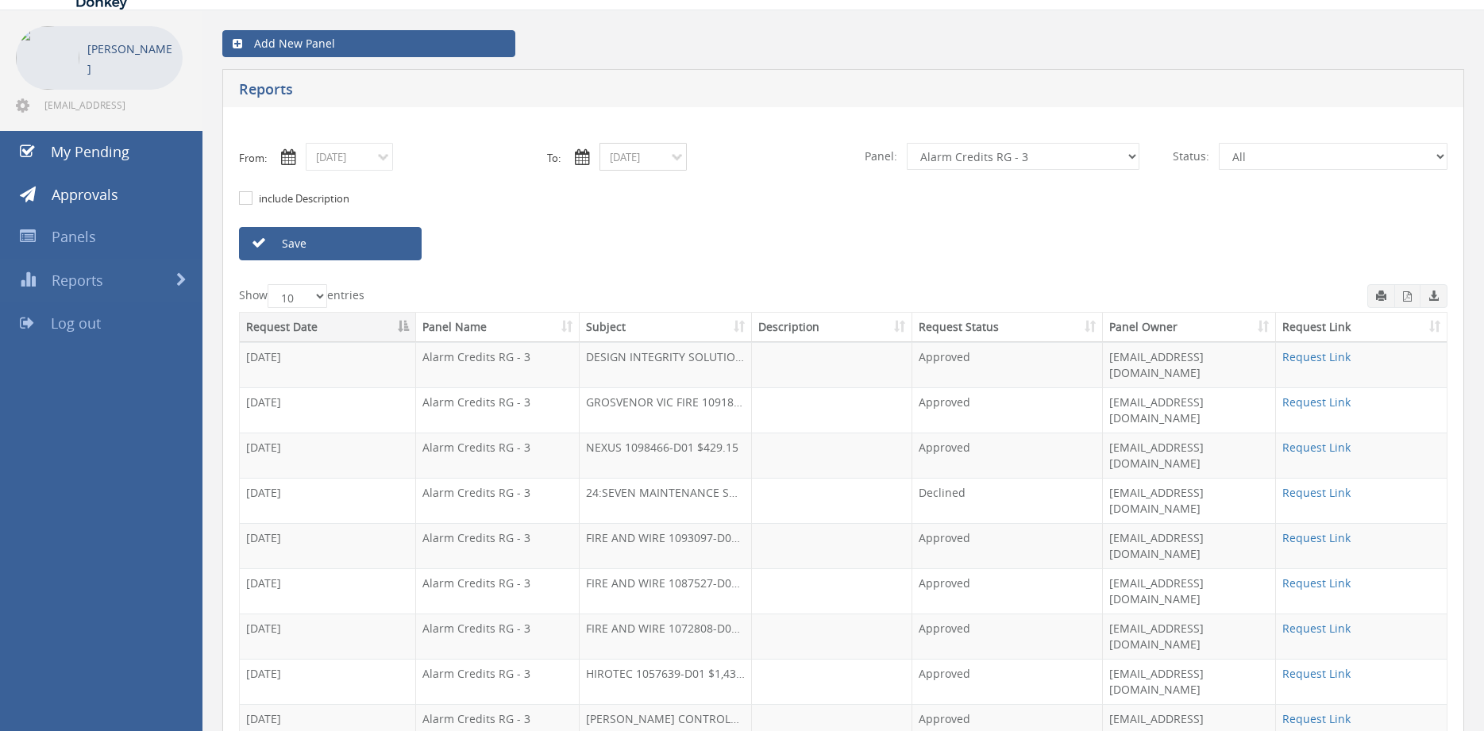
click at [642, 153] on input "09/10/2025" at bounding box center [643, 157] width 87 height 28
click at [738, 247] on span "11" at bounding box center [736, 250] width 29 height 21
type input "09/11/2025"
click at [392, 245] on link "Save" at bounding box center [330, 243] width 183 height 33
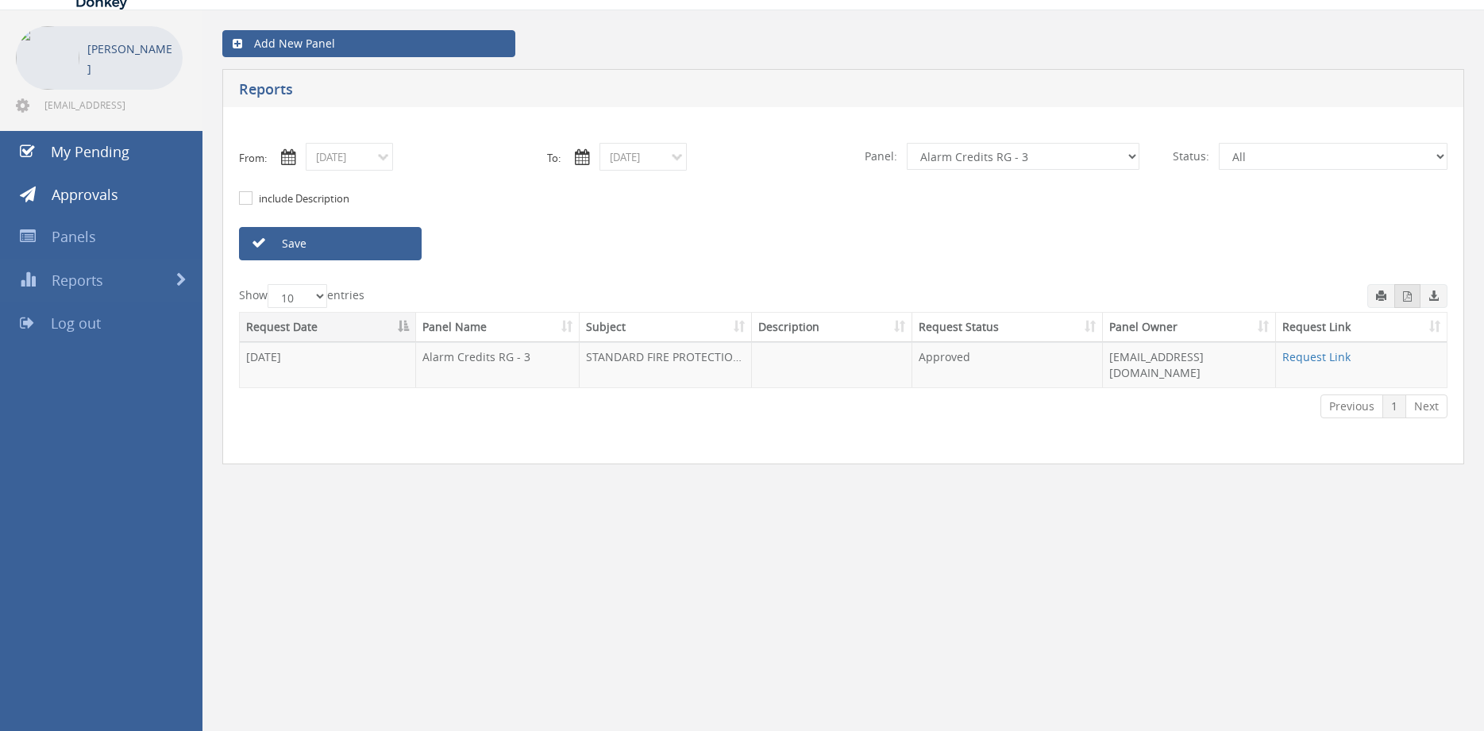
click at [1406, 299] on icon "button" at bounding box center [1407, 296] width 9 height 10
click at [369, 158] on input "09/11/2025" at bounding box center [349, 157] width 87 height 28
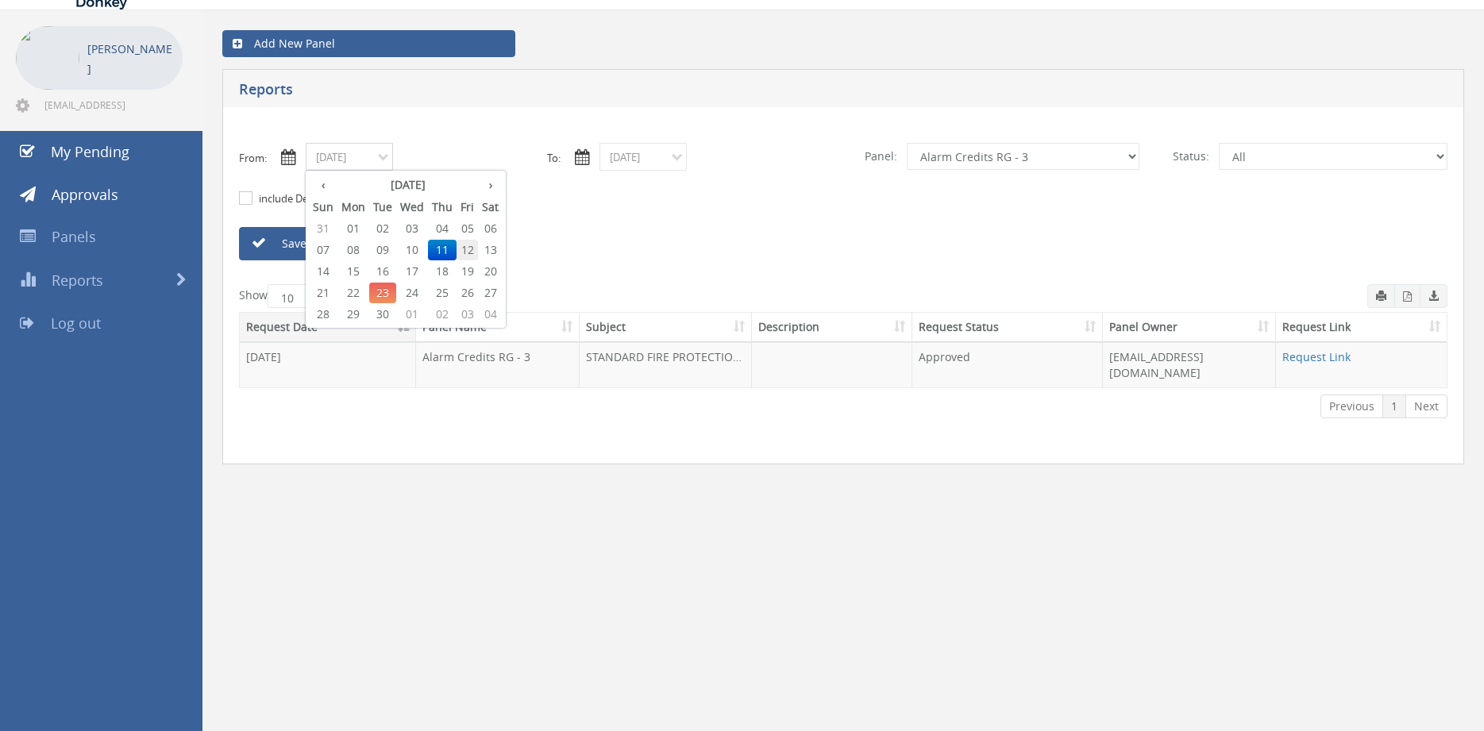
click at [470, 249] on span "12" at bounding box center [467, 250] width 21 height 21
type input "09/12/2025"
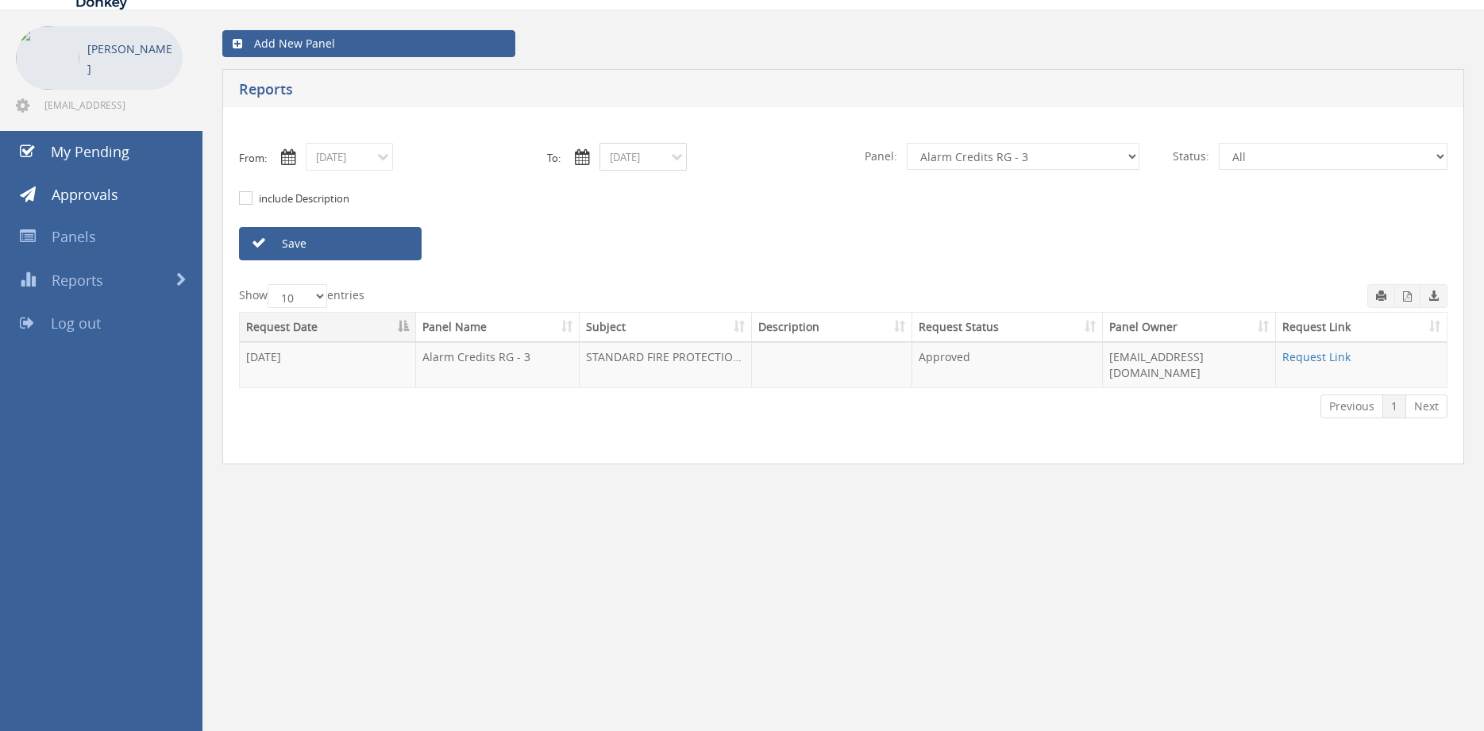
click at [641, 154] on input "09/11/2025" at bounding box center [643, 157] width 87 height 28
click at [770, 249] on span "12" at bounding box center [760, 250] width 21 height 21
type input "09/12/2025"
click at [393, 241] on link "Save" at bounding box center [330, 243] width 183 height 33
click at [1404, 299] on icon "button" at bounding box center [1407, 296] width 9 height 10
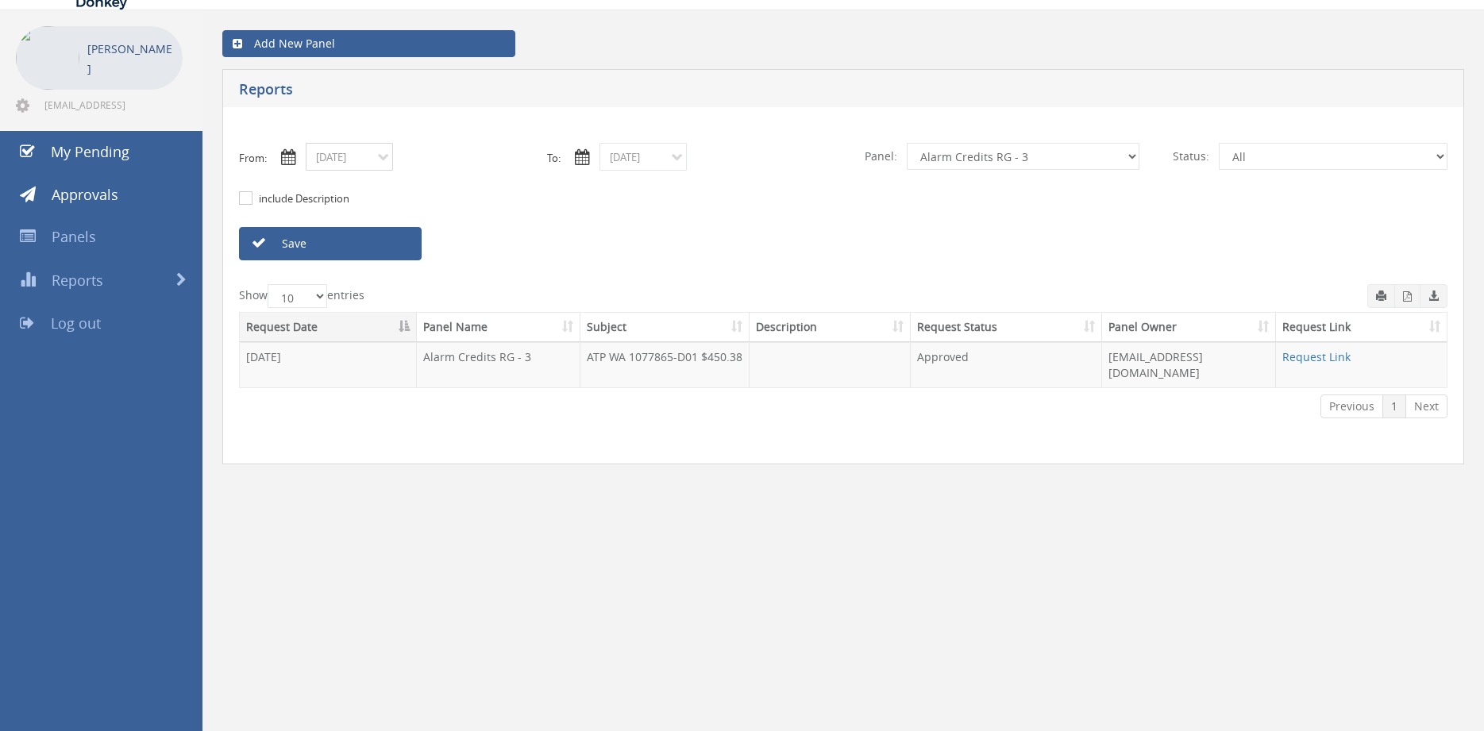
click at [366, 158] on input "09/12/2025" at bounding box center [349, 157] width 87 height 28
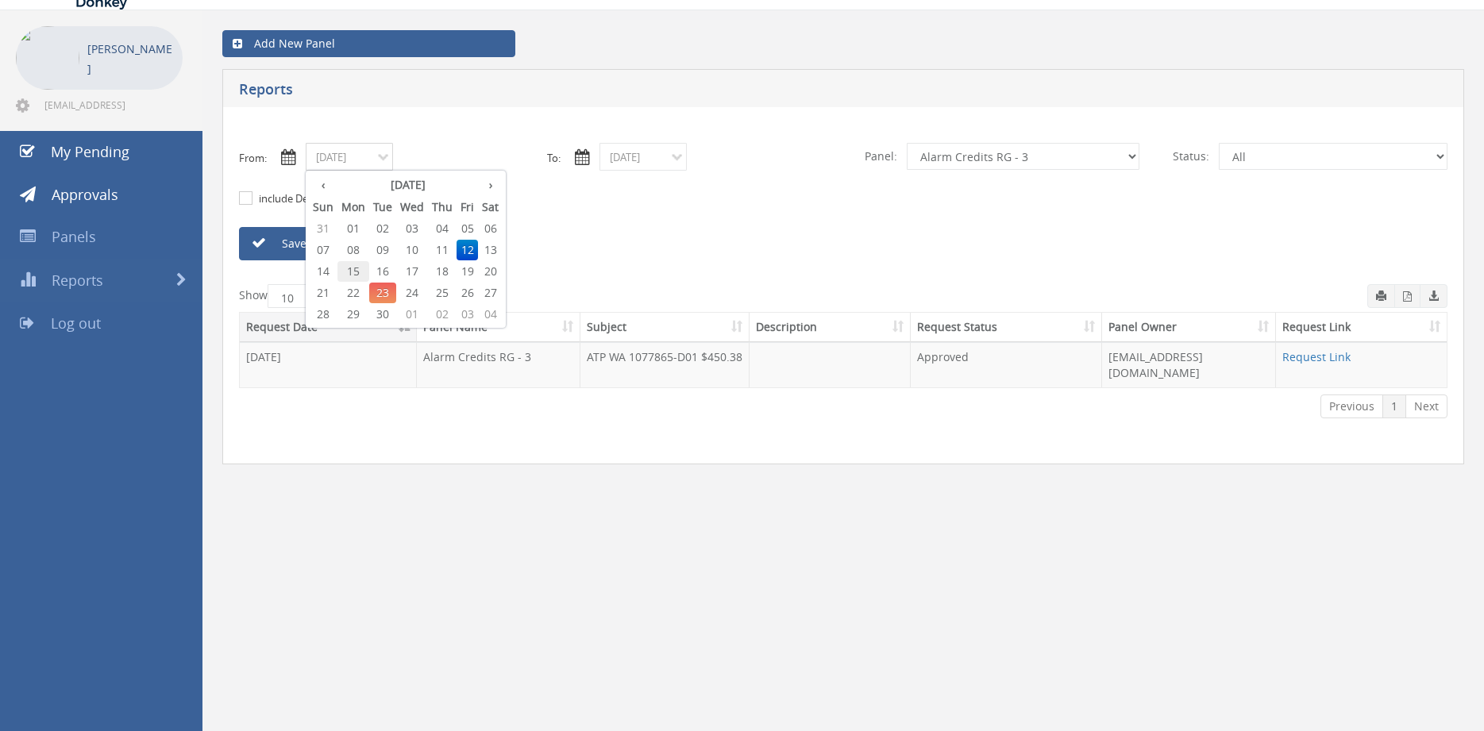
click at [356, 273] on span "15" at bounding box center [353, 271] width 32 height 21
type input "09/15/2025"
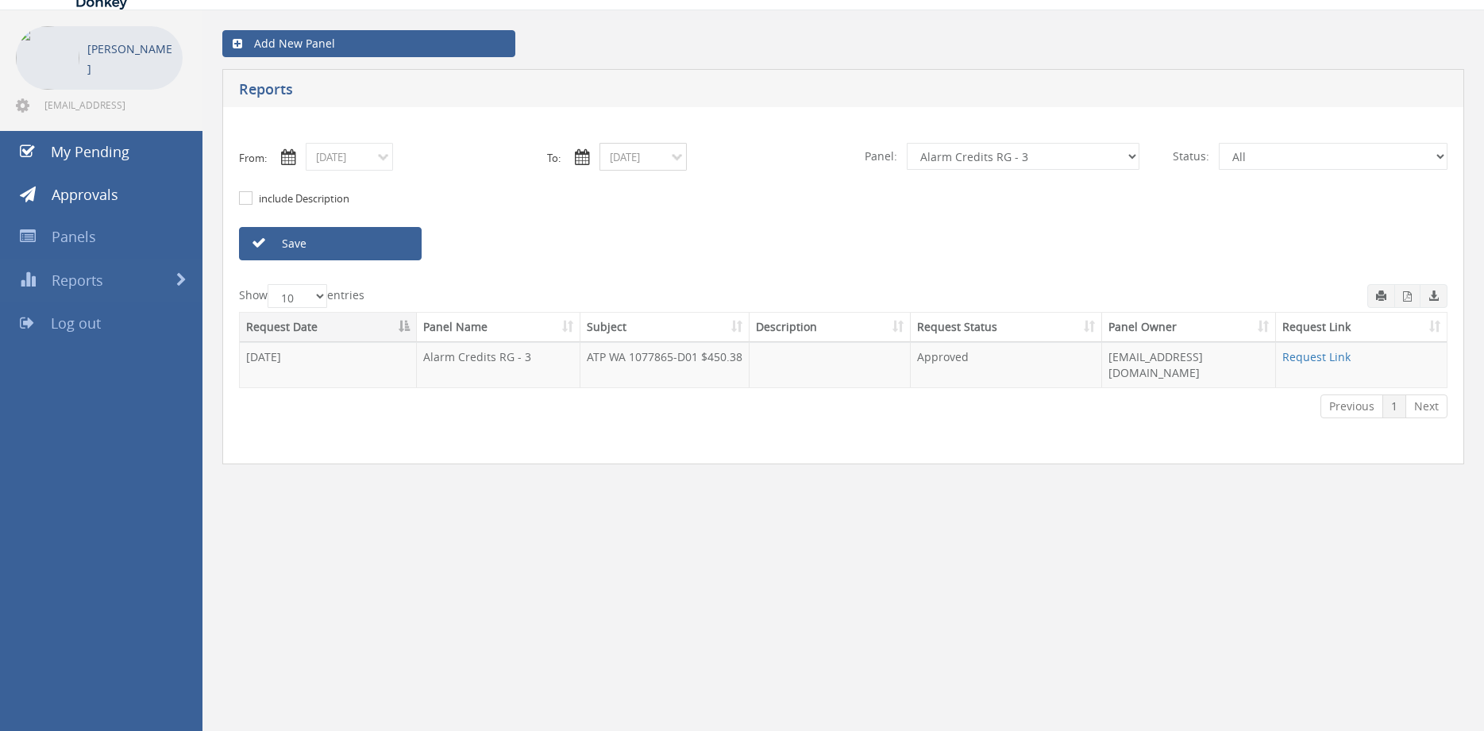
click at [630, 160] on input "09/12/2025" at bounding box center [643, 157] width 87 height 28
drag, startPoint x: 654, startPoint y: 276, endPoint x: 630, endPoint y: 268, distance: 24.4
click at [653, 276] on span "15" at bounding box center [647, 271] width 32 height 21
type input "09/15/2025"
click at [377, 244] on link "Save" at bounding box center [330, 243] width 183 height 33
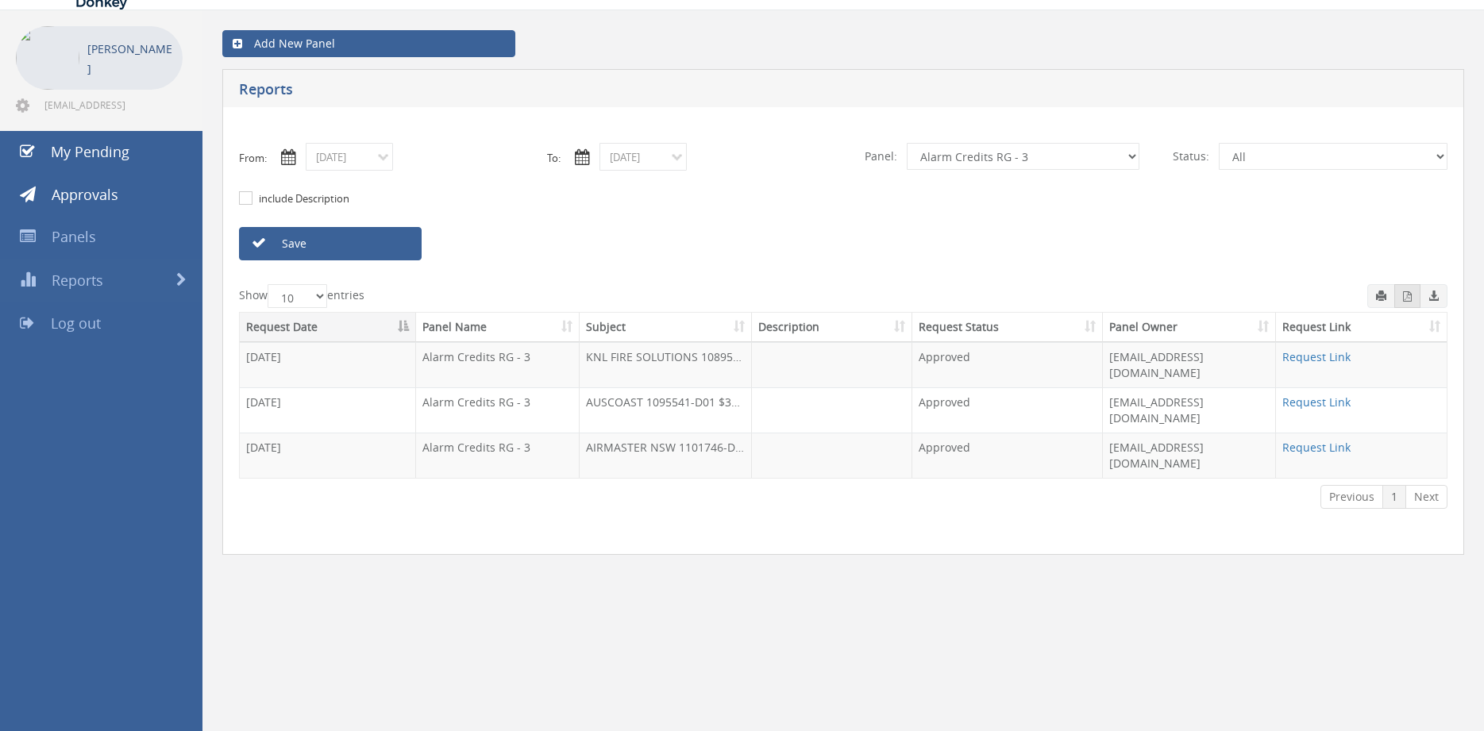
click at [1408, 299] on icon "button" at bounding box center [1407, 296] width 9 height 10
click at [374, 162] on input "09/15/2025" at bounding box center [349, 157] width 87 height 28
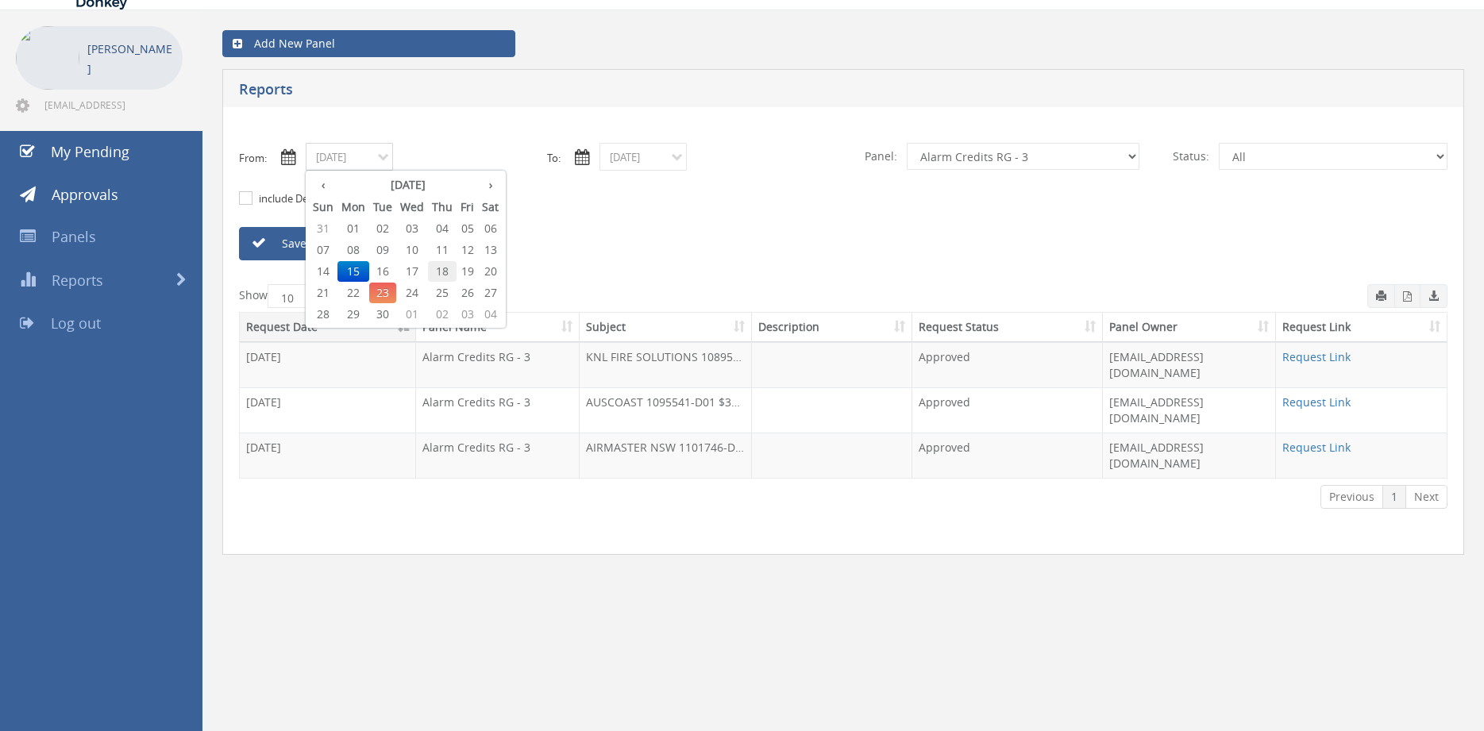
click at [445, 272] on span "18" at bounding box center [442, 271] width 29 height 21
type input "09/18/2025"
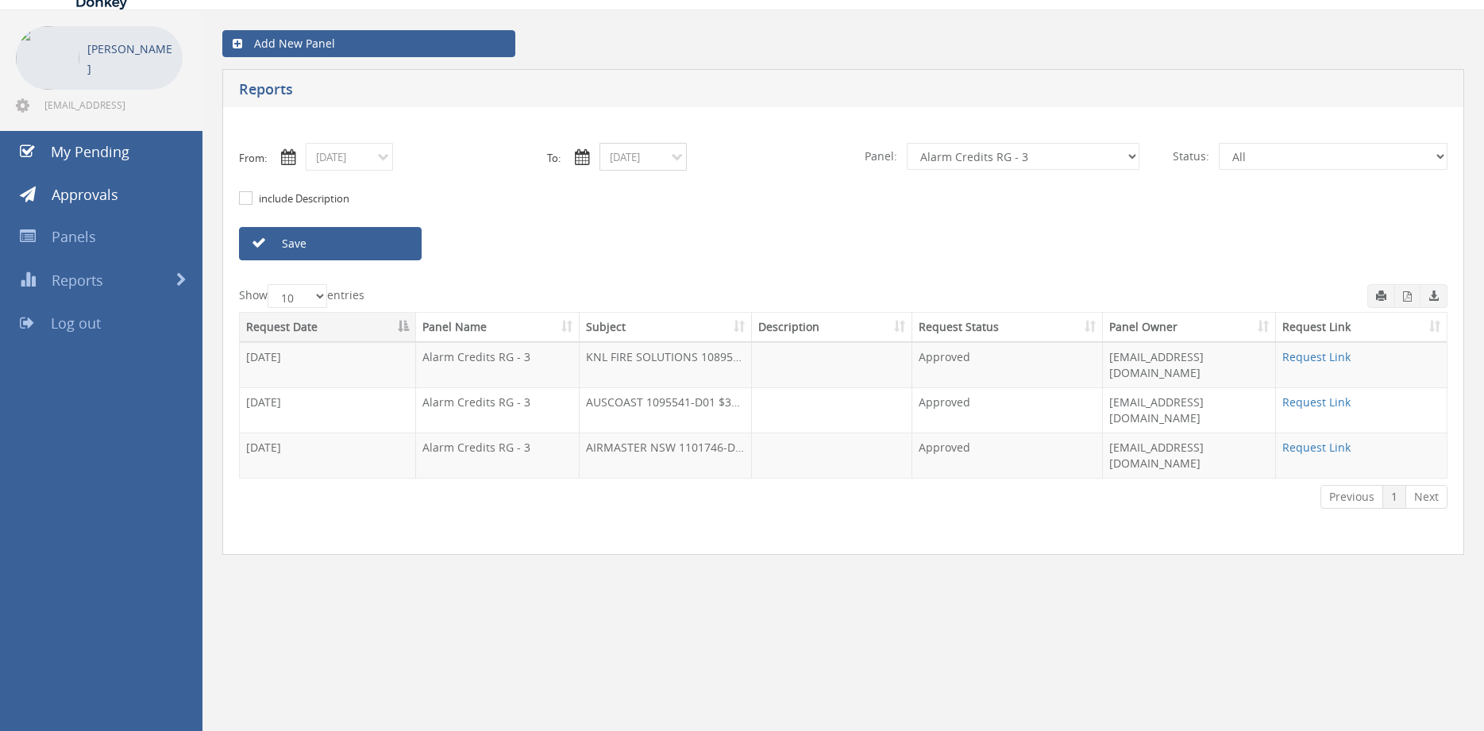
click at [631, 160] on input "09/15/2025" at bounding box center [643, 157] width 87 height 28
click at [739, 271] on span "18" at bounding box center [736, 271] width 29 height 21
type input "09/18/2025"
click at [367, 247] on link "Save" at bounding box center [330, 243] width 183 height 33
click at [1404, 299] on icon "button" at bounding box center [1407, 296] width 9 height 10
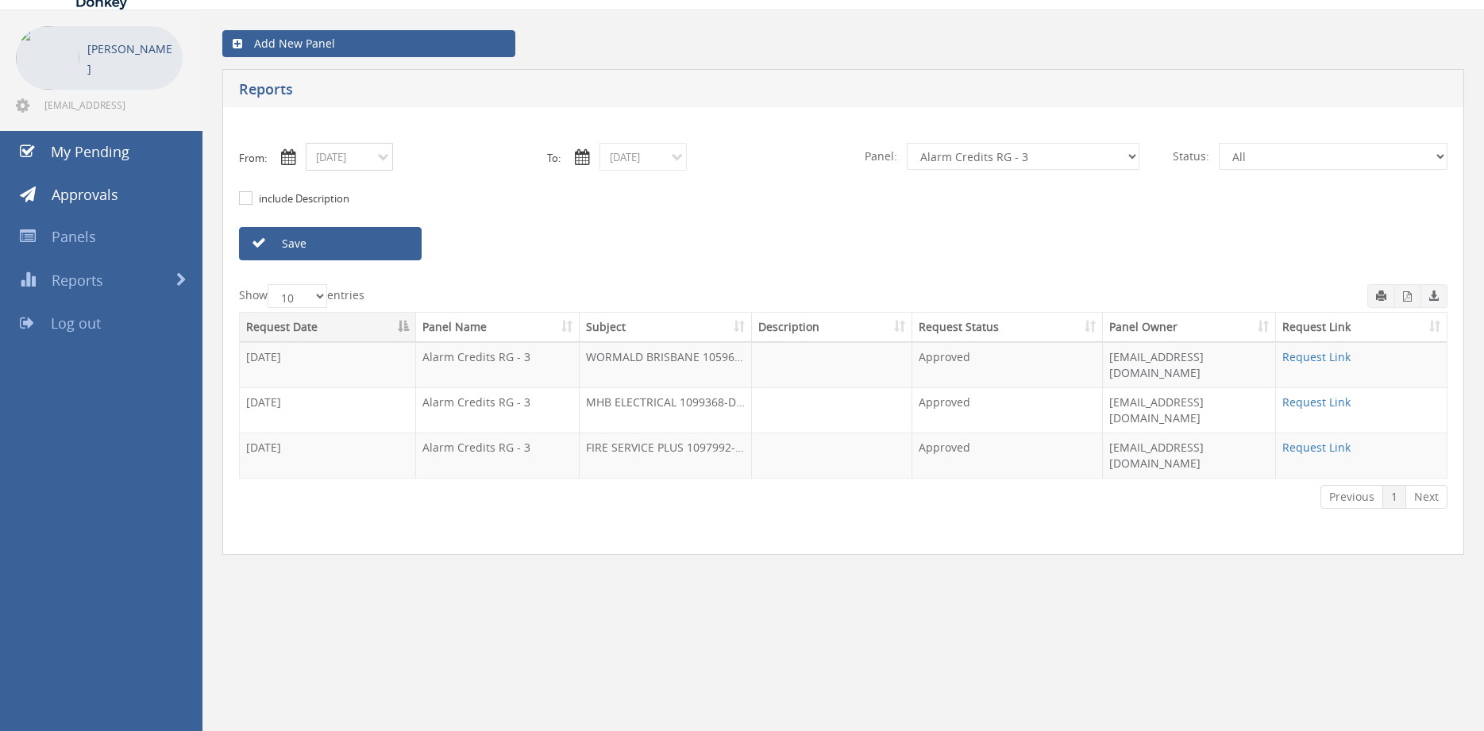
click at [357, 161] on input "09/18/2025" at bounding box center [349, 157] width 87 height 28
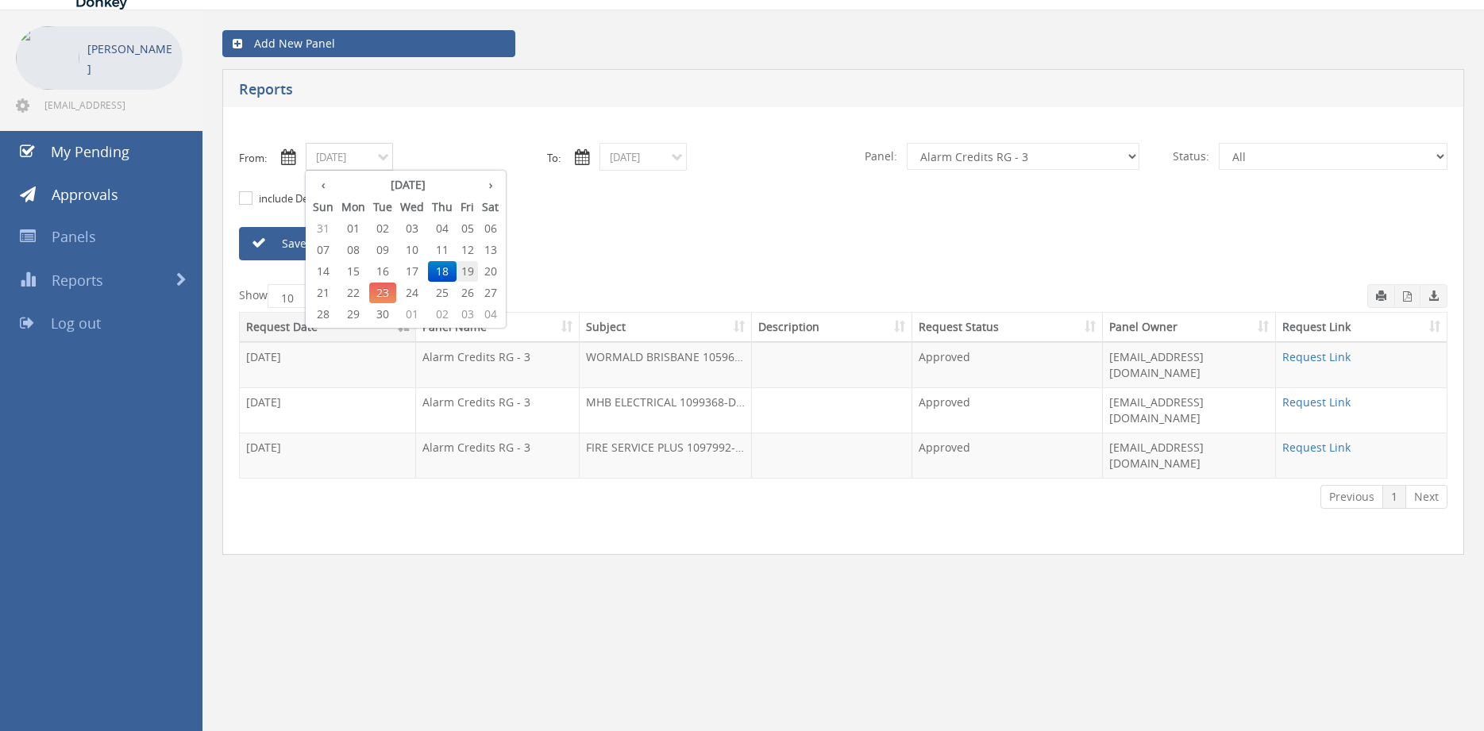
click at [470, 272] on span "19" at bounding box center [467, 271] width 21 height 21
type input "09/19/2025"
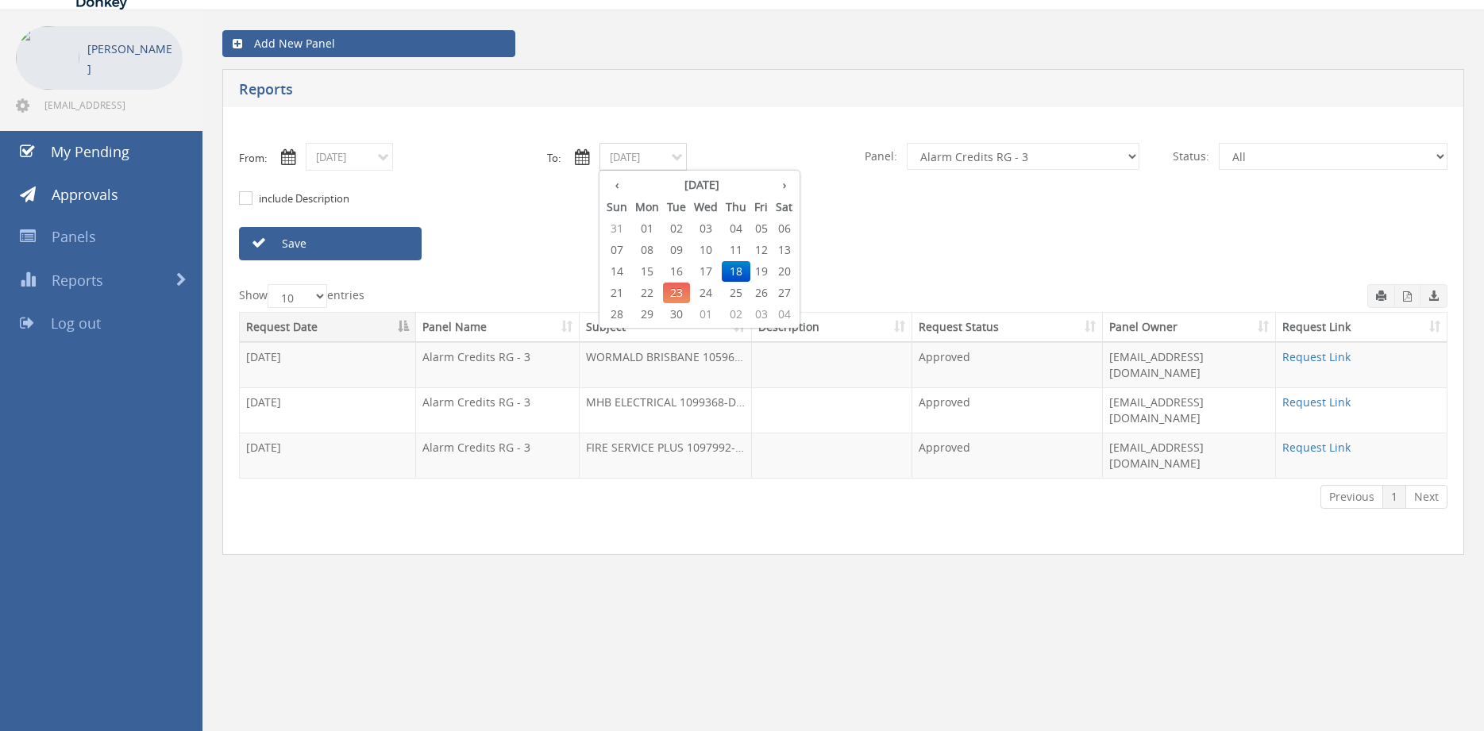
click at [634, 152] on input "09/18/2025" at bounding box center [643, 157] width 87 height 28
click at [765, 272] on span "19" at bounding box center [760, 271] width 21 height 21
type input "09/19/2025"
click at [388, 241] on link "Save" at bounding box center [330, 243] width 183 height 33
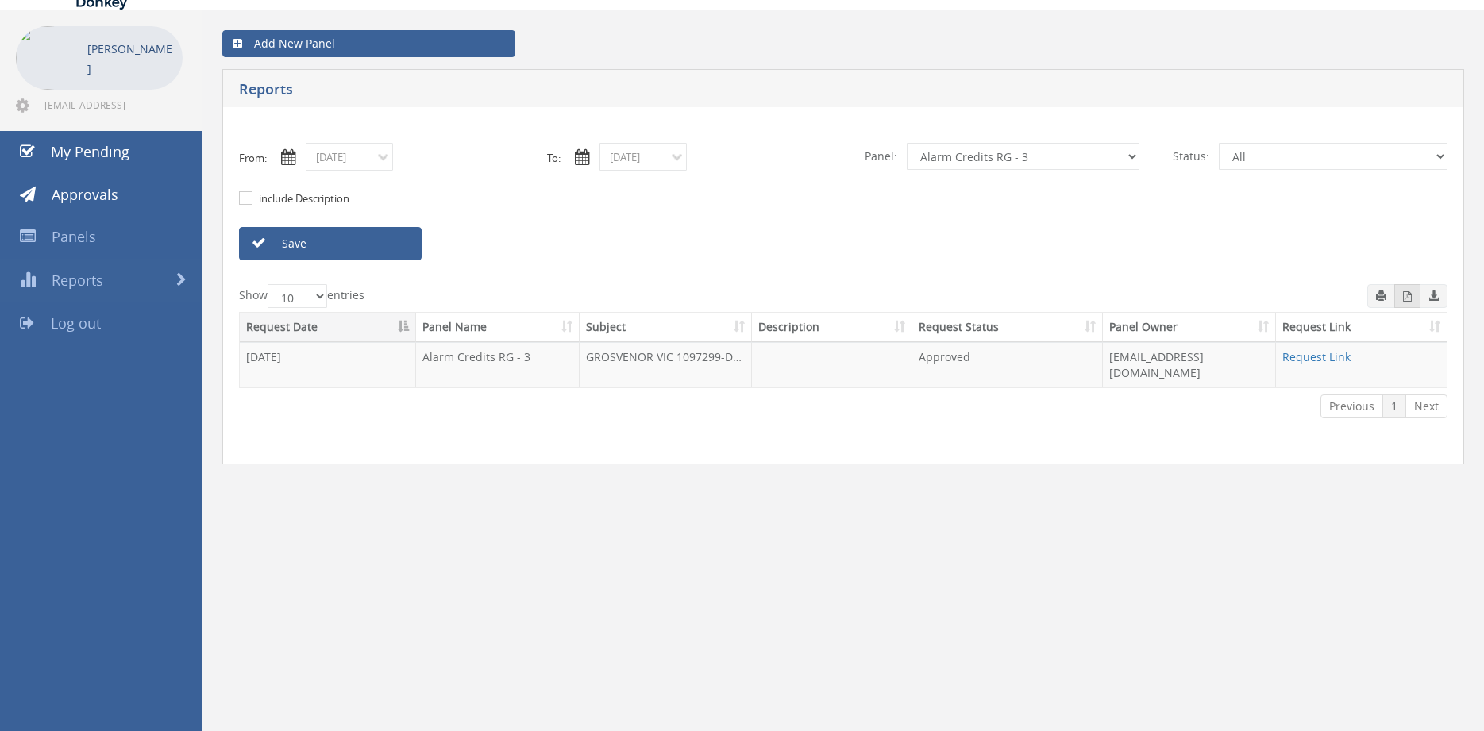
click at [1400, 300] on button "button" at bounding box center [1407, 296] width 26 height 24
click at [351, 163] on input "09/19/2025" at bounding box center [349, 157] width 87 height 28
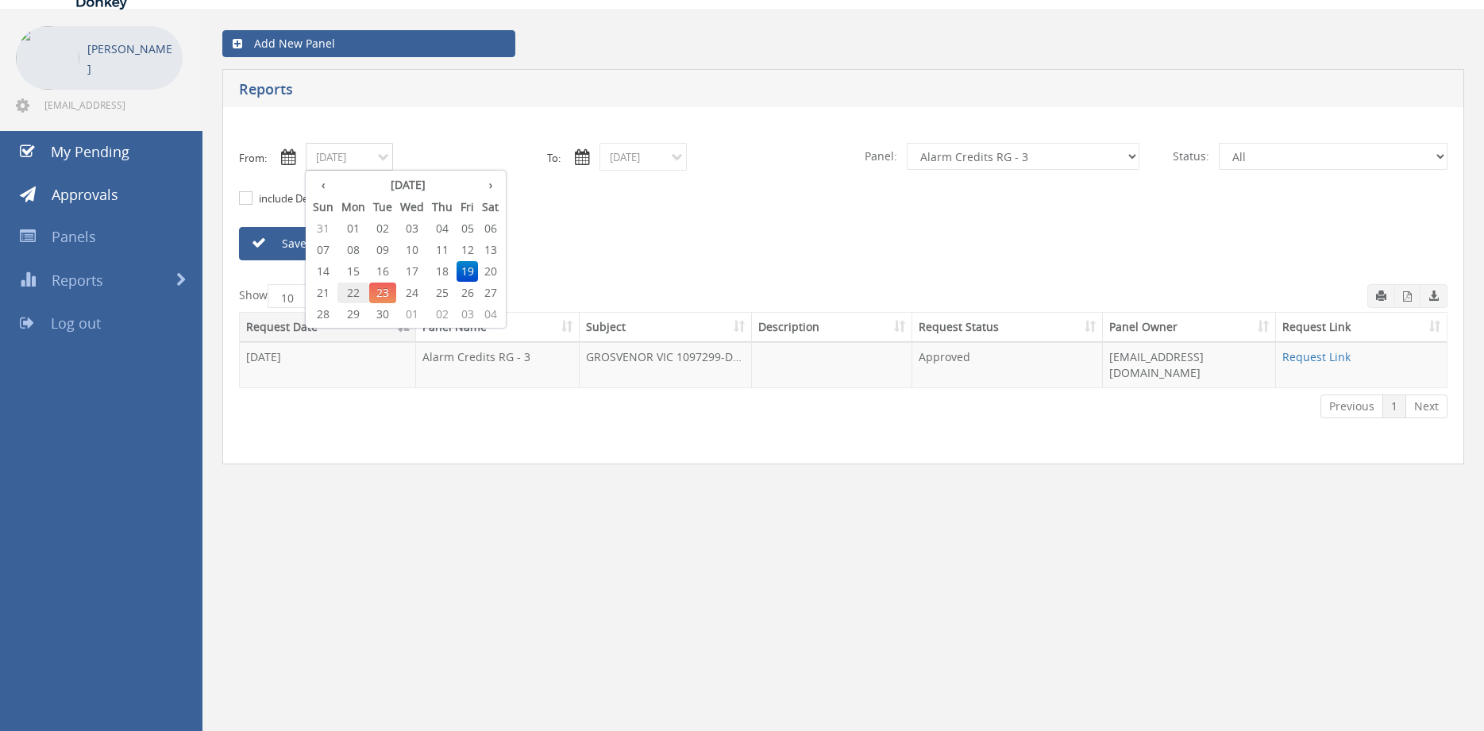
click at [357, 291] on span "22" at bounding box center [353, 293] width 32 height 21
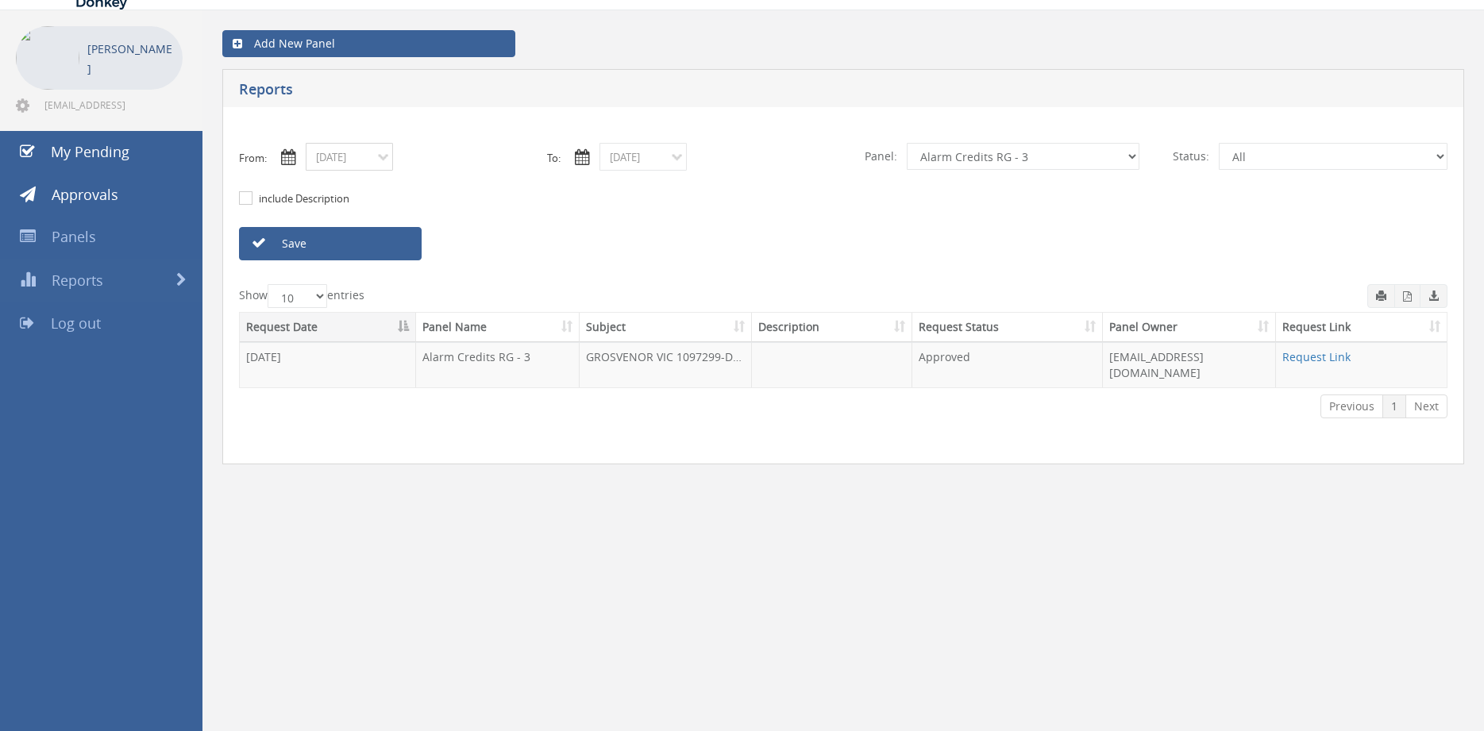
type input "09/22/2025"
drag, startPoint x: 659, startPoint y: 157, endPoint x: 634, endPoint y: 229, distance: 75.8
click at [659, 156] on input "09/19/2025" at bounding box center [643, 157] width 87 height 28
click at [647, 290] on span "22" at bounding box center [647, 293] width 32 height 21
type input "09/22/2025"
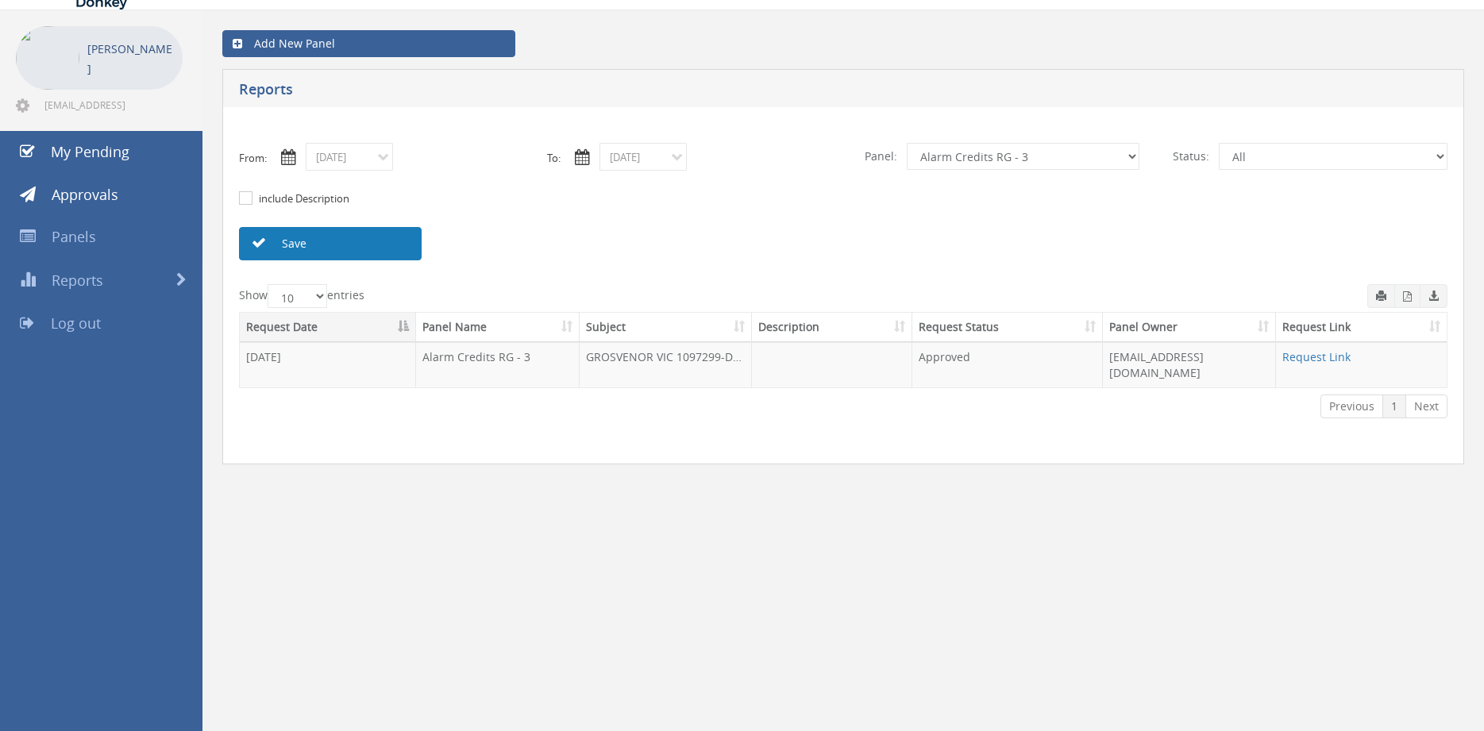
click at [370, 238] on link "Save" at bounding box center [330, 243] width 183 height 33
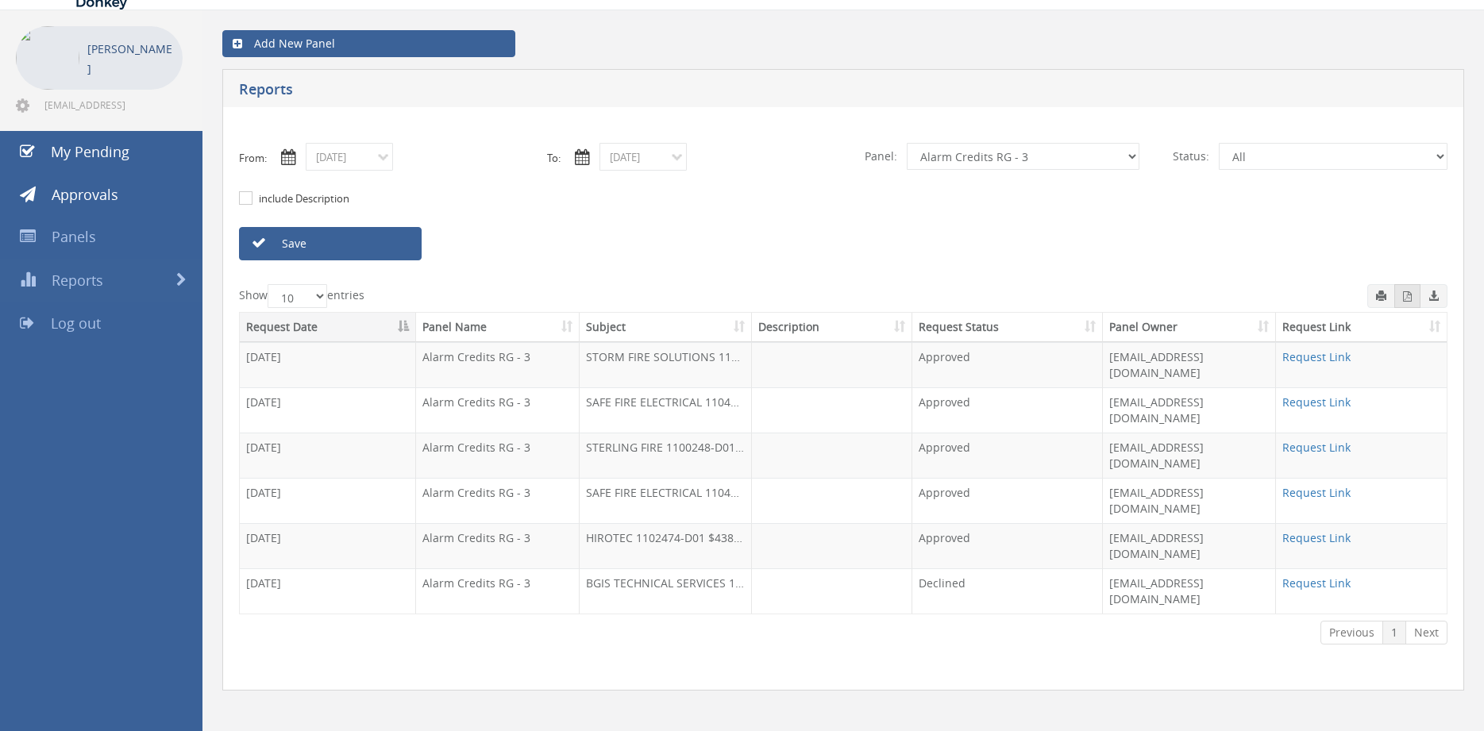
click at [1407, 298] on icon "button" at bounding box center [1407, 296] width 9 height 10
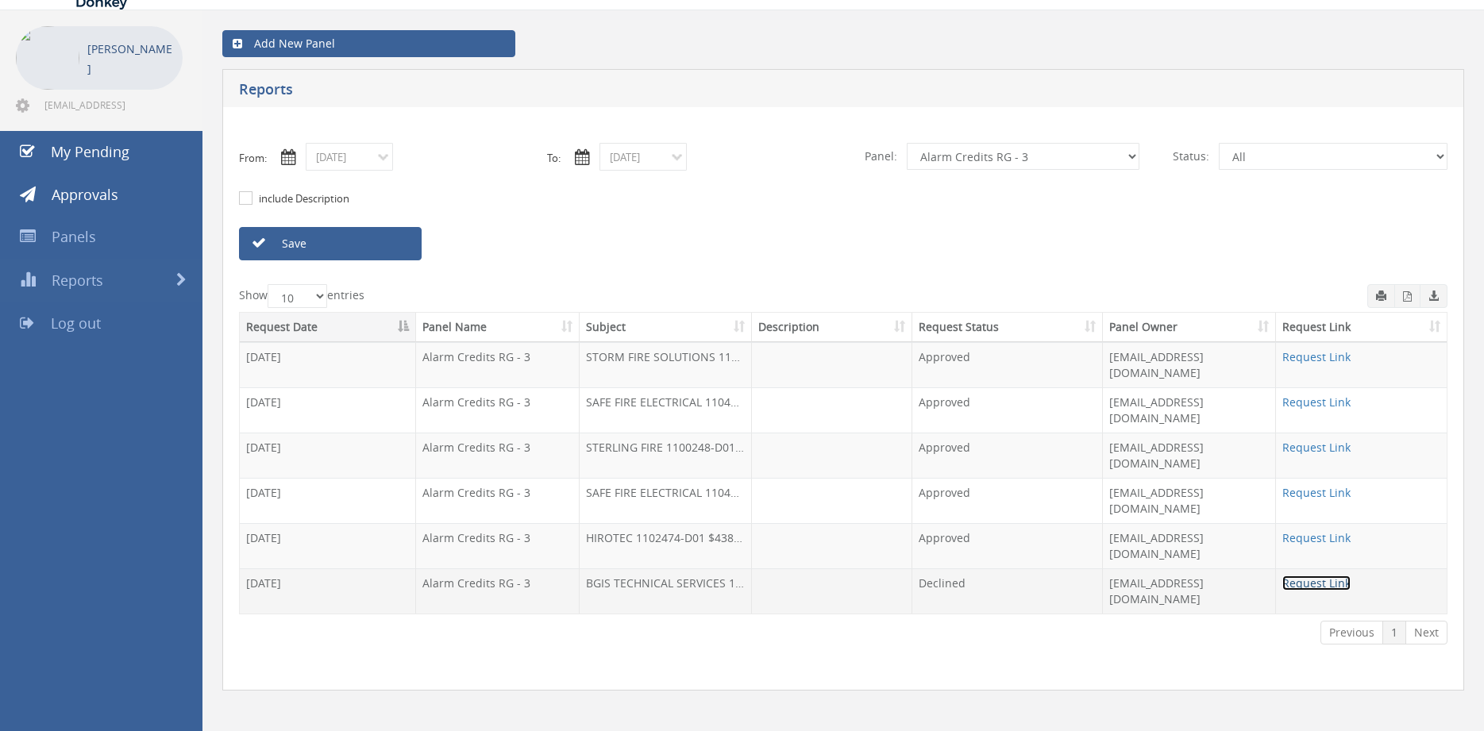
click at [1308, 576] on link "Request Link" at bounding box center [1316, 583] width 68 height 15
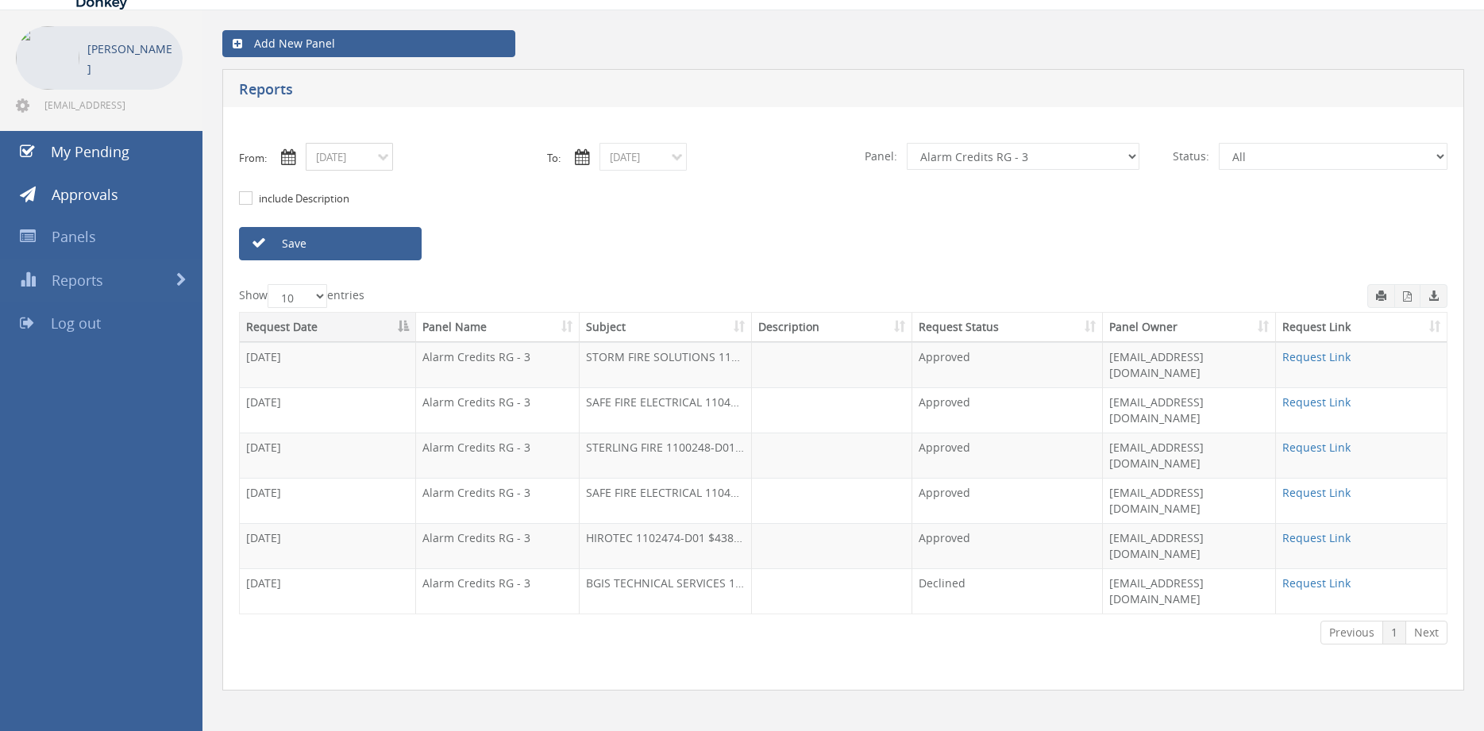
click at [365, 168] on input "09/22/2025" at bounding box center [349, 157] width 87 height 28
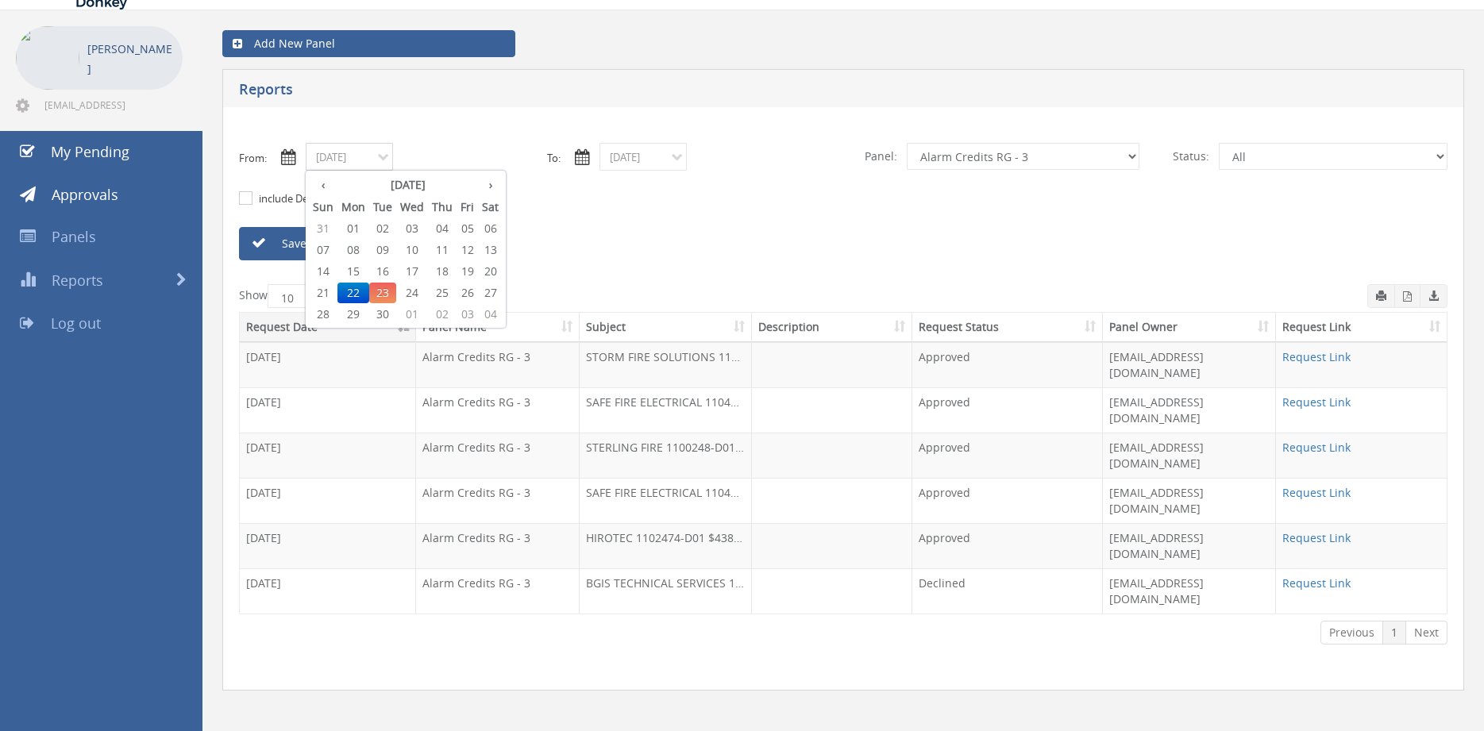
click at [356, 268] on span "15" at bounding box center [353, 271] width 32 height 21
type input "09/15/2025"
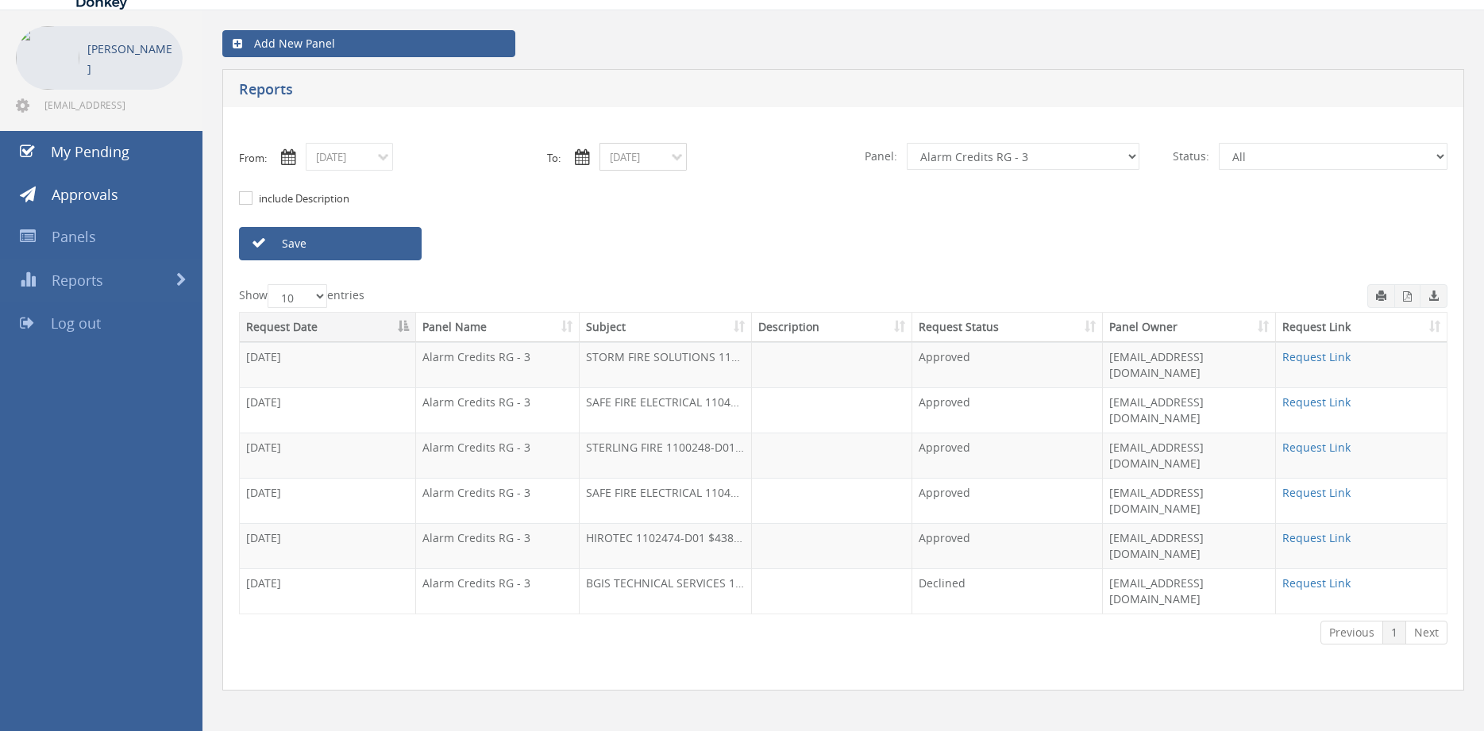
click at [656, 153] on input "09/22/2025" at bounding box center [643, 157] width 87 height 28
click at [656, 270] on span "15" at bounding box center [647, 271] width 32 height 21
type input "09/15/2025"
click at [907, 143] on select "All Alarm Credits RG - 3 NZ Utilities Cable and SAI Global NZ Alarms-1 NZ FX Pa…" at bounding box center [1023, 156] width 233 height 27
select select "number:9742"
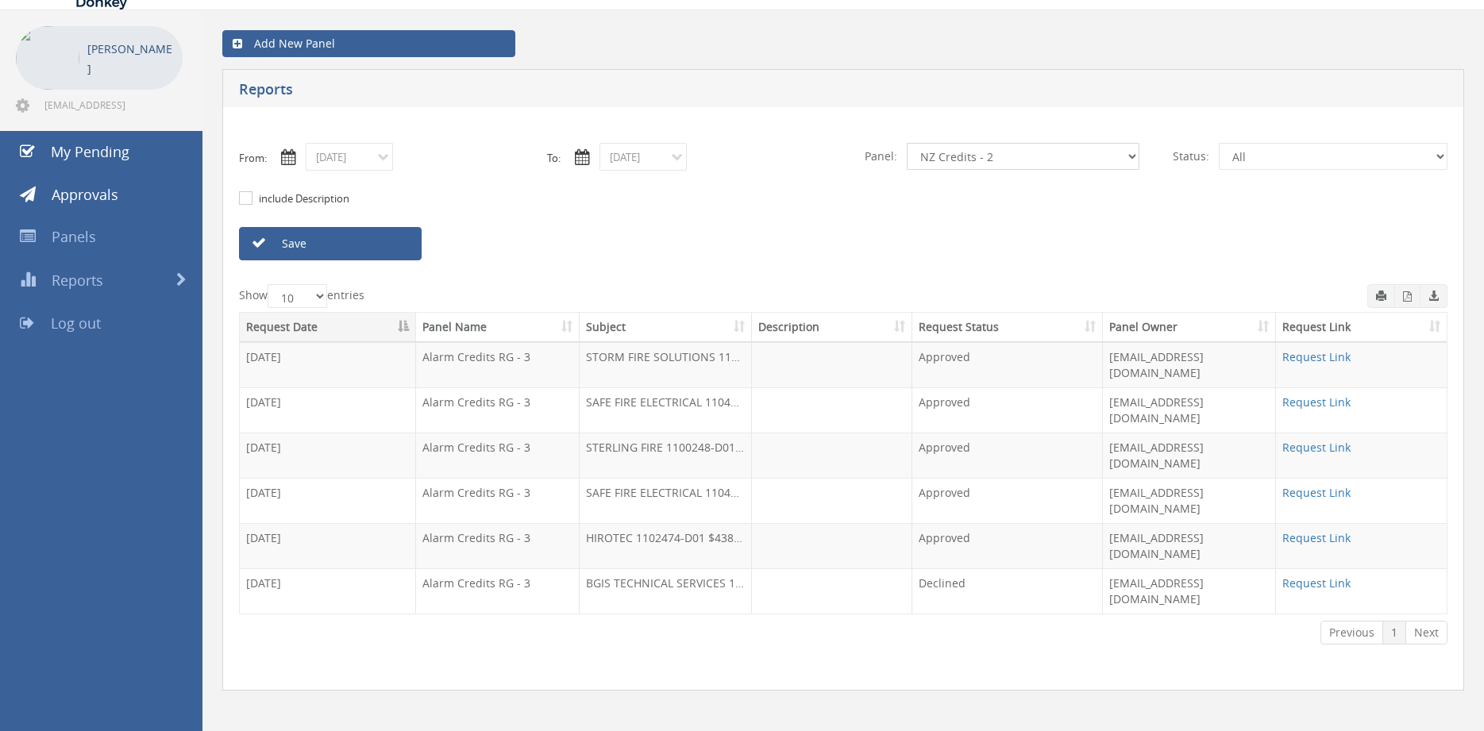
click option "NZ Credits - 2" at bounding box center [0, 0] width 0 height 0
click at [377, 242] on link "Save" at bounding box center [330, 243] width 183 height 33
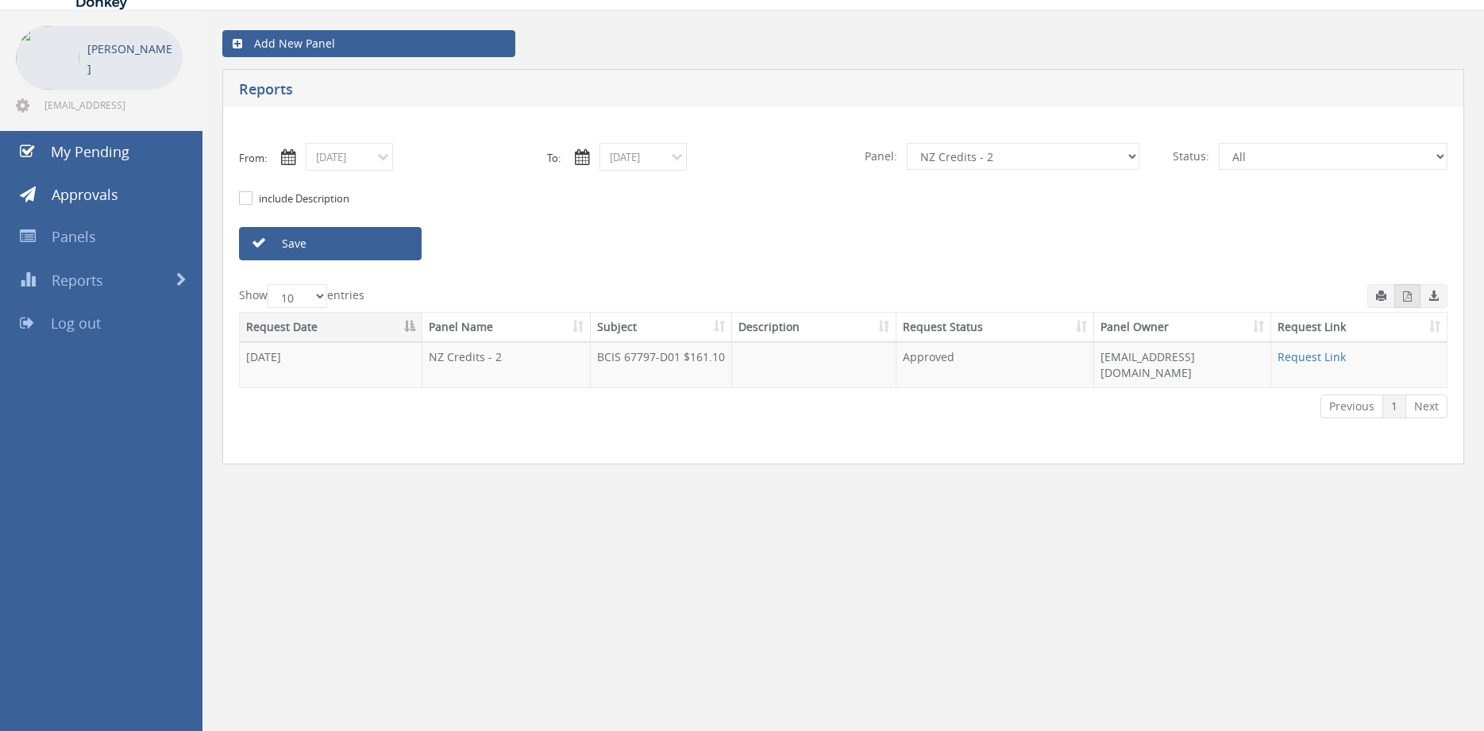
click at [1409, 299] on icon "button" at bounding box center [1407, 296] width 9 height 10
click at [382, 160] on input "09/15/2025" at bounding box center [349, 157] width 87 height 28
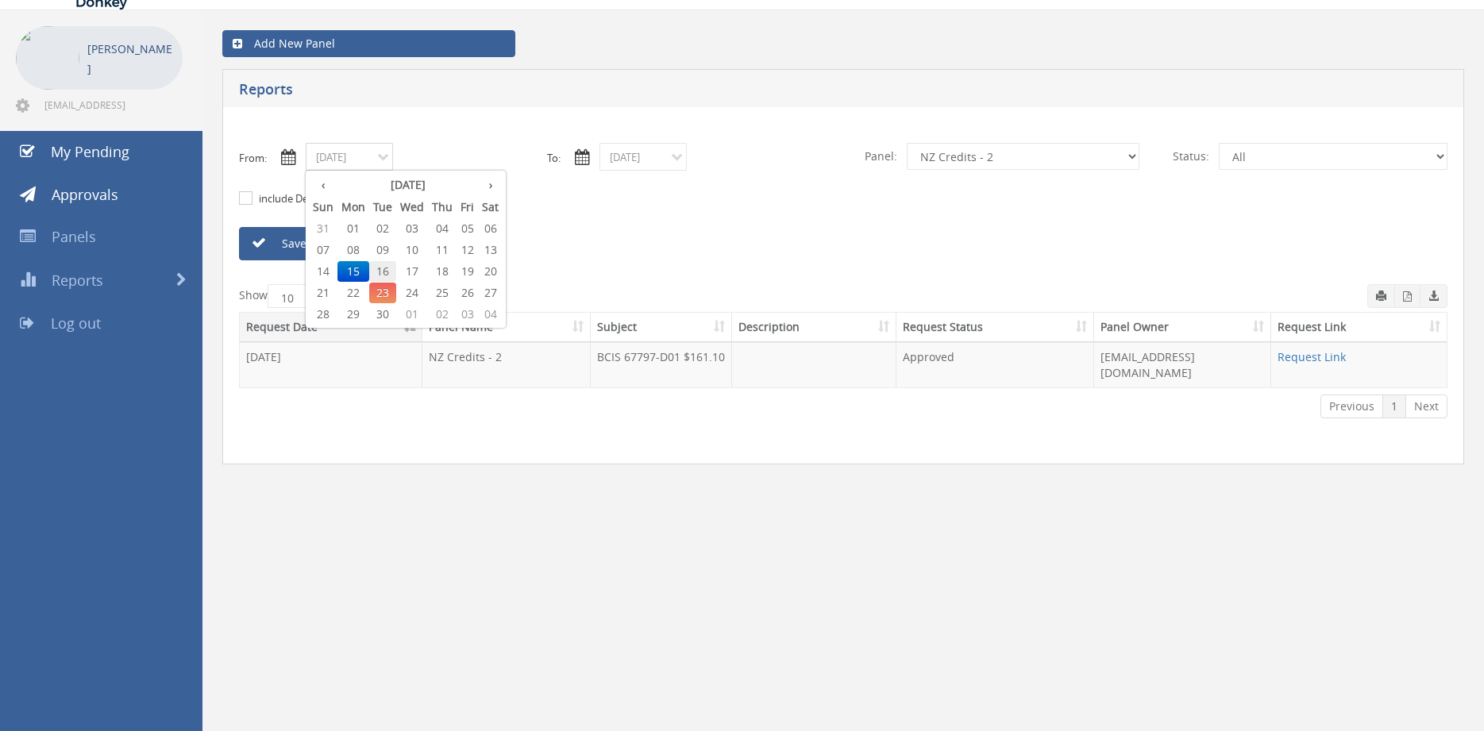
click at [387, 267] on span "16" at bounding box center [382, 271] width 27 height 21
type input "09/16/2025"
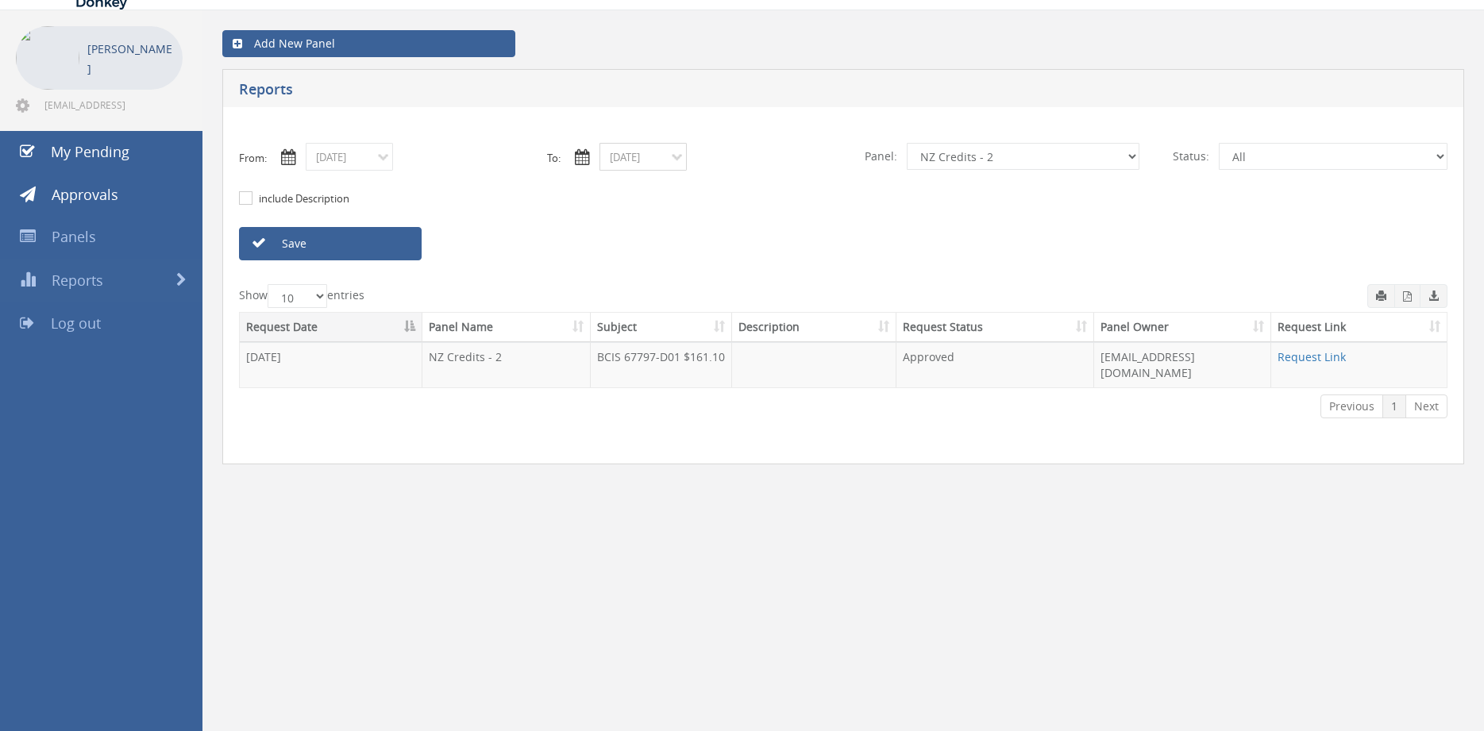
click at [646, 156] on input "09/15/2025" at bounding box center [643, 157] width 87 height 28
click at [678, 275] on span "16" at bounding box center [676, 271] width 27 height 21
type input "09/16/2025"
click at [405, 244] on link "Save" at bounding box center [330, 243] width 183 height 33
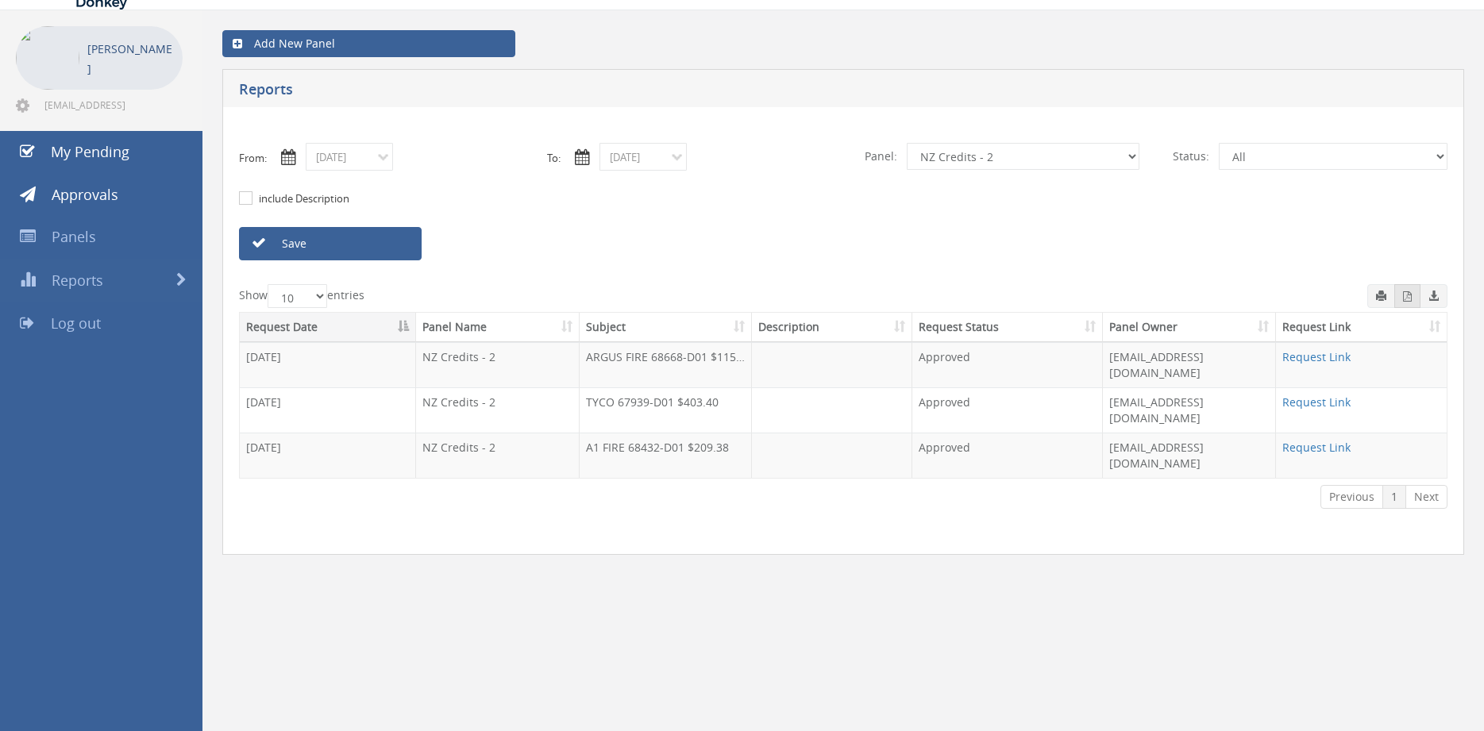
click at [1404, 299] on icon "button" at bounding box center [1407, 296] width 9 height 10
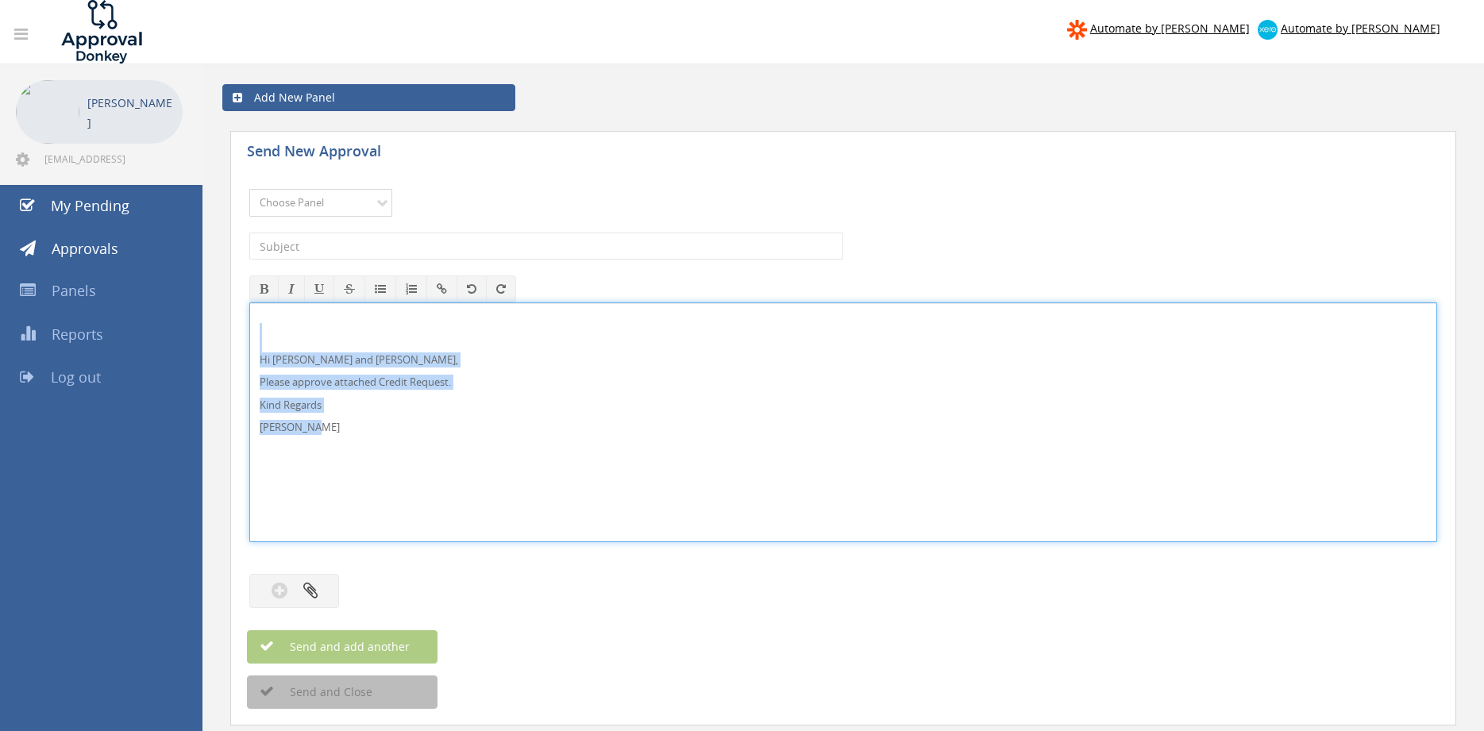
click at [249, 189] on select "Choose Panel Alarm Credits RG - 3 NZ Utilities Cable and SAI Global NZ Alarms-1…" at bounding box center [320, 203] width 143 height 28
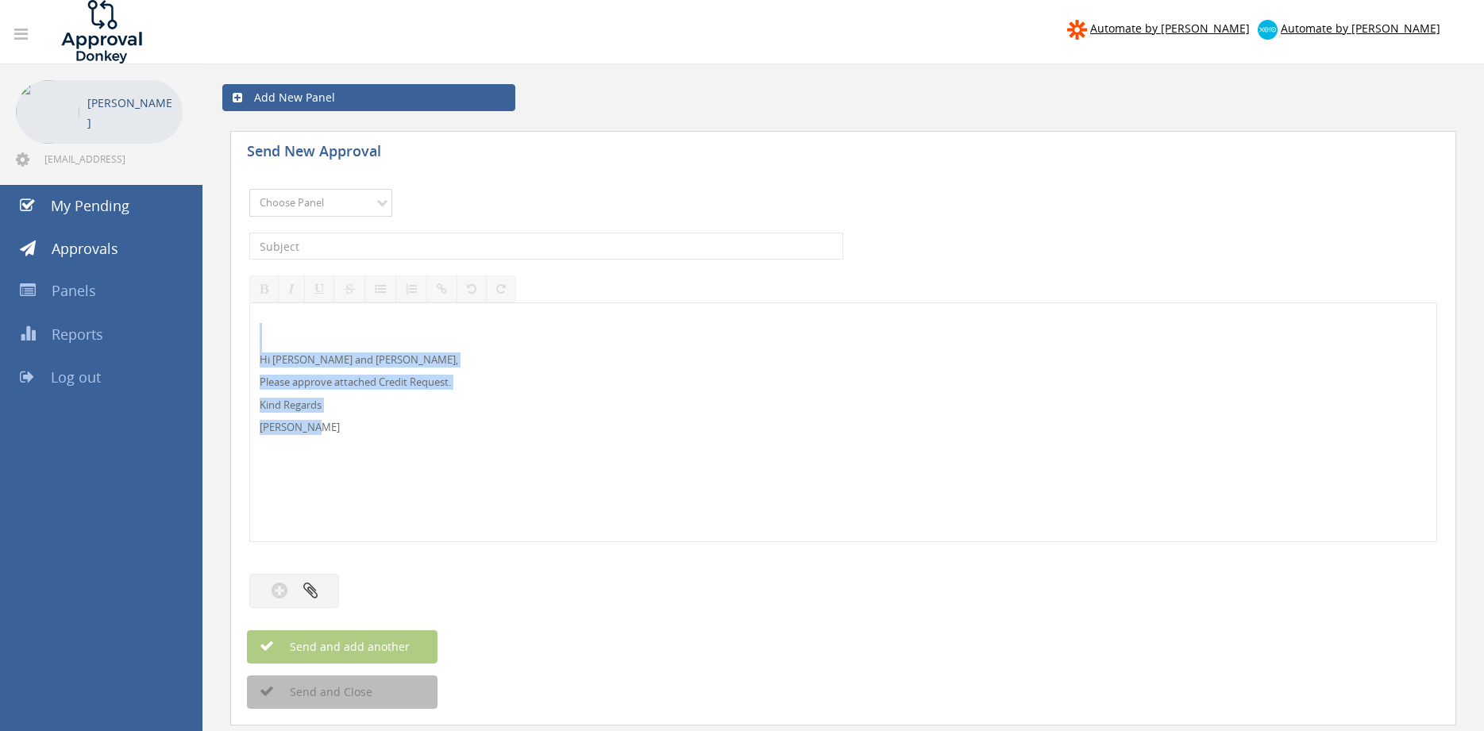
select select "9739"
click option "Credit Requests - 2" at bounding box center [0, 0] width 0 height 0
click at [443, 237] on input "text" at bounding box center [546, 246] width 594 height 27
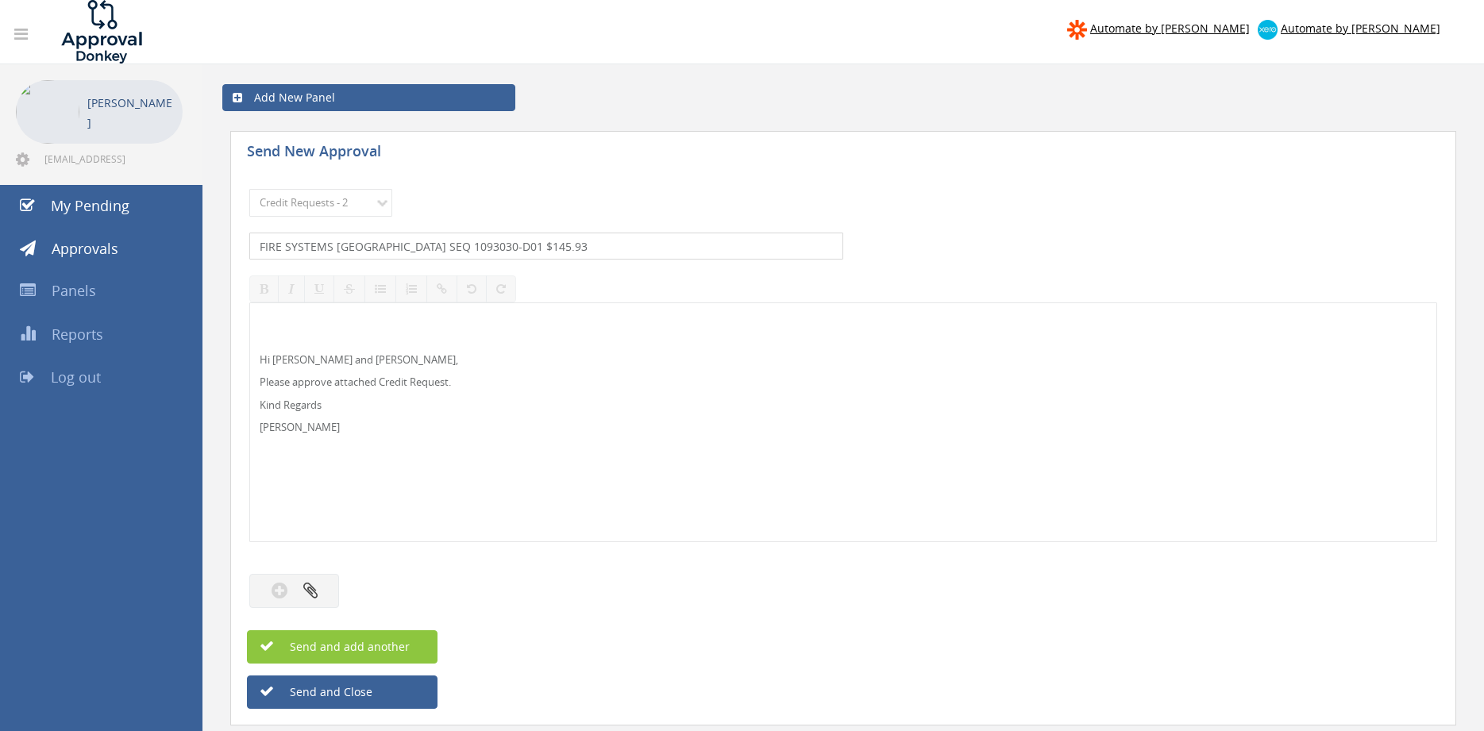
type input "FIRE SYSTEMS [GEOGRAPHIC_DATA] SEQ 1093030-D01 $145.93"
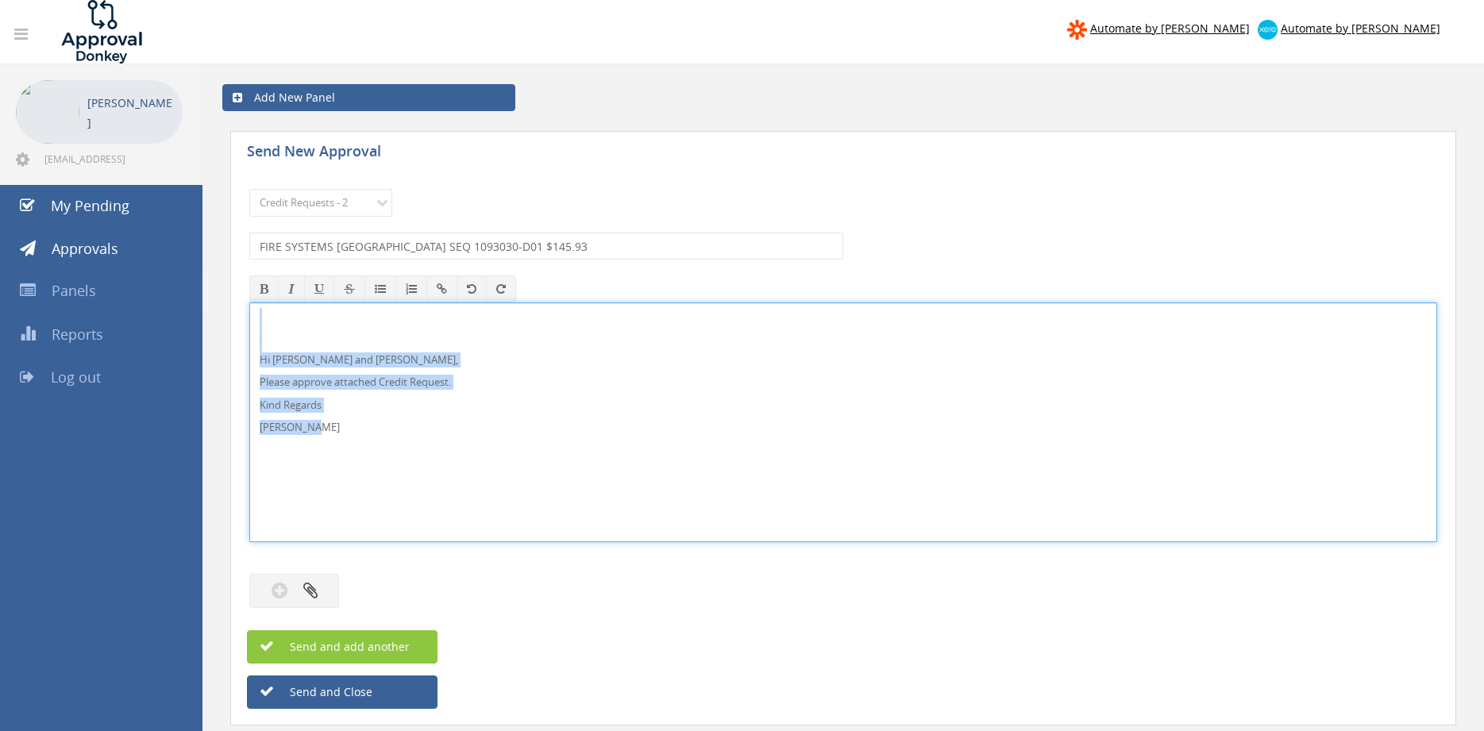
drag, startPoint x: 327, startPoint y: 424, endPoint x: 189, endPoint y: 277, distance: 201.7
click at [249, 303] on div "Hi [PERSON_NAME] and [PERSON_NAME], Please approve attached Credit Request. Kin…" at bounding box center [843, 423] width 1188 height 240
copy div "Hi [PERSON_NAME] and [PERSON_NAME], Please approve attached Credit Request. Kin…"
click at [325, 588] on button "button" at bounding box center [294, 591] width 90 height 34
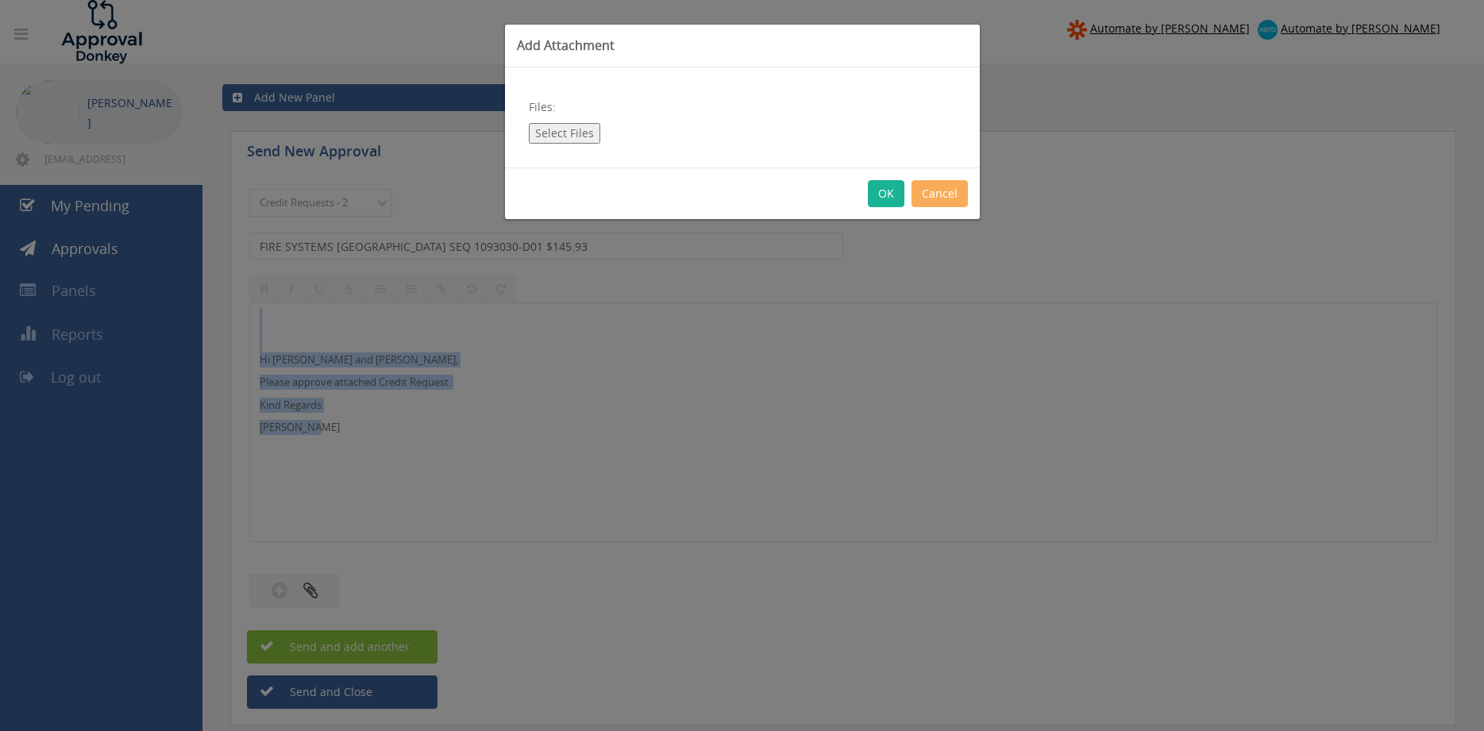
click at [572, 130] on button "Select Files" at bounding box center [564, 133] width 71 height 21
type input "C:\fakepath\FIRE SYSTEMS [GEOGRAPHIC_DATA] SEQ 1093030-D01.pdf"
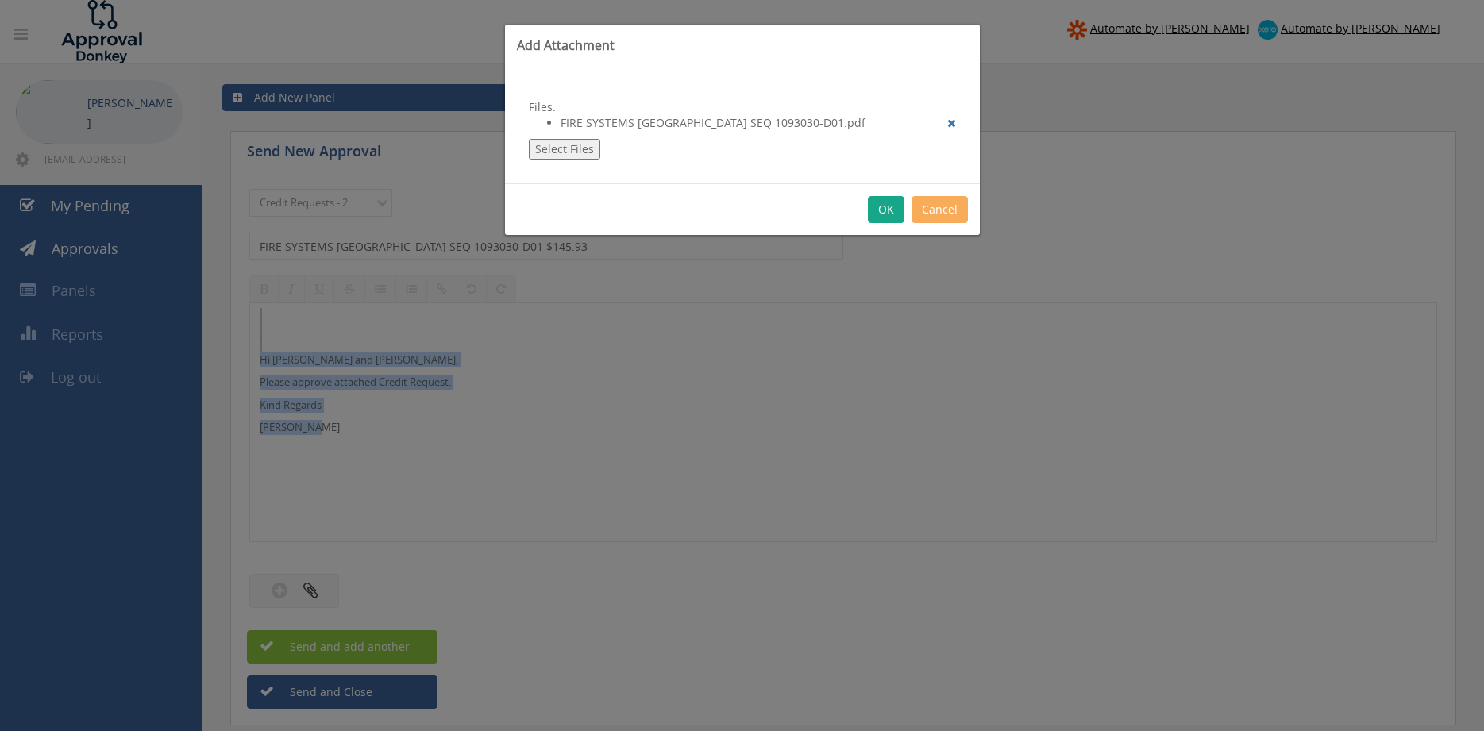
click at [883, 214] on button "OK" at bounding box center [886, 209] width 37 height 27
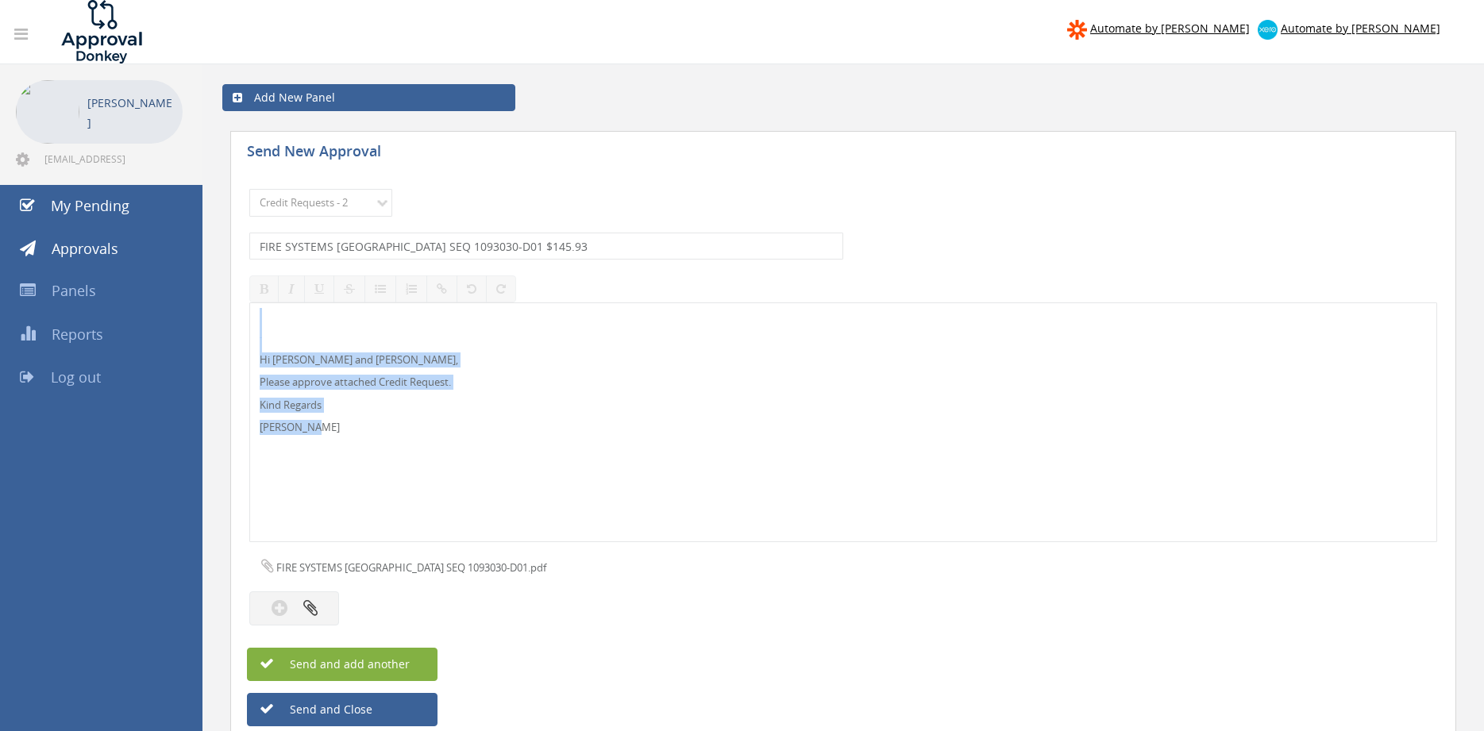
click at [415, 660] on button "Send and add another" at bounding box center [342, 664] width 191 height 33
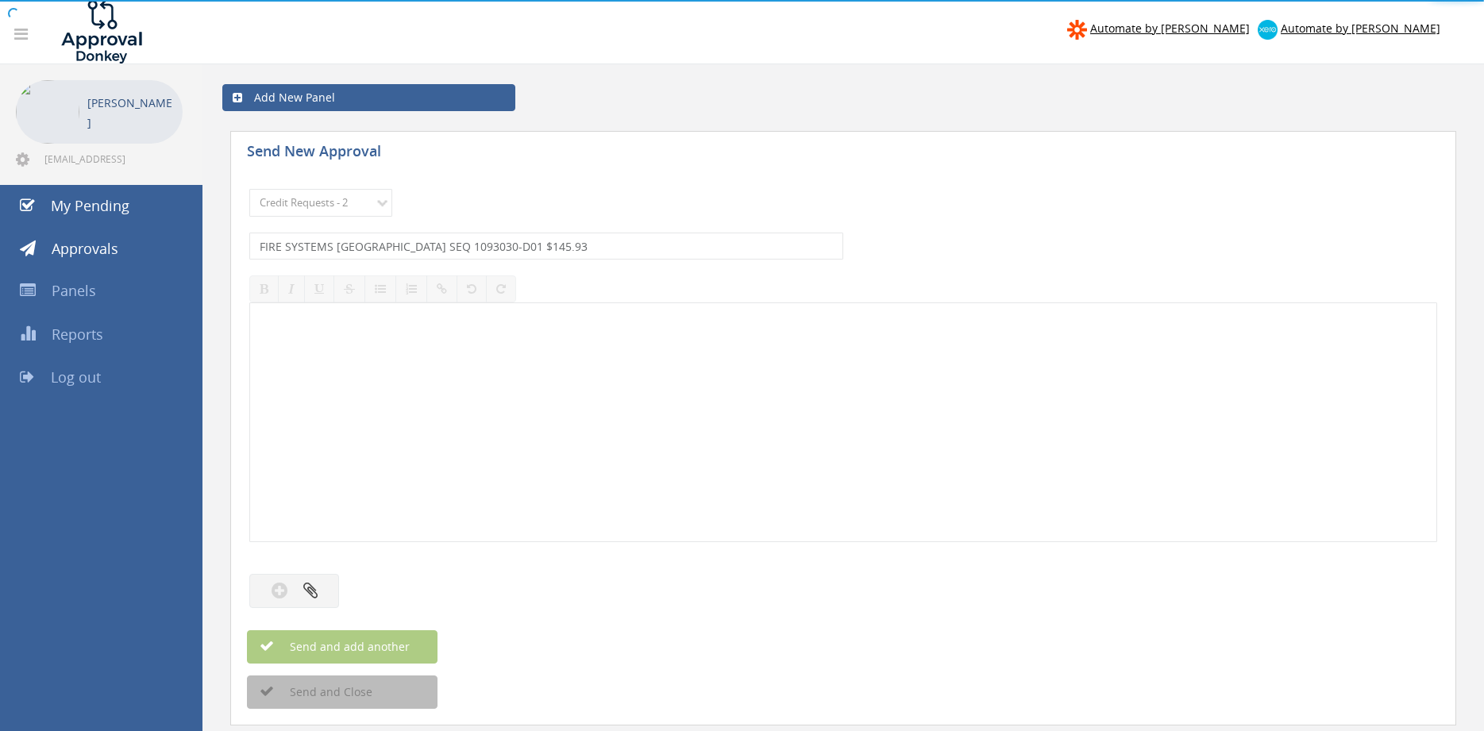
select select
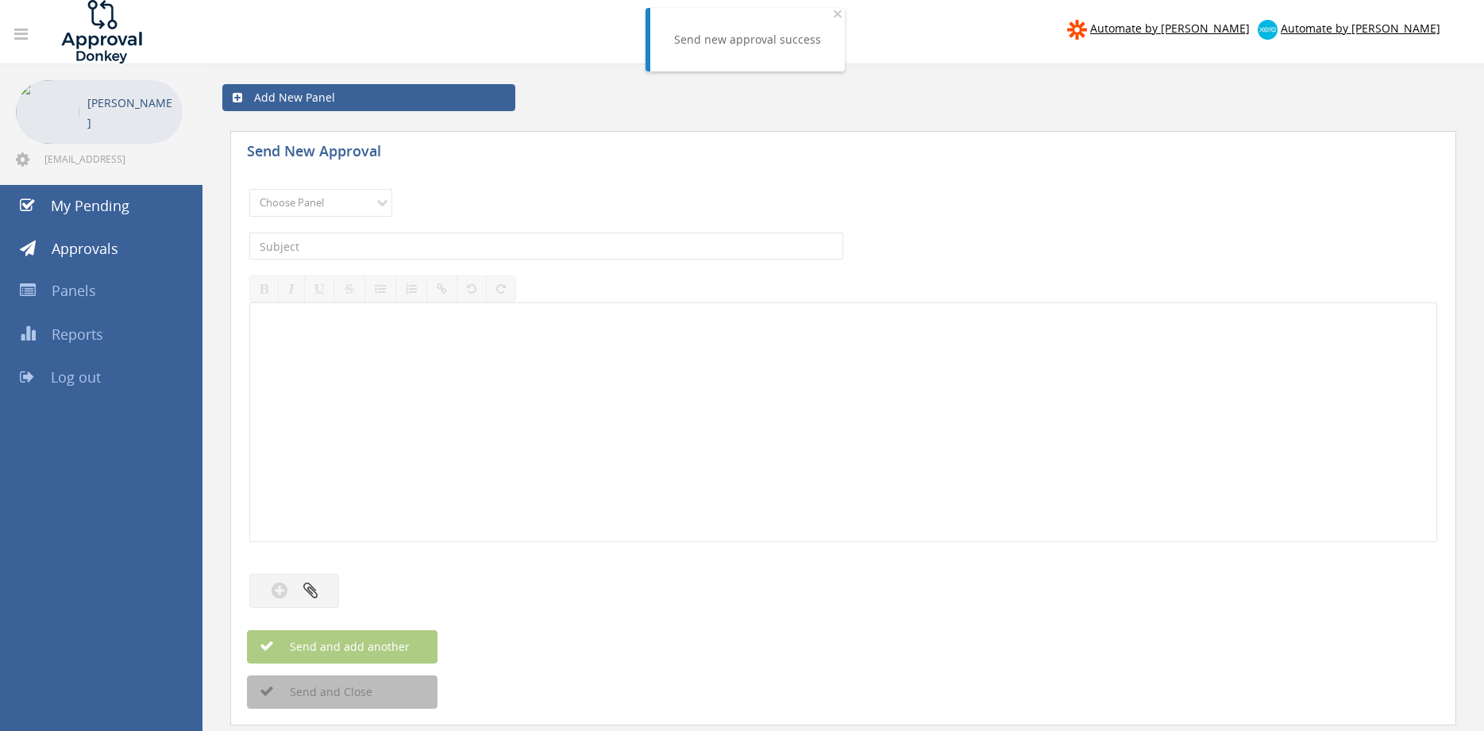
click at [374, 189] on div "Choose Panel Alarm Credits RG - 3 NZ Utilities Cable and SAI Global NZ Alarms-1…" at bounding box center [843, 203] width 1188 height 44
click at [249, 189] on select "Choose Panel Alarm Credits RG - 3 NZ Utilities Cable and SAI Global NZ Alarms-1…" at bounding box center [320, 203] width 143 height 28
select select "9739"
click option "Credit Requests - 2" at bounding box center [0, 0] width 0 height 0
click at [459, 243] on input "text" at bounding box center [546, 246] width 594 height 27
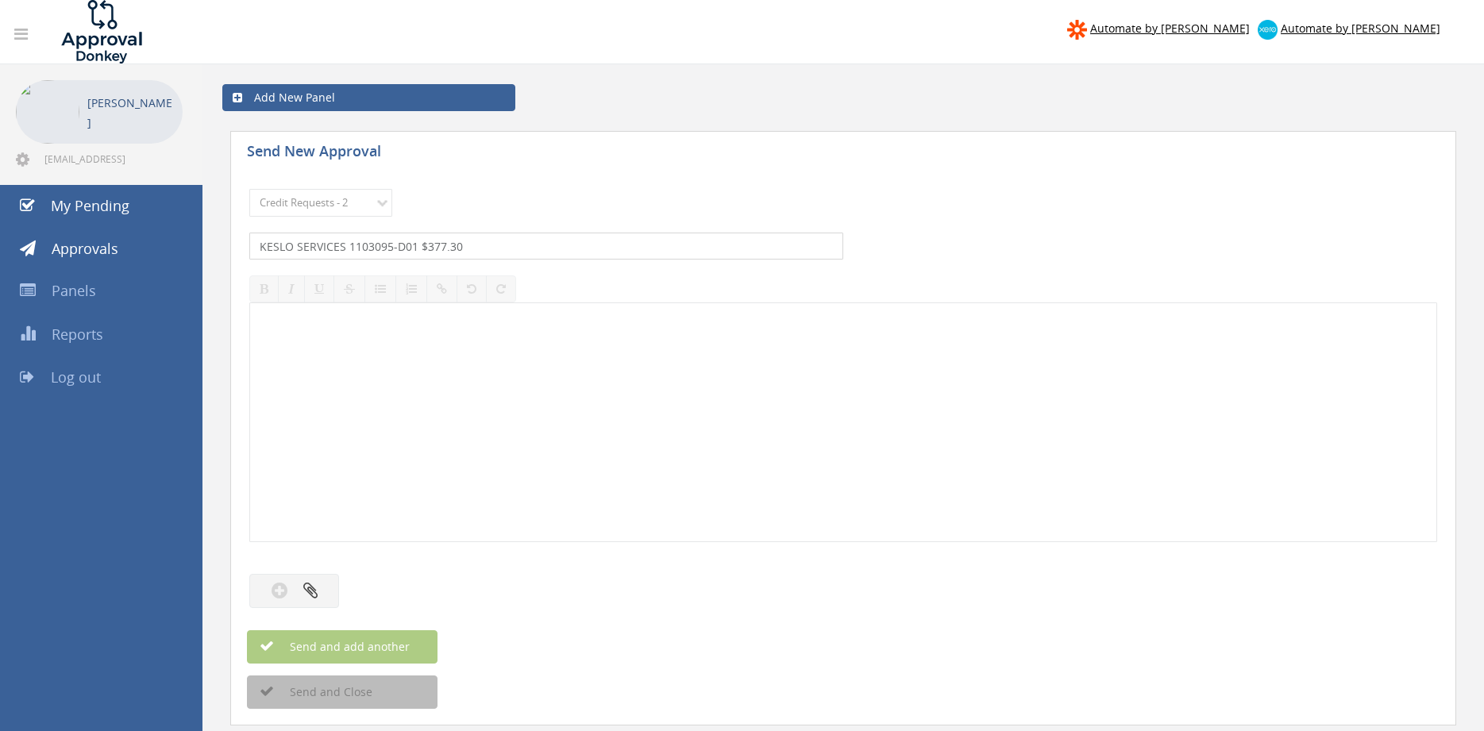
type input "KESLO SERVICES 1103095-D01 $377.30"
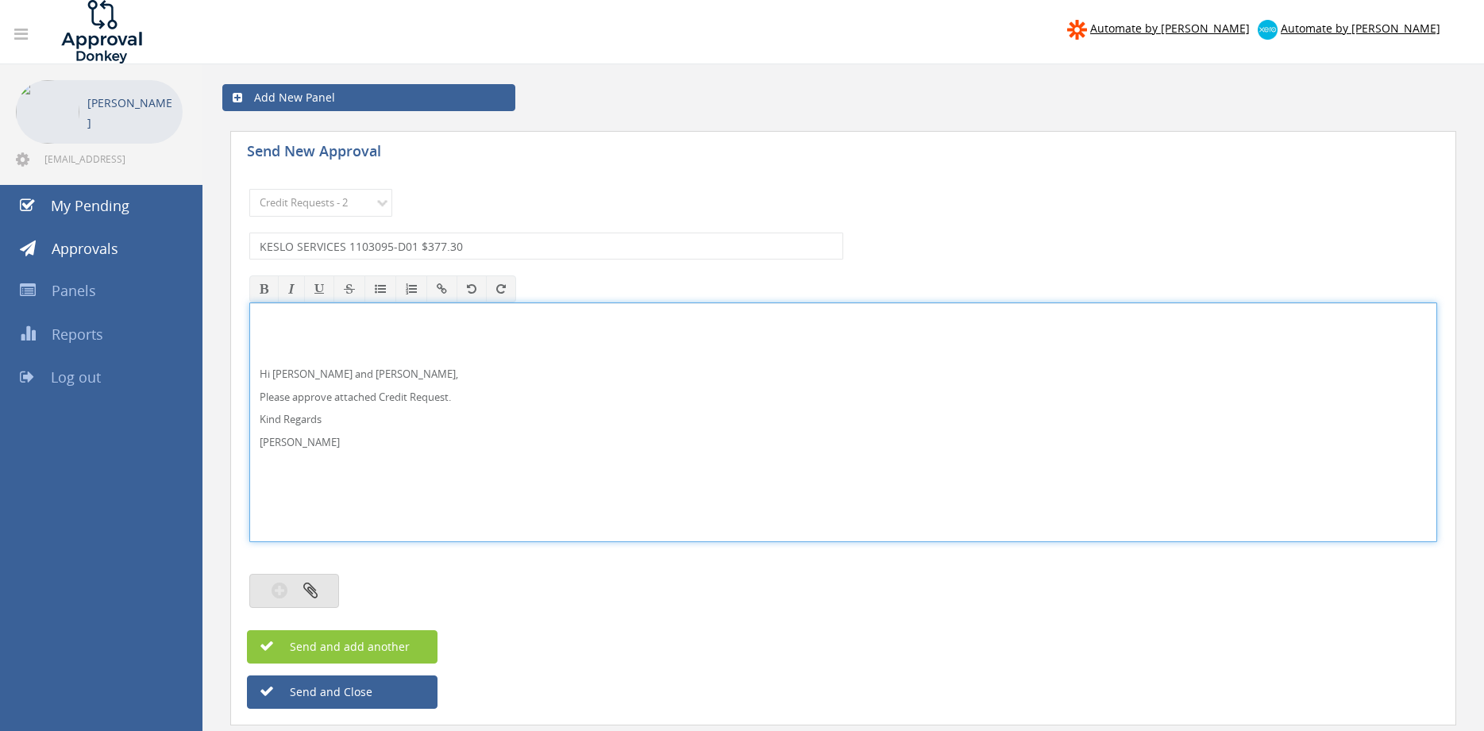
click at [303, 601] on button "button" at bounding box center [294, 591] width 90 height 34
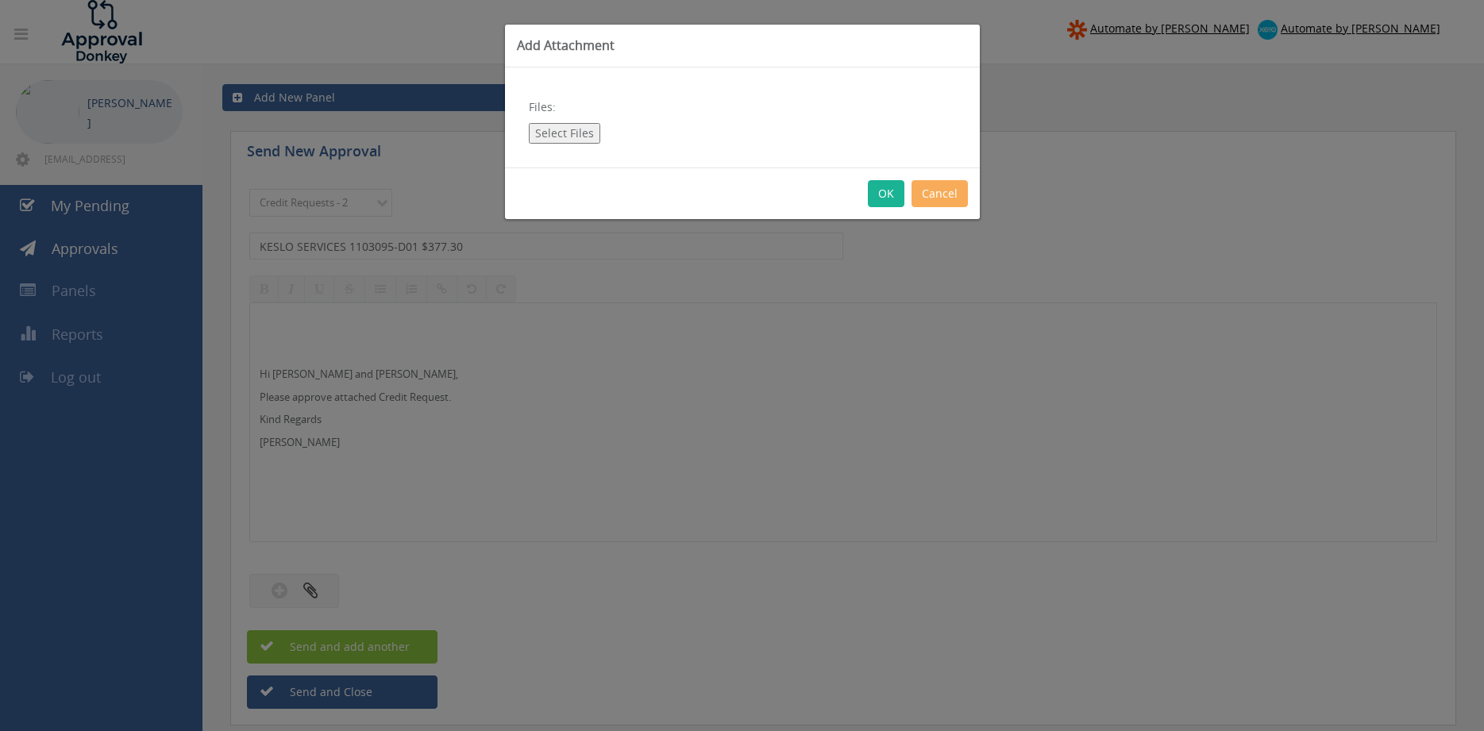
click at [583, 137] on button "Select Files" at bounding box center [564, 133] width 71 height 21
type input "C:\fakepath\KESLO SERVICES 1103095-D01.pdf"
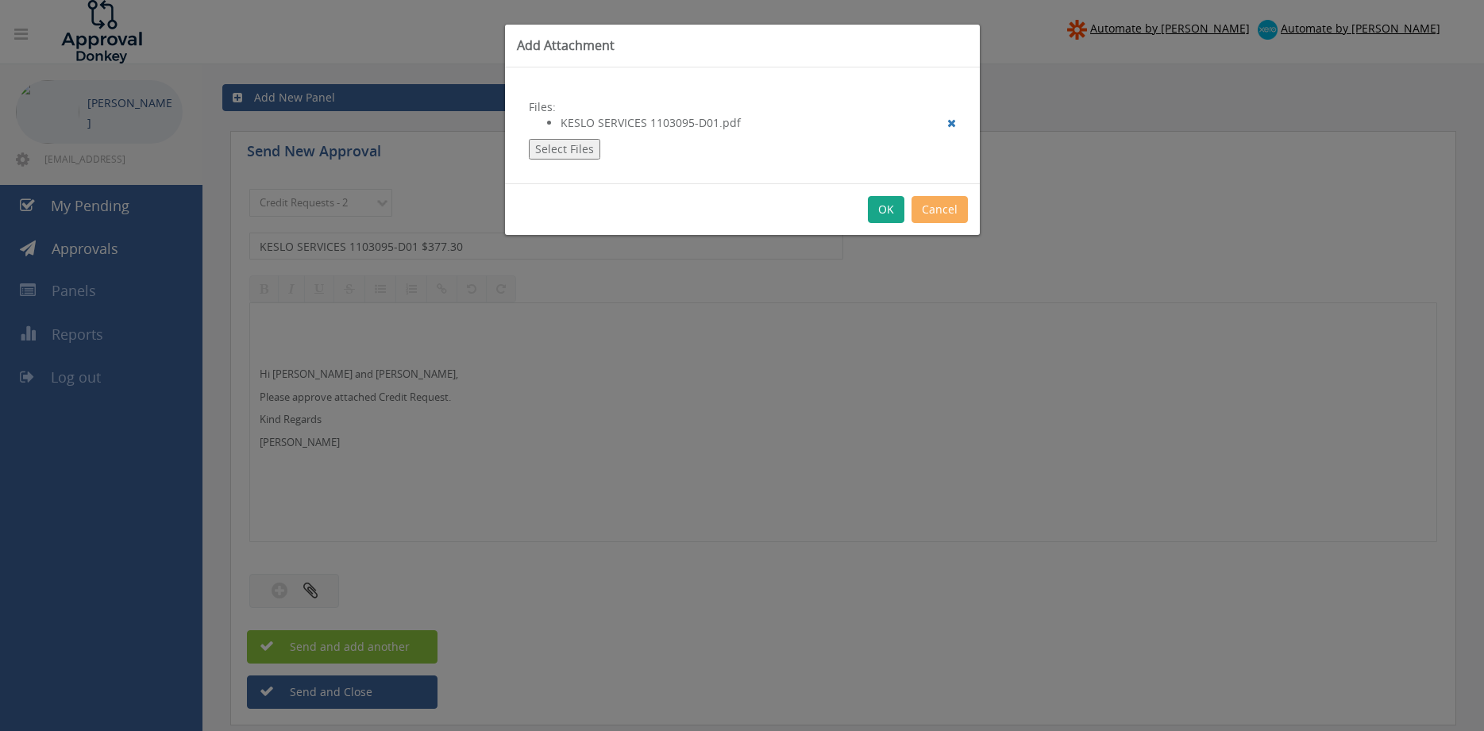
click at [886, 206] on button "OK" at bounding box center [886, 209] width 37 height 27
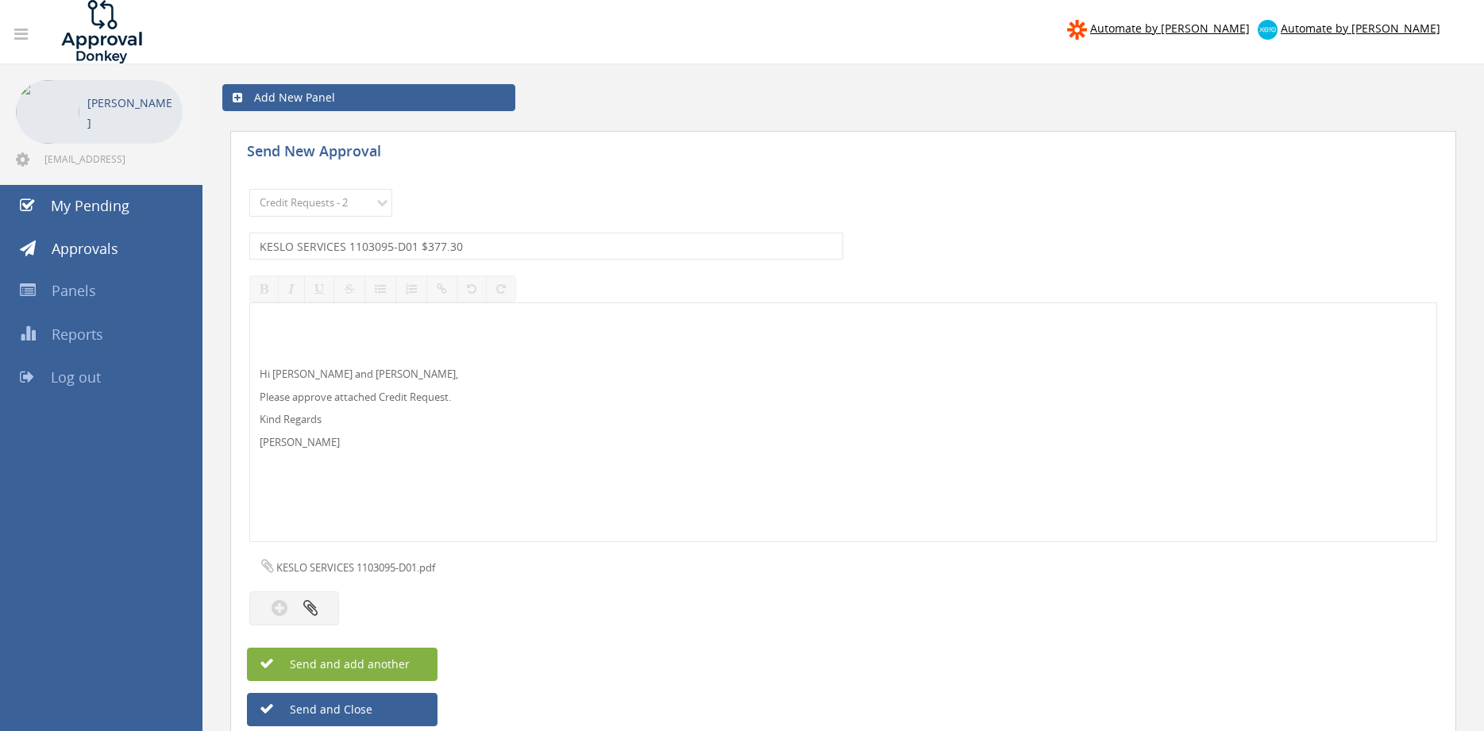
click at [398, 666] on span "Send and add another" at bounding box center [333, 664] width 154 height 15
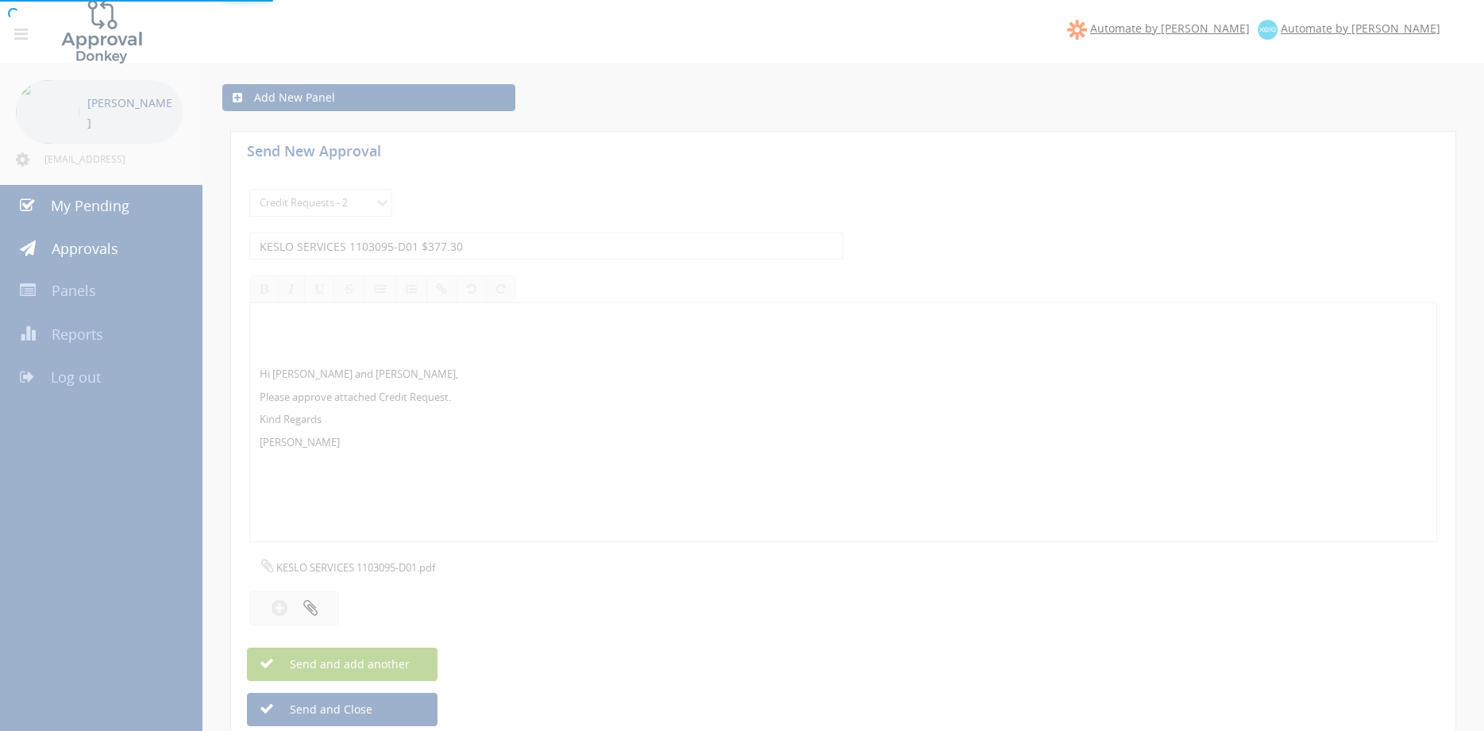
select select
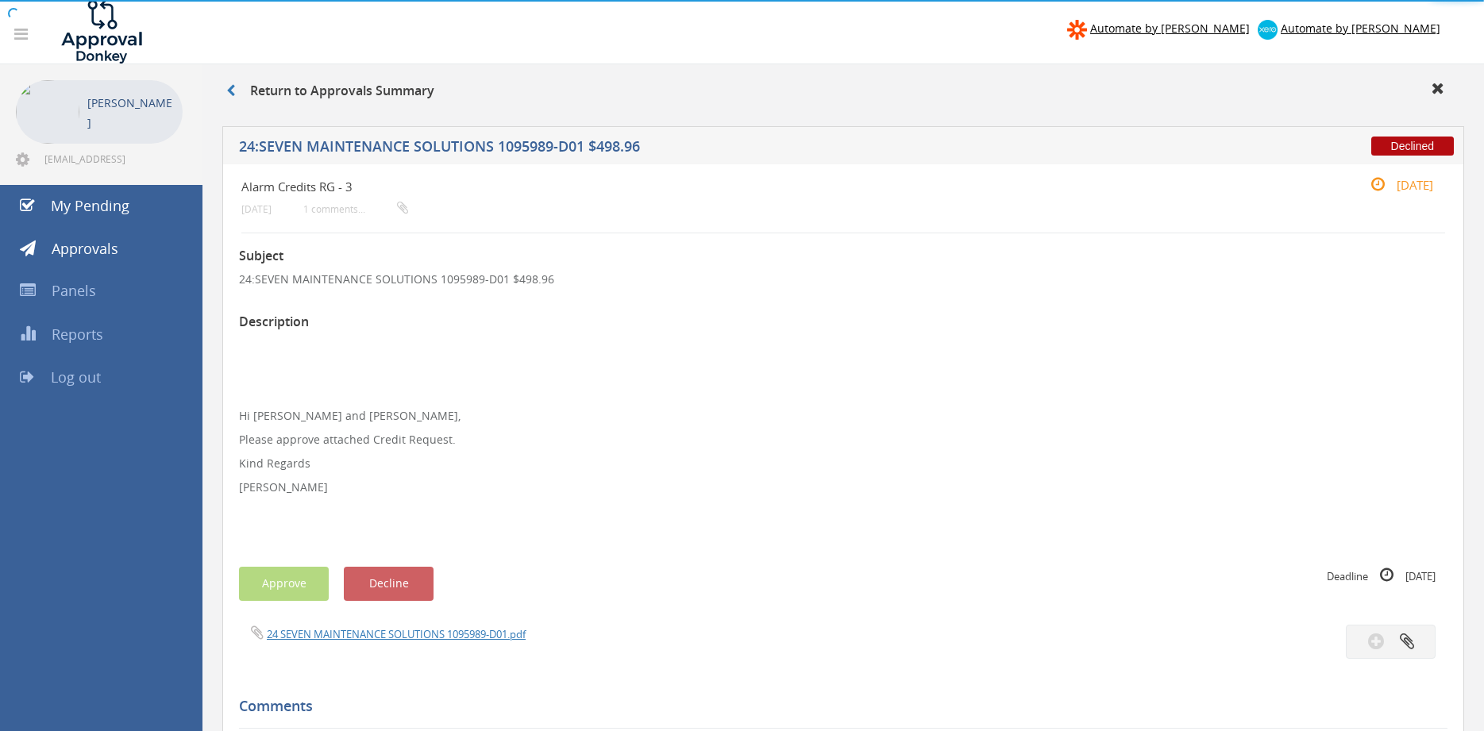
scroll to position [189, 0]
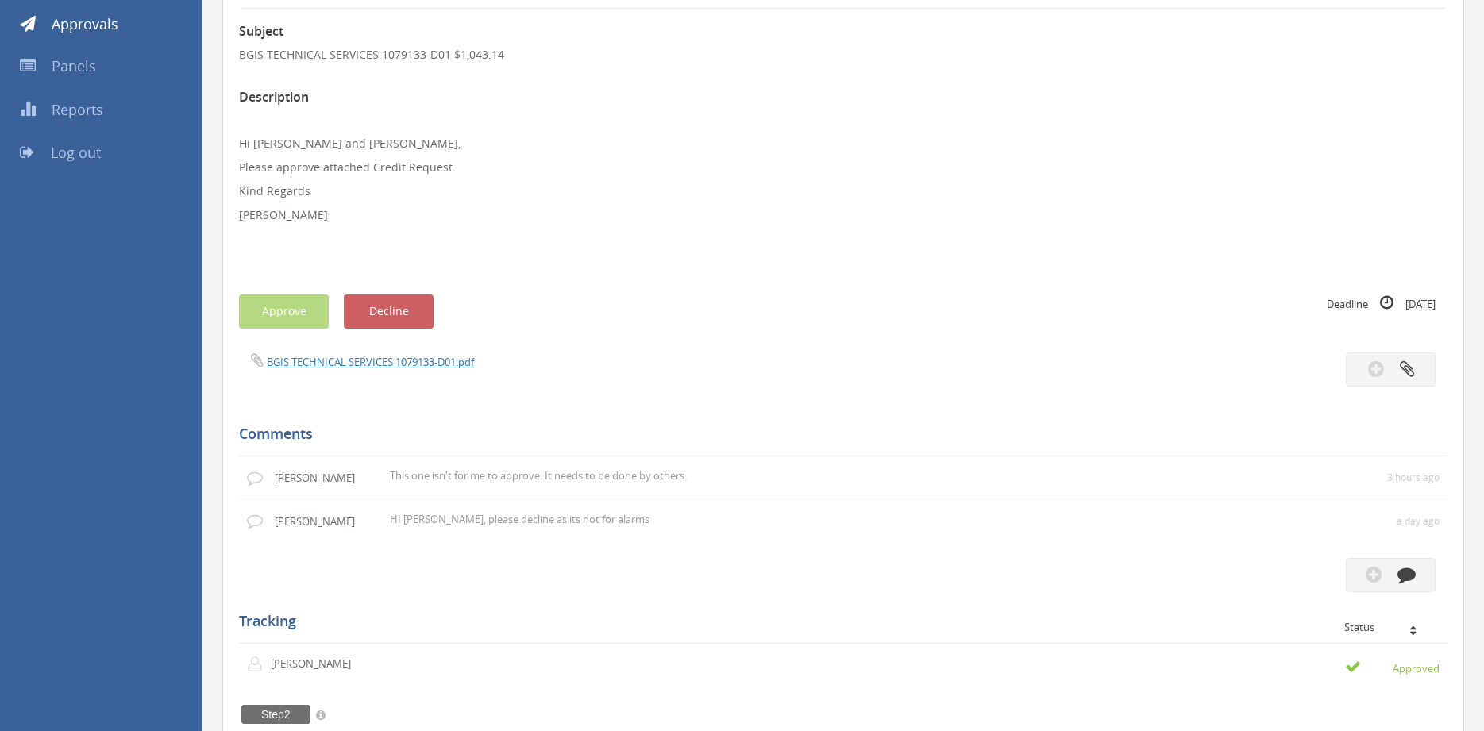
scroll to position [172, 0]
